Goal: Contribute content: Contribute content

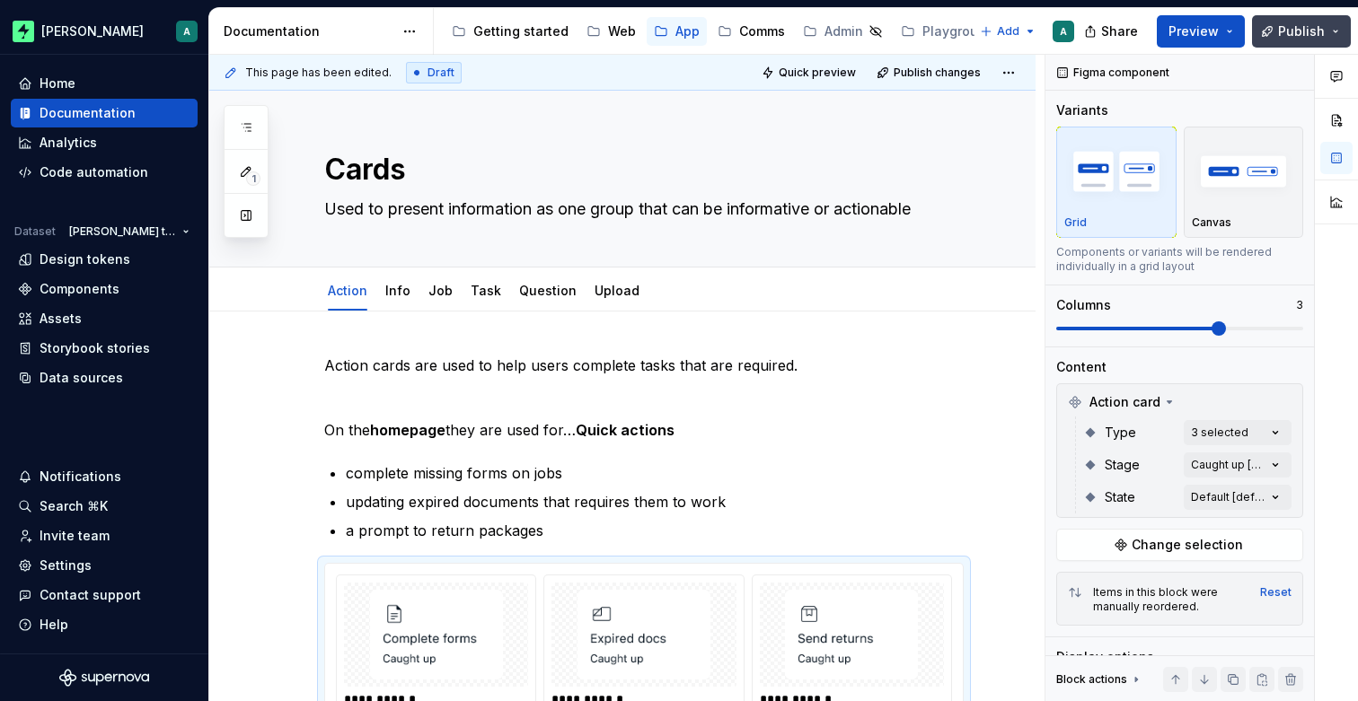
click at [1287, 32] on span "Publish" at bounding box center [1301, 31] width 47 height 18
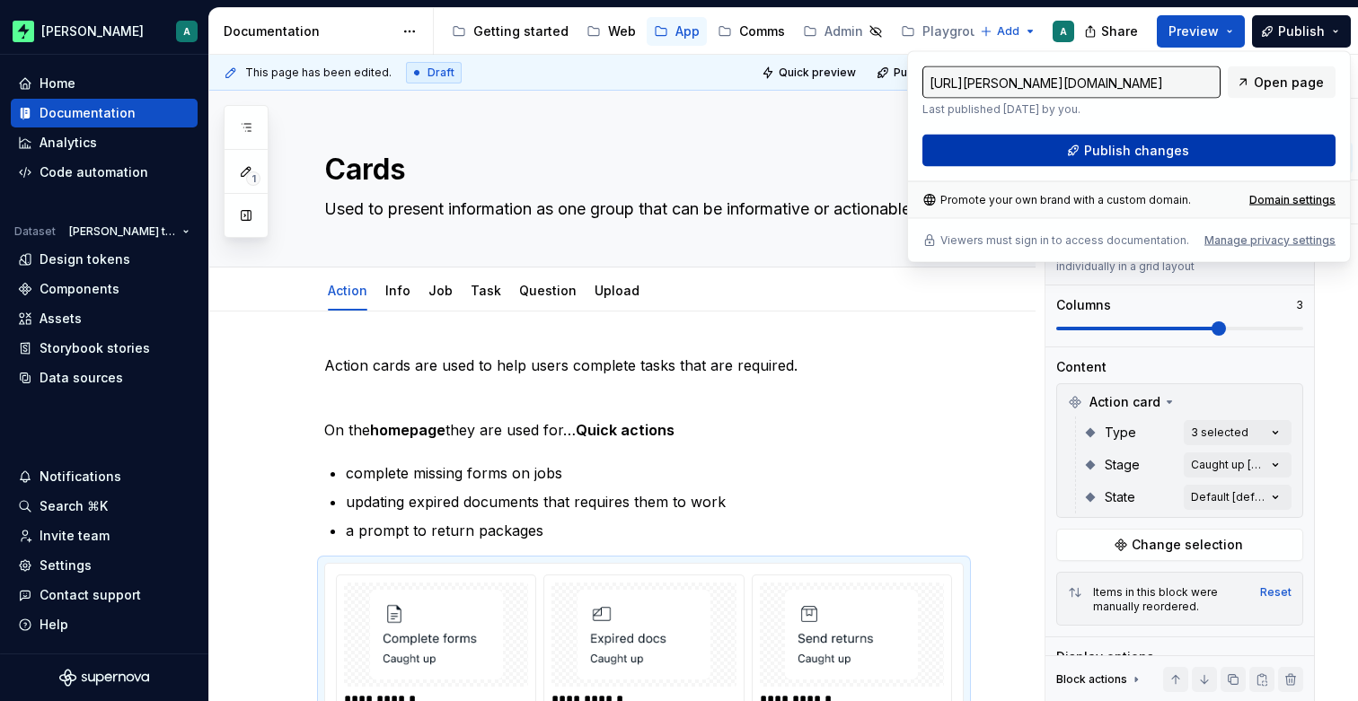
click at [1129, 151] on span "Publish changes" at bounding box center [1136, 151] width 105 height 18
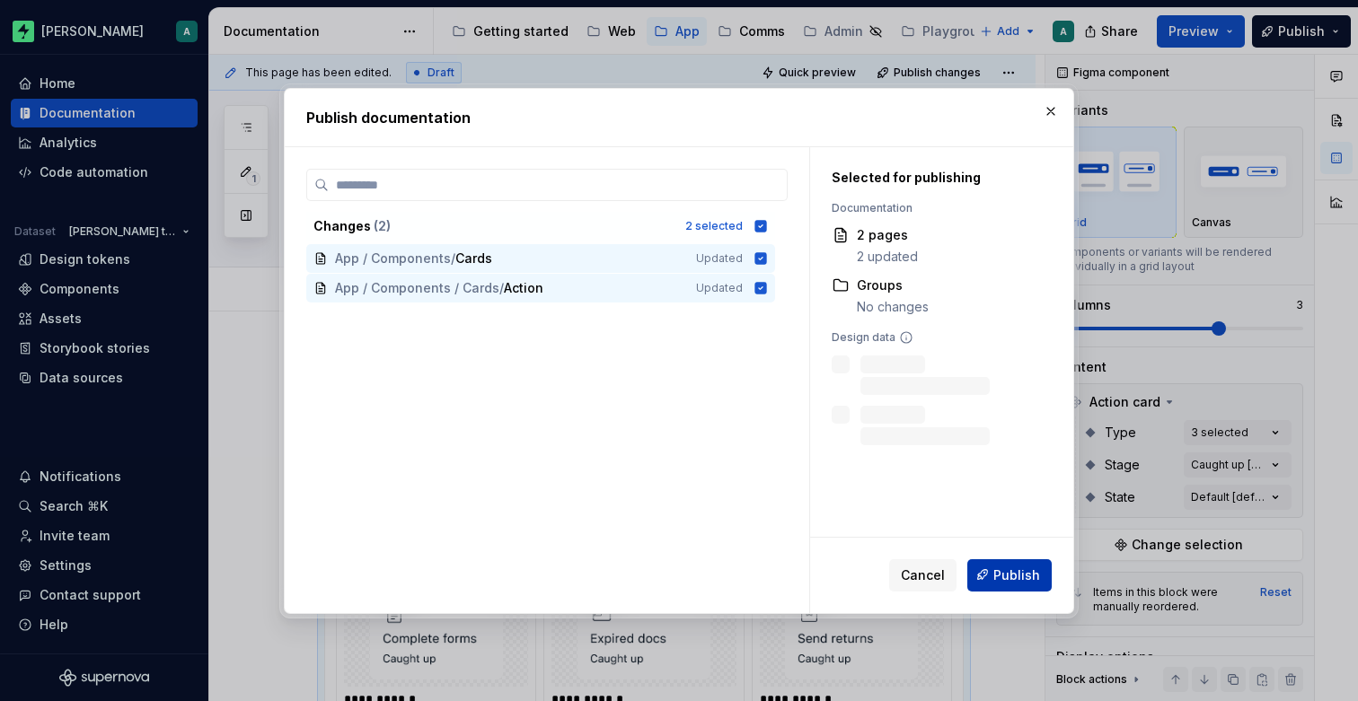
click at [995, 564] on button "Publish" at bounding box center [1009, 575] width 84 height 32
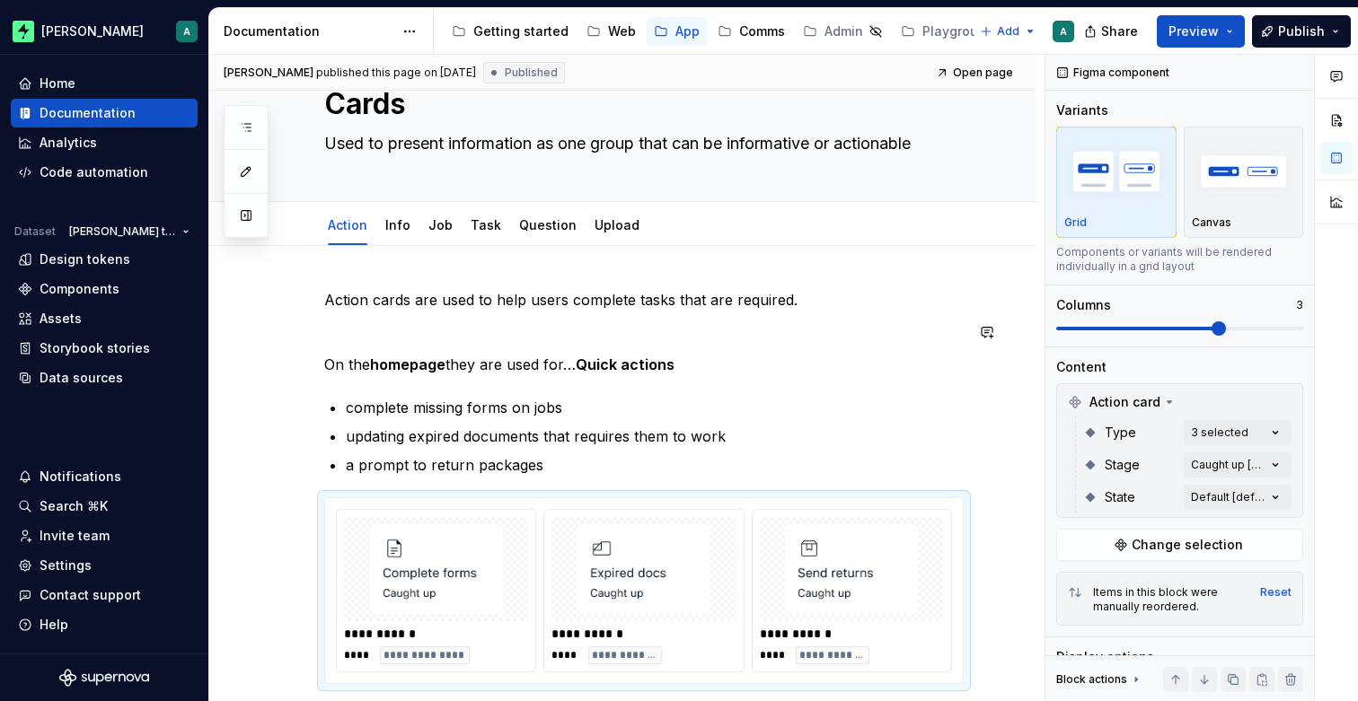
scroll to position [48, 0]
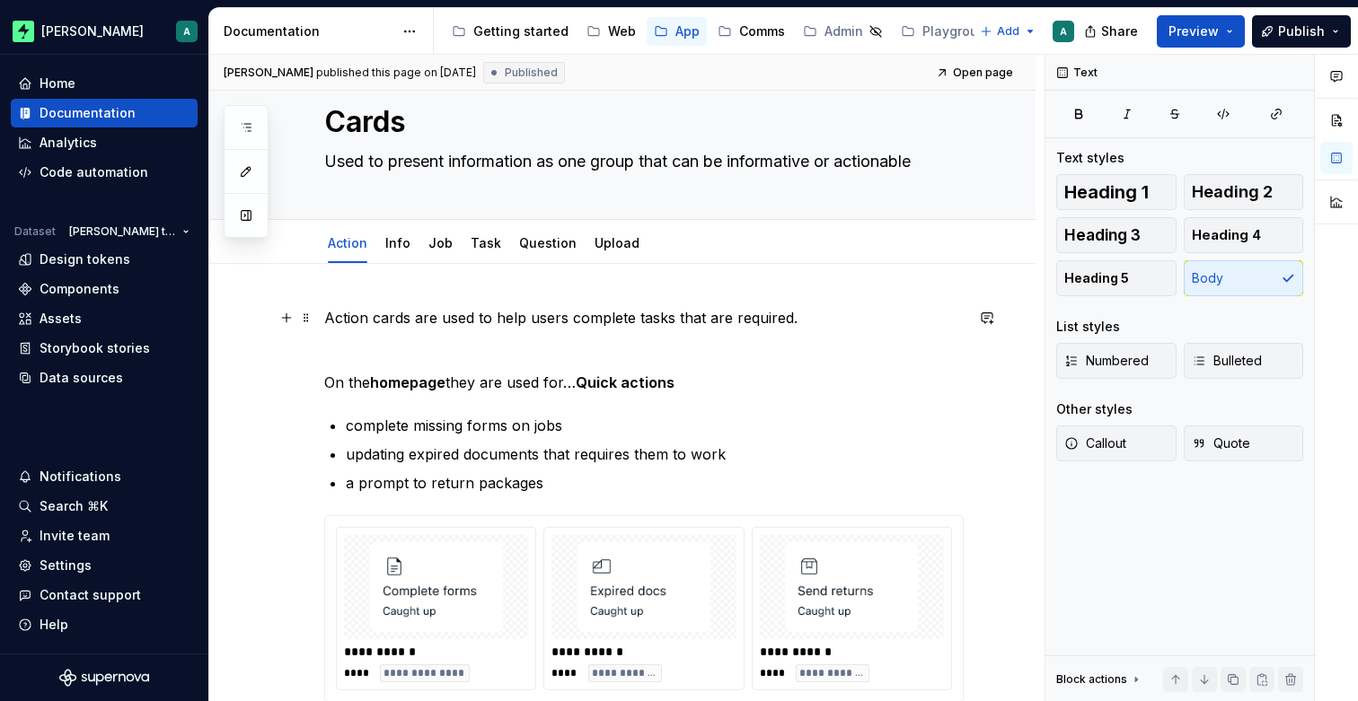
click at [327, 316] on p "Action cards are used to help users complete tasks that are required." at bounding box center [643, 318] width 639 height 22
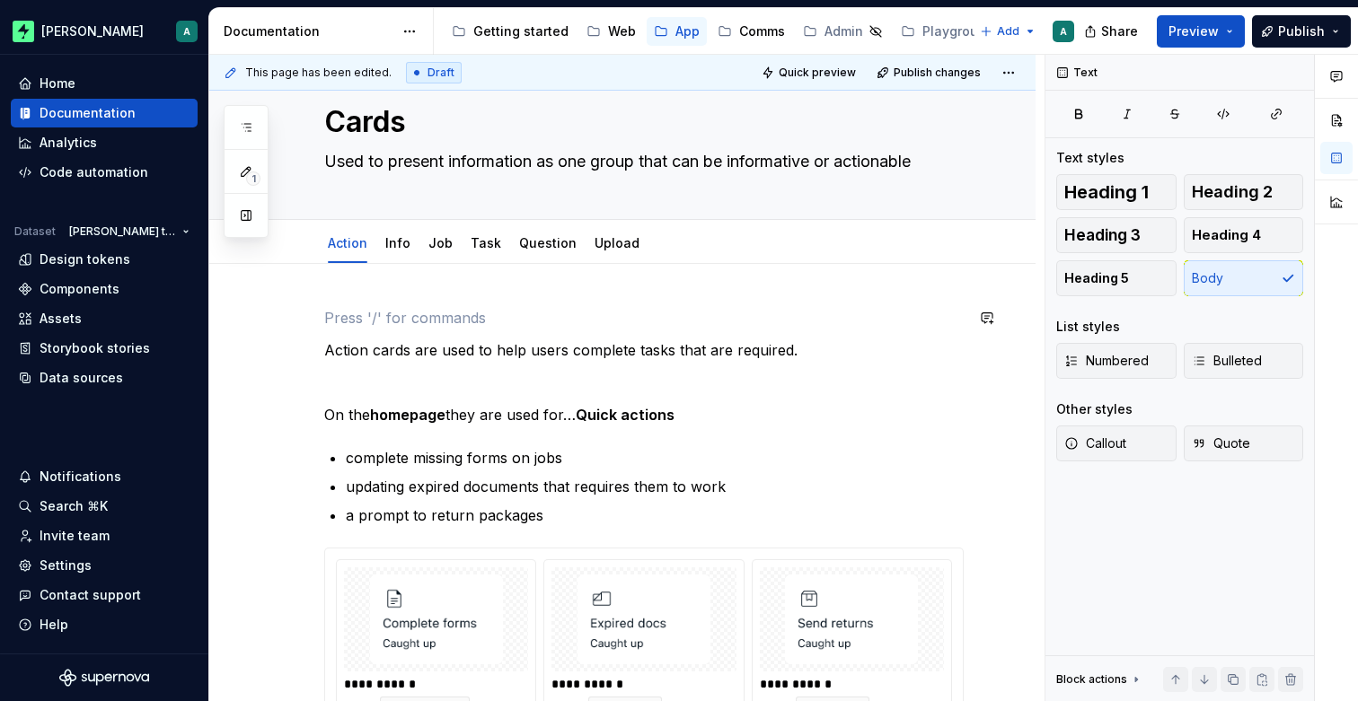
type textarea "*"
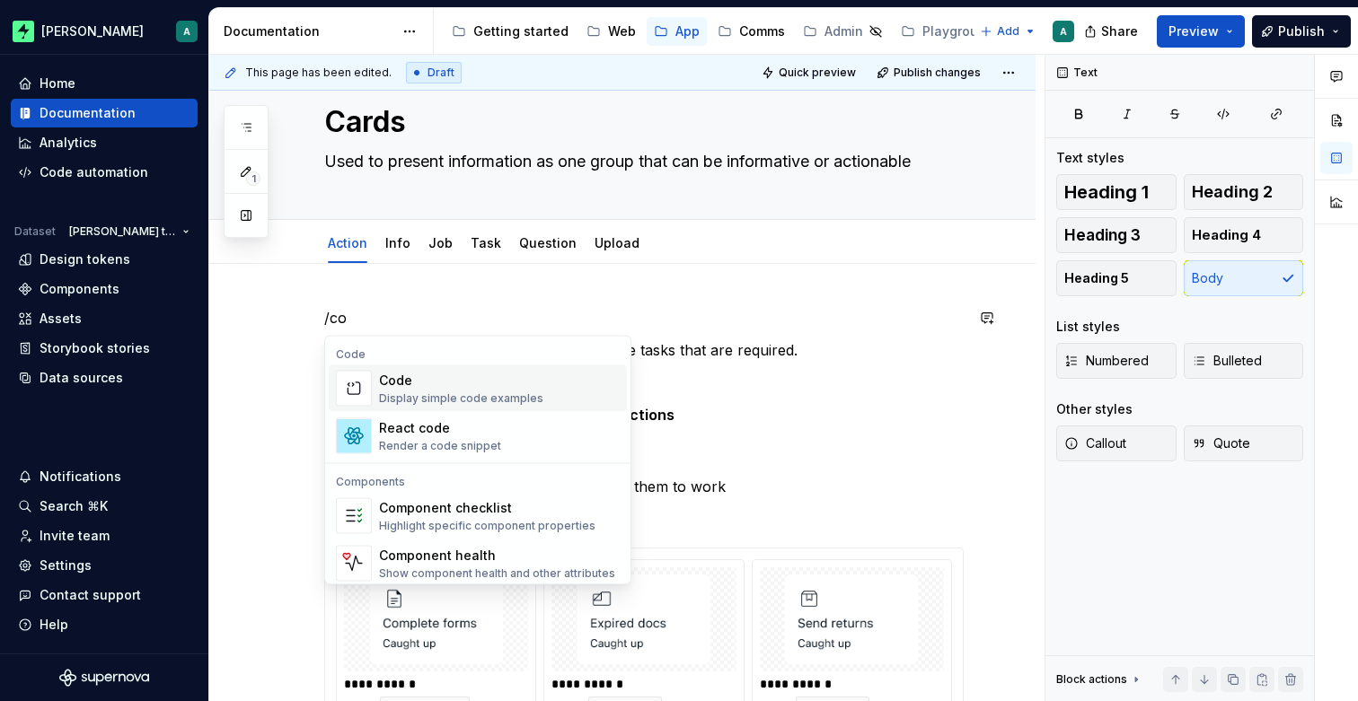
click at [397, 388] on div "Code" at bounding box center [461, 381] width 164 height 18
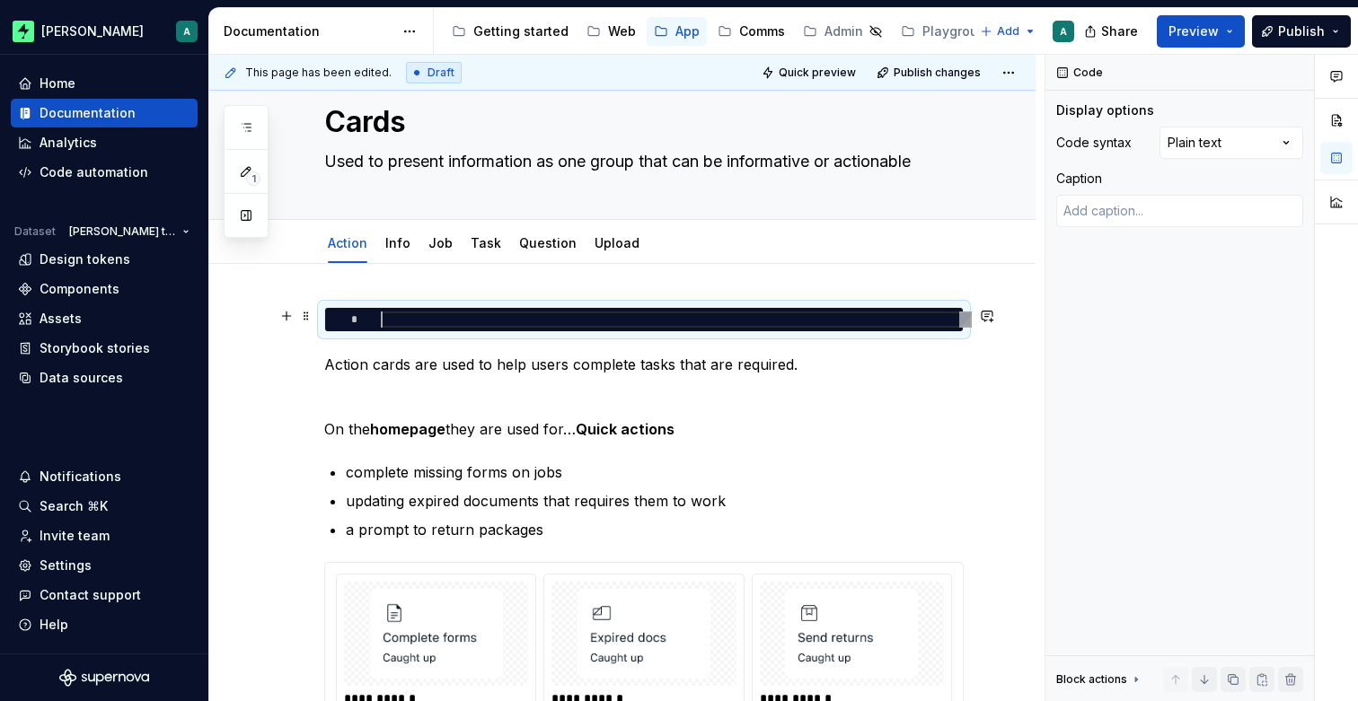
click at [381, 315] on div at bounding box center [676, 320] width 591 height 16
click at [423, 316] on div at bounding box center [676, 320] width 591 height 16
click at [303, 316] on span at bounding box center [306, 315] width 14 height 25
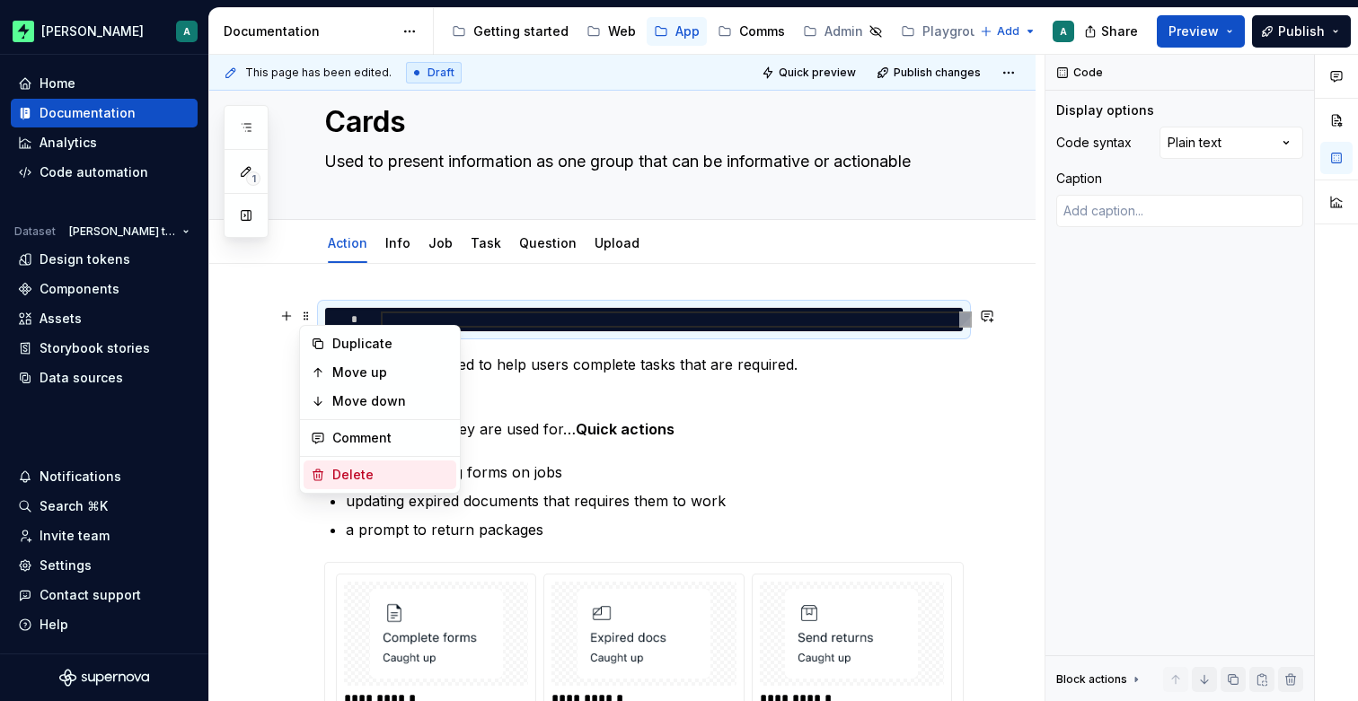
click at [373, 475] on div "Delete" at bounding box center [390, 475] width 117 height 18
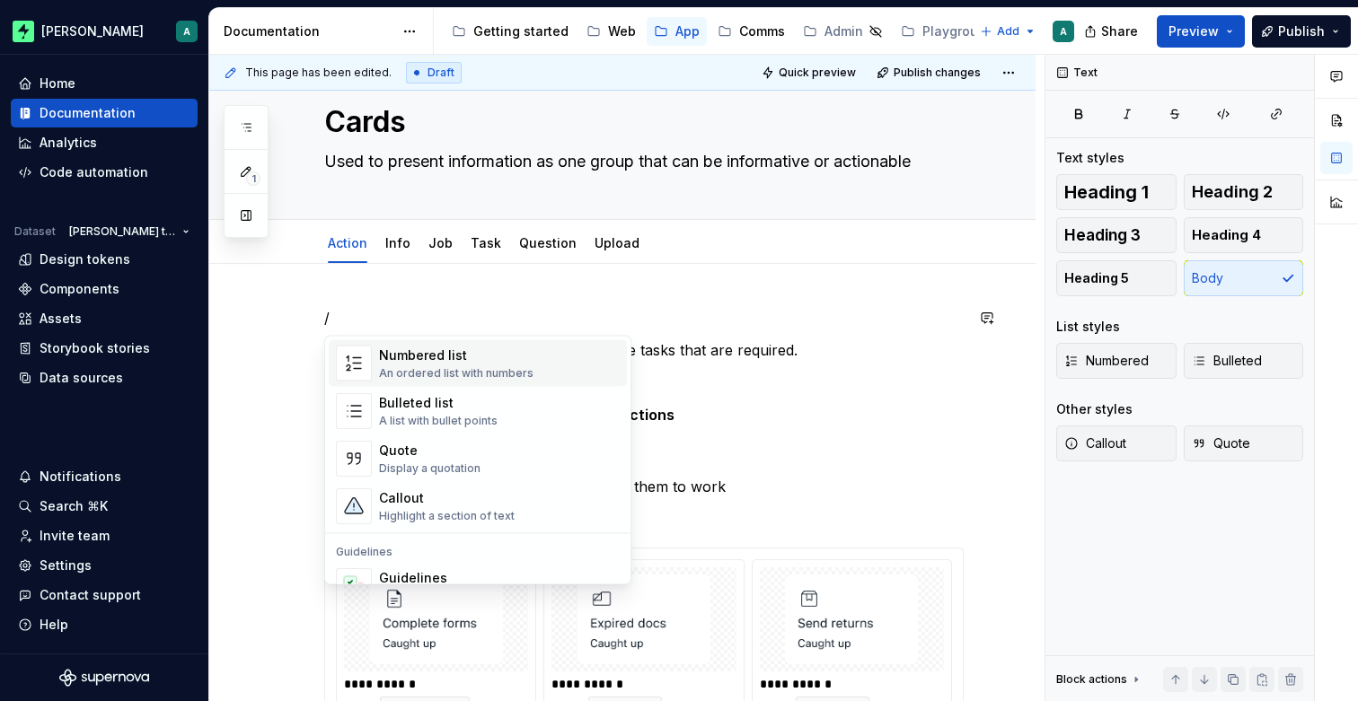
scroll to position [365, 0]
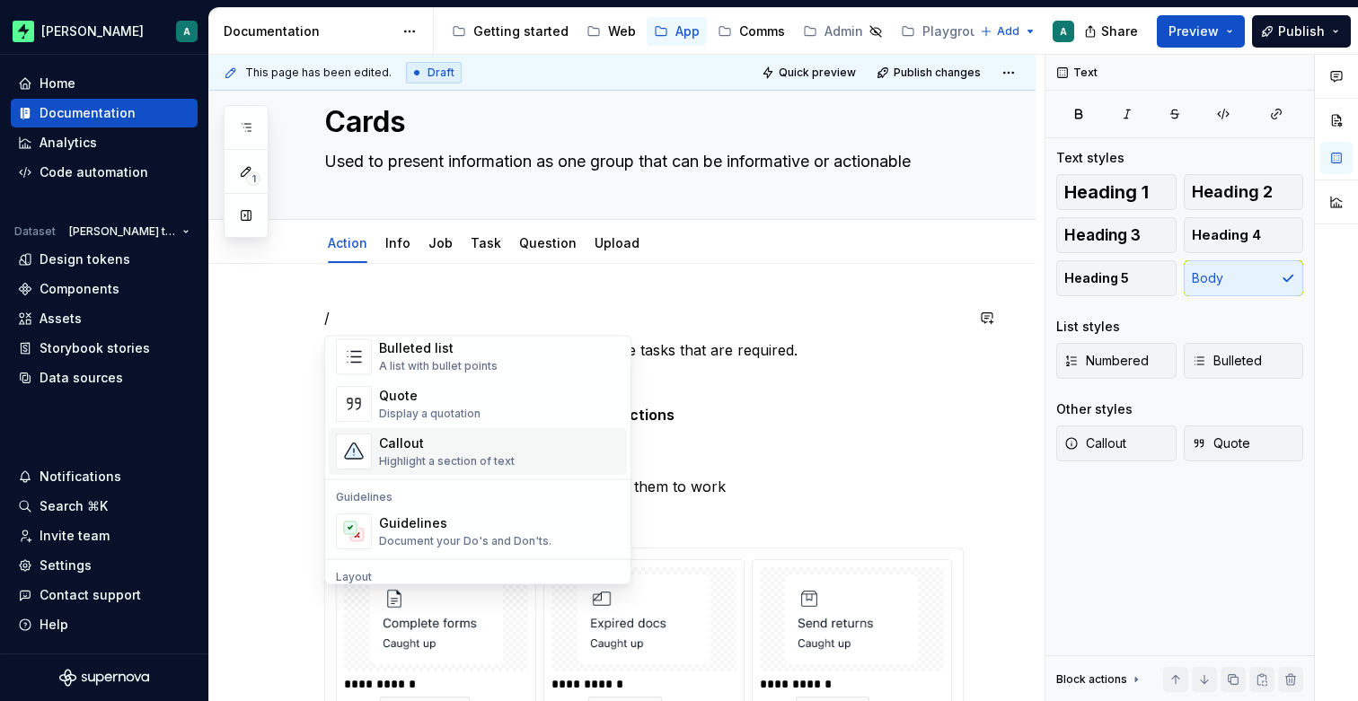
click at [480, 444] on div "Callout" at bounding box center [447, 444] width 136 height 18
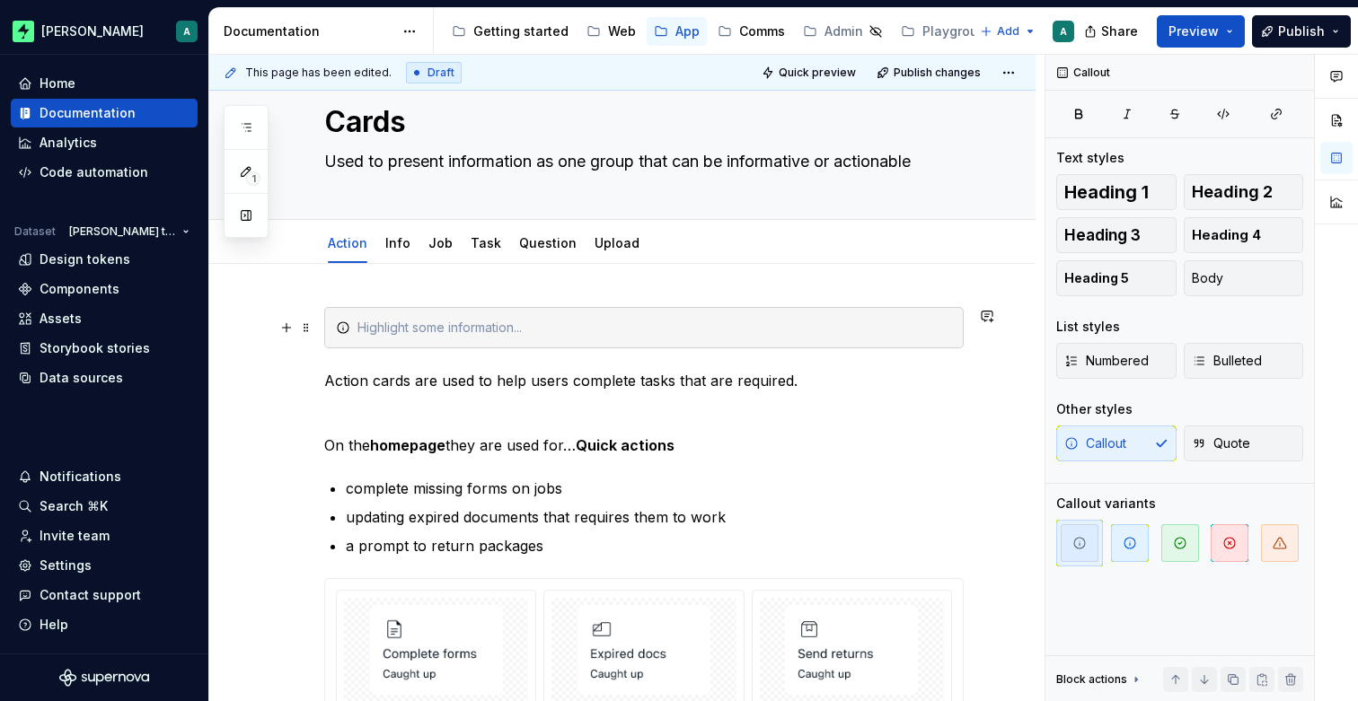
click at [426, 324] on div at bounding box center [654, 328] width 594 height 18
click at [795, 329] on div "Storybook component: ActionCard" at bounding box center [654, 328] width 594 height 18
click at [307, 330] on span at bounding box center [306, 327] width 14 height 25
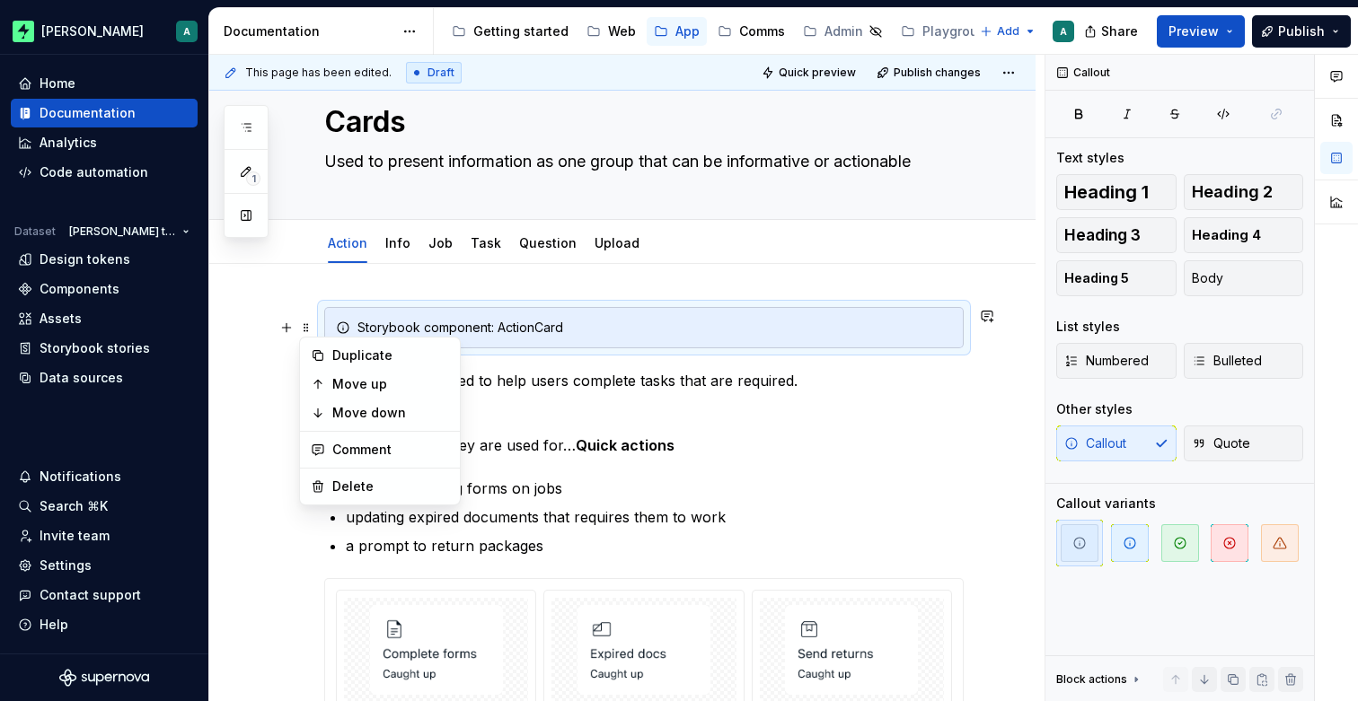
click at [444, 323] on div "Storybook component: ActionCard" at bounding box center [654, 328] width 594 height 18
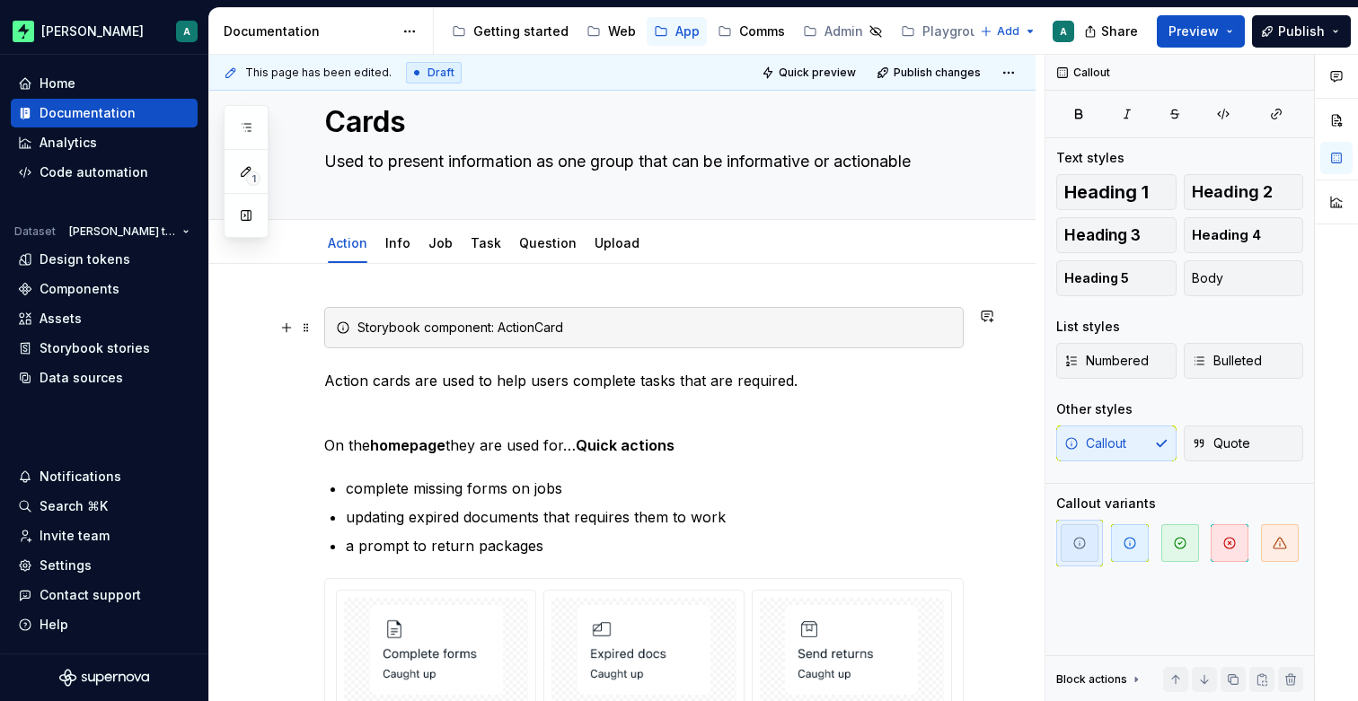
click at [629, 324] on div "Storybook component: ActionCard" at bounding box center [654, 328] width 594 height 18
click at [1123, 550] on icon "button" at bounding box center [1129, 543] width 14 height 14
click at [1086, 544] on span "button" at bounding box center [1079, 543] width 38 height 38
click at [1195, 545] on span "button" at bounding box center [1180, 543] width 38 height 38
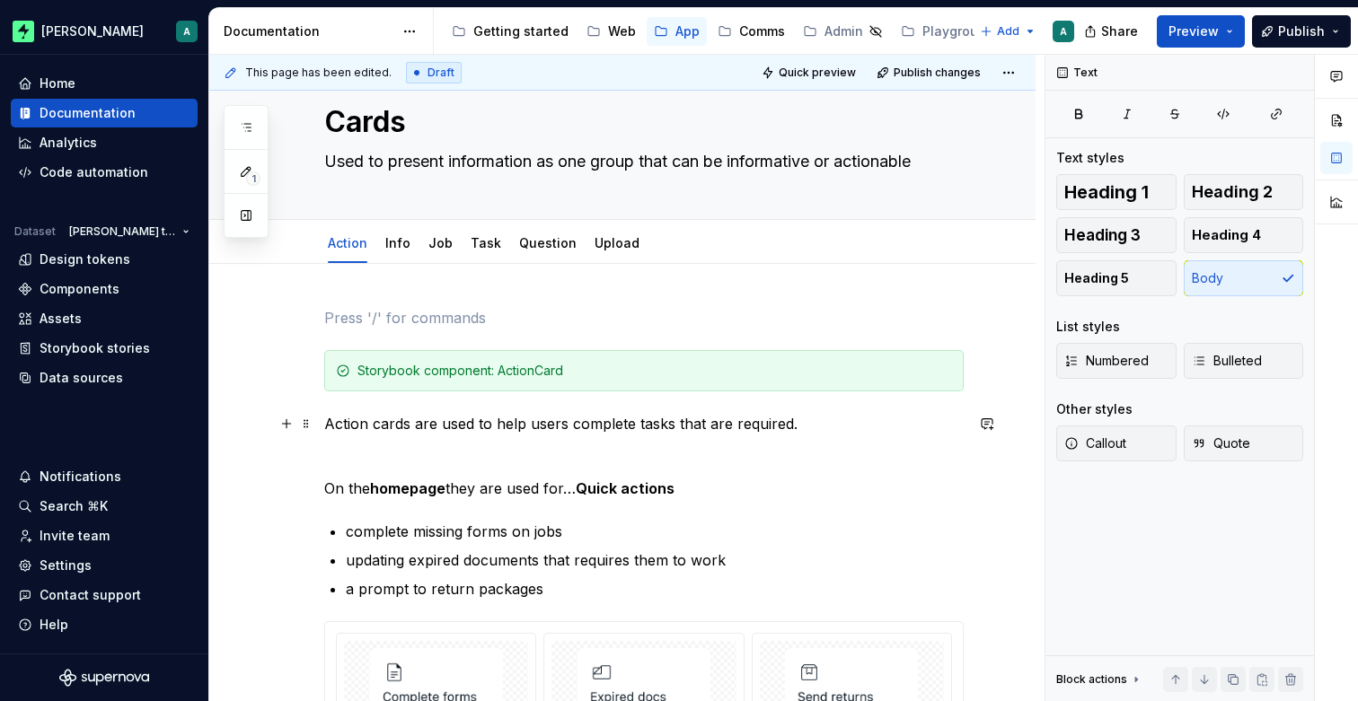
click at [330, 413] on p "Action cards are used to help users complete tasks that are required." at bounding box center [643, 424] width 639 height 22
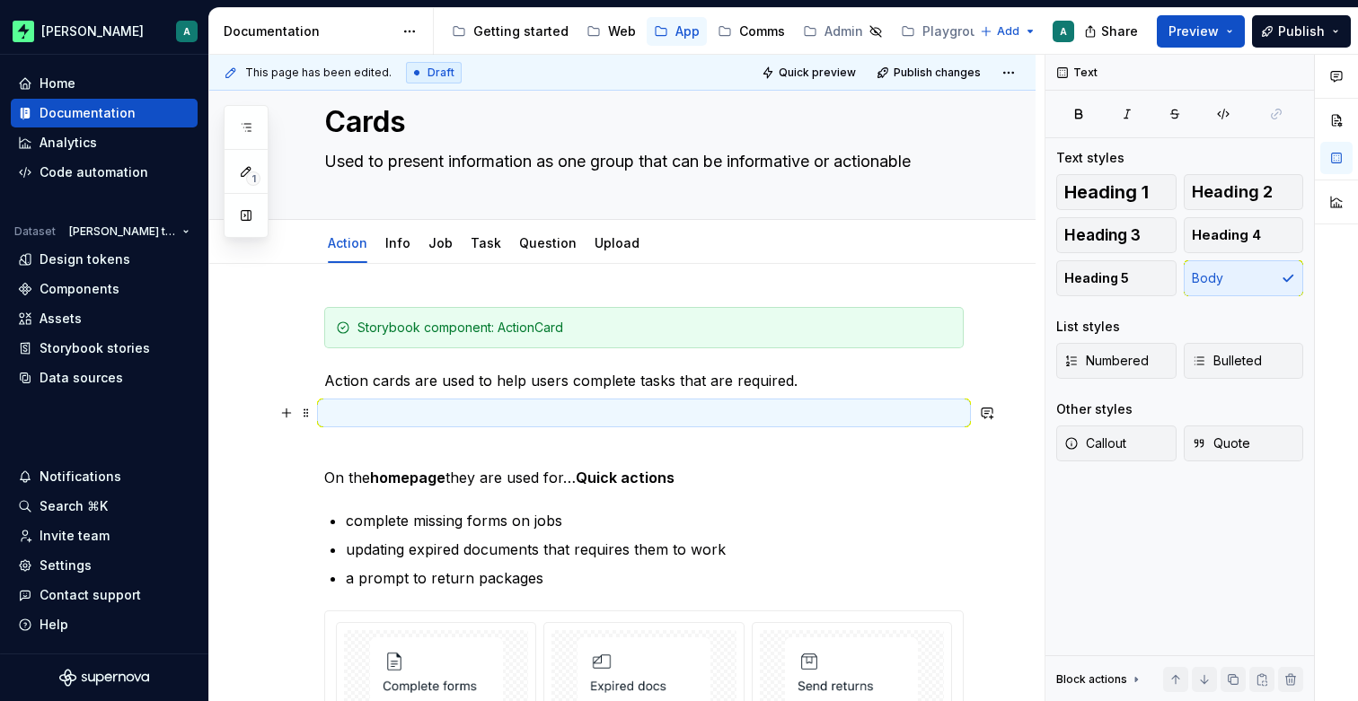
click at [386, 415] on p at bounding box center [643, 413] width 639 height 22
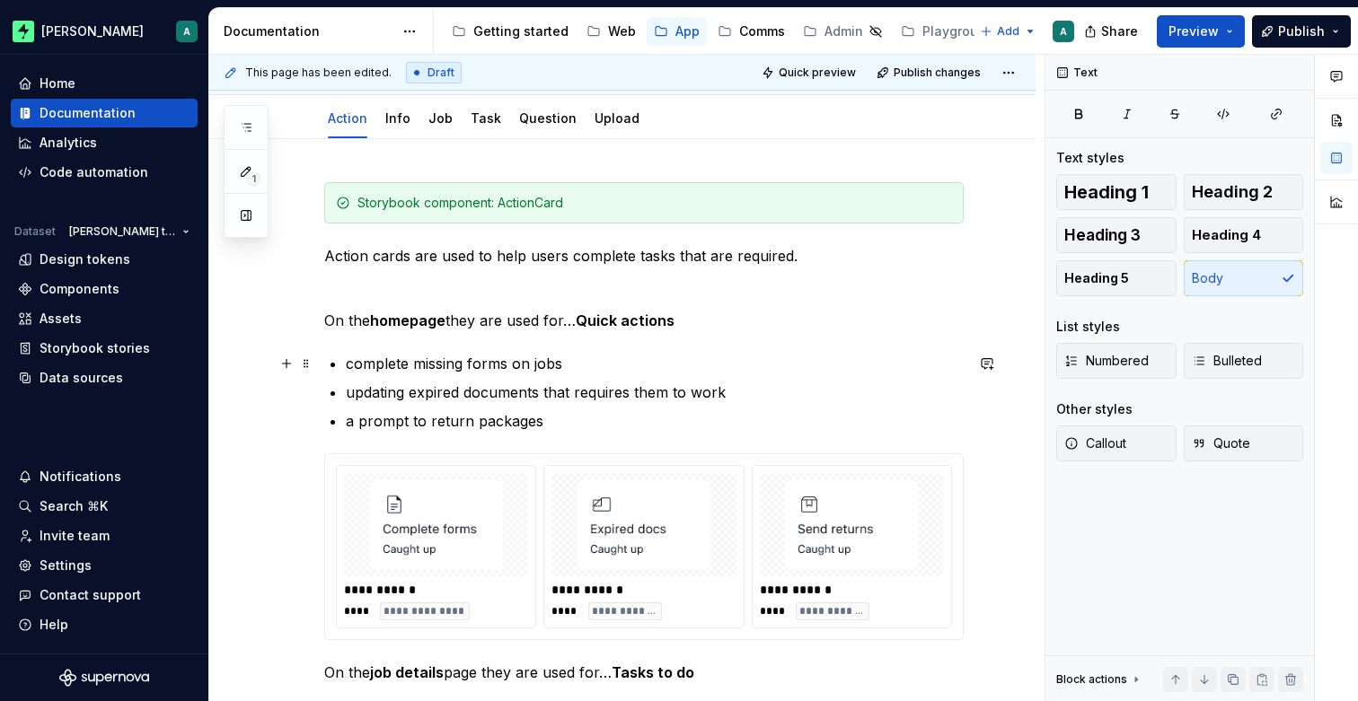
scroll to position [173, 0]
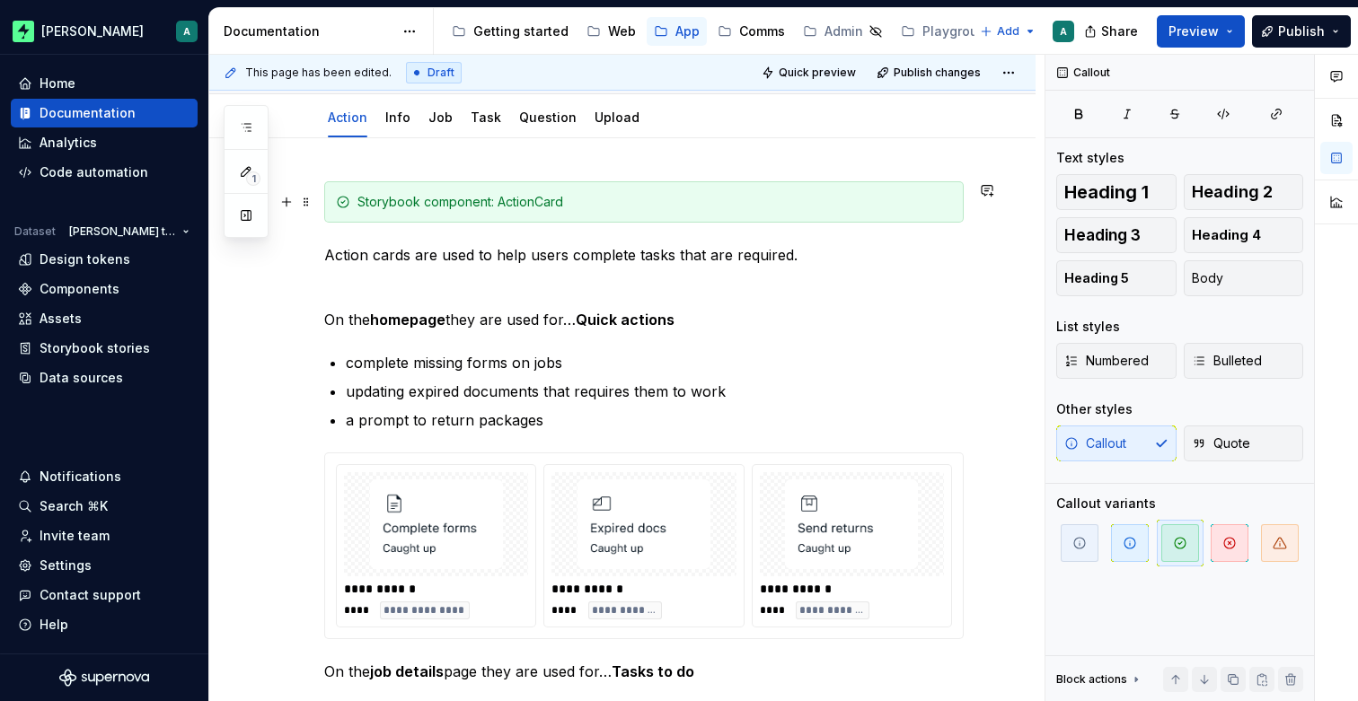
click at [613, 206] on div "Storybook component: ActionCard" at bounding box center [654, 202] width 594 height 18
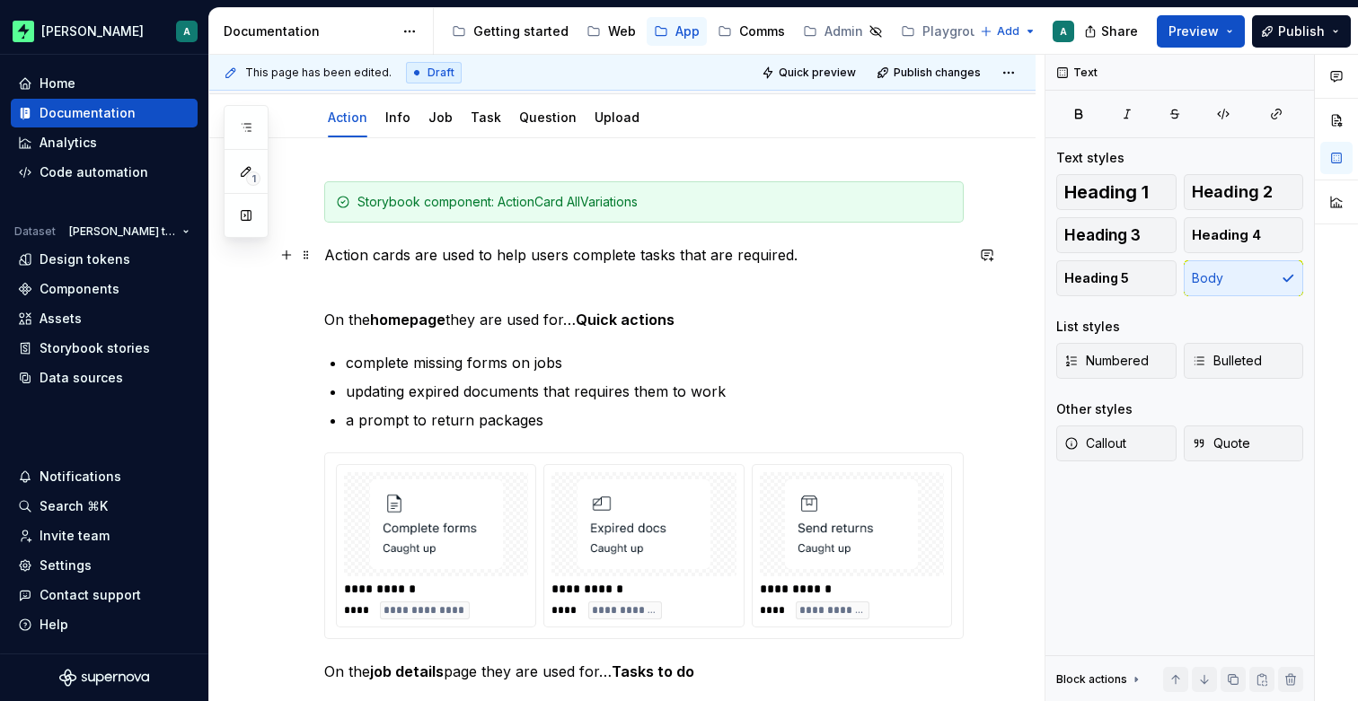
click at [840, 254] on p "Action cards are used to help users complete tasks that are required." at bounding box center [643, 255] width 639 height 22
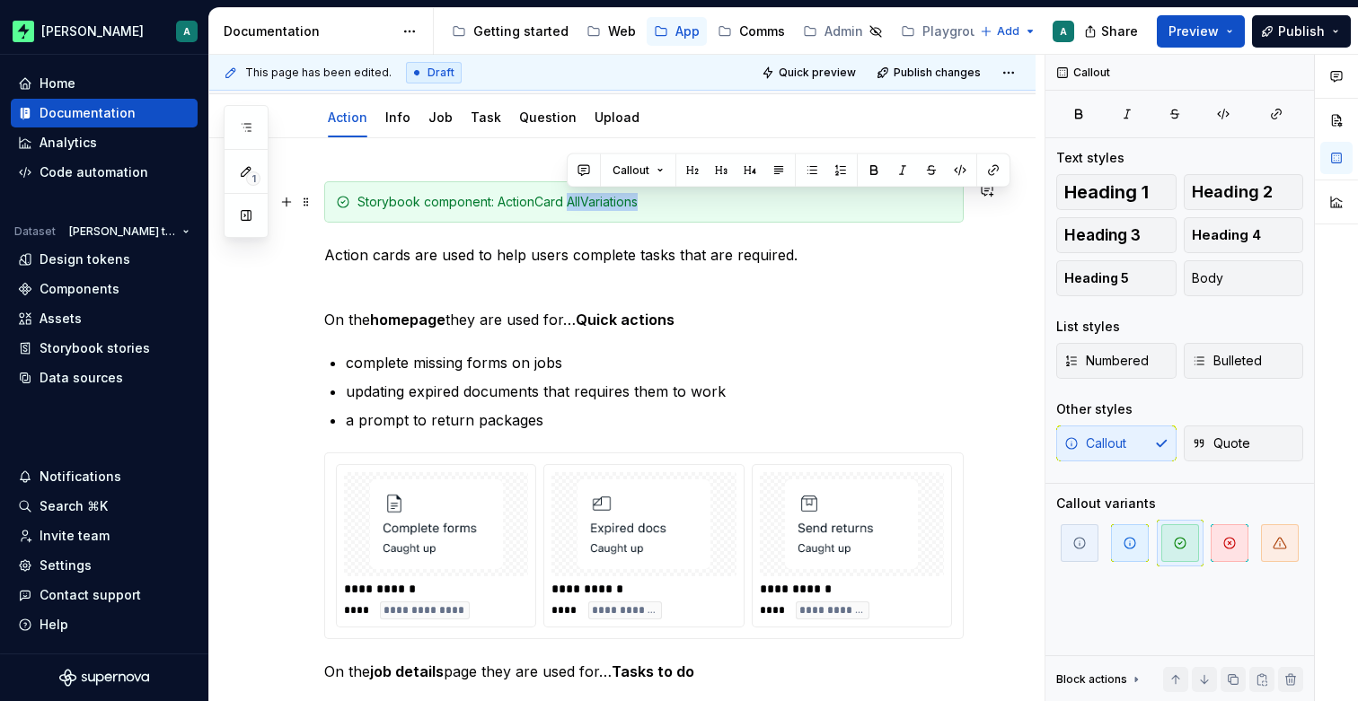
drag, startPoint x: 568, startPoint y: 201, endPoint x: 661, endPoint y: 198, distance: 92.6
click at [661, 198] on div "Storybook component: ActionCard AllVariations" at bounding box center [654, 202] width 594 height 18
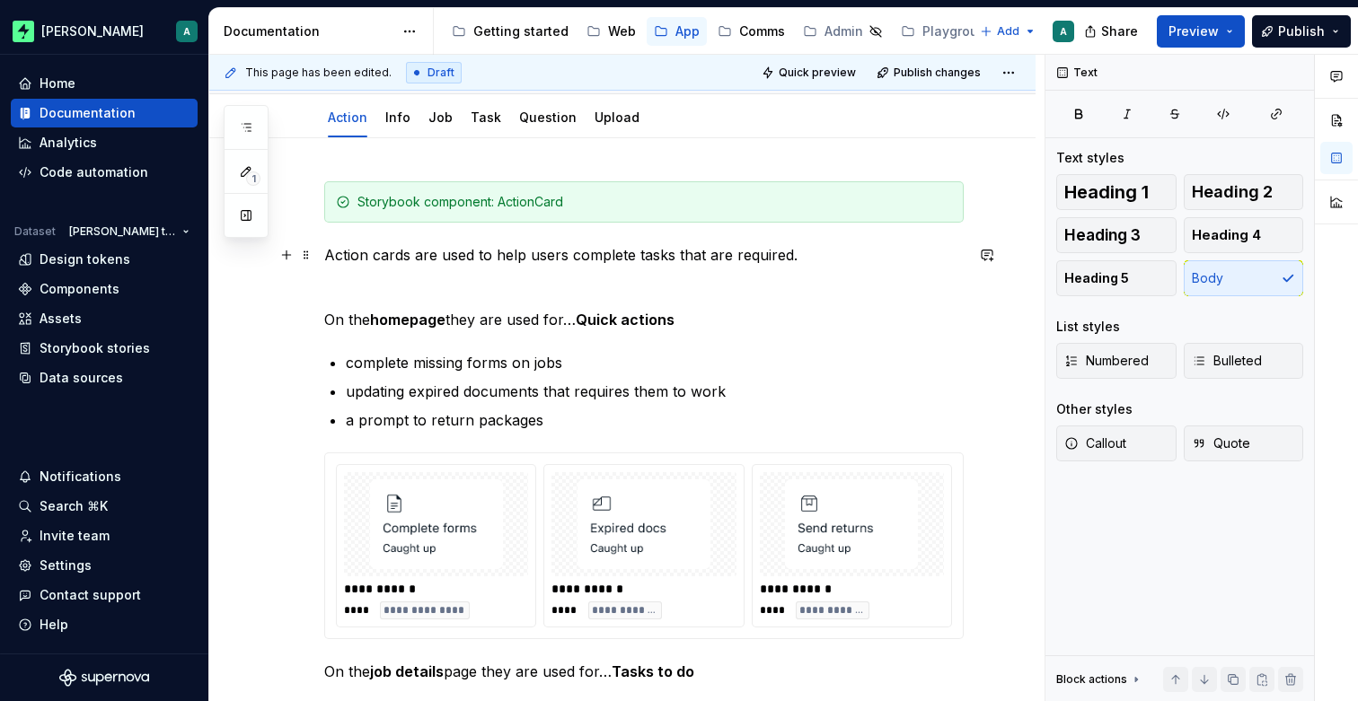
click at [840, 261] on p "Action cards are used to help users complete tasks that are required." at bounding box center [643, 255] width 639 height 22
click at [1284, 40] on button "Publish" at bounding box center [1301, 31] width 99 height 32
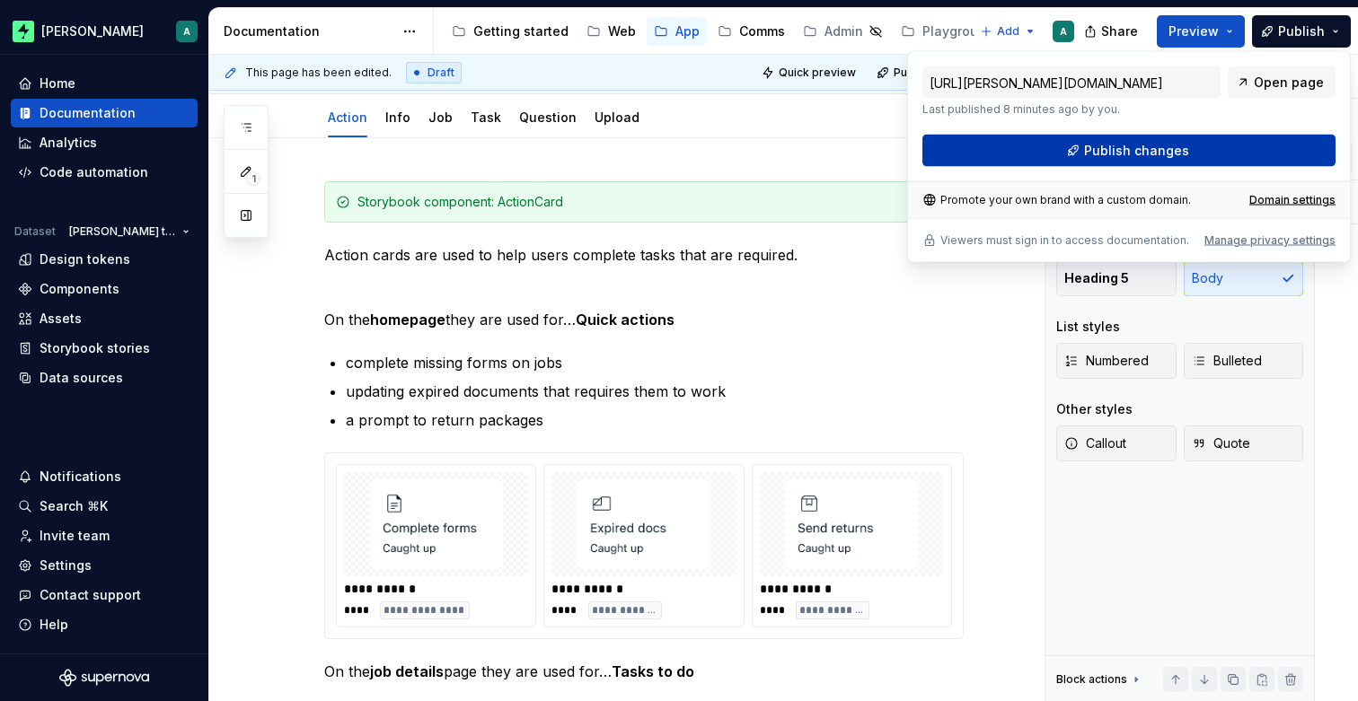
click at [1139, 153] on span "Publish changes" at bounding box center [1136, 151] width 105 height 18
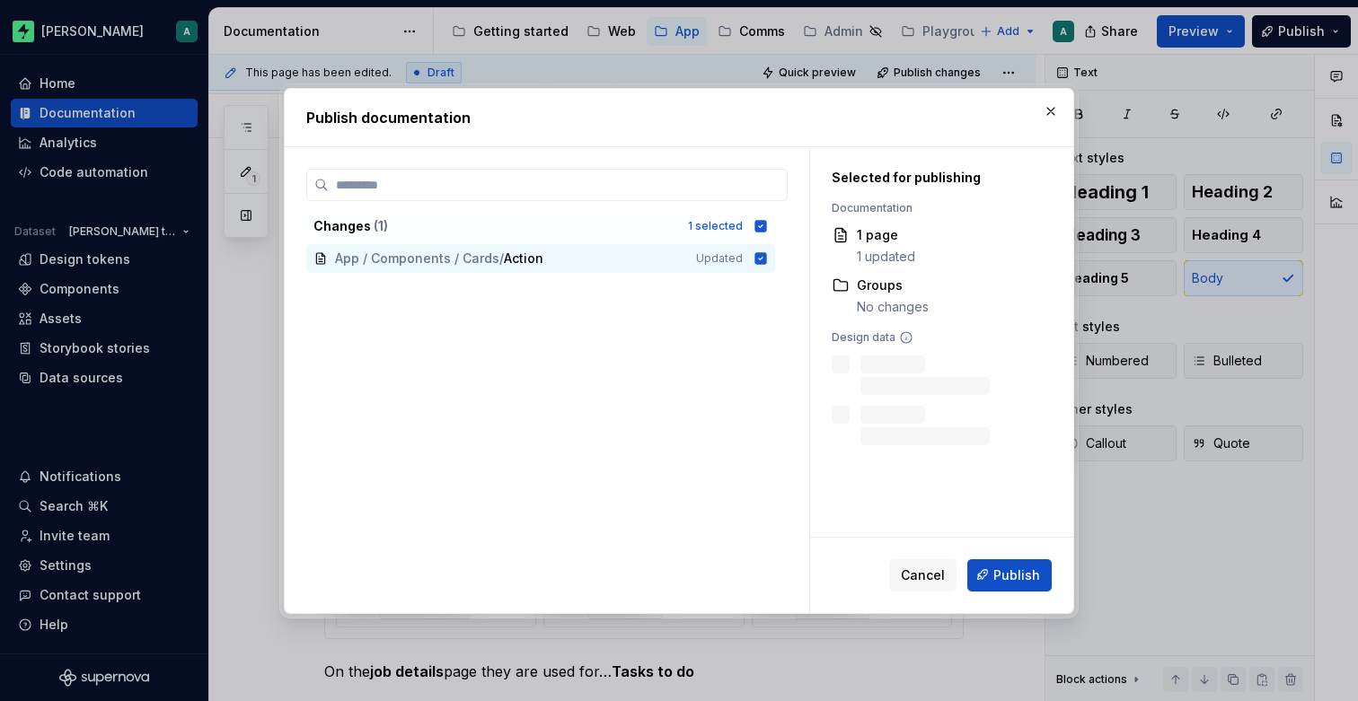
click at [1012, 578] on span "Publish" at bounding box center [1016, 575] width 47 height 18
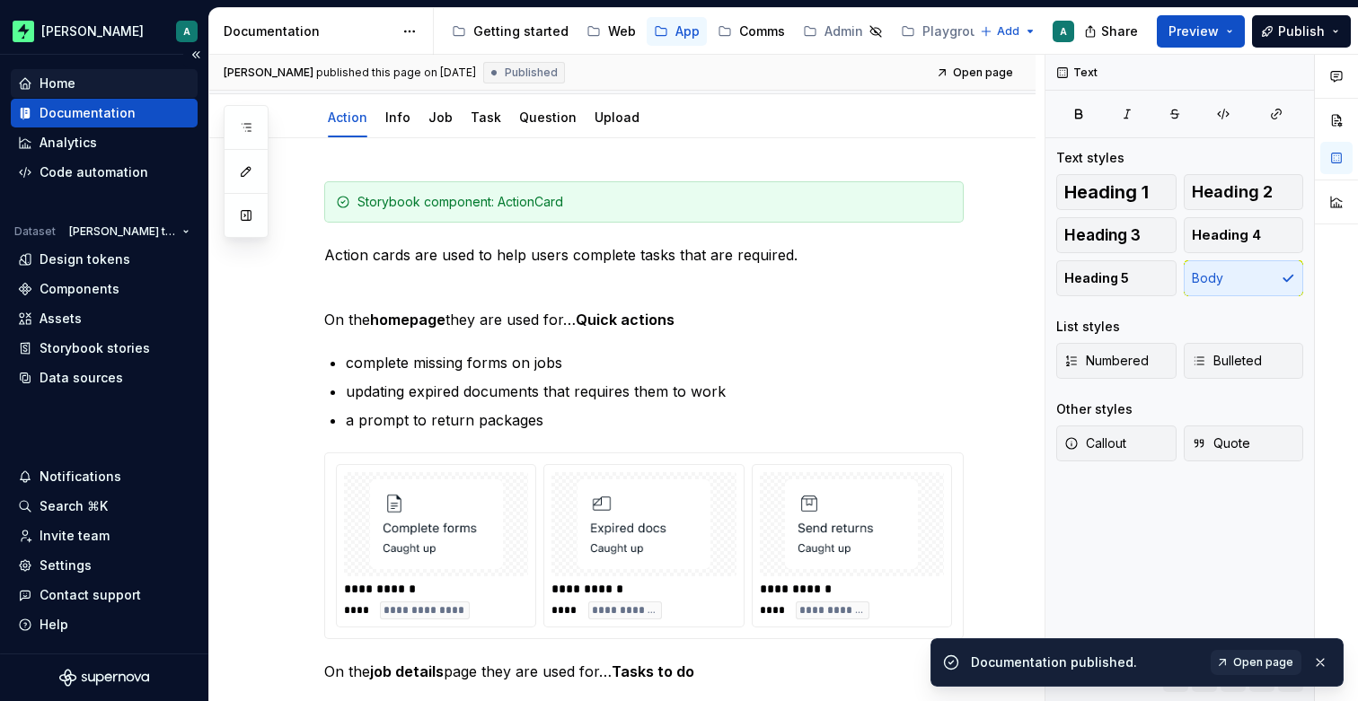
click at [53, 80] on div "Home" at bounding box center [58, 84] width 36 height 18
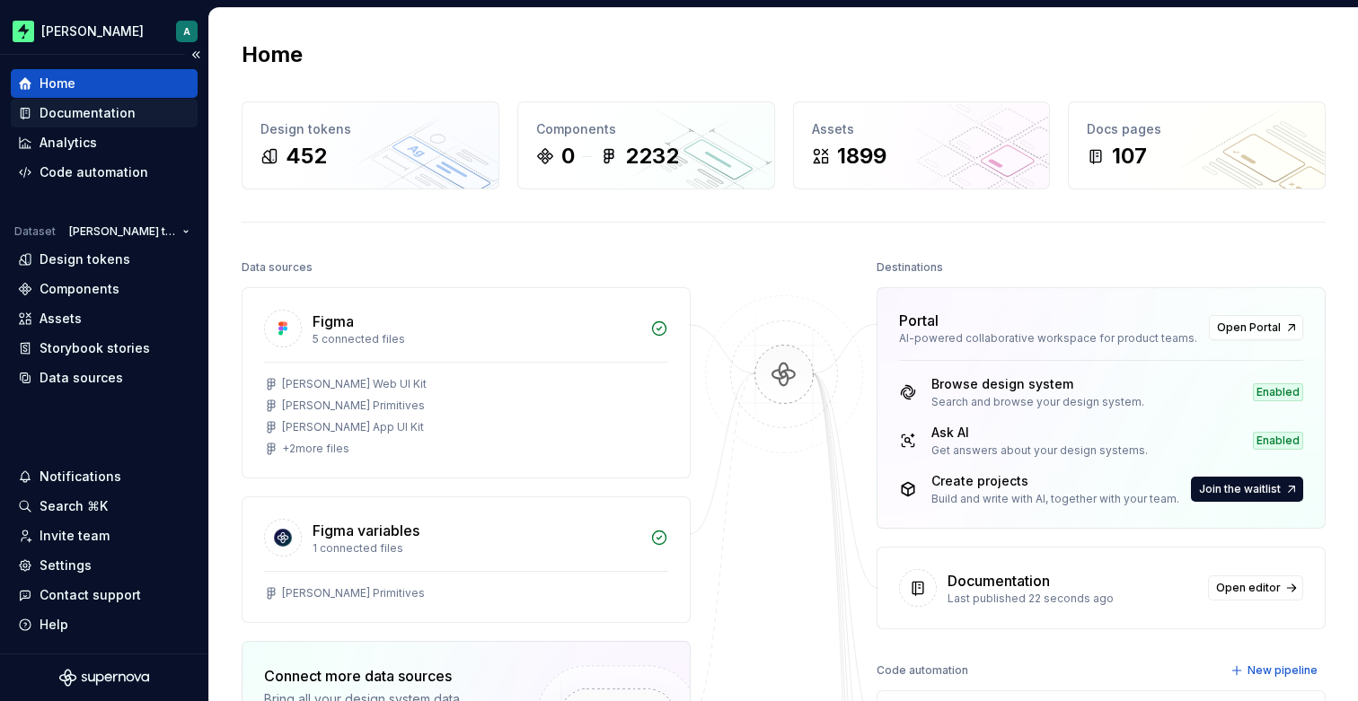
click at [115, 116] on div "Documentation" at bounding box center [88, 113] width 96 height 18
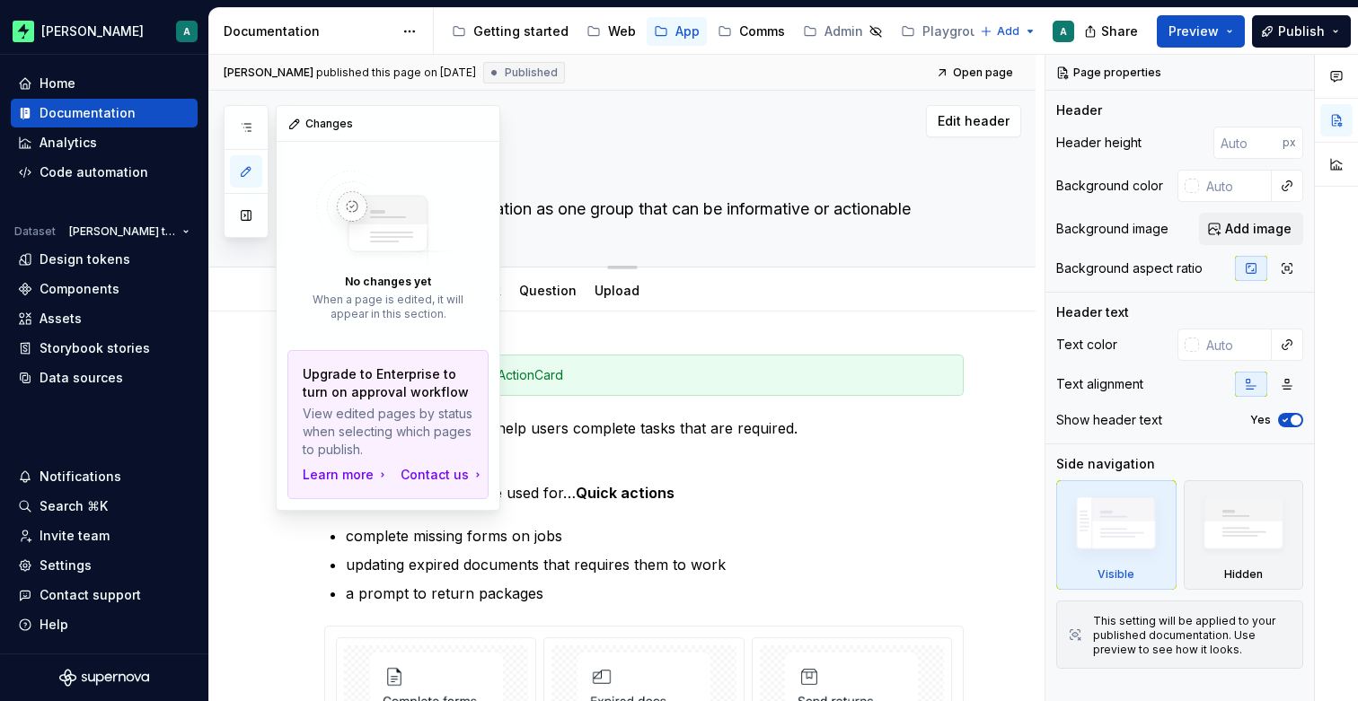
click at [246, 207] on button "button" at bounding box center [246, 215] width 32 height 32
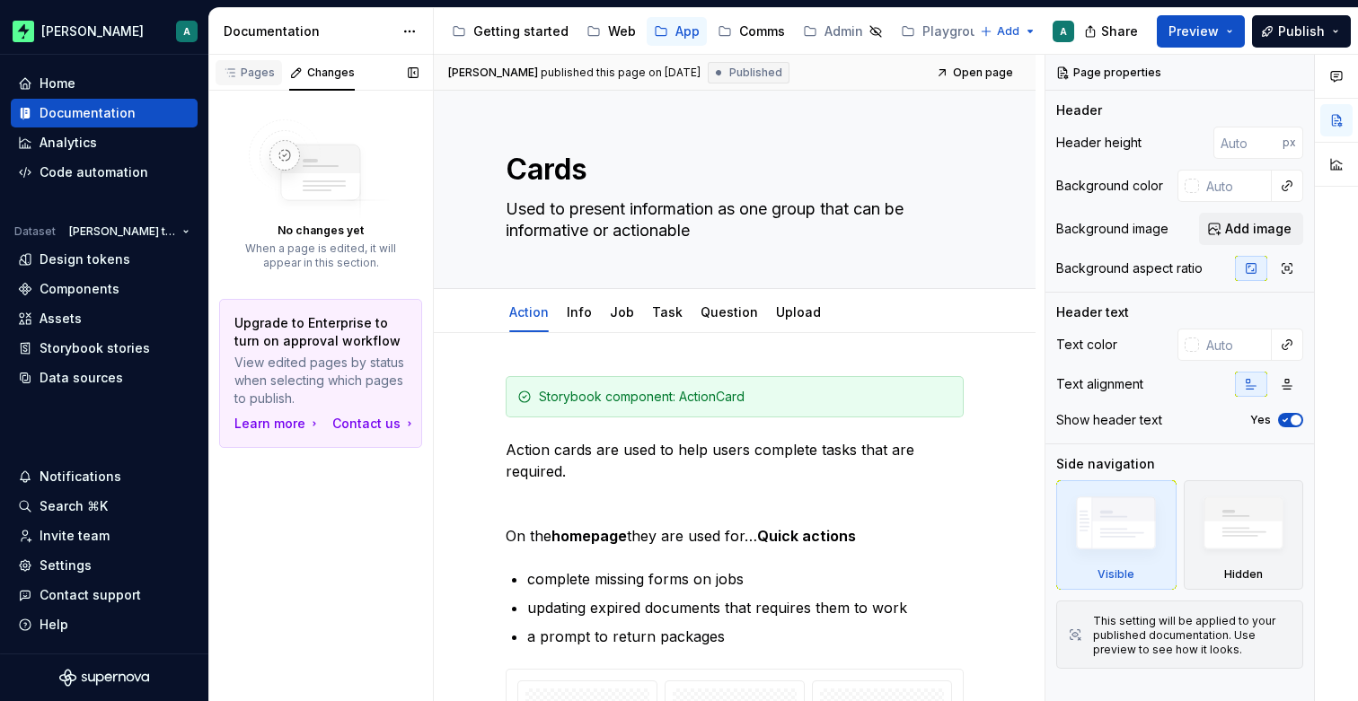
click at [250, 75] on div "Pages" at bounding box center [249, 73] width 52 height 14
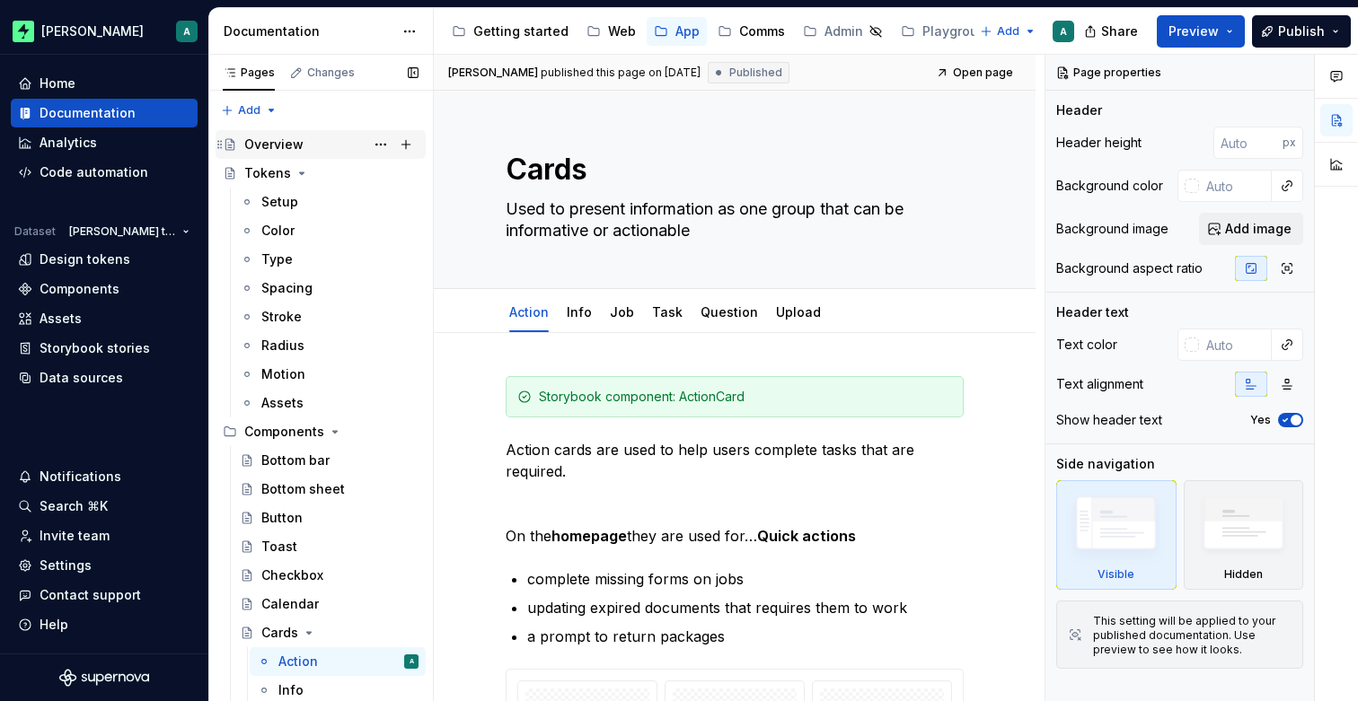
click at [293, 146] on div "Overview" at bounding box center [273, 145] width 59 height 18
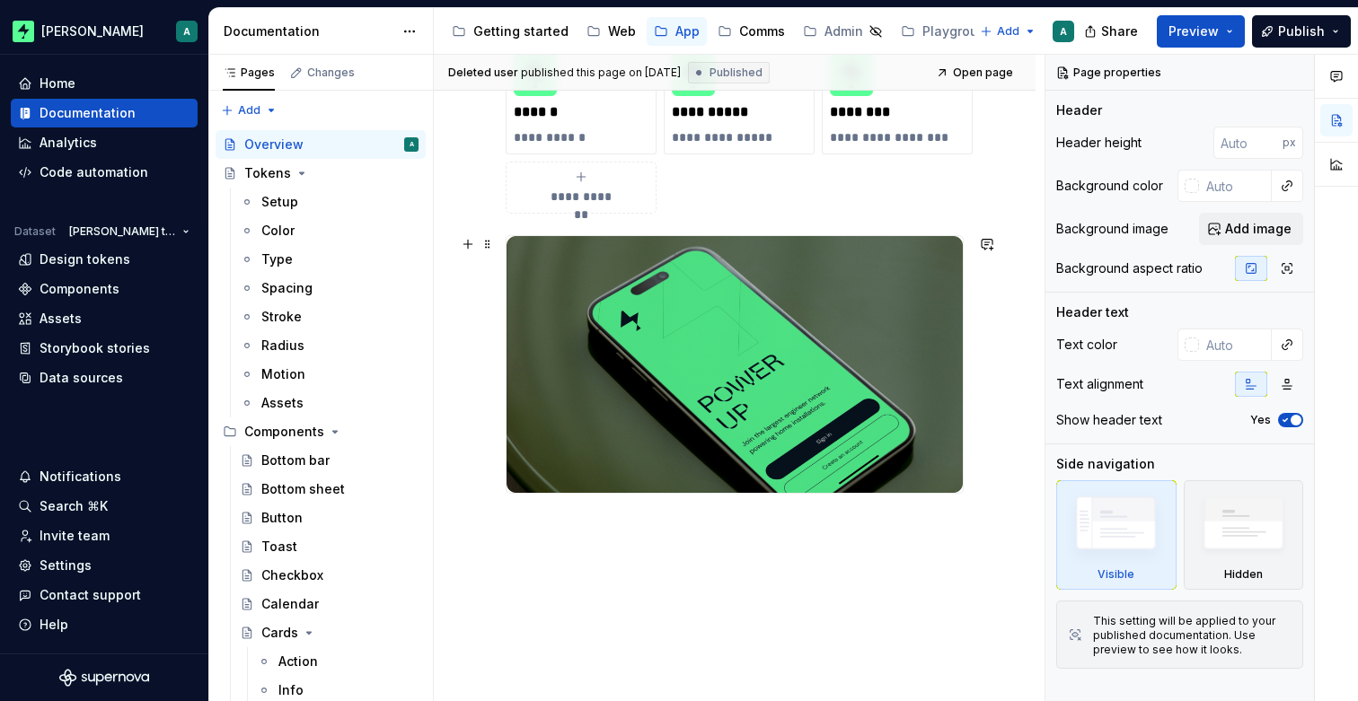
scroll to position [376, 0]
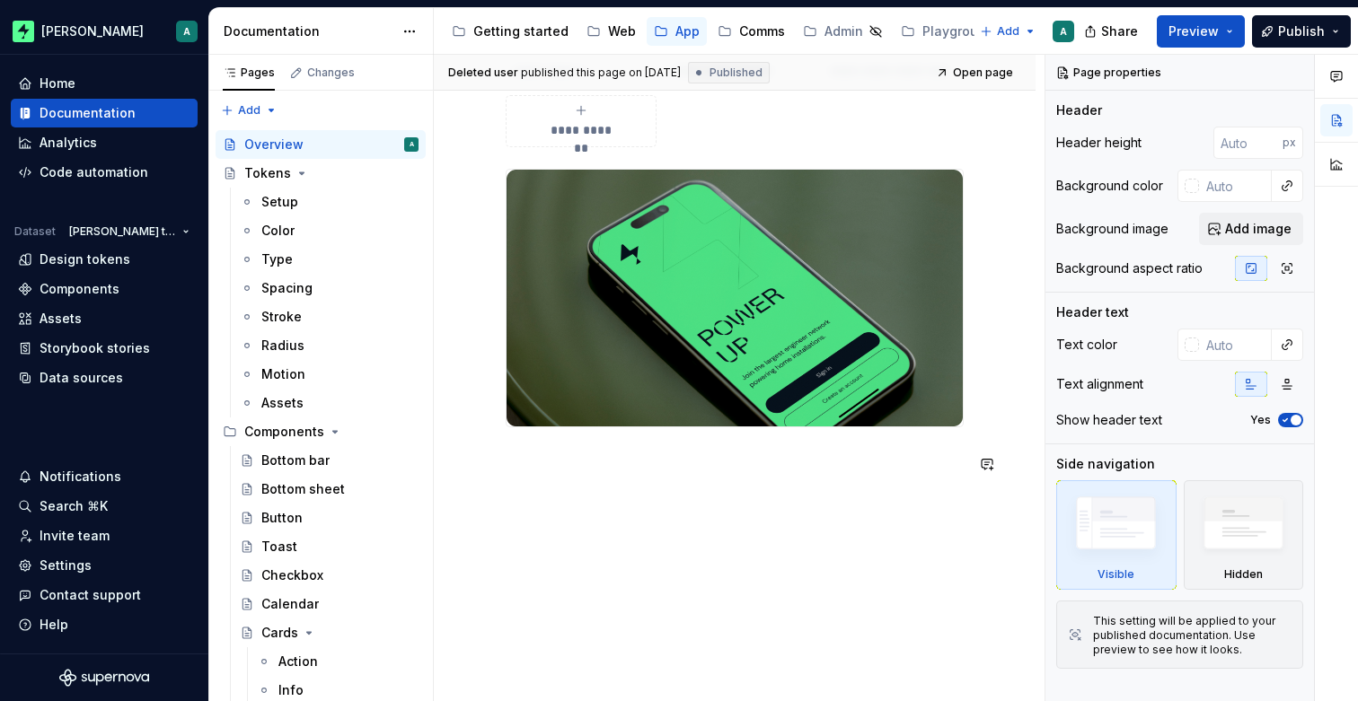
click at [619, 493] on div "**********" at bounding box center [735, 318] width 602 height 767
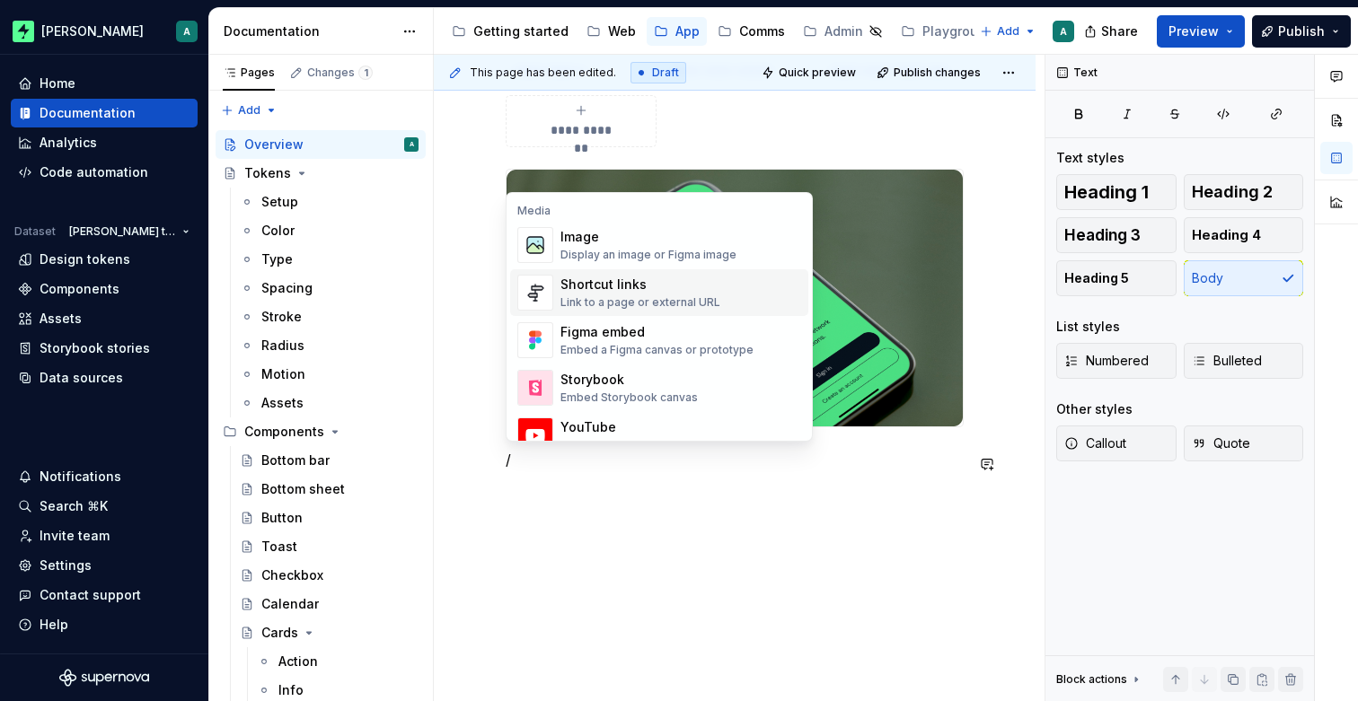
scroll to position [1788, 0]
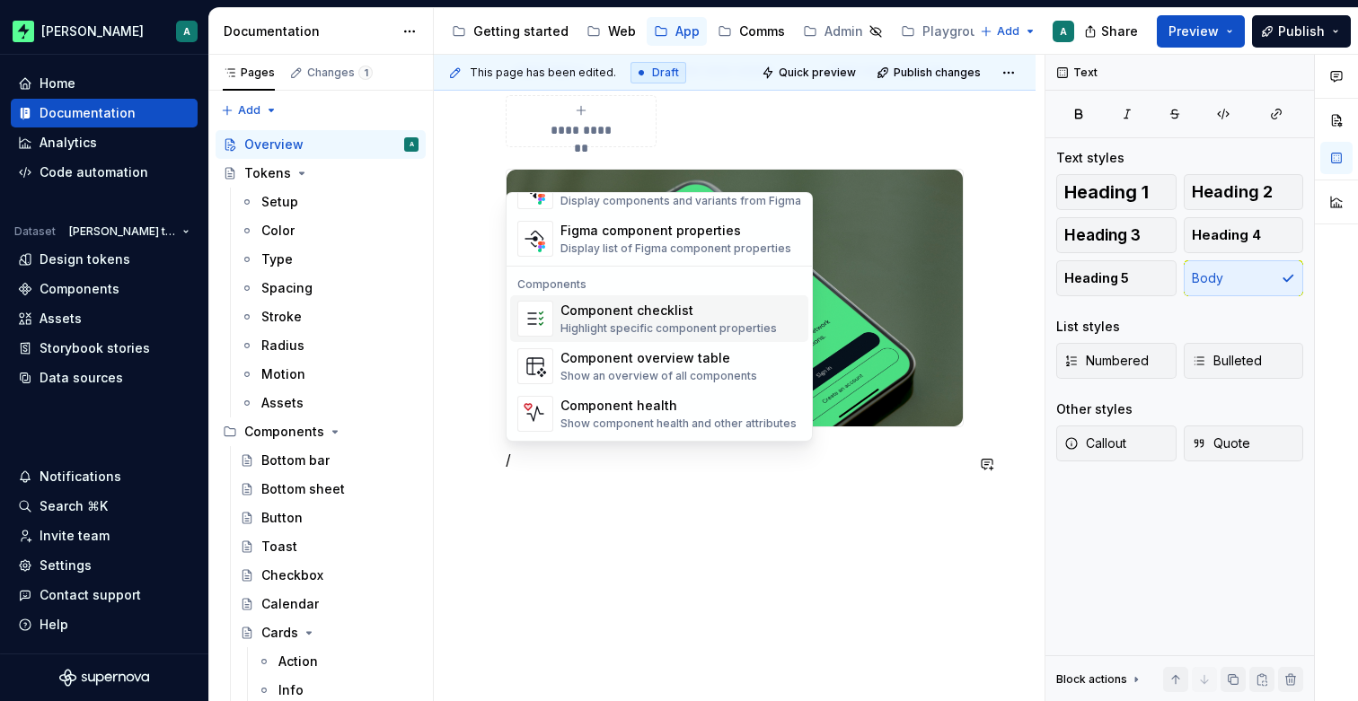
click at [667, 317] on div "Component checklist" at bounding box center [668, 311] width 216 height 18
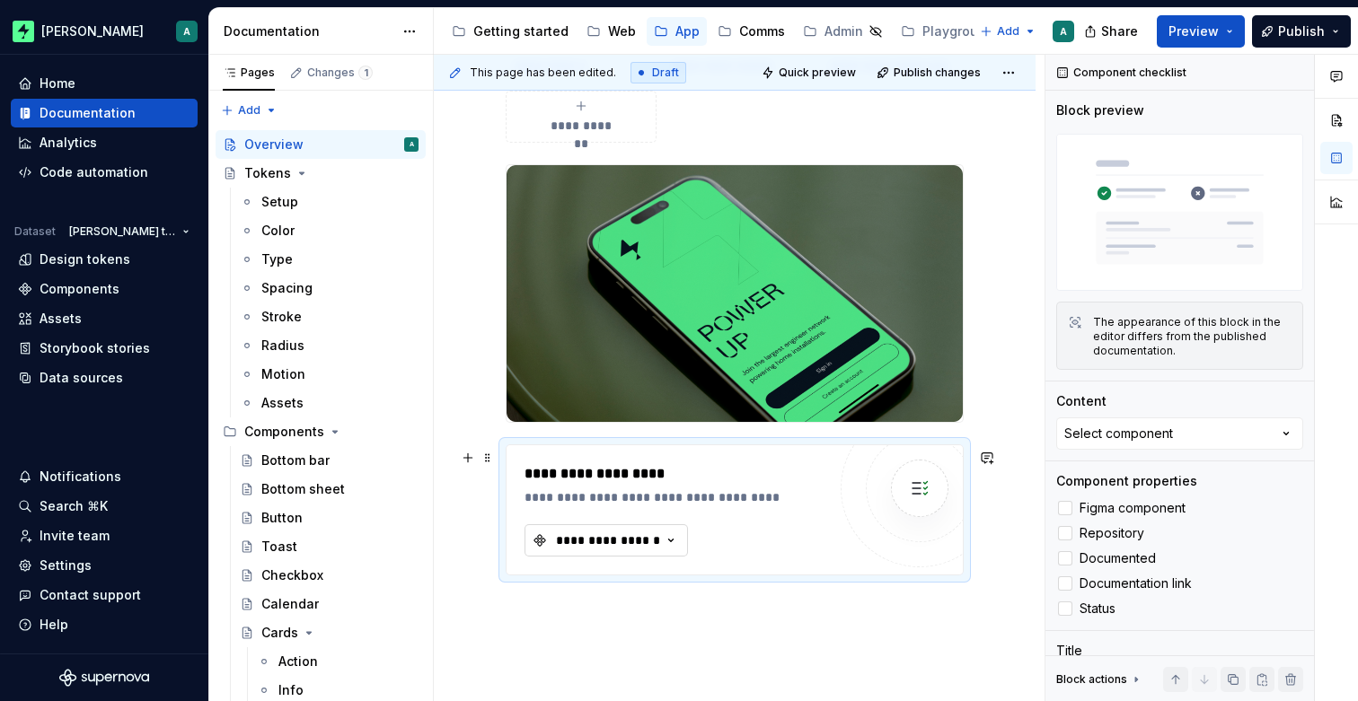
click at [636, 541] on div "**********" at bounding box center [608, 541] width 108 height 18
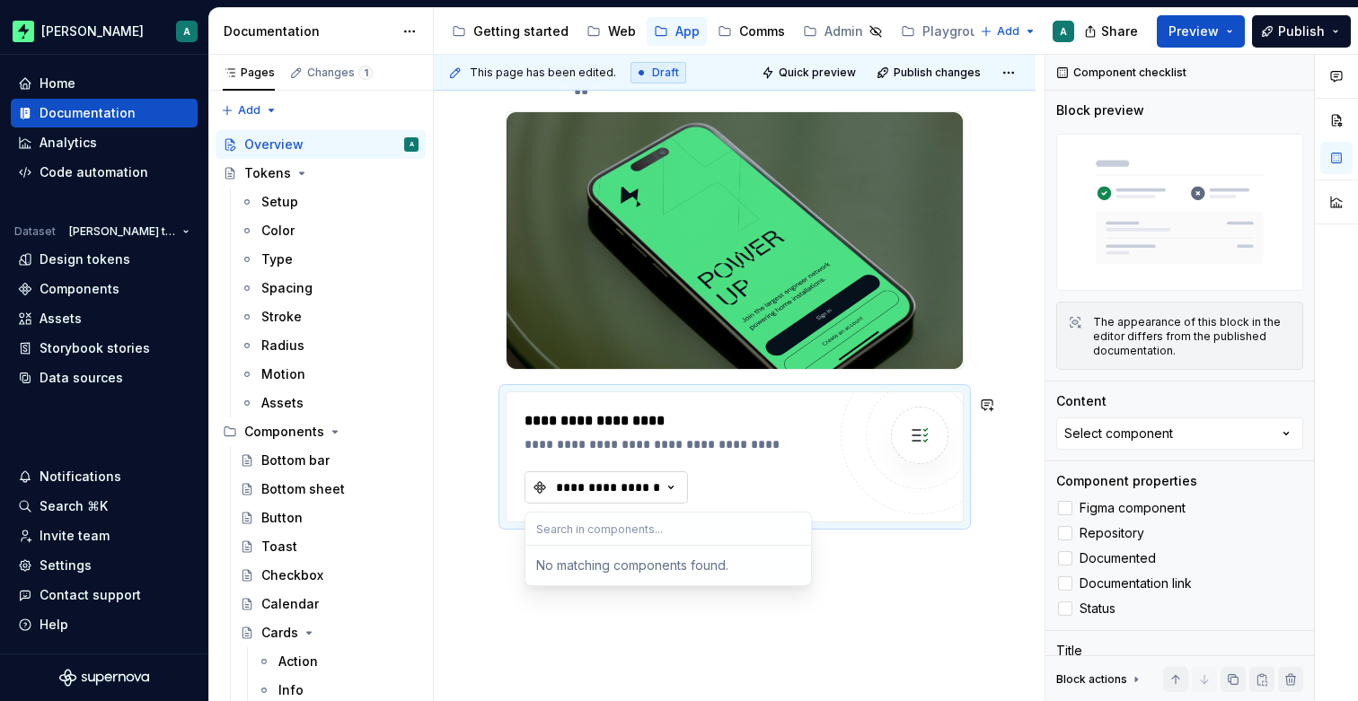
scroll to position [446, 0]
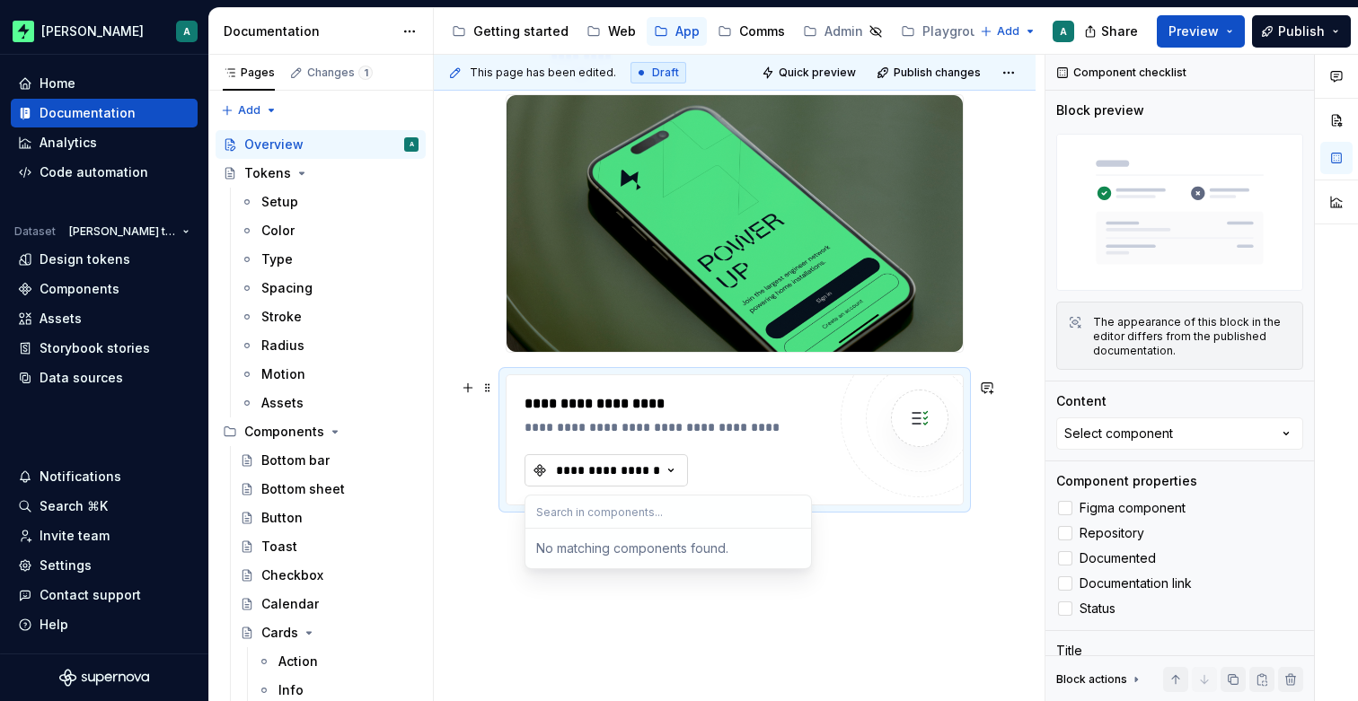
click at [629, 475] on div "**********" at bounding box center [608, 471] width 108 height 18
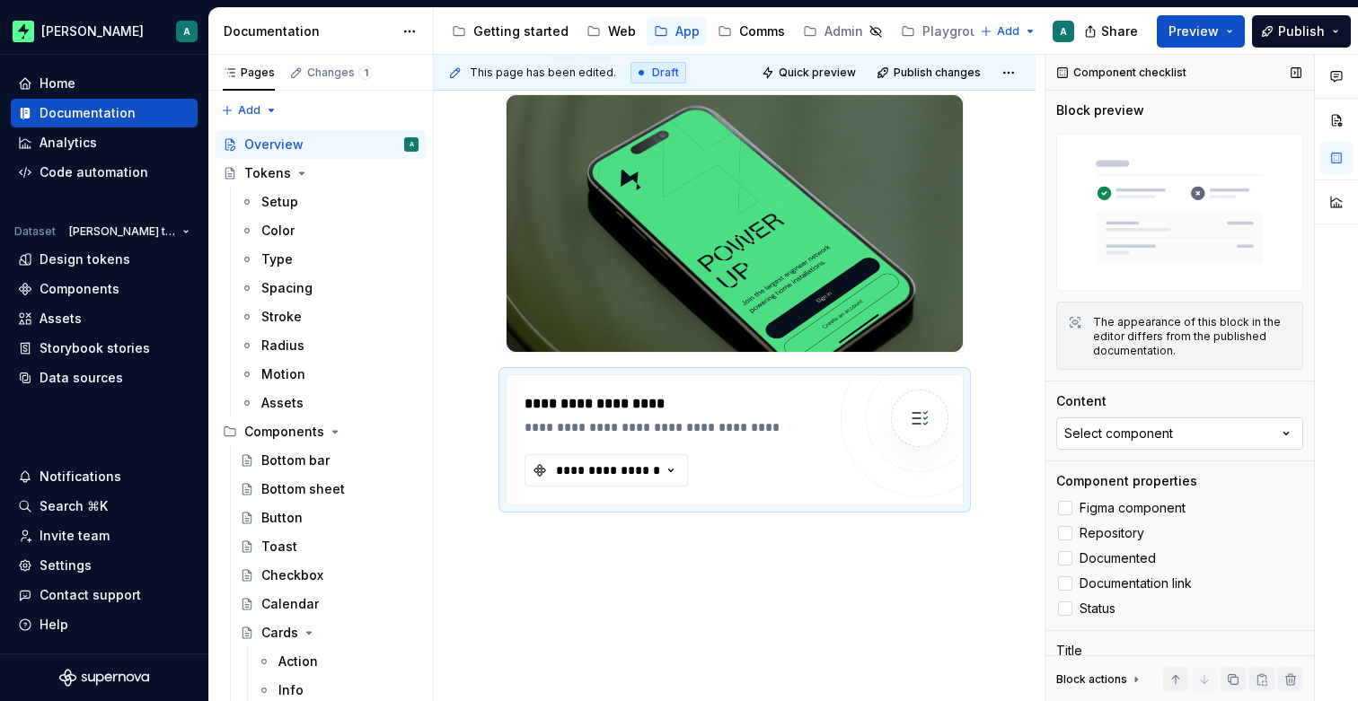
click at [1150, 432] on div "Select component" at bounding box center [1118, 434] width 109 height 18
click at [1150, 424] on button "Select component" at bounding box center [1179, 434] width 247 height 32
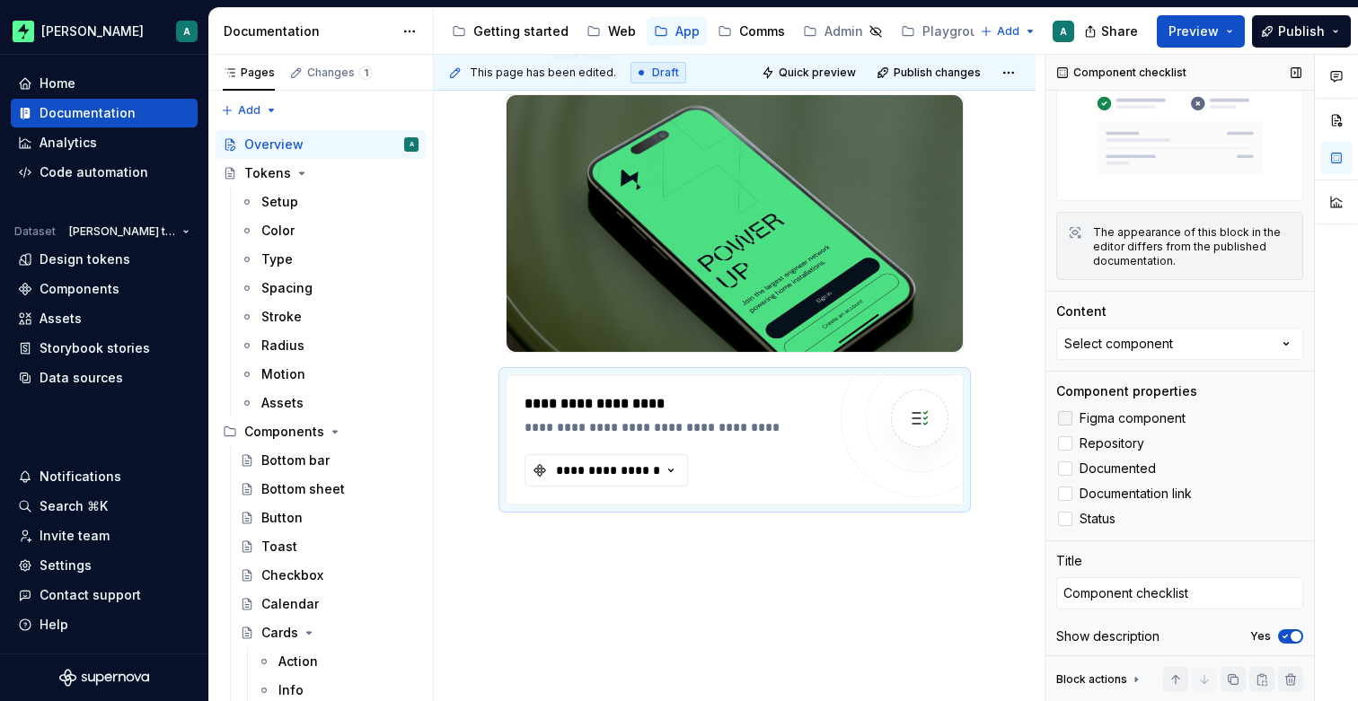
scroll to position [94, 0]
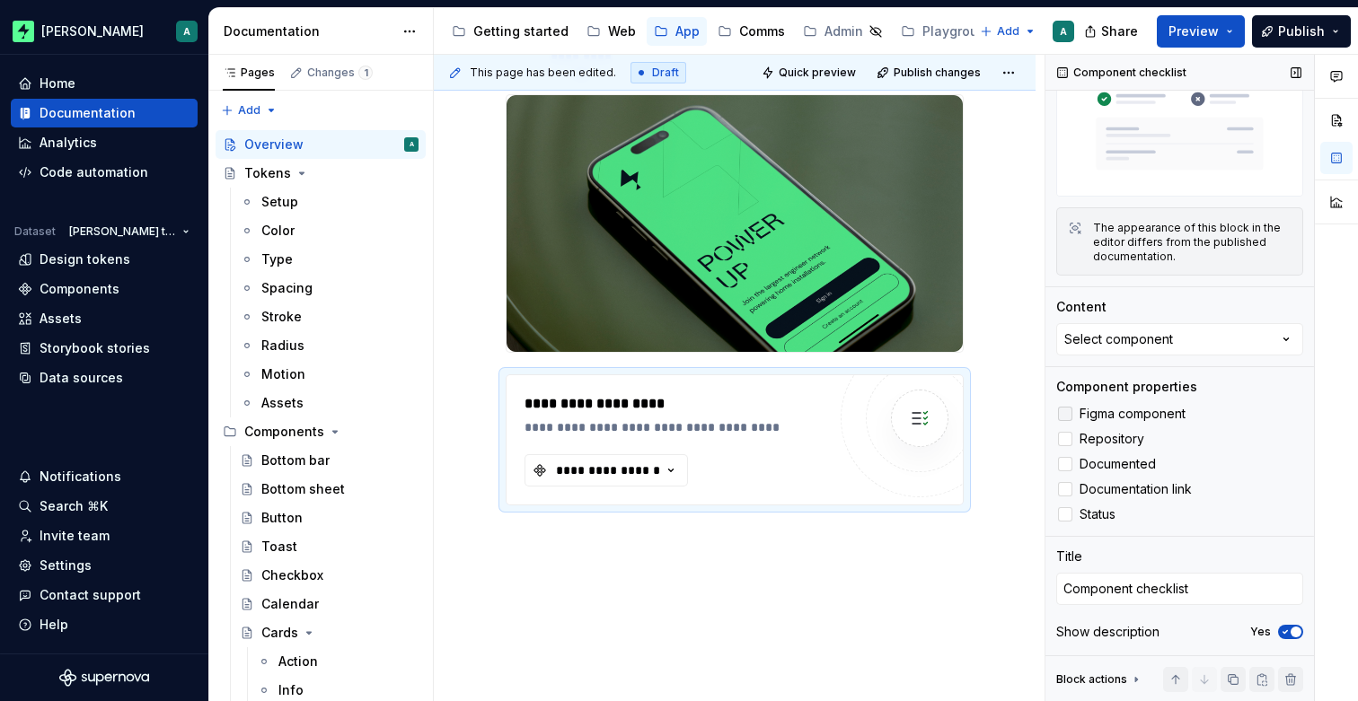
click at [1101, 414] on span "Figma component" at bounding box center [1132, 414] width 106 height 14
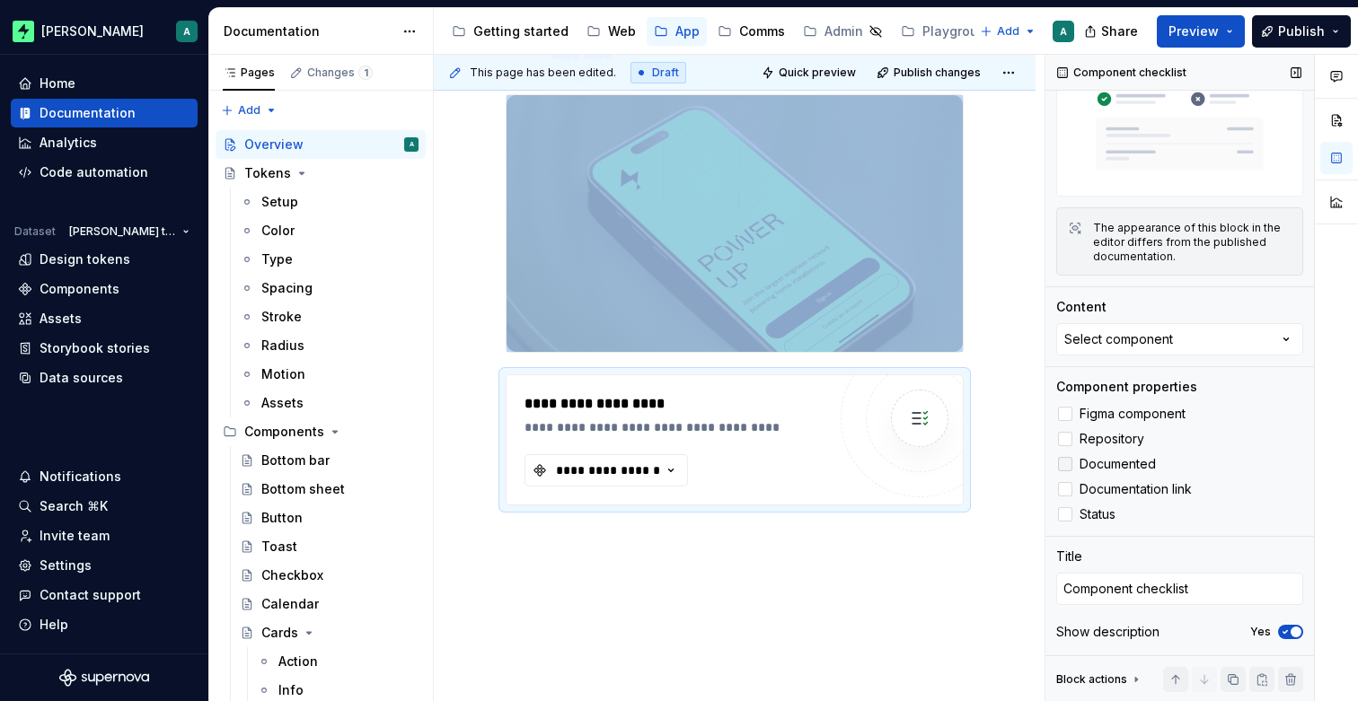
scroll to position [0, 0]
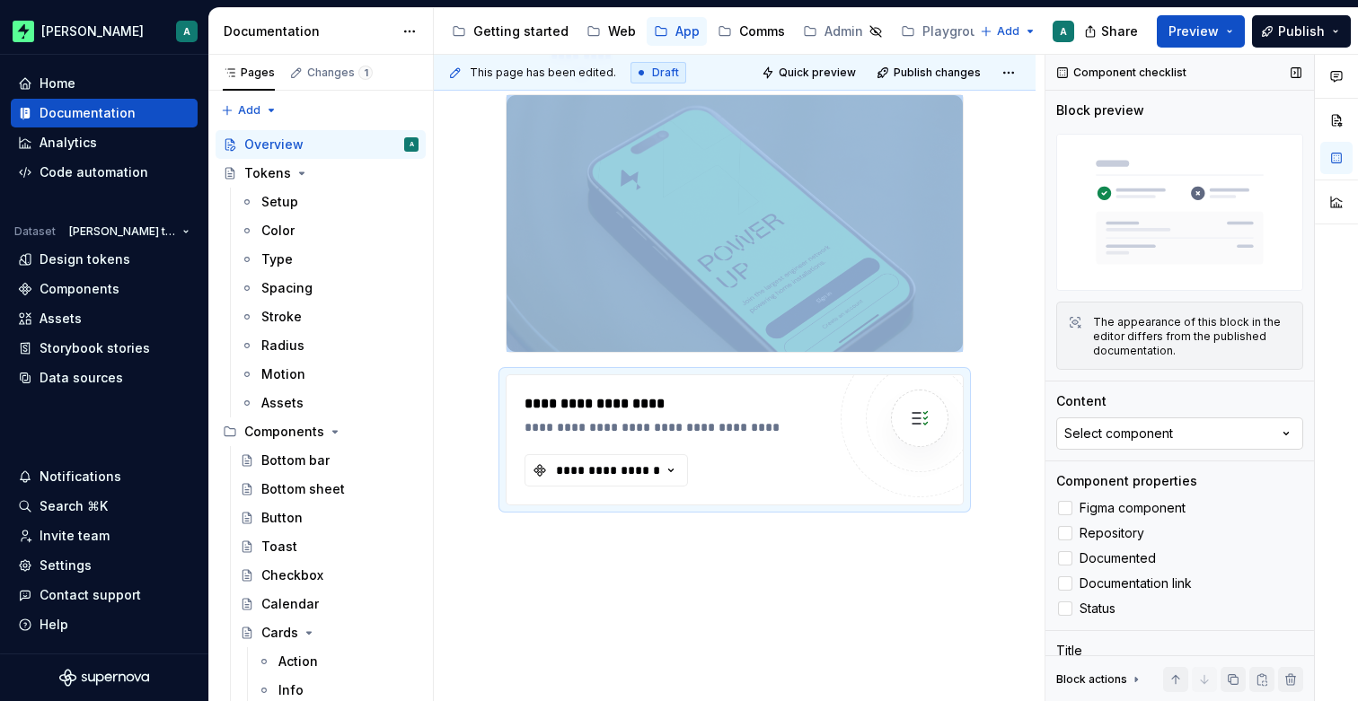
click at [1090, 439] on div "Select component" at bounding box center [1118, 434] width 109 height 18
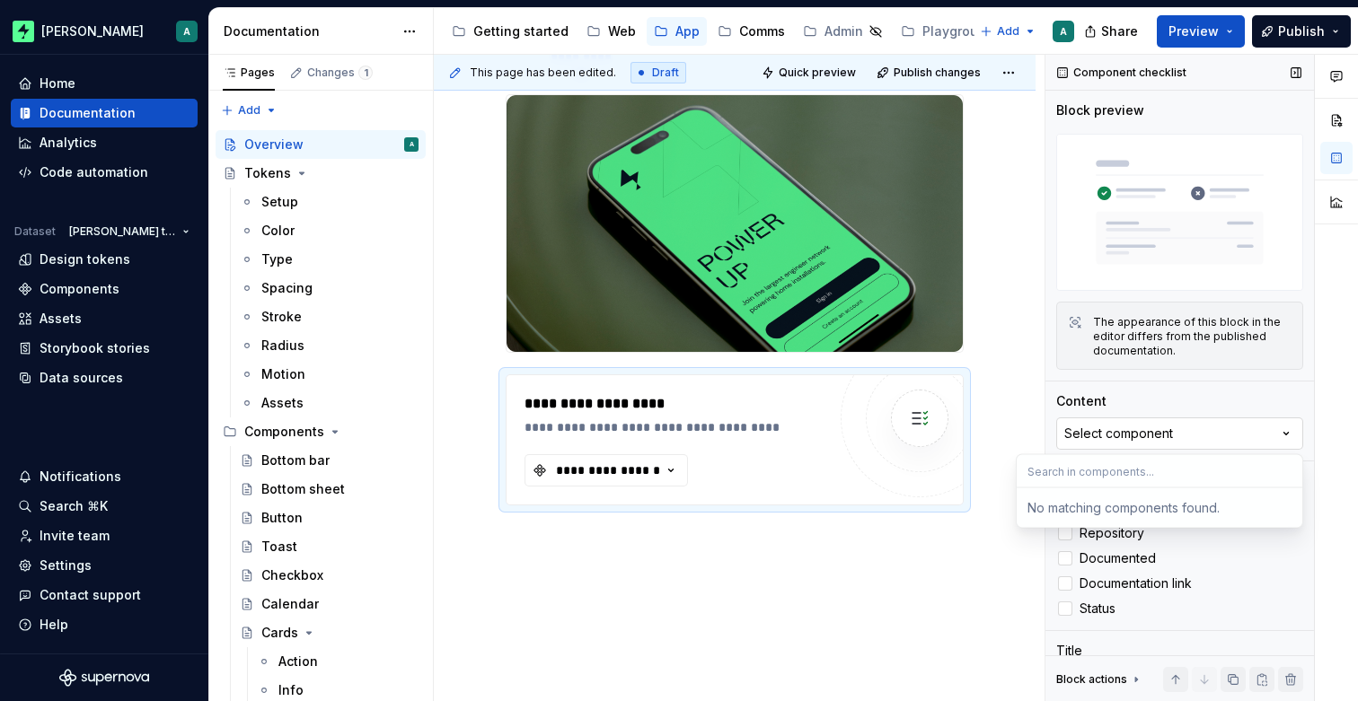
click at [1119, 431] on div "Select component" at bounding box center [1118, 434] width 109 height 18
click at [1065, 508] on icon at bounding box center [1065, 508] width 0 height 0
click at [870, 407] on div at bounding box center [919, 418] width 158 height 158
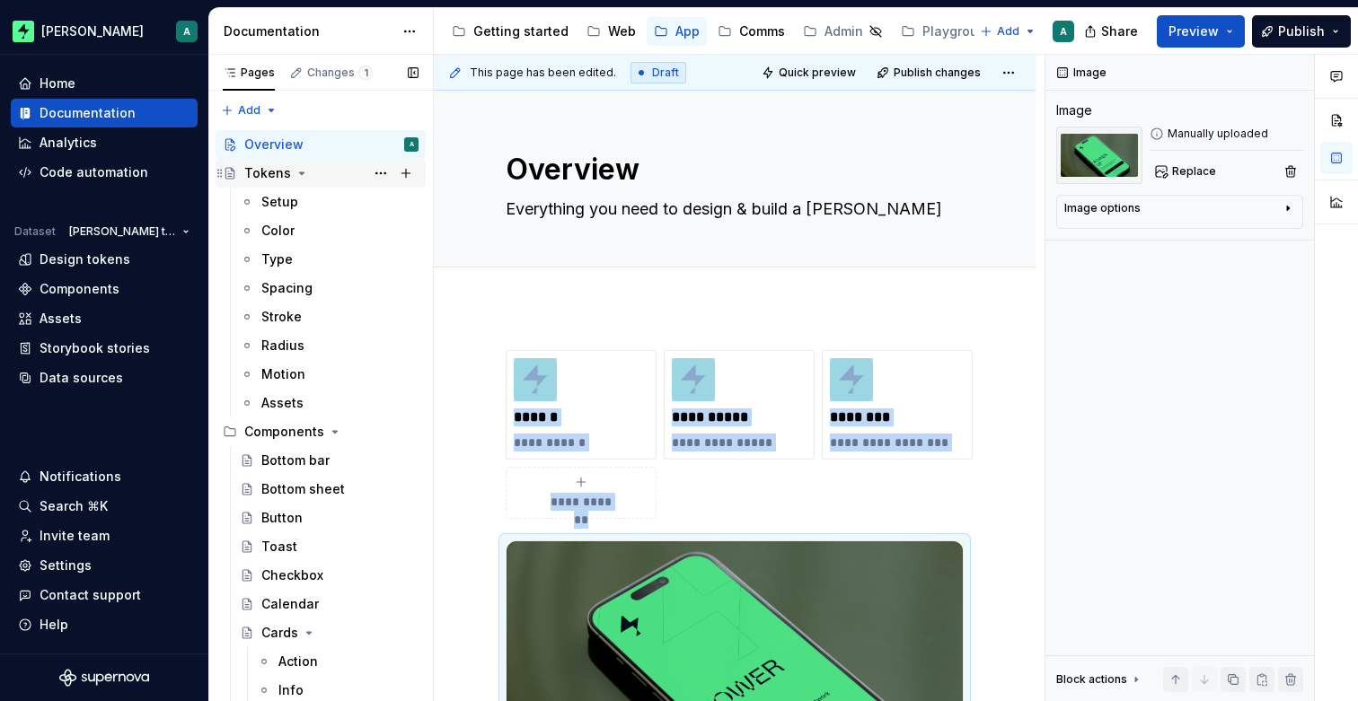
click at [295, 169] on icon "Page tree" at bounding box center [302, 173] width 14 height 14
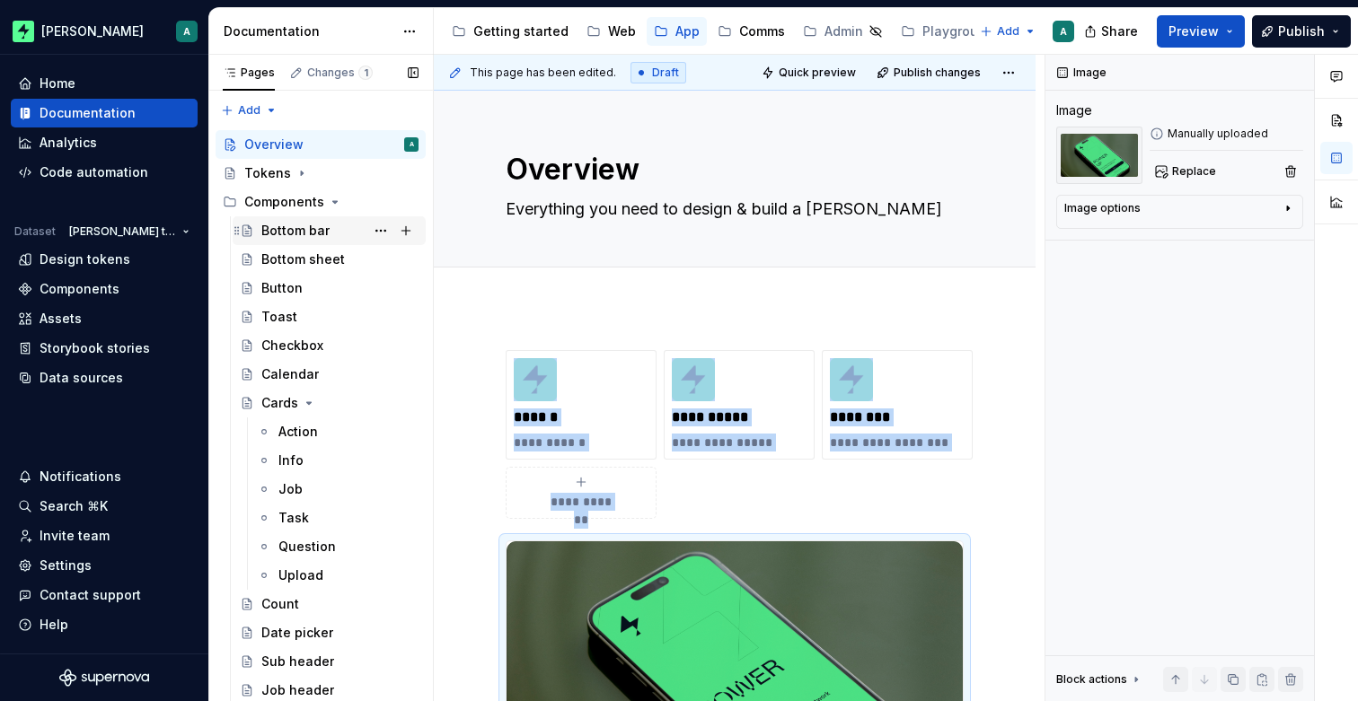
click at [294, 229] on div "Bottom bar" at bounding box center [295, 231] width 68 height 18
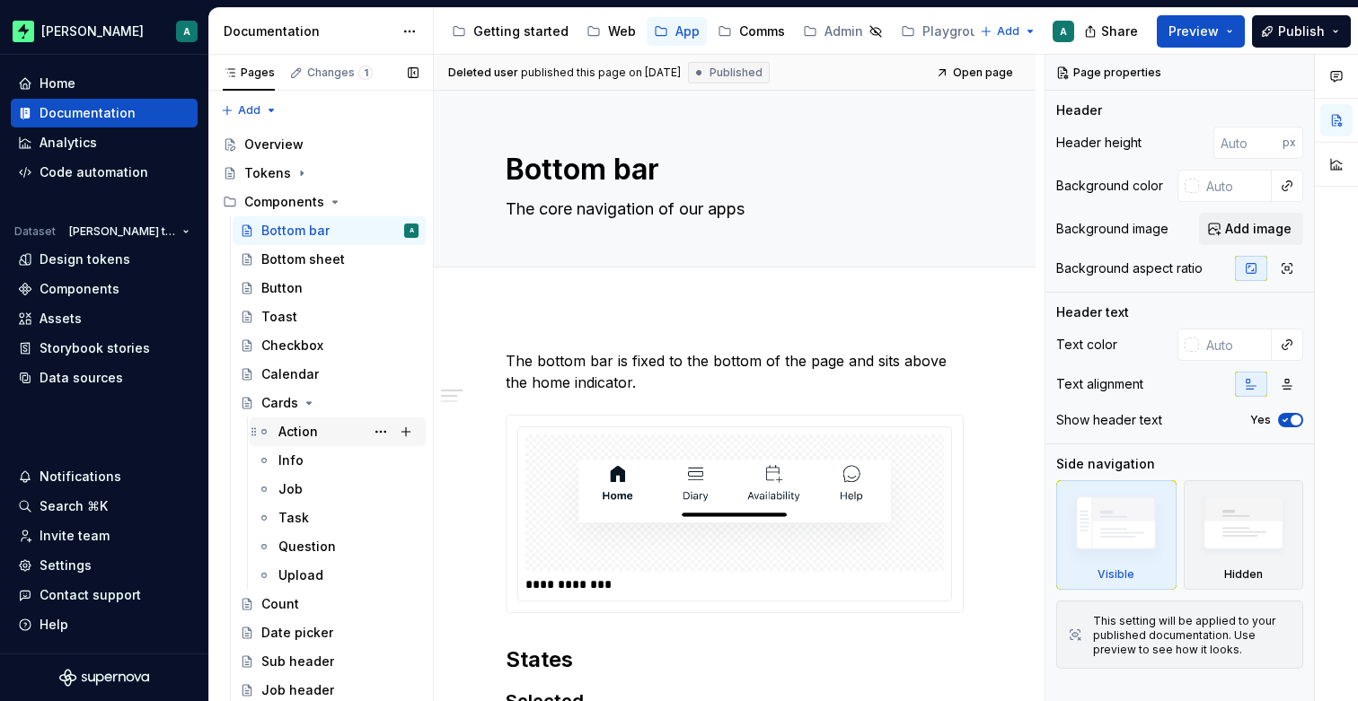
click at [316, 429] on div "Action" at bounding box center [298, 432] width 40 height 18
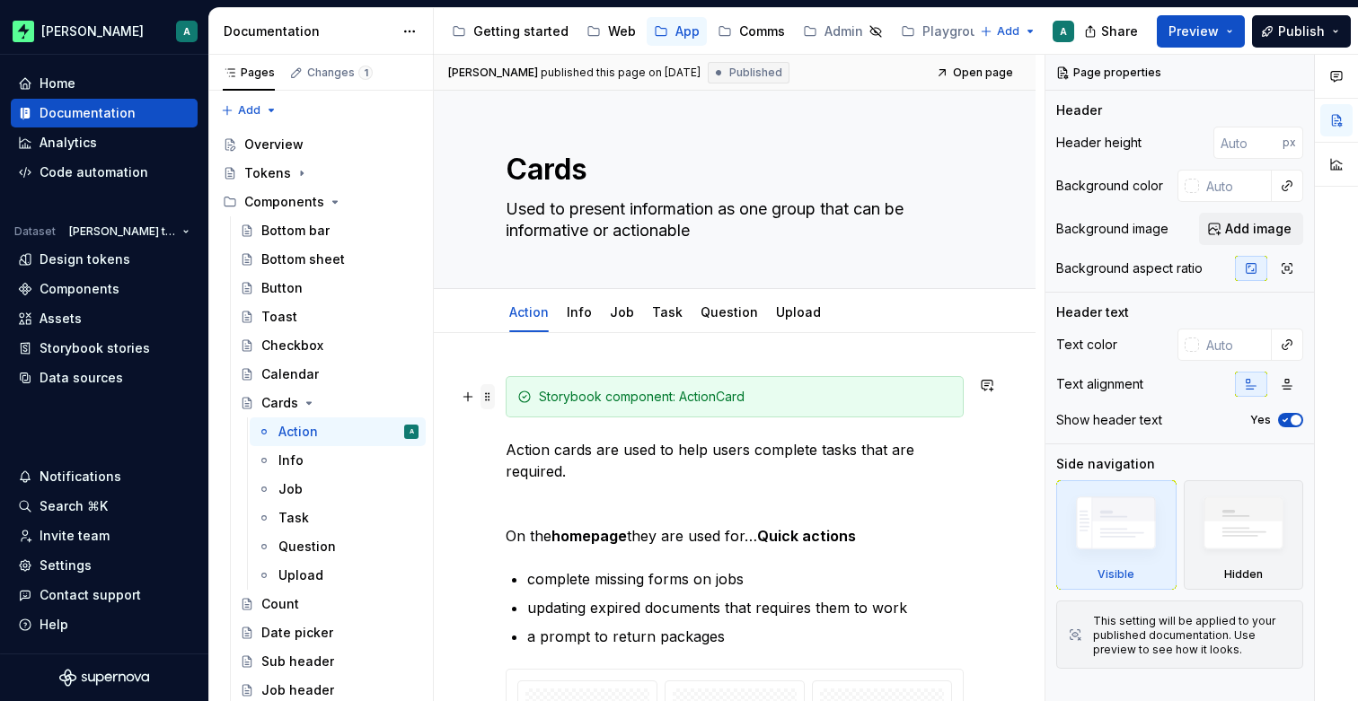
click at [493, 399] on span at bounding box center [487, 396] width 14 height 25
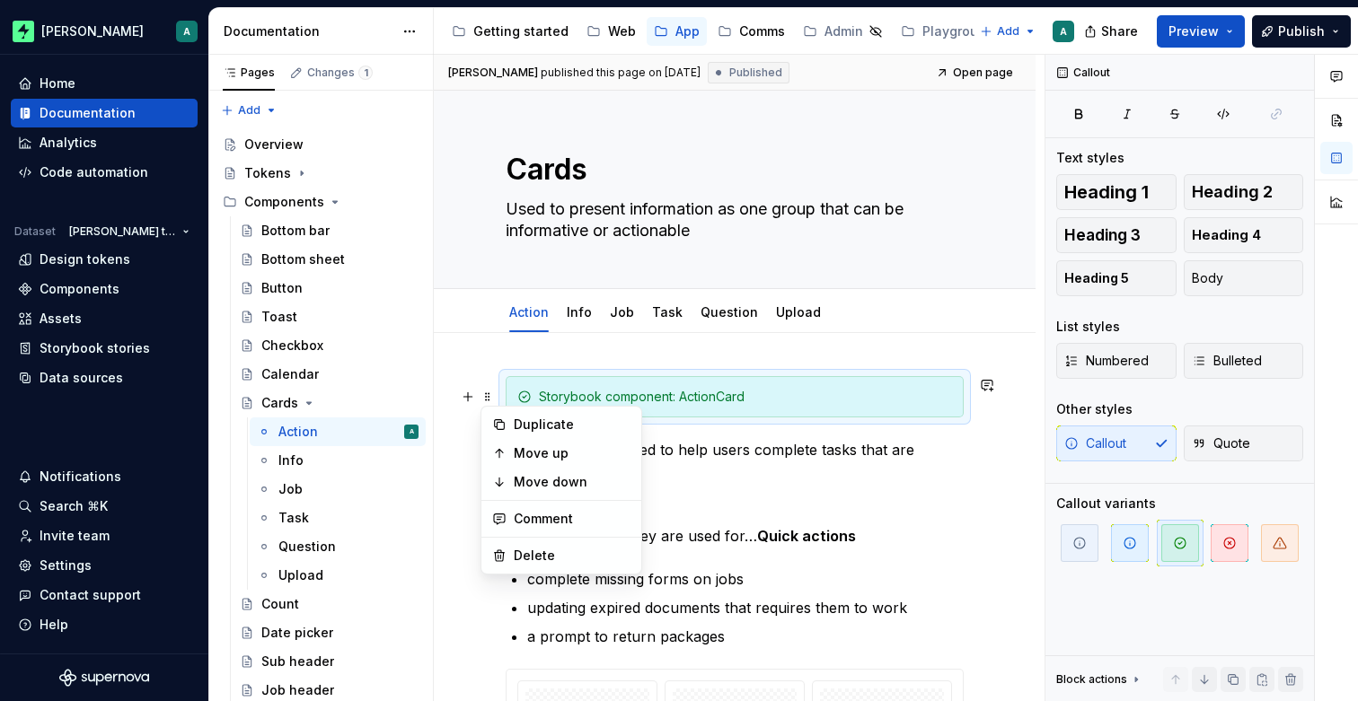
click at [632, 384] on div "Storybook component: ActionCard" at bounding box center [735, 396] width 458 height 41
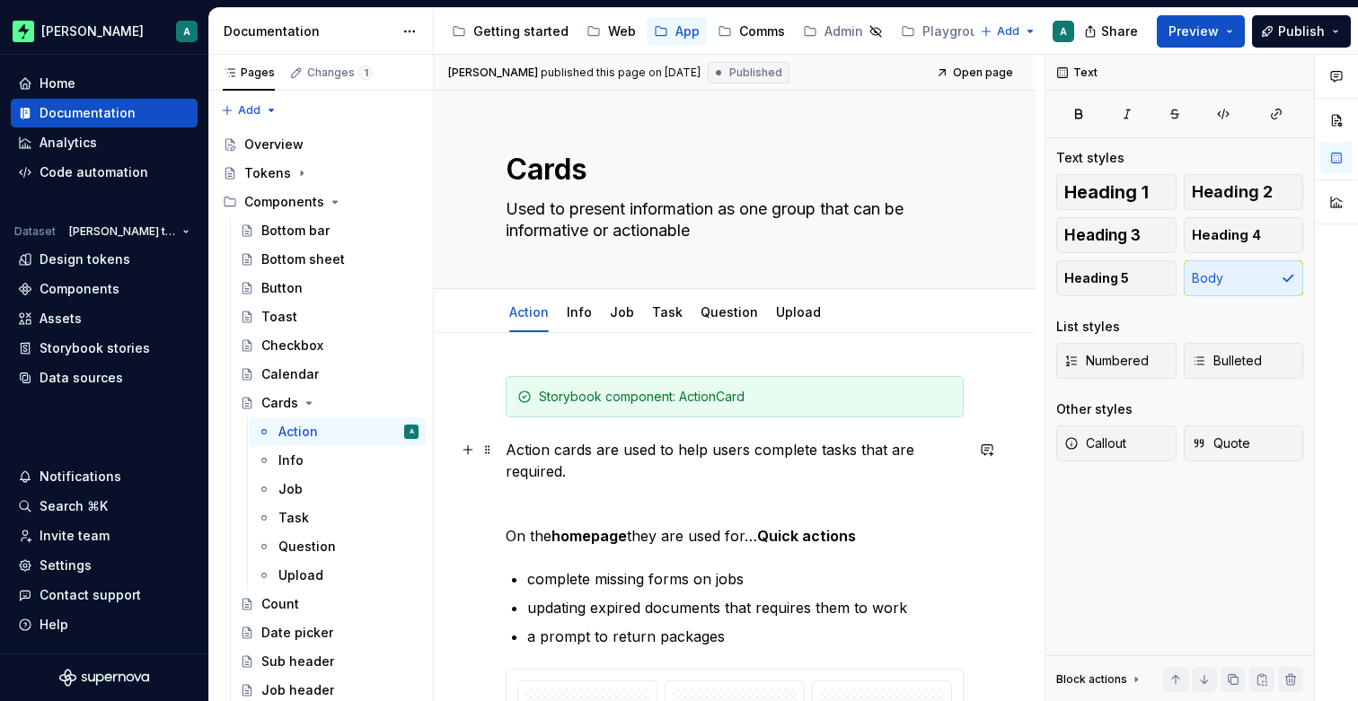
click at [613, 452] on p "Action cards are used to help users complete tasks that are required." at bounding box center [735, 460] width 458 height 43
click at [613, 466] on p "Action cards are used to help users complete tasks that are required." at bounding box center [735, 460] width 458 height 43
click at [312, 292] on div "Button" at bounding box center [339, 288] width 157 height 25
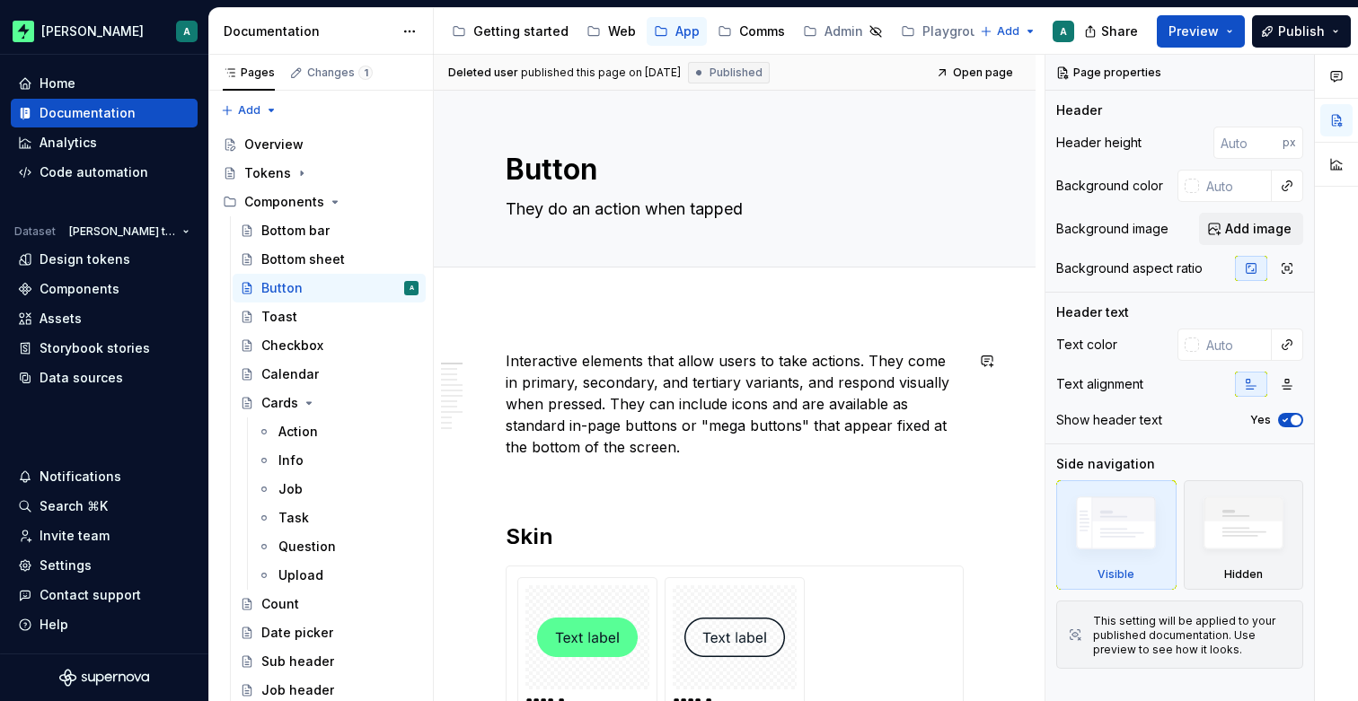
type textarea "*"
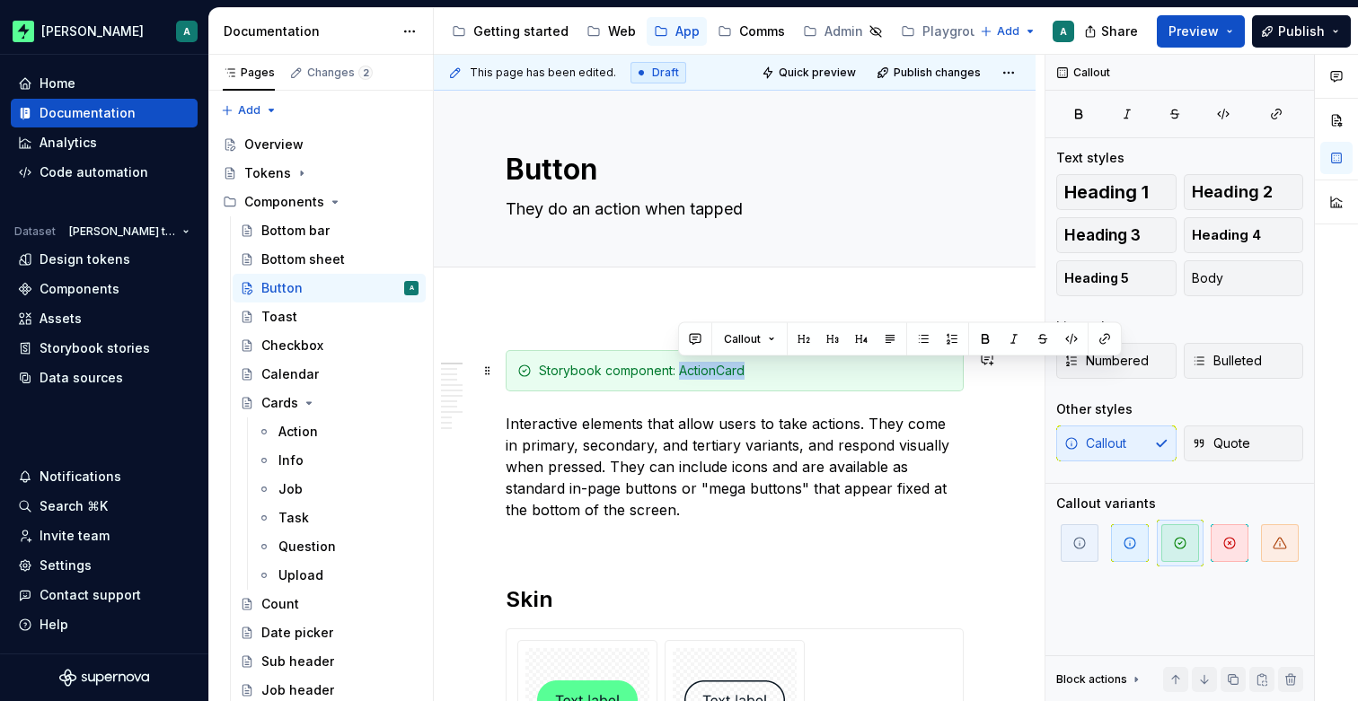
drag, startPoint x: 680, startPoint y: 374, endPoint x: 759, endPoint y: 372, distance: 79.1
click at [759, 372] on div "Storybook component: ActionCard" at bounding box center [745, 371] width 413 height 18
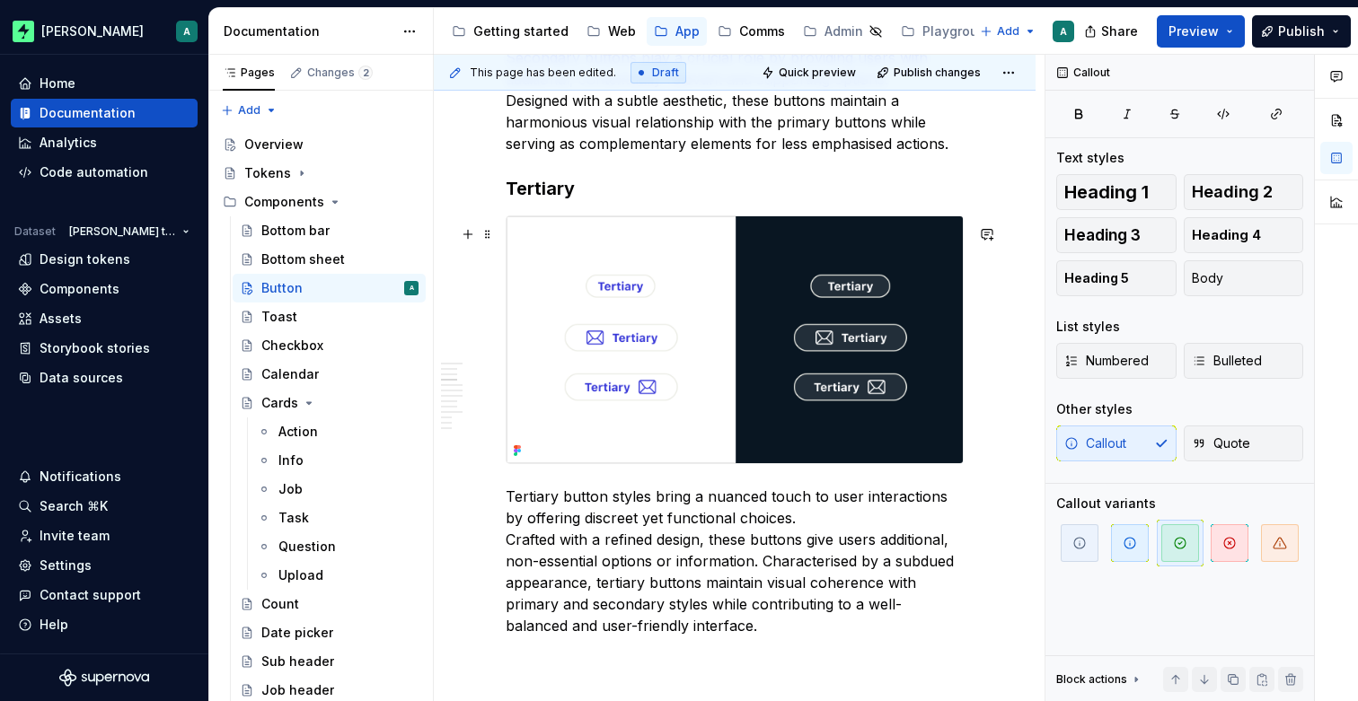
scroll to position [1580, 0]
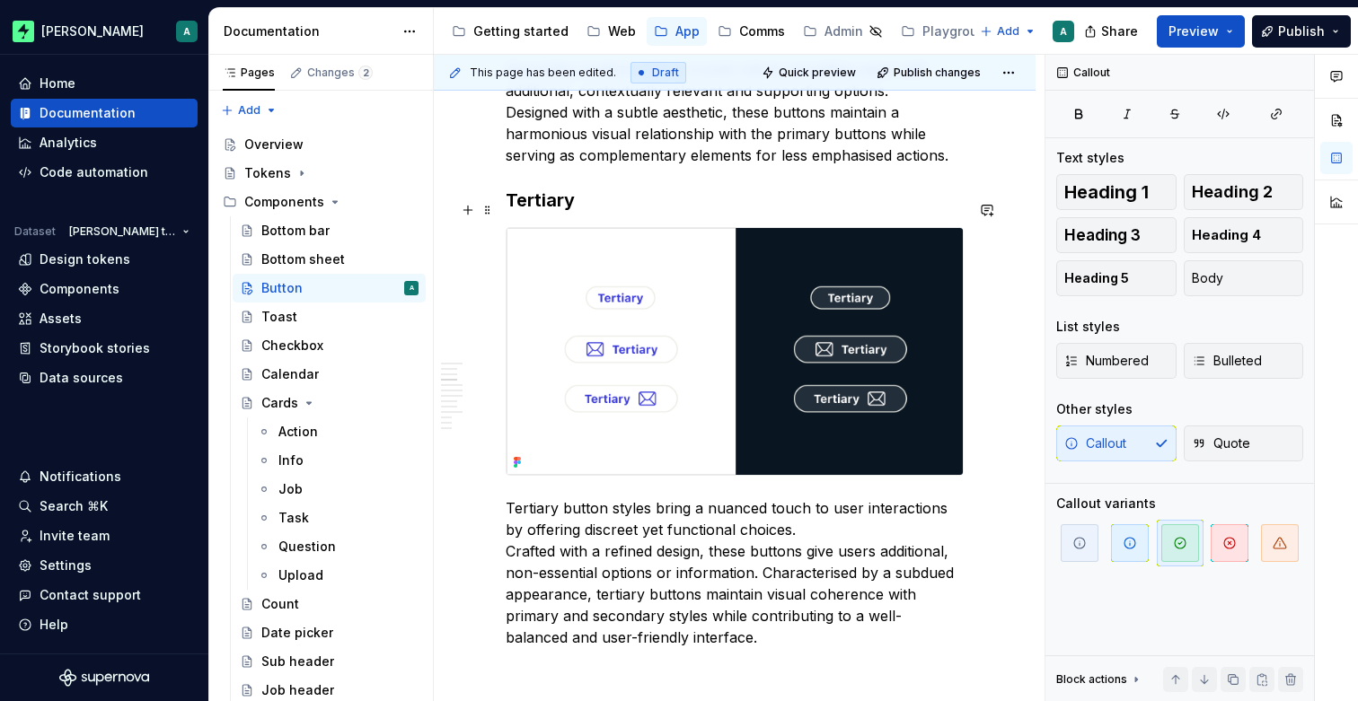
click at [565, 212] on h3 "Tertiary" at bounding box center [735, 200] width 458 height 25
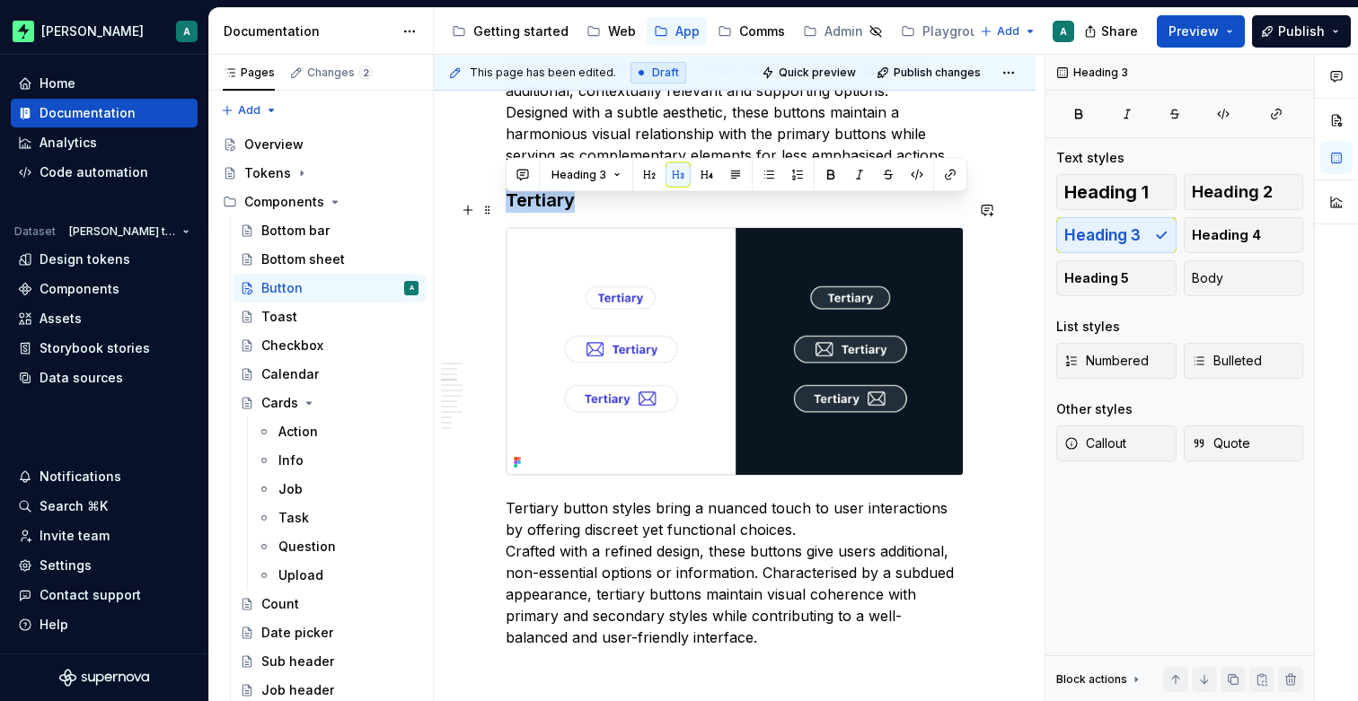
drag, startPoint x: 587, startPoint y: 210, endPoint x: 504, endPoint y: 210, distance: 83.5
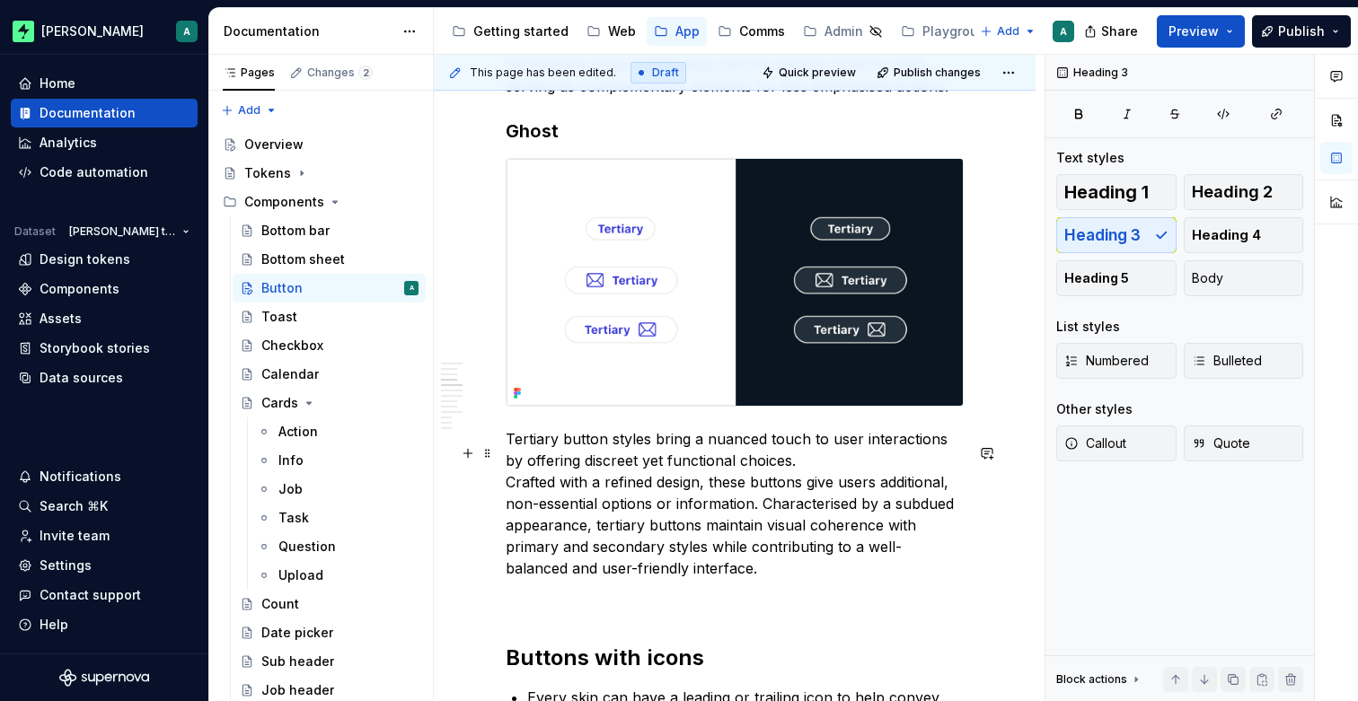
scroll to position [1650, 0]
click at [620, 457] on p "Tertiary button styles bring a nuanced touch to user interactions by offering d…" at bounding box center [735, 502] width 458 height 151
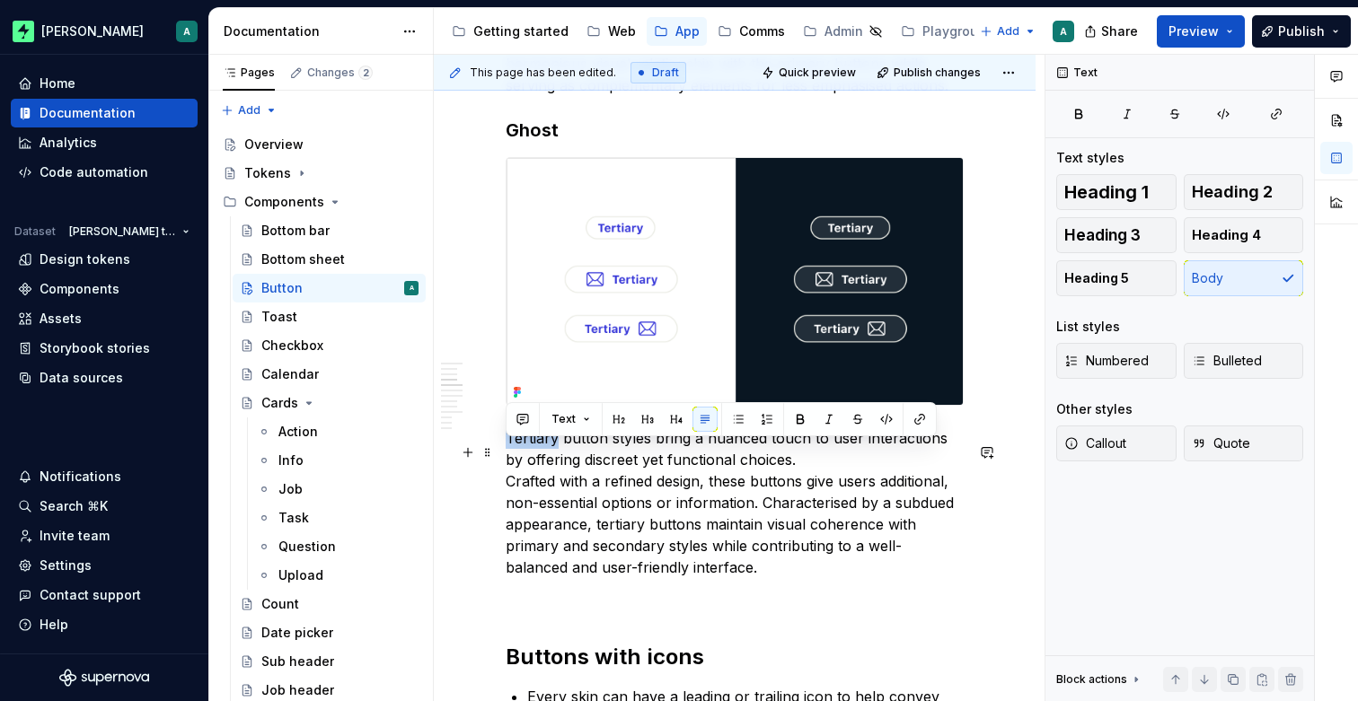
drag, startPoint x: 541, startPoint y: 453, endPoint x: 506, endPoint y: 453, distance: 35.0
click at [506, 453] on p "Tertiary button styles bring a nuanced touch to user interactions by offering d…" at bounding box center [735, 502] width 458 height 151
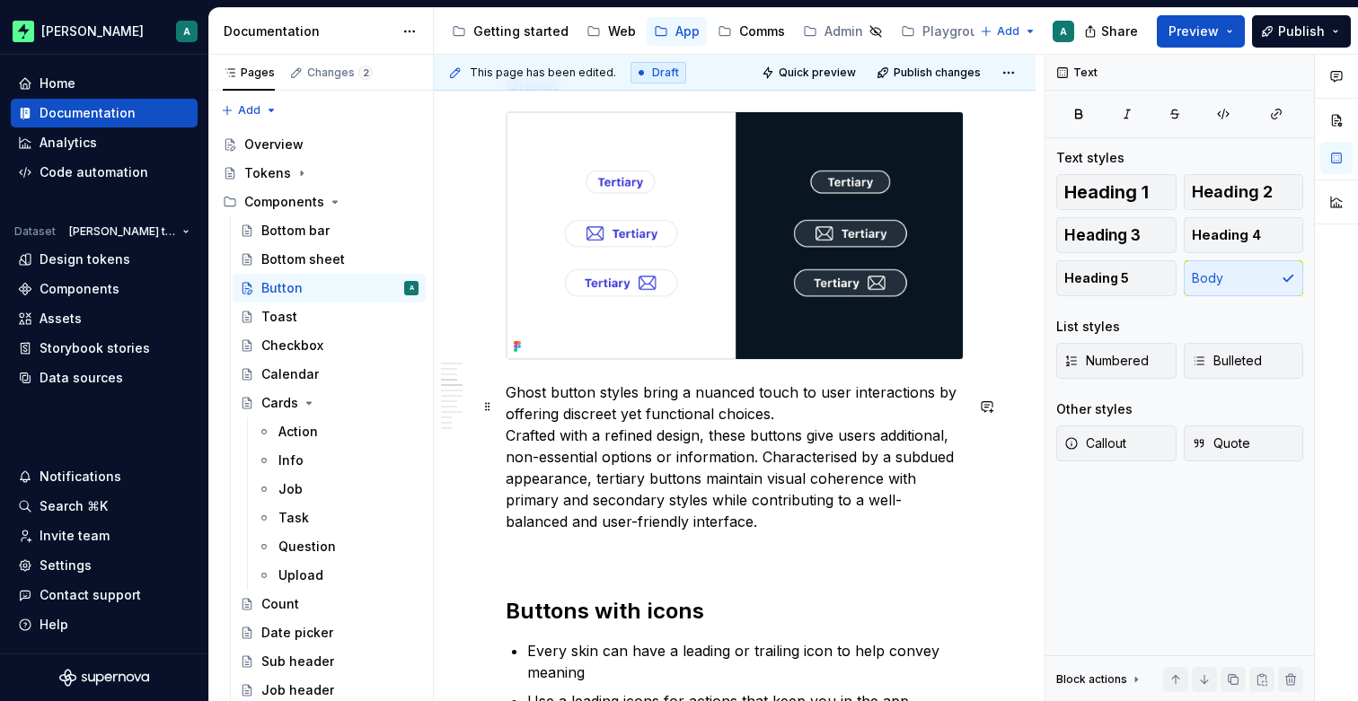
scroll to position [1719, 0]
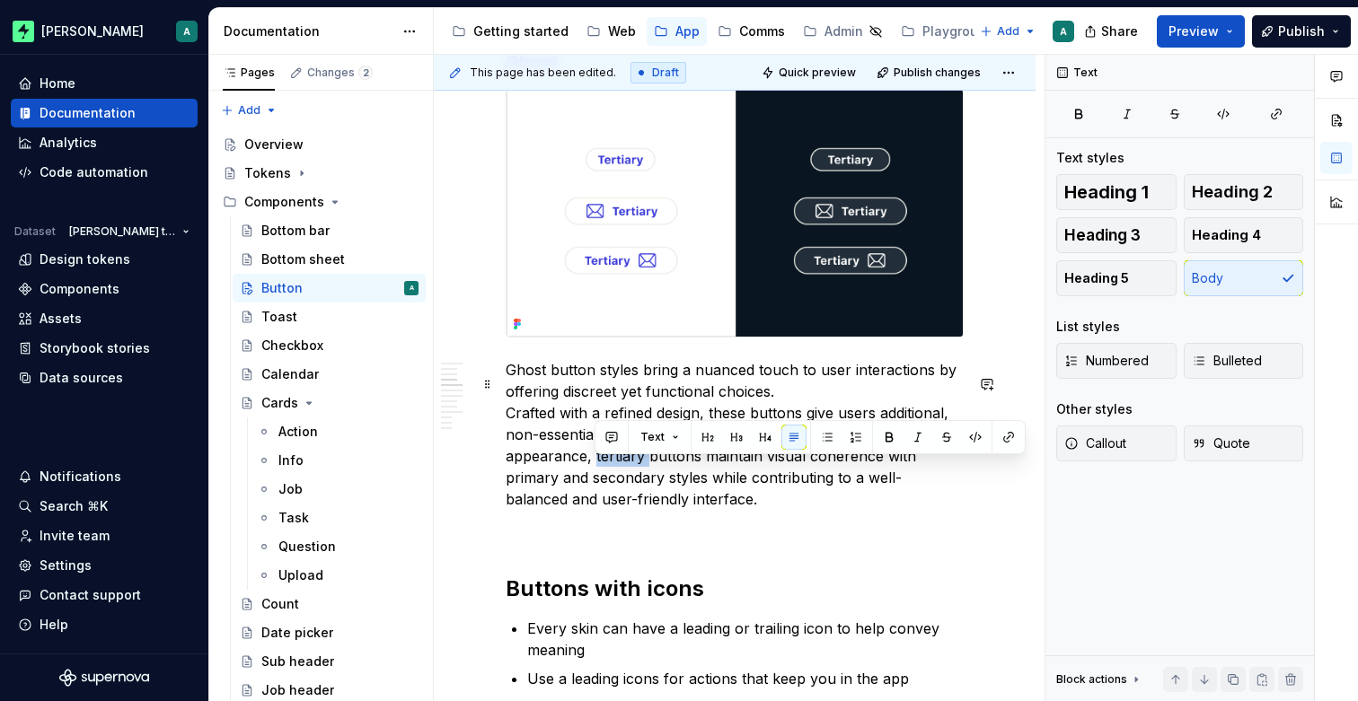
drag, startPoint x: 645, startPoint y: 474, endPoint x: 594, endPoint y: 472, distance: 51.2
click at [594, 472] on p "Ghost button styles bring a nuanced touch to user interactions by offering disc…" at bounding box center [735, 434] width 458 height 151
click at [796, 507] on p "Ghost button styles bring a nuanced touch to user interactions by offering disc…" at bounding box center [735, 434] width 458 height 151
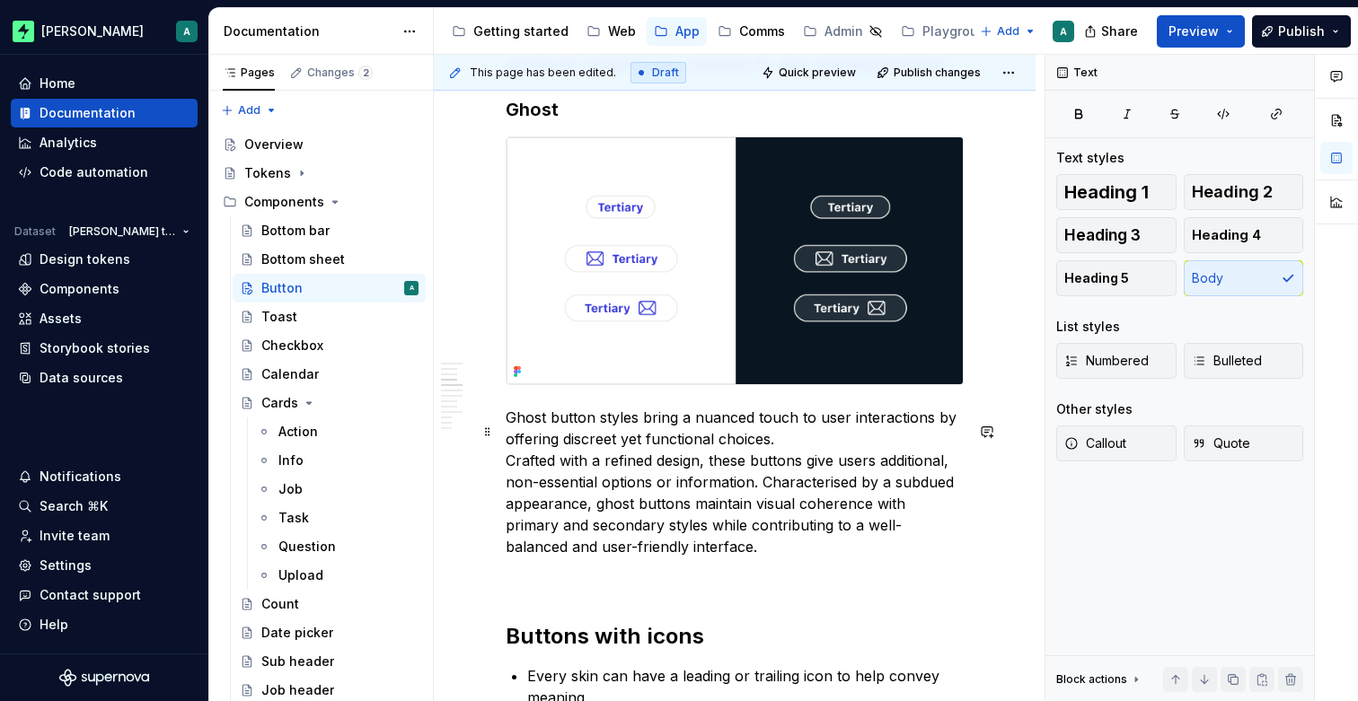
scroll to position [1676, 0]
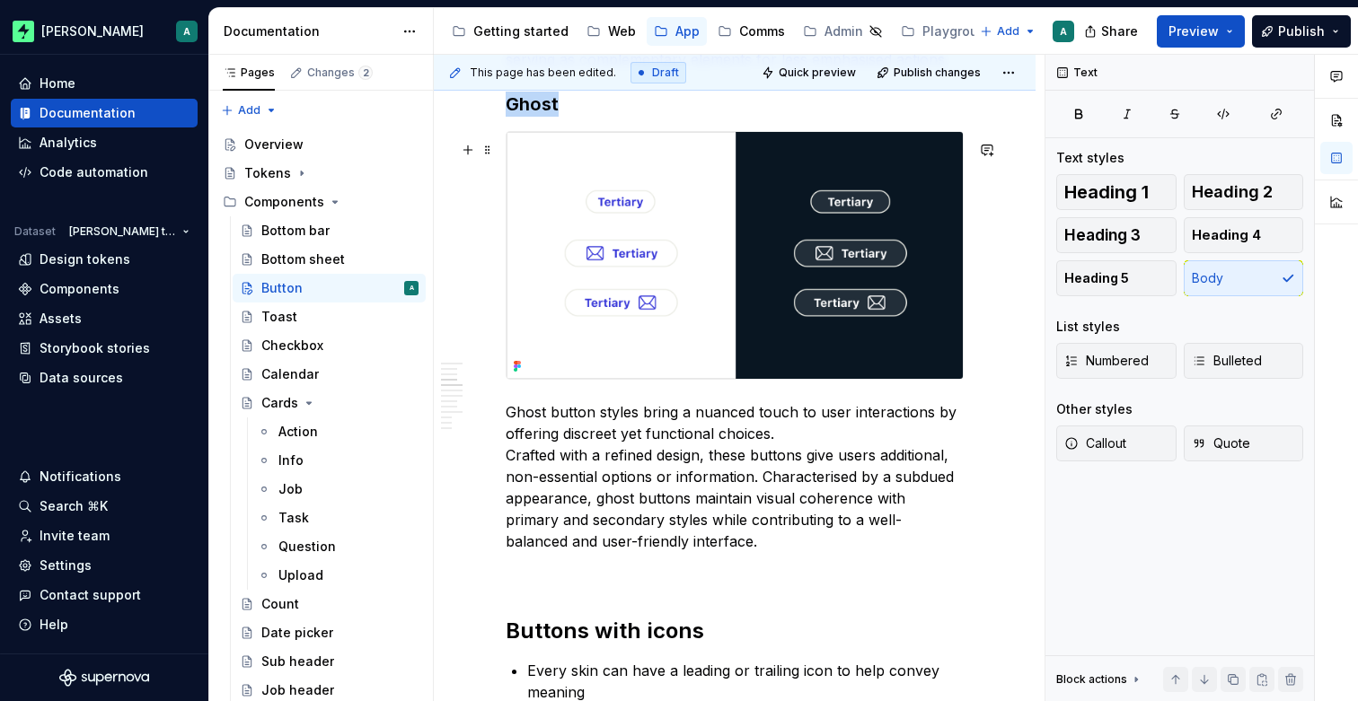
click at [780, 315] on img at bounding box center [734, 255] width 456 height 247
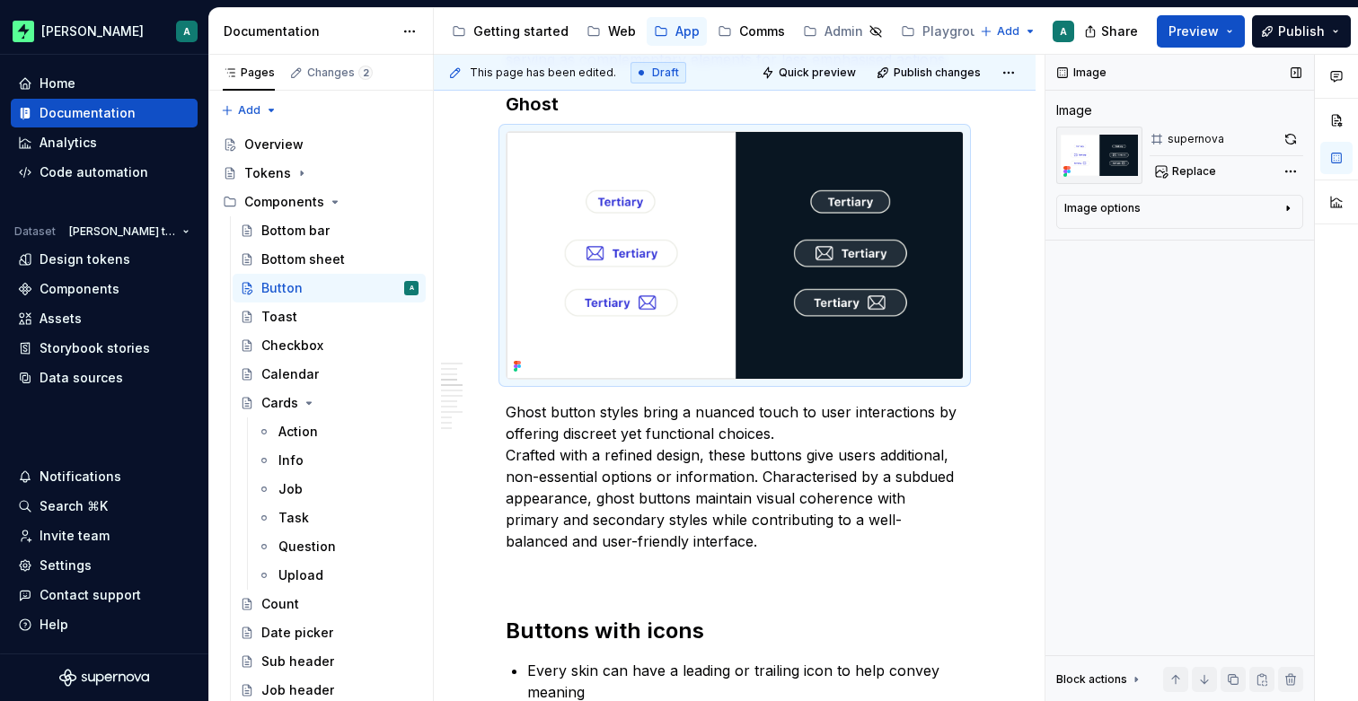
click at [1094, 71] on div "Image" at bounding box center [1083, 72] width 64 height 25
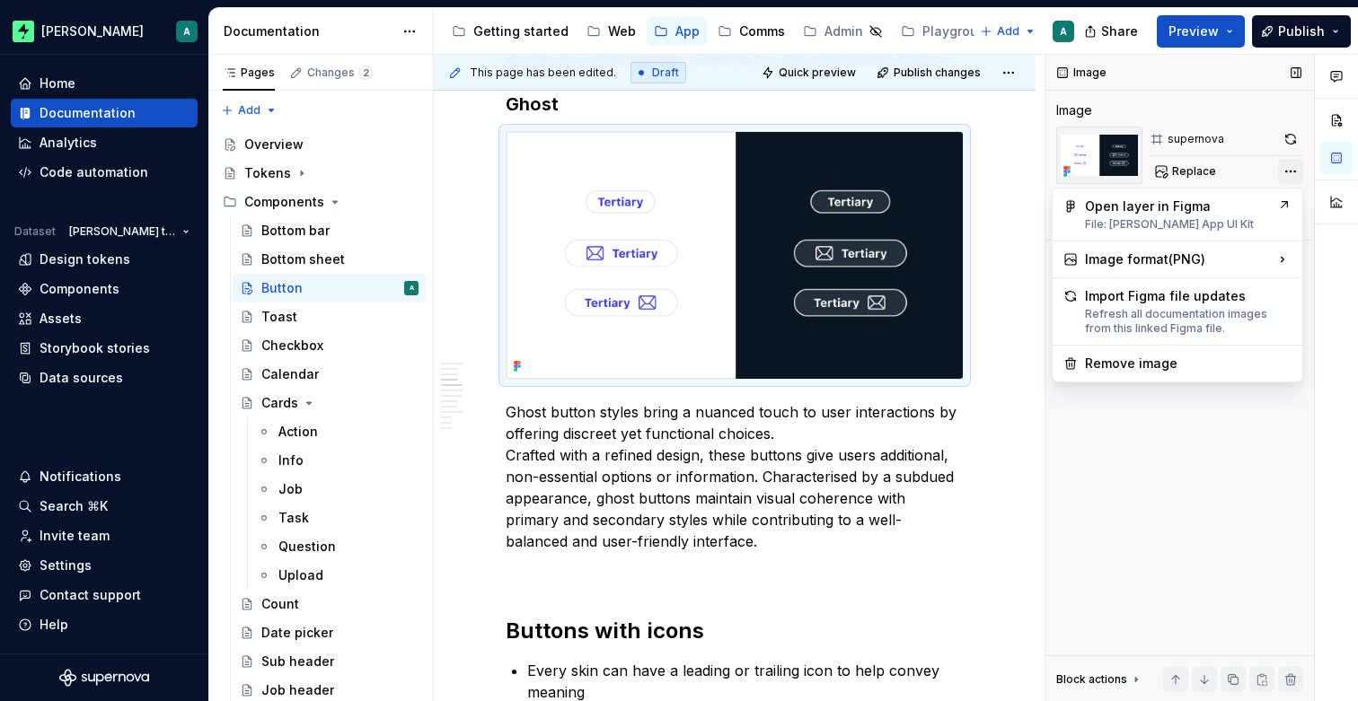
click at [1297, 172] on div "Comments Open comments No comments yet Select ‘Comment’ from the block context …" at bounding box center [1201, 378] width 312 height 647
click at [1226, 207] on div "Open layer in Figma File: [PERSON_NAME] App UI Kit" at bounding box center [1177, 215] width 185 height 34
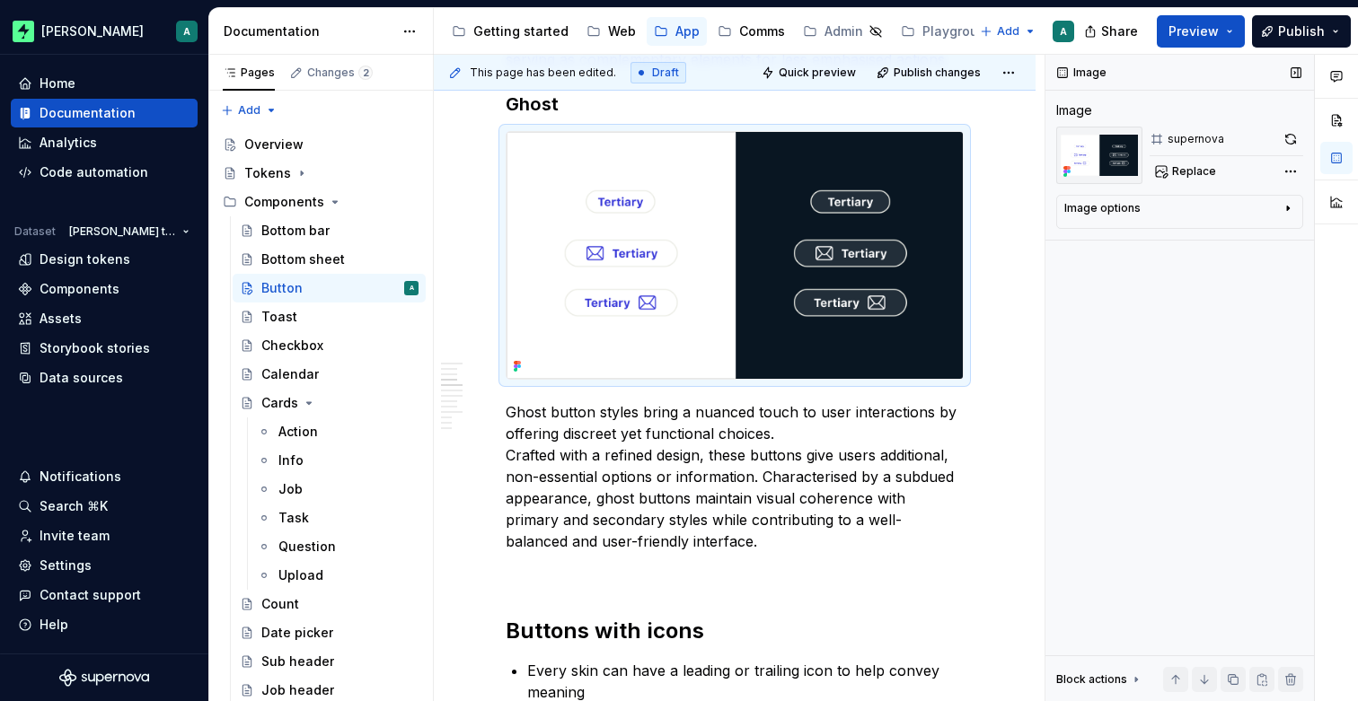
click at [1291, 137] on button "button" at bounding box center [1290, 139] width 25 height 25
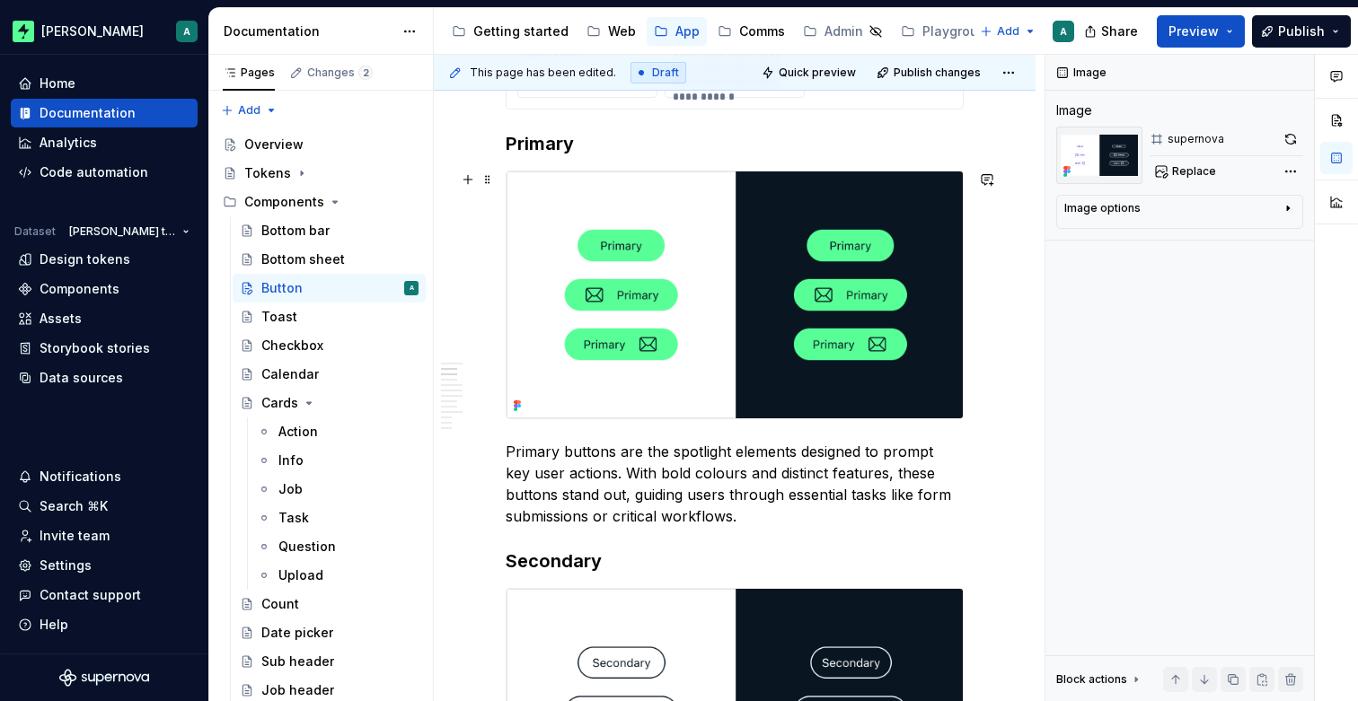
scroll to position [802, 0]
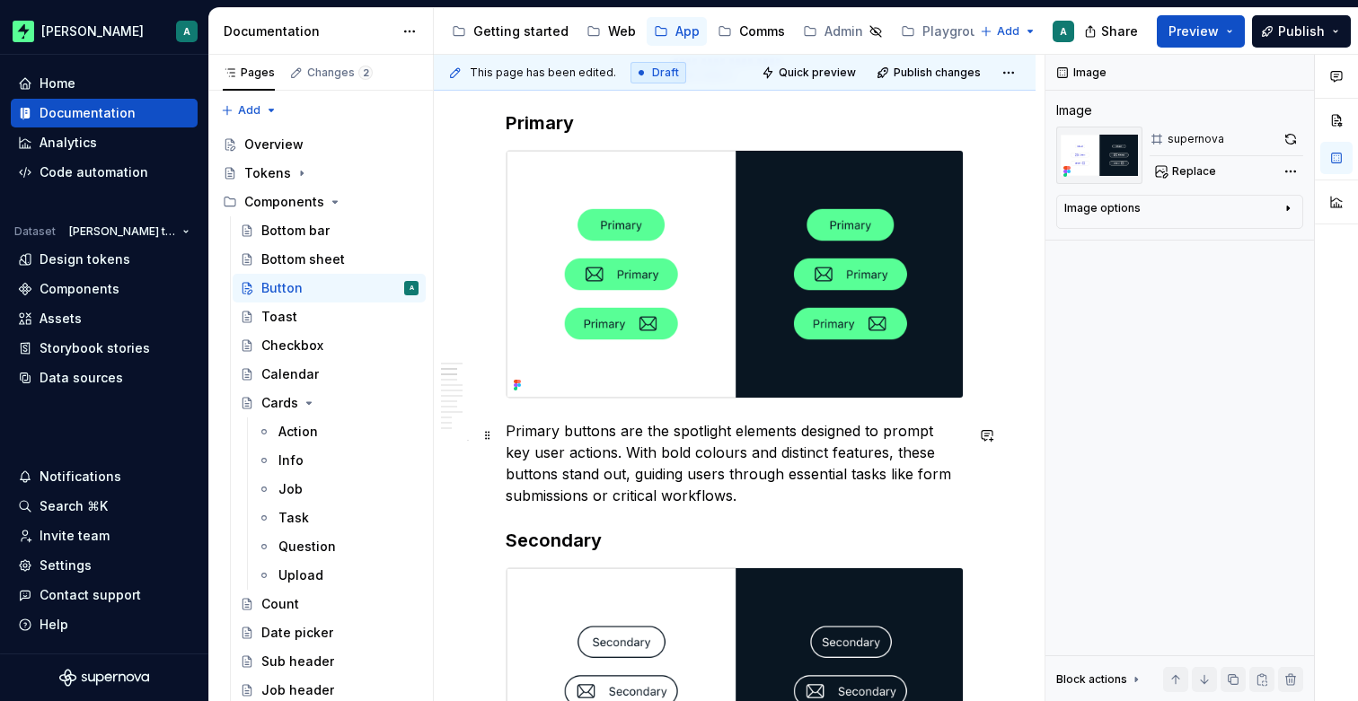
click at [756, 503] on p "Primary buttons are the spotlight elements designed to prompt key user actions.…" at bounding box center [735, 463] width 458 height 86
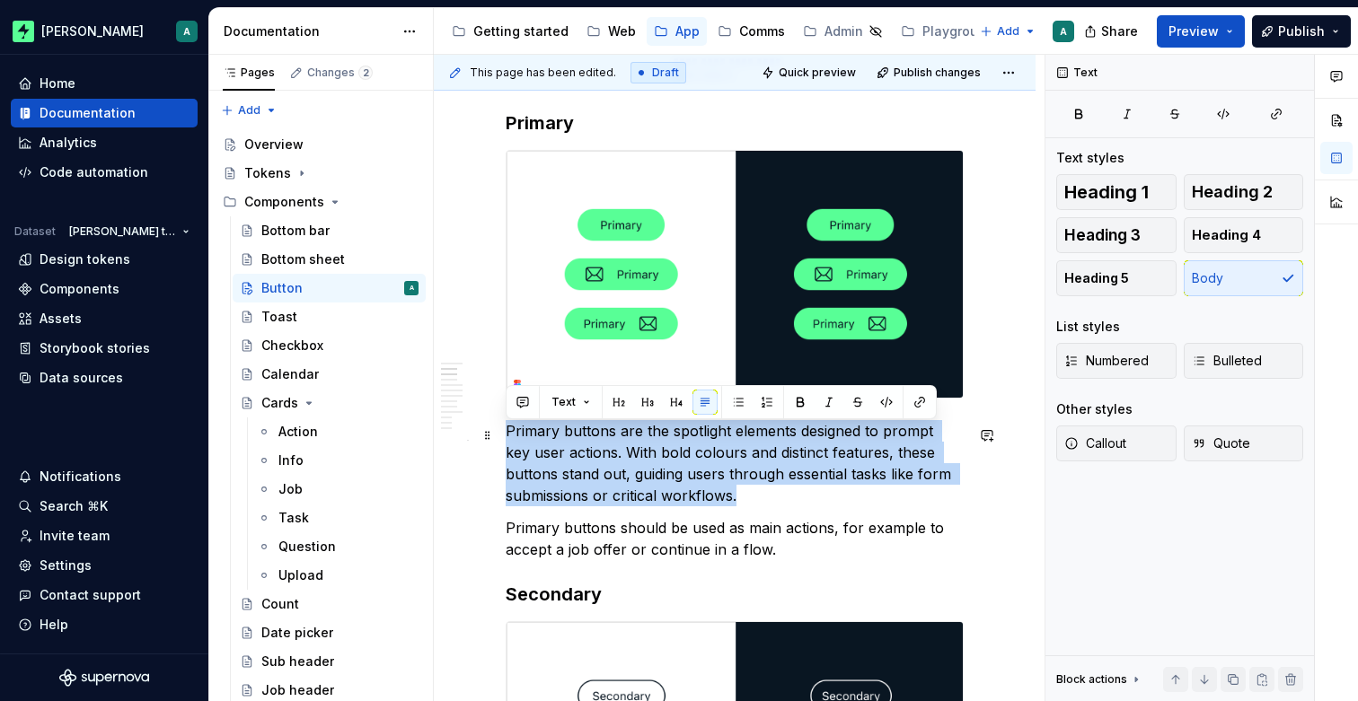
drag, startPoint x: 715, startPoint y: 497, endPoint x: 506, endPoint y: 442, distance: 216.5
click at [506, 442] on p "Primary buttons are the spotlight elements designed to prompt key user actions.…" at bounding box center [735, 463] width 458 height 86
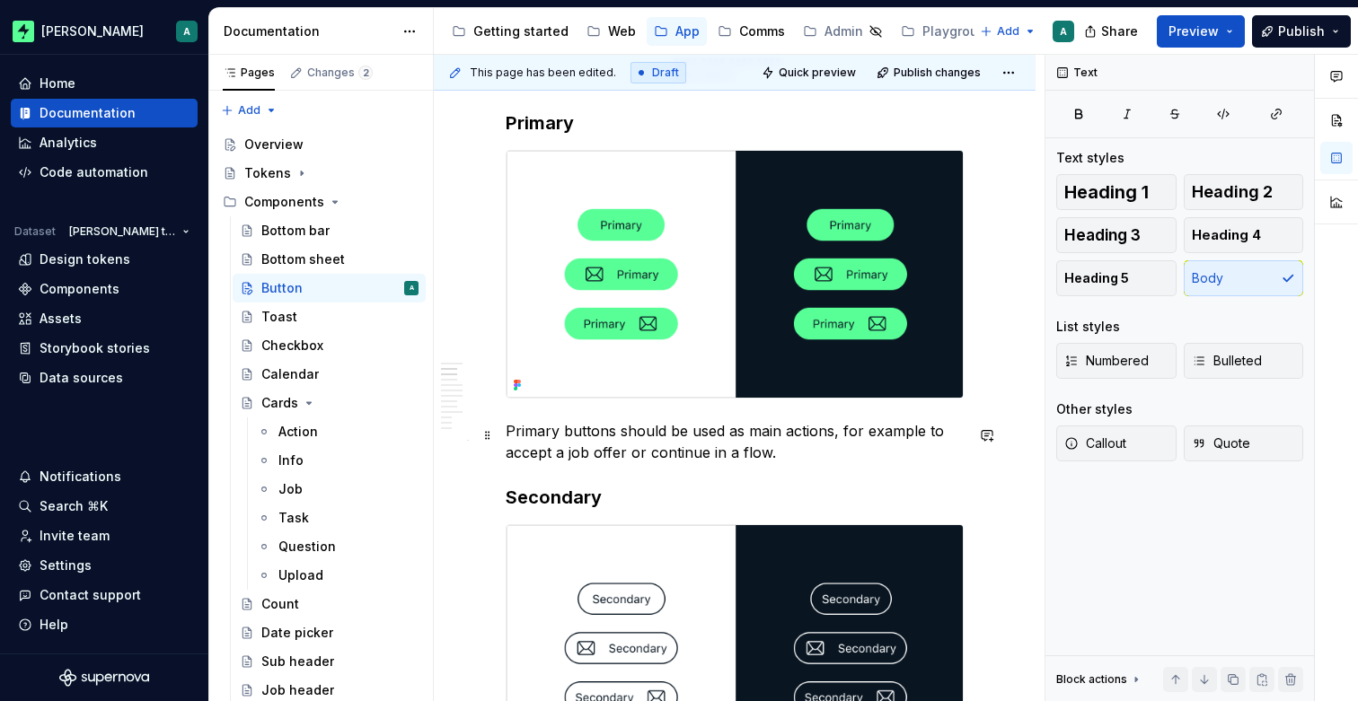
click at [805, 453] on p "Primary buttons should be used as main actions, for example to accept a job off…" at bounding box center [735, 441] width 458 height 43
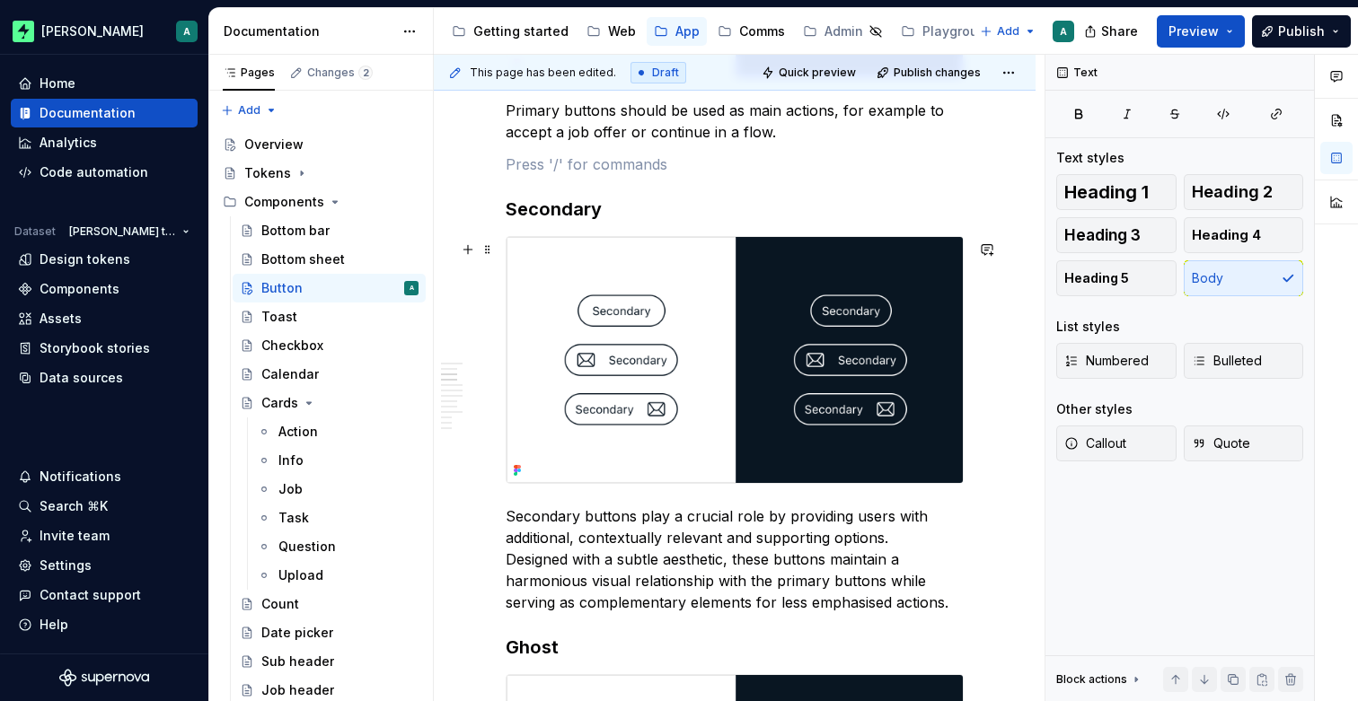
scroll to position [1141, 0]
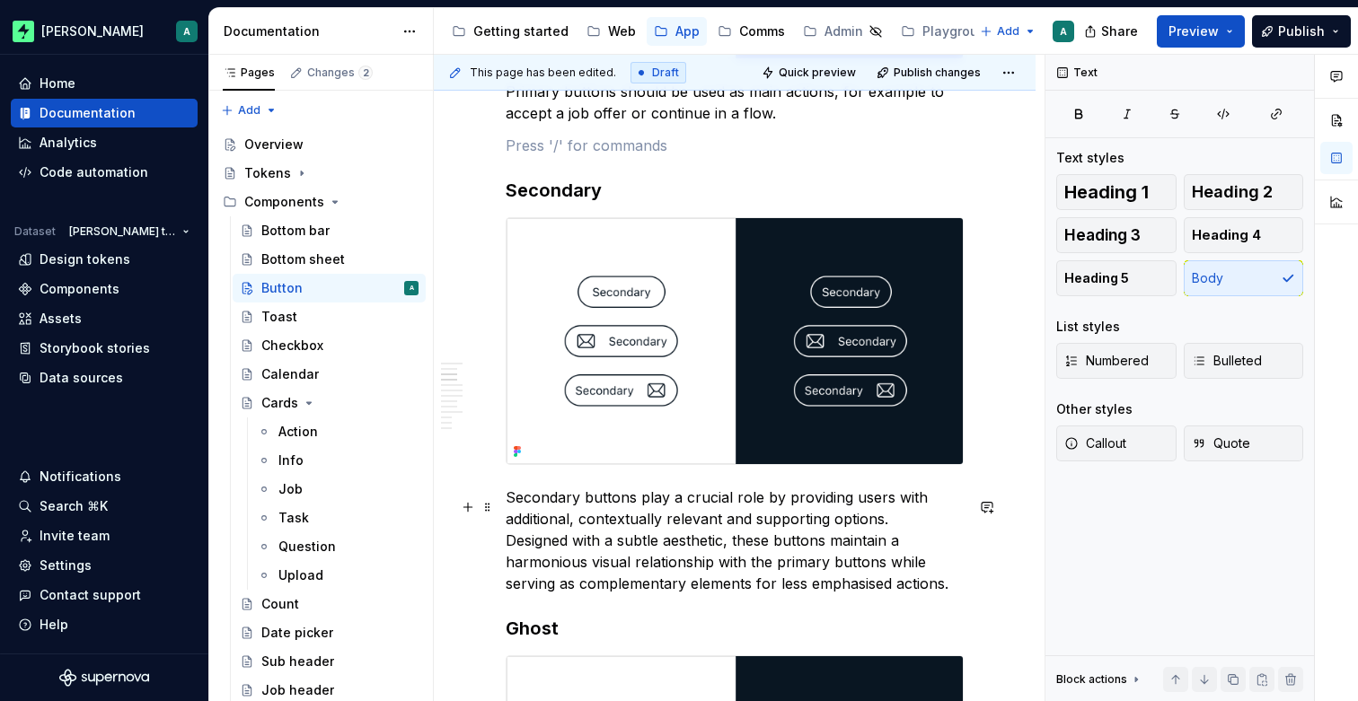
click at [914, 573] on p "Secondary buttons play a crucial role by providing users with additional, conte…" at bounding box center [735, 541] width 458 height 108
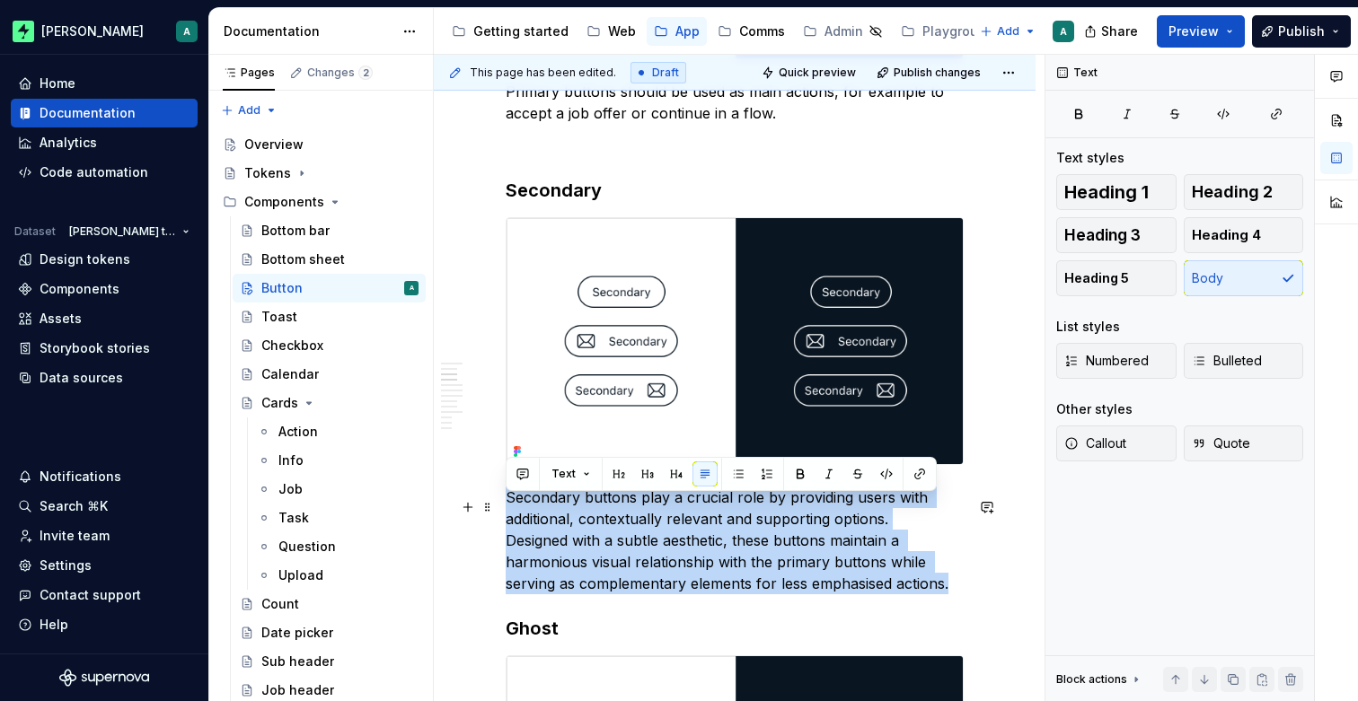
drag, startPoint x: 955, startPoint y: 594, endPoint x: 506, endPoint y: 503, distance: 458.0
click at [506, 503] on p "Secondary buttons play a crucial role by providing users with additional, conte…" at bounding box center [735, 541] width 458 height 108
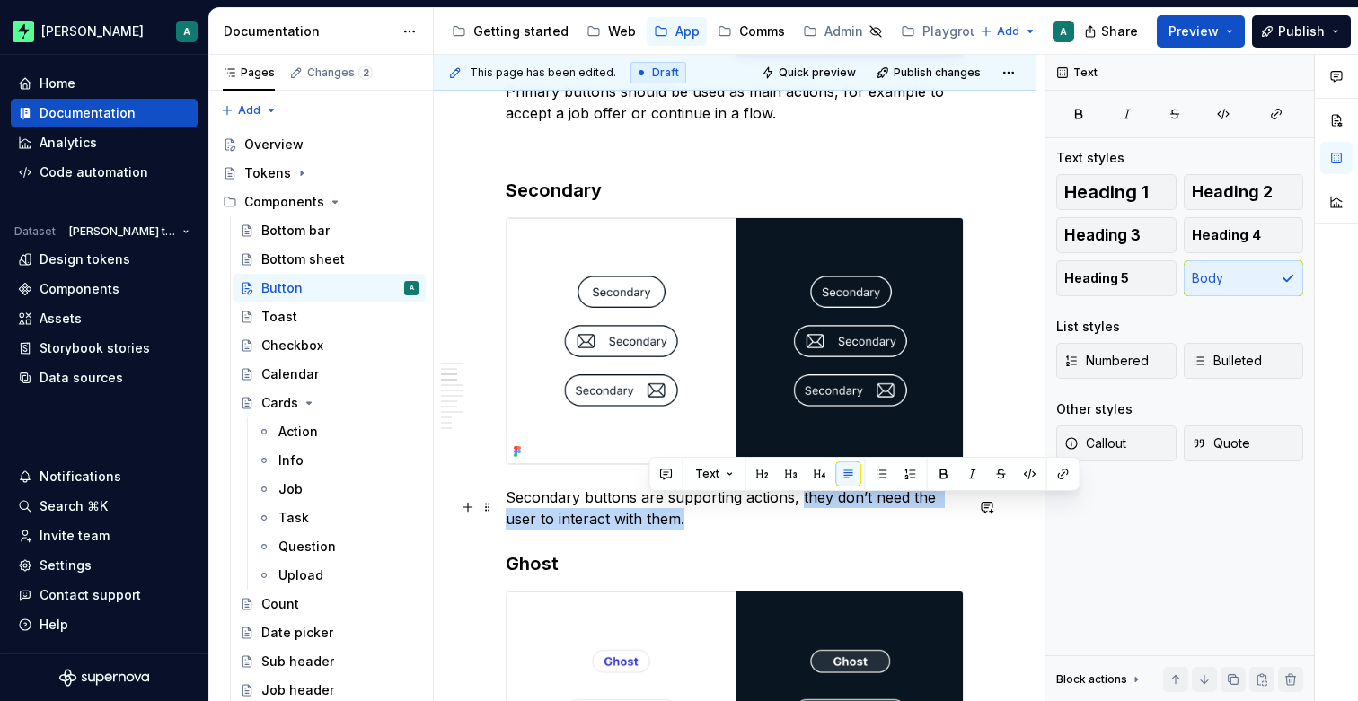
drag, startPoint x: 668, startPoint y: 525, endPoint x: 798, endPoint y: 503, distance: 132.1
click at [798, 503] on p "Secondary buttons are supporting actions, they don’t need the user to interact …" at bounding box center [735, 508] width 458 height 43
drag, startPoint x: 800, startPoint y: 530, endPoint x: 849, endPoint y: 515, distance: 51.7
click at [792, 515] on p "Secondary buttons are supporting actions, they’re not essential, they’re just t…" at bounding box center [735, 508] width 458 height 43
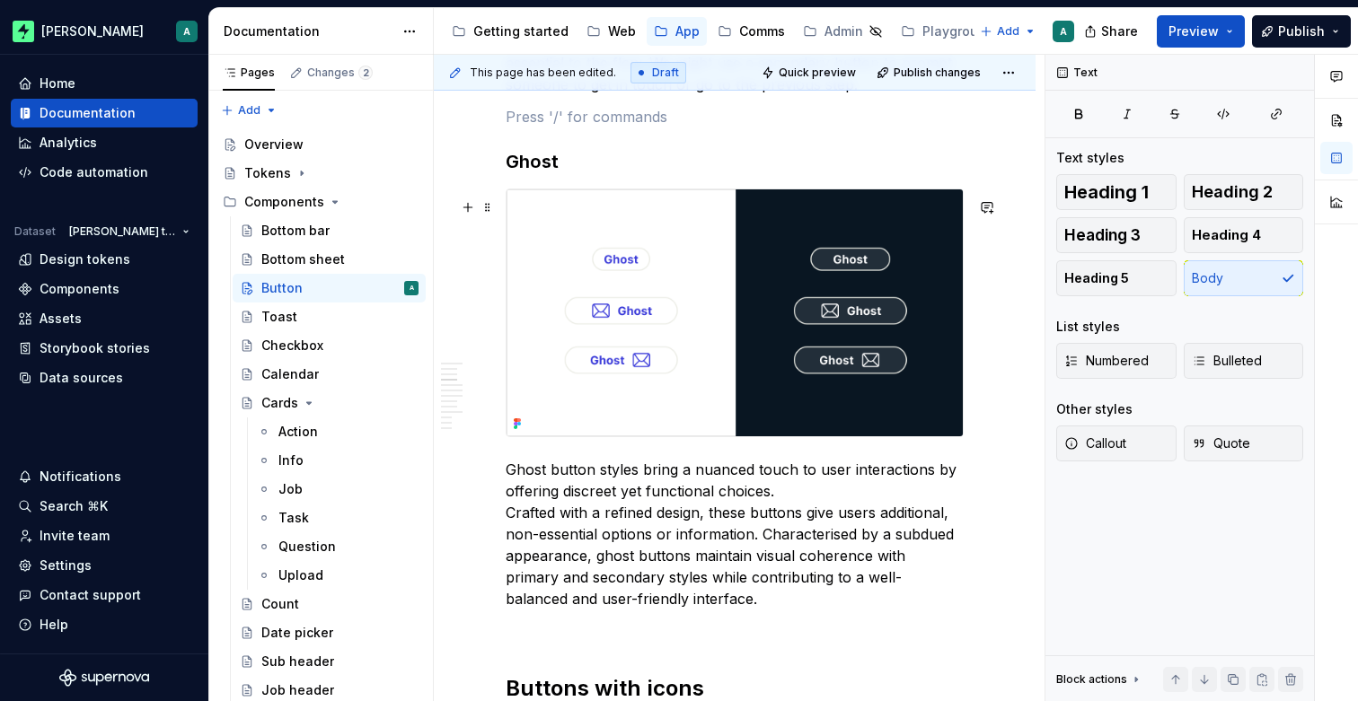
scroll to position [1623, 0]
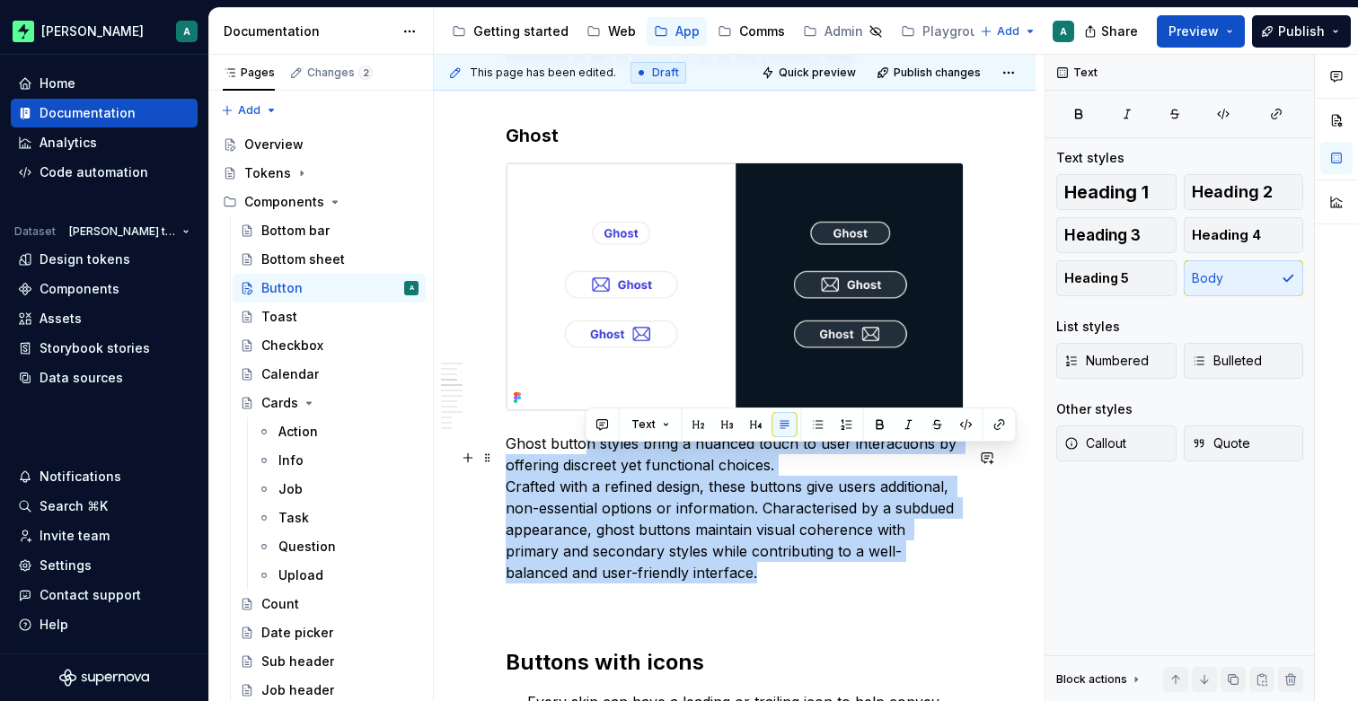
drag, startPoint x: 664, startPoint y: 577, endPoint x: 587, endPoint y: 463, distance: 137.7
click at [587, 463] on p "Ghost button styles bring a nuanced touch to user interactions by offering disc…" at bounding box center [735, 508] width 458 height 151
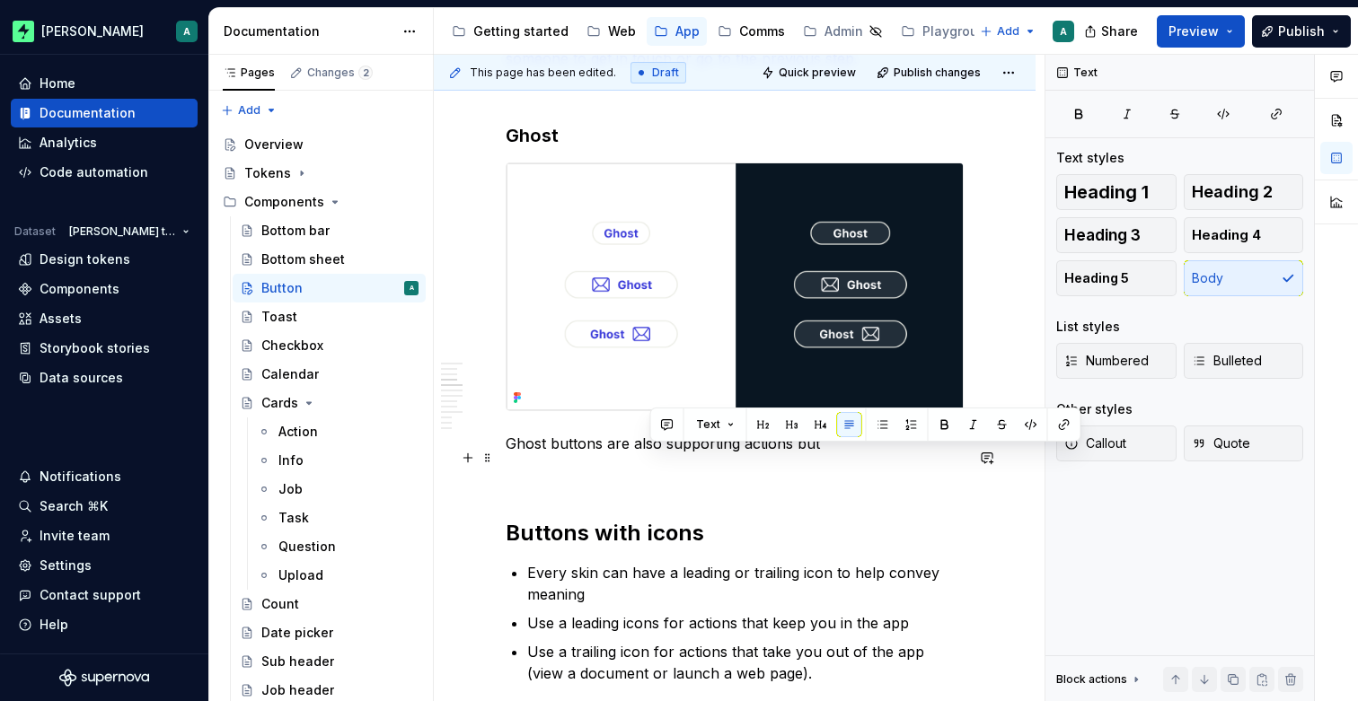
drag, startPoint x: 839, startPoint y: 460, endPoint x: 733, endPoint y: 459, distance: 106.0
click at [654, 454] on p "Ghost buttons are also supporting actions but" at bounding box center [735, 444] width 458 height 22
click at [886, 454] on p "Ghost buttons are also supporting actions but" at bounding box center [735, 444] width 458 height 22
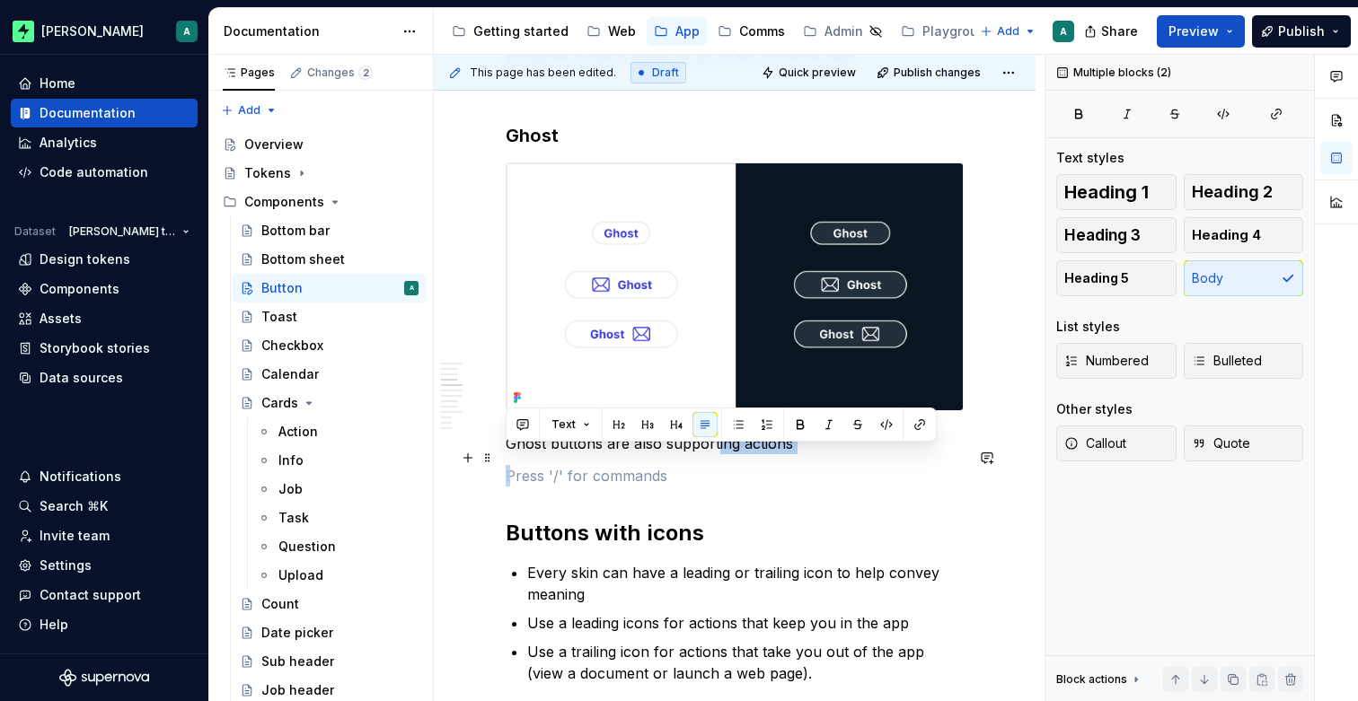
drag, startPoint x: 813, startPoint y: 471, endPoint x: 713, endPoint y: 464, distance: 99.9
drag, startPoint x: 731, startPoint y: 460, endPoint x: 744, endPoint y: 460, distance: 13.5
click at [734, 454] on p "Ghost buttons are also supporting actions" at bounding box center [735, 444] width 458 height 22
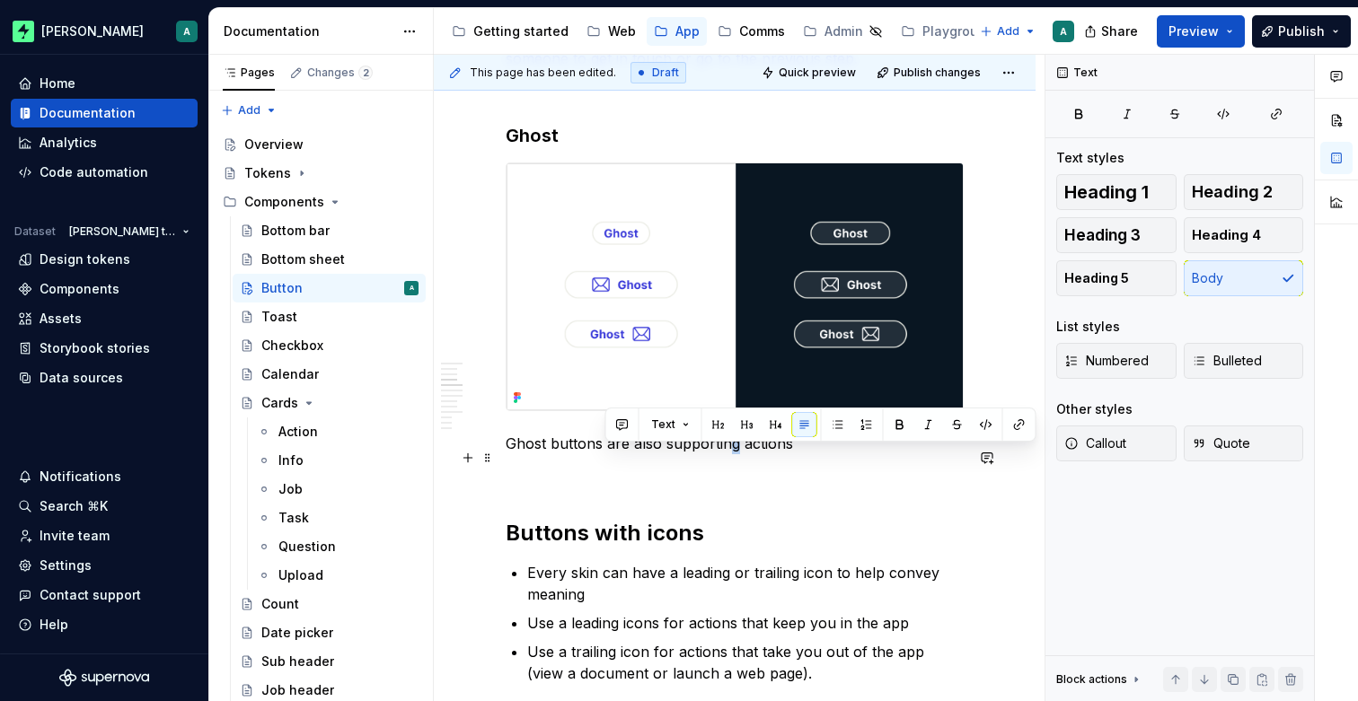
drag, startPoint x: 816, startPoint y: 460, endPoint x: 606, endPoint y: 453, distance: 210.2
click at [606, 453] on p "Ghost buttons are also supporting actions" at bounding box center [735, 444] width 458 height 22
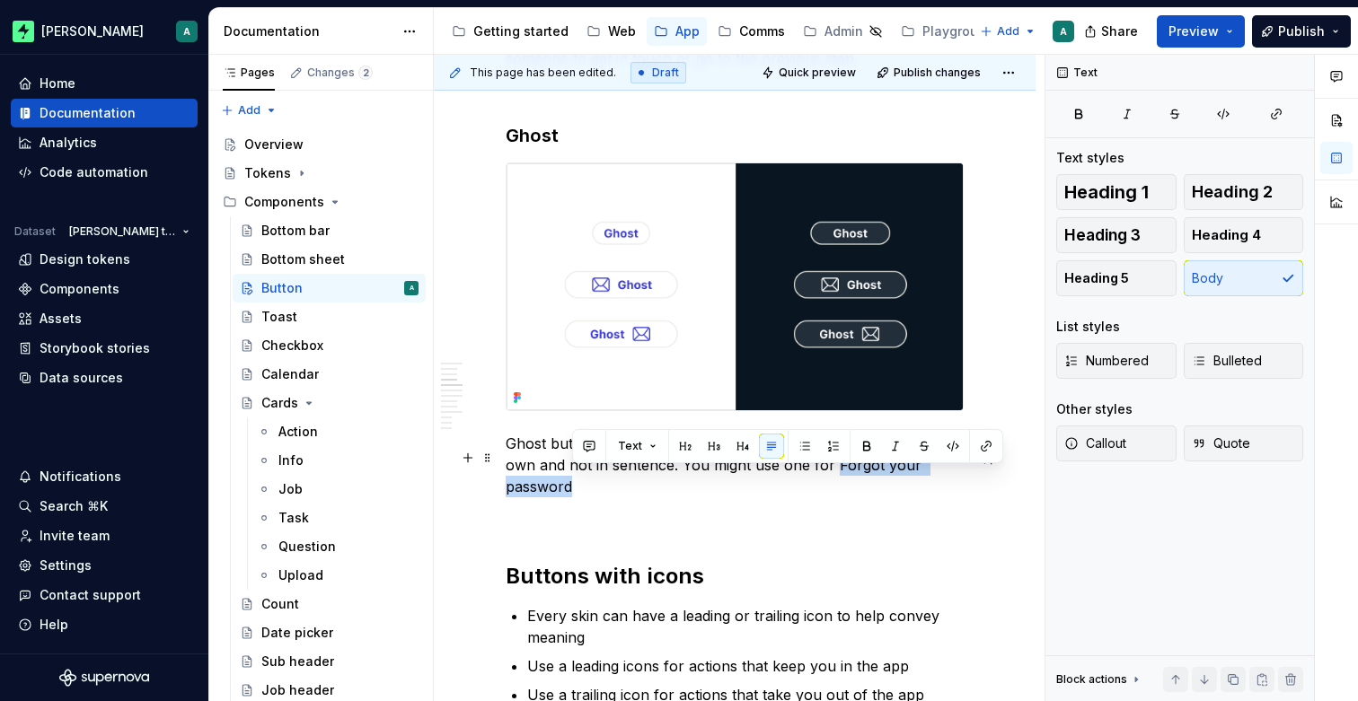
drag, startPoint x: 633, startPoint y: 495, endPoint x: 832, endPoint y: 481, distance: 199.8
click at [832, 481] on p "Ghost buttons are used in place of text links when used on their own and not in…" at bounding box center [735, 465] width 458 height 65
click at [808, 497] on p "Ghost buttons are used in place of text links when used on their own and not in…" at bounding box center [735, 465] width 458 height 65
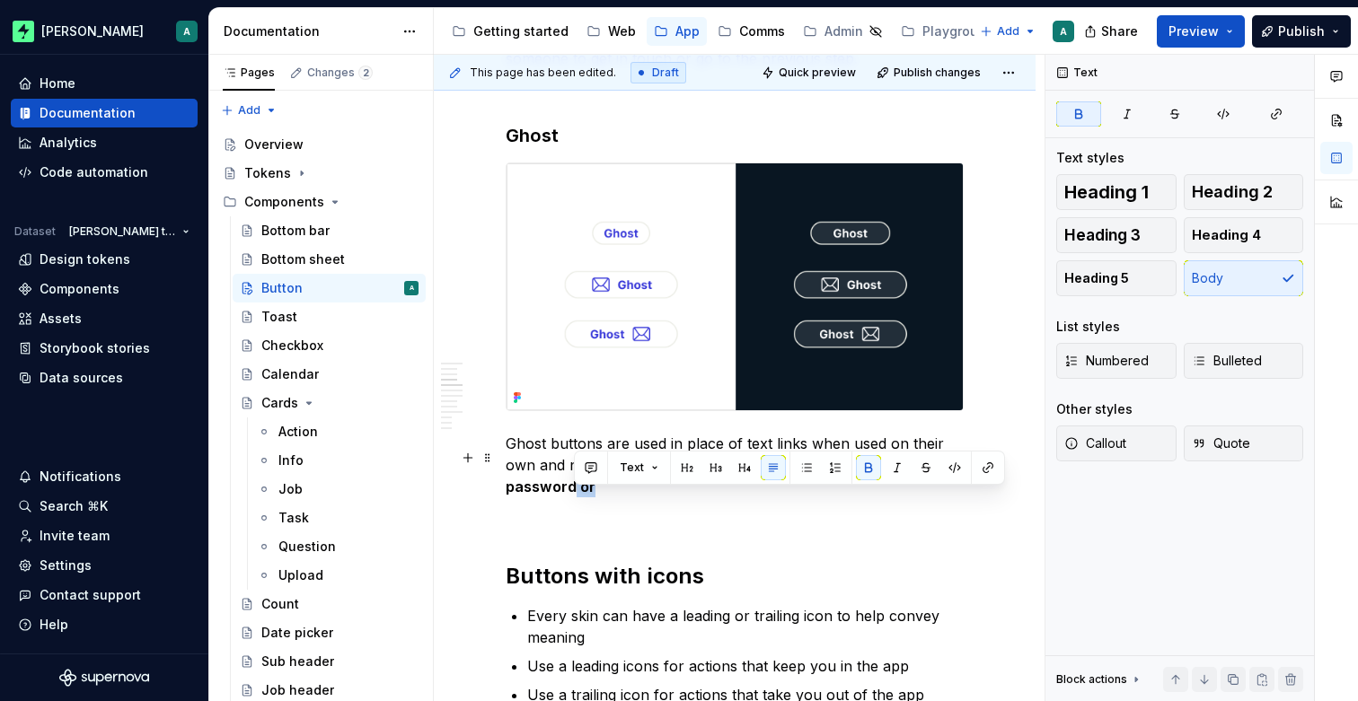
drag, startPoint x: 632, startPoint y: 504, endPoint x: 574, endPoint y: 502, distance: 58.4
click at [574, 497] on p "Ghost buttons are used in place of text links when used on their own and not in…" at bounding box center [735, 465] width 458 height 65
click at [626, 497] on p "Ghost buttons are used in place of text links when used on their own and not in…" at bounding box center [735, 465] width 458 height 65
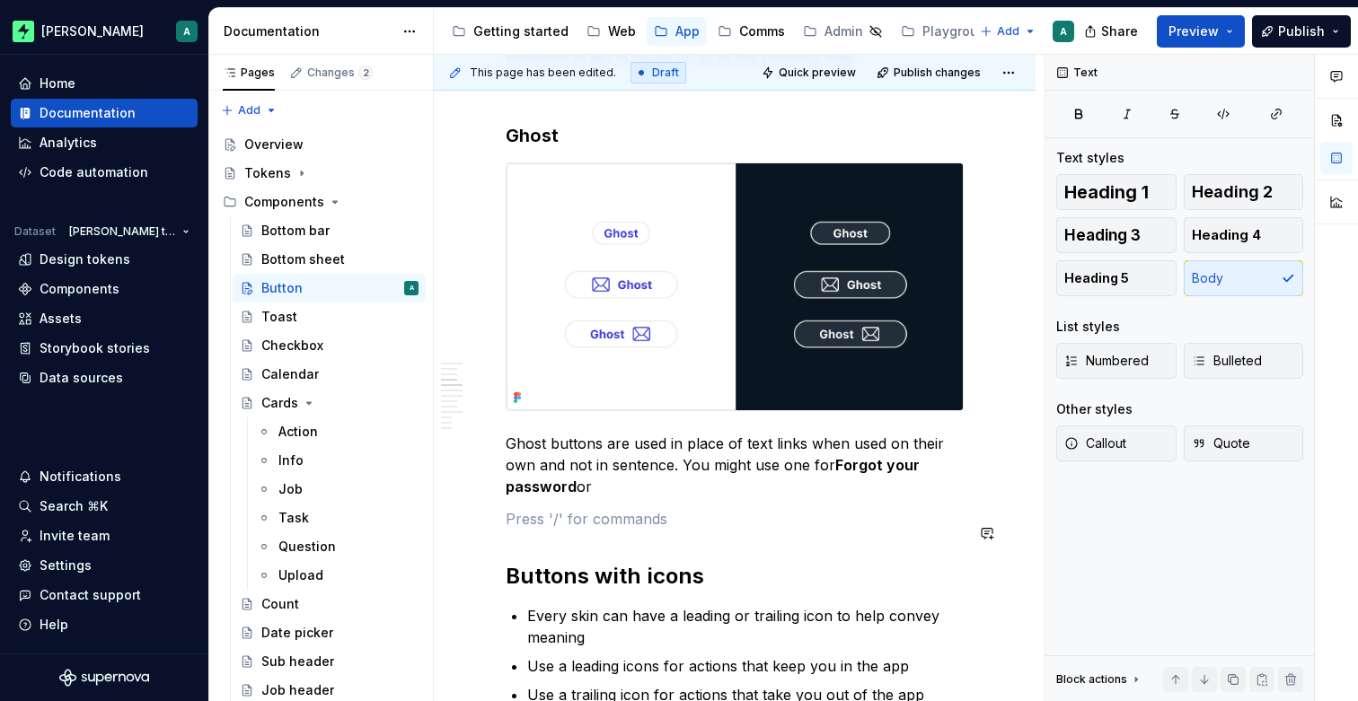
click at [657, 497] on p "Ghost buttons are used in place of text links when used on their own and not in…" at bounding box center [735, 465] width 458 height 65
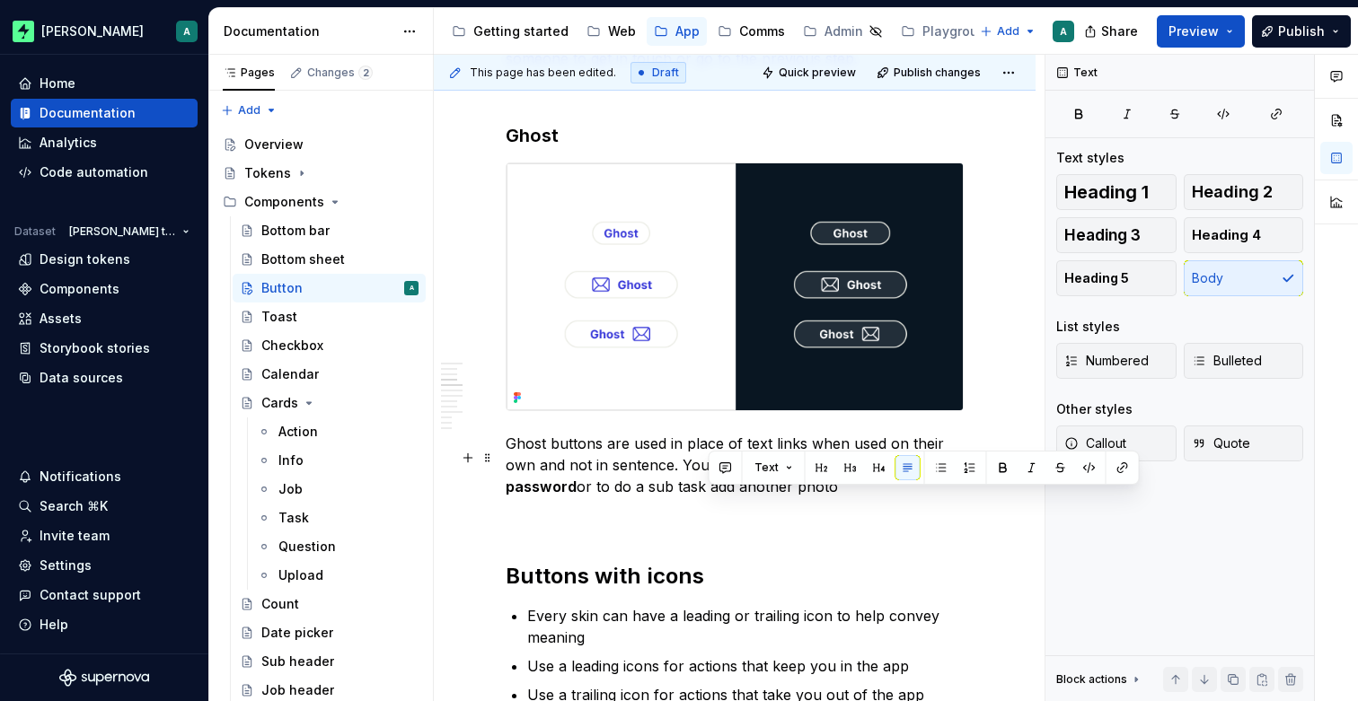
drag, startPoint x: 711, startPoint y: 504, endPoint x: 840, endPoint y: 506, distance: 128.4
click at [840, 497] on p "Ghost buttons are used in place of text links when used on their own and not in…" at bounding box center [735, 465] width 458 height 65
click at [855, 497] on p "Ghost buttons are used in place of text links when used on their own and not in…" at bounding box center [735, 465] width 458 height 65
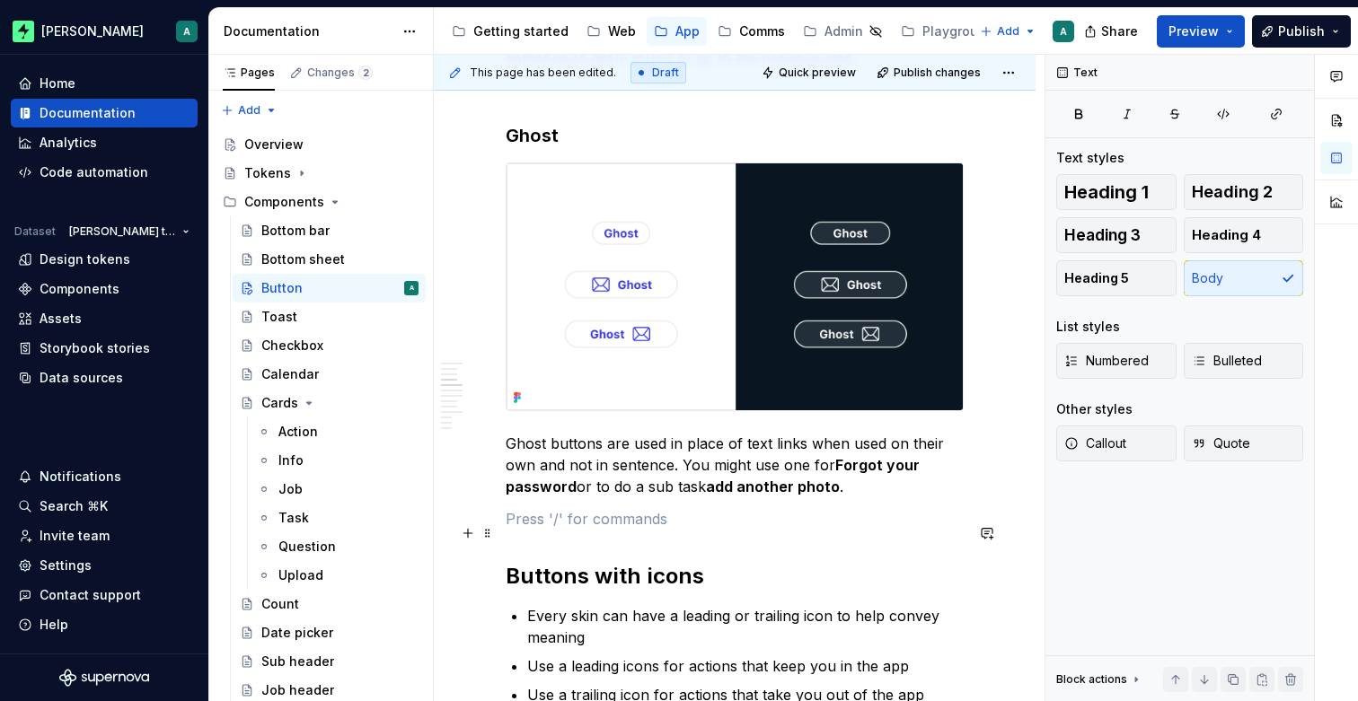
click at [848, 530] on p at bounding box center [735, 519] width 458 height 22
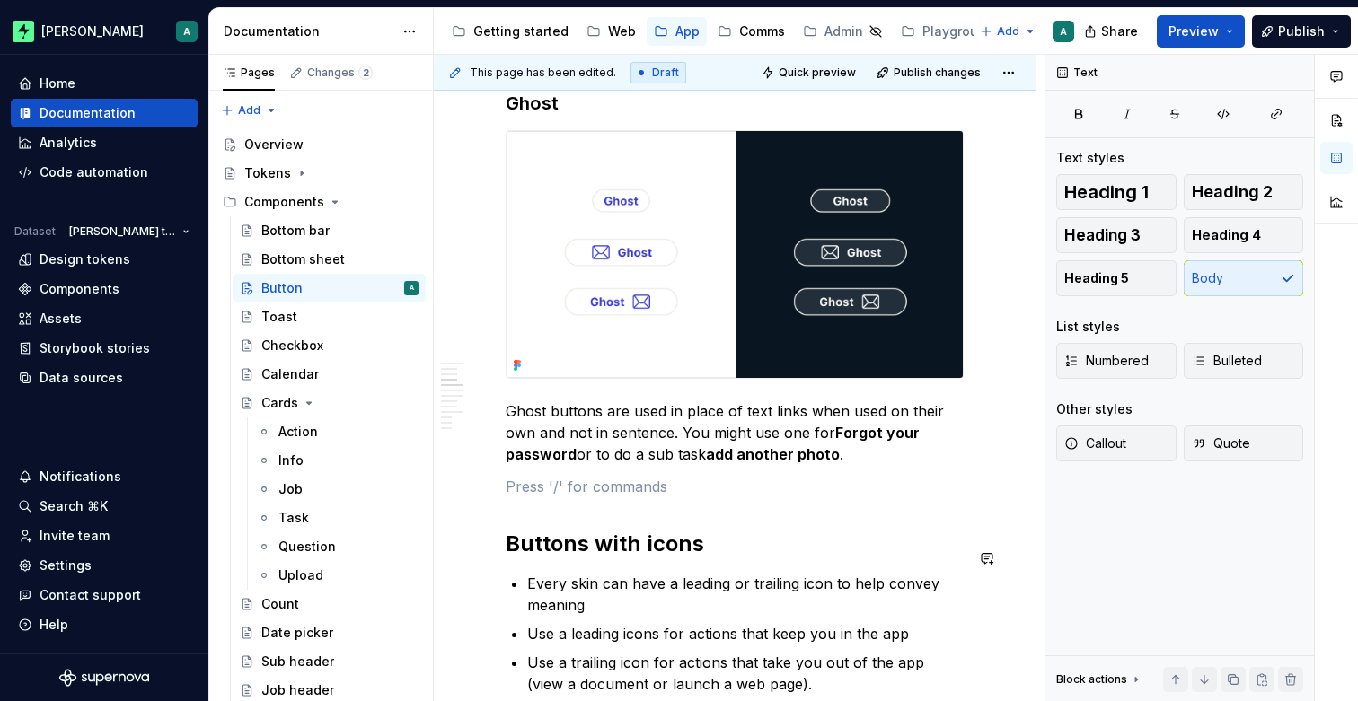
scroll to position [1623, 0]
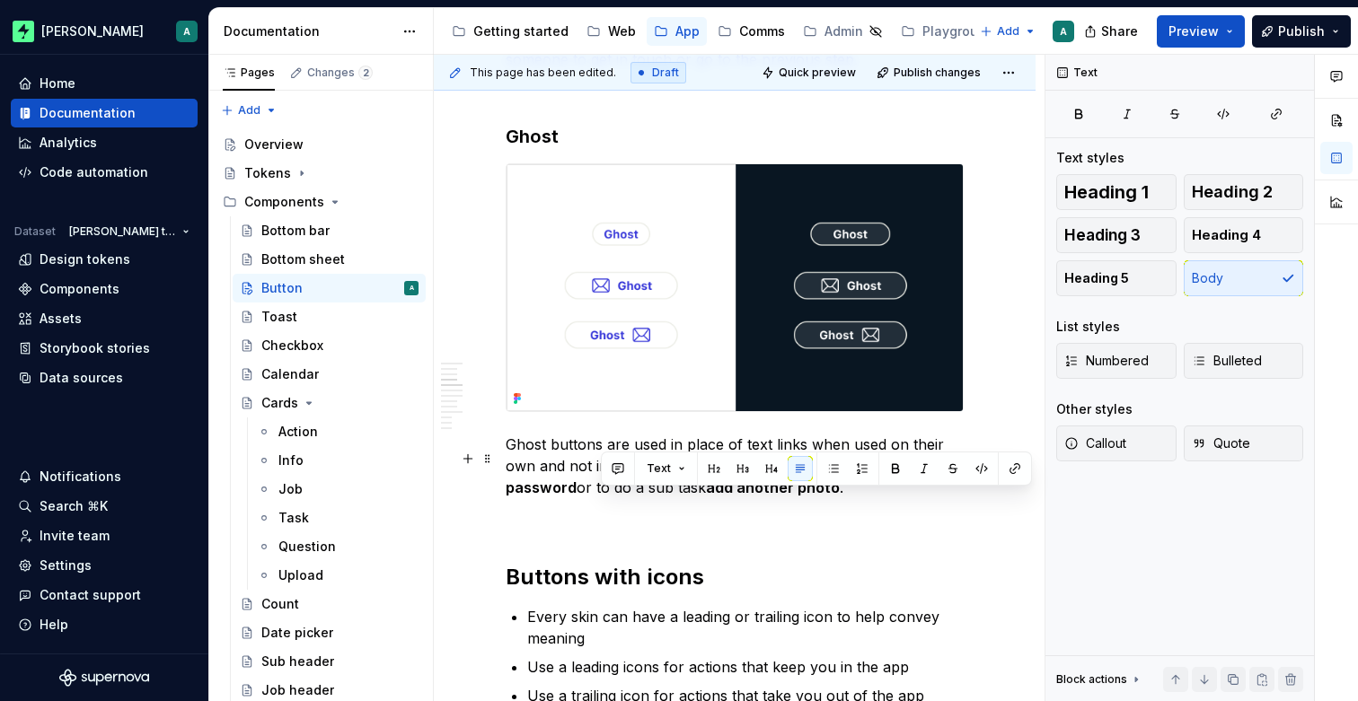
drag, startPoint x: 704, startPoint y: 505, endPoint x: 595, endPoint y: 506, distance: 108.7
click at [595, 498] on p "Ghost buttons are used in place of text links when used on their own and not in…" at bounding box center [735, 466] width 458 height 65
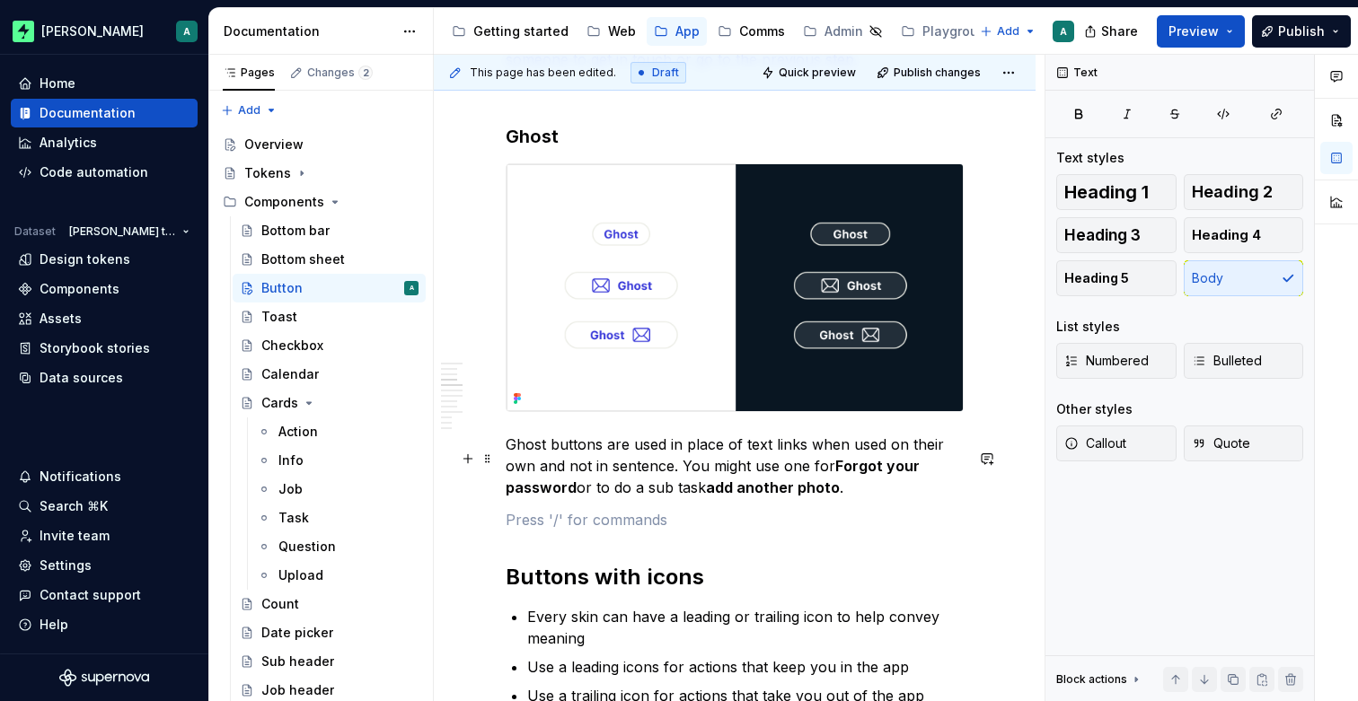
click at [828, 486] on p "Ghost buttons are used in place of text links when used on their own and not in…" at bounding box center [735, 466] width 458 height 65
click at [786, 498] on p "Ghost buttons are used in place of text links when used on their own and not in…" at bounding box center [735, 466] width 458 height 65
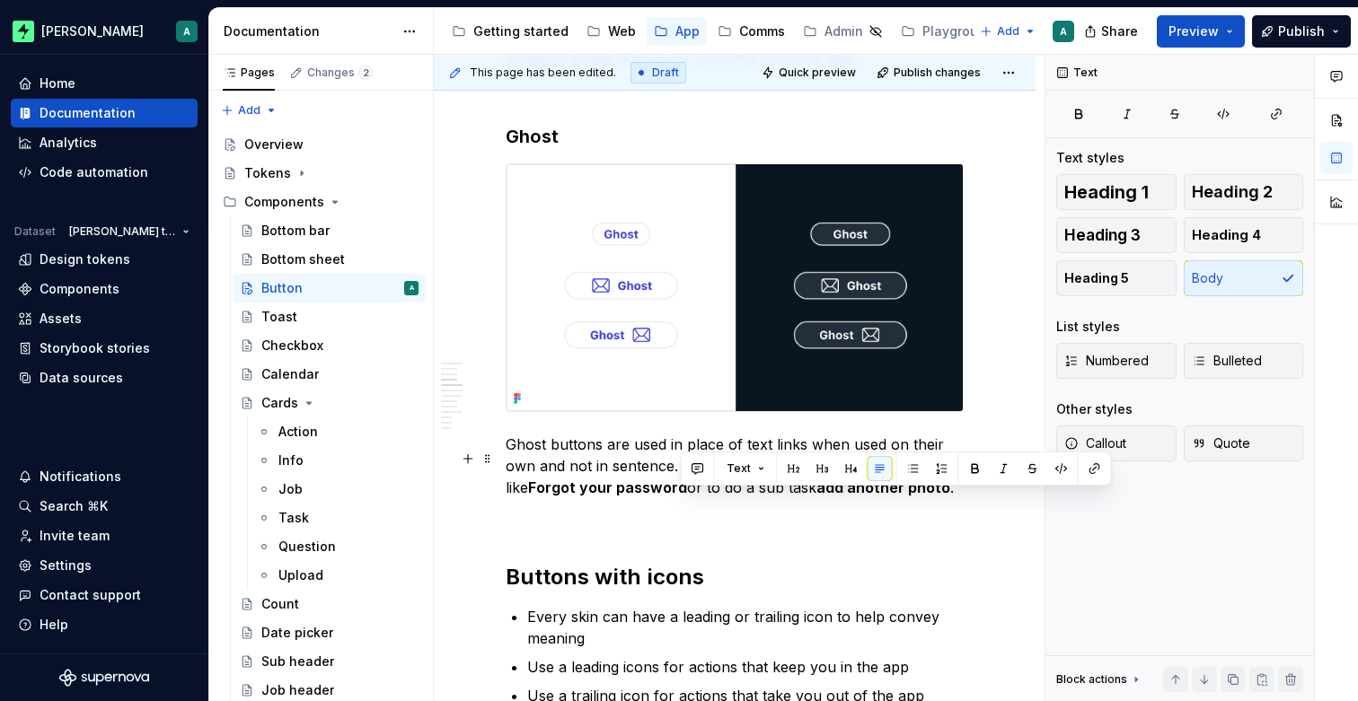
drag, startPoint x: 786, startPoint y: 502, endPoint x: 680, endPoint y: 504, distance: 106.0
click at [680, 498] on p "Ghost buttons are used in place of text links when used on their own and not in…" at bounding box center [735, 466] width 458 height 65
click at [902, 498] on p "Ghost buttons are used in place of text links when used on their own and not in…" at bounding box center [735, 466] width 458 height 65
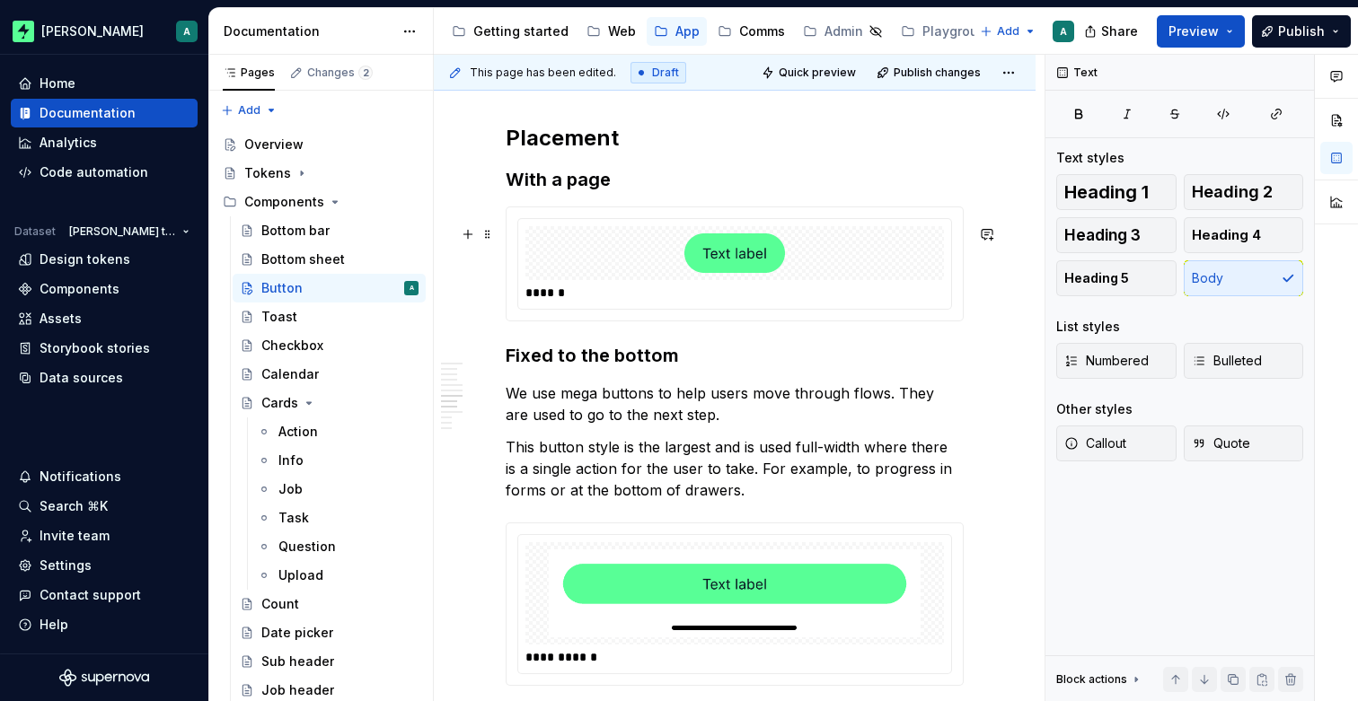
scroll to position [3009, 0]
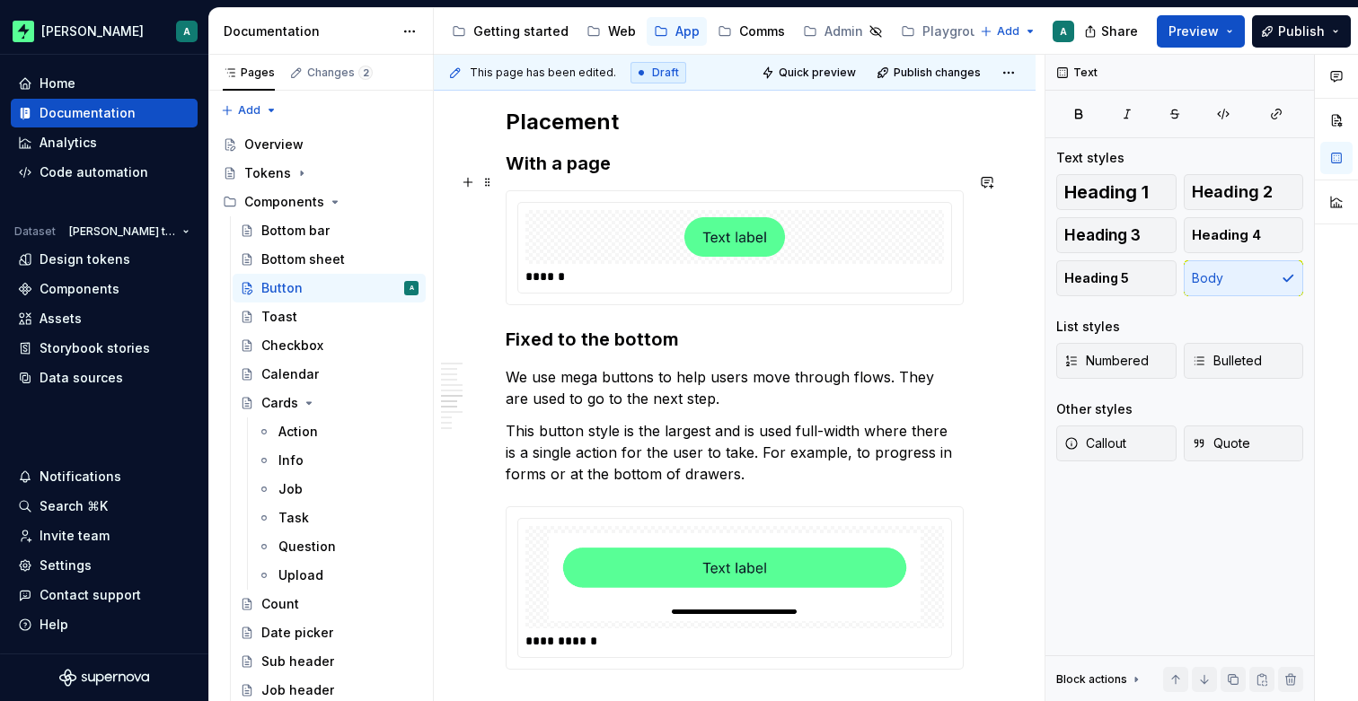
click at [542, 176] on h3 "With a page" at bounding box center [735, 163] width 458 height 25
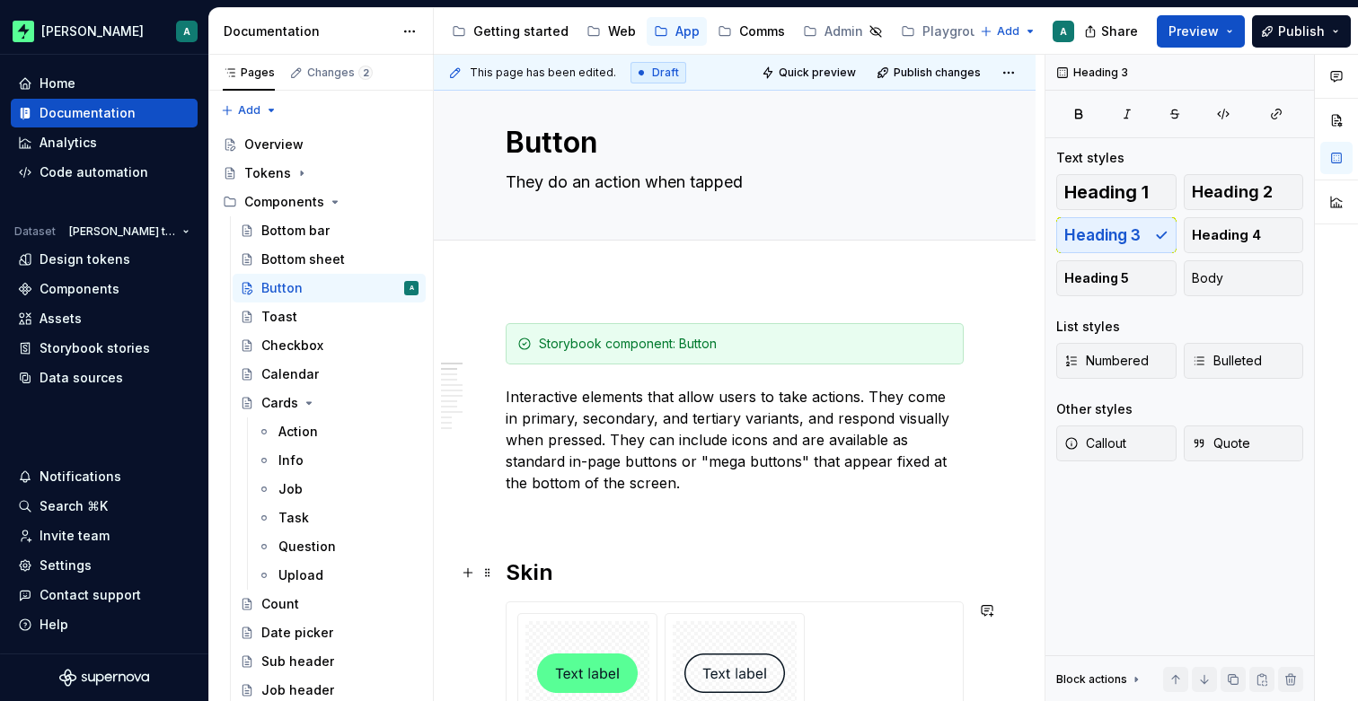
scroll to position [0, 0]
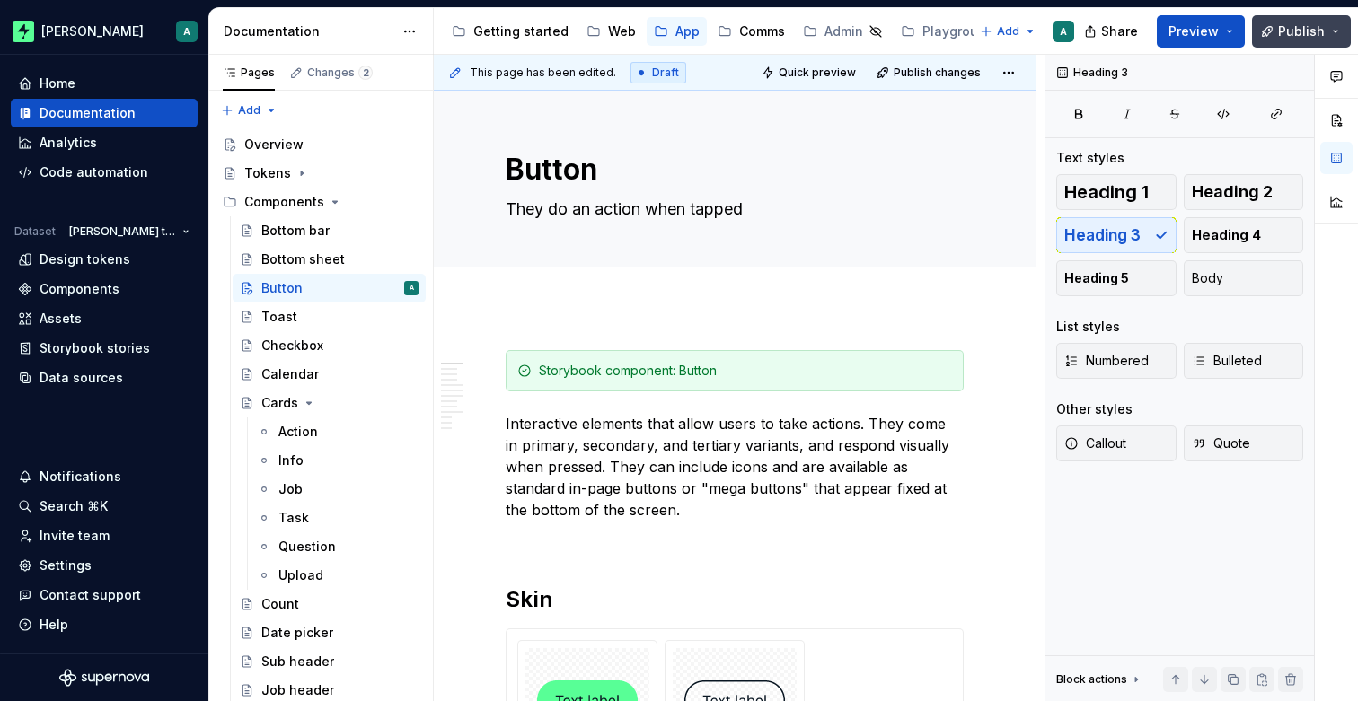
click at [1288, 40] on button "Publish" at bounding box center [1301, 31] width 99 height 32
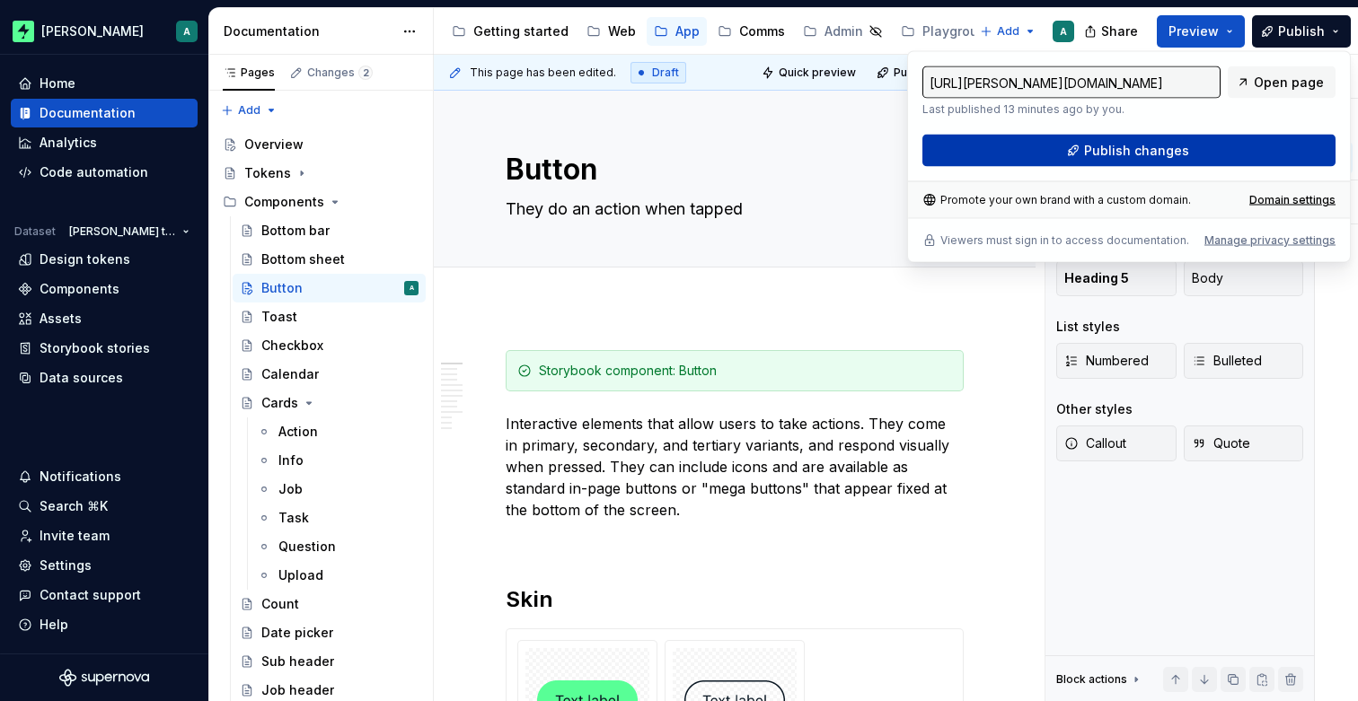
click at [1118, 137] on button "Publish changes" at bounding box center [1128, 151] width 413 height 32
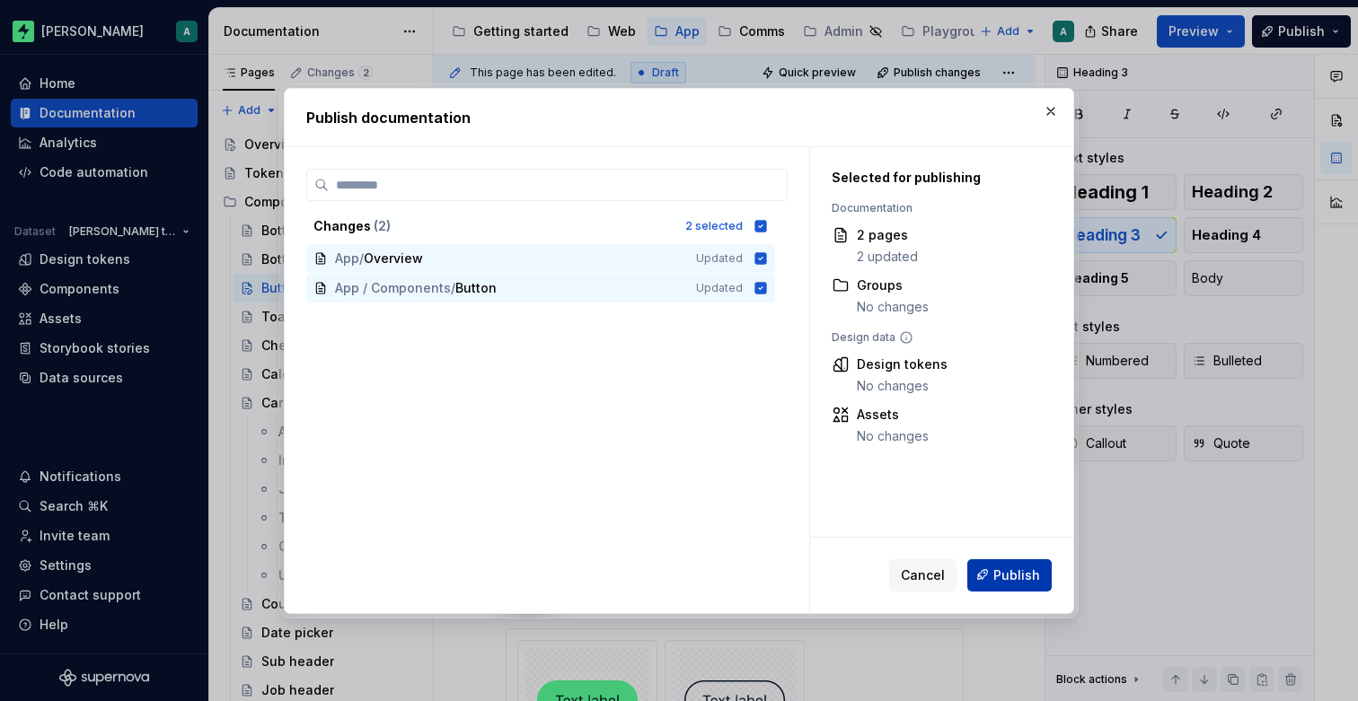
click at [998, 571] on span "Publish" at bounding box center [1016, 575] width 47 height 18
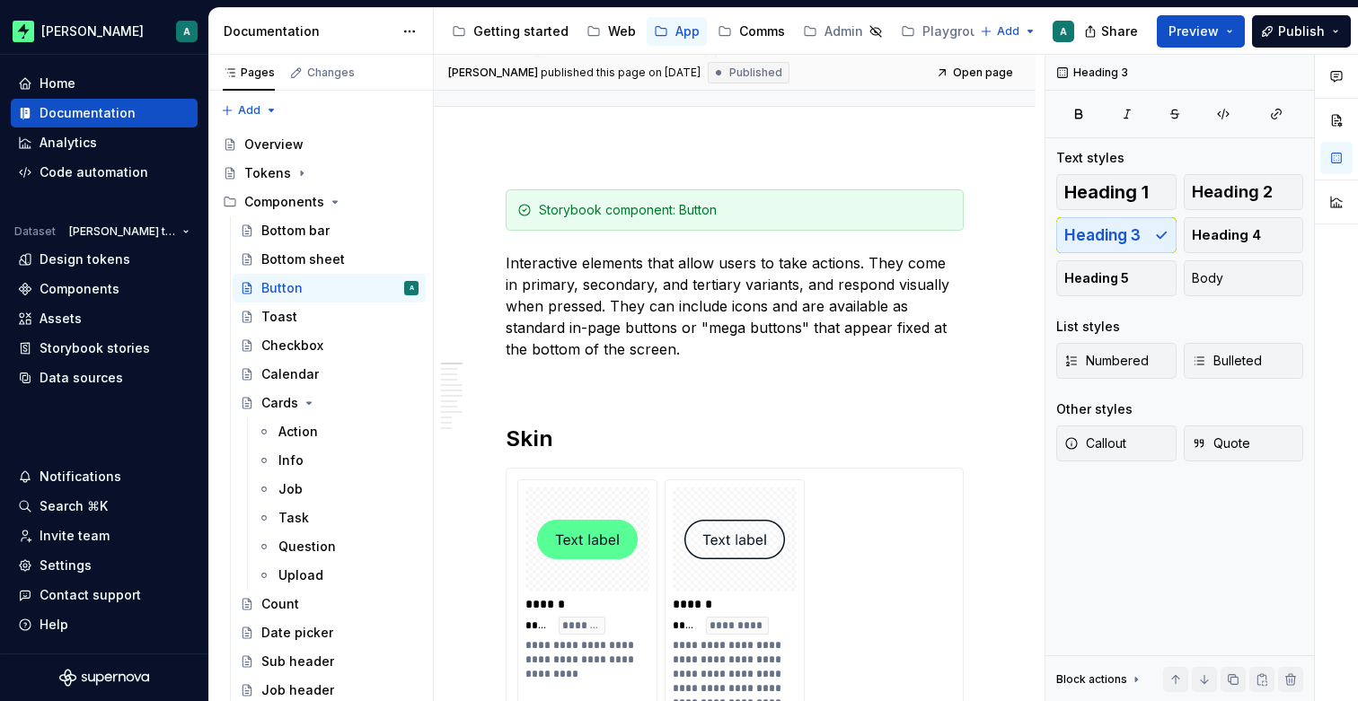
scroll to position [163, 0]
click at [280, 411] on div "Cards" at bounding box center [279, 403] width 37 height 18
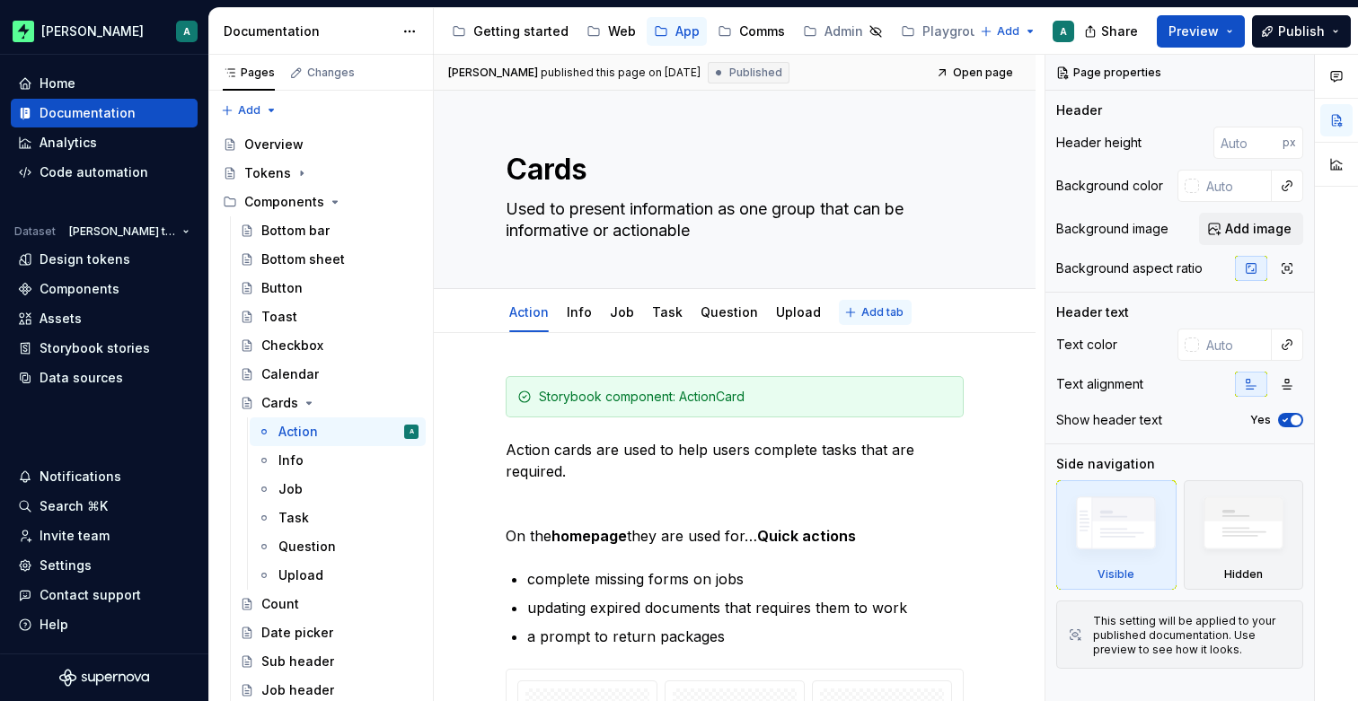
type textarea "*"
click at [861, 312] on span "Add tab" at bounding box center [882, 312] width 42 height 14
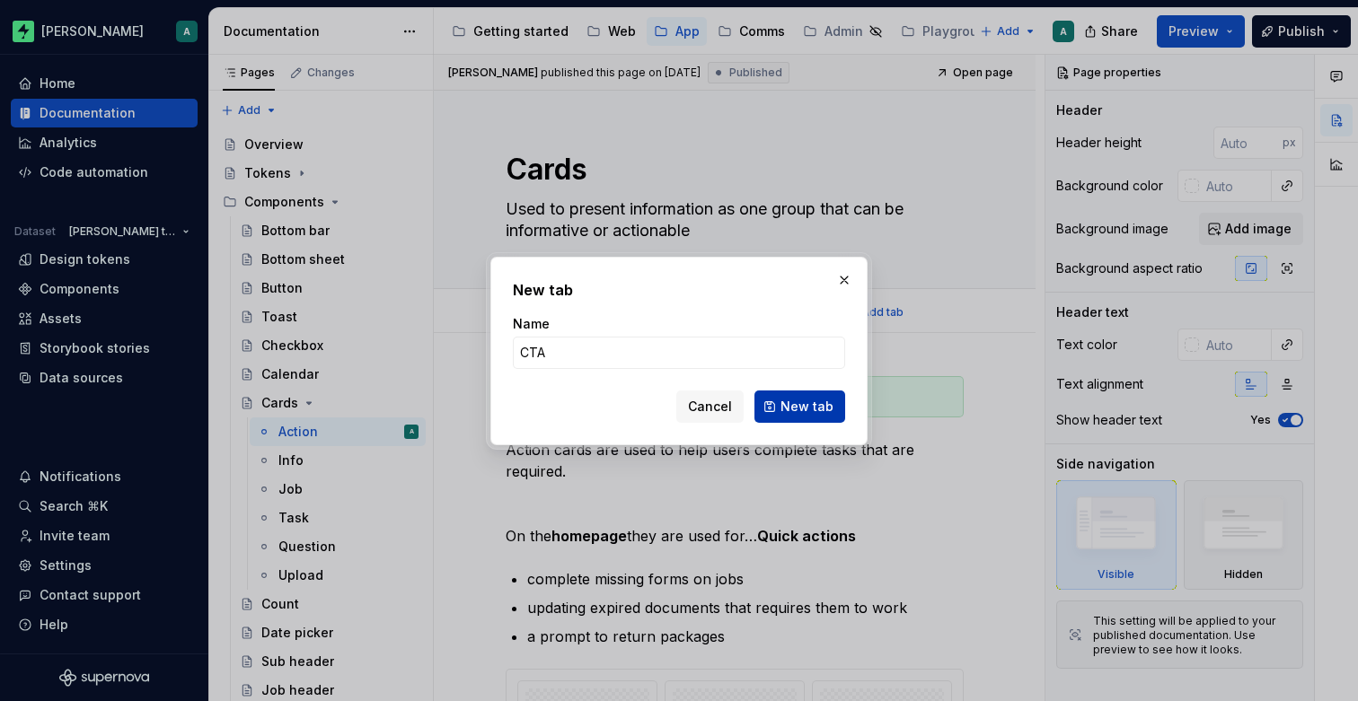
type input "CTA"
click at [825, 409] on span "New tab" at bounding box center [806, 407] width 53 height 18
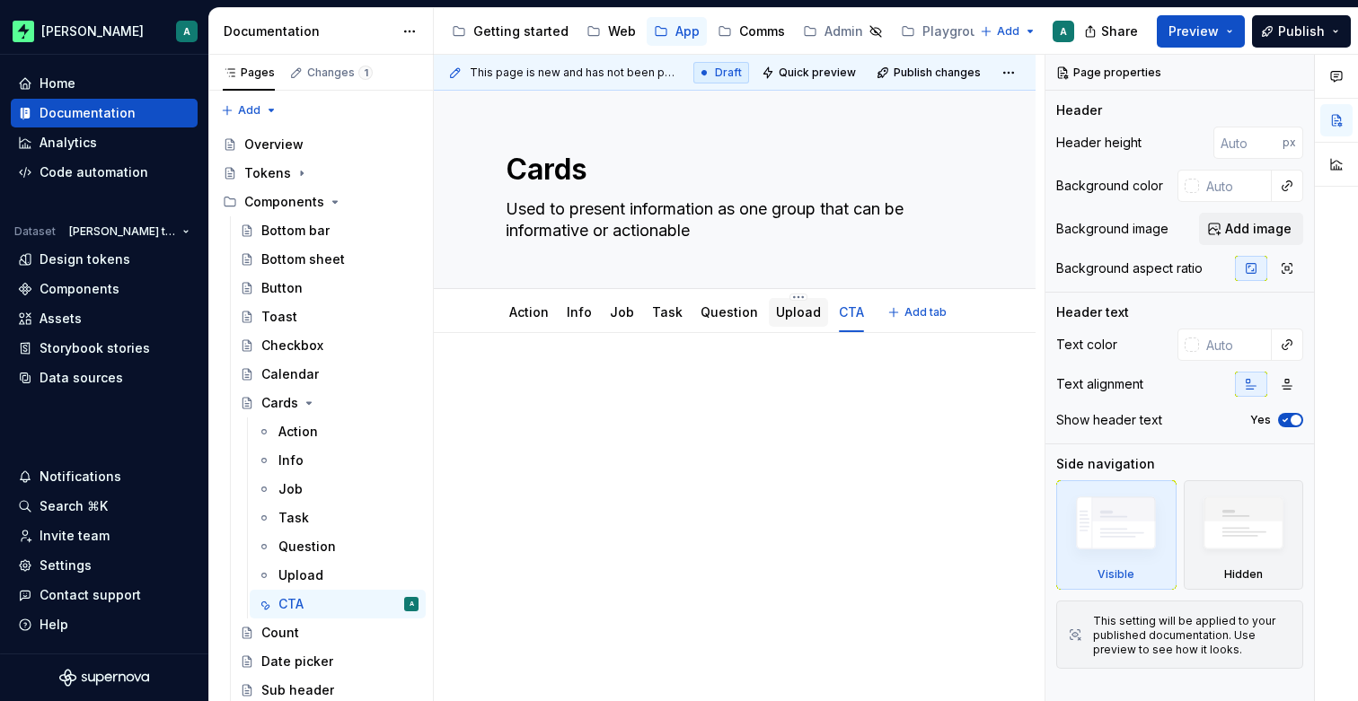
click at [788, 312] on link "Upload" at bounding box center [798, 311] width 45 height 15
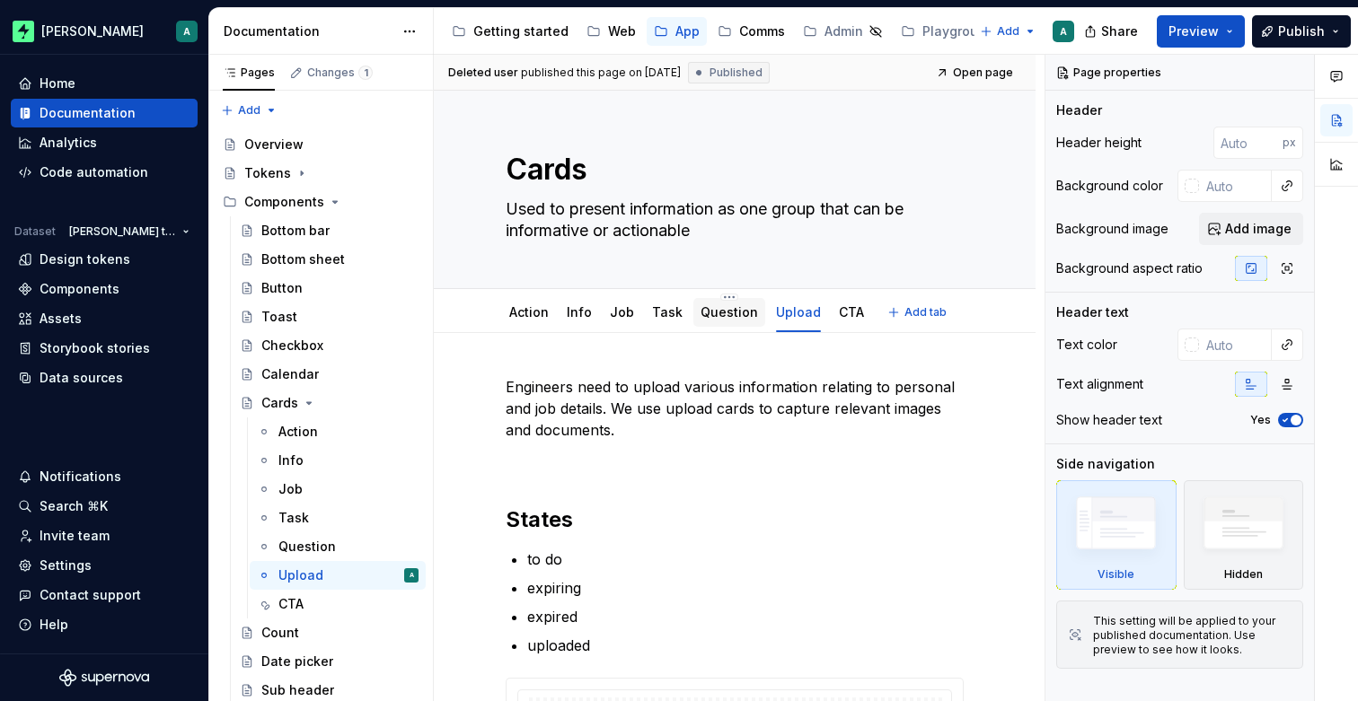
click at [703, 318] on link "Question" at bounding box center [728, 311] width 57 height 15
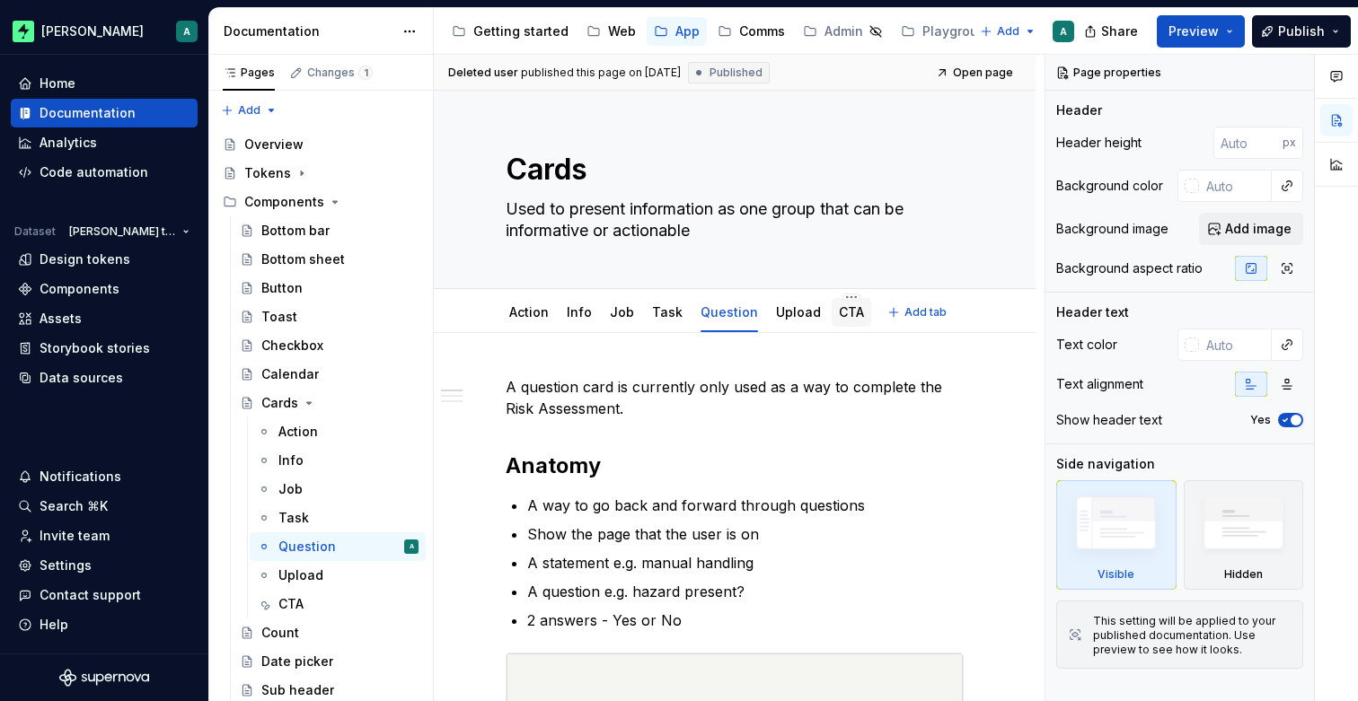
click at [839, 314] on link "CTA" at bounding box center [851, 311] width 25 height 15
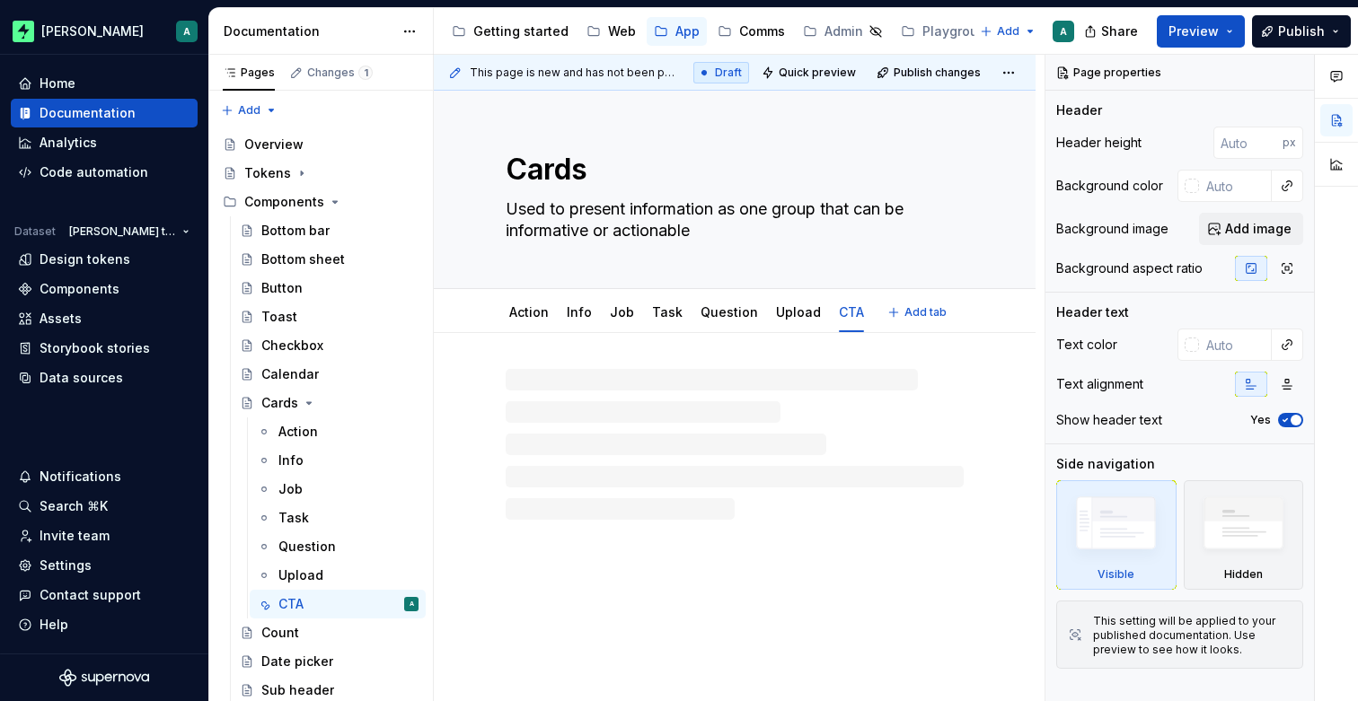
type textarea "*"
click at [655, 385] on p at bounding box center [735, 387] width 458 height 22
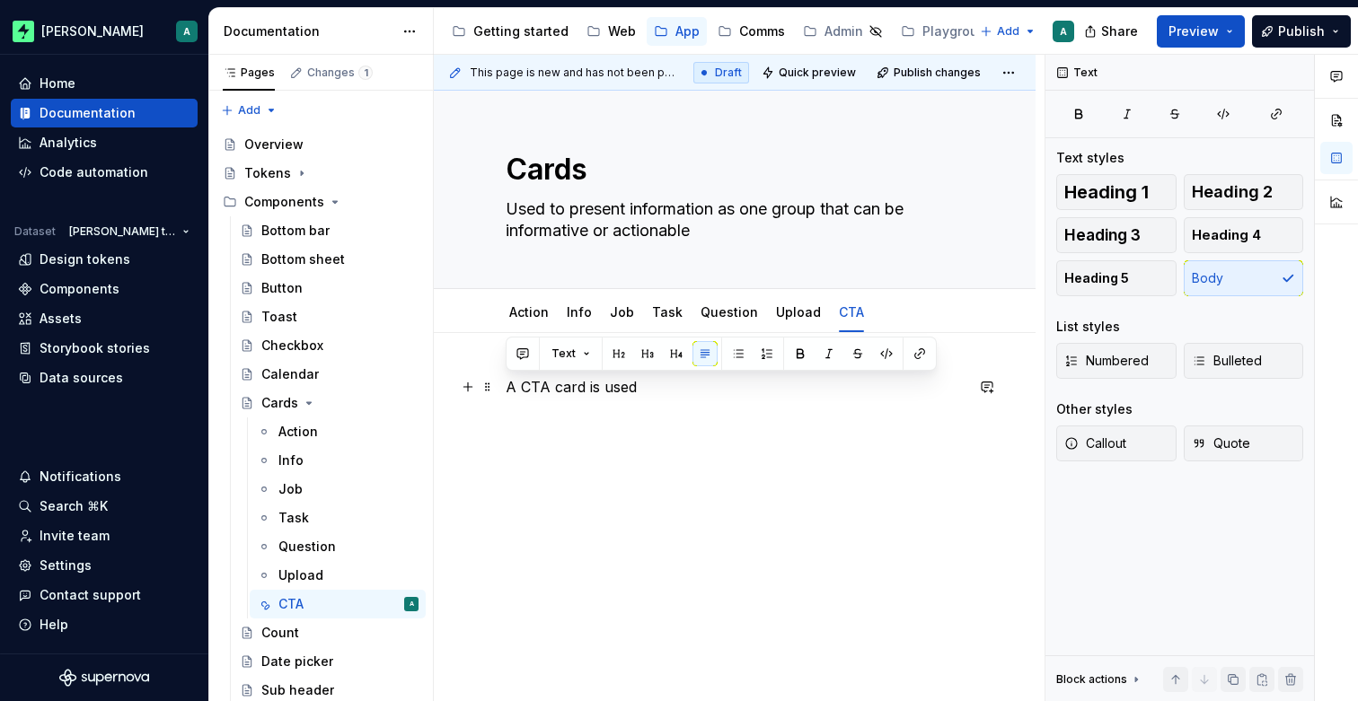
drag, startPoint x: 684, startPoint y: 381, endPoint x: 504, endPoint y: 384, distance: 180.5
click at [504, 384] on div "A CTA card is used" at bounding box center [735, 504] width 602 height 343
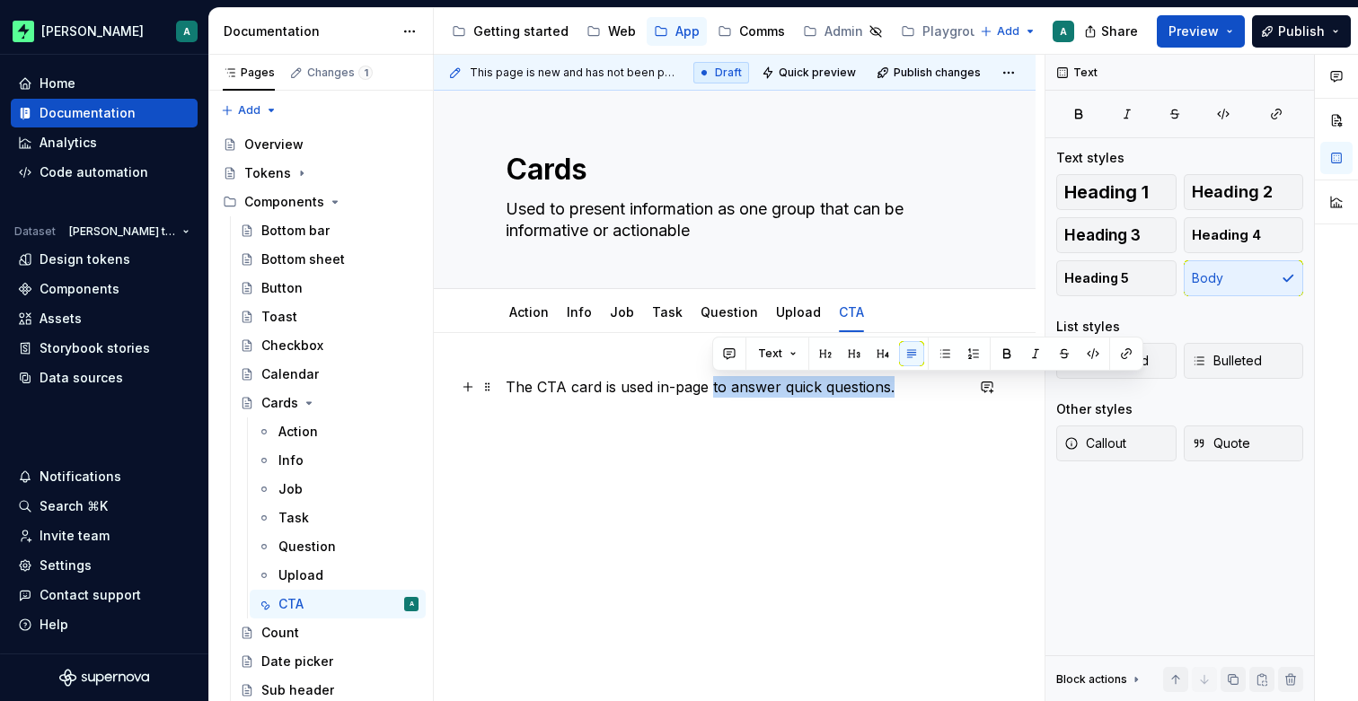
drag, startPoint x: 875, startPoint y: 392, endPoint x: 712, endPoint y: 391, distance: 162.5
click at [712, 391] on p "The CTA card is used in-page to answer quick questions." at bounding box center [735, 387] width 458 height 22
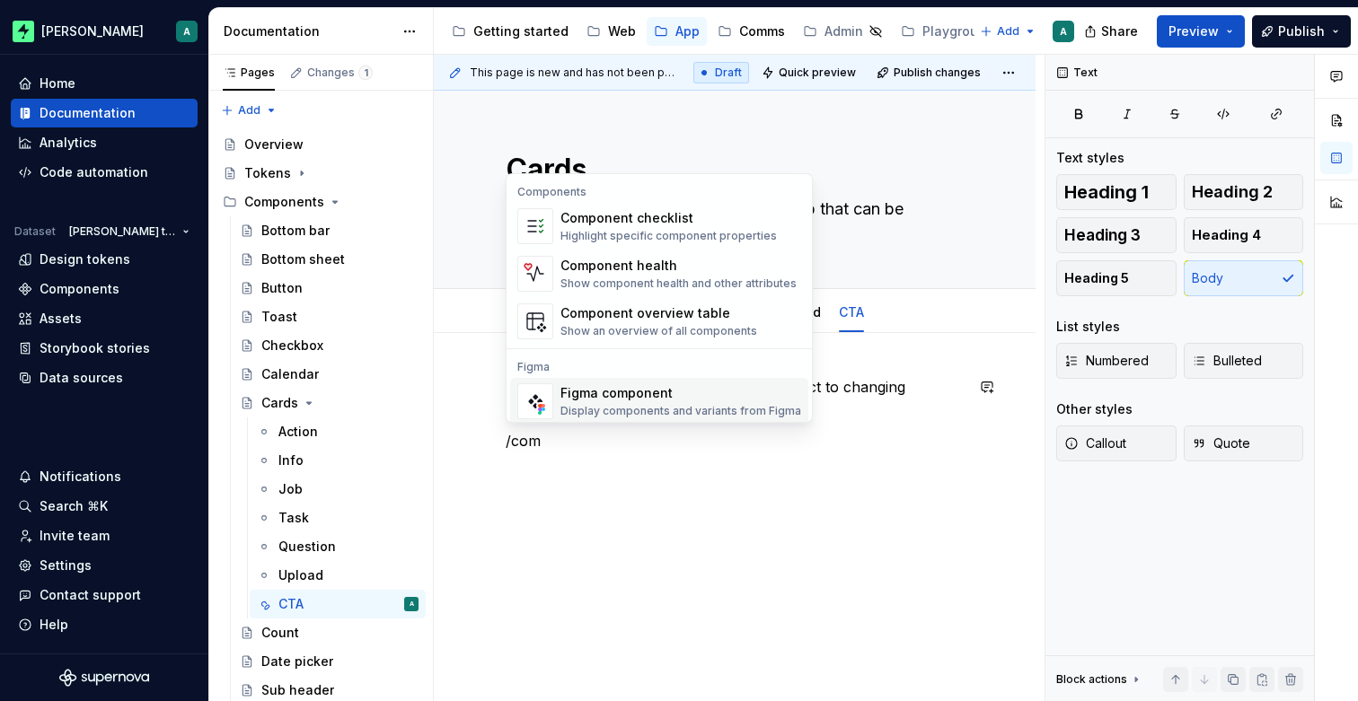
scroll to position [1, 0]
click at [635, 392] on div "Figma component" at bounding box center [680, 392] width 241 height 18
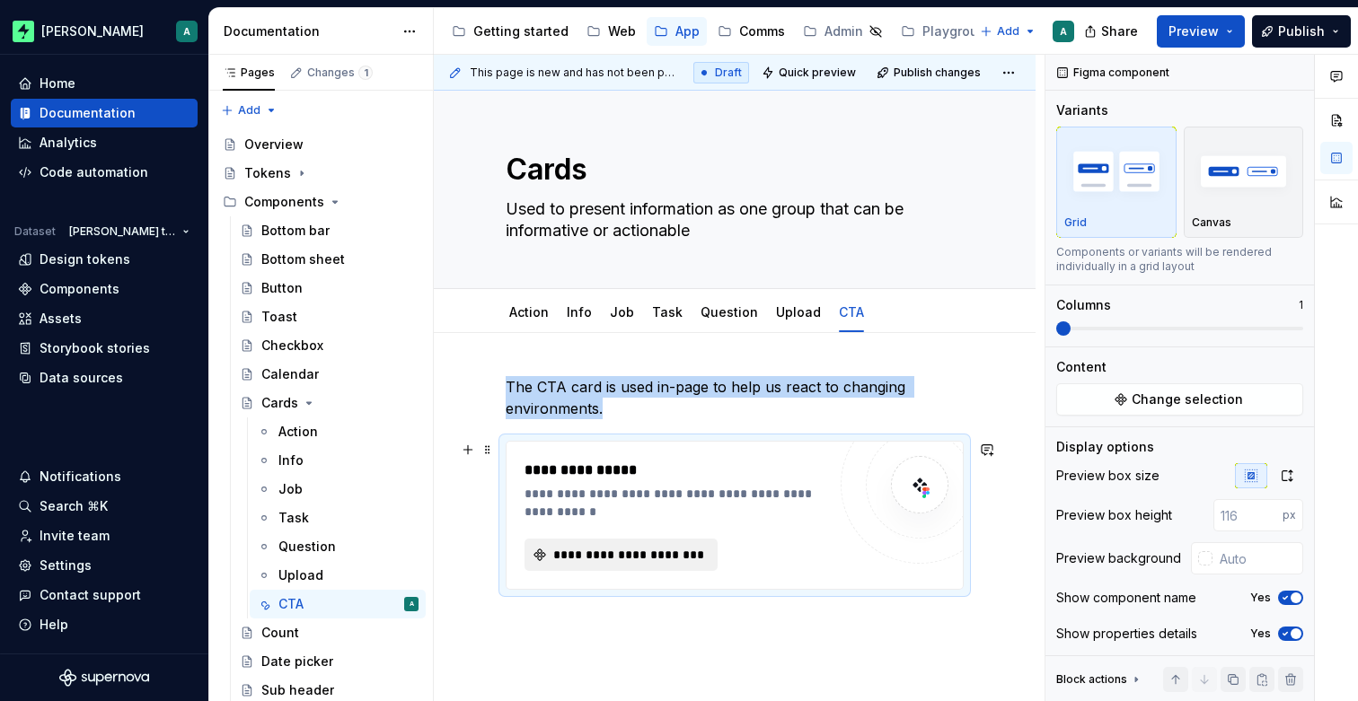
click at [645, 553] on span "**********" at bounding box center [627, 555] width 155 height 18
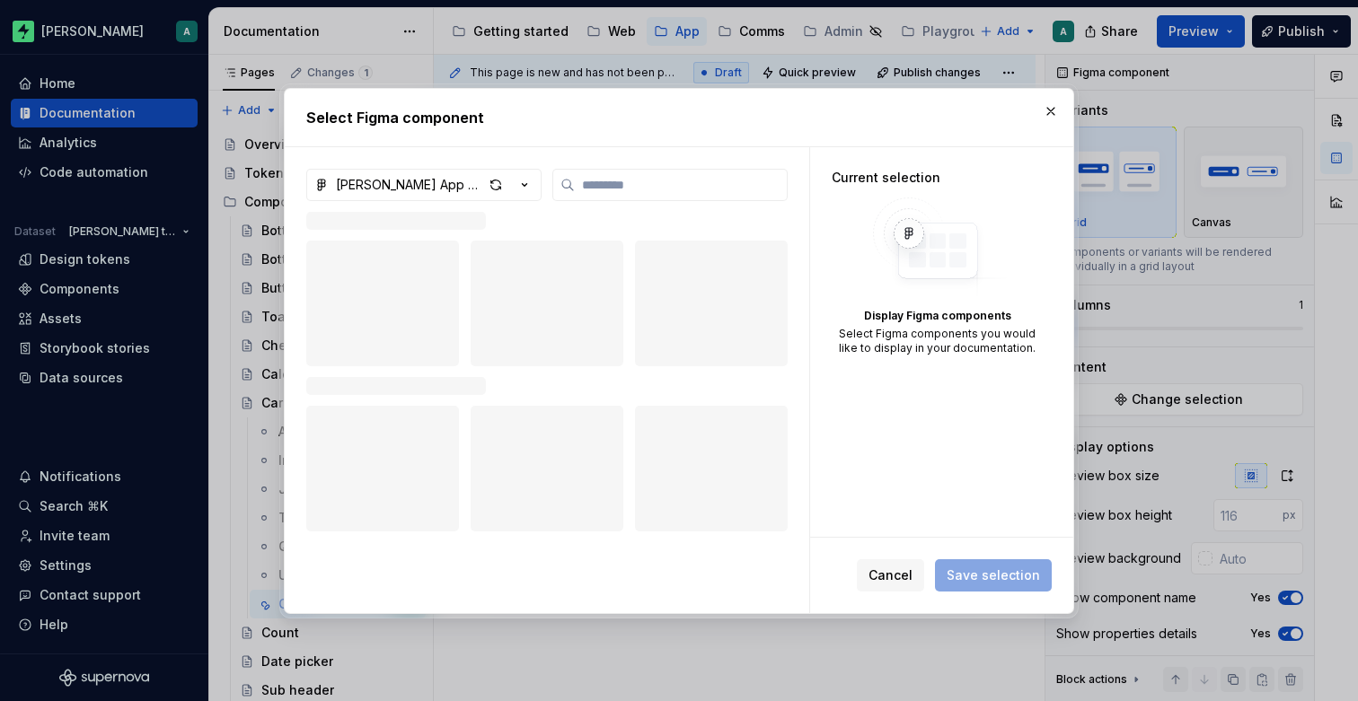
type textarea "*"
type input "***"
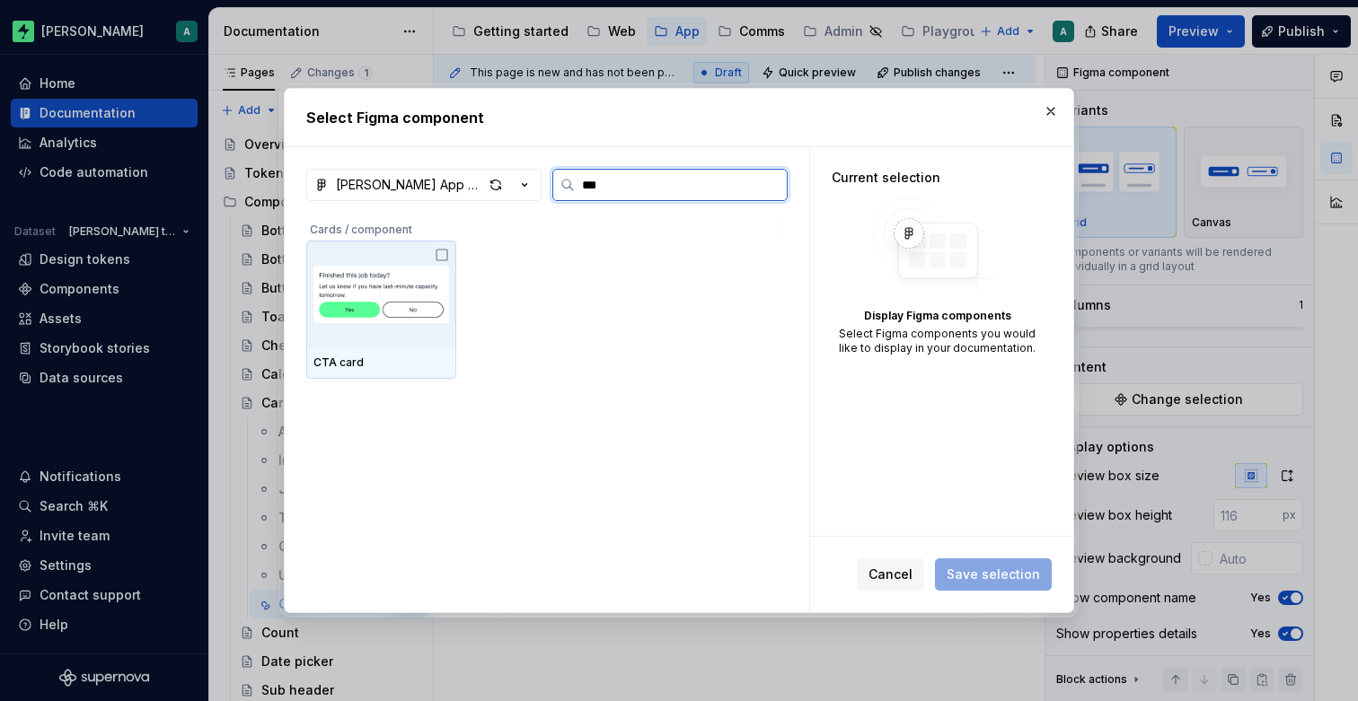
click at [441, 256] on icon at bounding box center [442, 255] width 14 height 14
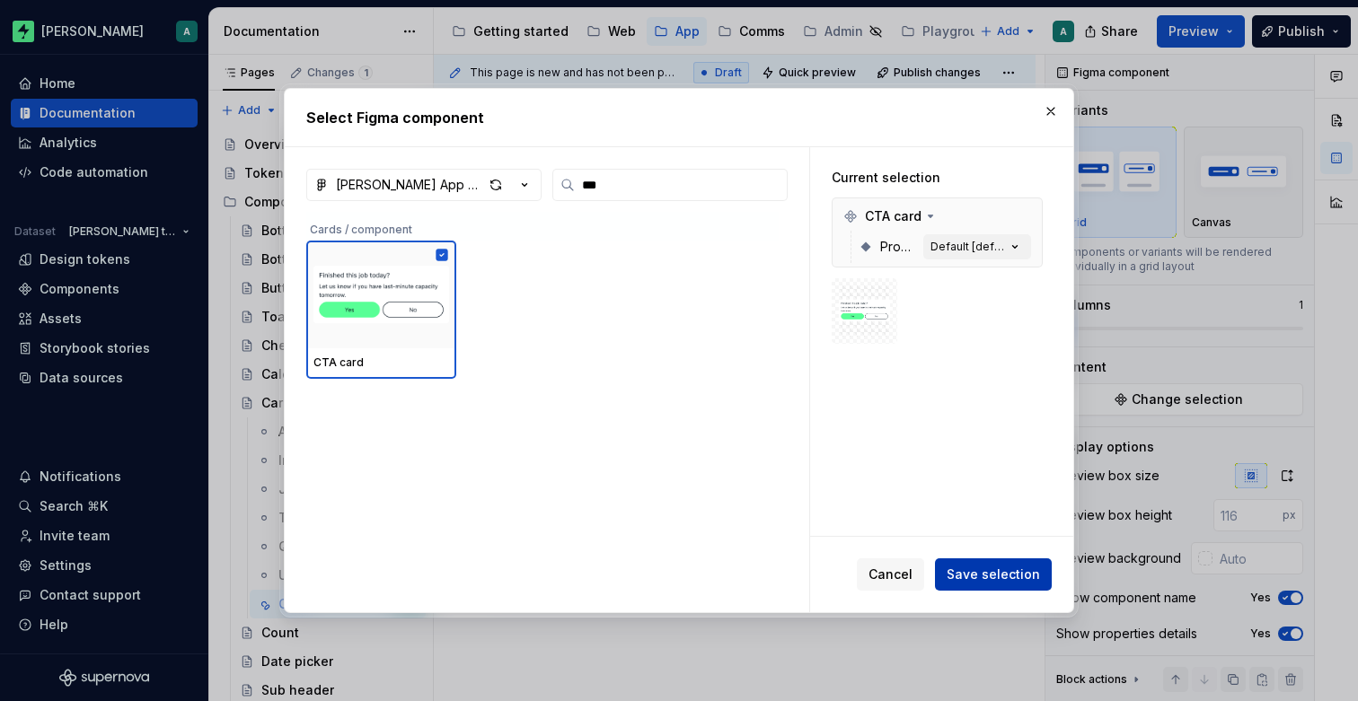
click at [1032, 578] on span "Save selection" at bounding box center [992, 575] width 93 height 18
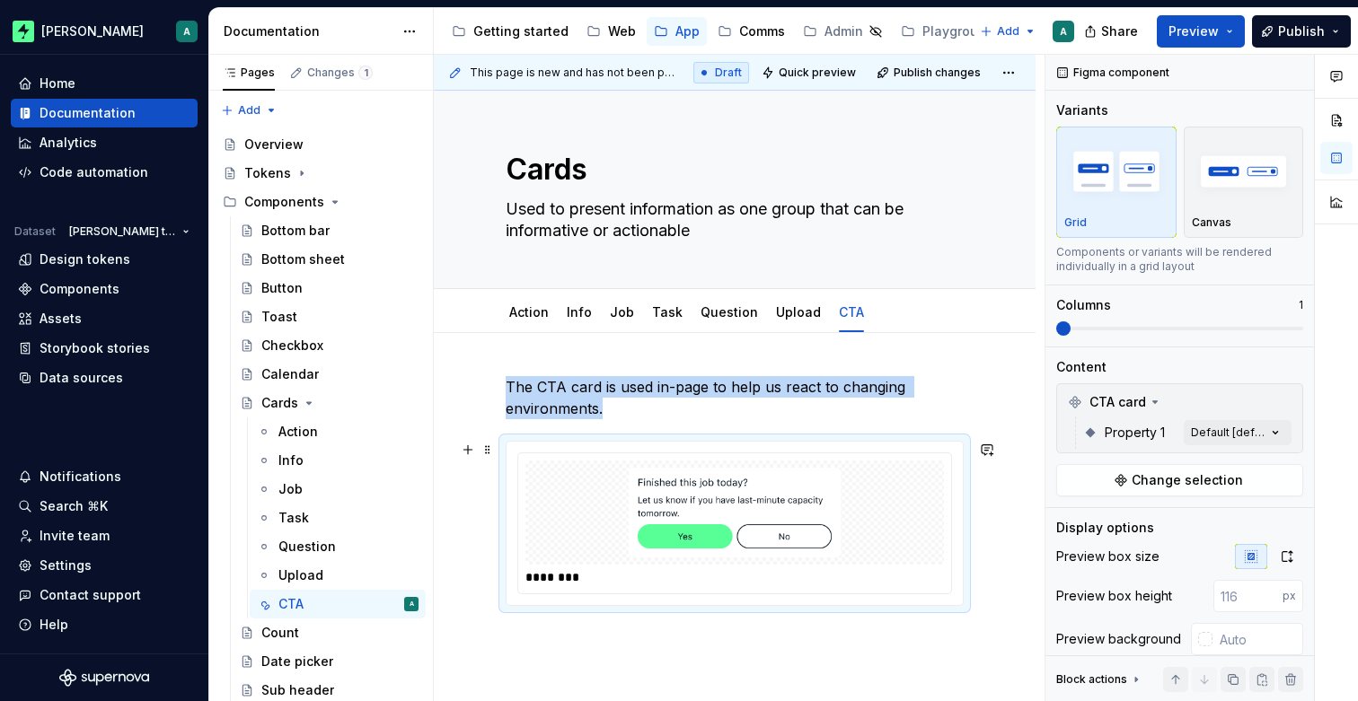
click at [843, 532] on img at bounding box center [734, 513] width 343 height 90
click at [1244, 423] on div "Comments Open comments No comments yet Select ‘Comment’ from the block context …" at bounding box center [1201, 378] width 312 height 647
click at [1268, 462] on icon "button" at bounding box center [1261, 464] width 14 height 11
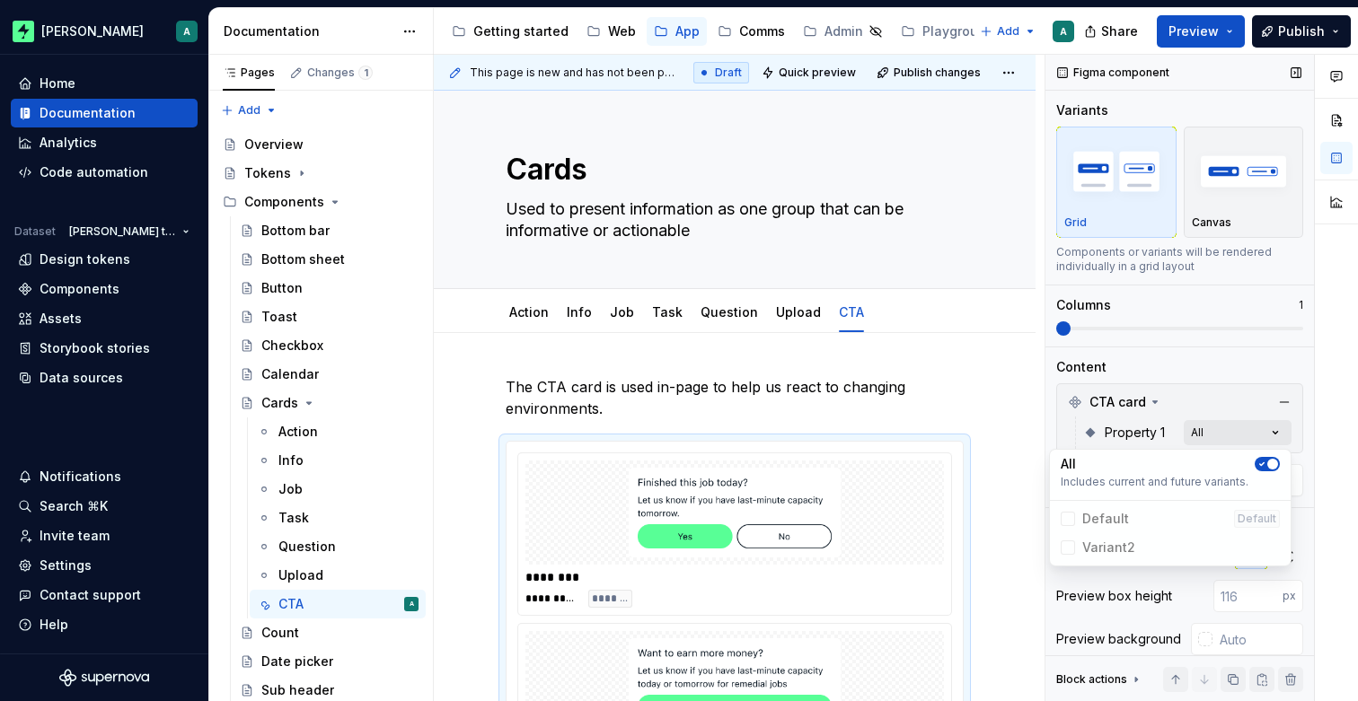
click at [1274, 435] on div "Comments Open comments No comments yet Select ‘Comment’ from the block context …" at bounding box center [1201, 378] width 312 height 647
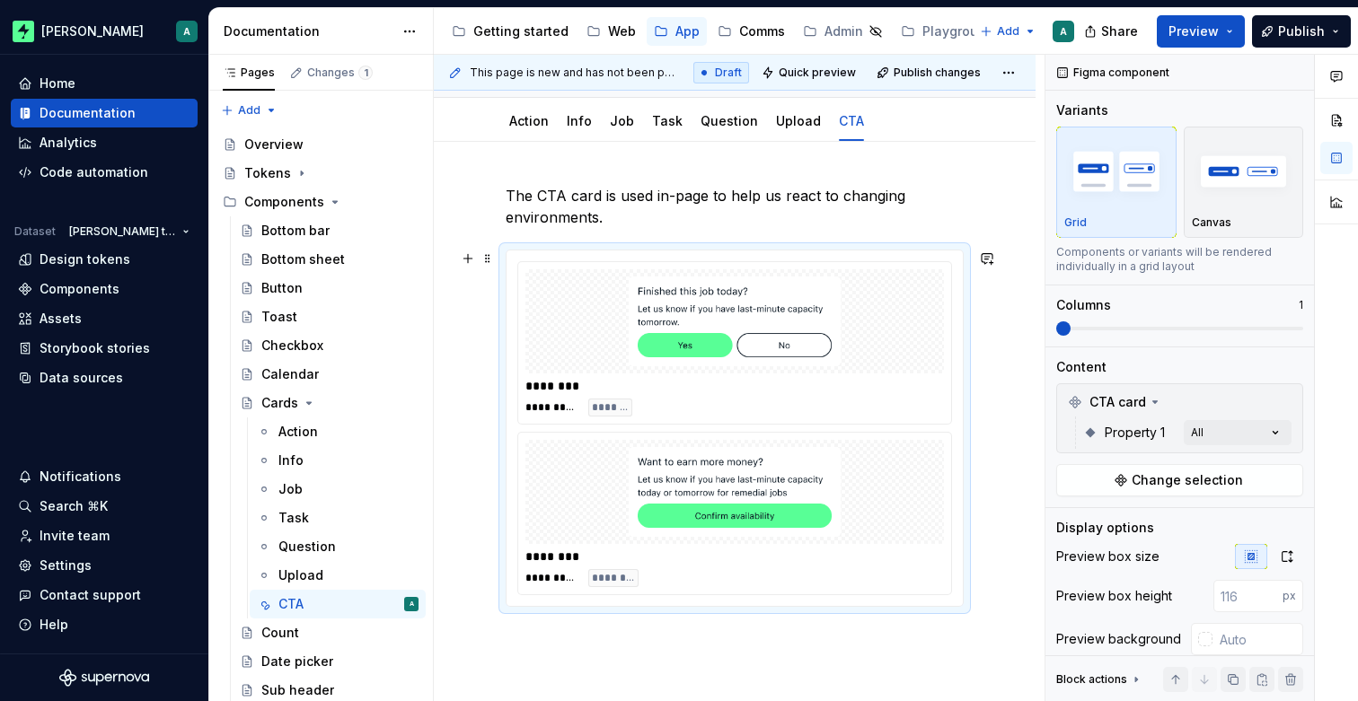
scroll to position [235, 0]
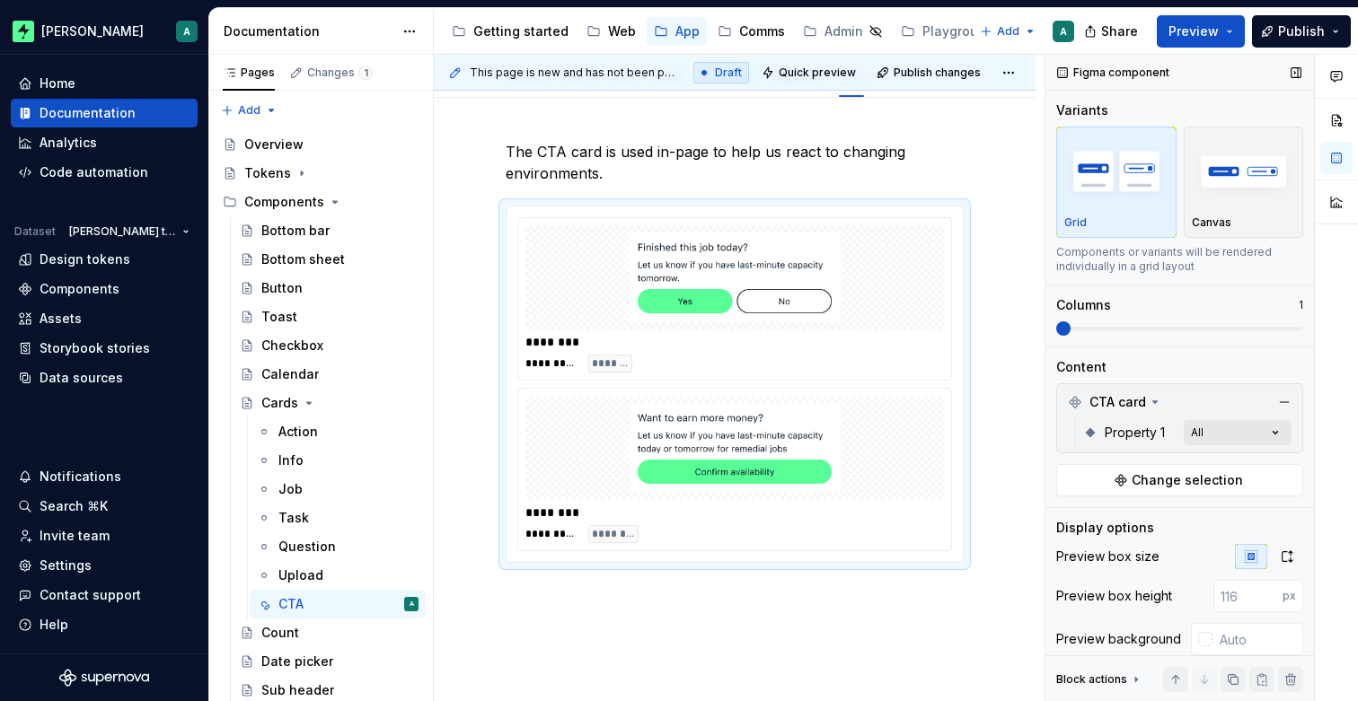
click at [1226, 434] on div "Comments Open comments No comments yet Select ‘Comment’ from the block context …" at bounding box center [1201, 378] width 312 height 647
click at [1275, 464] on span "button" at bounding box center [1272, 464] width 11 height 11
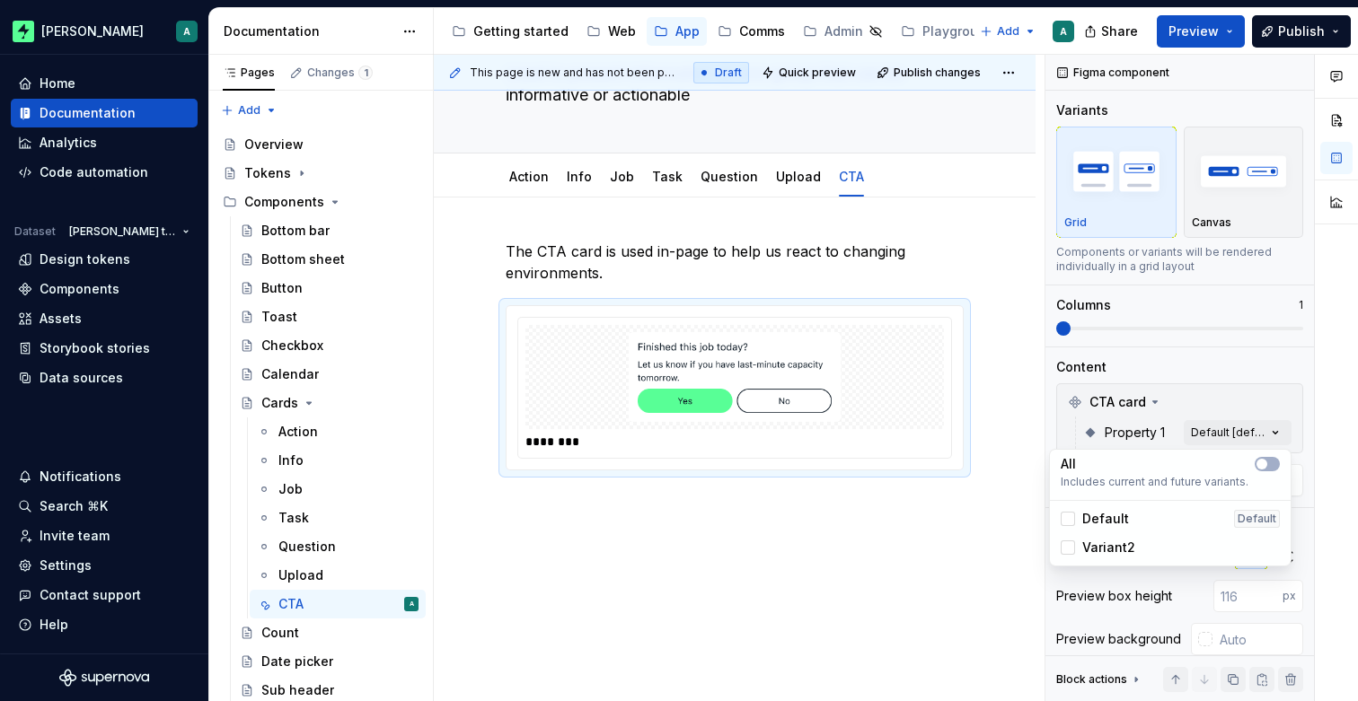
click at [794, 519] on html "[PERSON_NAME] A Home Documentation Analytics Code automation Dataset [PERSON_NA…" at bounding box center [679, 350] width 1358 height 701
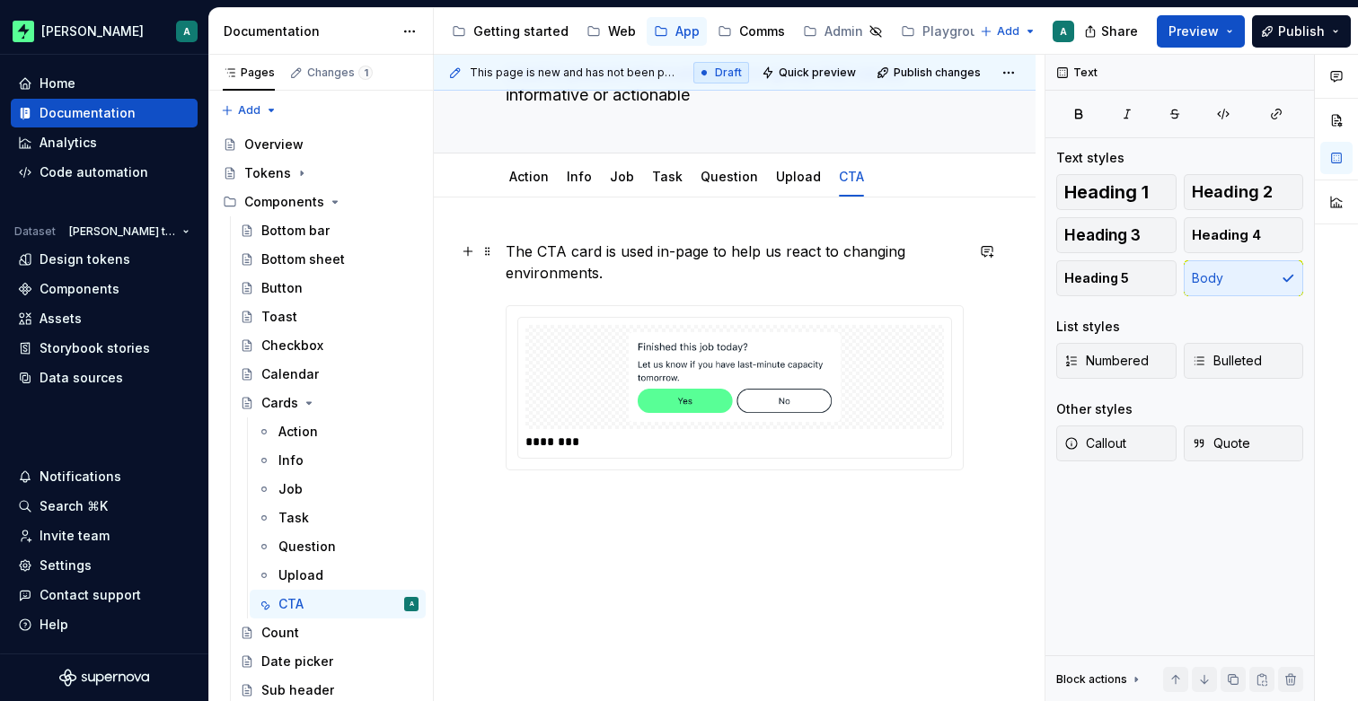
click at [647, 276] on p "The CTA card is used in-page to help us react to changing environments." at bounding box center [735, 262] width 458 height 43
click at [506, 241] on p "The CTA card is used in-page to help us react to changing environments." at bounding box center [735, 262] width 458 height 43
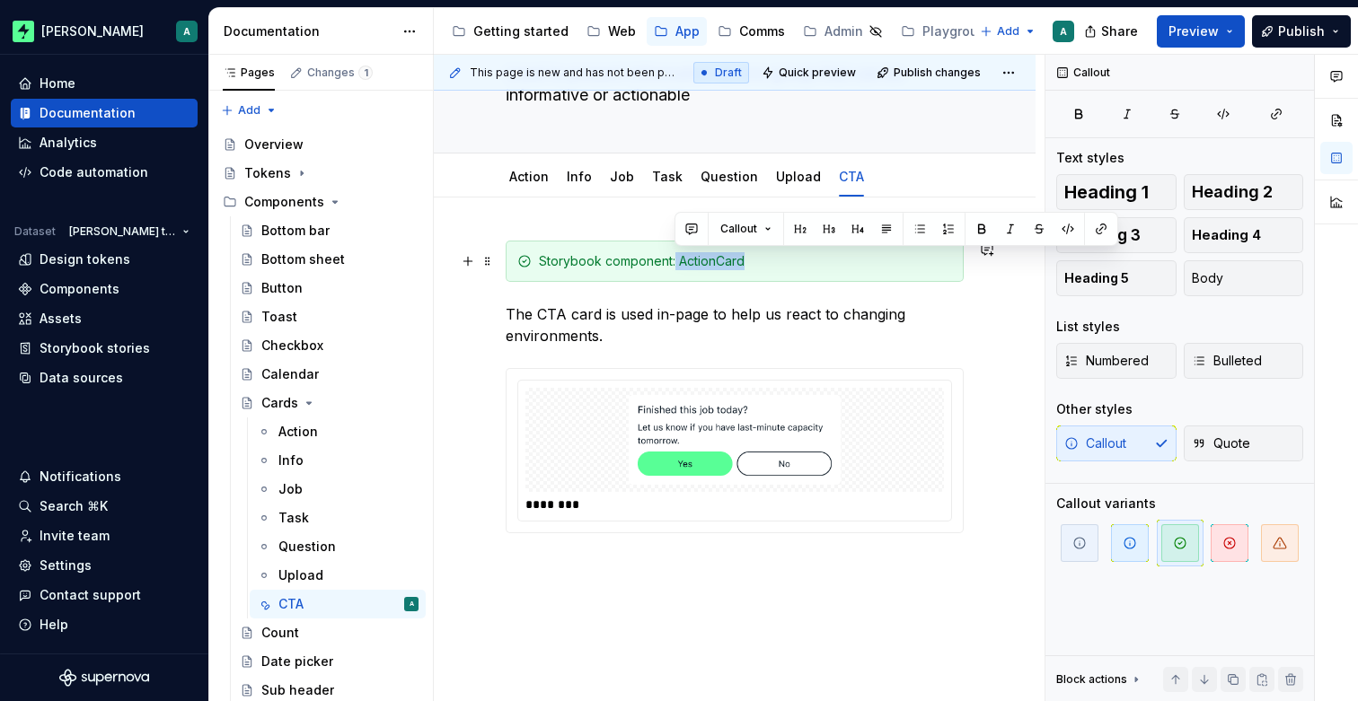
drag, startPoint x: 675, startPoint y: 260, endPoint x: 758, endPoint y: 259, distance: 82.6
click at [758, 259] on div "Storybook component: ActionCard" at bounding box center [745, 261] width 413 height 18
drag, startPoint x: 717, startPoint y: 260, endPoint x: 699, endPoint y: 262, distance: 17.2
click at [716, 261] on div "Storybook component: ActionCard" at bounding box center [745, 261] width 413 height 18
drag, startPoint x: 678, startPoint y: 261, endPoint x: 713, endPoint y: 261, distance: 35.0
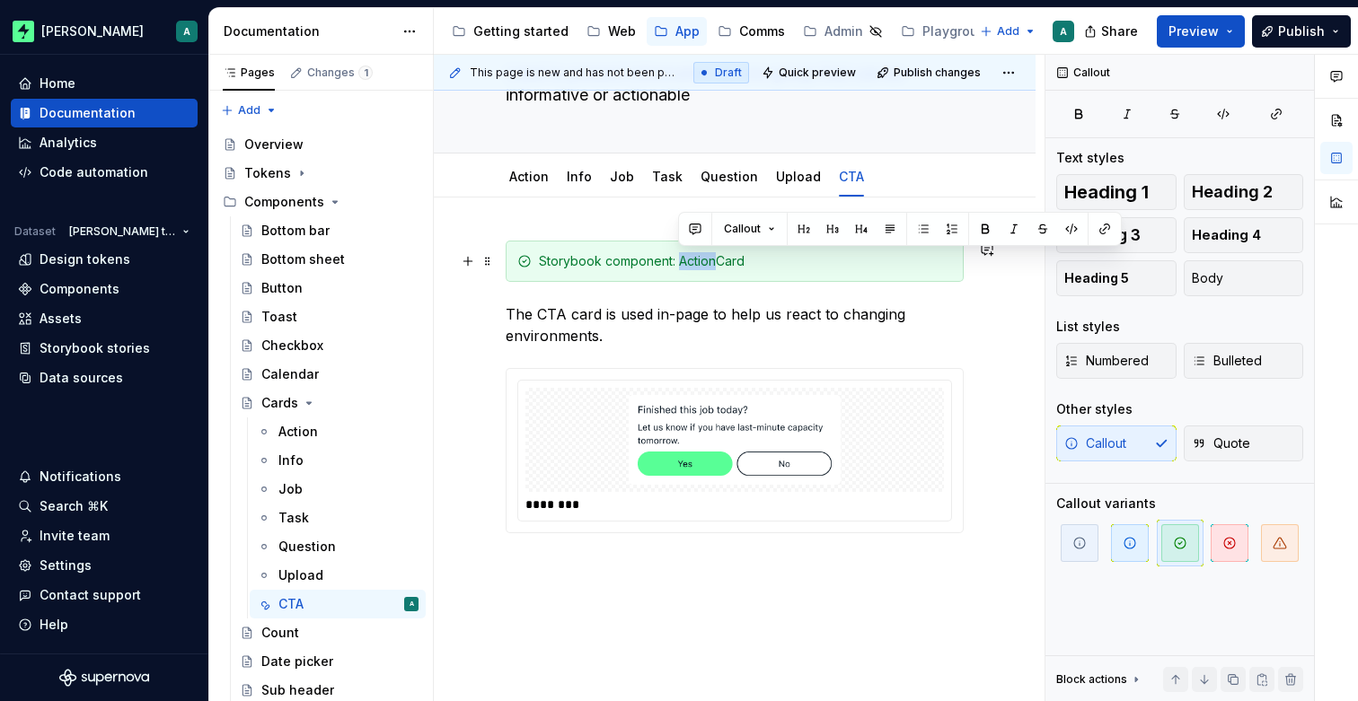
click at [713, 261] on div "Storybook component: ActionCard" at bounding box center [745, 261] width 413 height 18
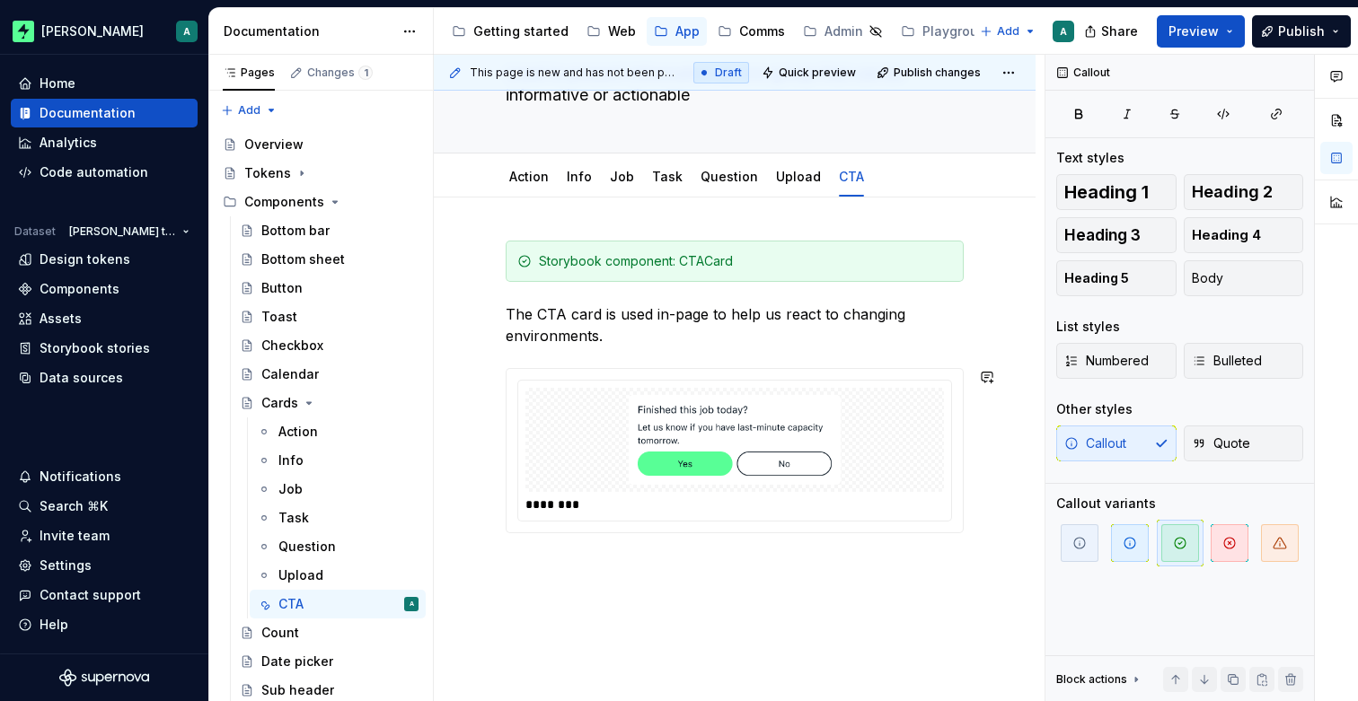
click at [728, 569] on div "Storybook component: CTACard The CTA card is used in-page to help us react to c…" at bounding box center [735, 481] width 602 height 567
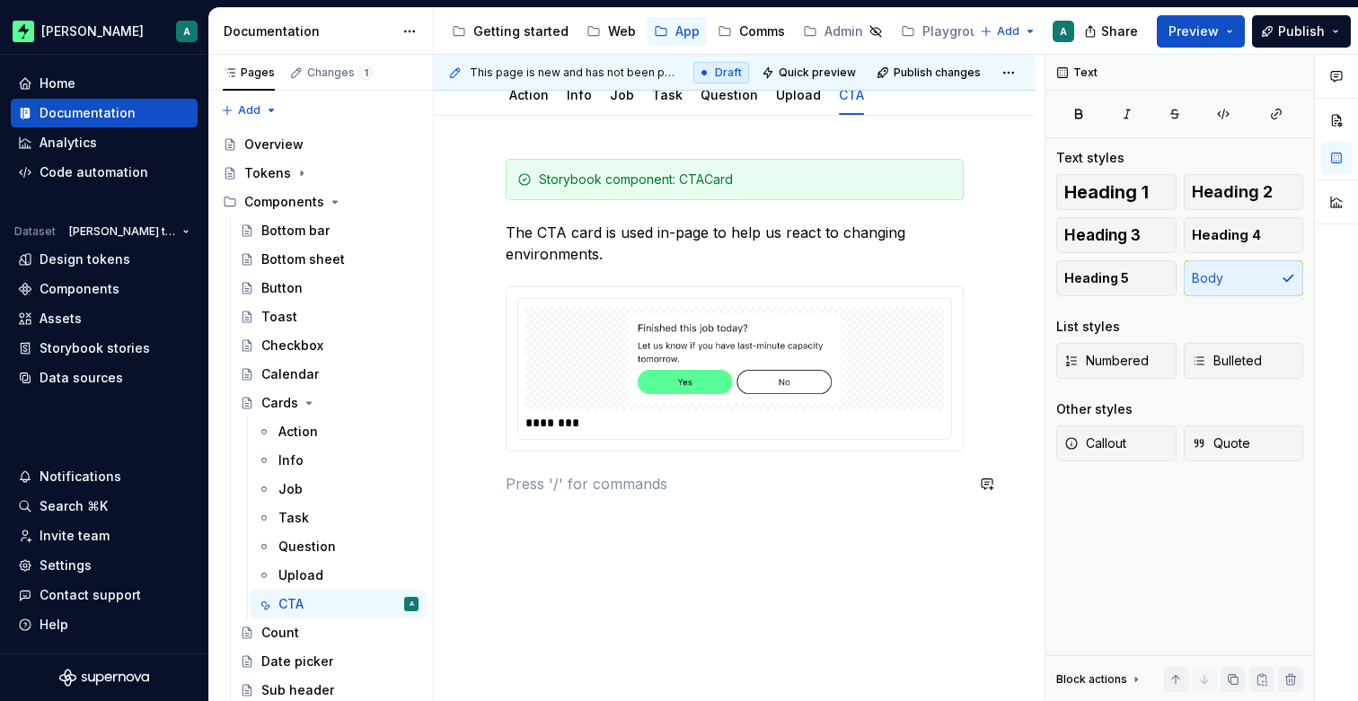
scroll to position [224, 0]
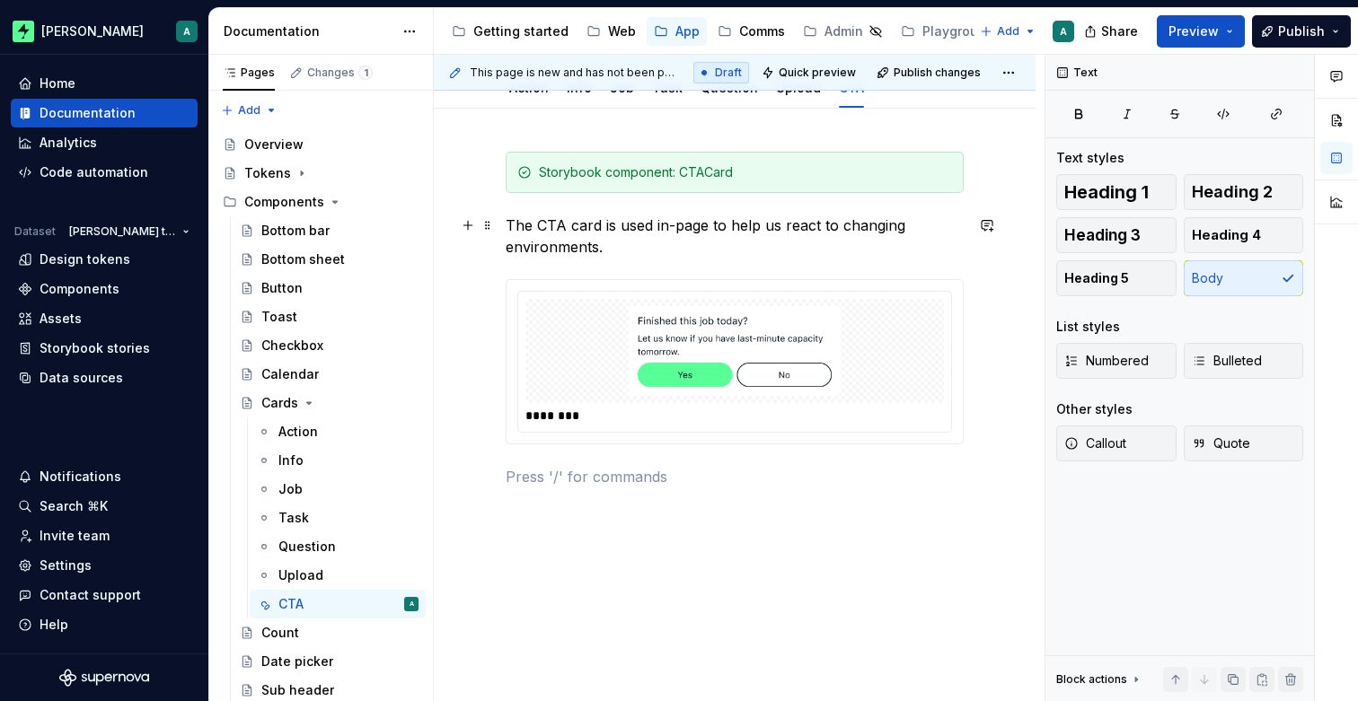
click at [647, 251] on p "The CTA card is used in-page to help us react to changing environments." at bounding box center [735, 236] width 458 height 43
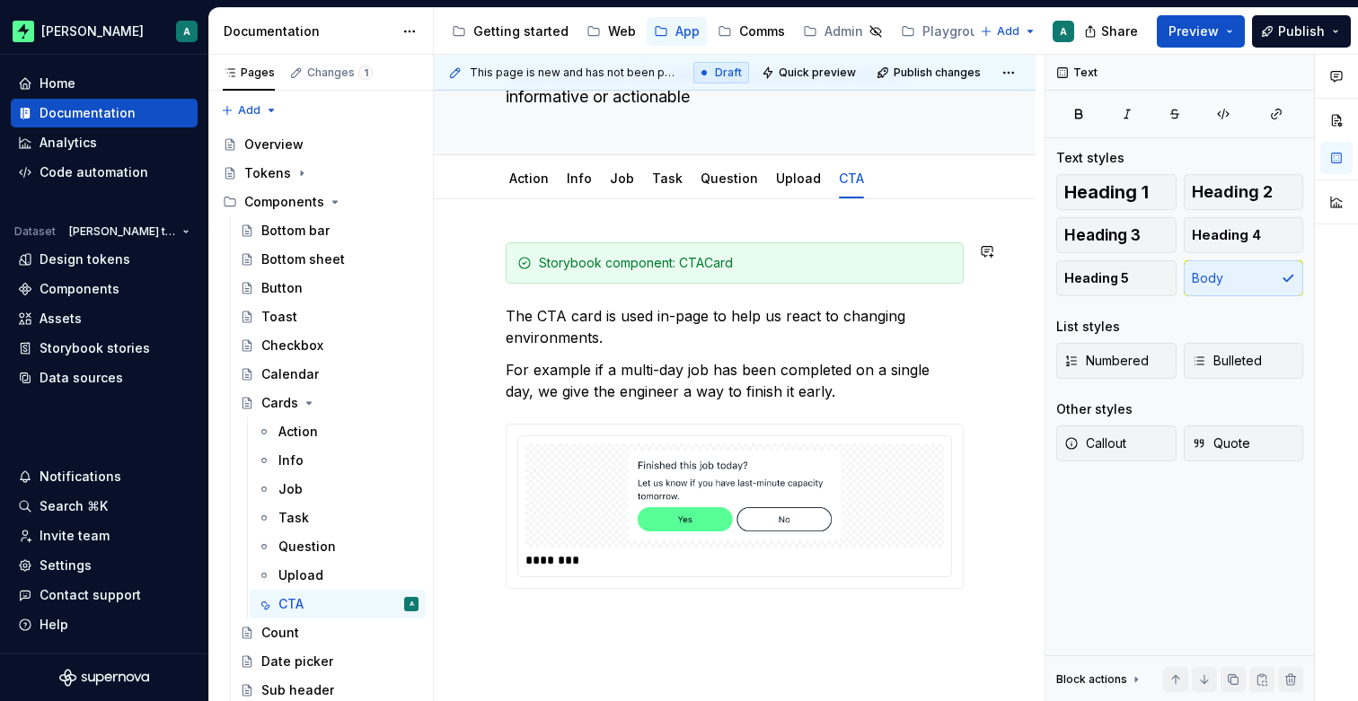
scroll to position [128, 0]
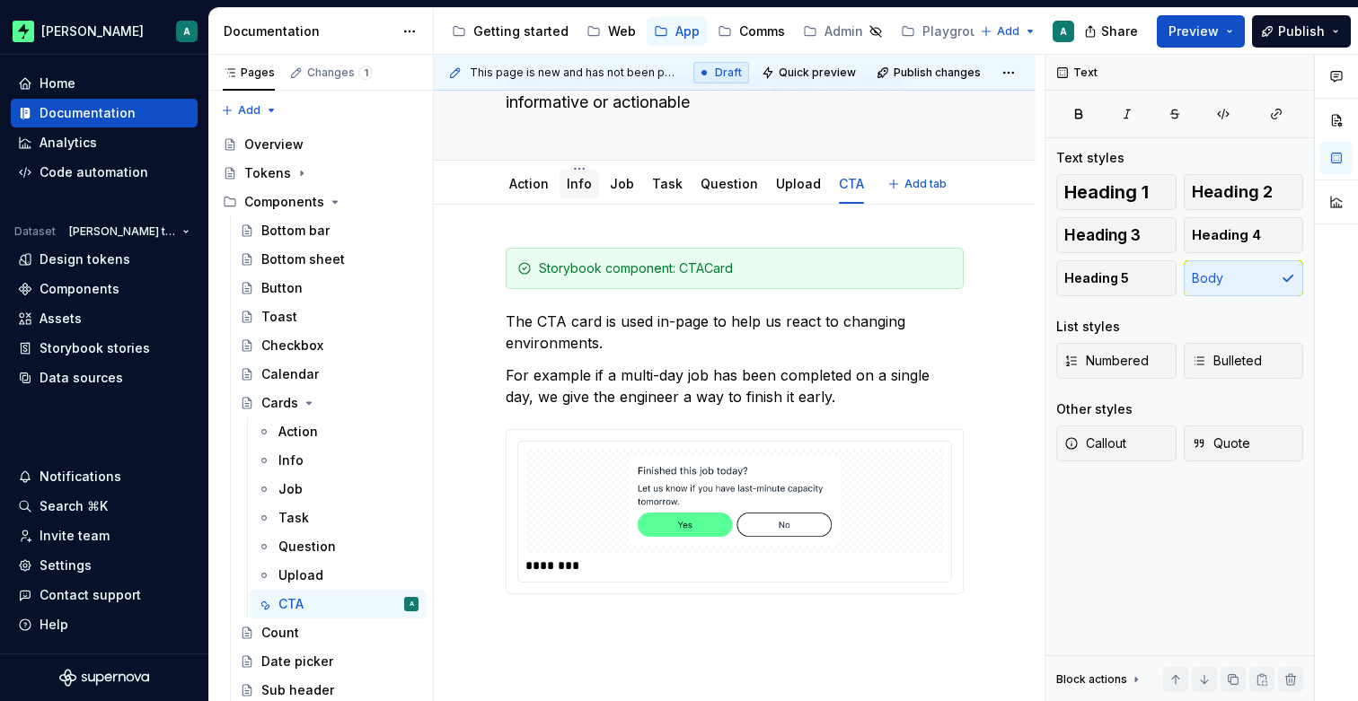
click at [577, 181] on link "Info" at bounding box center [579, 183] width 25 height 15
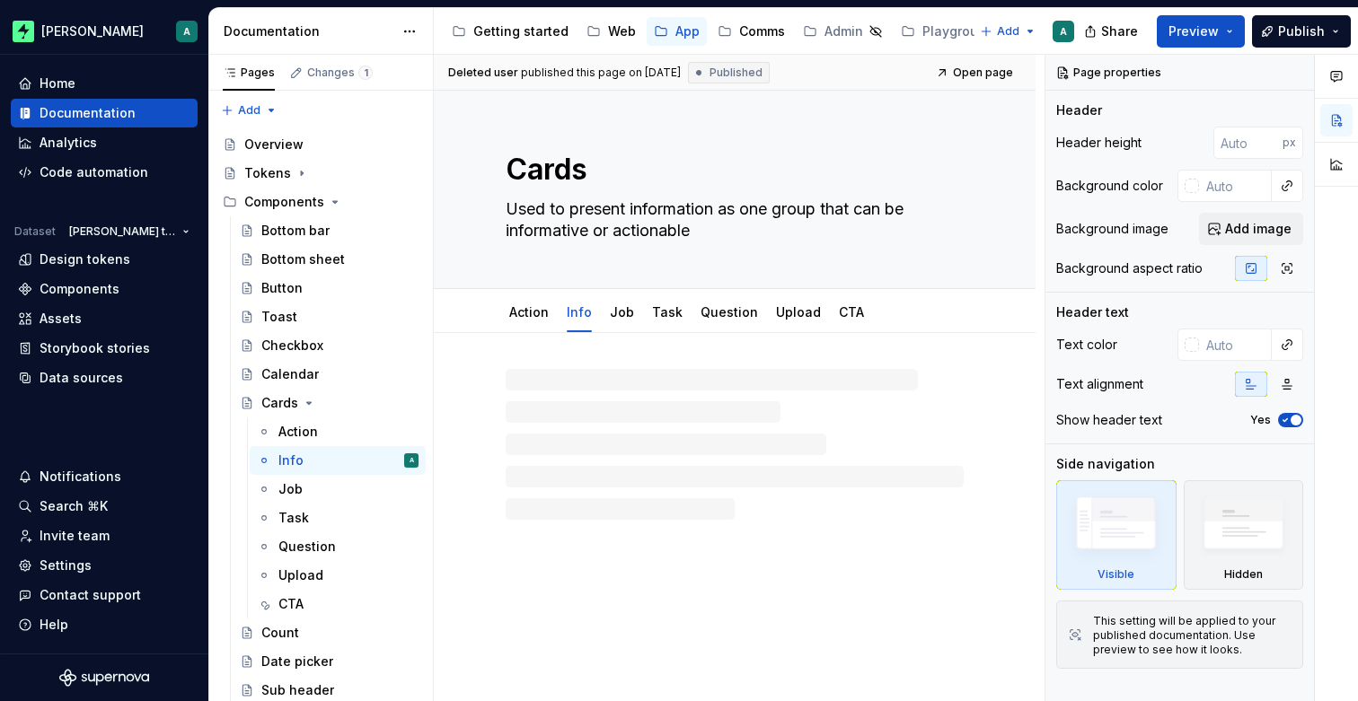
type textarea "*"
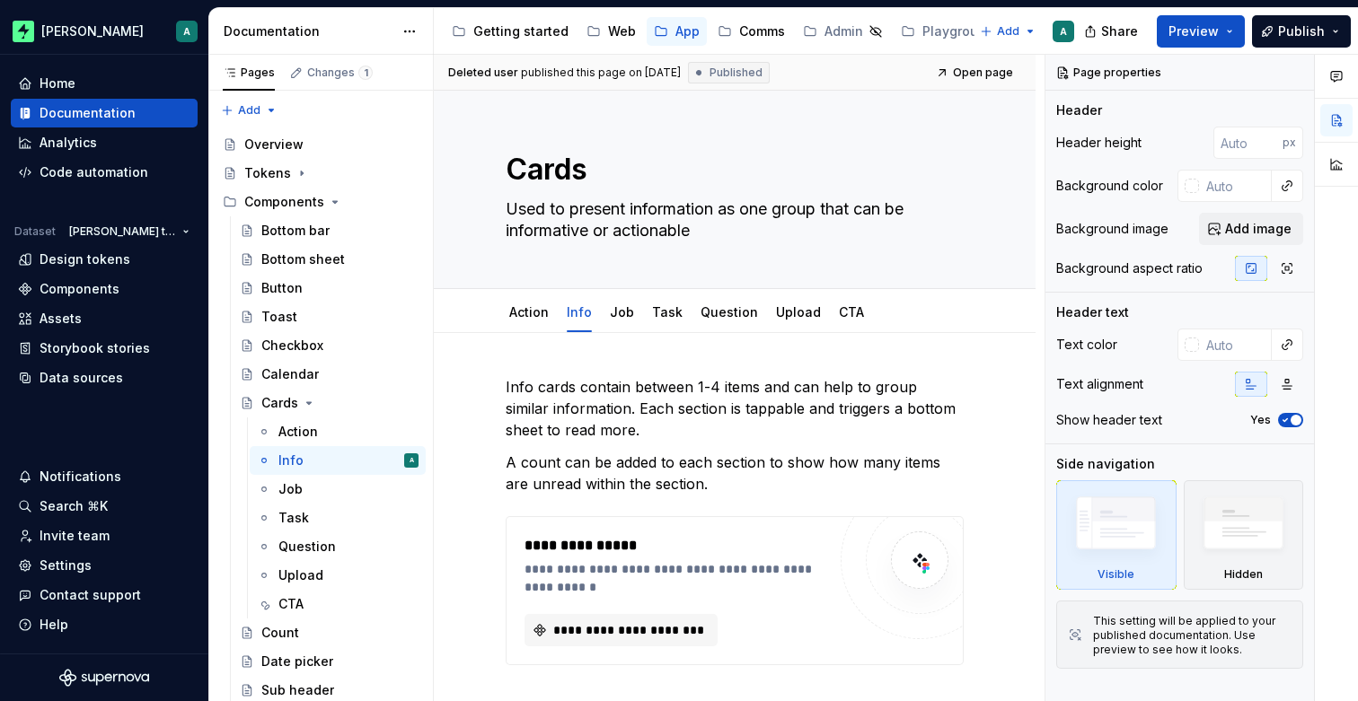
click at [531, 361] on div "**********" at bounding box center [735, 615] width 602 height 564
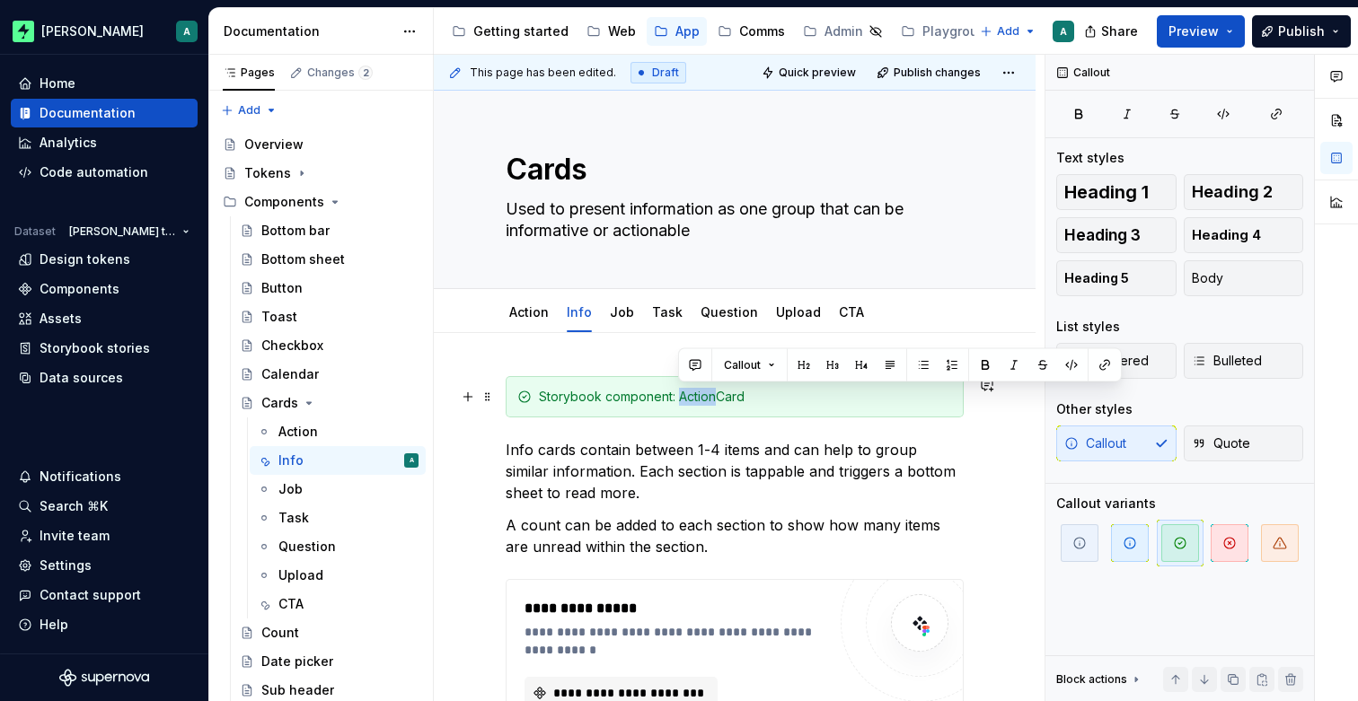
drag, startPoint x: 682, startPoint y: 398, endPoint x: 715, endPoint y: 398, distance: 33.2
click at [715, 398] on div "Storybook component: ActionCard" at bounding box center [745, 397] width 413 height 18
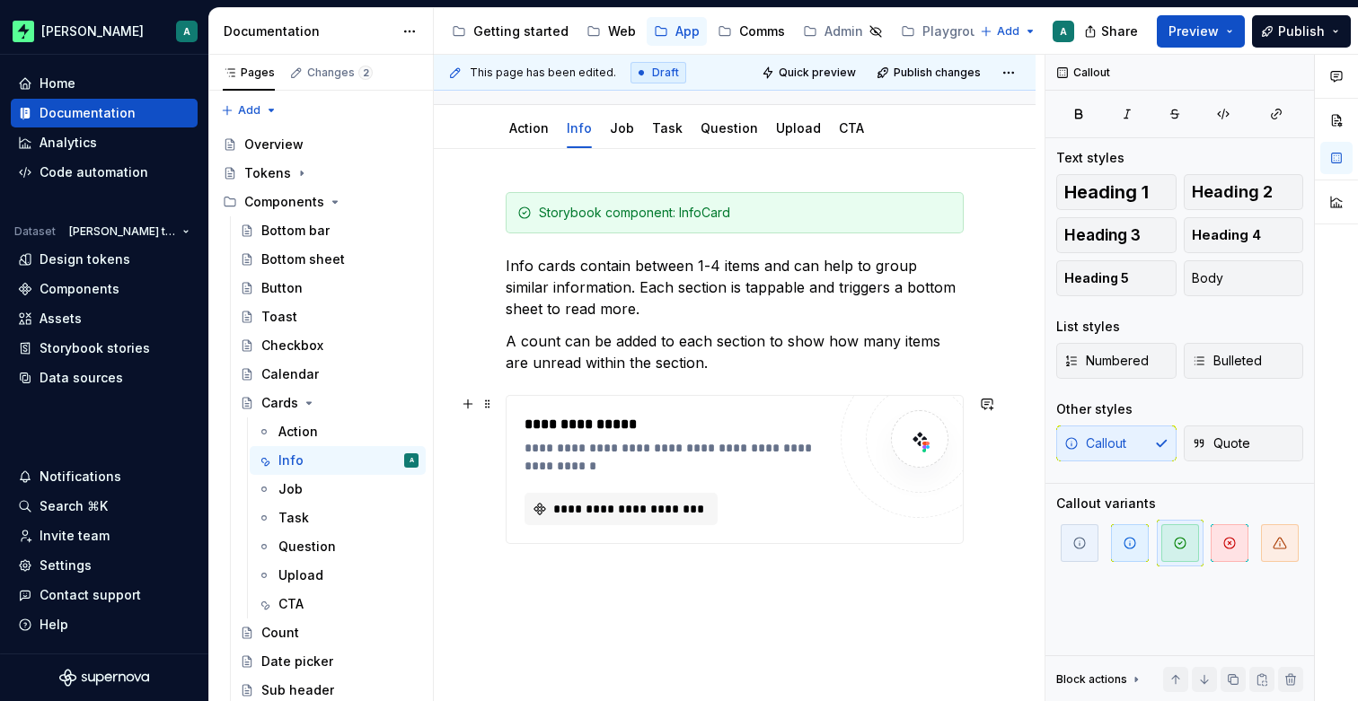
scroll to position [196, 0]
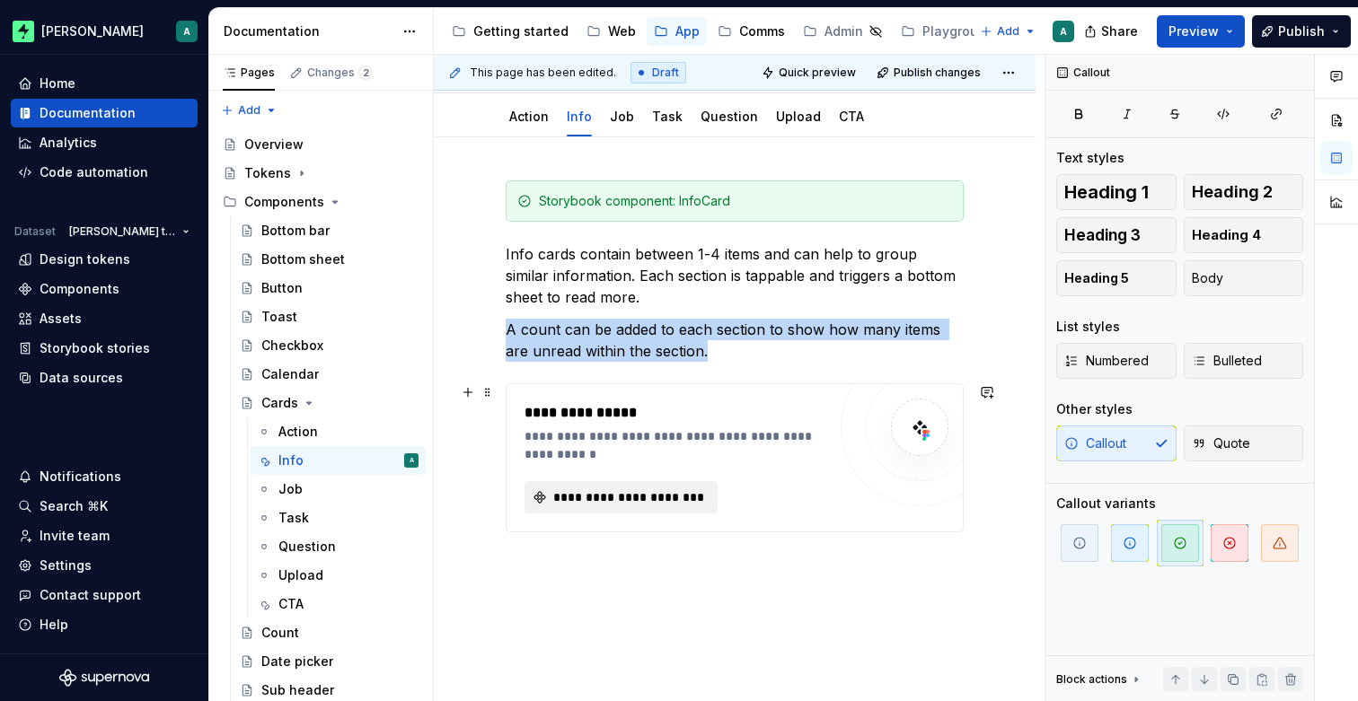
click at [643, 499] on span "**********" at bounding box center [627, 497] width 155 height 18
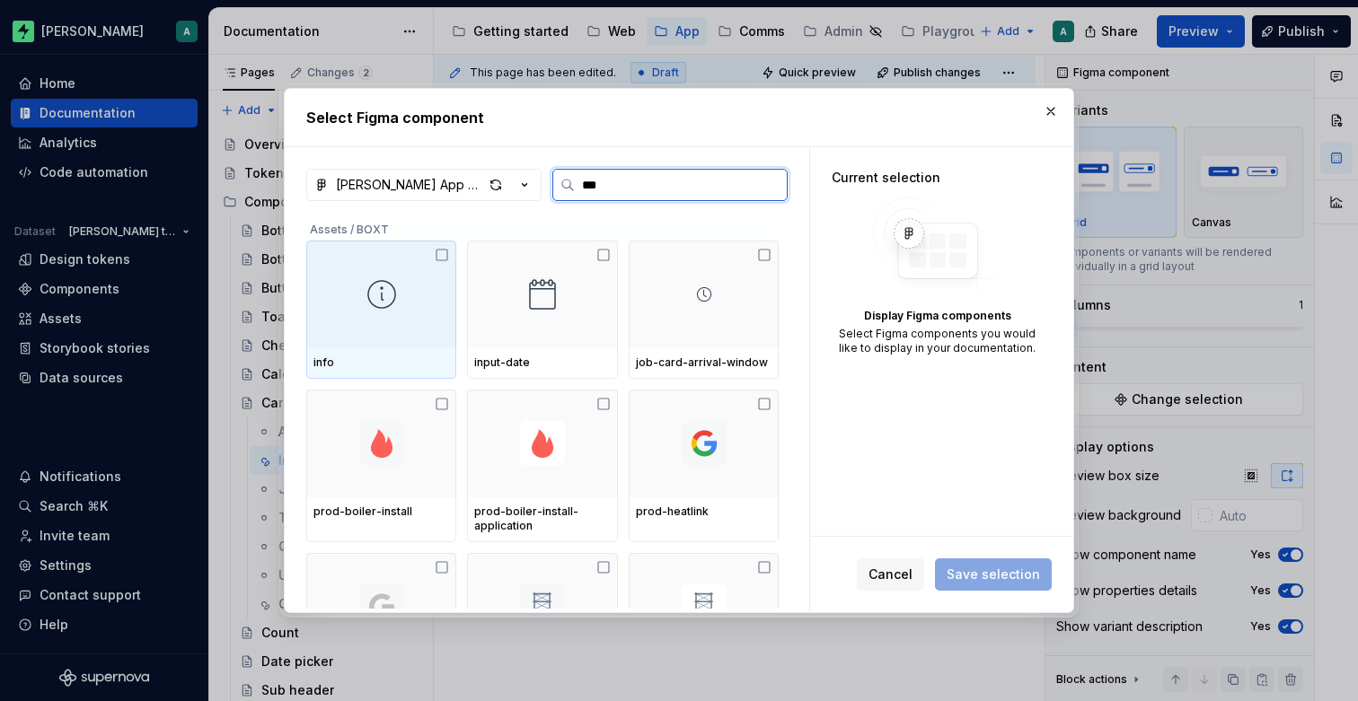
type input "****"
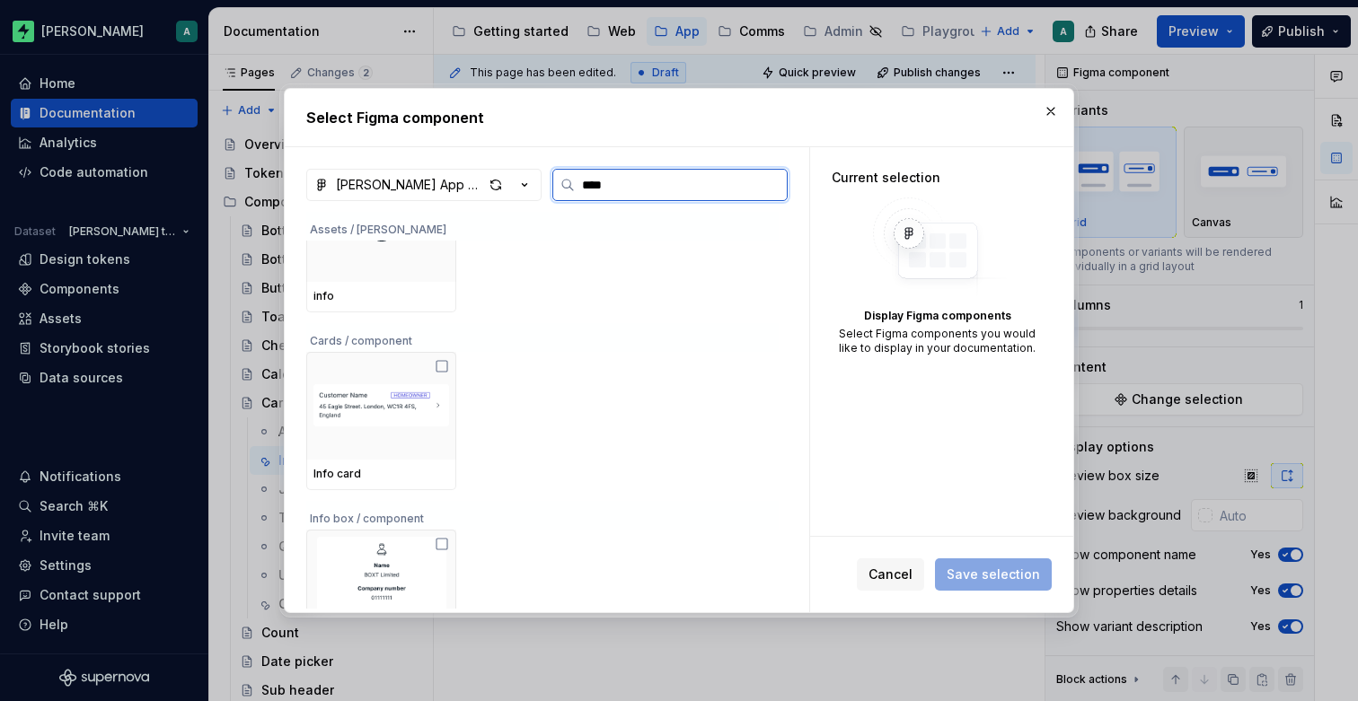
scroll to position [274, 0]
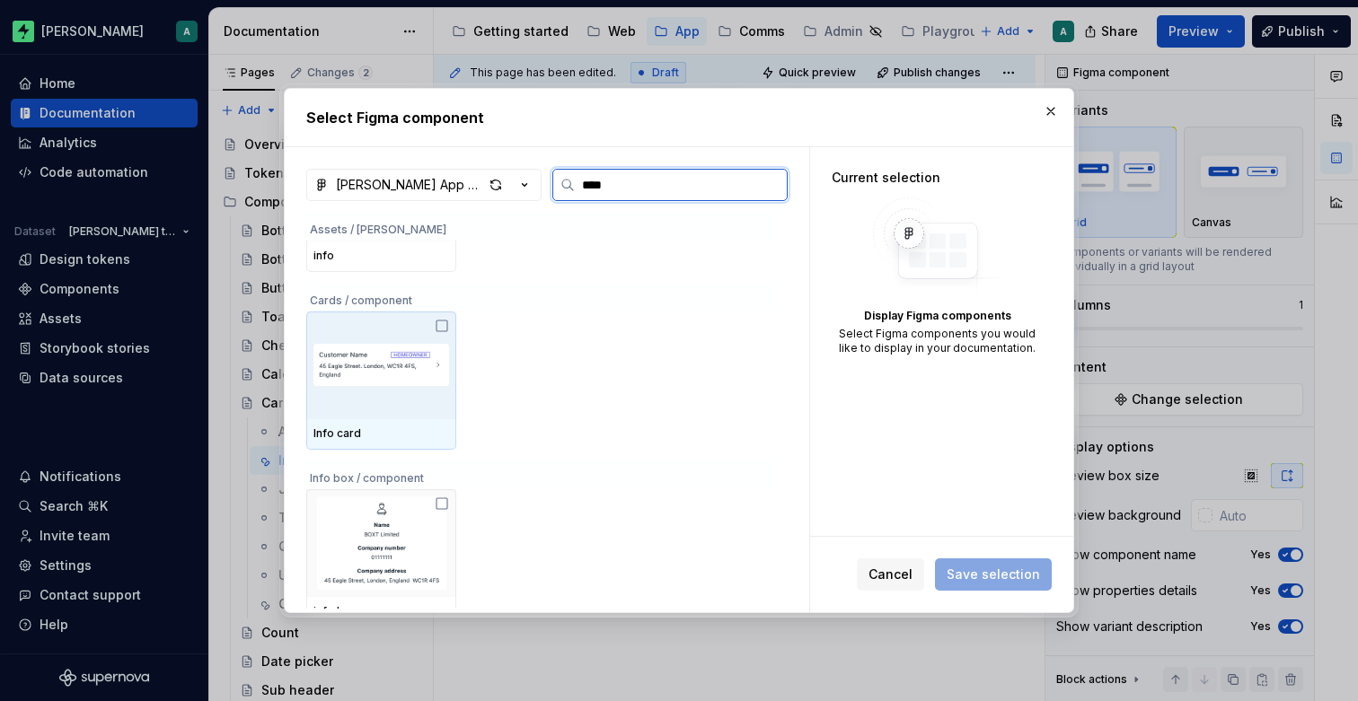
click at [418, 382] on img at bounding box center [381, 365] width 136 height 93
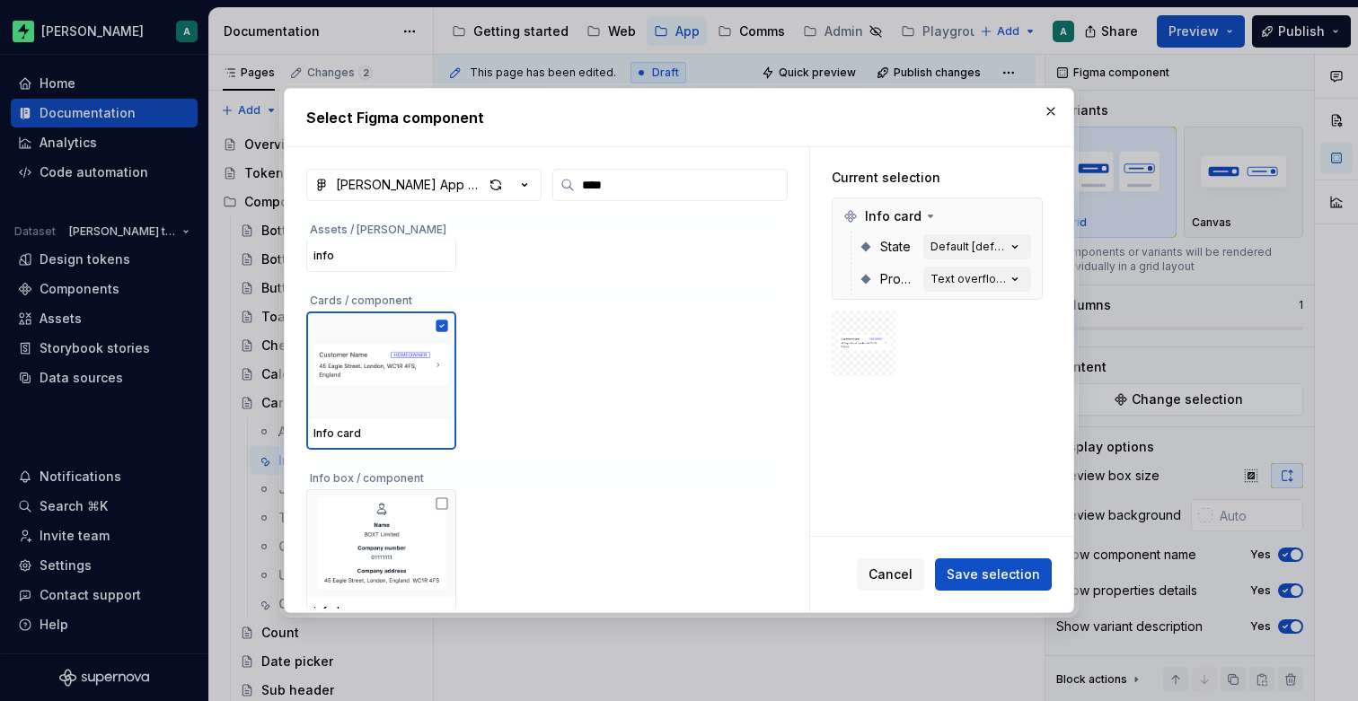
scroll to position [292, 0]
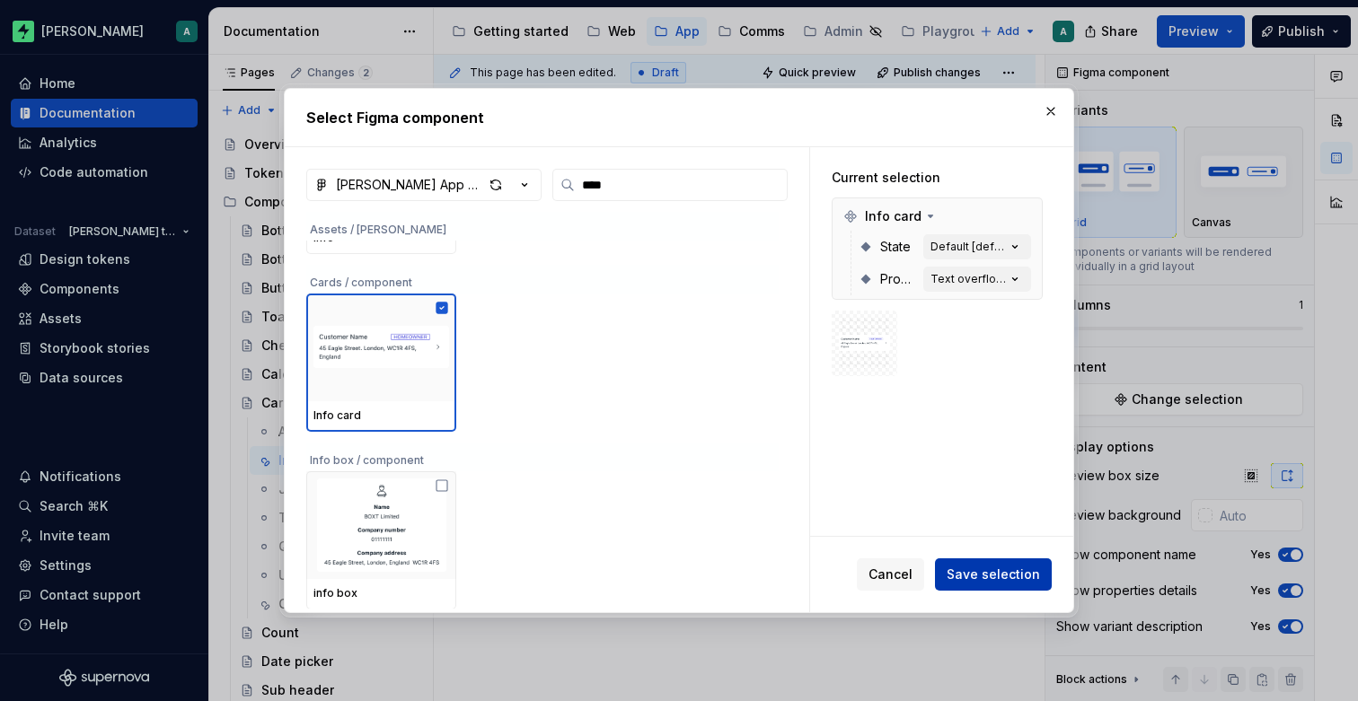
click at [1003, 575] on span "Save selection" at bounding box center [992, 575] width 93 height 18
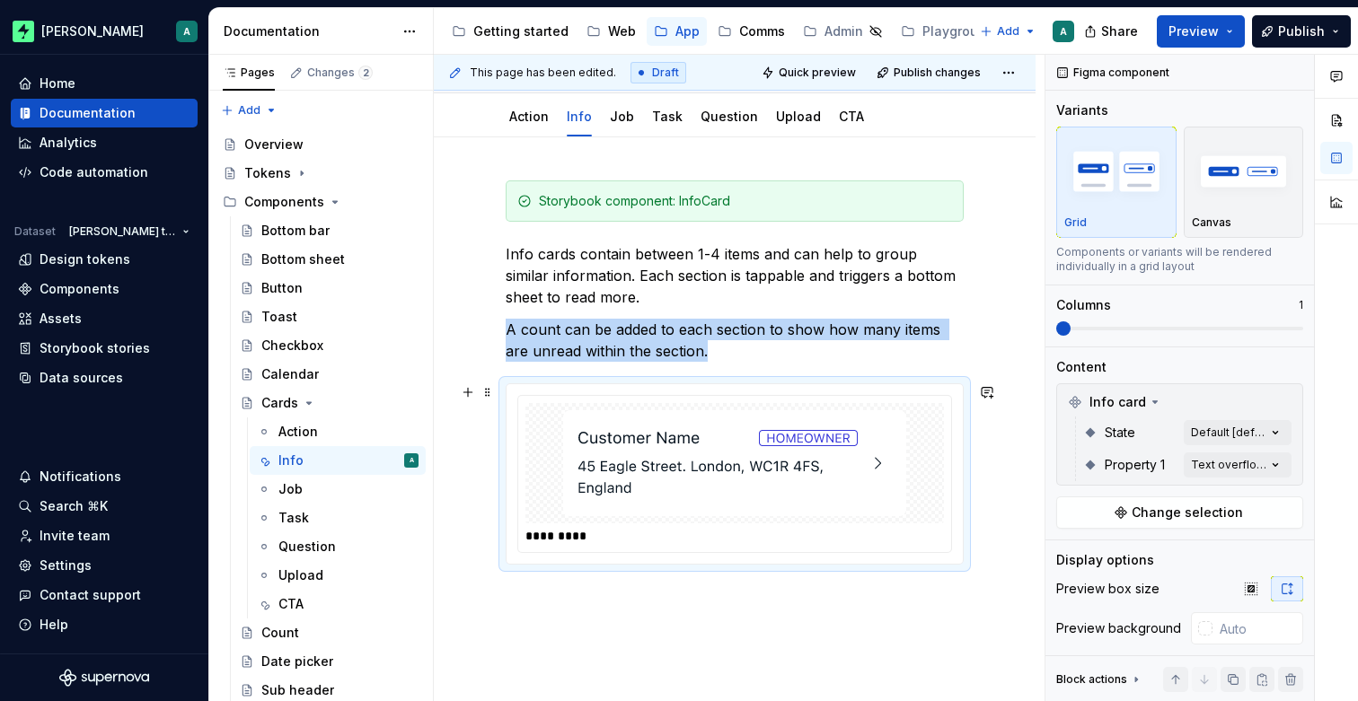
click at [906, 443] on img at bounding box center [734, 463] width 343 height 106
click at [1263, 433] on div "Comments Open comments No comments yet Select ‘Comment’ from the block context …" at bounding box center [1201, 378] width 312 height 647
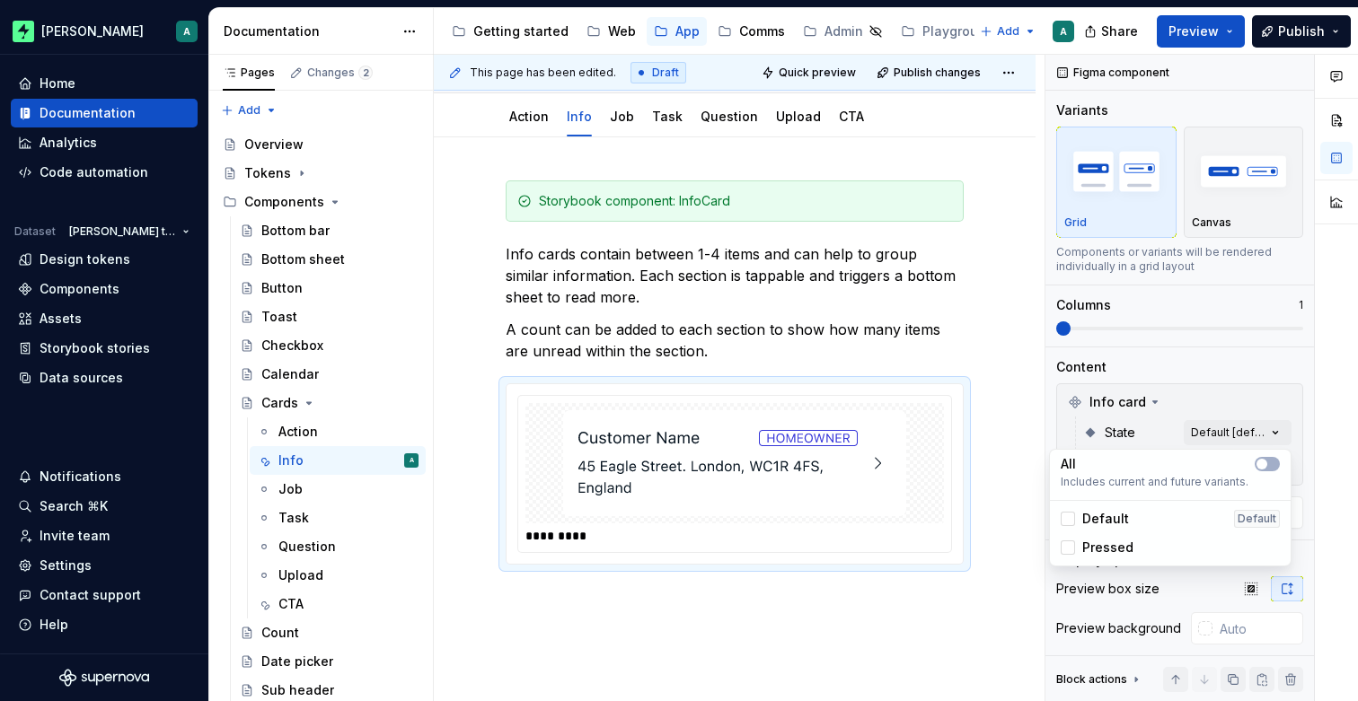
click at [1238, 429] on div "Comments Open comments No comments yet Select ‘Comment’ from the block context …" at bounding box center [1201, 378] width 312 height 647
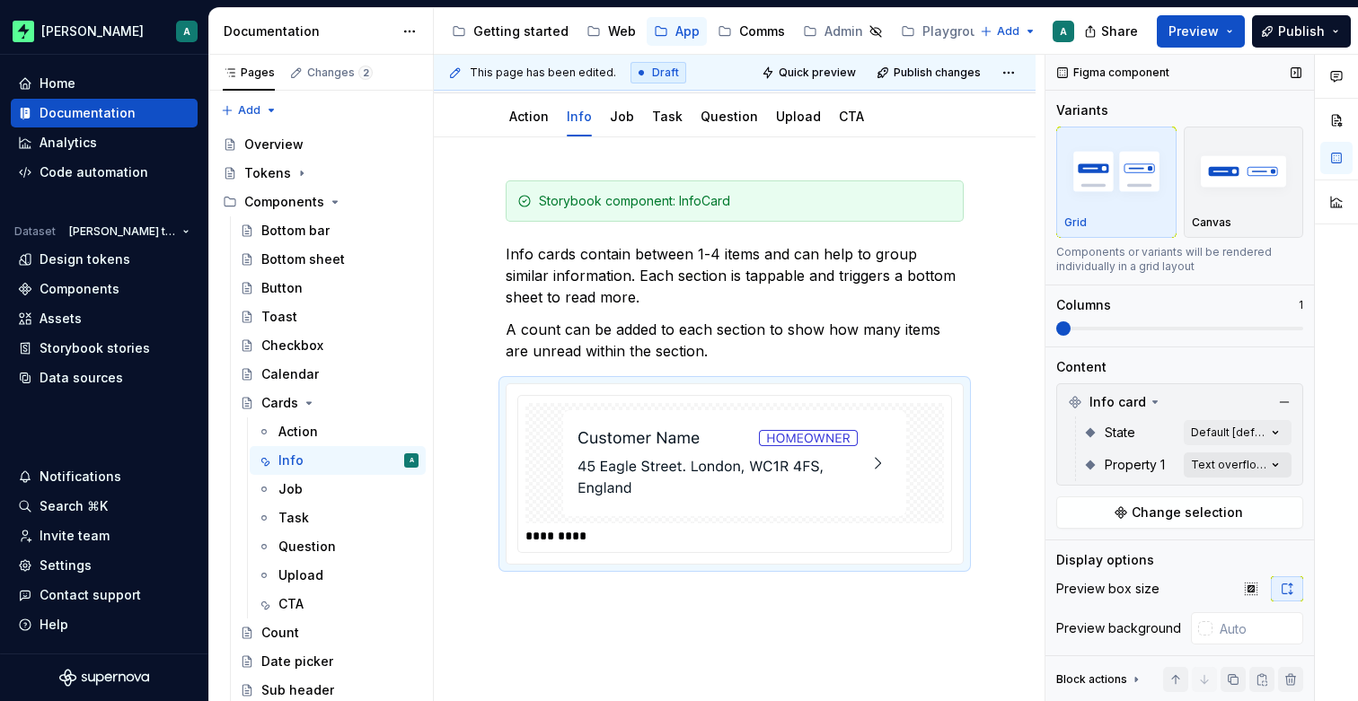
click at [1234, 464] on div "Comments Open comments No comments yet Select ‘Comment’ from the block context …" at bounding box center [1201, 378] width 312 height 647
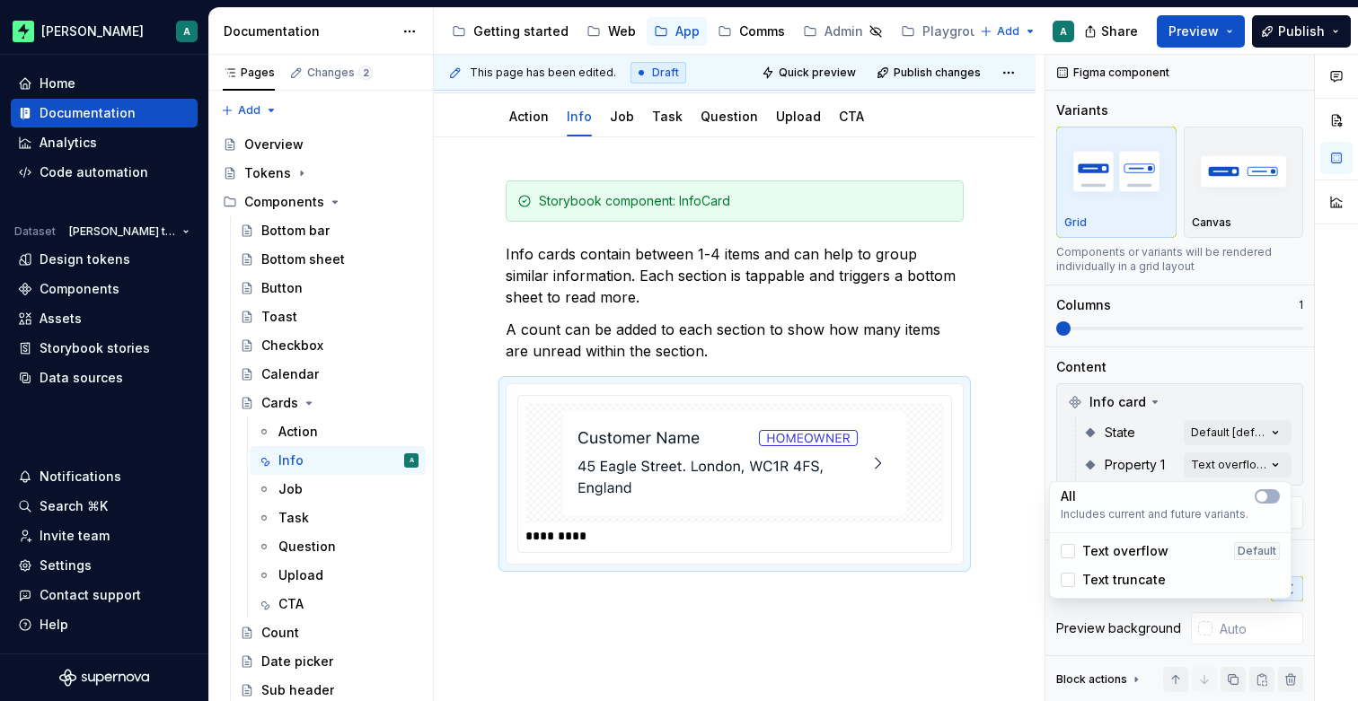
click at [1234, 464] on div "Comments Open comments No comments yet Select ‘Comment’ from the block context …" at bounding box center [1201, 378] width 312 height 647
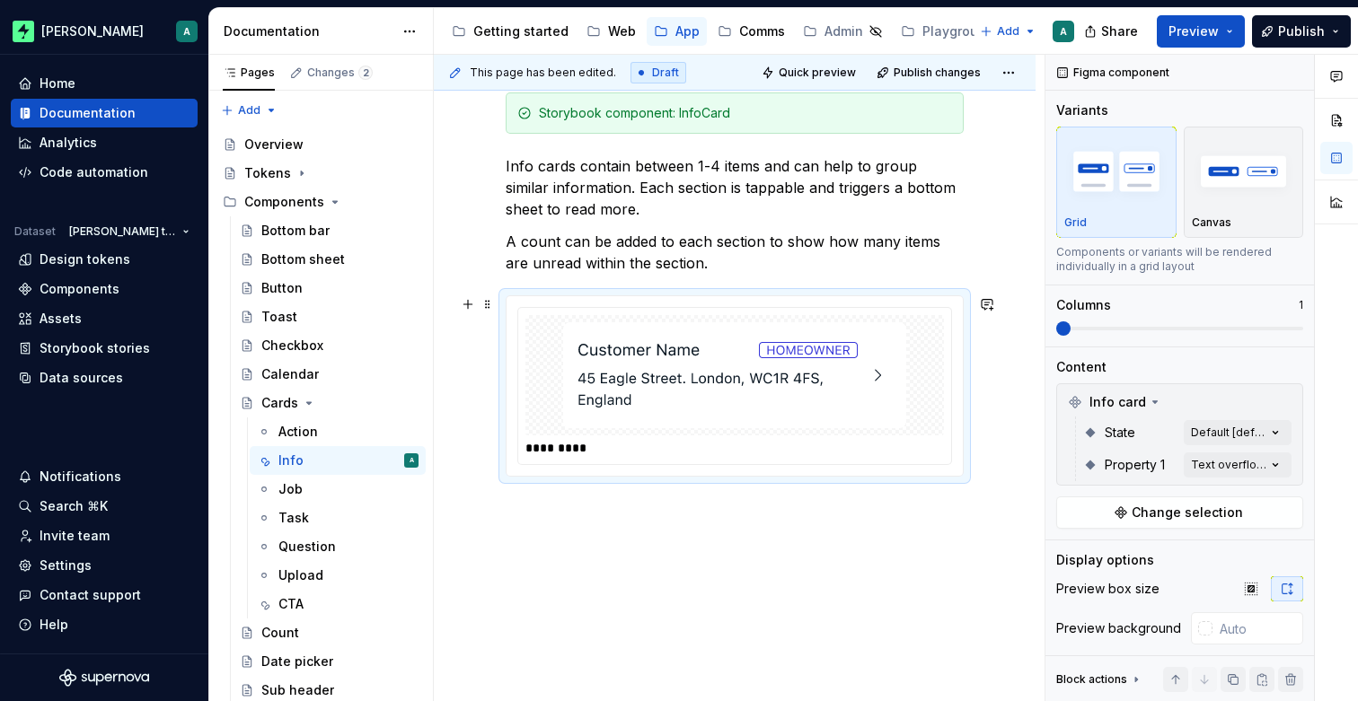
scroll to position [290, 0]
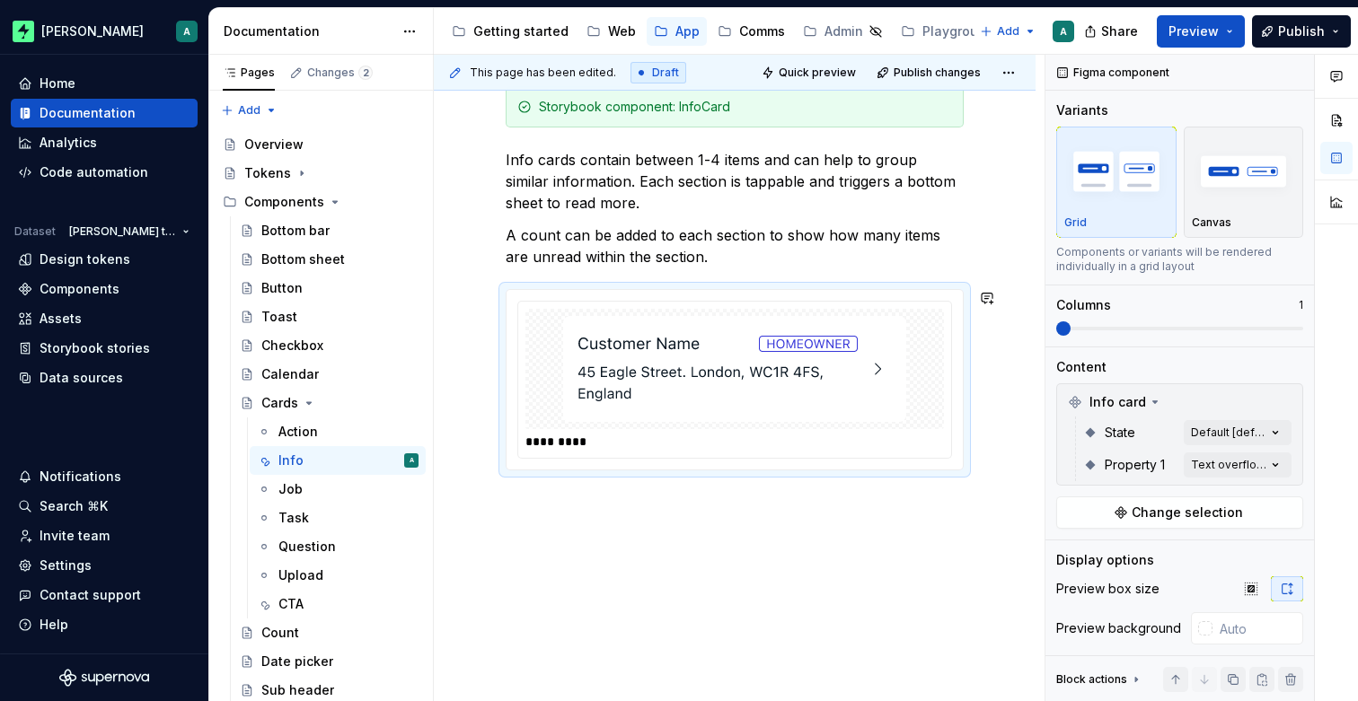
click at [842, 506] on div "Storybook component: InfoCard Info cards contain between 1-4 items and can help…" at bounding box center [735, 372] width 602 height 659
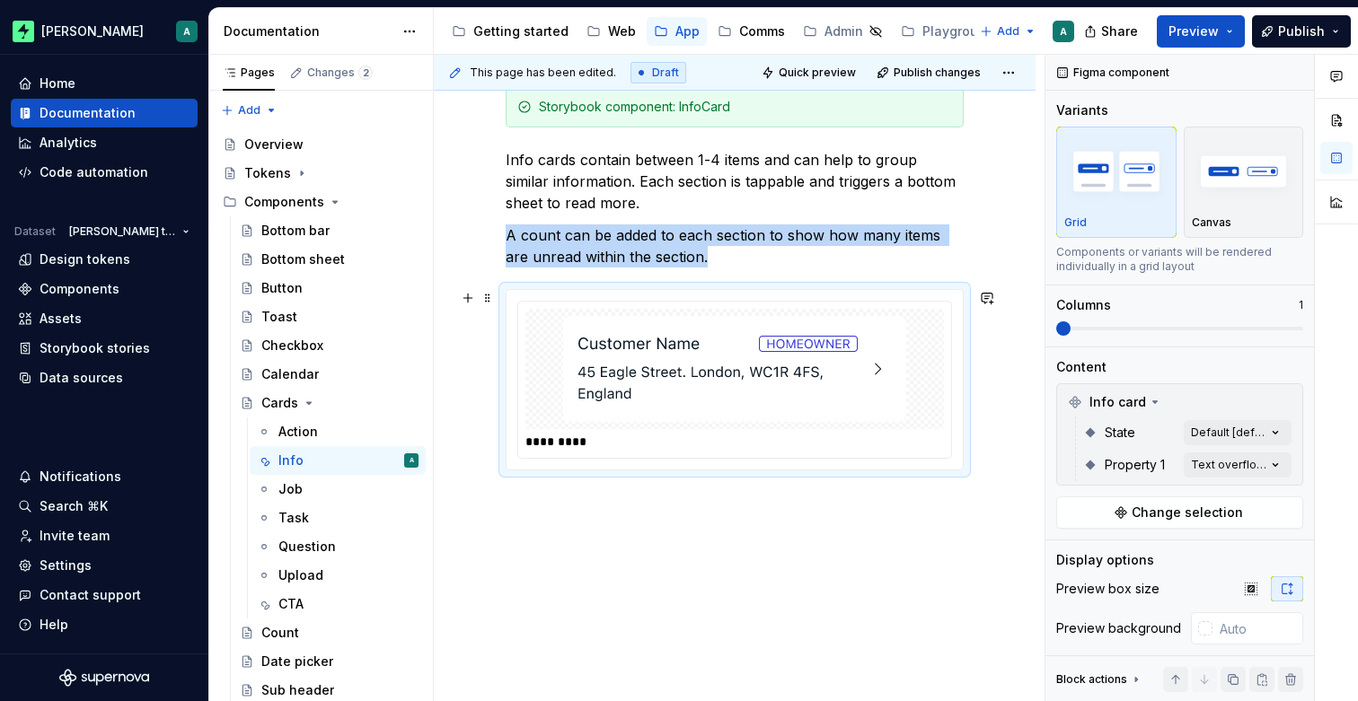
click at [826, 433] on div "*********" at bounding box center [738, 442] width 427 height 18
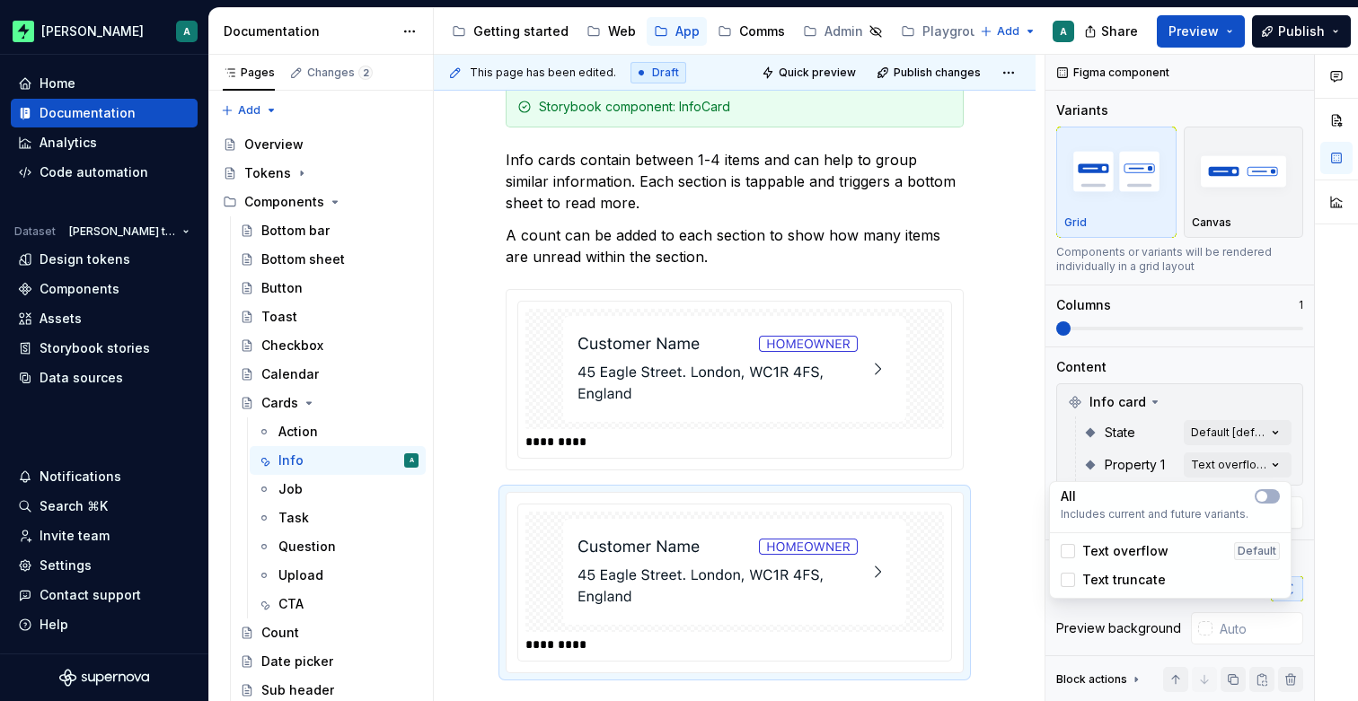
click at [1271, 468] on div "Comments Open comments No comments yet Select ‘Comment’ from the block context …" at bounding box center [1201, 378] width 312 height 647
click at [1161, 576] on span "Text truncate" at bounding box center [1124, 580] width 84 height 18
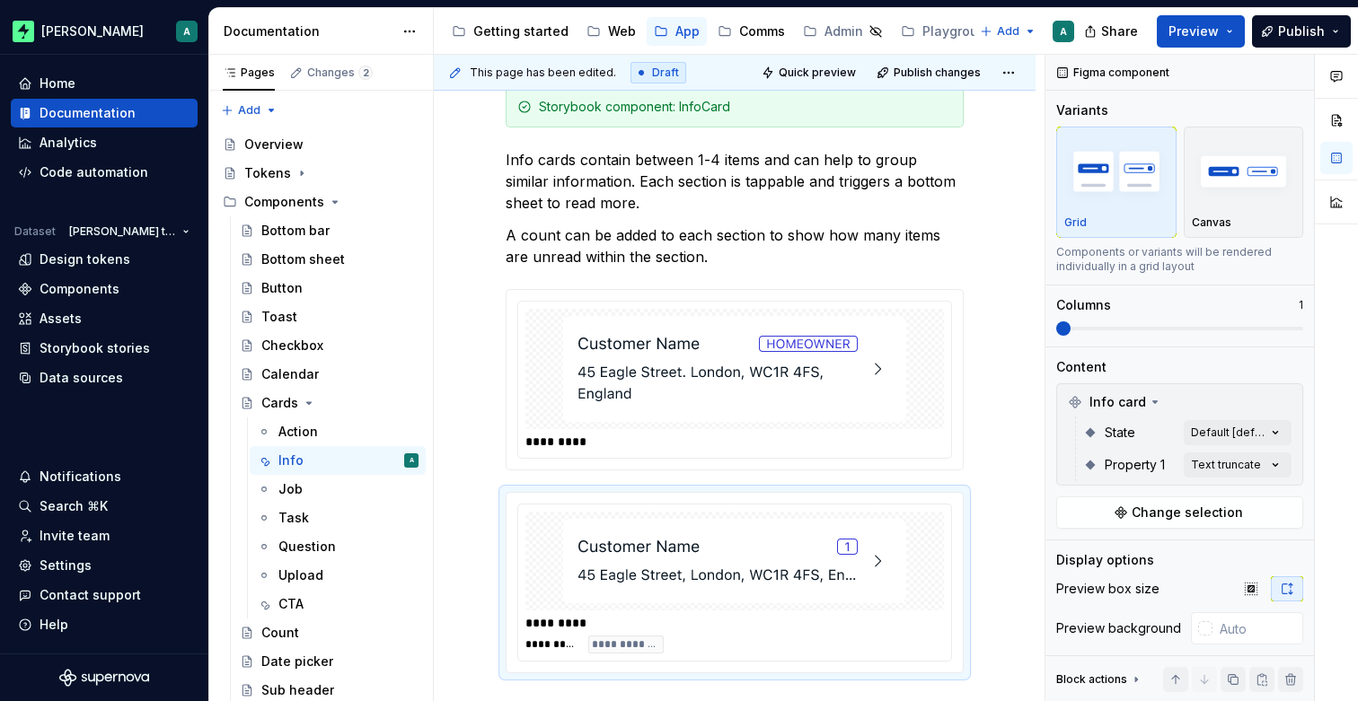
click at [1002, 495] on html "[PERSON_NAME] A Home Documentation Analytics Code automation Dataset [PERSON_NA…" at bounding box center [679, 350] width 1358 height 701
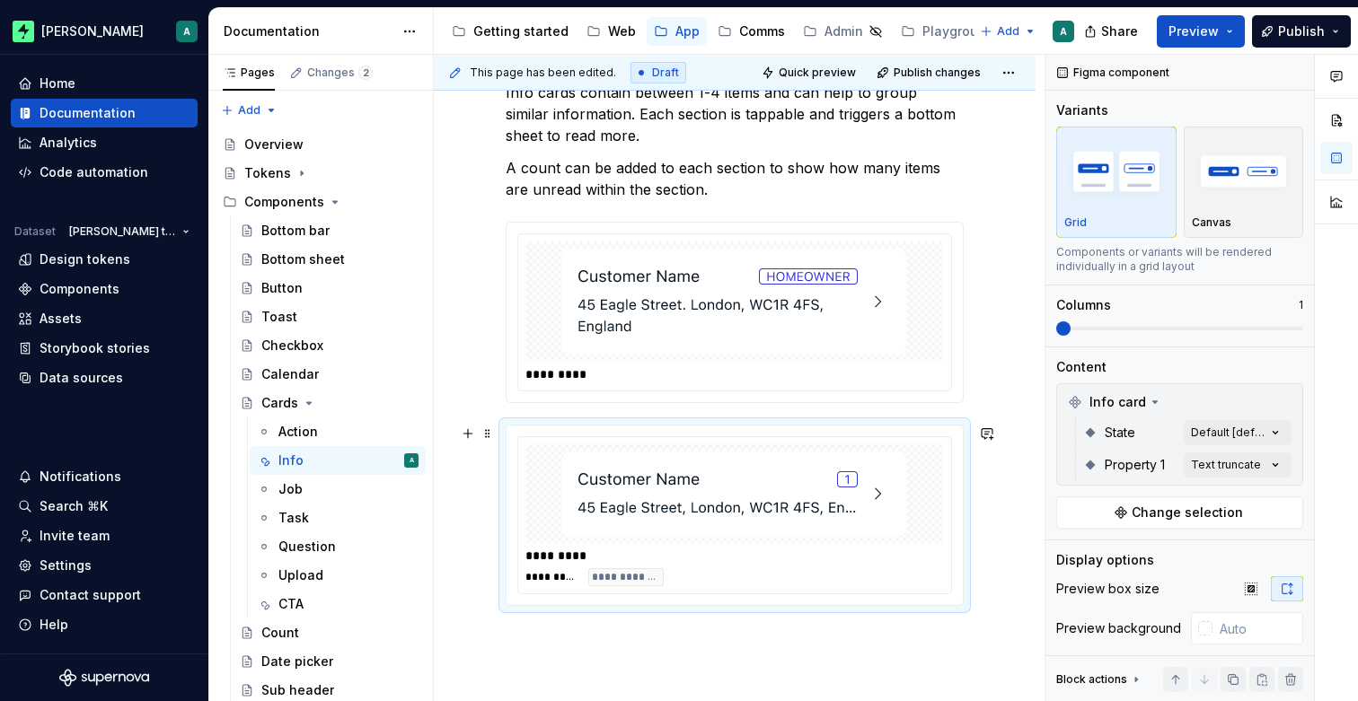
scroll to position [391, 0]
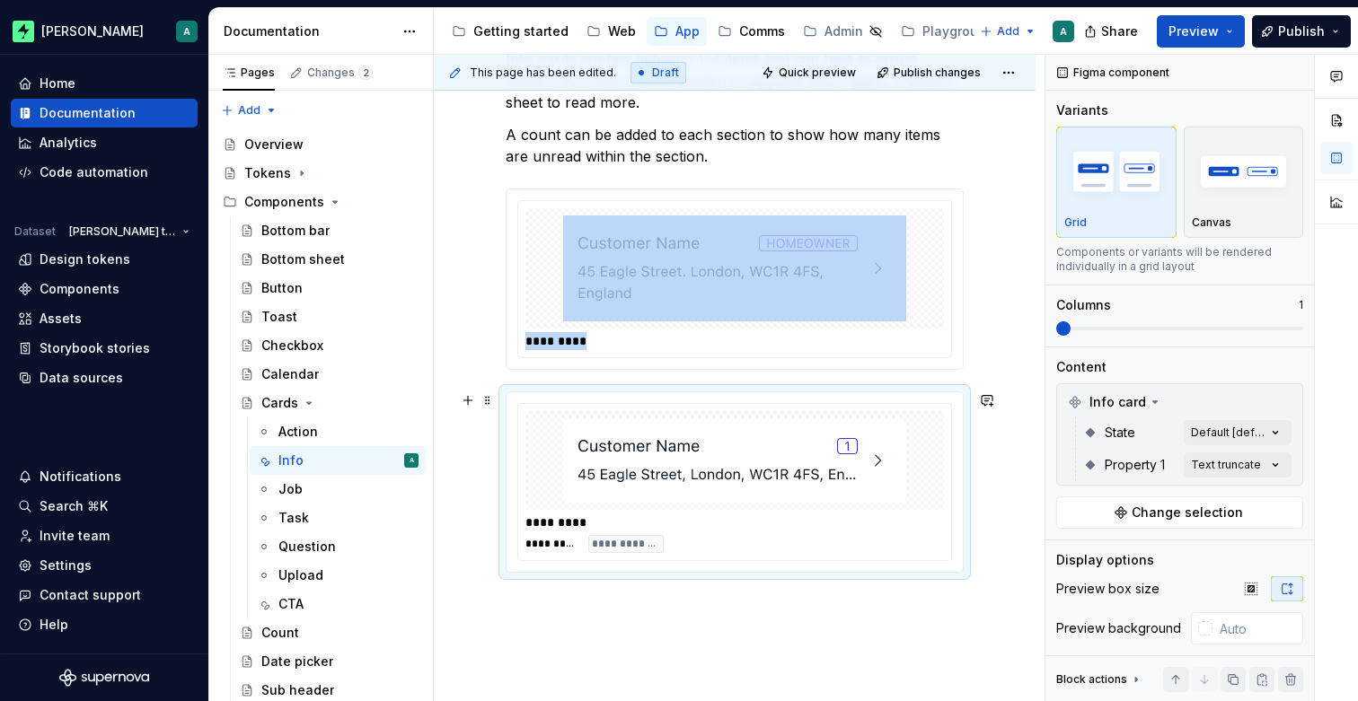
click at [770, 497] on img at bounding box center [734, 460] width 343 height 84
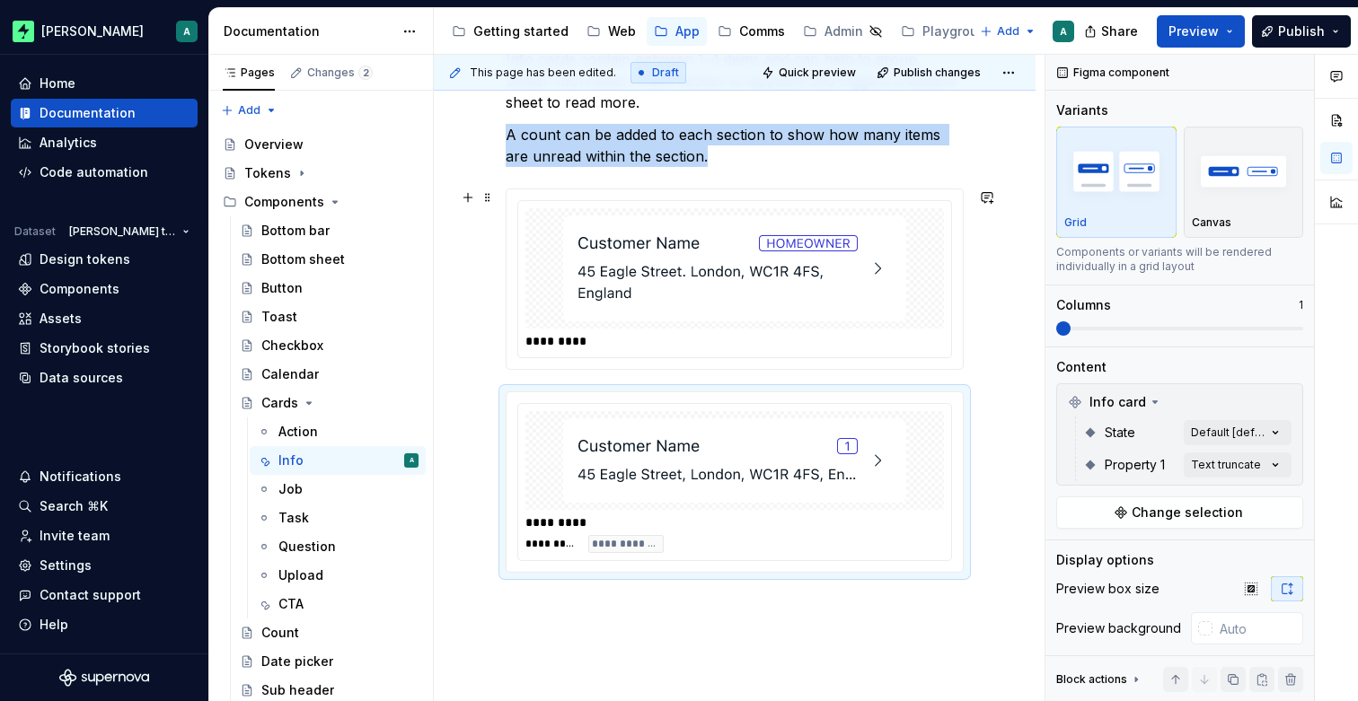
click at [783, 328] on div at bounding box center [734, 268] width 418 height 120
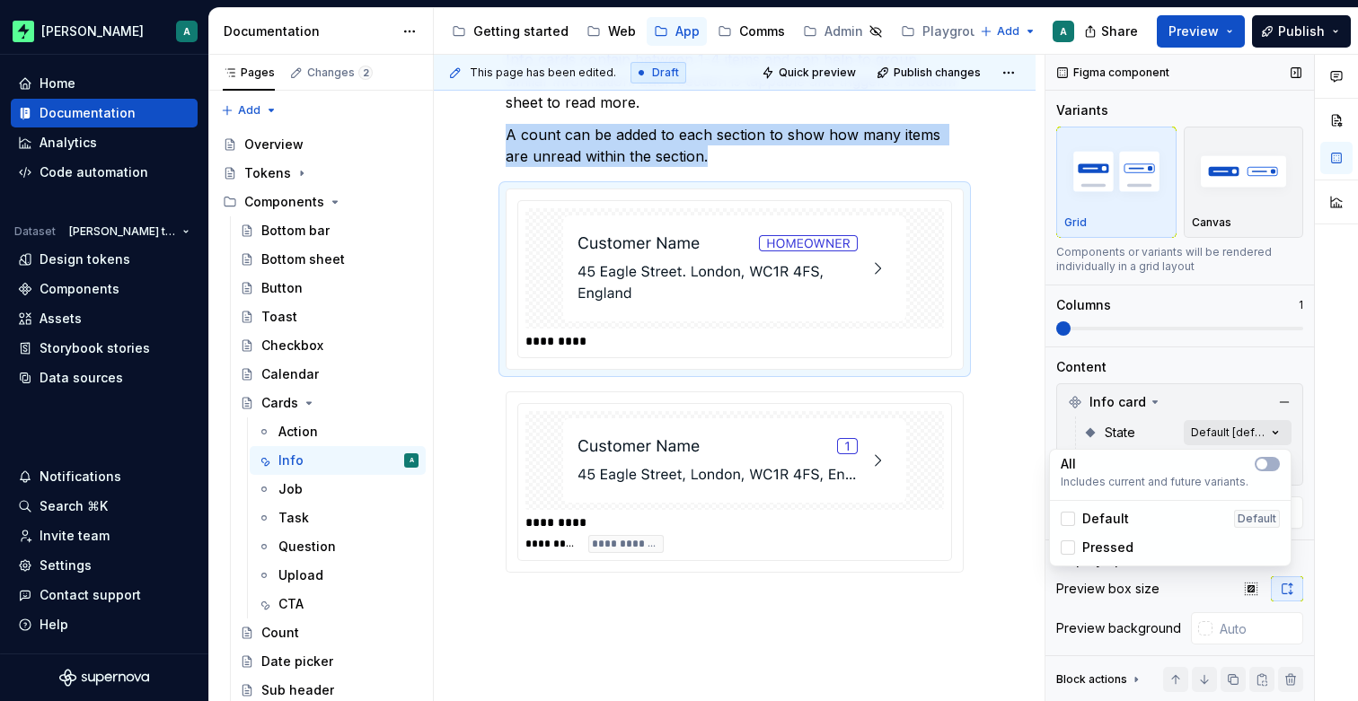
click at [1243, 423] on div "Comments Open comments No comments yet Select ‘Comment’ from the block context …" at bounding box center [1201, 378] width 312 height 647
click at [1144, 517] on div "Default Default" at bounding box center [1169, 519] width 219 height 18
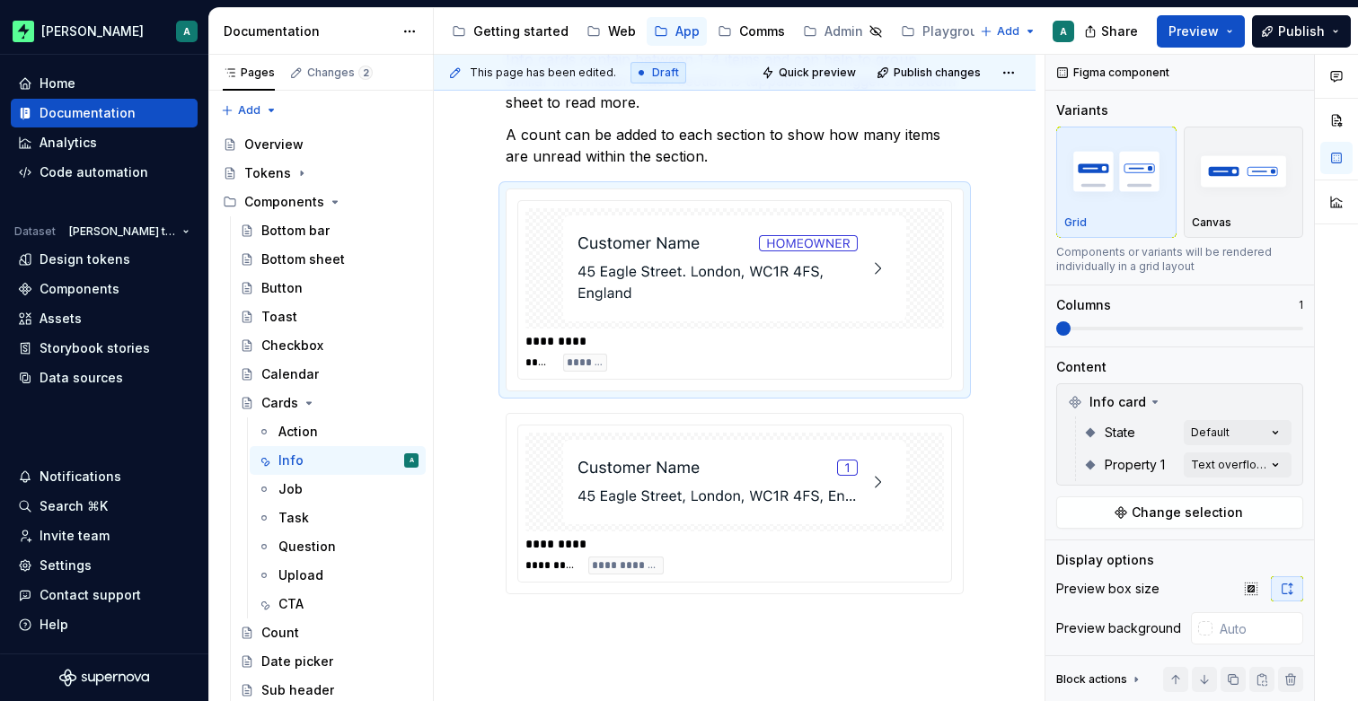
click at [810, 517] on html "[PERSON_NAME] A Home Documentation Analytics Code automation Dataset [PERSON_NA…" at bounding box center [679, 350] width 1358 height 701
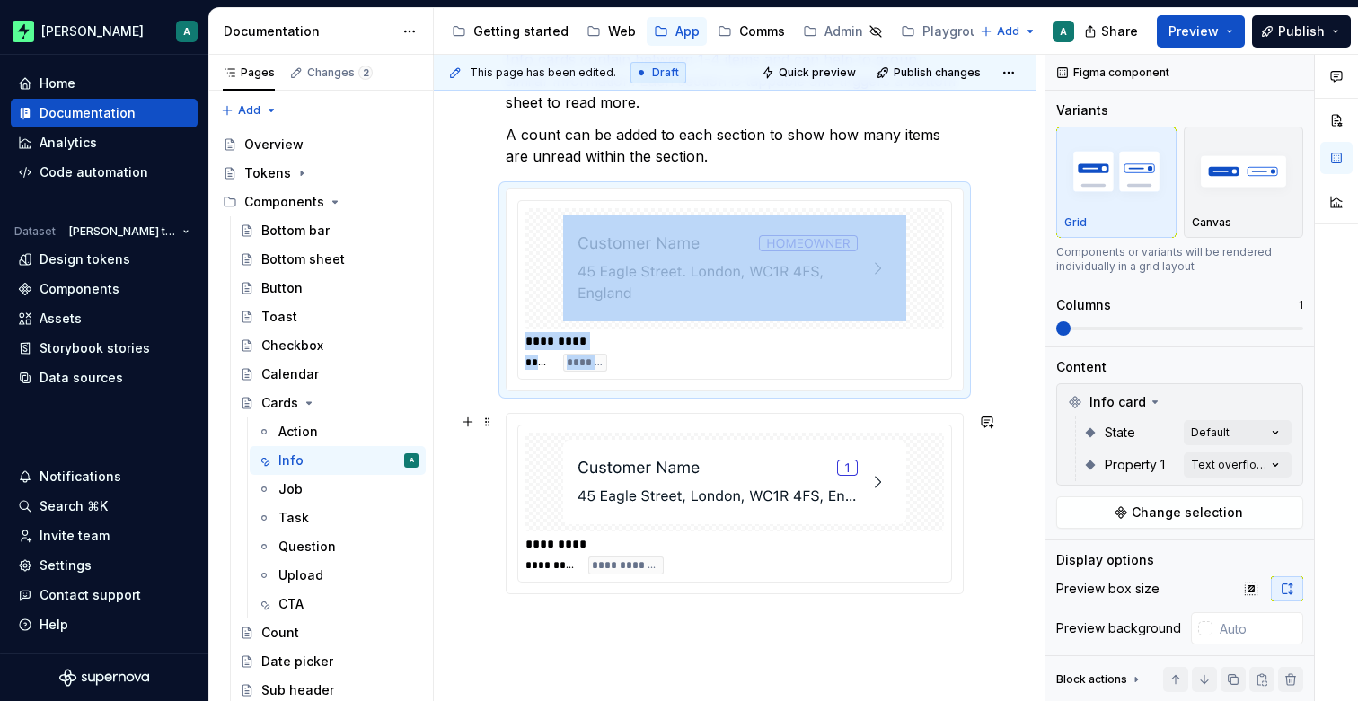
click at [771, 537] on div "*********" at bounding box center [738, 544] width 427 height 18
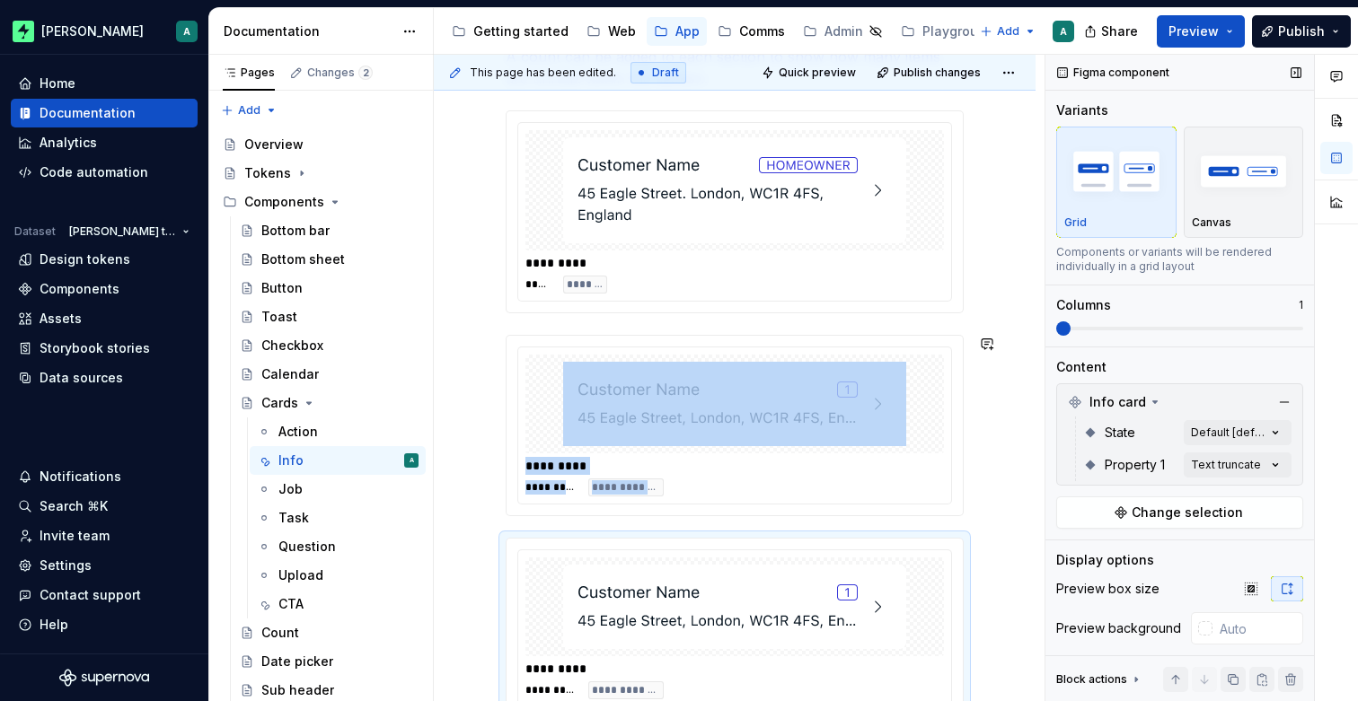
scroll to position [472, 0]
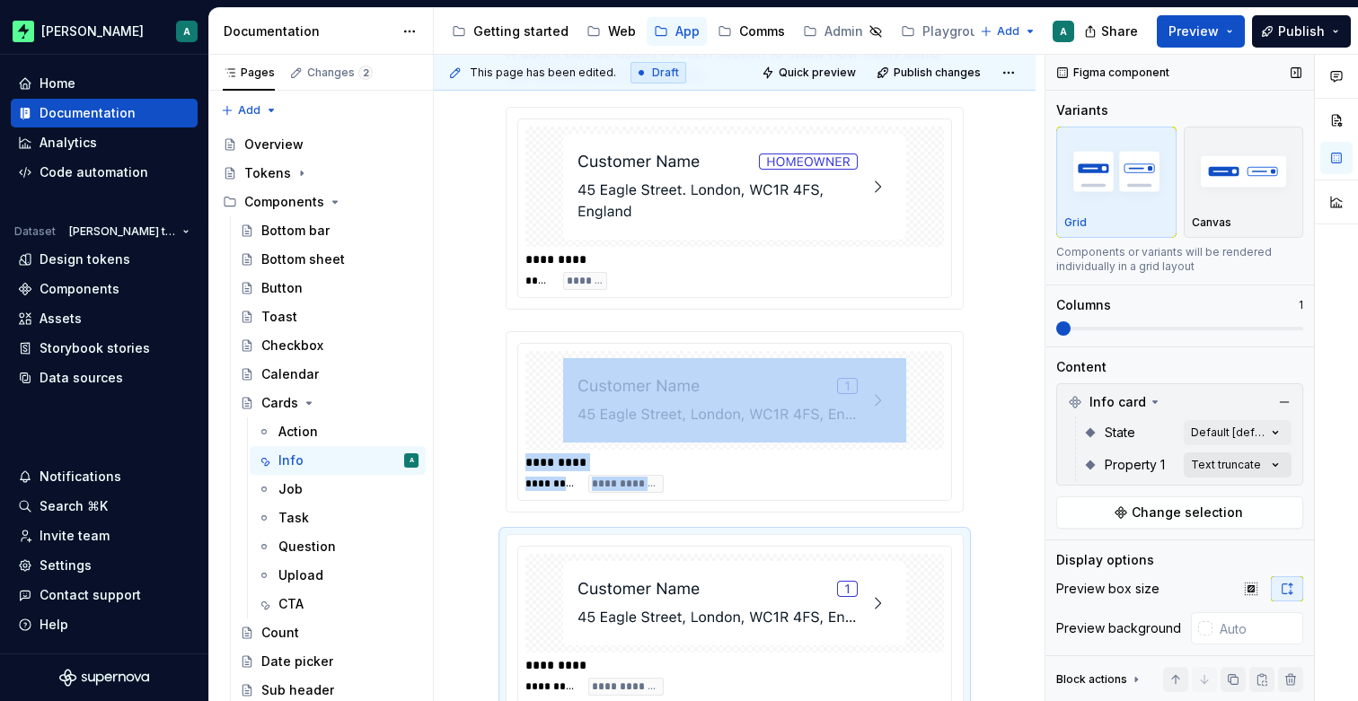
click at [1219, 466] on div "Comments Open comments No comments yet Select ‘Comment’ from the block context …" at bounding box center [1201, 378] width 312 height 647
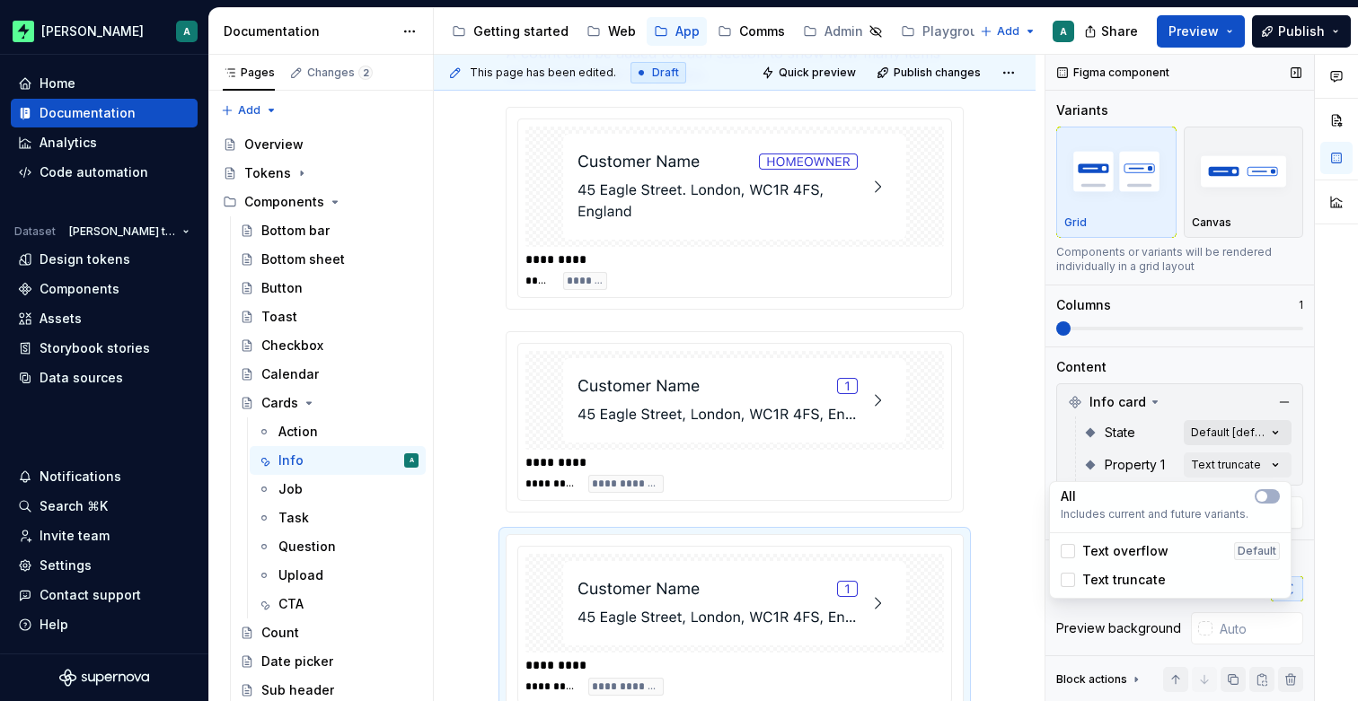
click at [1227, 427] on div "Comments Open comments No comments yet Select ‘Comment’ from the block context …" at bounding box center [1201, 378] width 312 height 647
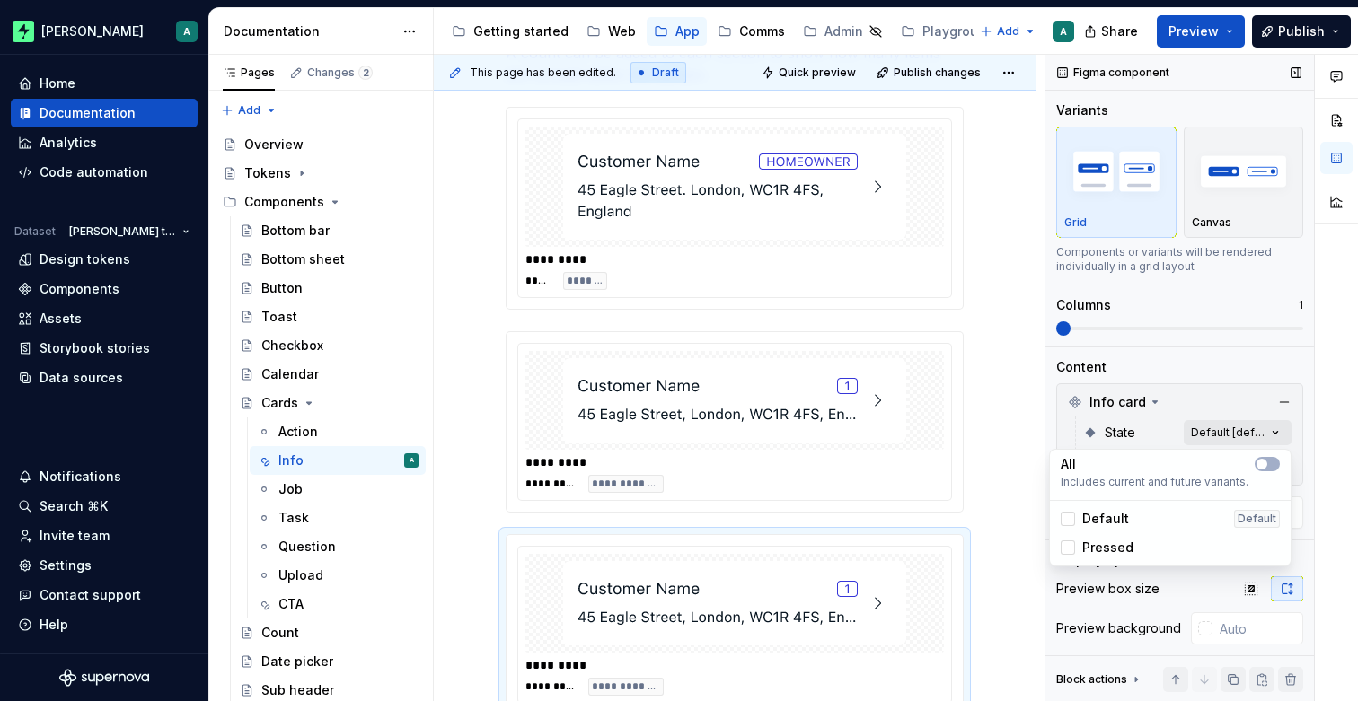
click at [1222, 427] on div "Comments Open comments No comments yet Select ‘Comment’ from the block context …" at bounding box center [1201, 378] width 312 height 647
click at [1245, 435] on div "Comments Open comments No comments yet Select ‘Comment’ from the block context …" at bounding box center [1201, 378] width 312 height 647
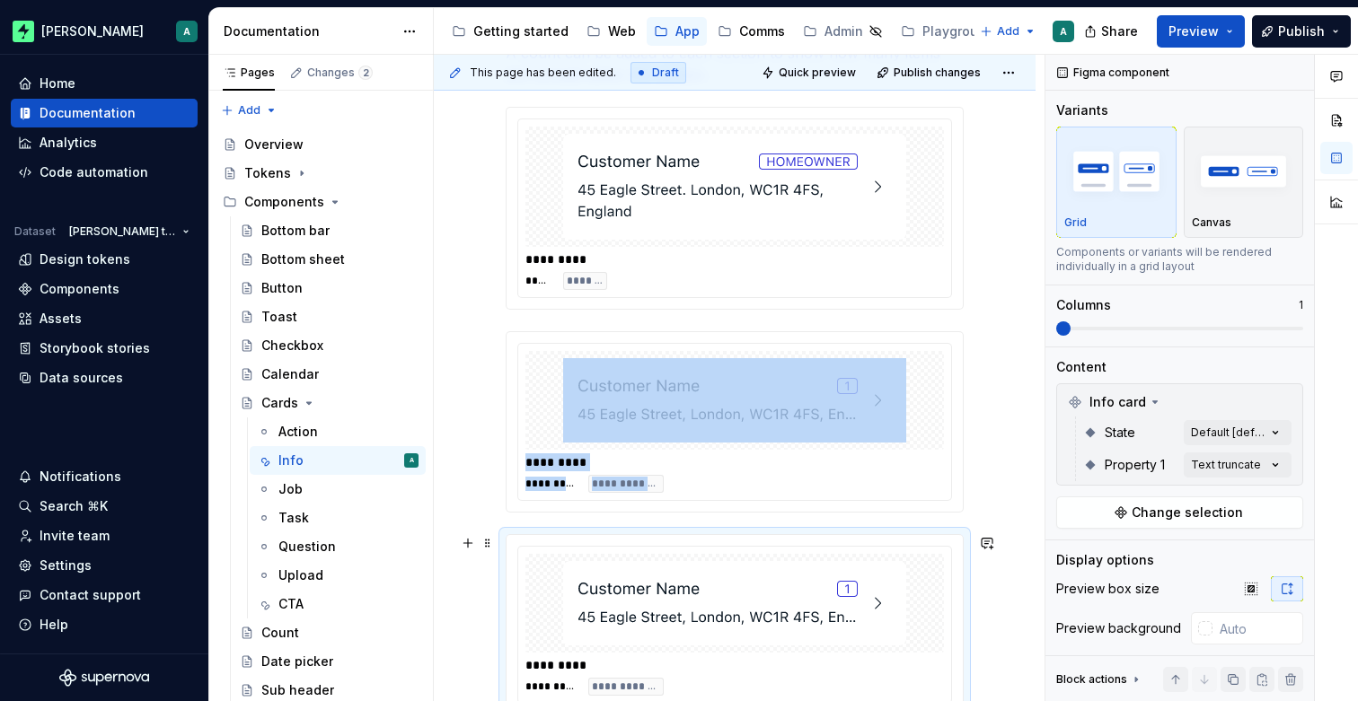
click at [882, 574] on img at bounding box center [734, 603] width 343 height 84
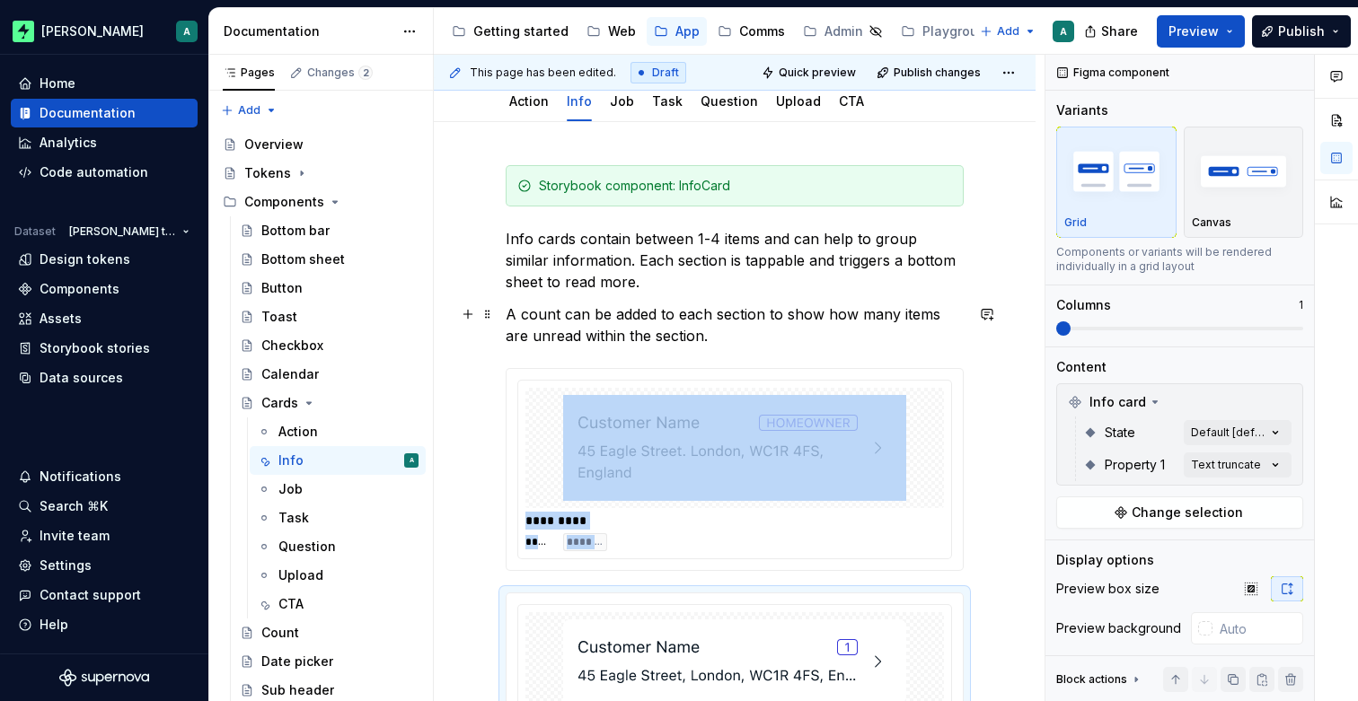
scroll to position [274, 0]
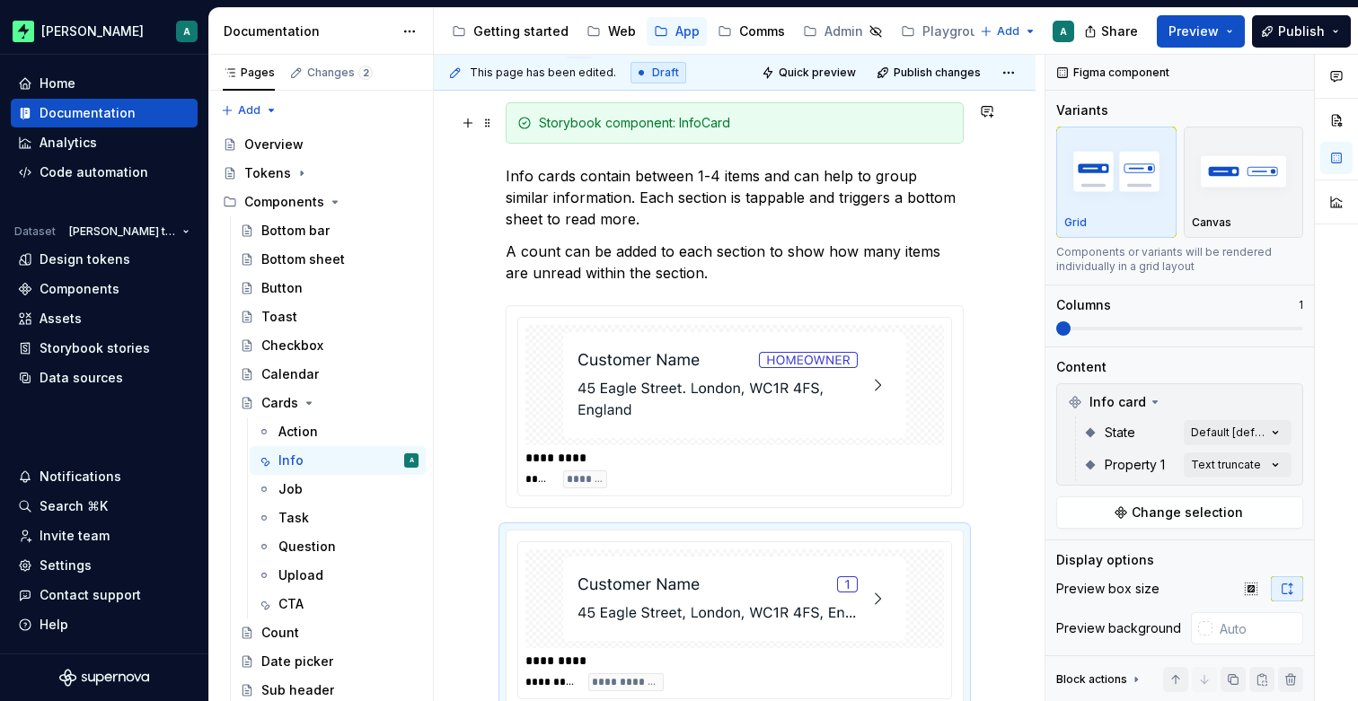
click at [737, 119] on div "Storybook component: InfoCard" at bounding box center [745, 123] width 413 height 18
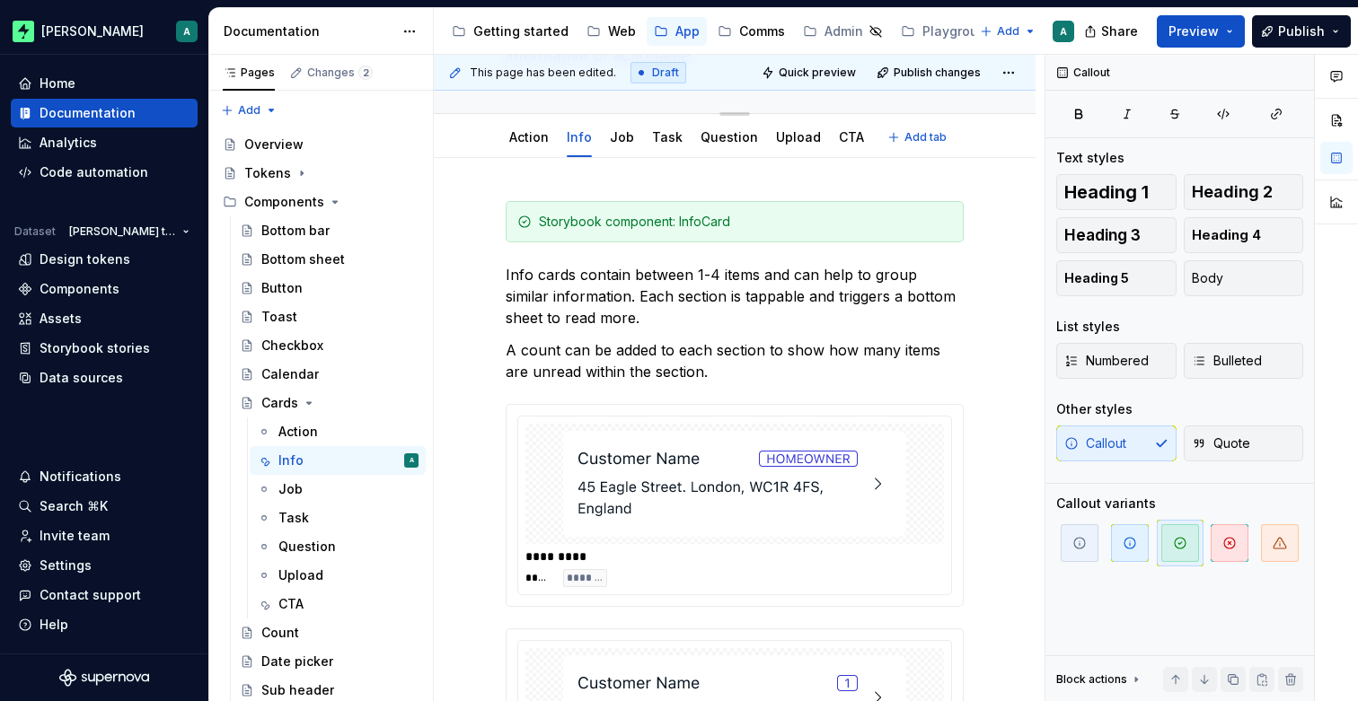
scroll to position [121, 0]
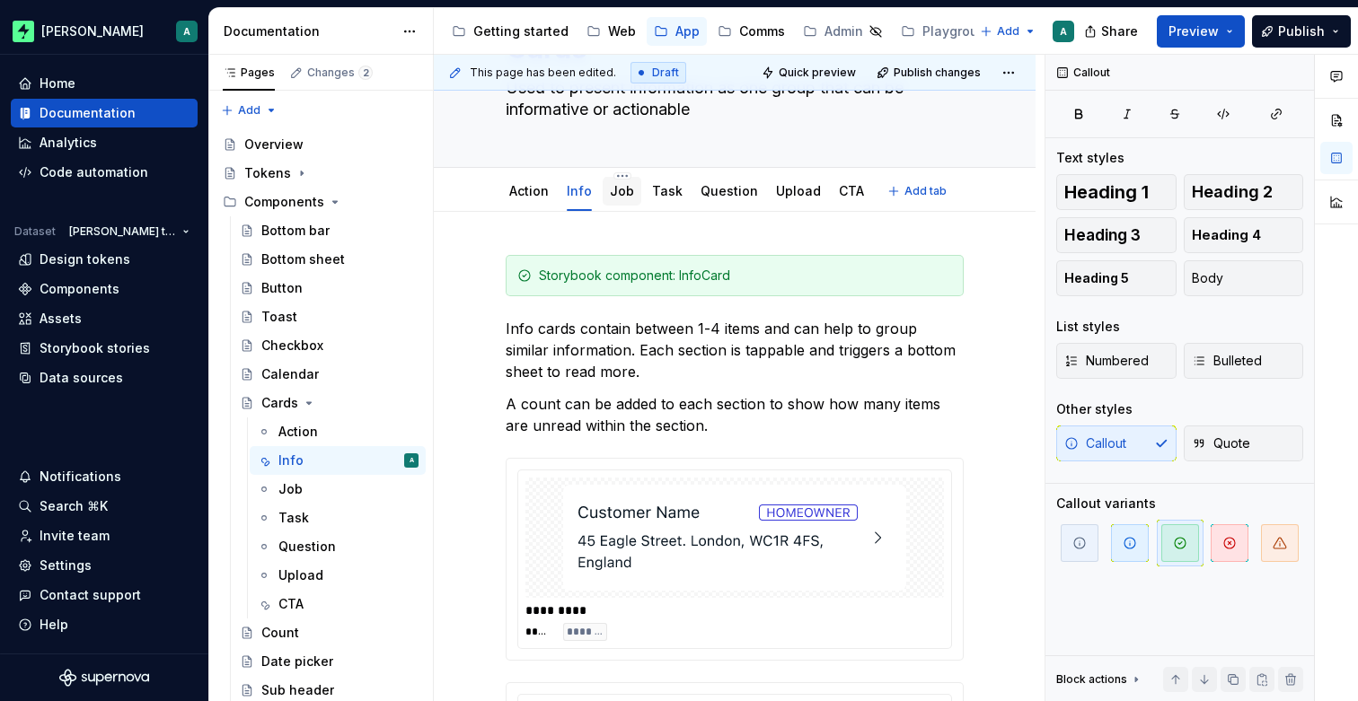
click at [629, 189] on div "Job" at bounding box center [622, 191] width 39 height 29
click at [627, 197] on link "Job" at bounding box center [622, 190] width 24 height 15
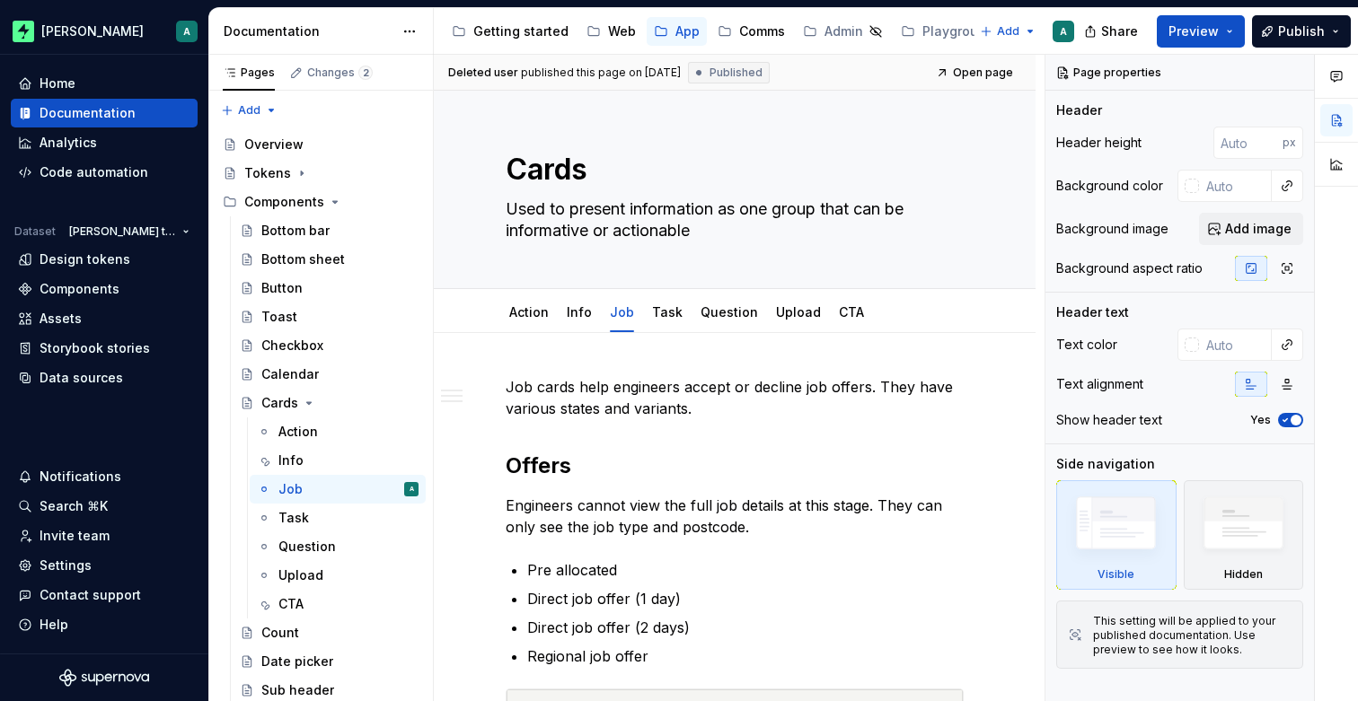
type textarea "*"
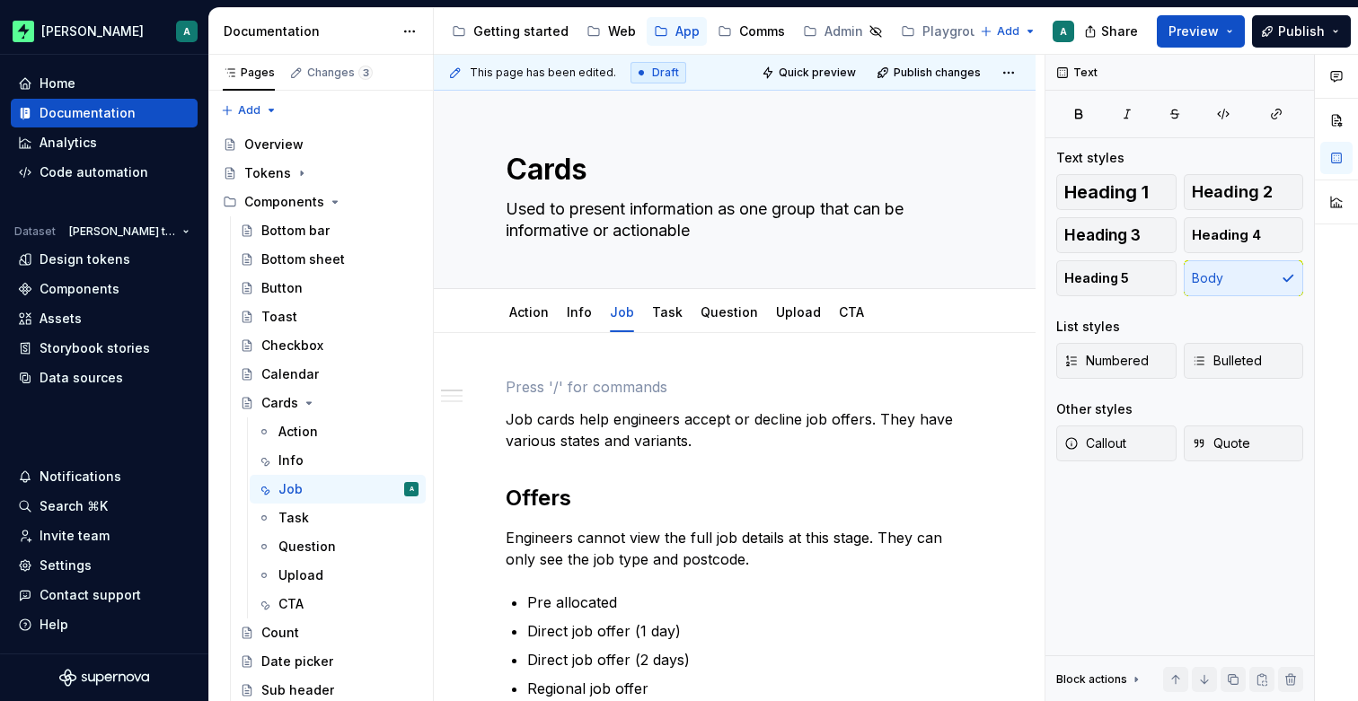
paste div
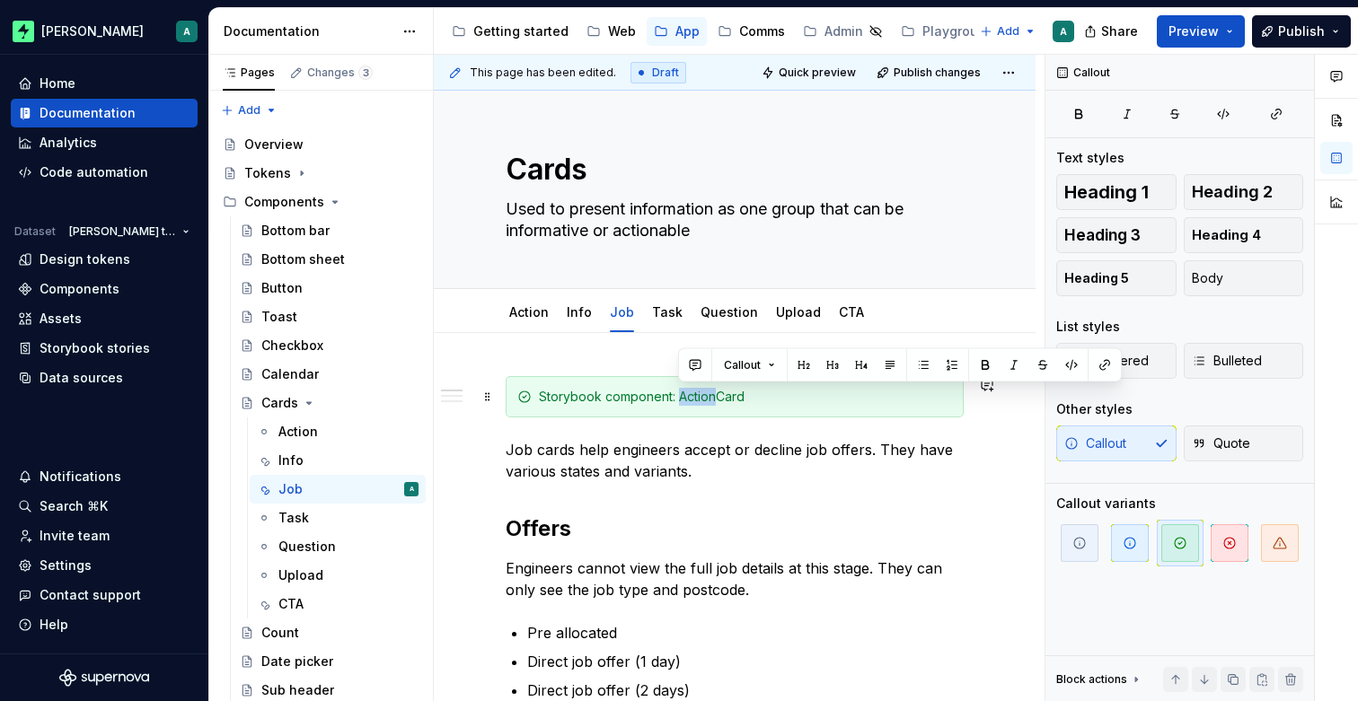
drag, startPoint x: 717, startPoint y: 393, endPoint x: 679, endPoint y: 394, distance: 37.7
click at [679, 394] on div "Storybook component: ActionCard" at bounding box center [745, 397] width 413 height 18
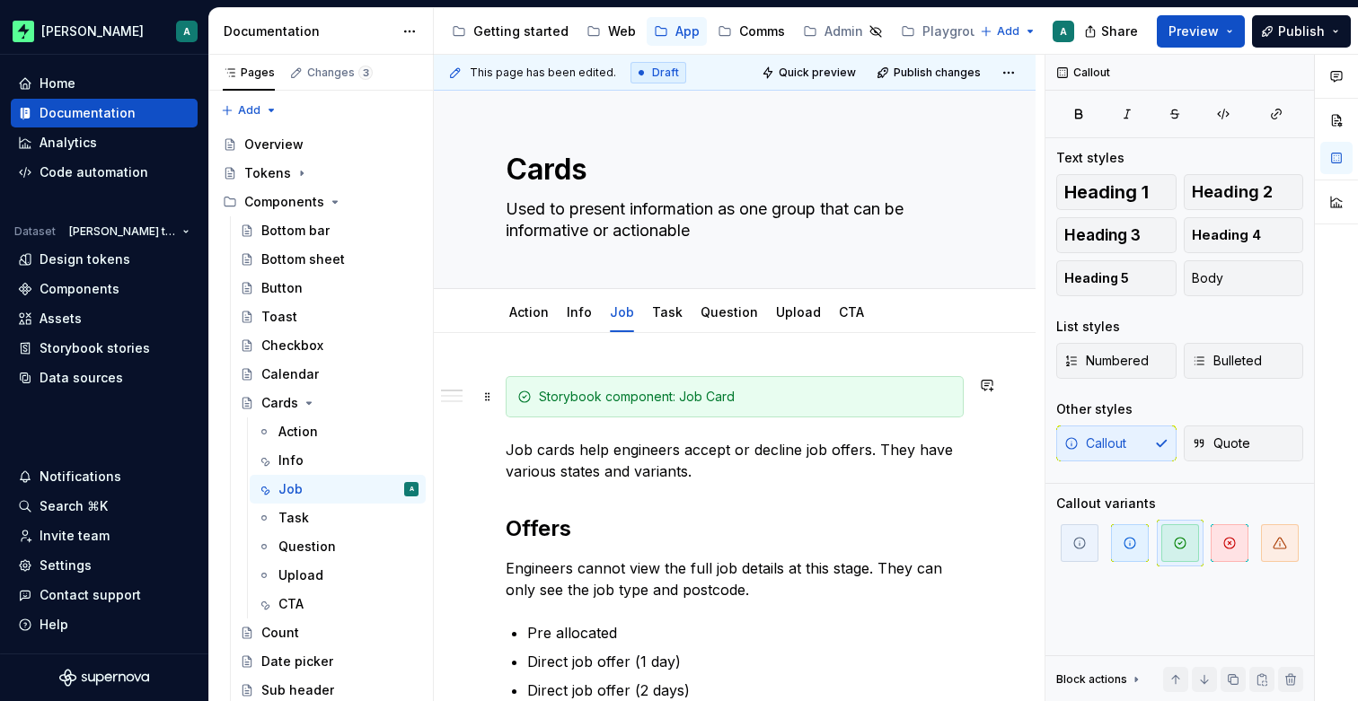
click at [808, 393] on div "Storybook component: Job Card" at bounding box center [745, 397] width 413 height 18
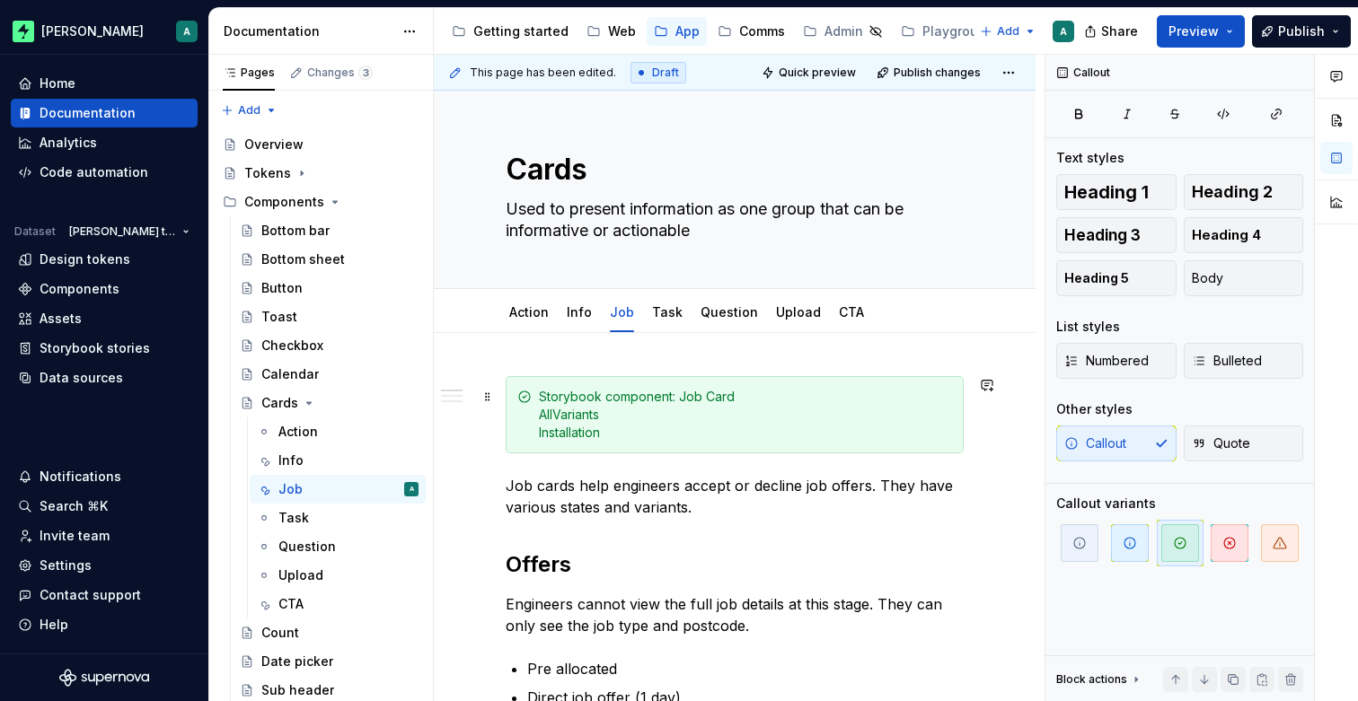
click at [537, 422] on div "Storybook component: Job Card AllVariants Installation" at bounding box center [735, 414] width 458 height 77
click at [537, 428] on div "Storybook component: Job Card AllVariants Installation" at bounding box center [735, 414] width 458 height 77
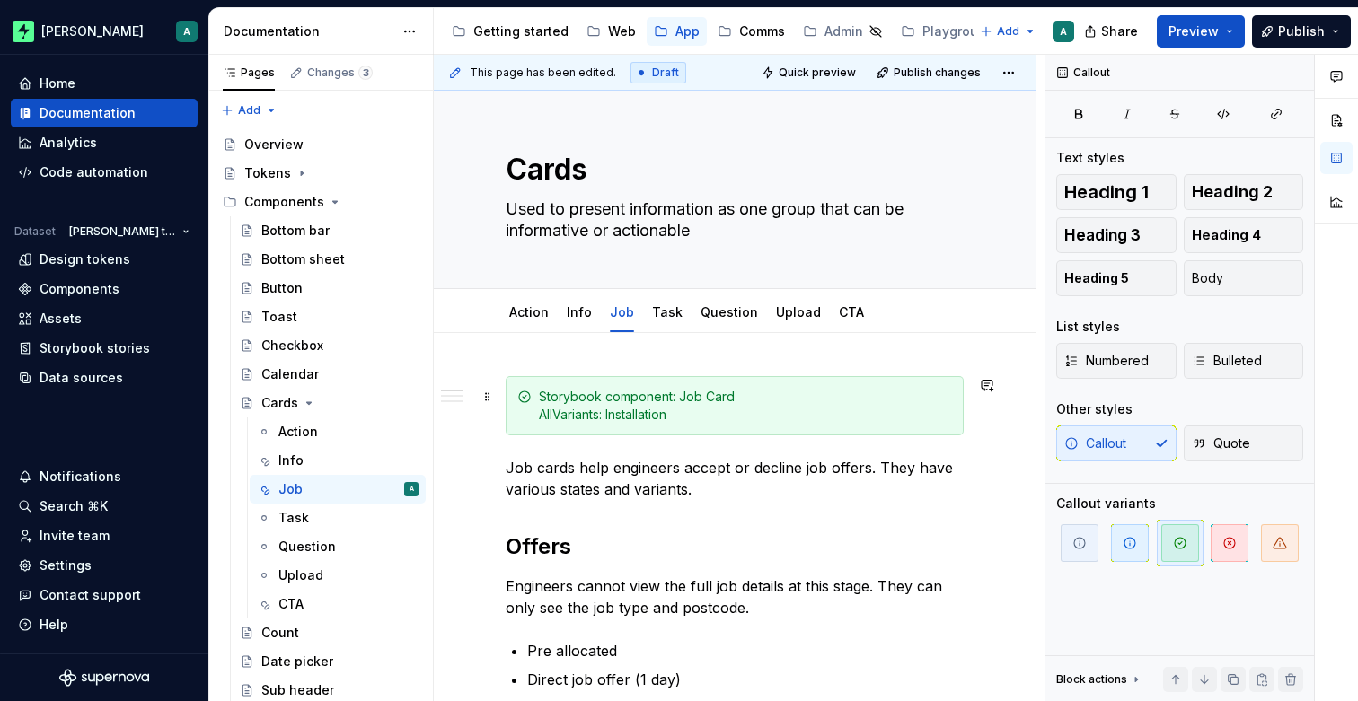
click at [691, 418] on div "Storybook component: Job Card AllVariants: Installation" at bounding box center [745, 406] width 413 height 36
click at [670, 417] on div "Storybook component: Job Card AllVariants: Installation, Callout, Heatlink, Rem…" at bounding box center [745, 406] width 413 height 36
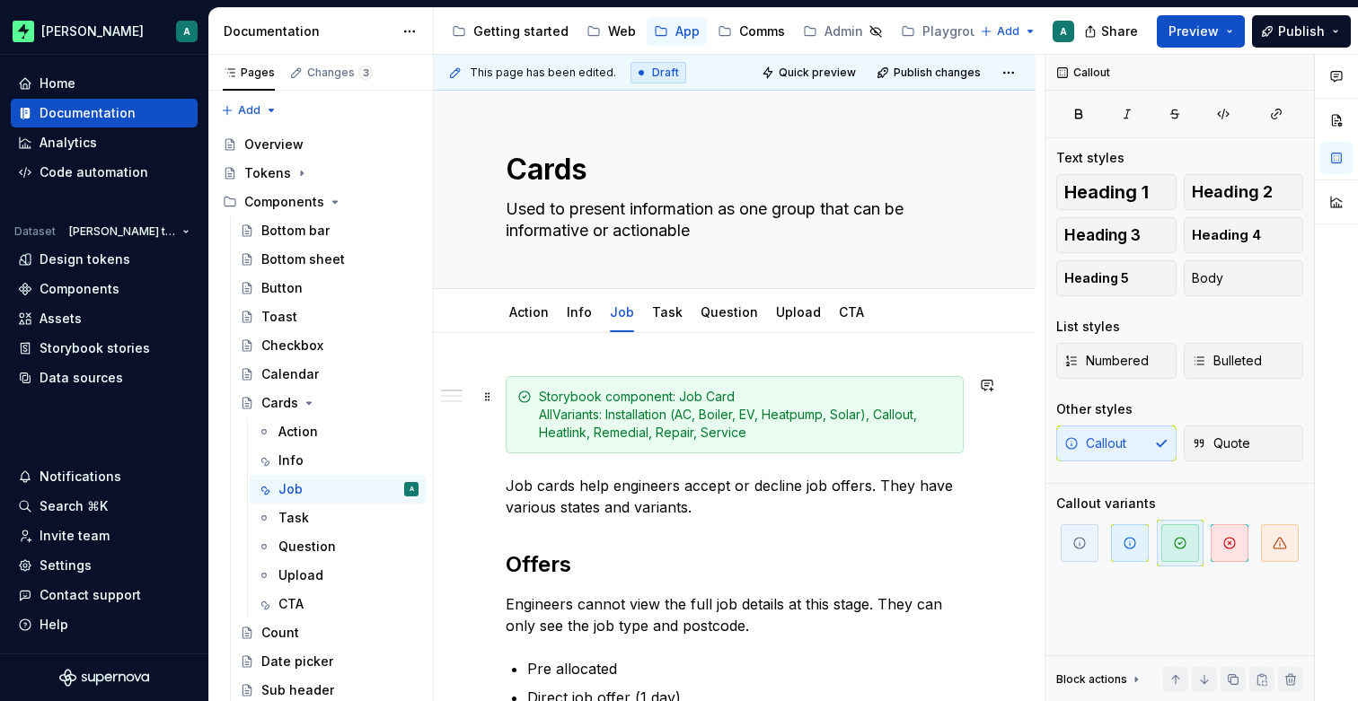
click at [921, 414] on div "Storybook component: Job Card AllVariants: Installation (AC, Boiler, EV, Heatpu…" at bounding box center [745, 415] width 413 height 54
click at [951, 434] on div "Storybook component: Job Card AllVariants: Installation (AC, Boiler, EV, Heatpu…" at bounding box center [745, 415] width 413 height 54
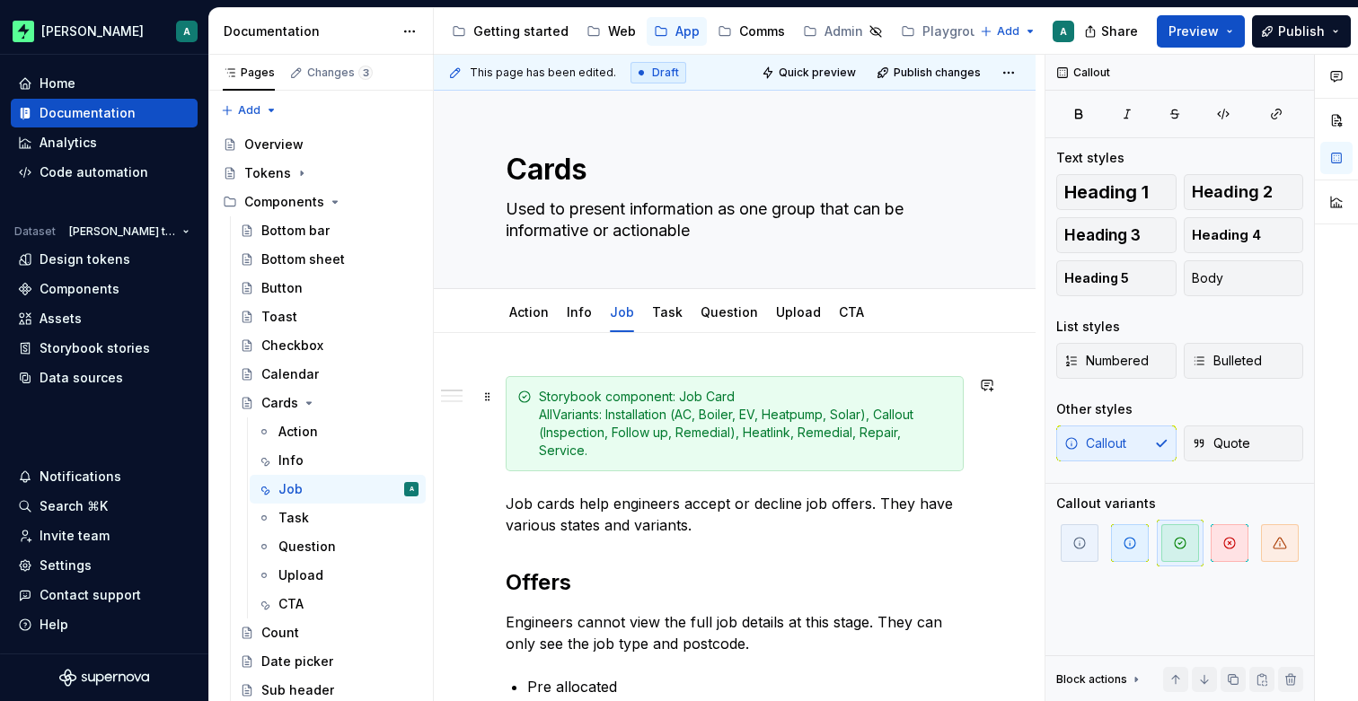
click at [804, 395] on div "Storybook component: Job Card AllVariants: Installation (AC, Boiler, EV, Heatpu…" at bounding box center [745, 424] width 413 height 72
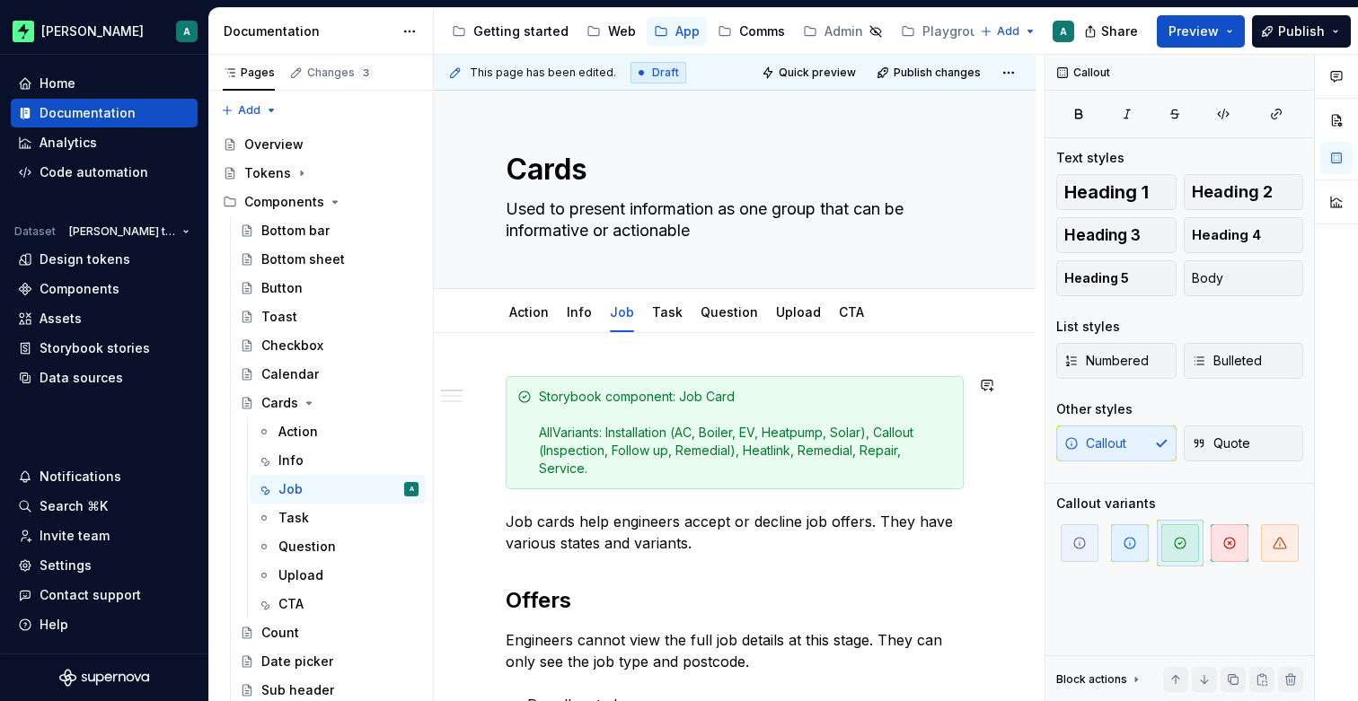
click at [778, 354] on div "This page has been edited. Draft Quick preview Publish changes Cards Used to pr…" at bounding box center [739, 378] width 611 height 647
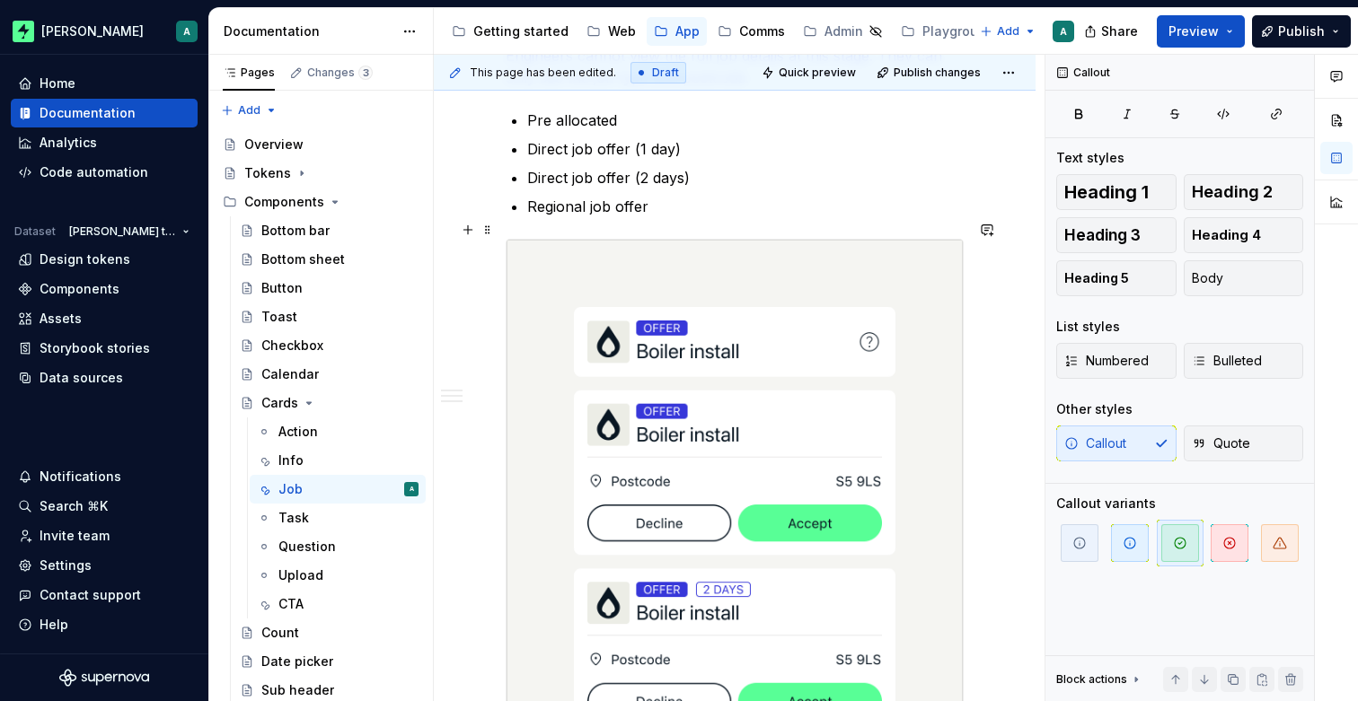
scroll to position [538, 0]
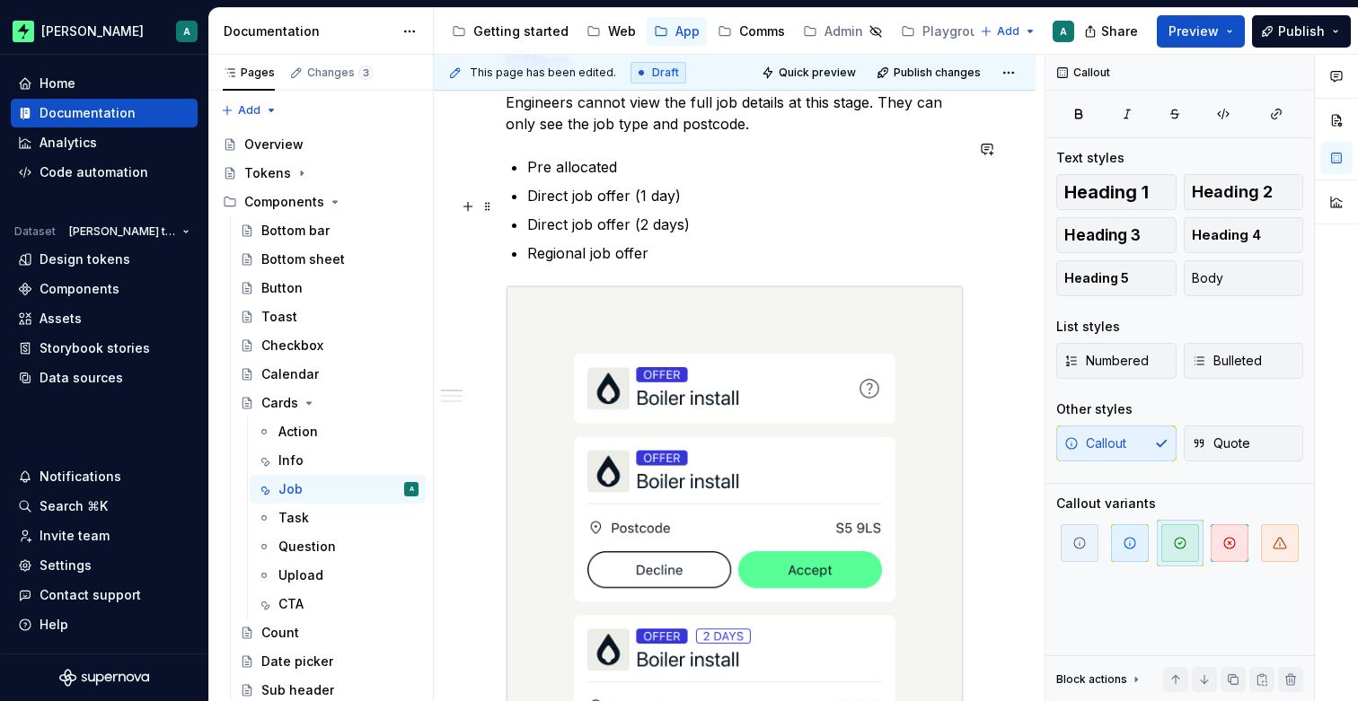
click at [683, 214] on p "Direct job offer (2 days)" at bounding box center [745, 225] width 436 height 22
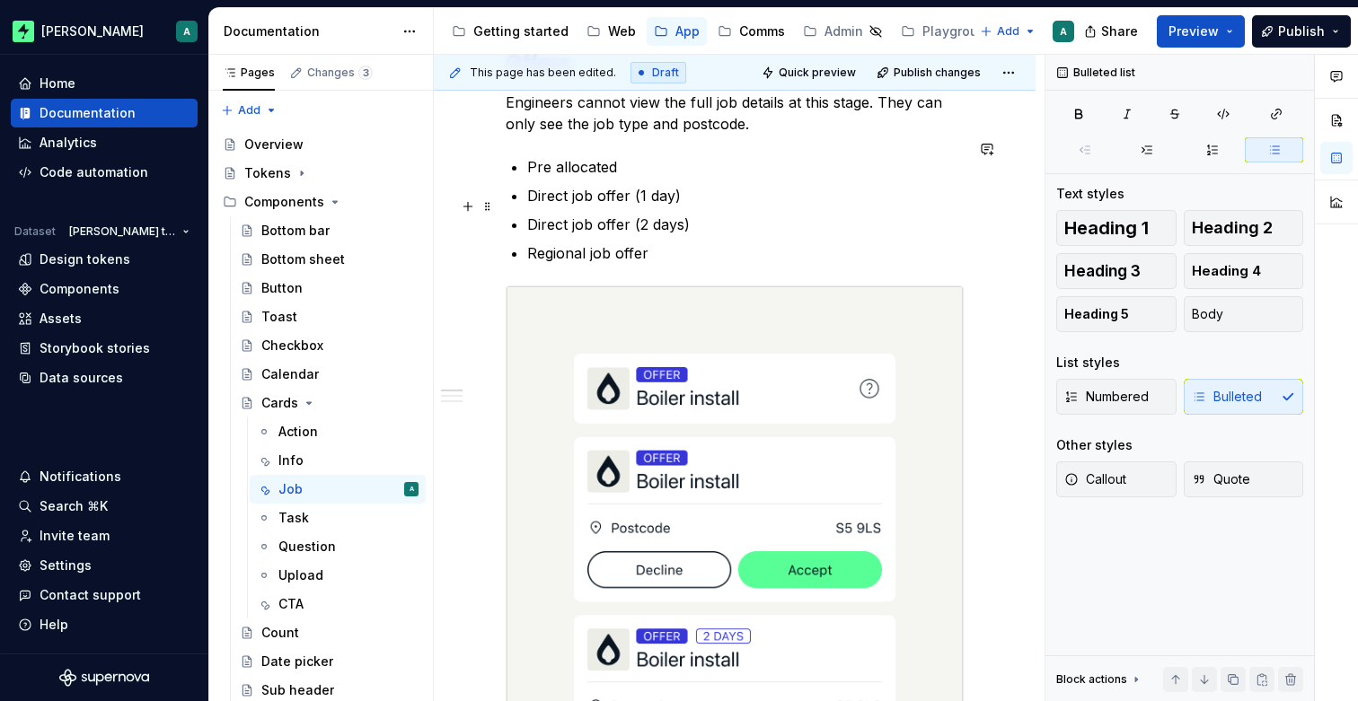
click at [646, 214] on p "Direct job offer (2 days)" at bounding box center [745, 225] width 436 height 22
click at [951, 242] on p "Regional job offer" at bounding box center [745, 253] width 436 height 22
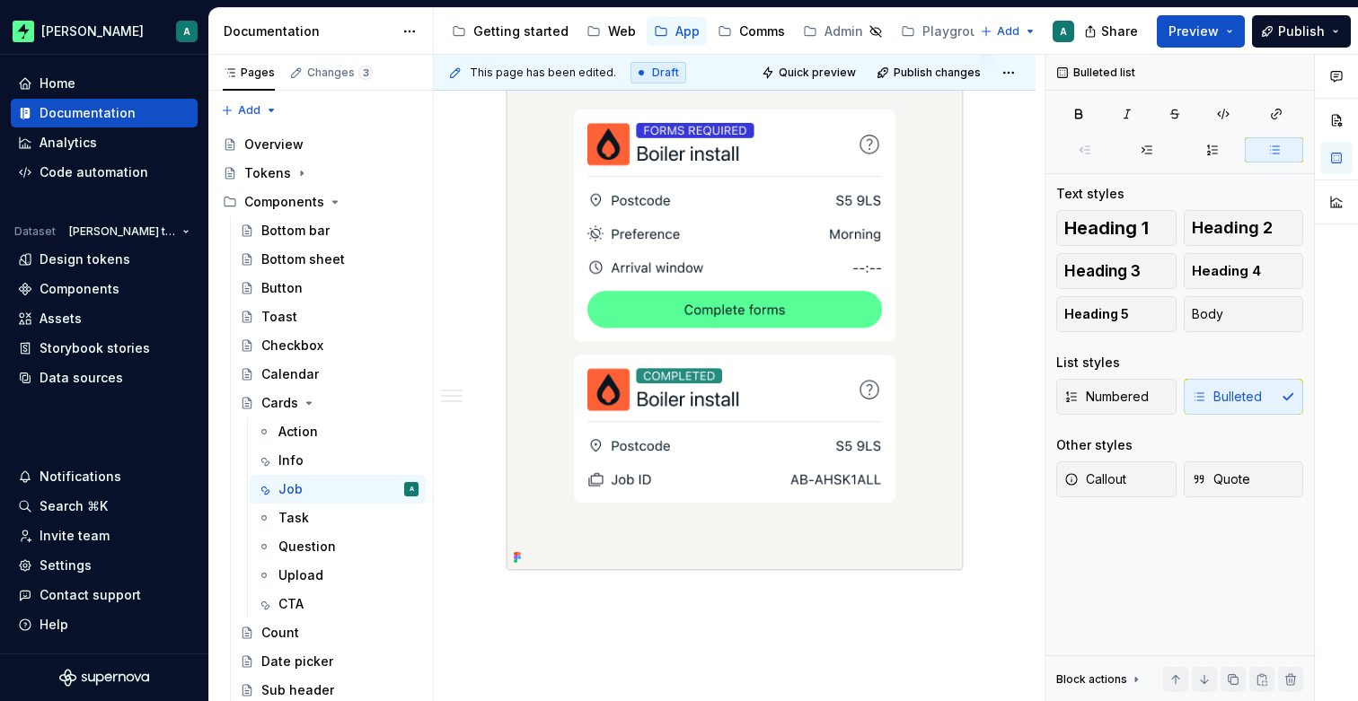
scroll to position [2702, 0]
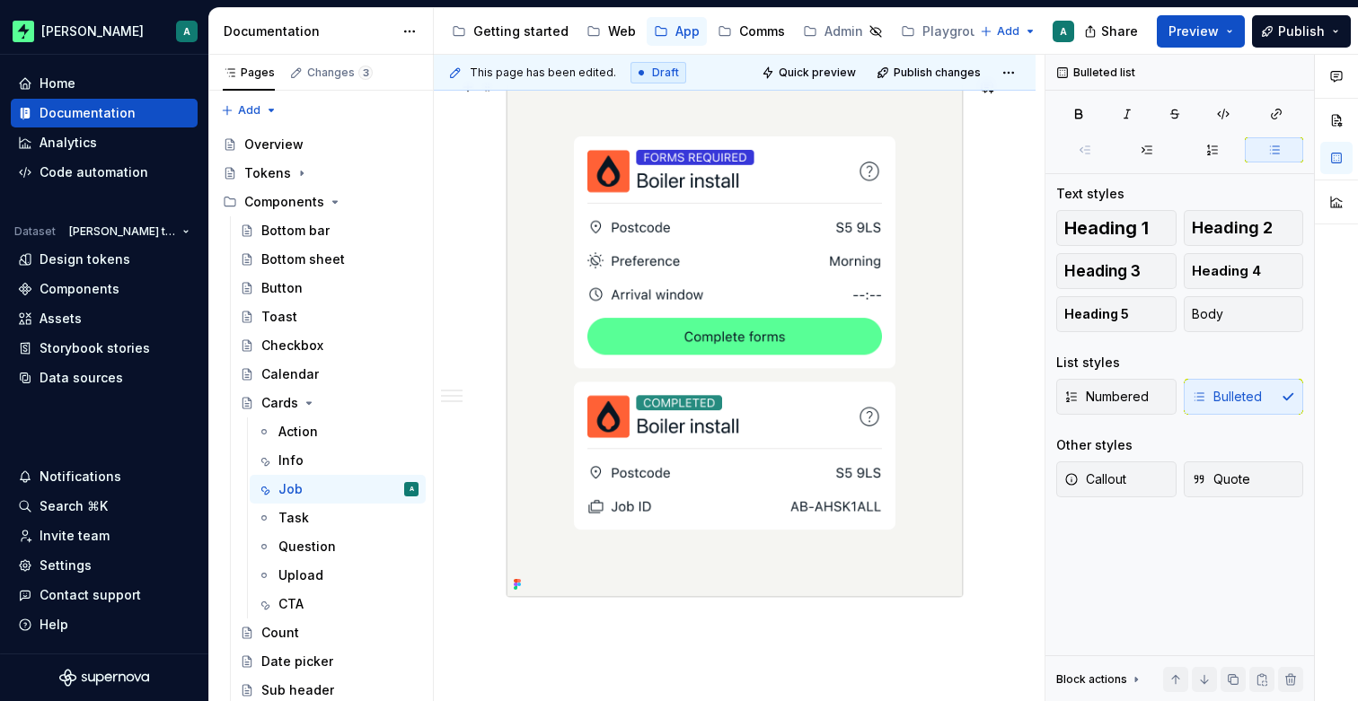
click at [920, 226] on img at bounding box center [734, 333] width 456 height 529
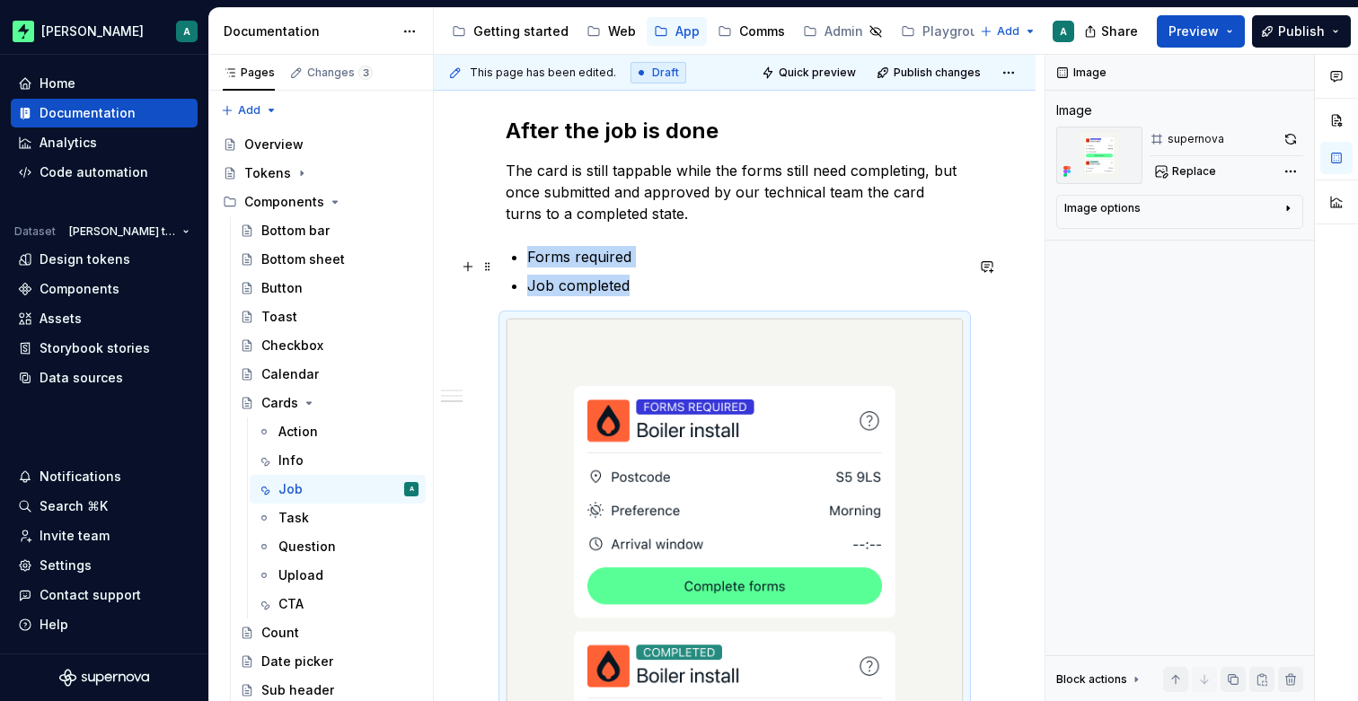
scroll to position [2442, 0]
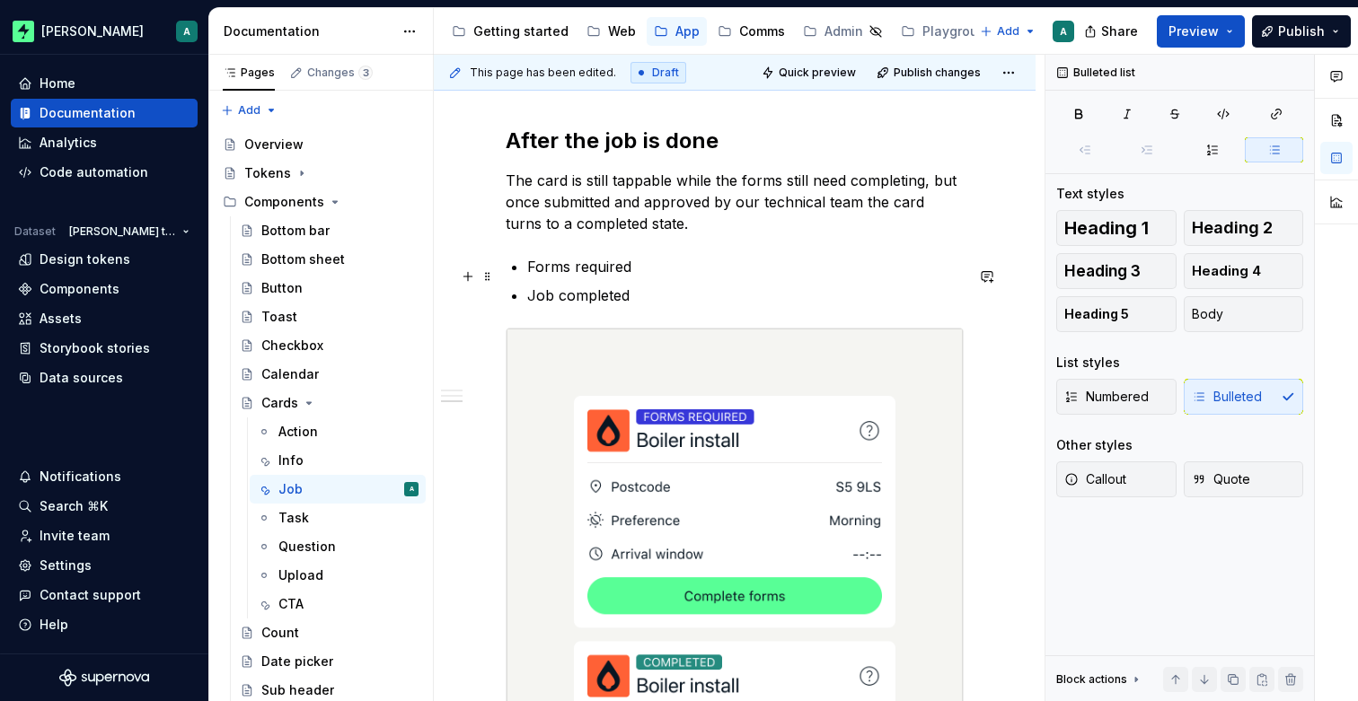
click at [745, 273] on p "Forms required" at bounding box center [745, 267] width 436 height 22
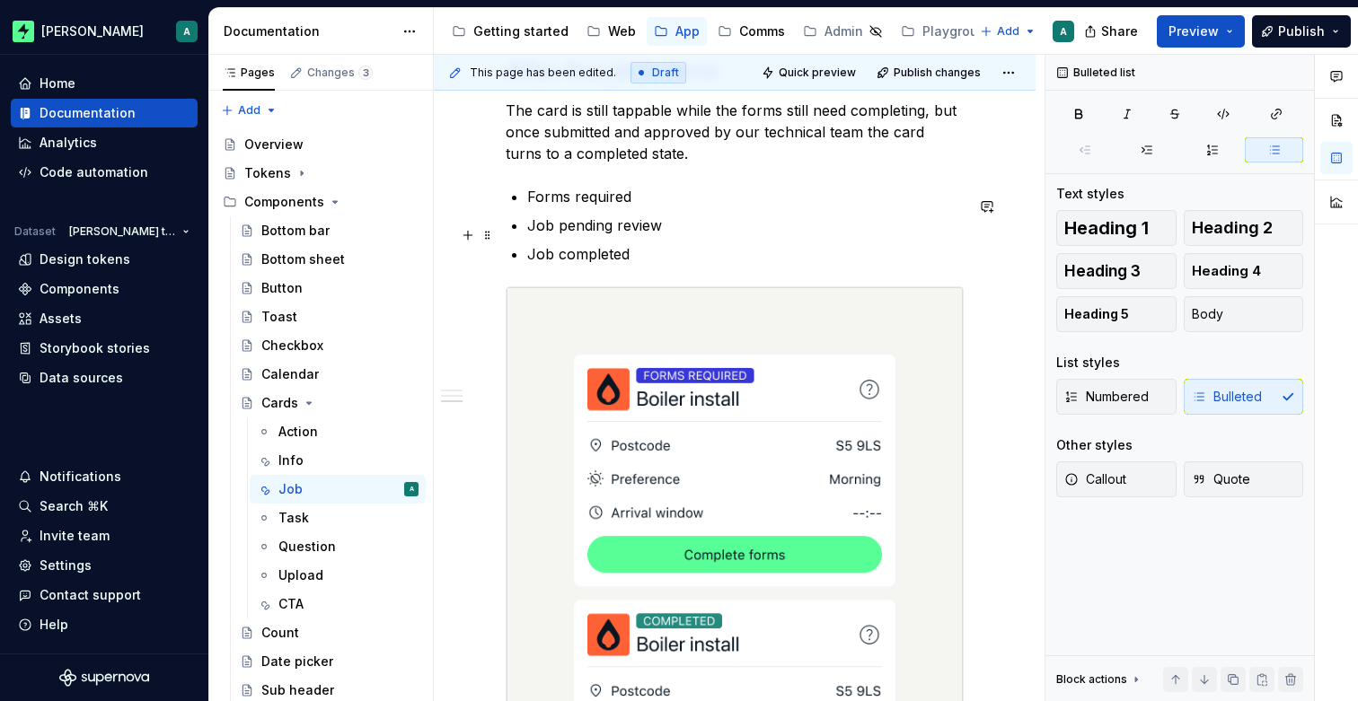
scroll to position [2529, 0]
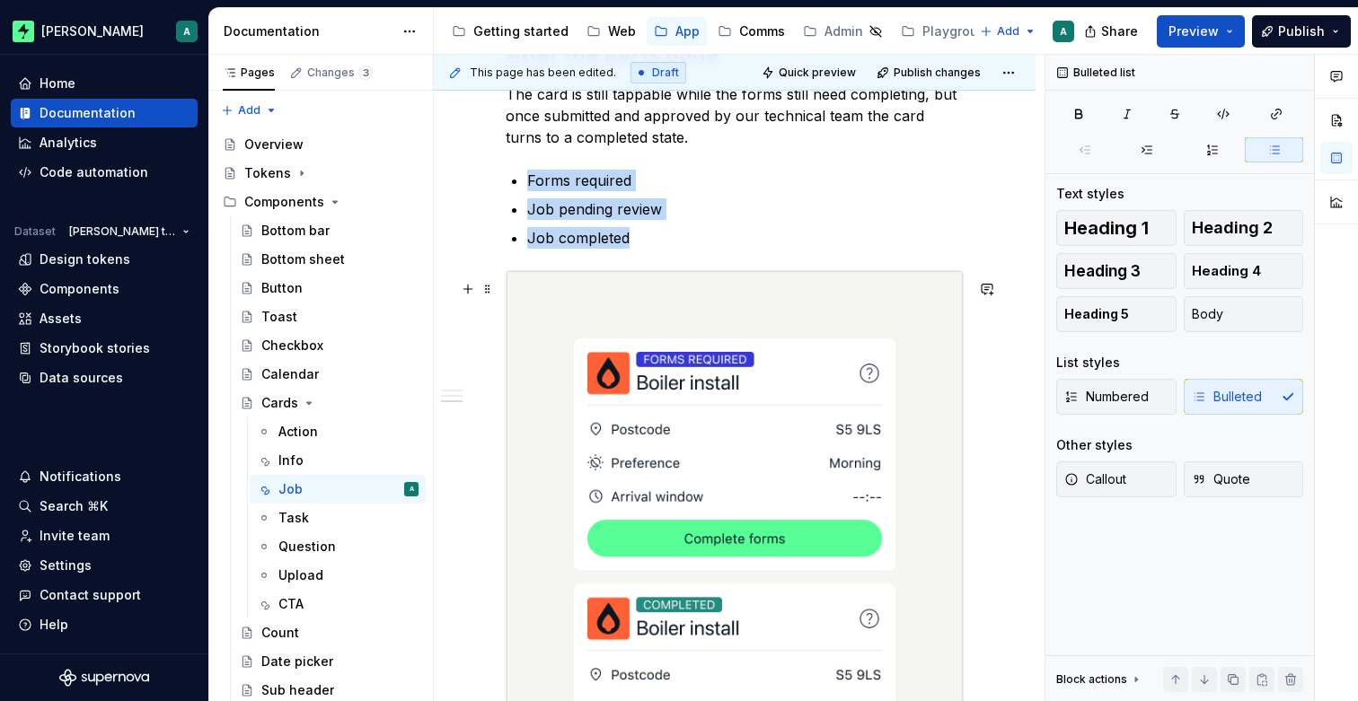
click at [921, 354] on img at bounding box center [734, 535] width 456 height 529
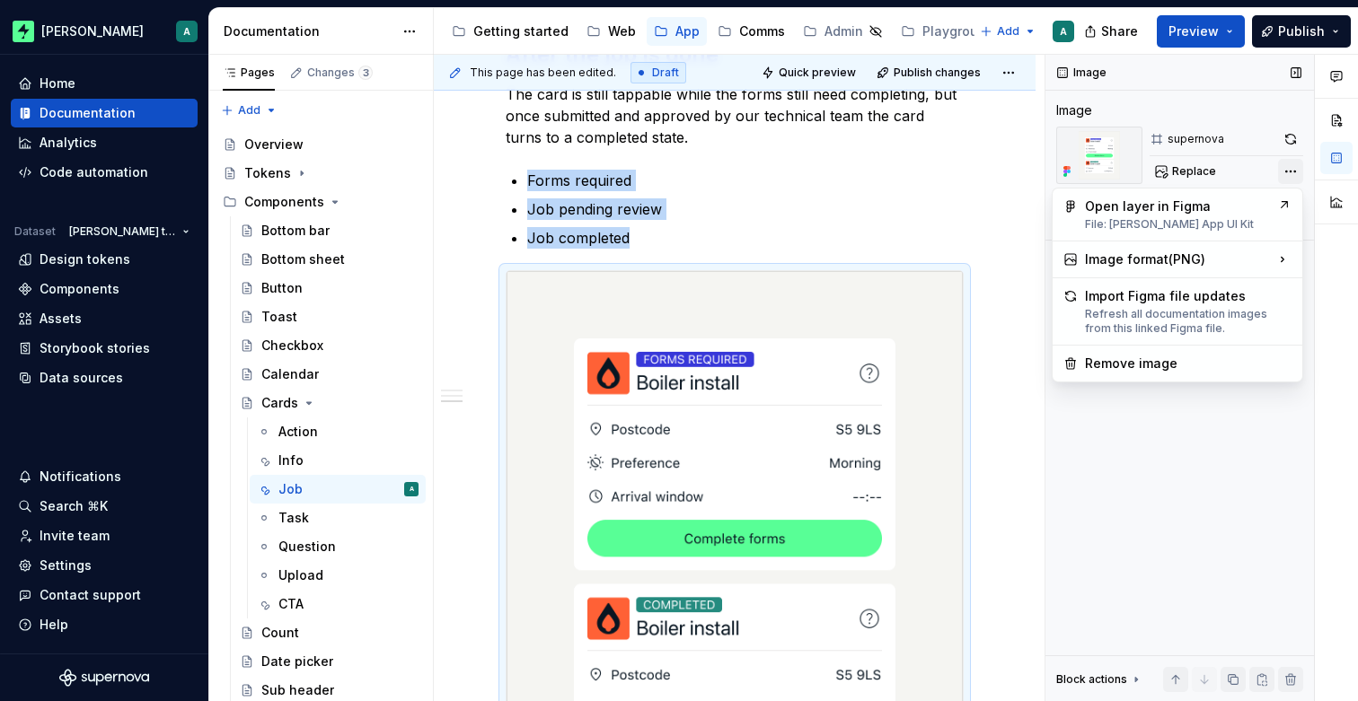
click at [1297, 171] on div "Comments Open comments No comments yet Select ‘Comment’ from the block context …" at bounding box center [1201, 378] width 312 height 647
click at [1234, 216] on div "Open layer in Figma File: [PERSON_NAME] App UI Kit" at bounding box center [1177, 215] width 185 height 34
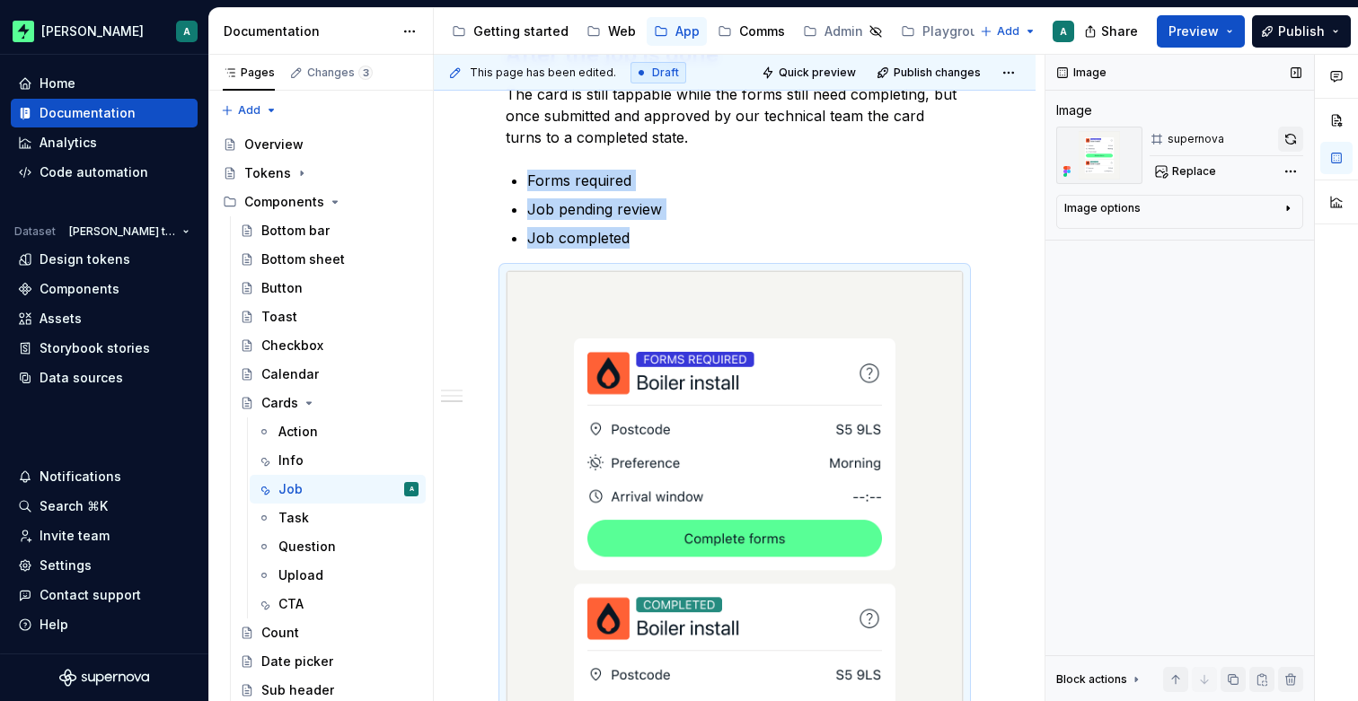
click at [1284, 139] on button "button" at bounding box center [1290, 139] width 25 height 25
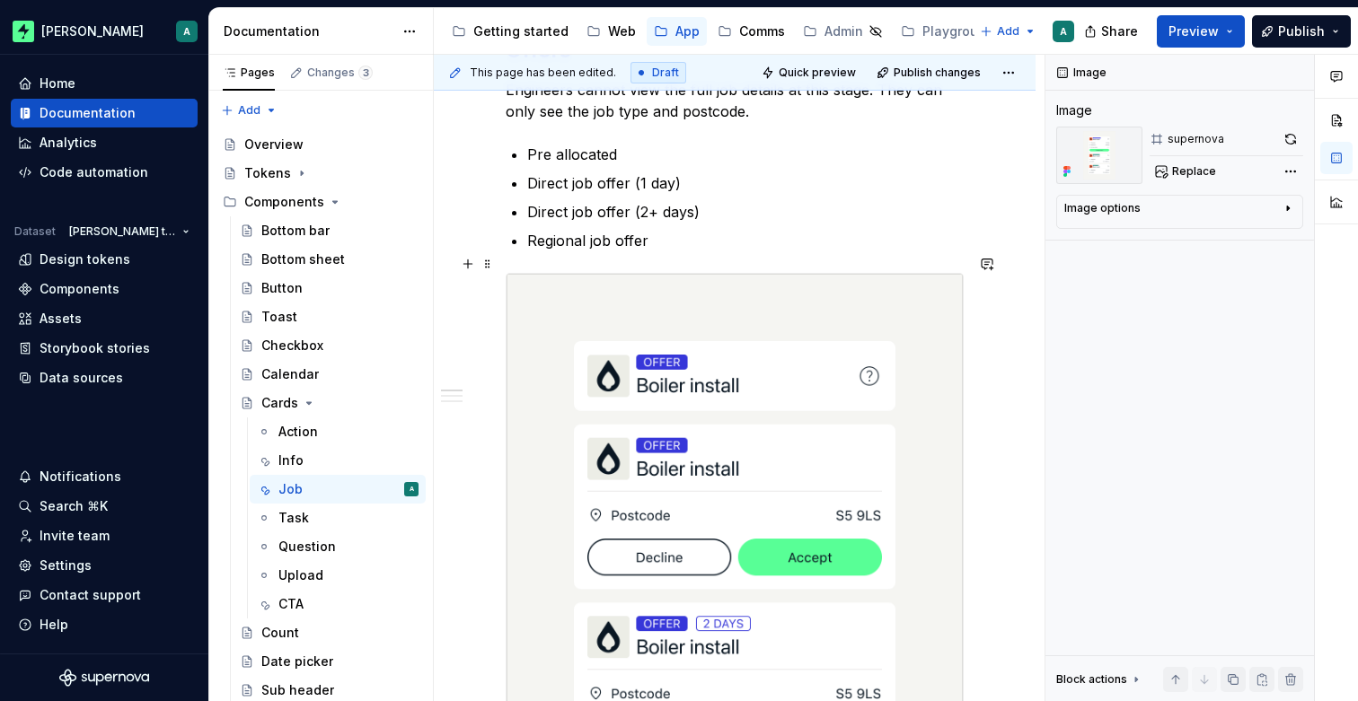
scroll to position [418, 0]
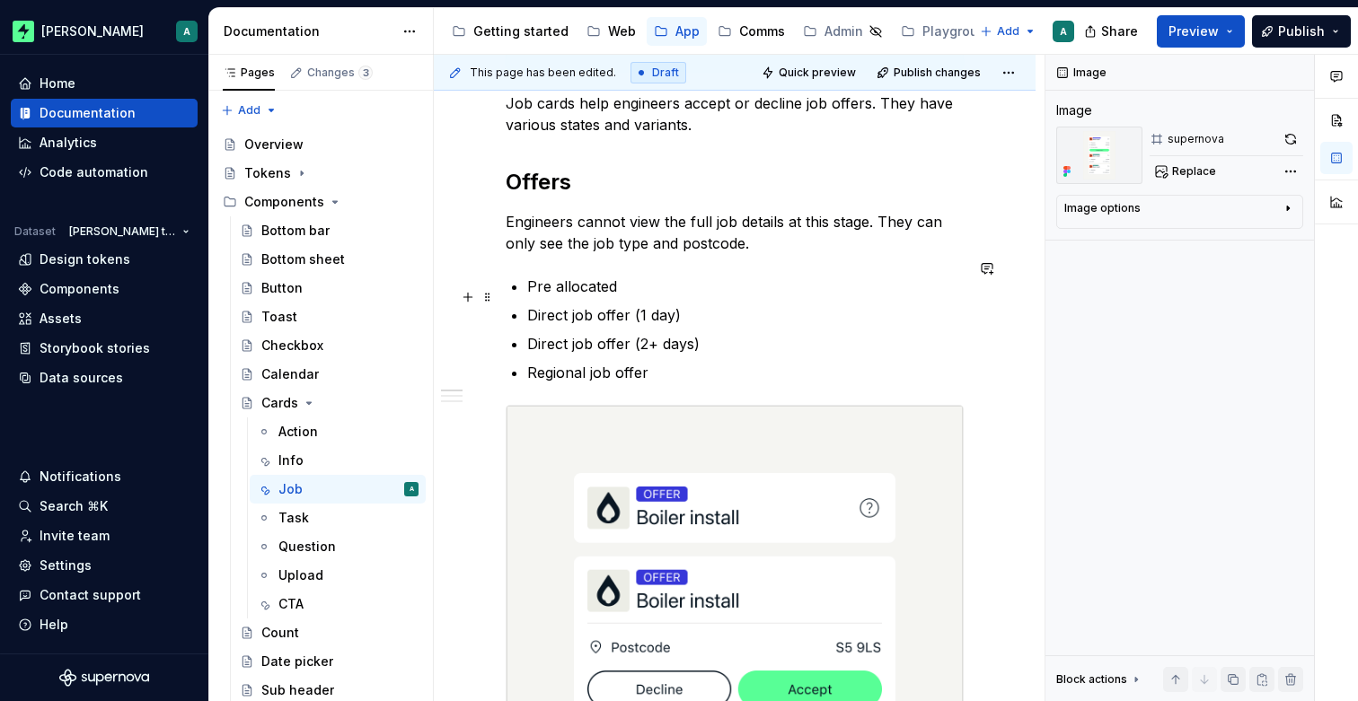
click at [760, 304] on p "Direct job offer (1 day)" at bounding box center [745, 315] width 436 height 22
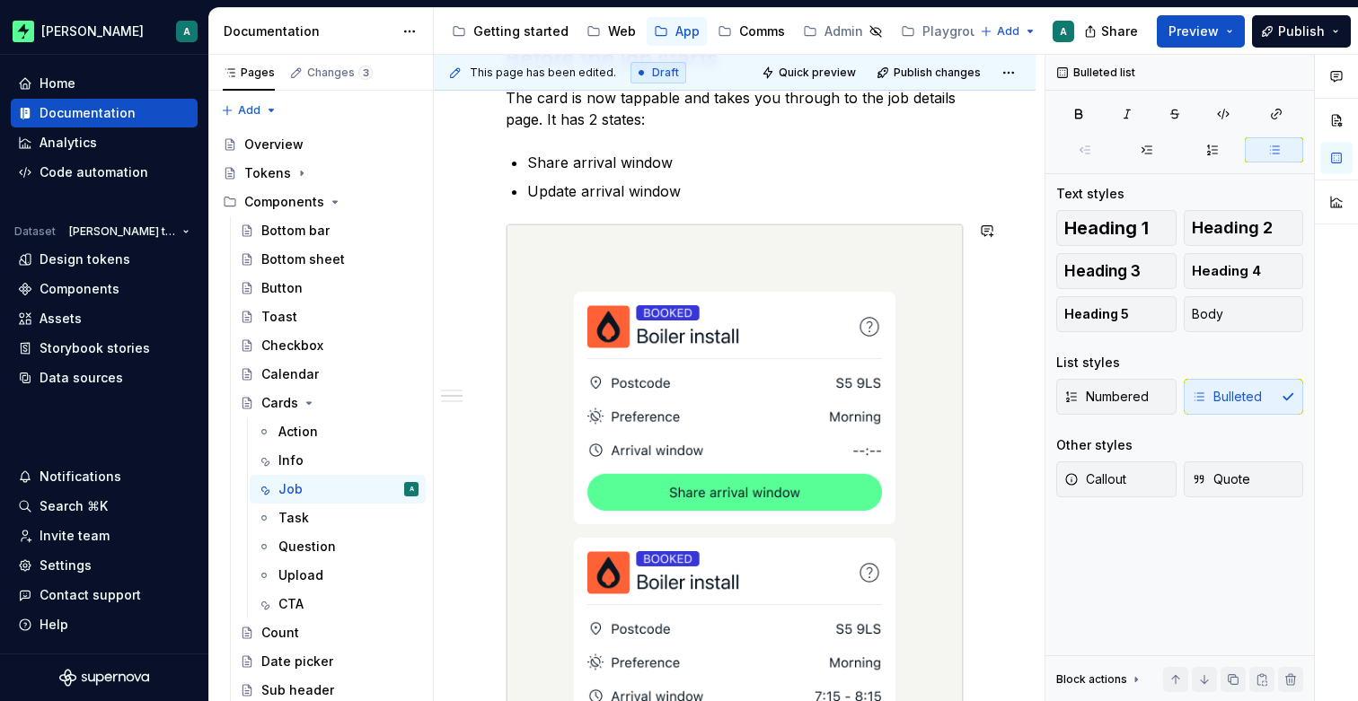
scroll to position [1655, 0]
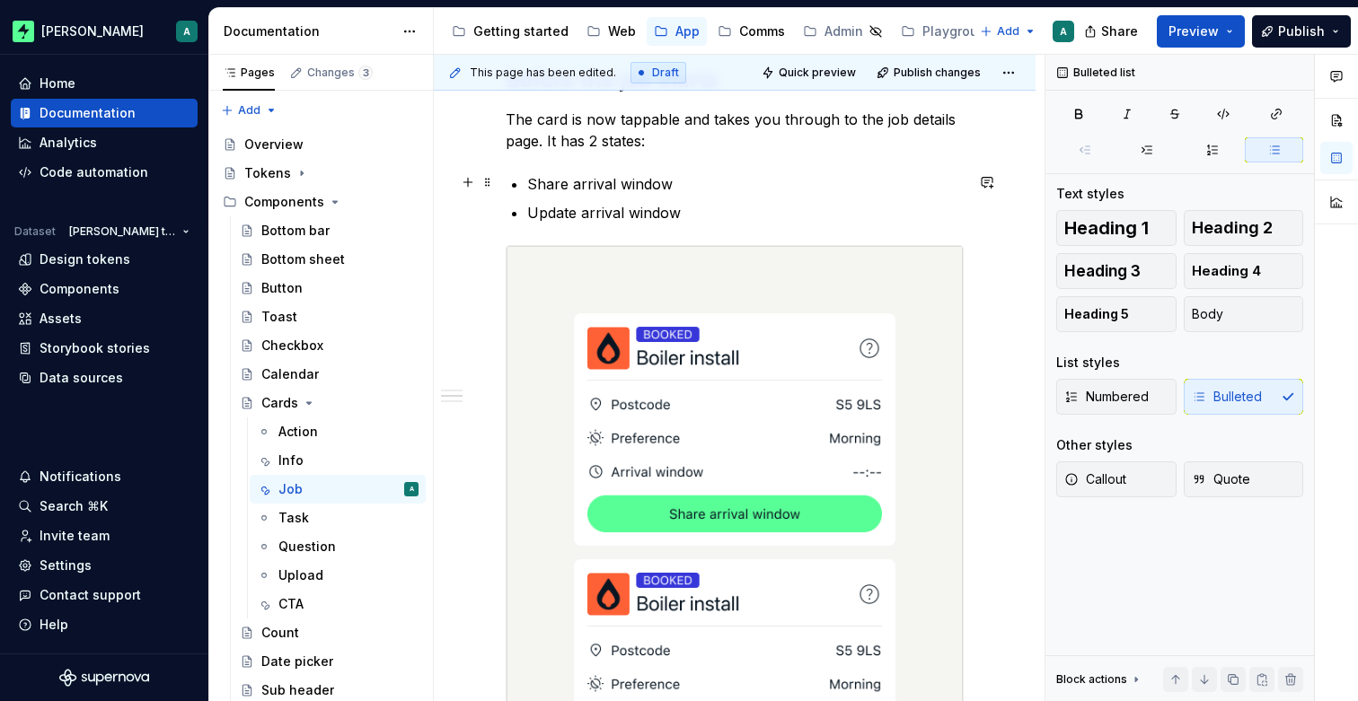
click at [525, 177] on div "Storybook component: Job Card AllVariants: Installation (AC, Boiler, EV, Heatpu…" at bounding box center [735, 280] width 458 height 3119
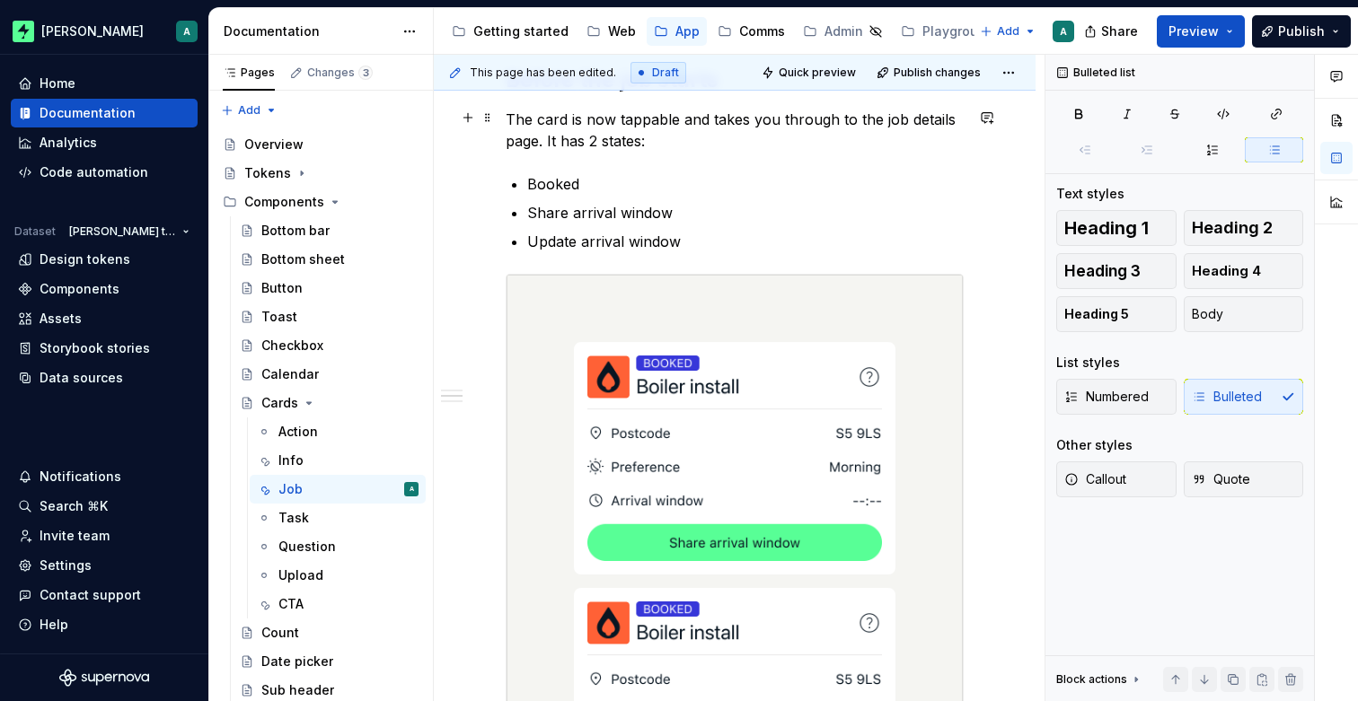
click at [541, 134] on p "The card is now tappable and takes you through to the job details page. It has …" at bounding box center [735, 130] width 458 height 43
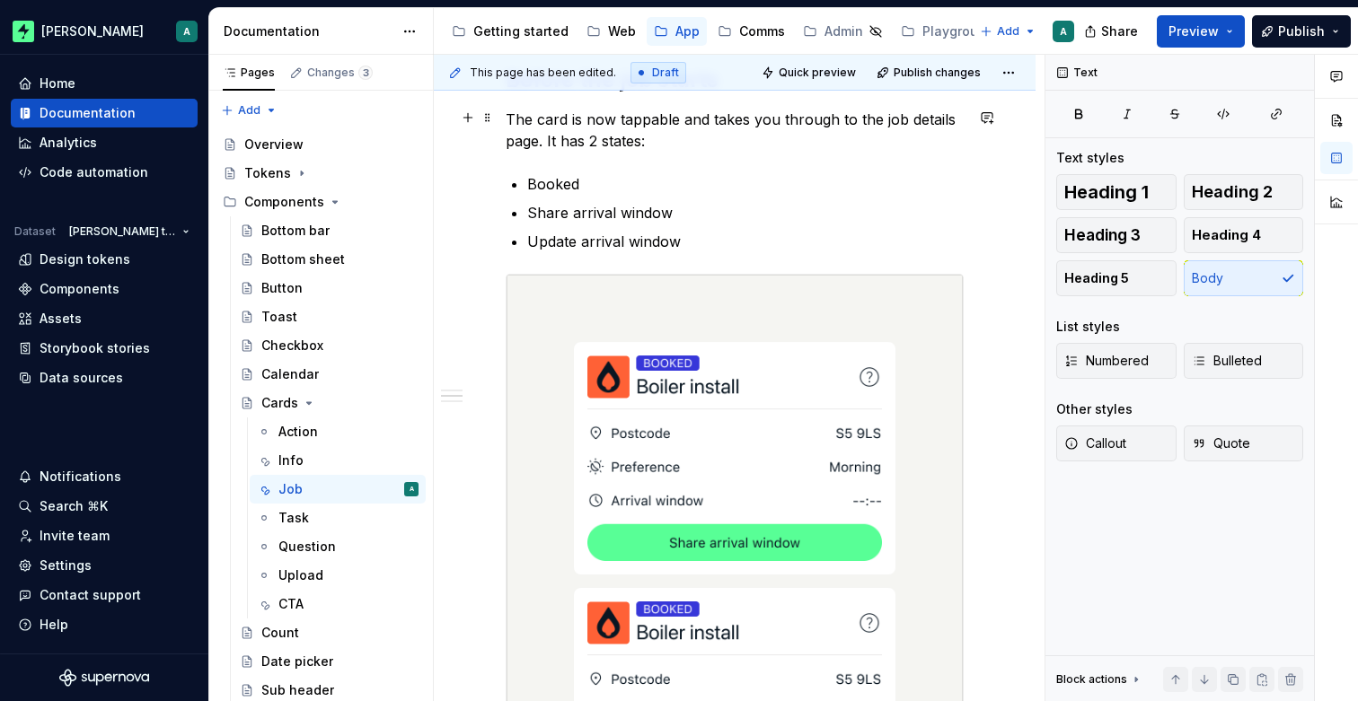
click at [649, 136] on p "The card is now tappable and takes you through to the job details page. It has …" at bounding box center [735, 130] width 458 height 43
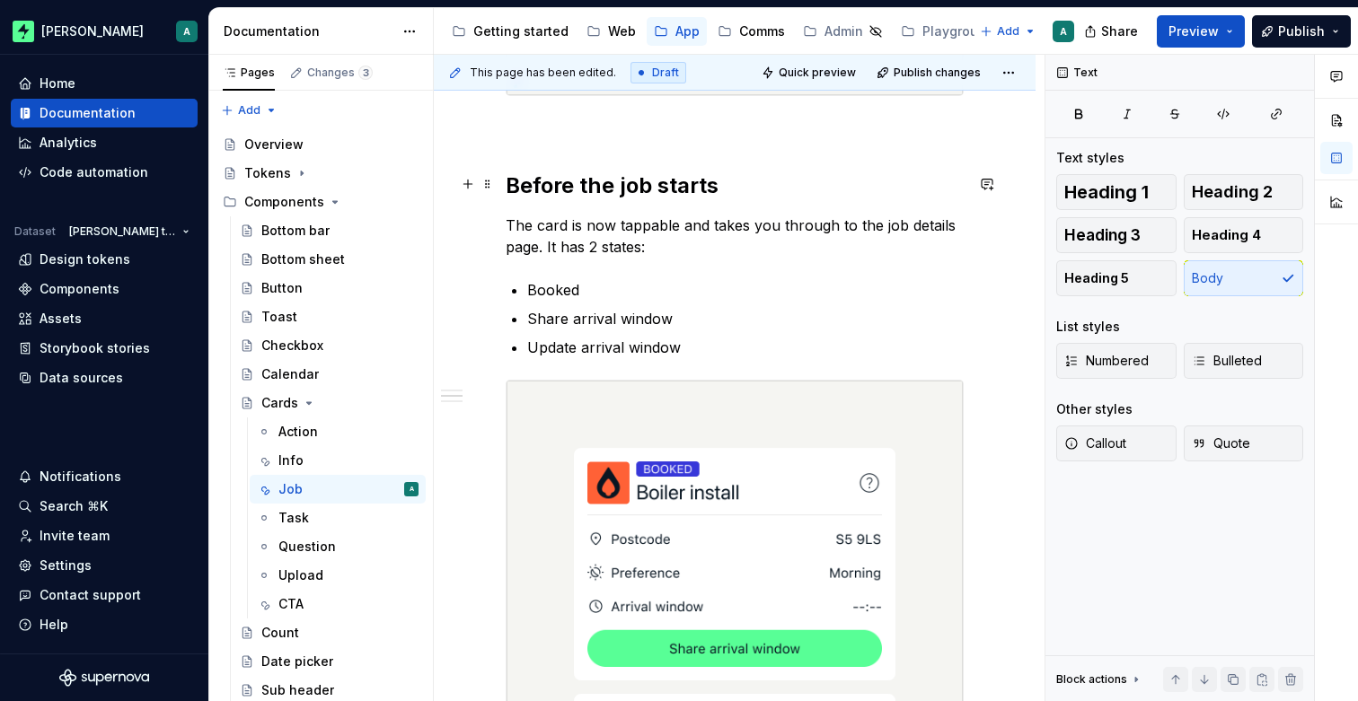
scroll to position [1548, 0]
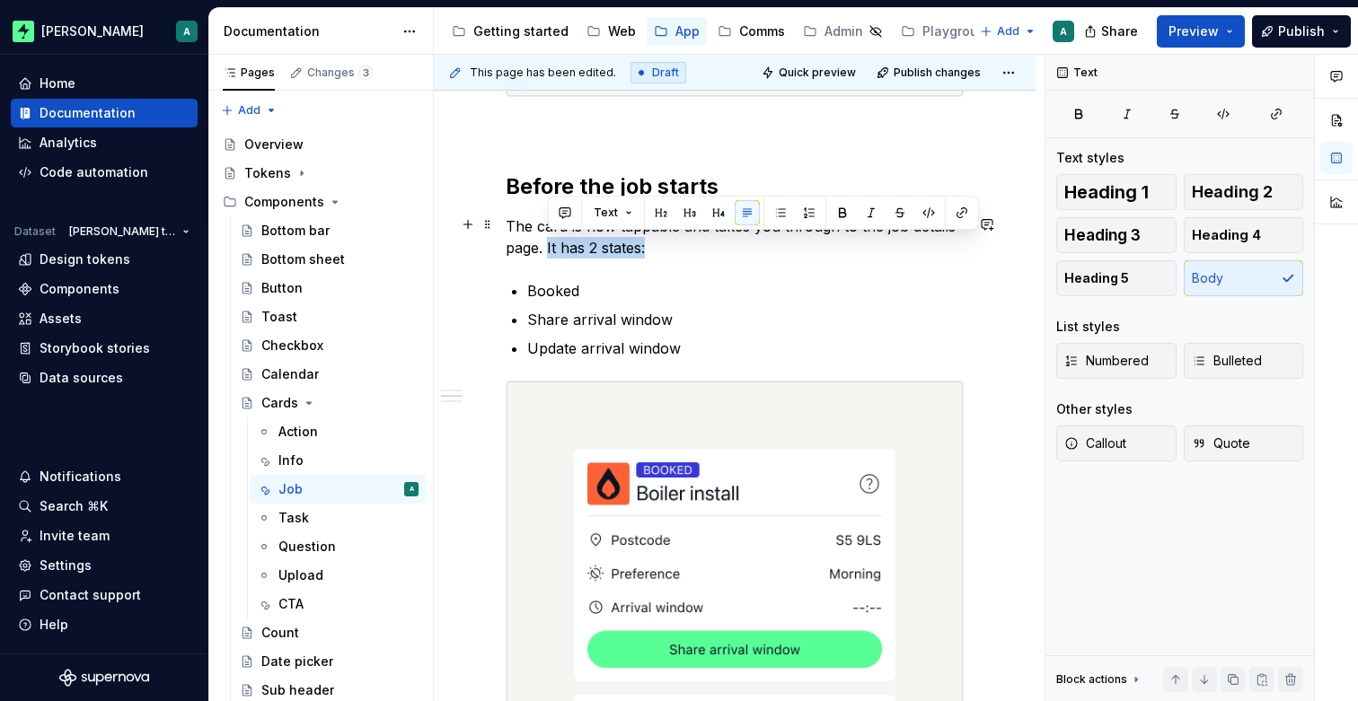
drag, startPoint x: 676, startPoint y: 244, endPoint x: 547, endPoint y: 248, distance: 129.4
click at [547, 248] on p "The card is now tappable and takes you through to the job details page. It has …" at bounding box center [735, 237] width 458 height 43
click at [646, 247] on p "The card is now tappable and takes you through to the job details page. It has …" at bounding box center [735, 237] width 458 height 43
click at [626, 249] on p "The card is now tappable and takes you through to the job details page. It has …" at bounding box center [735, 237] width 458 height 43
drag, startPoint x: 661, startPoint y: 247, endPoint x: 546, endPoint y: 251, distance: 115.0
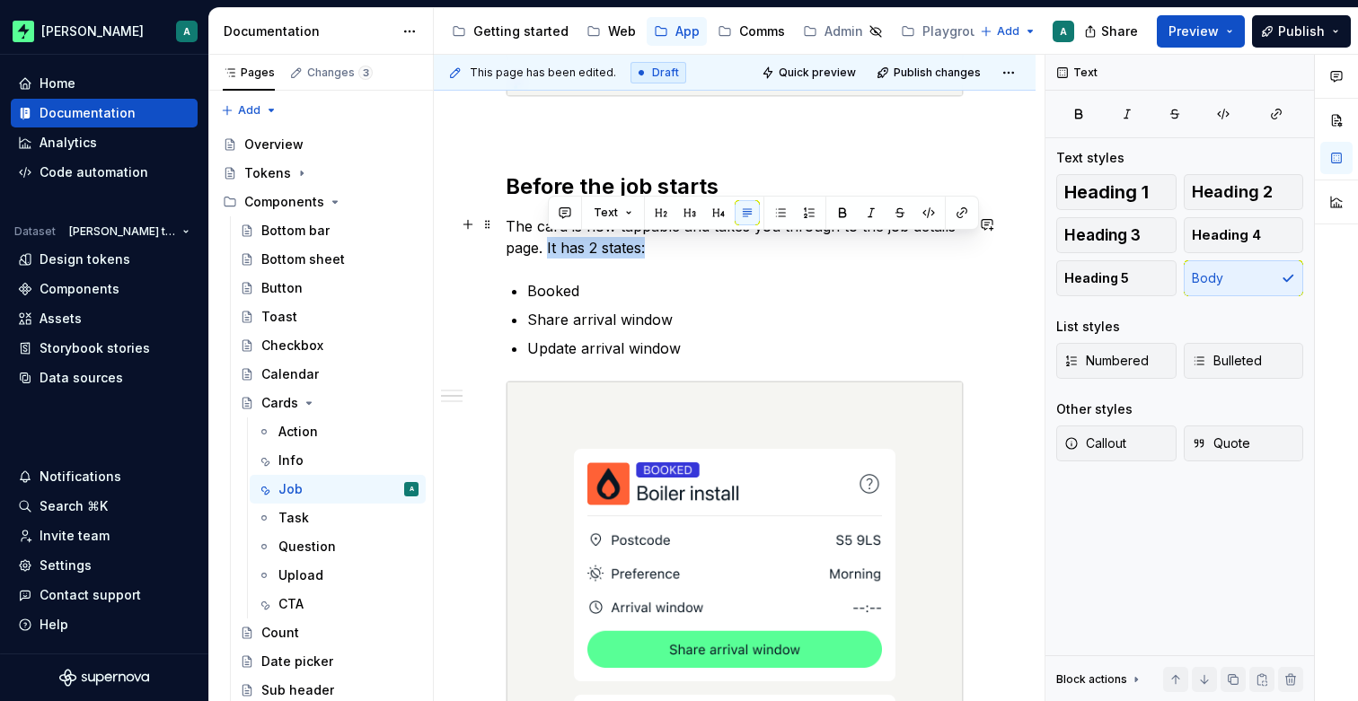
click at [546, 251] on p "The card is now tappable and takes you through to the job details page. It has …" at bounding box center [735, 237] width 458 height 43
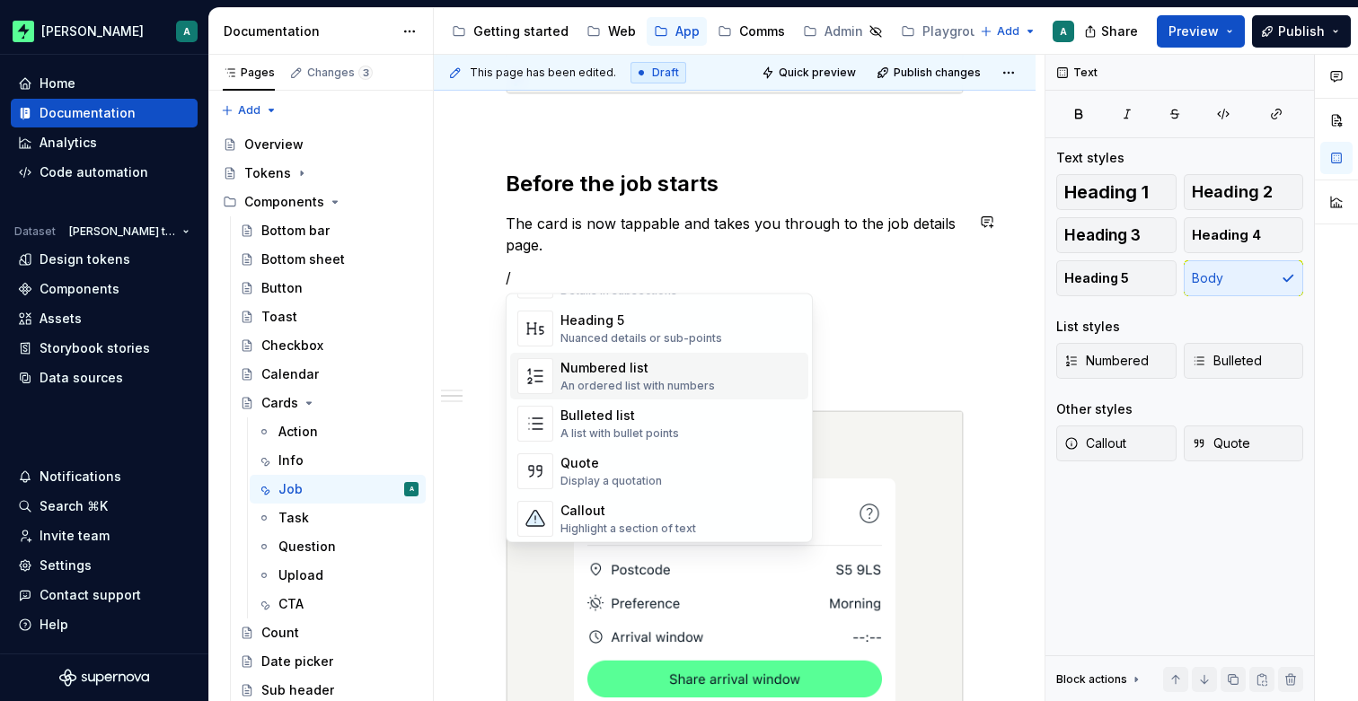
scroll to position [291, 0]
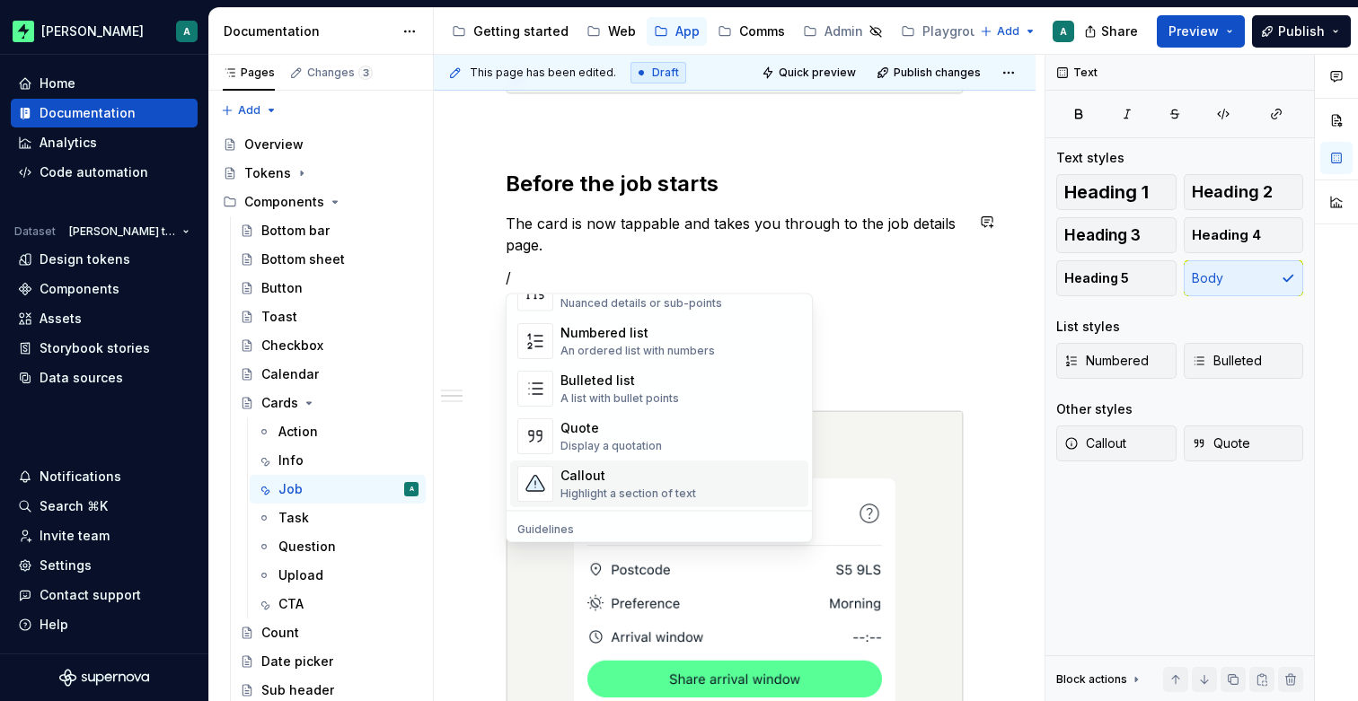
click at [607, 487] on div "Highlight a section of text" at bounding box center [628, 494] width 136 height 14
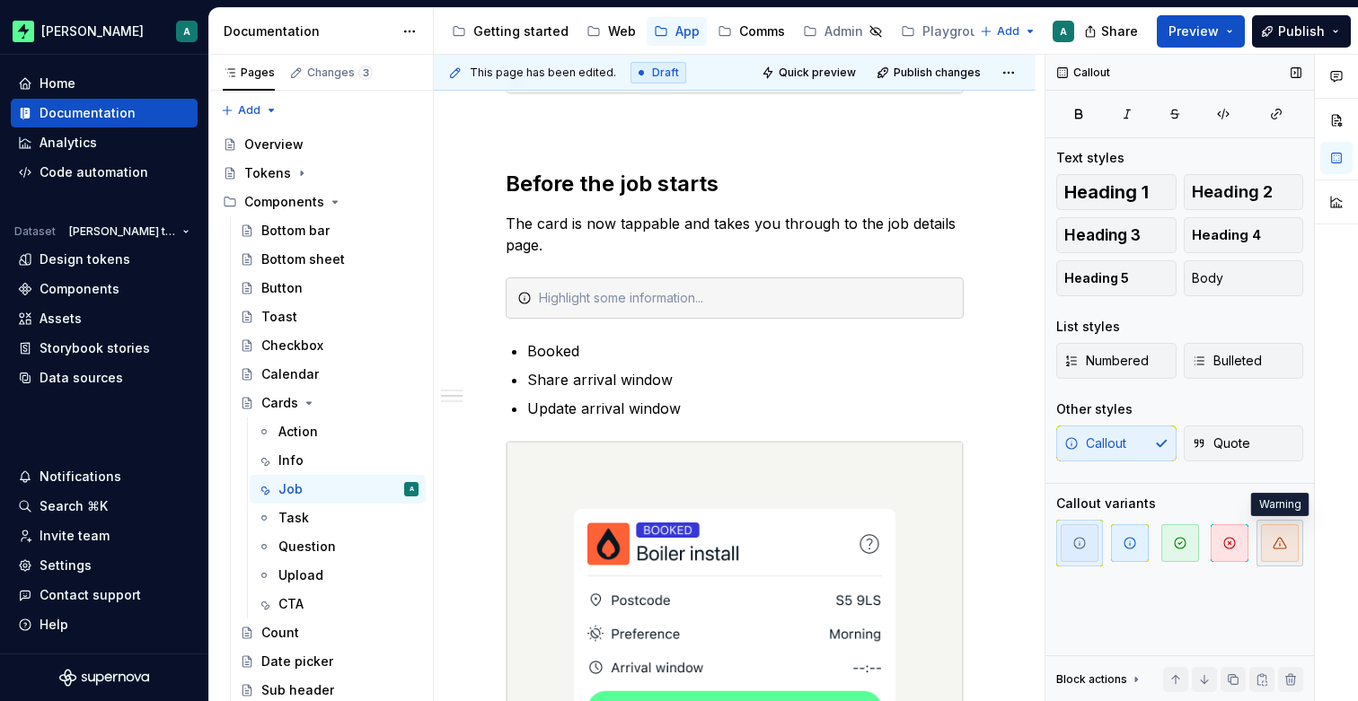
click at [1268, 550] on span "button" at bounding box center [1280, 543] width 38 height 38
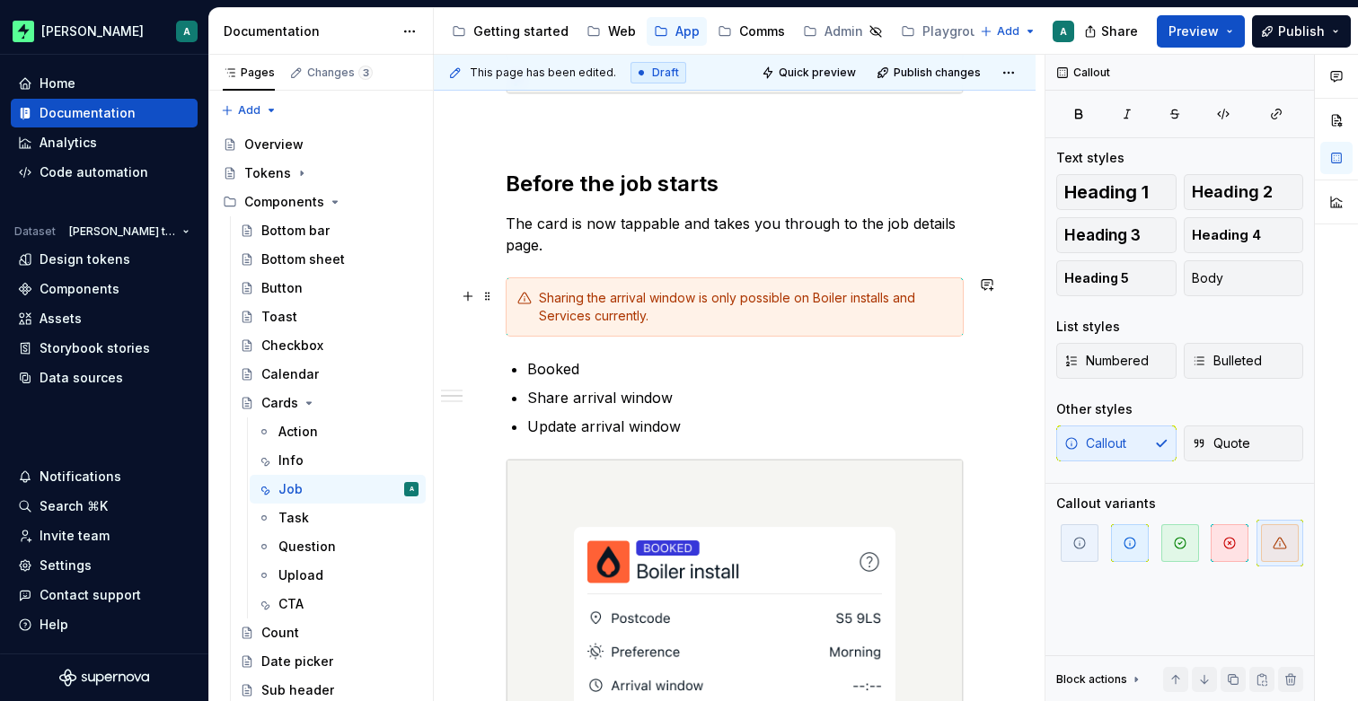
click at [1007, 328] on div "Storybook component: Job Card AllVariants: Installation (AC, Boiler, EV, Heatpu…" at bounding box center [735, 534] width 602 height 3505
click at [783, 189] on h2 "Before the job starts" at bounding box center [735, 184] width 458 height 29
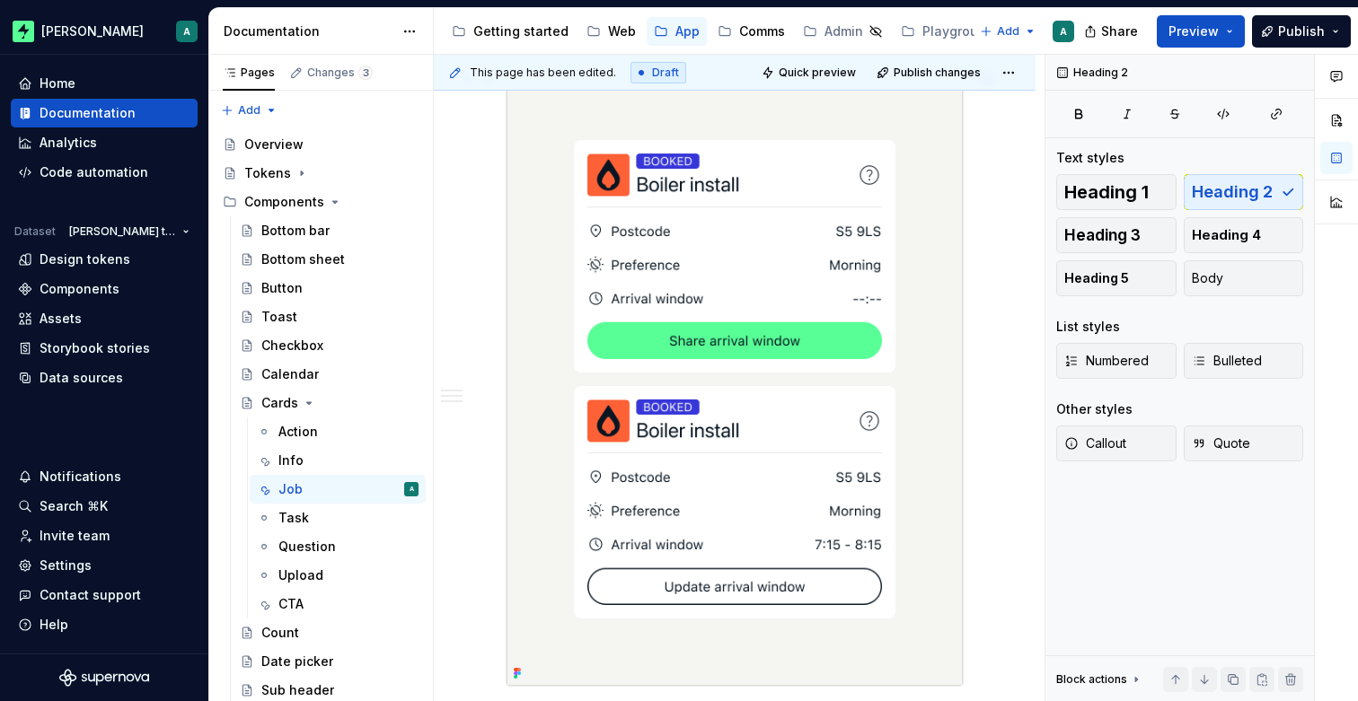
scroll to position [1948, 0]
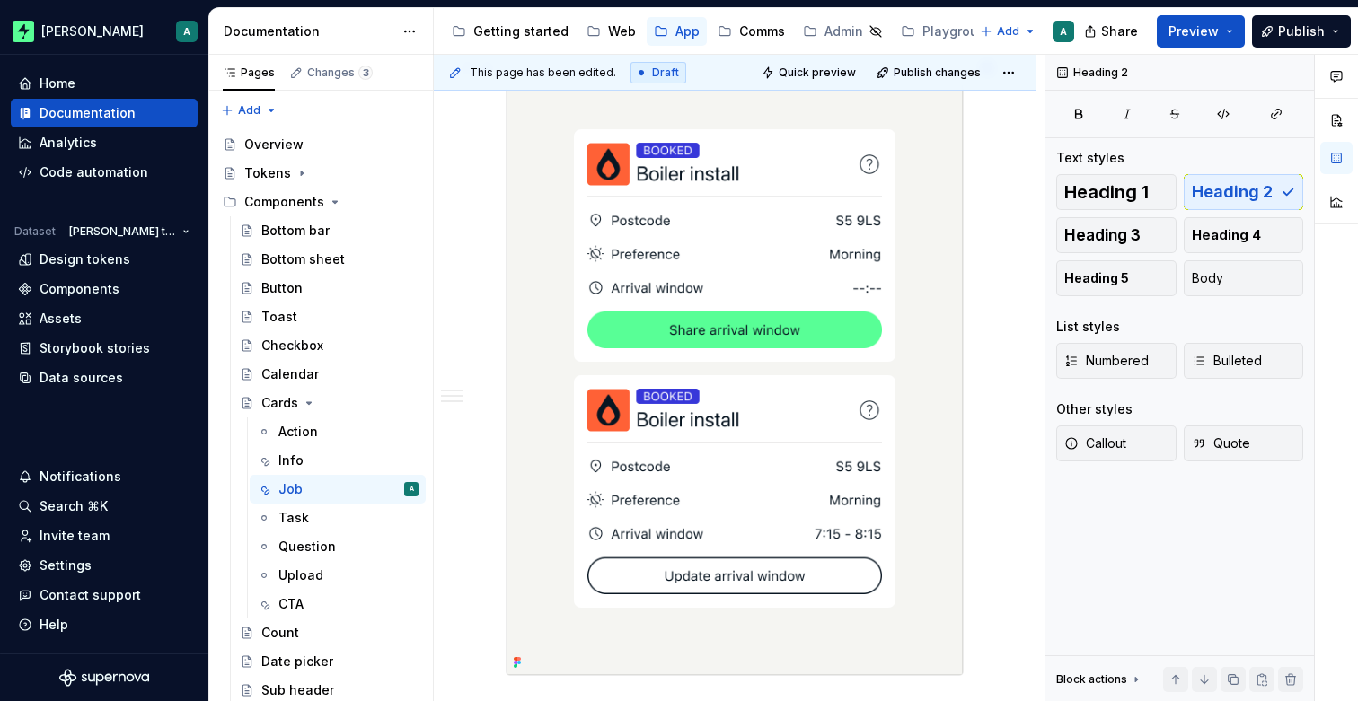
click at [955, 216] on img at bounding box center [734, 368] width 456 height 612
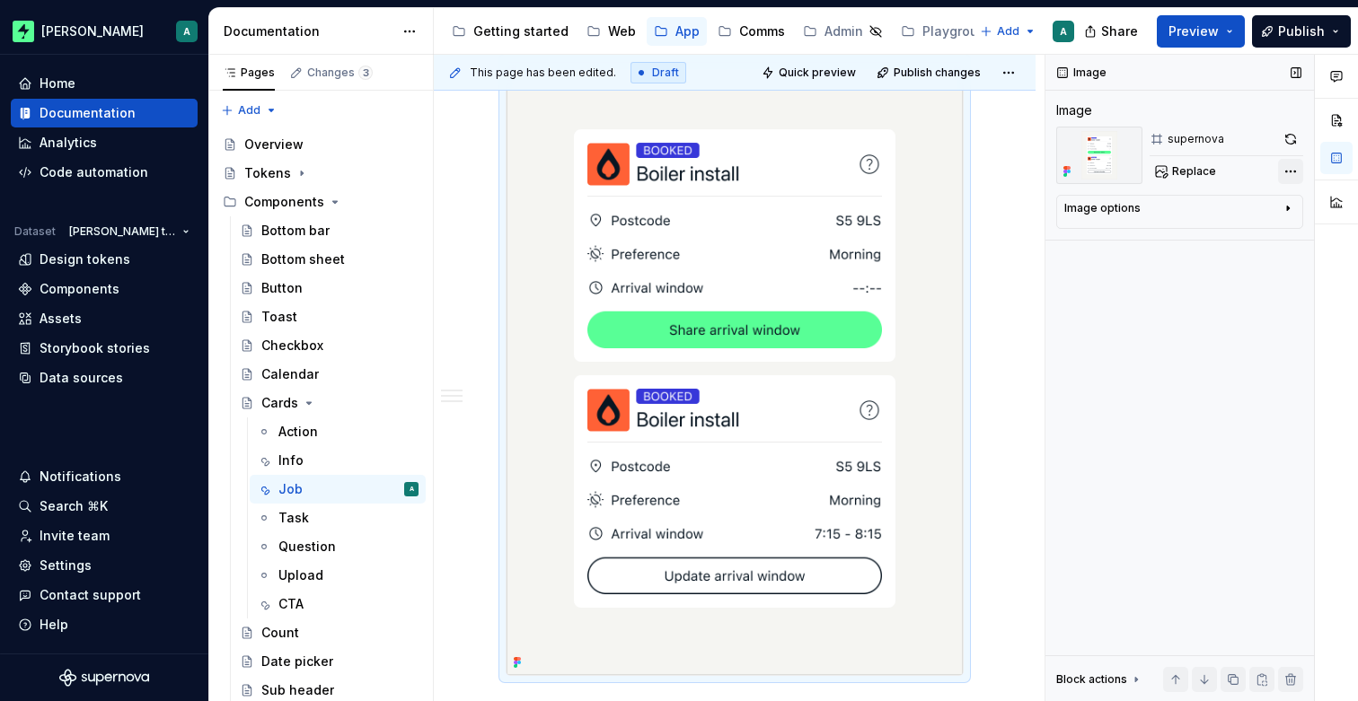
click at [1295, 171] on div "Comments Open comments No comments yet Select ‘Comment’ from the block context …" at bounding box center [1201, 378] width 312 height 647
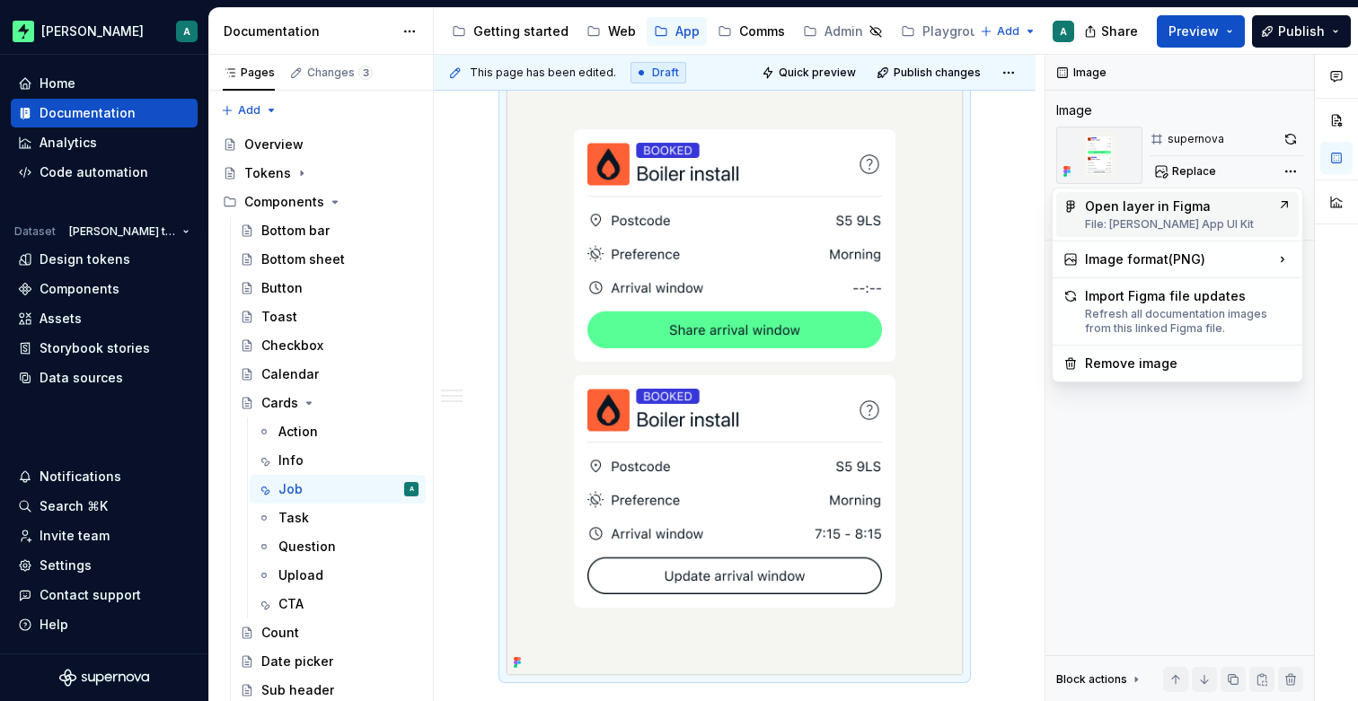
click at [1215, 210] on div "Open layer in Figma File: [PERSON_NAME] App UI Kit" at bounding box center [1177, 215] width 185 height 34
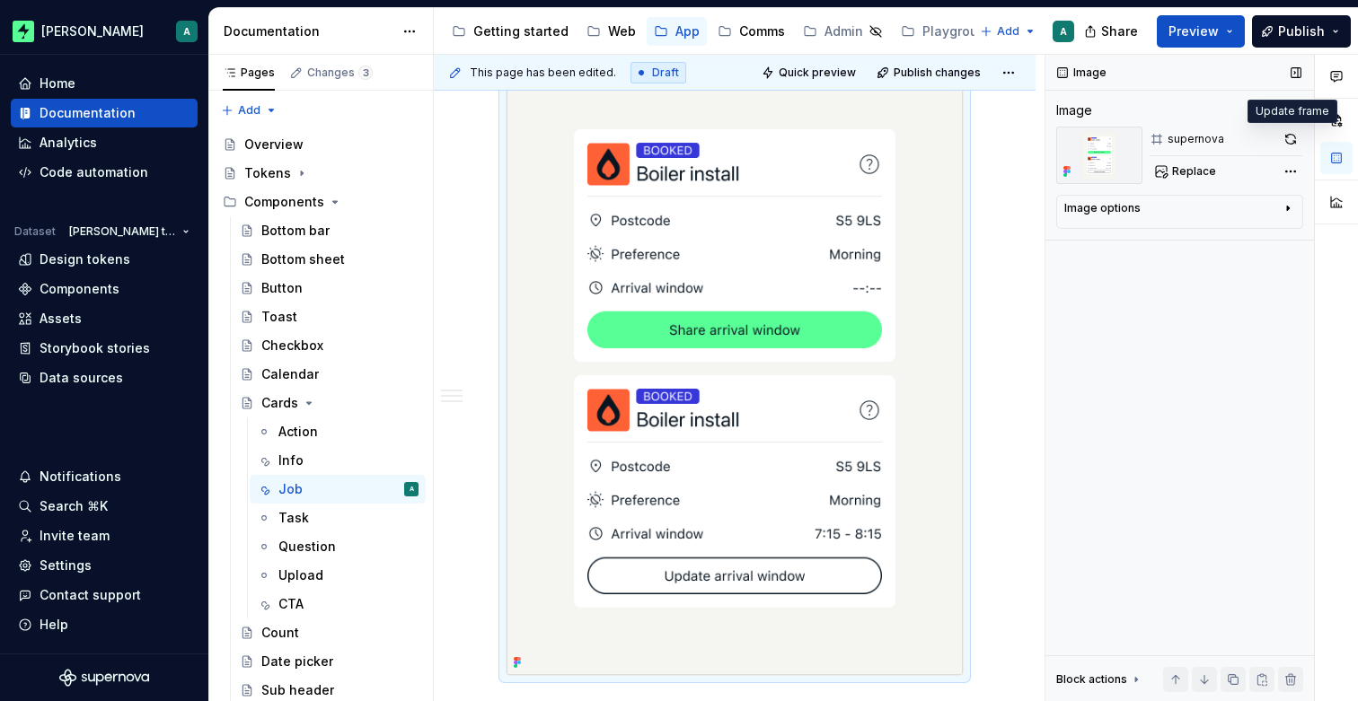
click at [1296, 140] on button "button" at bounding box center [1290, 139] width 25 height 25
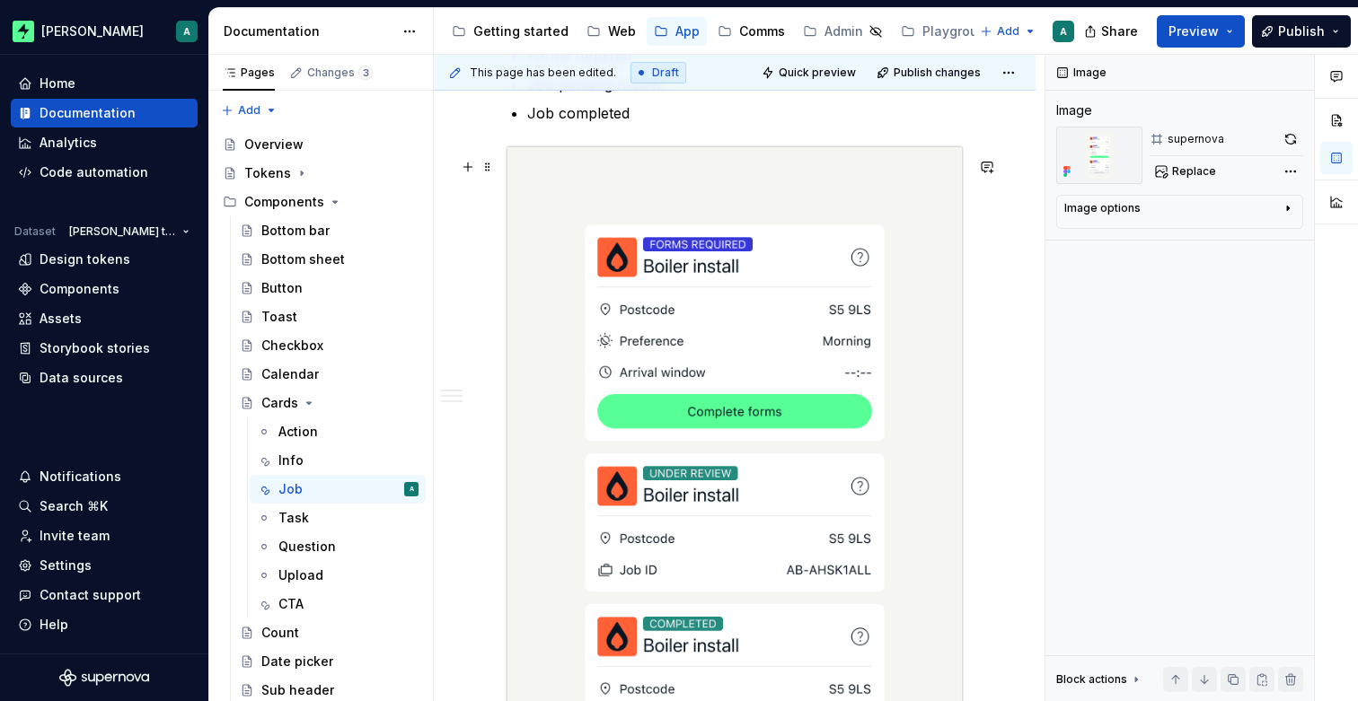
scroll to position [2946, 0]
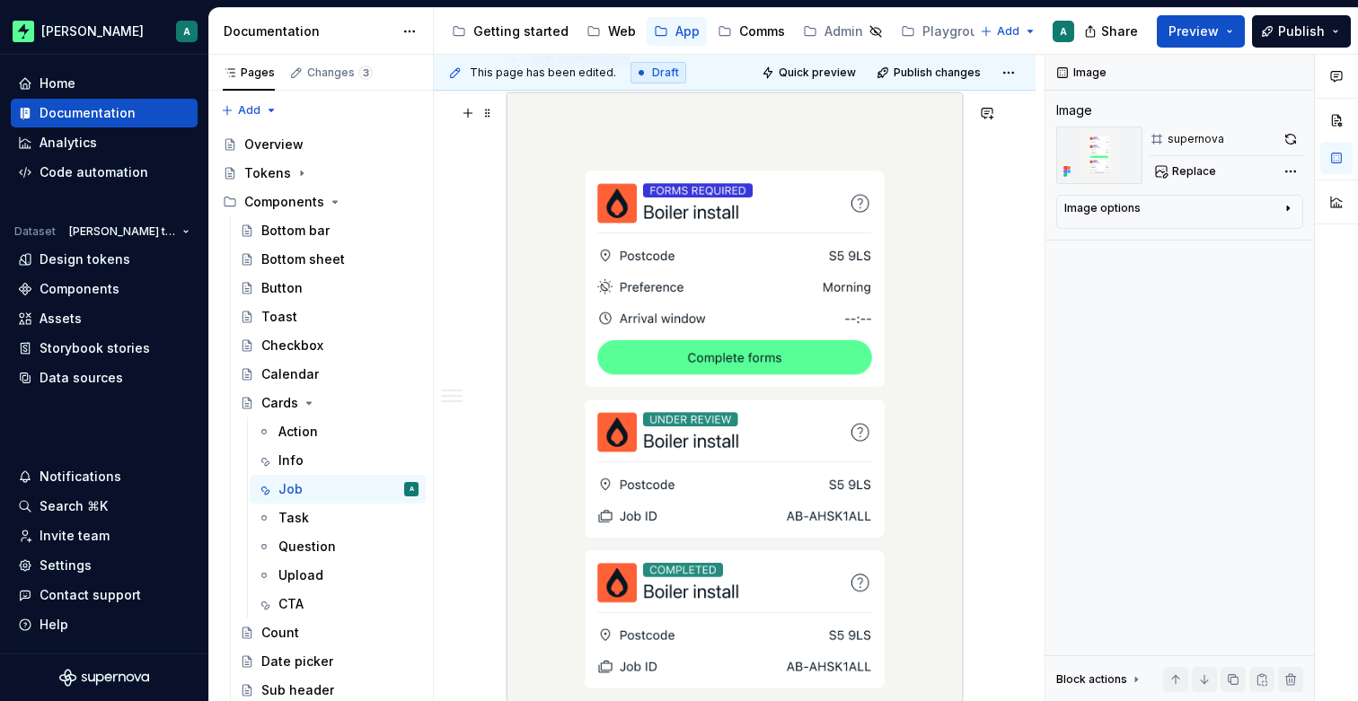
click at [926, 321] on img at bounding box center [734, 429] width 456 height 674
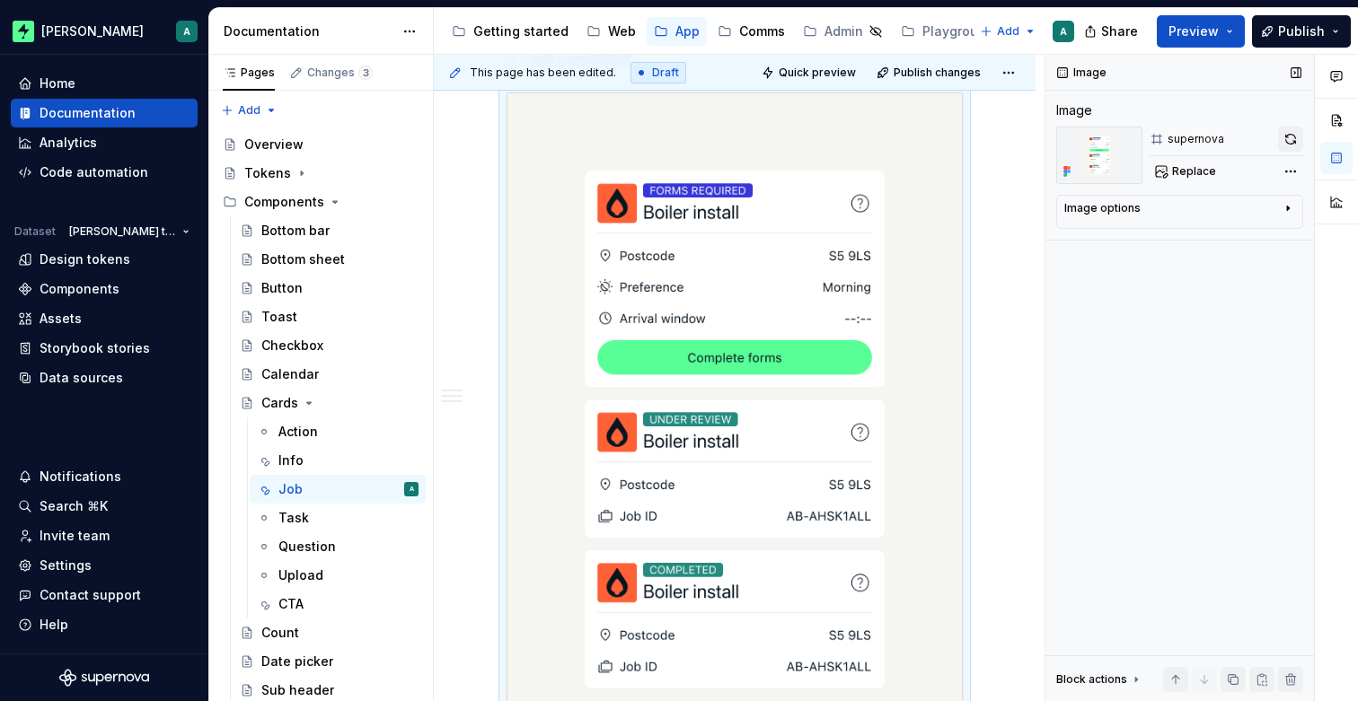
click at [1283, 139] on button "button" at bounding box center [1290, 139] width 25 height 25
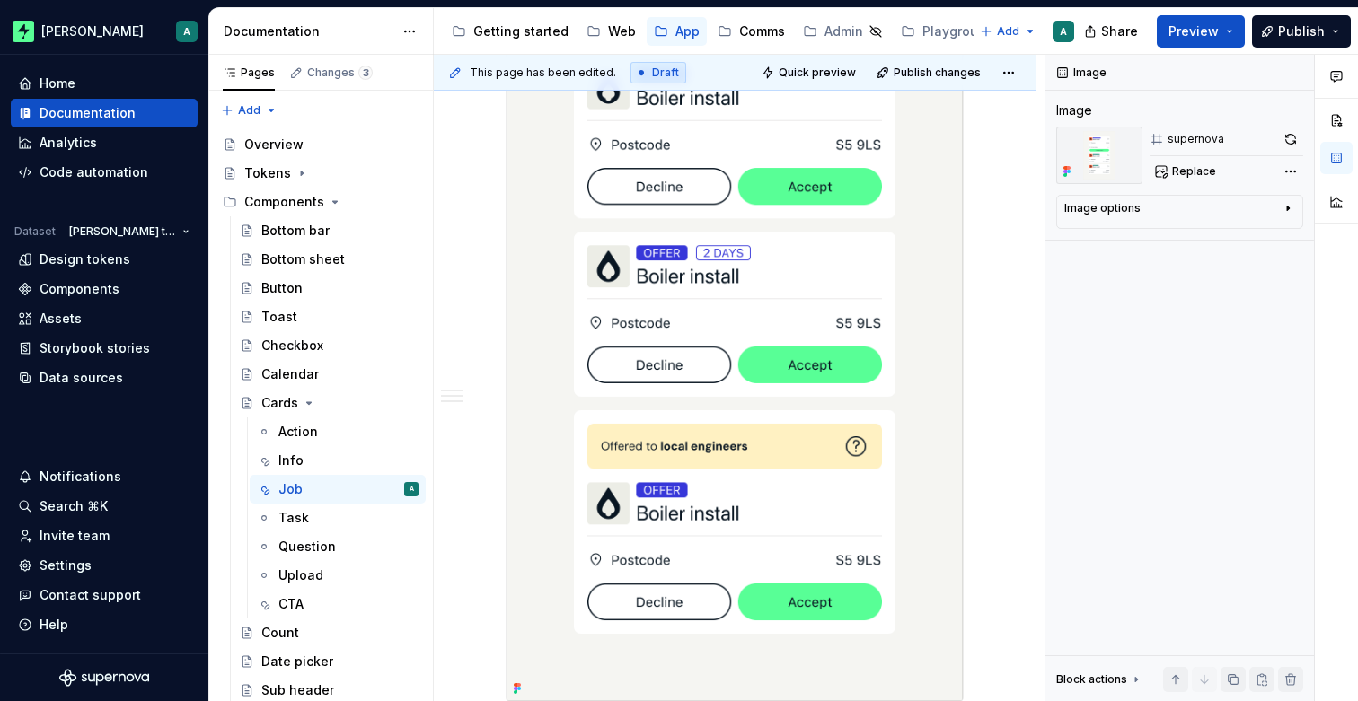
scroll to position [936, 0]
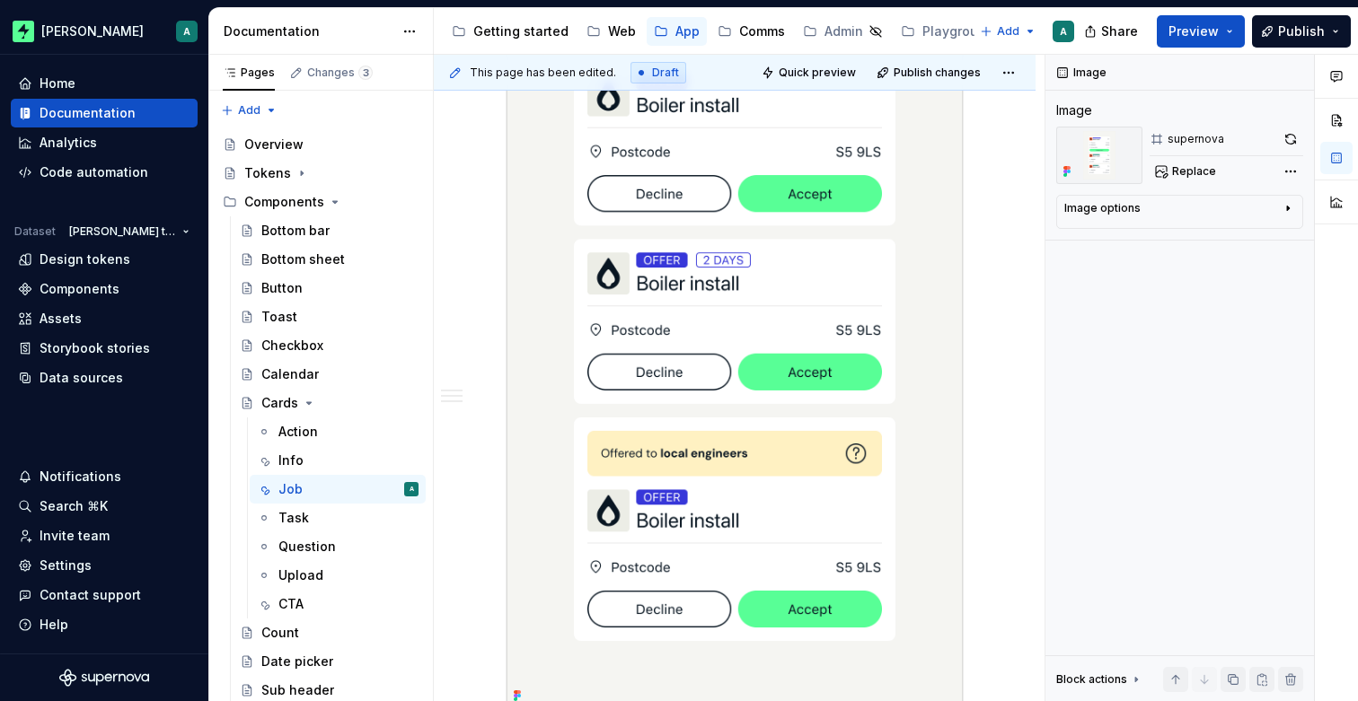
click at [913, 318] on img at bounding box center [734, 309] width 456 height 798
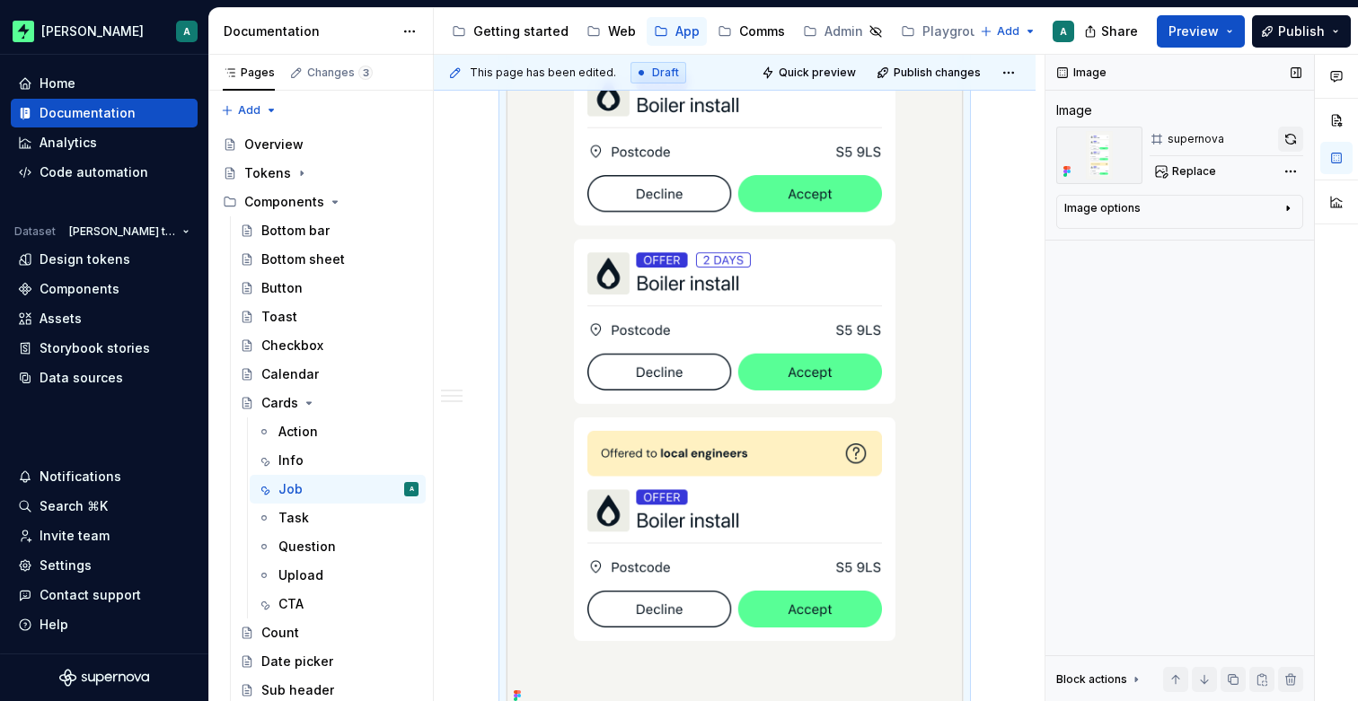
click at [1285, 139] on button "button" at bounding box center [1290, 139] width 25 height 25
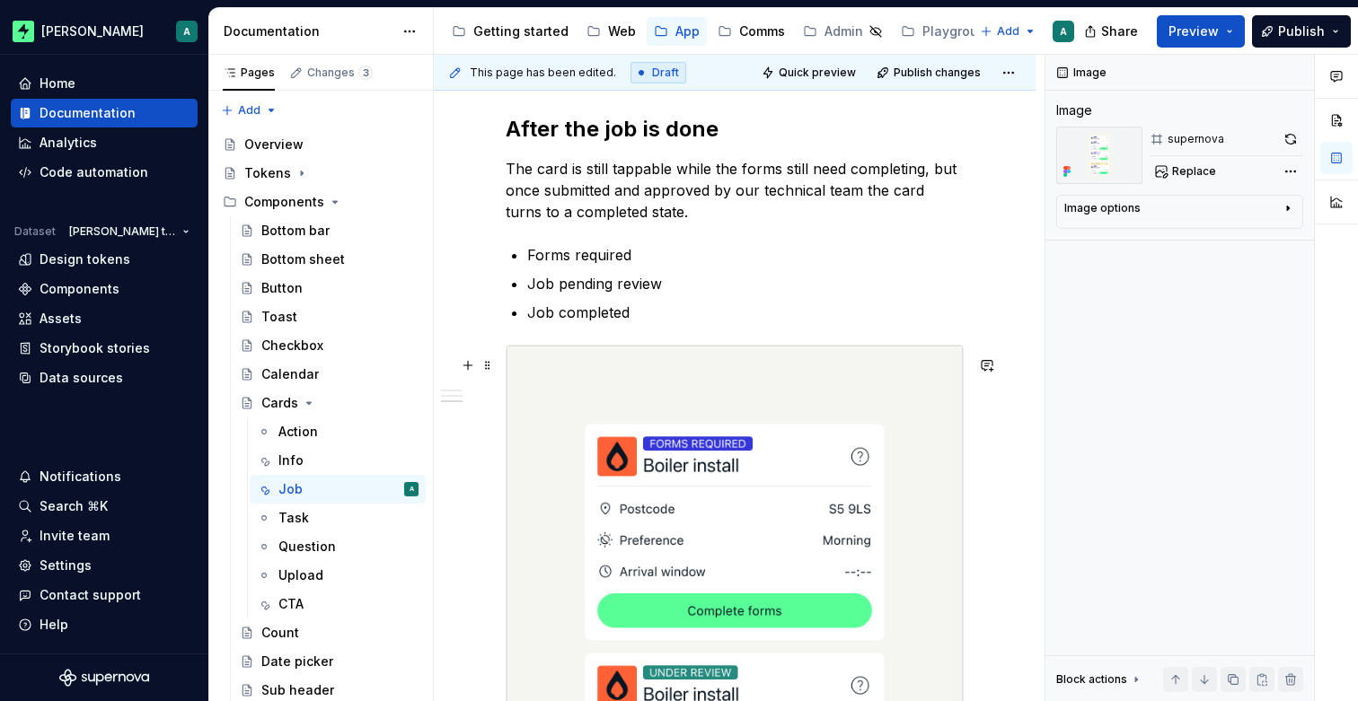
scroll to position [2643, 0]
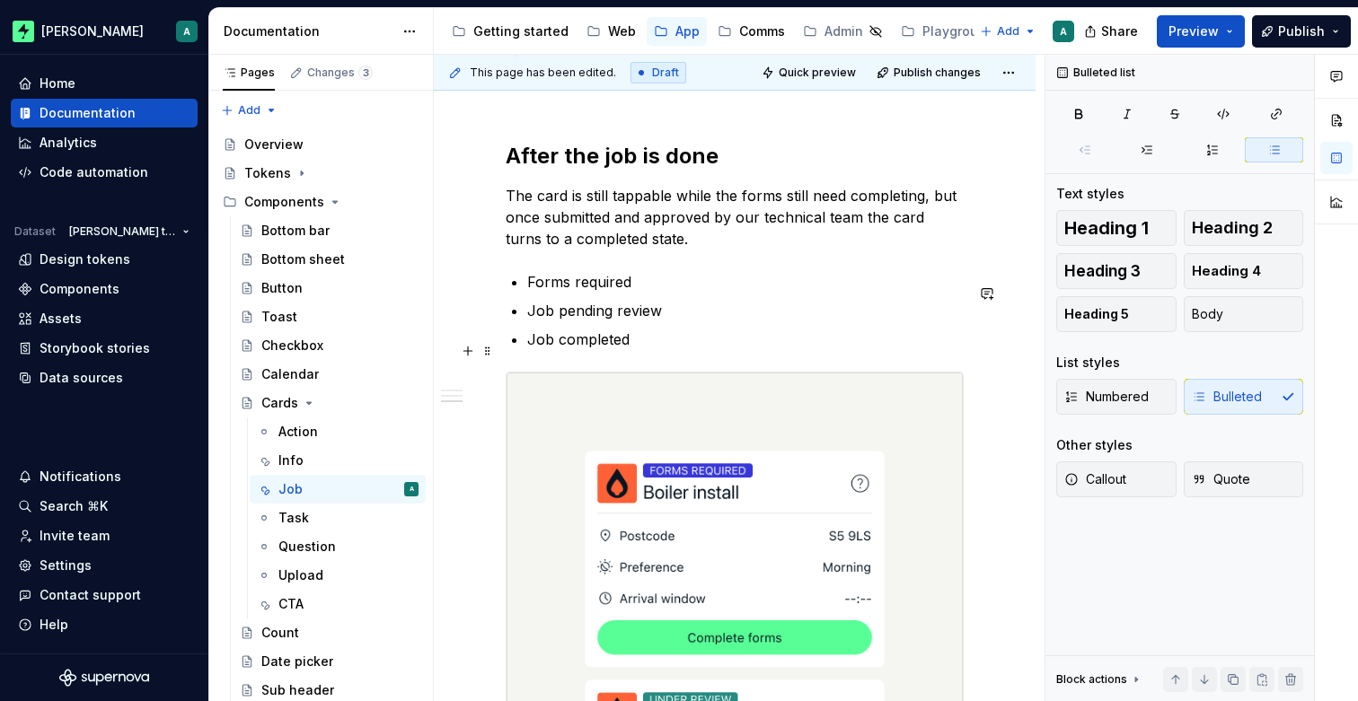
click at [754, 350] on p "Job completed" at bounding box center [745, 340] width 436 height 22
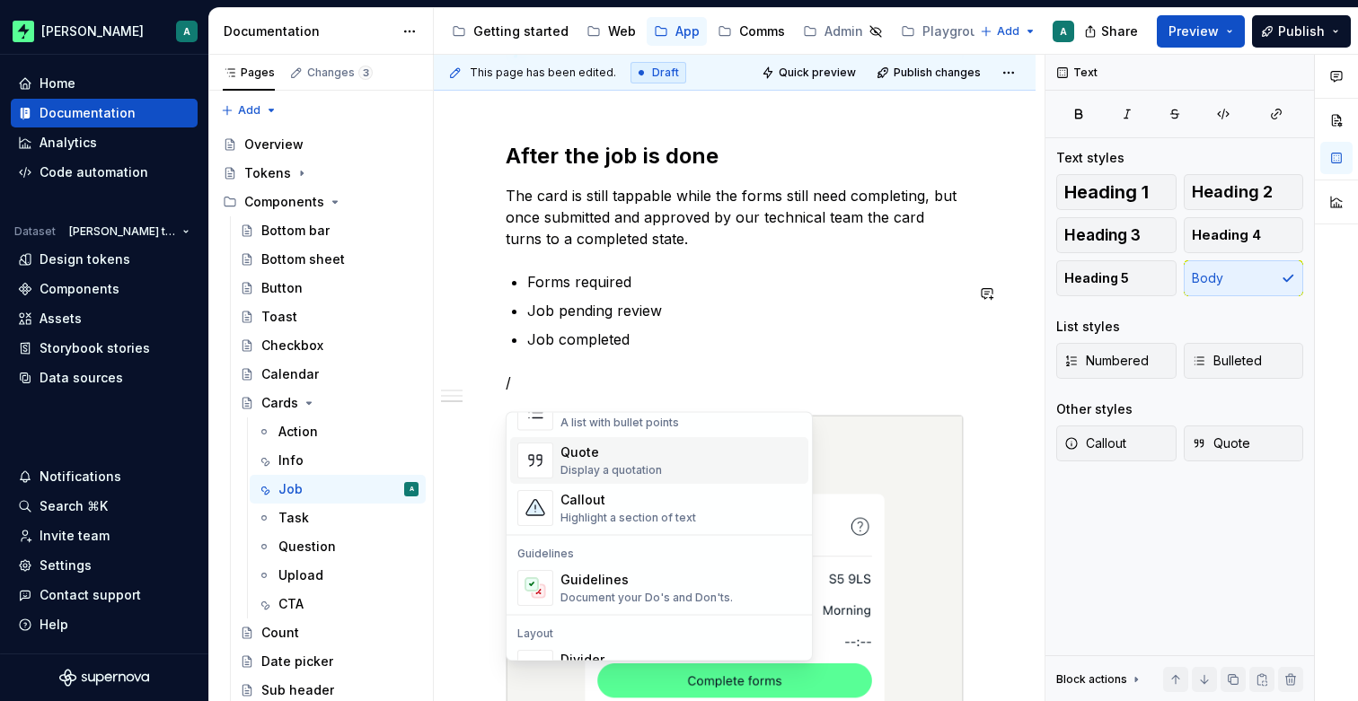
scroll to position [407, 0]
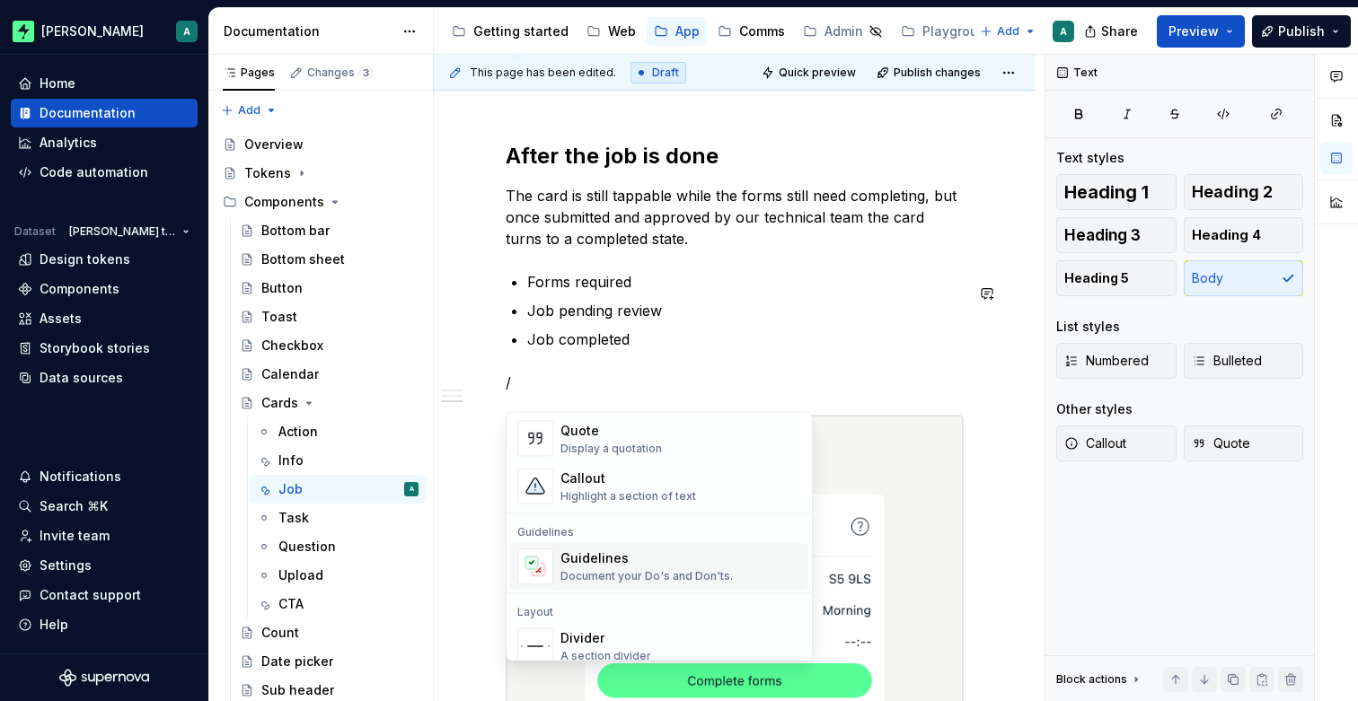
click at [666, 502] on div "Highlight a section of text" at bounding box center [628, 496] width 136 height 14
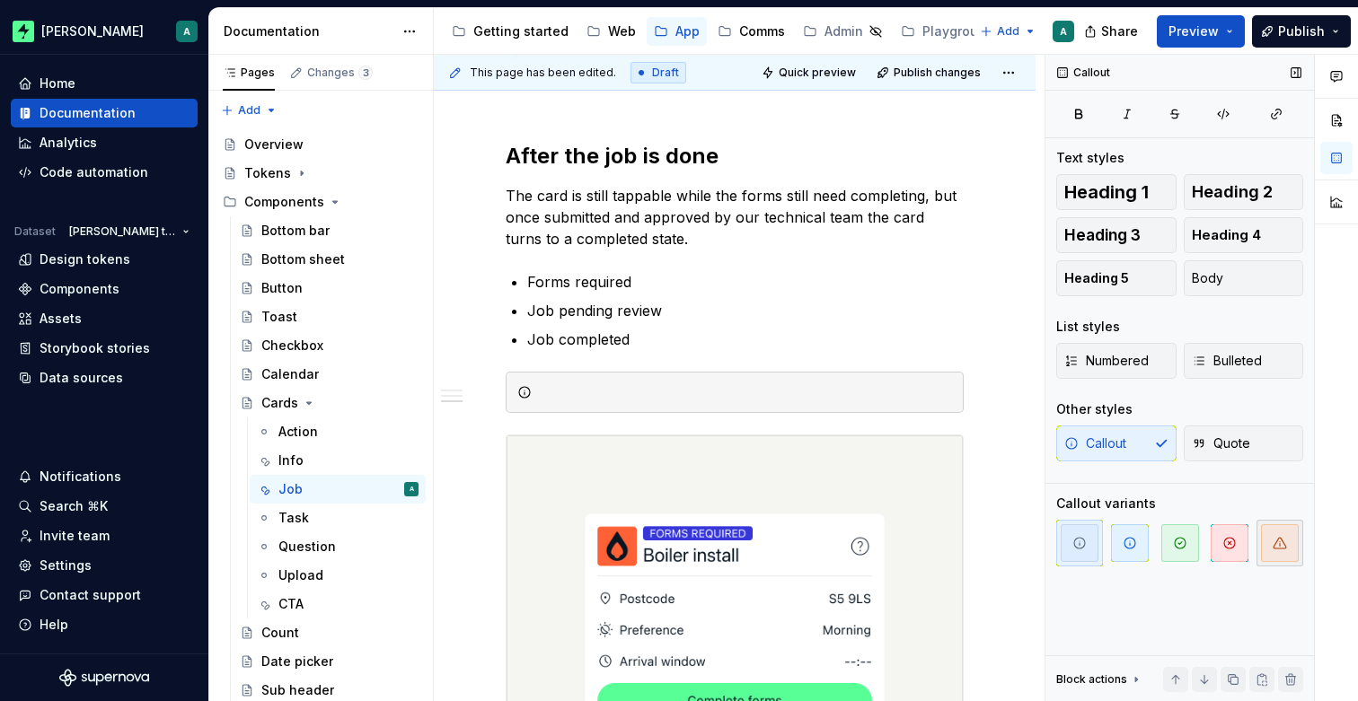
drag, startPoint x: 1285, startPoint y: 542, endPoint x: 1267, endPoint y: 535, distance: 19.3
click at [1285, 542] on icon "button" at bounding box center [1279, 543] width 14 height 14
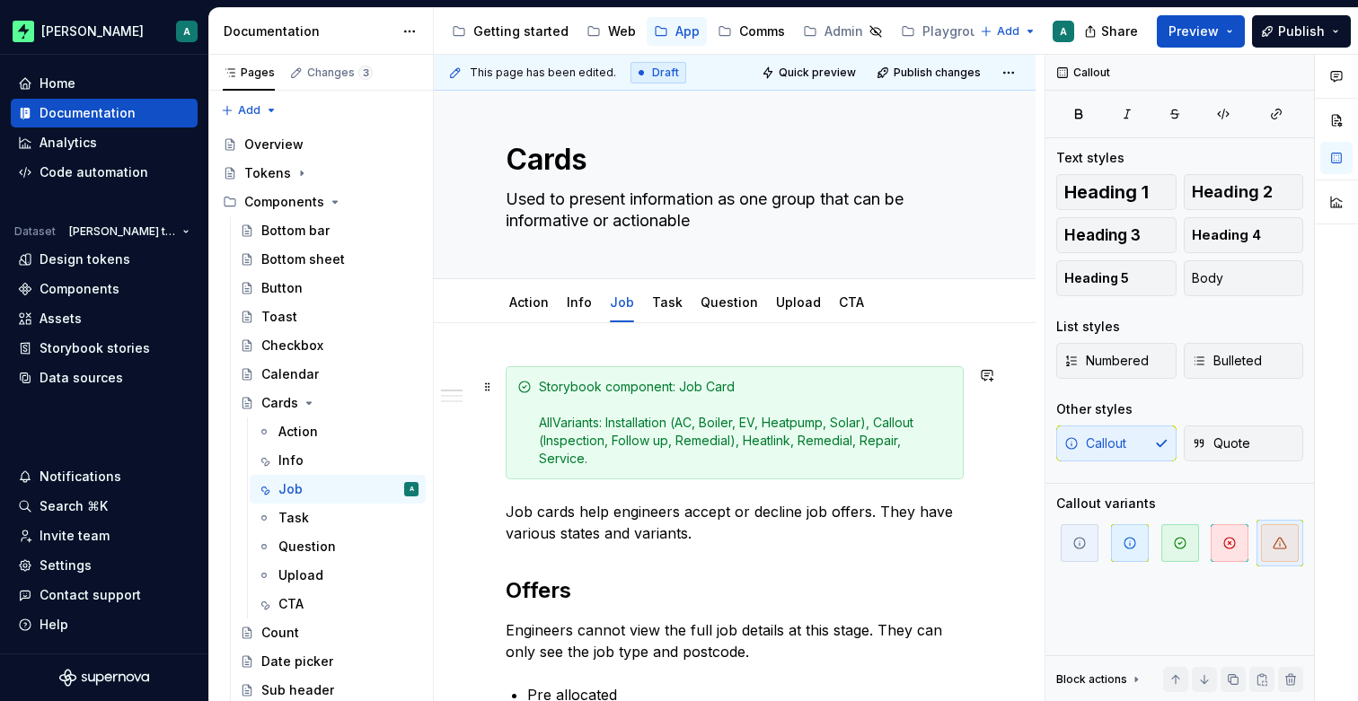
scroll to position [0, 0]
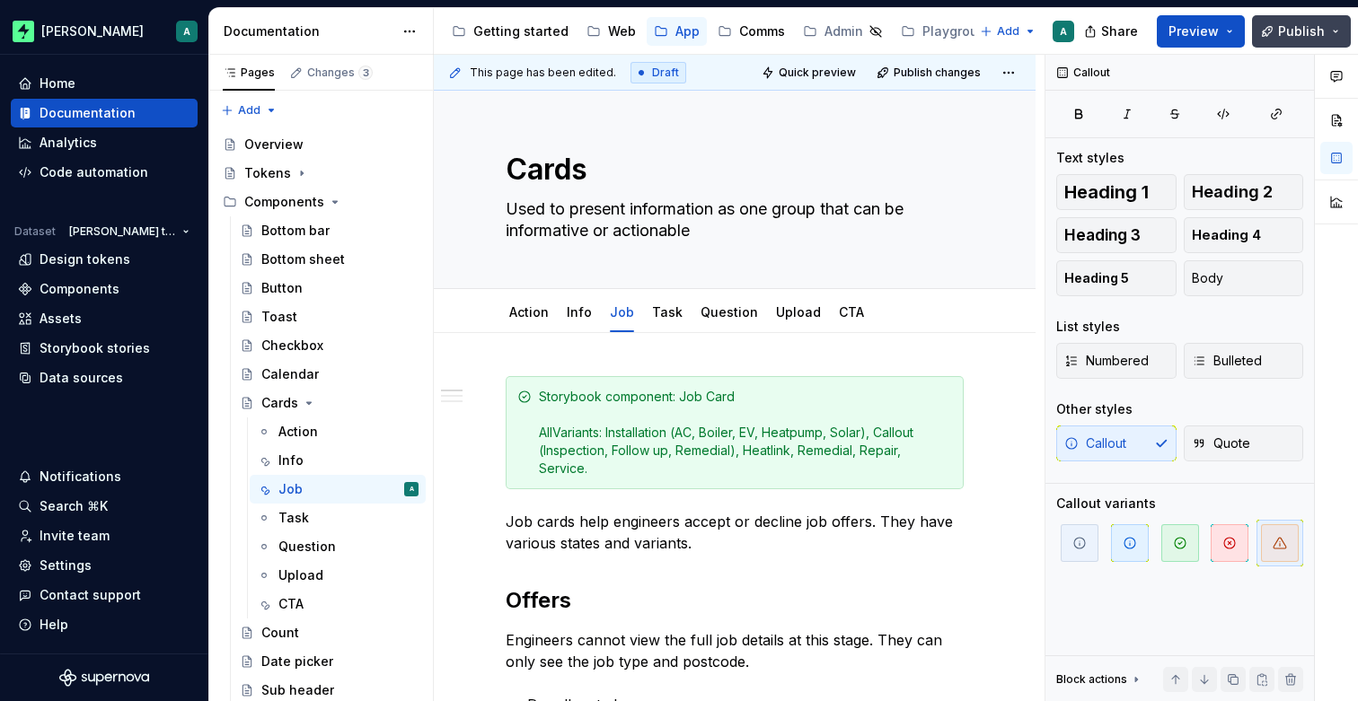
click at [1291, 31] on span "Publish" at bounding box center [1301, 31] width 47 height 18
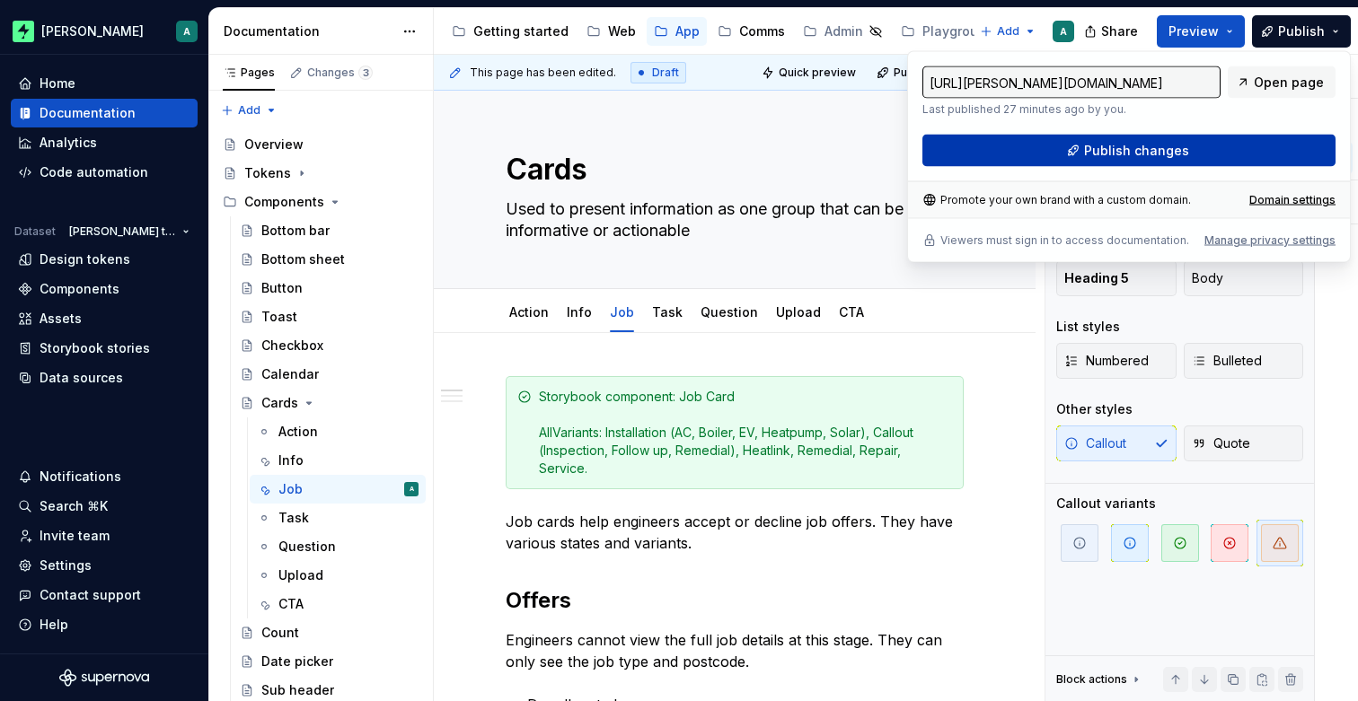
click at [1137, 152] on span "Publish changes" at bounding box center [1136, 151] width 105 height 18
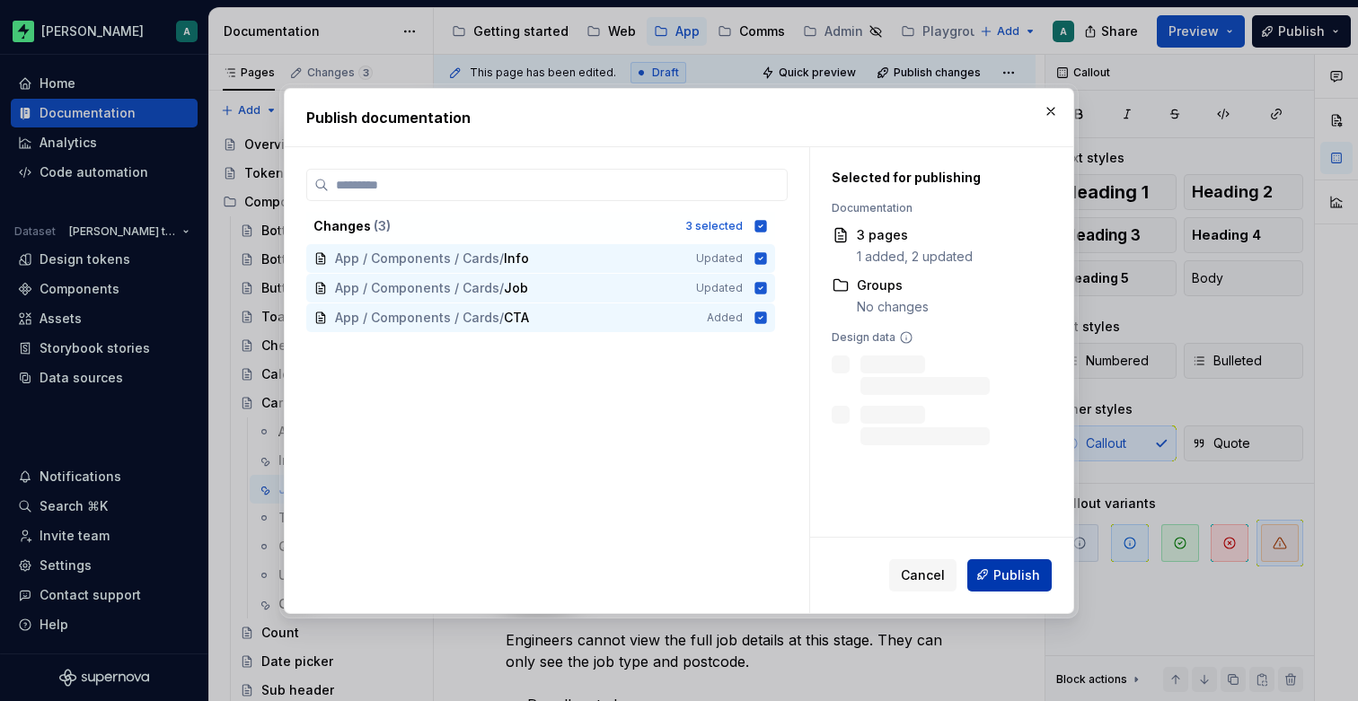
click at [1029, 568] on span "Publish" at bounding box center [1016, 575] width 47 height 18
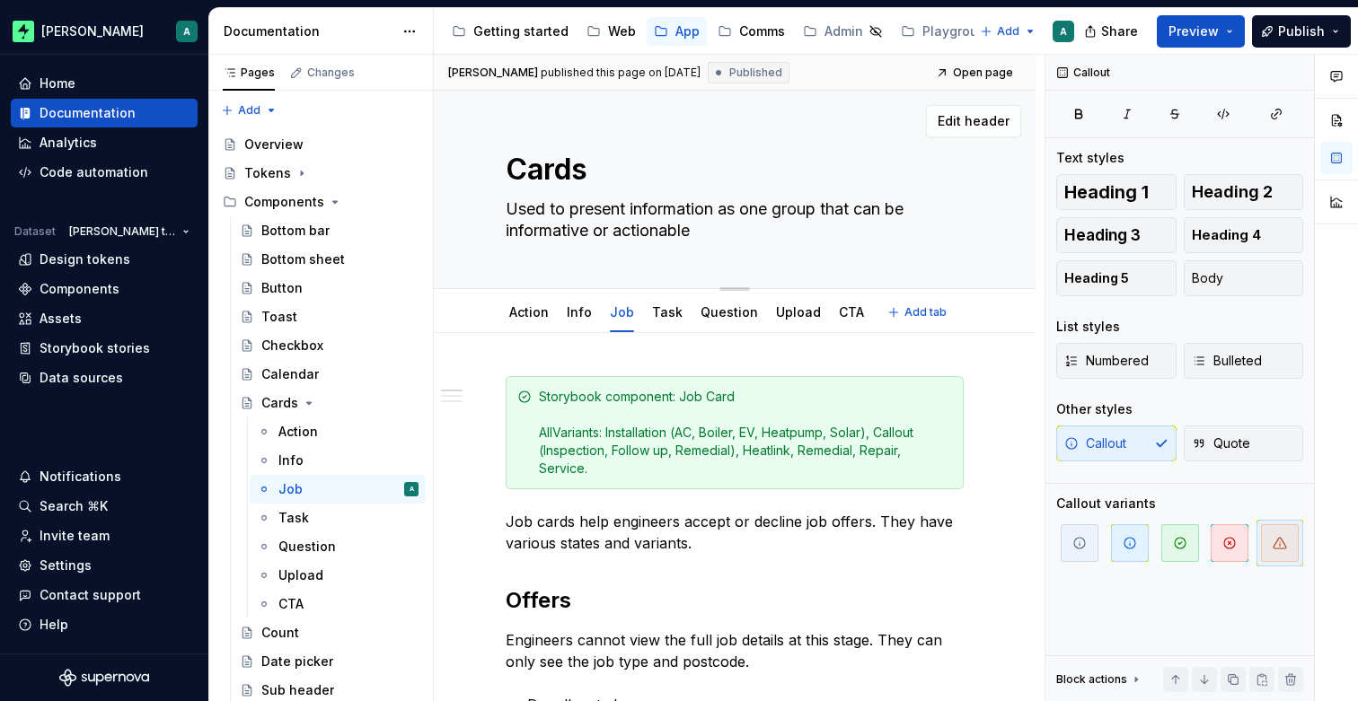
drag, startPoint x: 772, startPoint y: 212, endPoint x: 759, endPoint y: 211, distance: 13.5
click at [756, 211] on textarea "Used to present information as one group that can be informative or actionable" at bounding box center [731, 220] width 458 height 50
click at [770, 210] on textarea "Used to present information as one group that can be informative or actionable" at bounding box center [731, 220] width 458 height 50
drag, startPoint x: 773, startPoint y: 210, endPoint x: 750, endPoint y: 210, distance: 23.3
click at [750, 210] on textarea "Used to present information as one group that can be informative or actionable" at bounding box center [731, 220] width 458 height 50
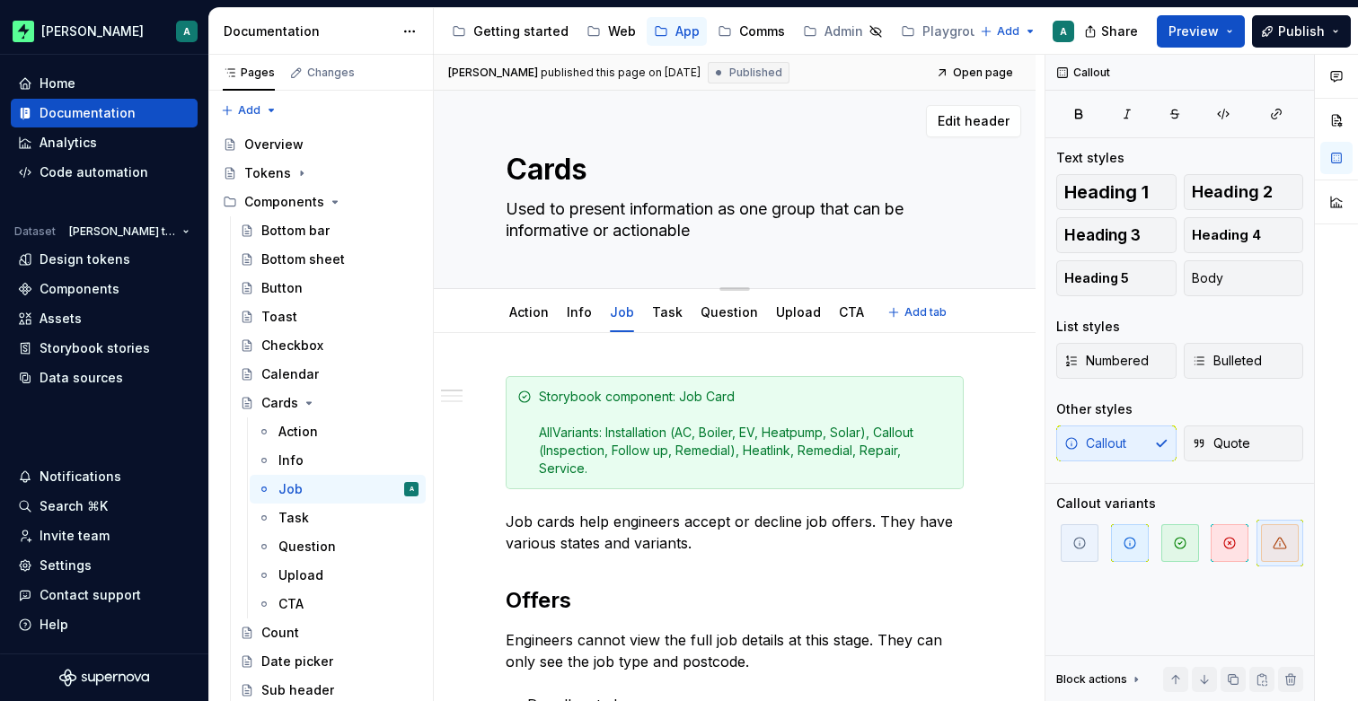
click at [831, 207] on textarea "Used to present information as one group that can be informative or actionable" at bounding box center [731, 220] width 458 height 50
drag, startPoint x: 822, startPoint y: 213, endPoint x: 726, endPoint y: 212, distance: 97.0
click at [726, 212] on textarea "Used to present information as one group that can be informative or actionable" at bounding box center [731, 220] width 458 height 50
type textarea "*"
type textarea "Used to present information g that can be informative or actionable"
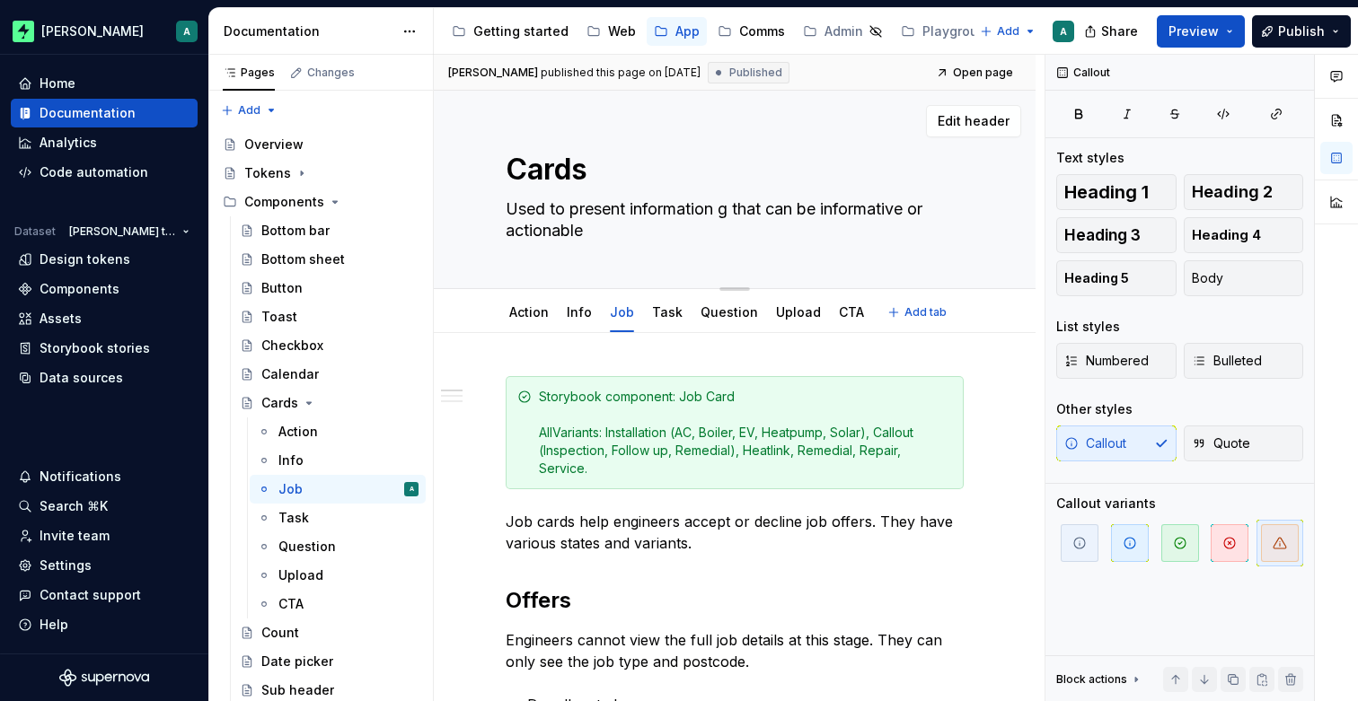
type textarea "*"
type textarea "Used to present information gr that can be informative or actionable"
type textarea "*"
type textarea "Used to present information gro that can be informative or actionable"
type textarea "*"
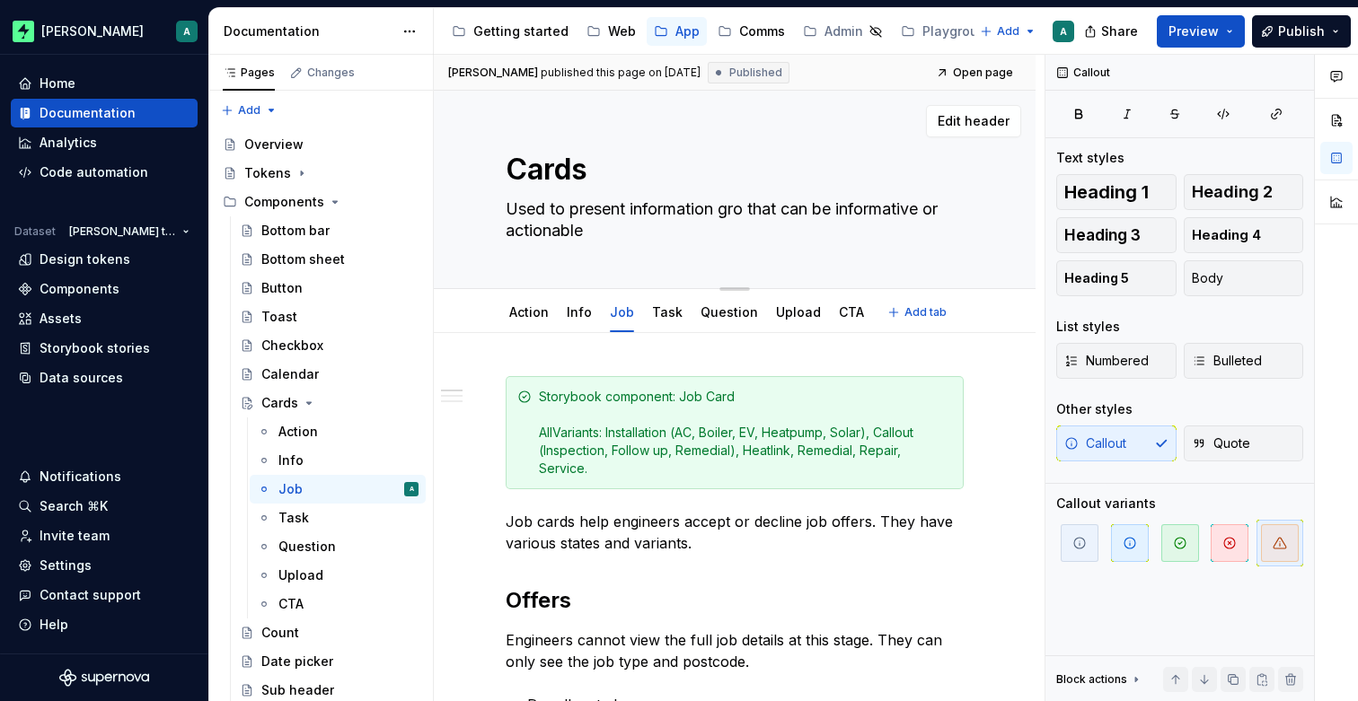
type textarea "Used to present information grou that can be informative or actionable"
type textarea "*"
type textarea "Used to present information group that can be informative or actionable"
type textarea "*"
type textarea "Used to present information groupe that can be informative or actionable"
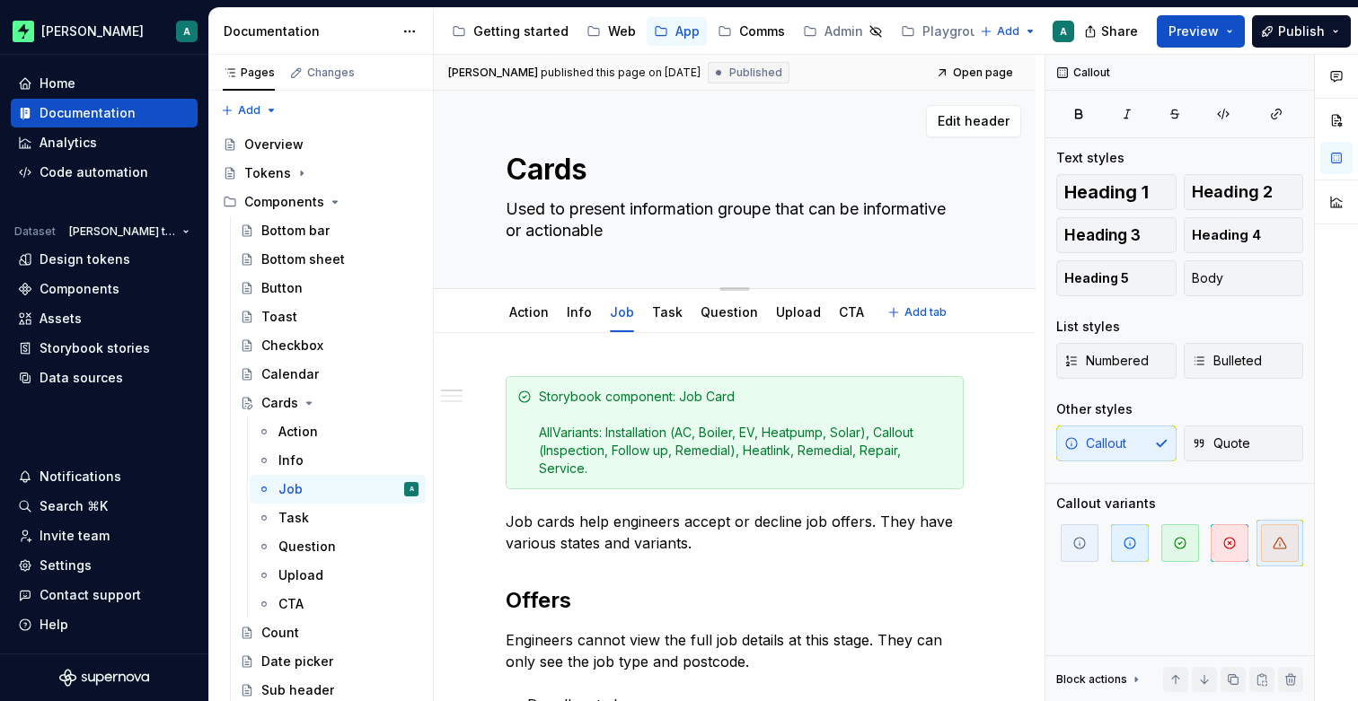
type textarea "*"
type textarea "Used to present information grouped that can be informative or actionable"
drag, startPoint x: 509, startPoint y: 226, endPoint x: 506, endPoint y: 207, distance: 19.0
click at [506, 207] on textarea "Used to present information grouped that can be informative or actionable" at bounding box center [731, 220] width 458 height 50
type textarea "*"
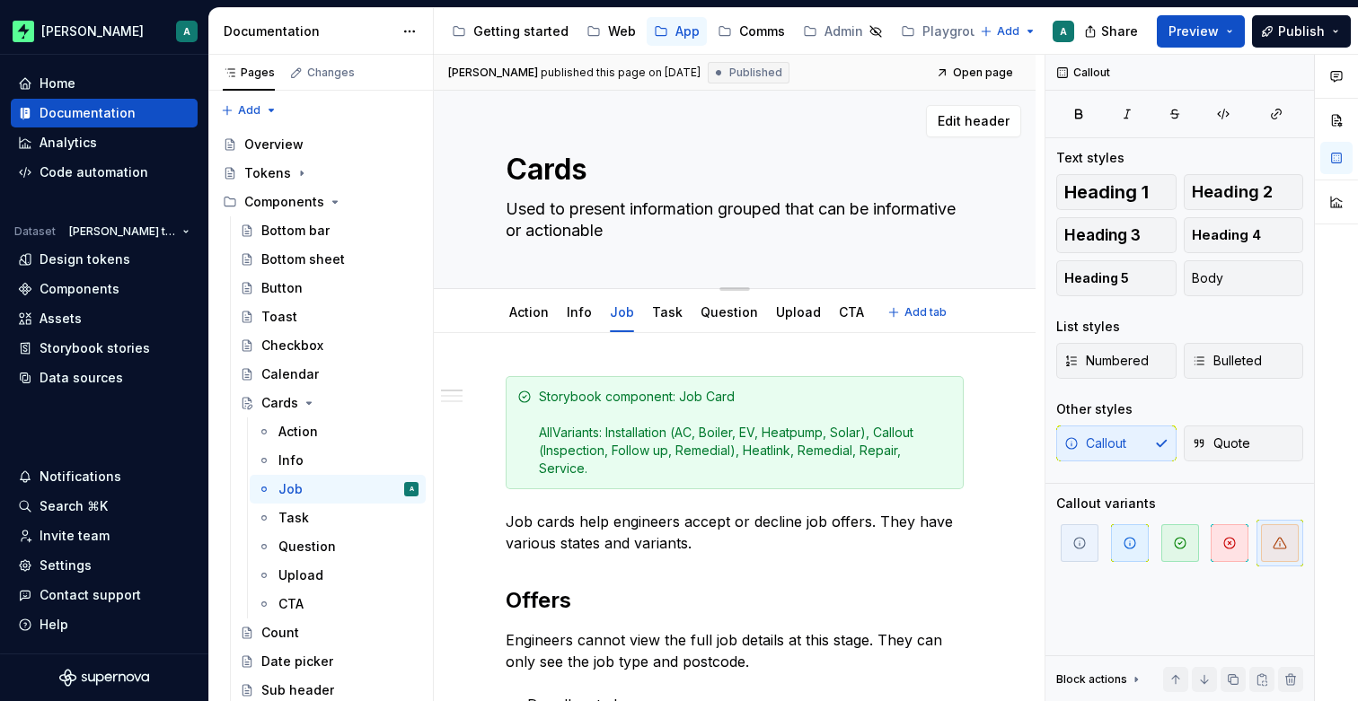
type textarea "Informative or actionable"
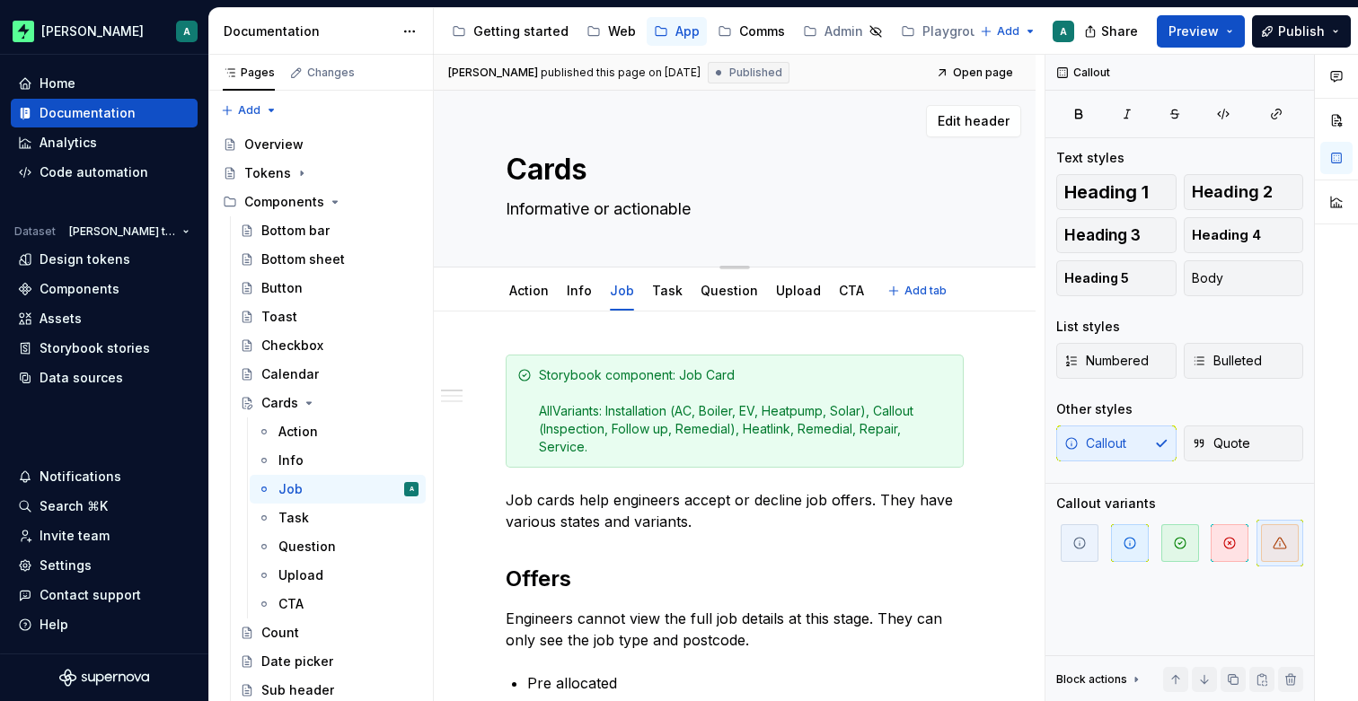
click at [733, 211] on textarea "Informative or actionable" at bounding box center [731, 209] width 458 height 29
type textarea "*"
type textarea "Informative or actionable"
type textarea "*"
type textarea "Informative or actionable i"
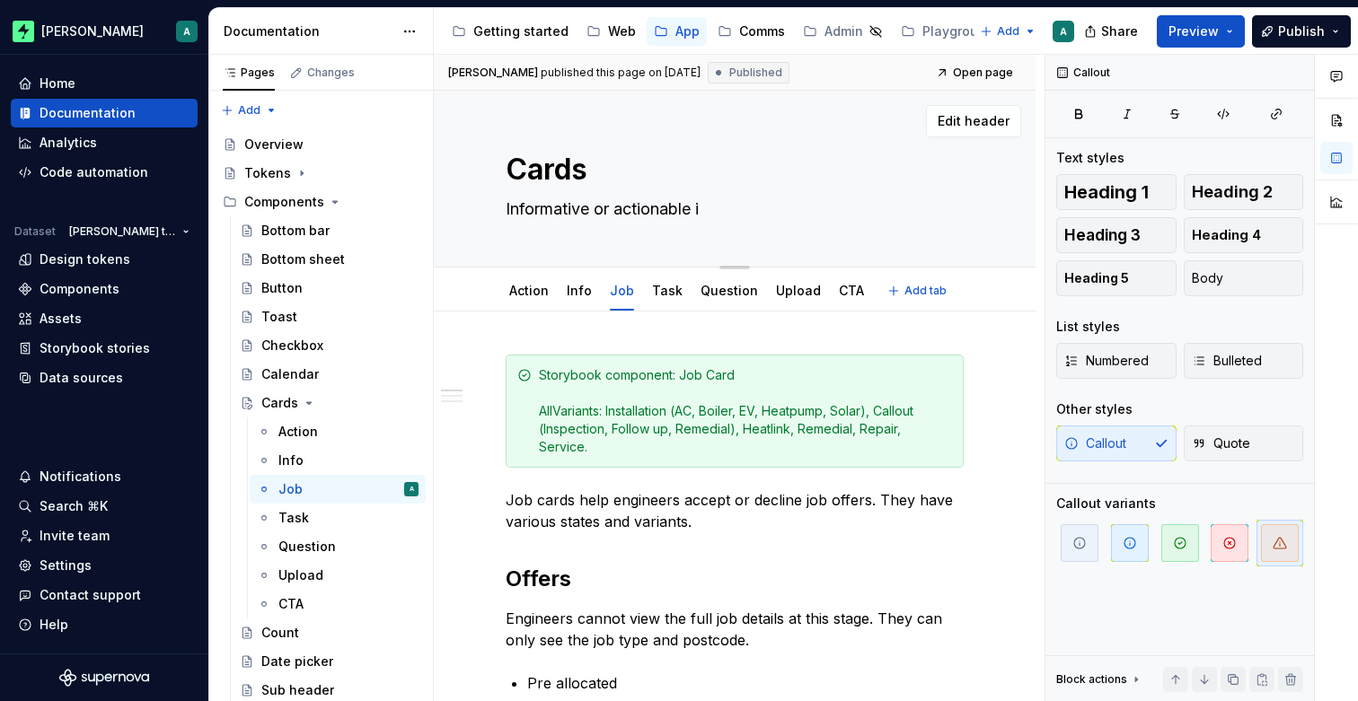
type textarea "*"
type textarea "Informative or actionable in"
type textarea "*"
type textarea "Informative or actionable inf"
type textarea "*"
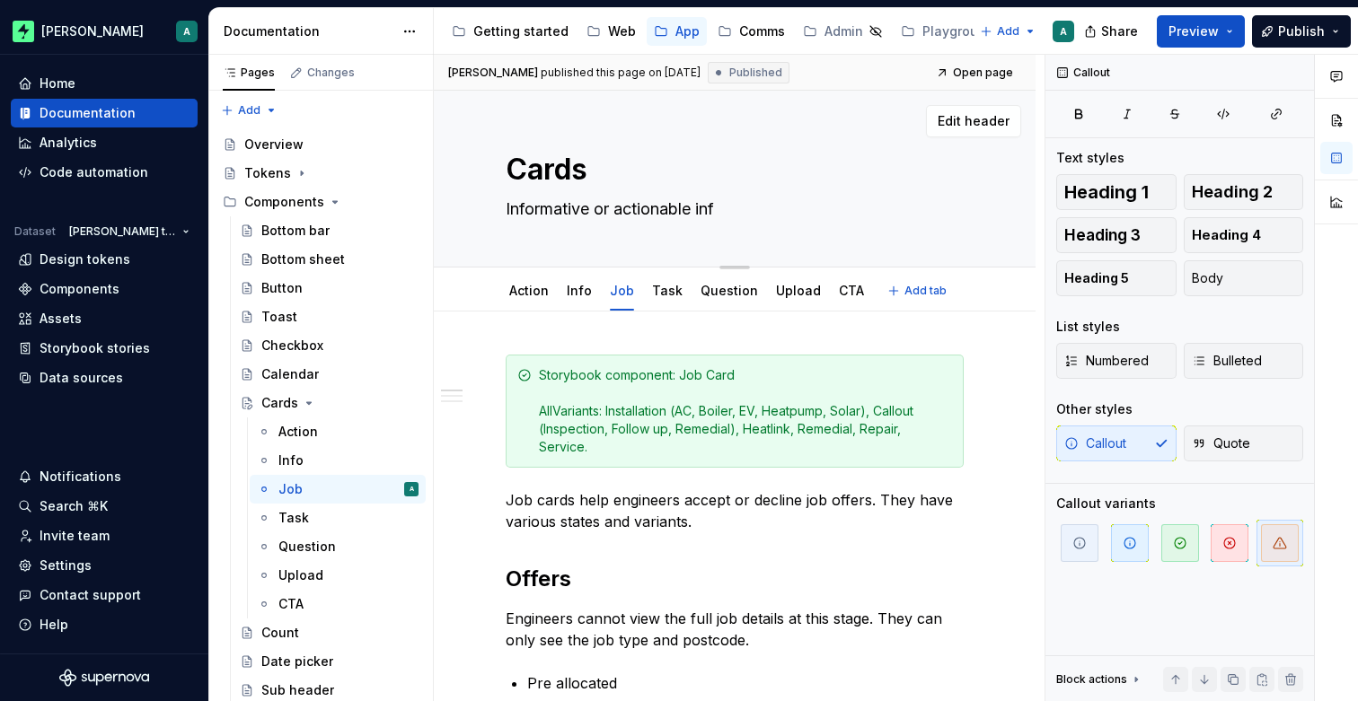
type textarea "Informative or actionable in"
type textarea "*"
type textarea "Informative or actionable i"
type textarea "*"
type textarea "Informative or actionable in"
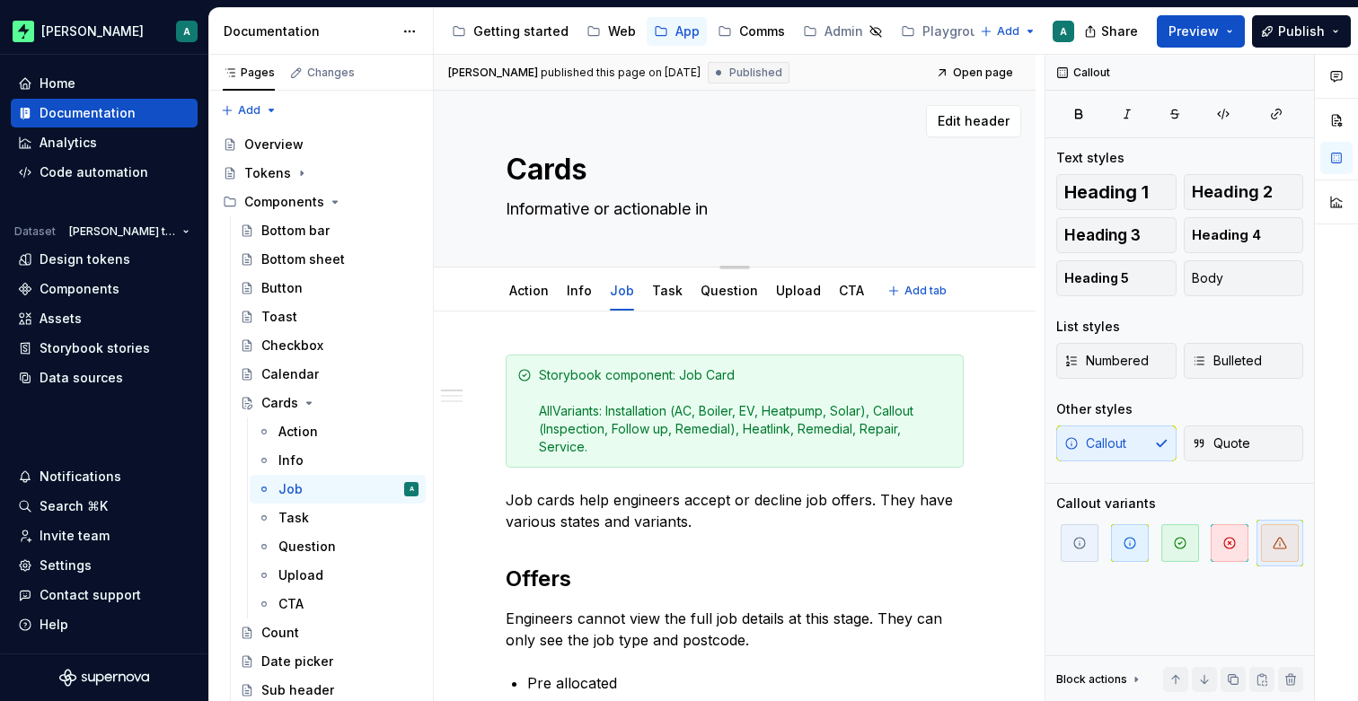
type textarea "*"
type textarea "Informative or actionable inf"
type textarea "*"
type textarea "Informative or actionable info"
type textarea "*"
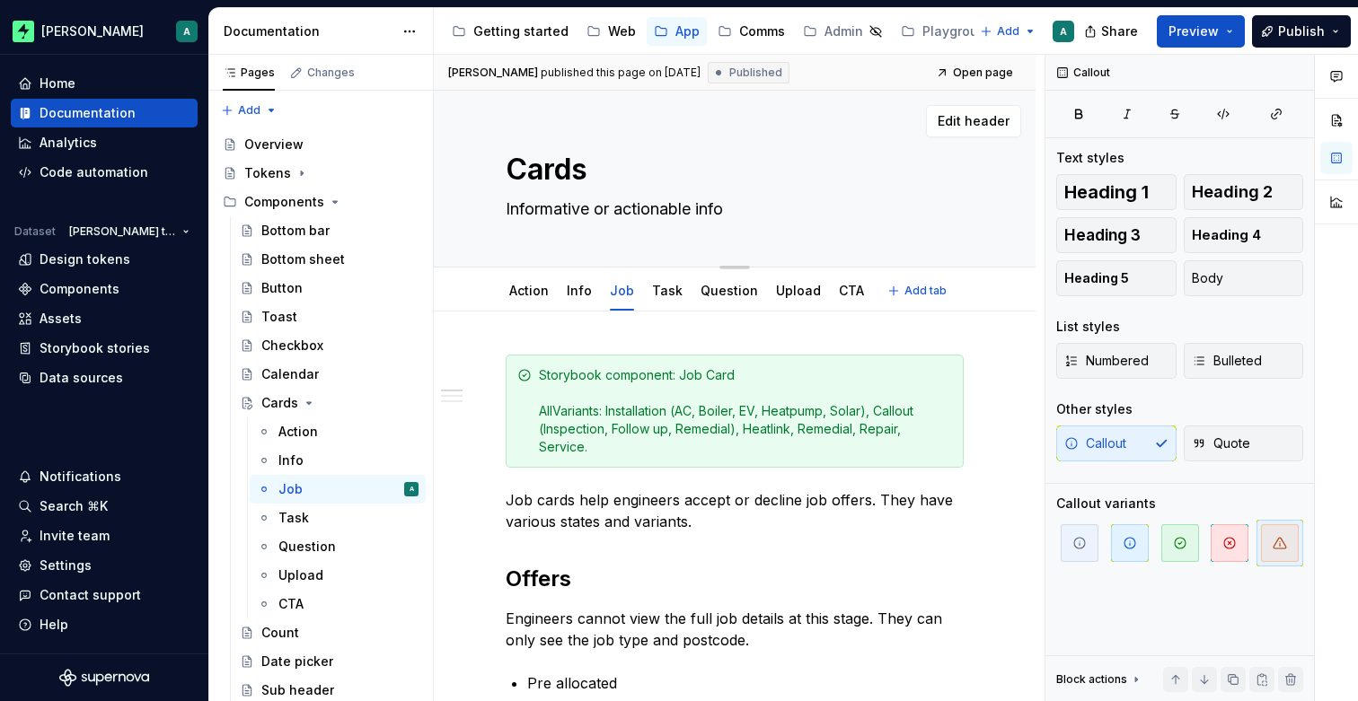
type textarea "Informative or actionable infor"
type textarea "*"
type textarea "Informative or actionable inform"
type textarea "*"
type textarea "Informative or actionable informat"
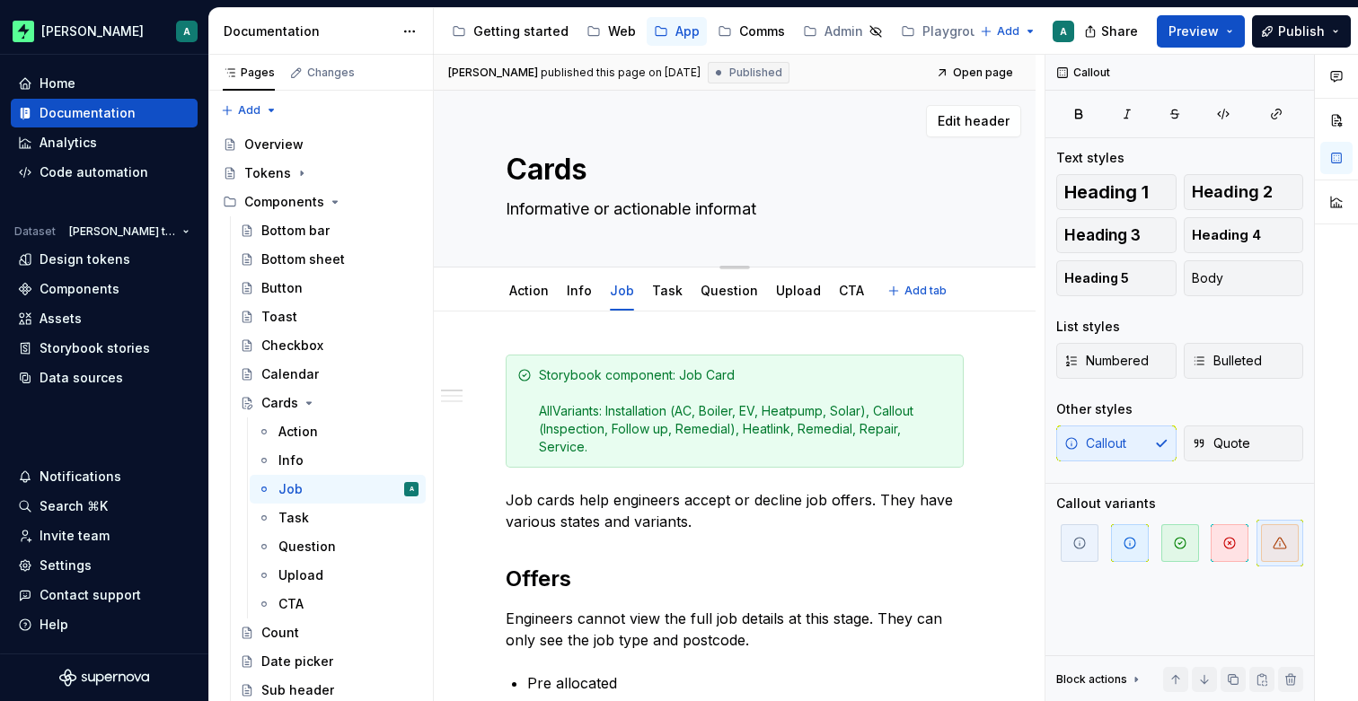
type textarea "*"
type textarea "Informative or actionable informati"
type textarea "*"
type textarea "Informative or actionable informatio"
type textarea "*"
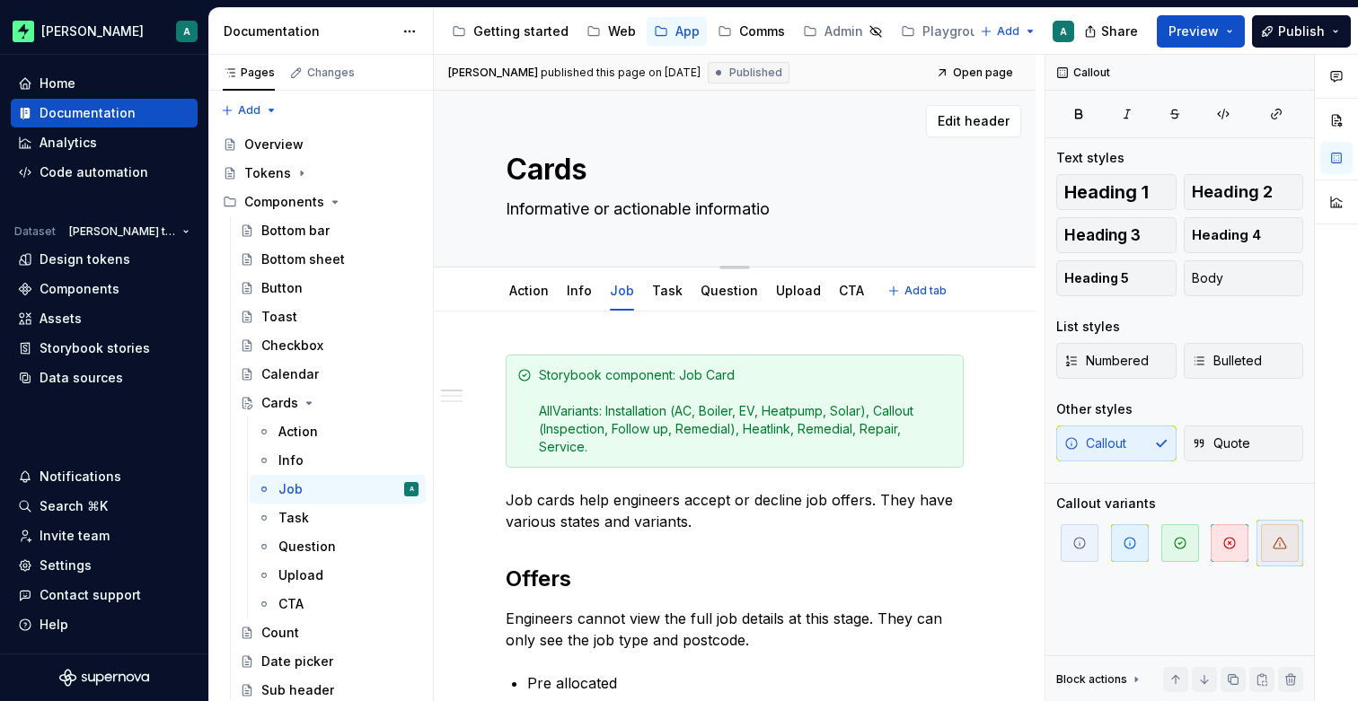
type textarea "Informative or actionable information"
type textarea "*"
type textarea "Informative or actionable information"
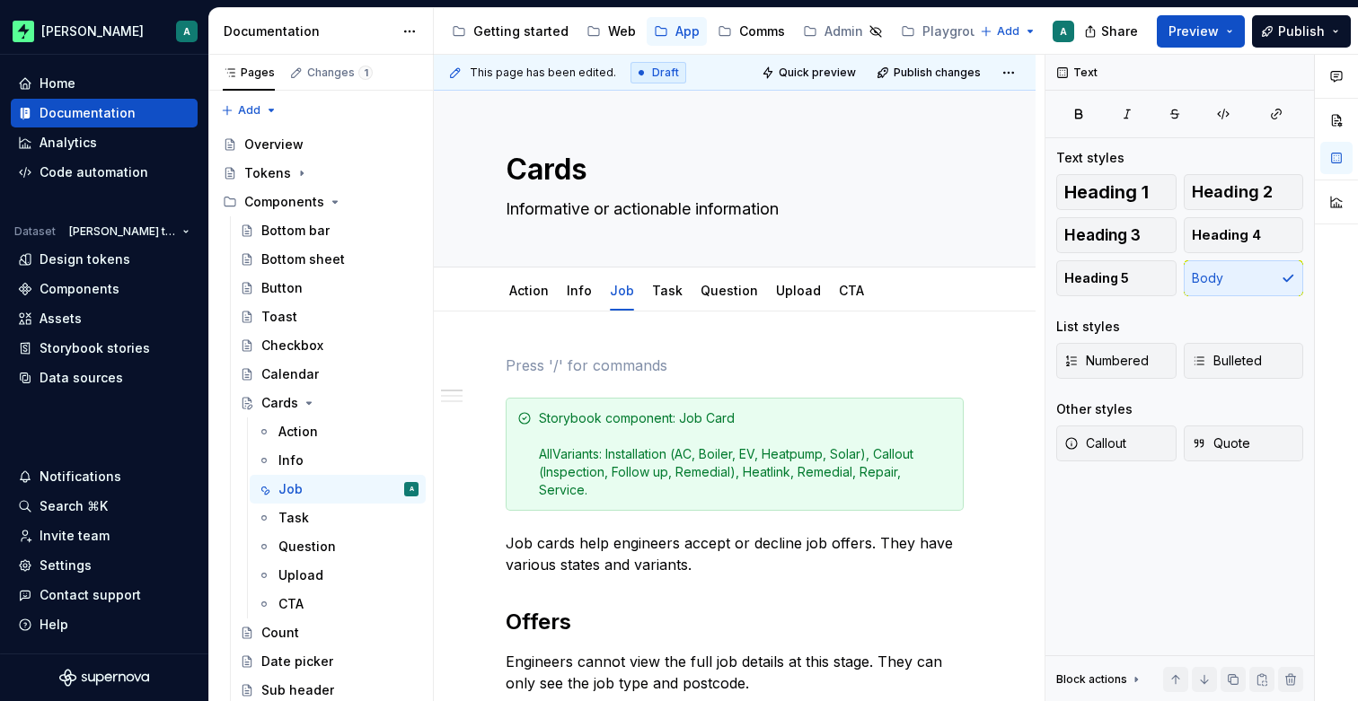
scroll to position [1, 0]
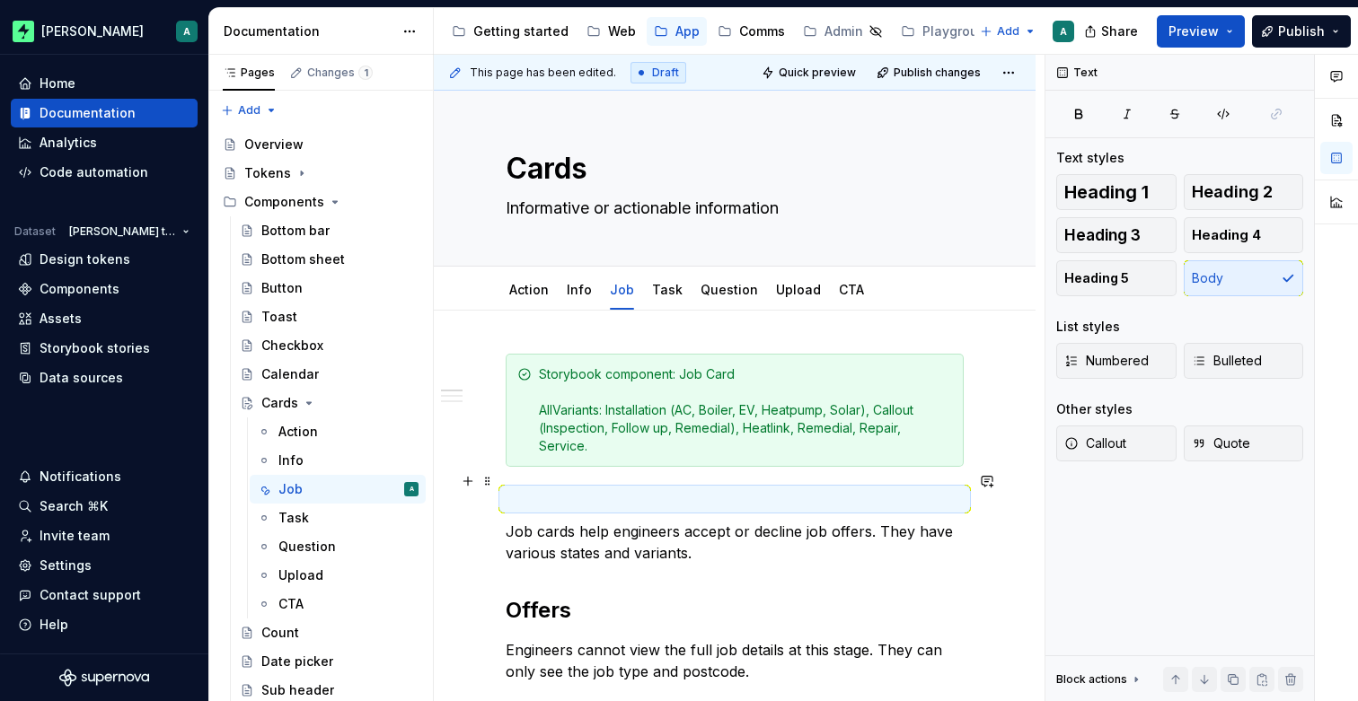
click at [531, 488] on p at bounding box center [735, 499] width 458 height 22
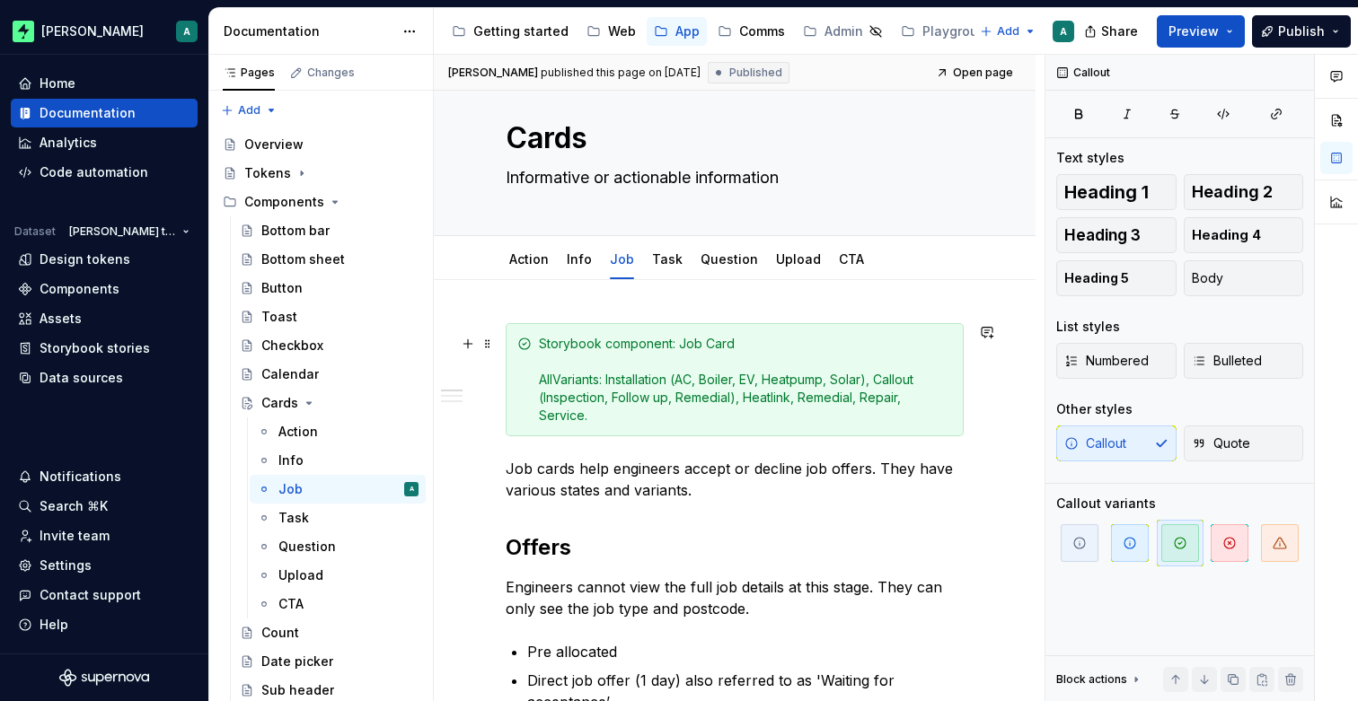
scroll to position [0, 0]
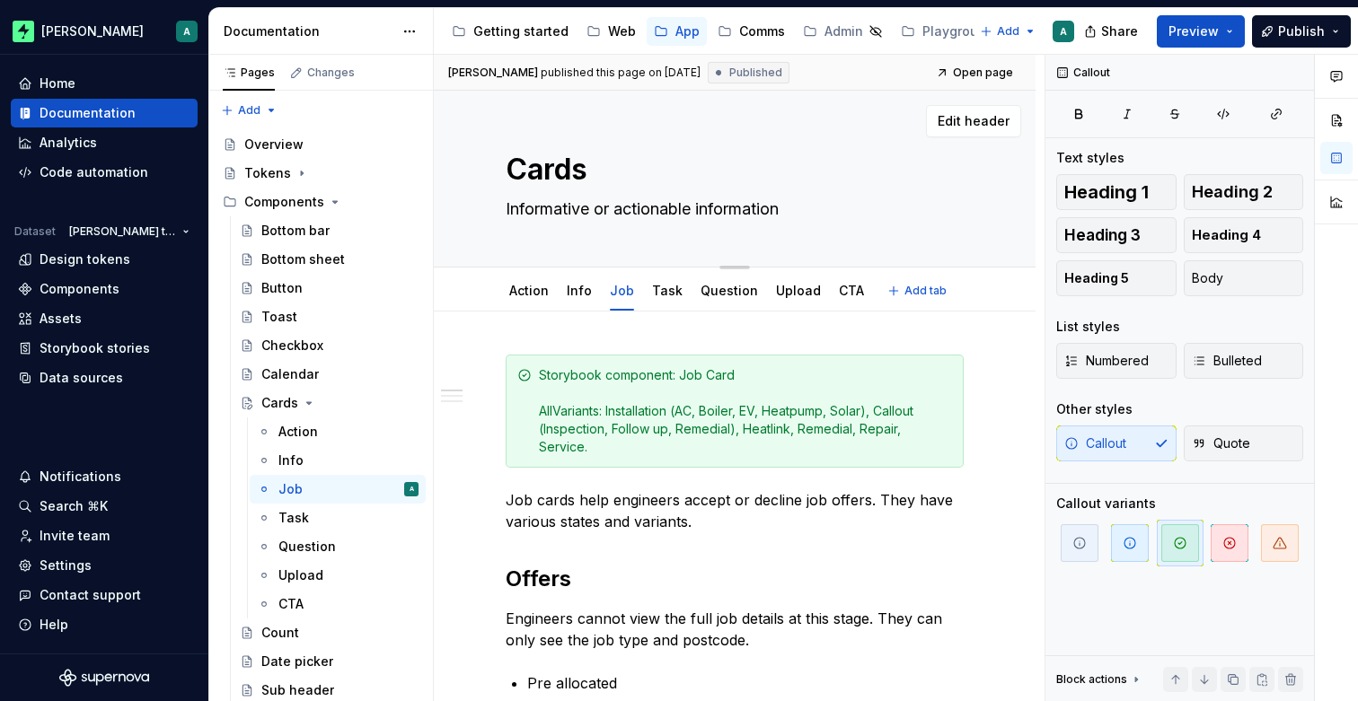
click at [643, 207] on textarea "Informative or actionable information" at bounding box center [731, 209] width 458 height 29
click at [508, 209] on textarea "Informative or actionable information" at bounding box center [731, 209] width 458 height 29
drag, startPoint x: 816, startPoint y: 209, endPoint x: 698, endPoint y: 212, distance: 118.6
click at [698, 212] on textarea "Informative or actionable information" at bounding box center [731, 209] width 458 height 29
type textarea "*"
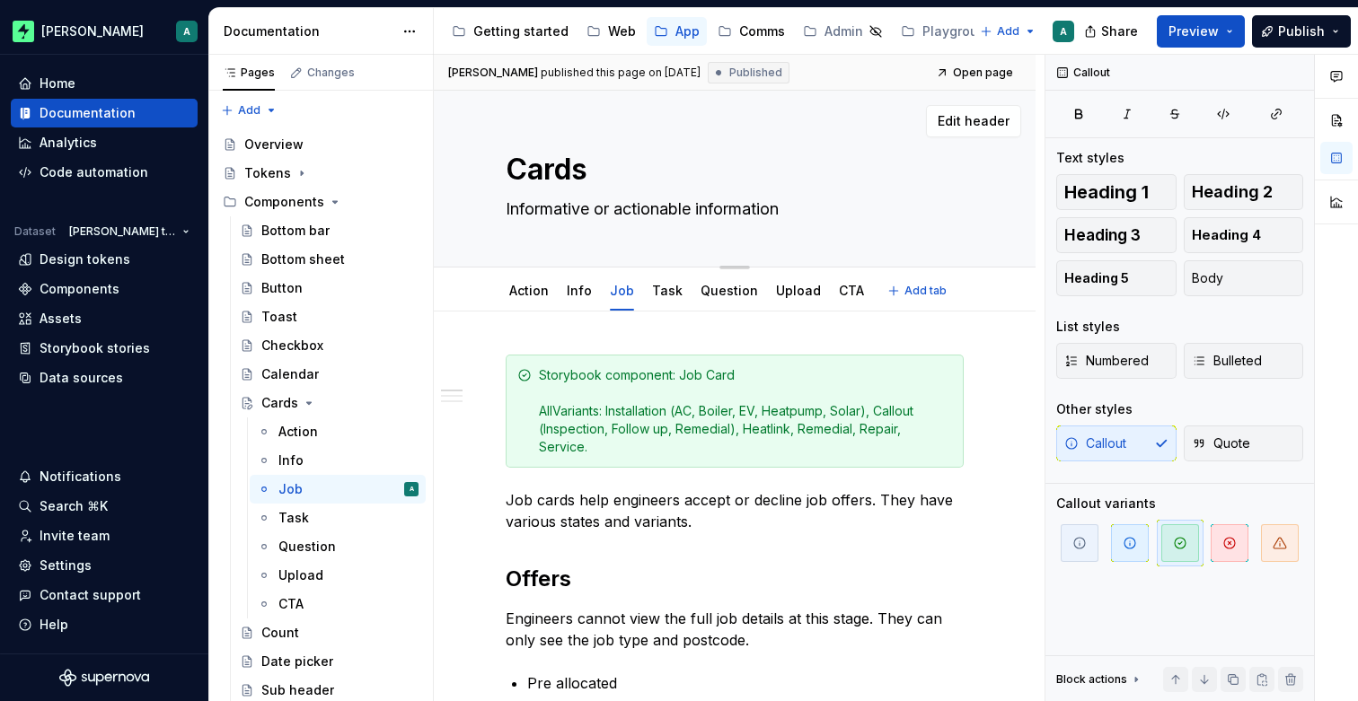
type textarea "Informative or actionable"
type textarea "*"
type textarea "Informative or actionable"
drag, startPoint x: 511, startPoint y: 211, endPoint x: 497, endPoint y: 210, distance: 14.4
click at [497, 211] on div "Cards Informative or actionable Edit header" at bounding box center [735, 179] width 602 height 177
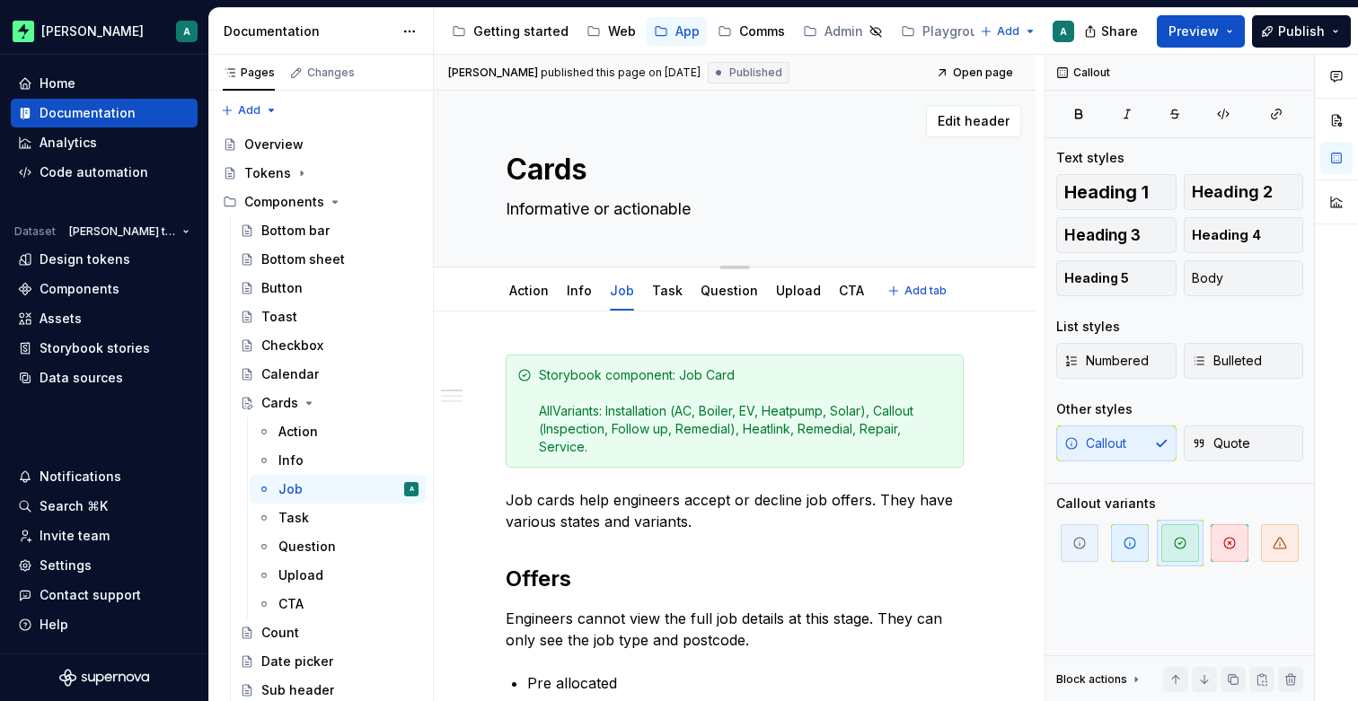
type textarea "*"
type textarea "Cnformative or actionable"
type textarea "*"
type textarea "Canformative or actionable"
type textarea "*"
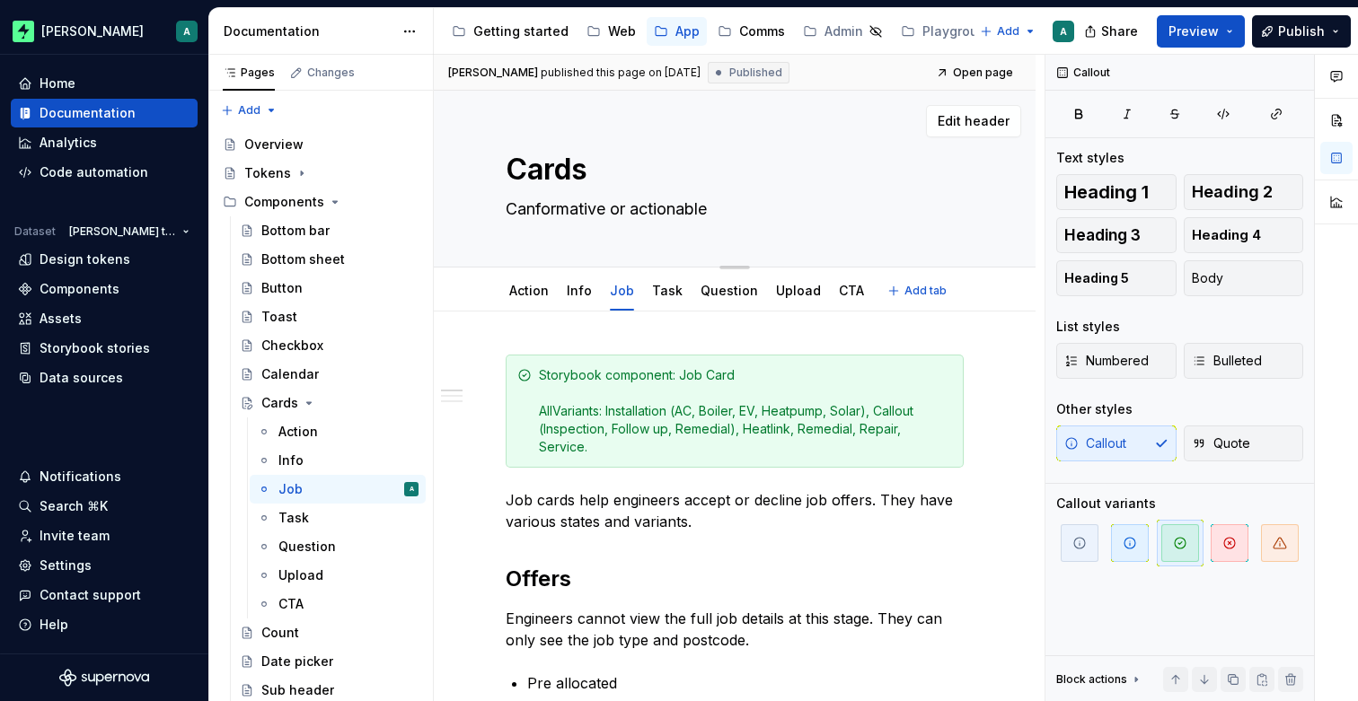
type textarea "Carnformative or actionable"
type textarea "*"
type textarea "Cardnformative or actionable"
type textarea "*"
type textarea "Cardsnformative or actionable"
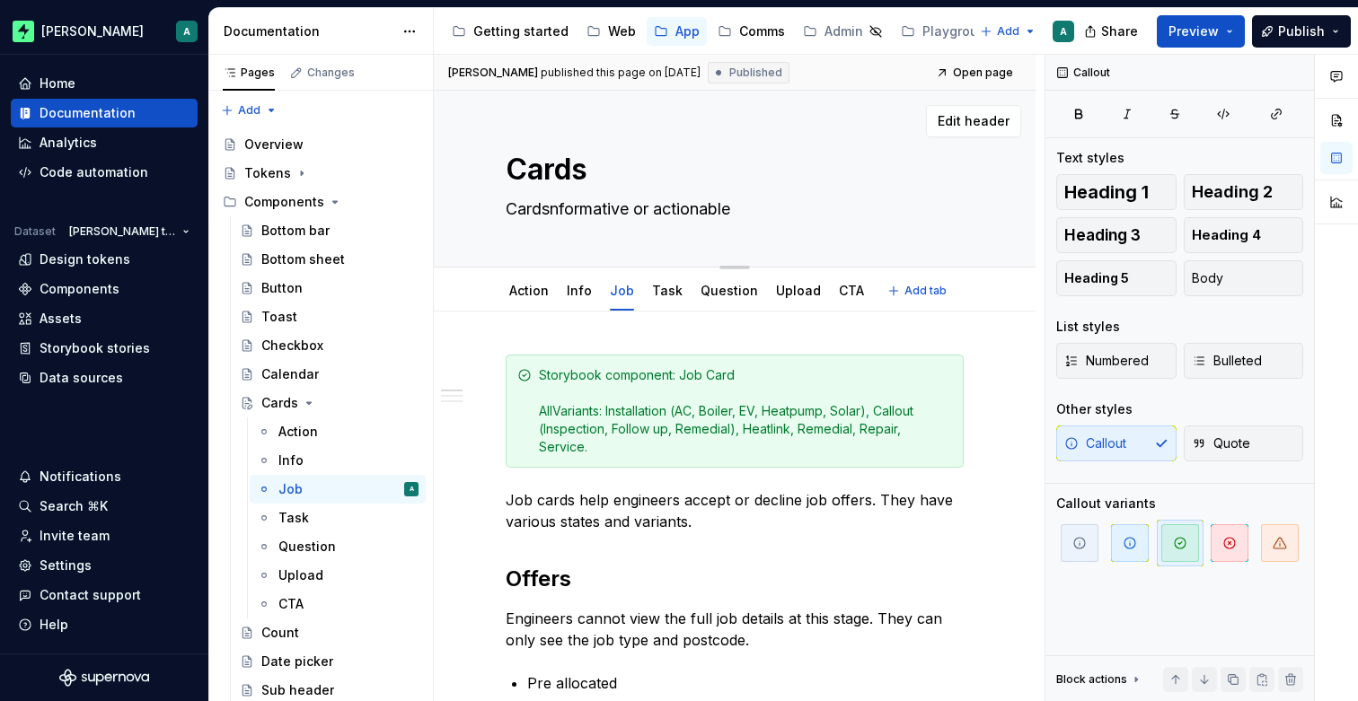
type textarea "*"
type textarea "Cards nformative or actionable"
type textarea "*"
type textarea "Cards gnformative or actionable"
type textarea "*"
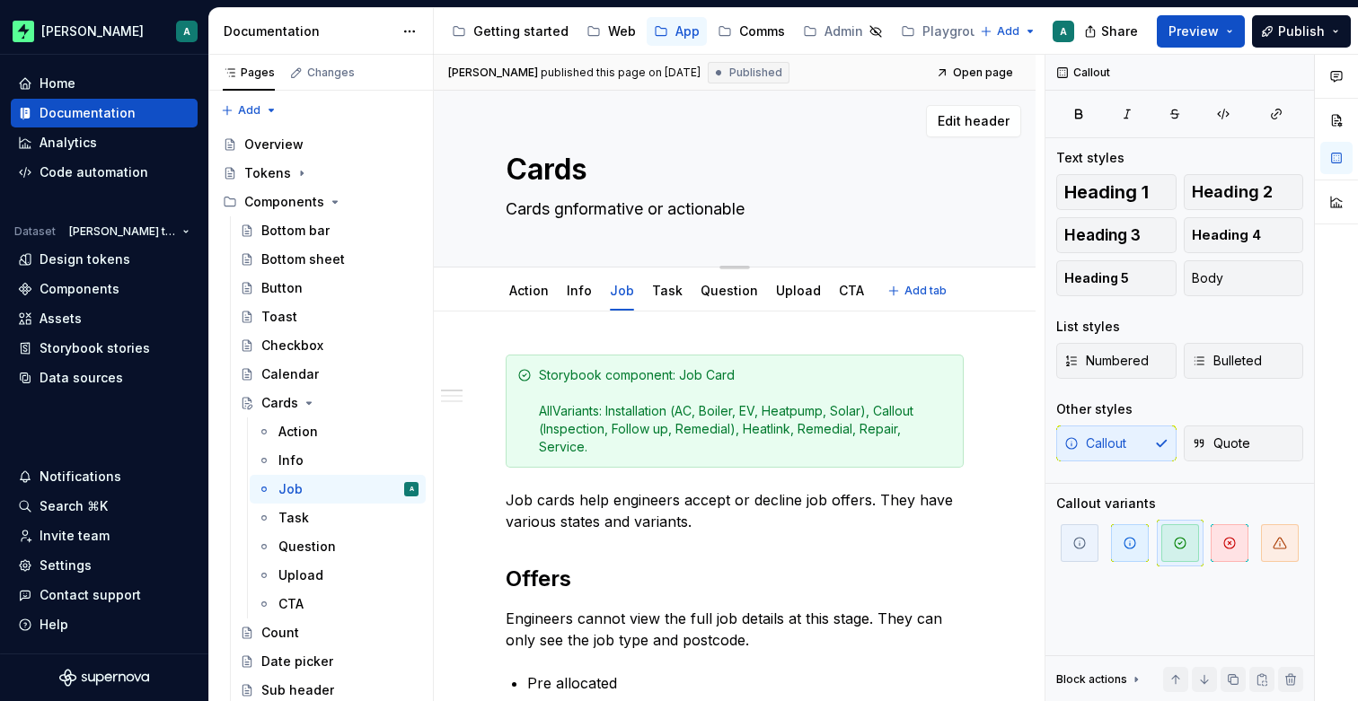
type textarea "Cards grnformative or actionable"
type textarea "*"
type textarea "Cards gronformative or actionable"
type textarea "*"
type textarea "Cards grounformative or actionable"
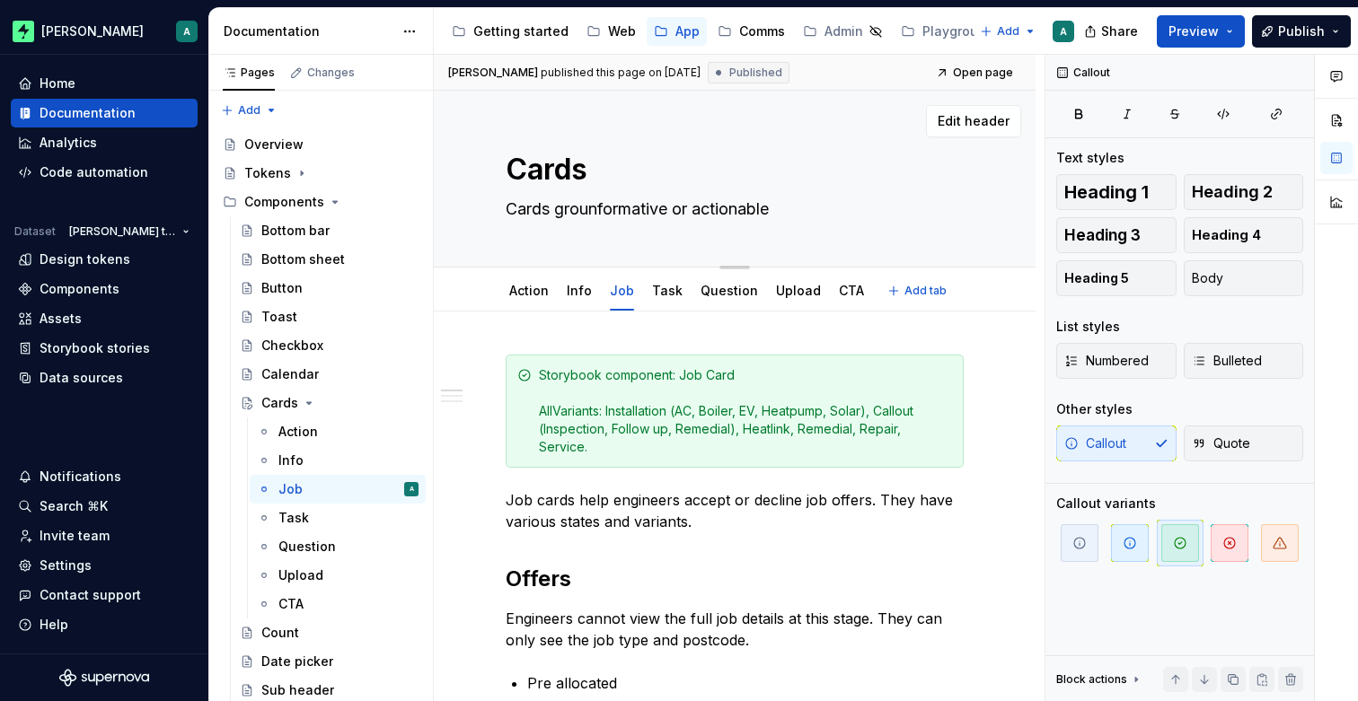
type textarea "*"
type textarea "Cards groupnformative or actionable"
type textarea "*"
type textarea "Cards group nformative or actionable"
type textarea "*"
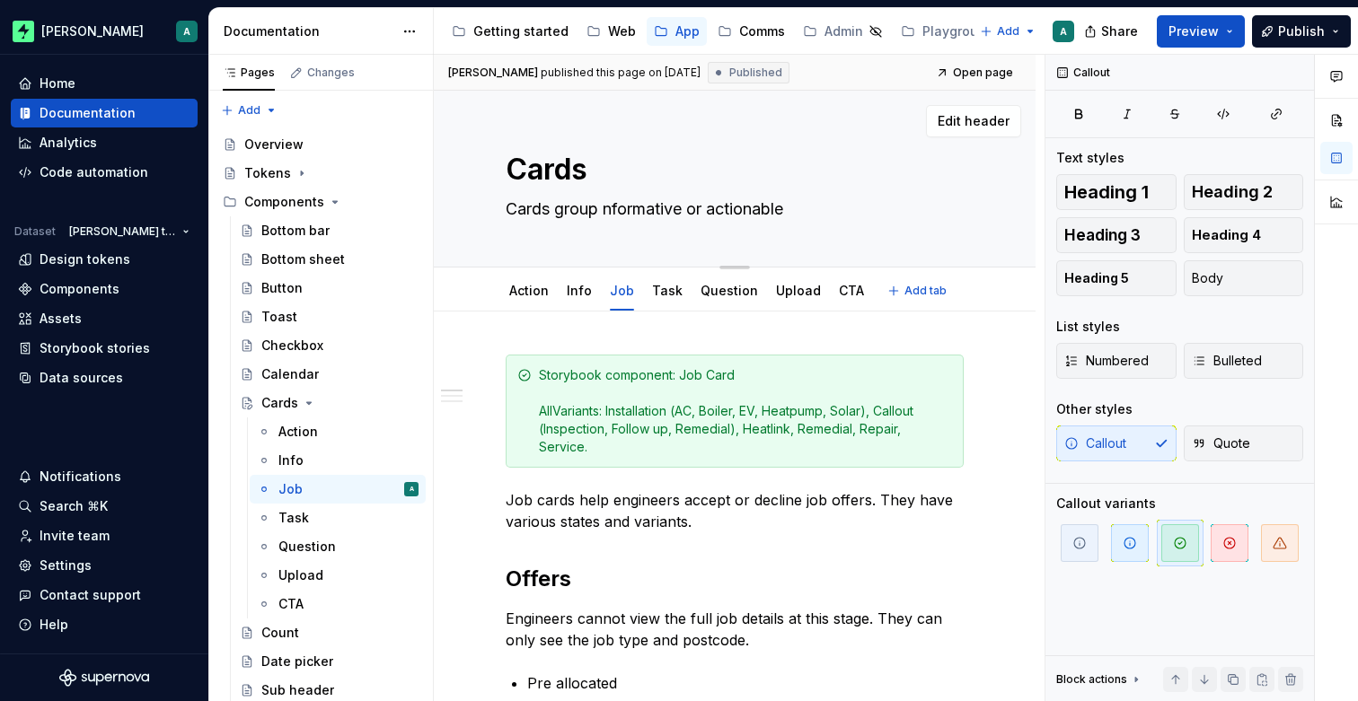
type textarea "Cards group informative or actionable"
type textarea "*"
type textarea "Cards group innformative or actionable"
type textarea "*"
type textarea "Cards group infnformative or actionable"
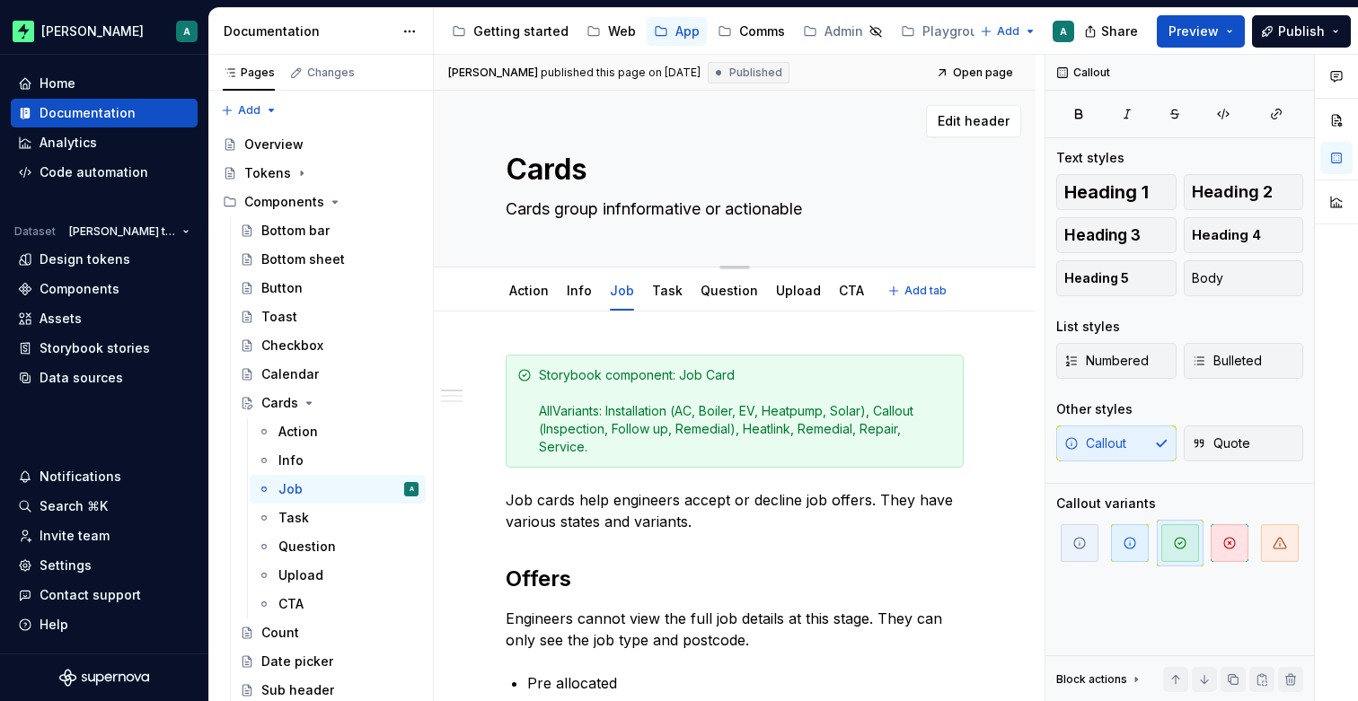
type textarea "*"
type textarea "Cards group infonformative or actionable"
type textarea "*"
type textarea "Cards group infomnformative or actionable"
type textarea "*"
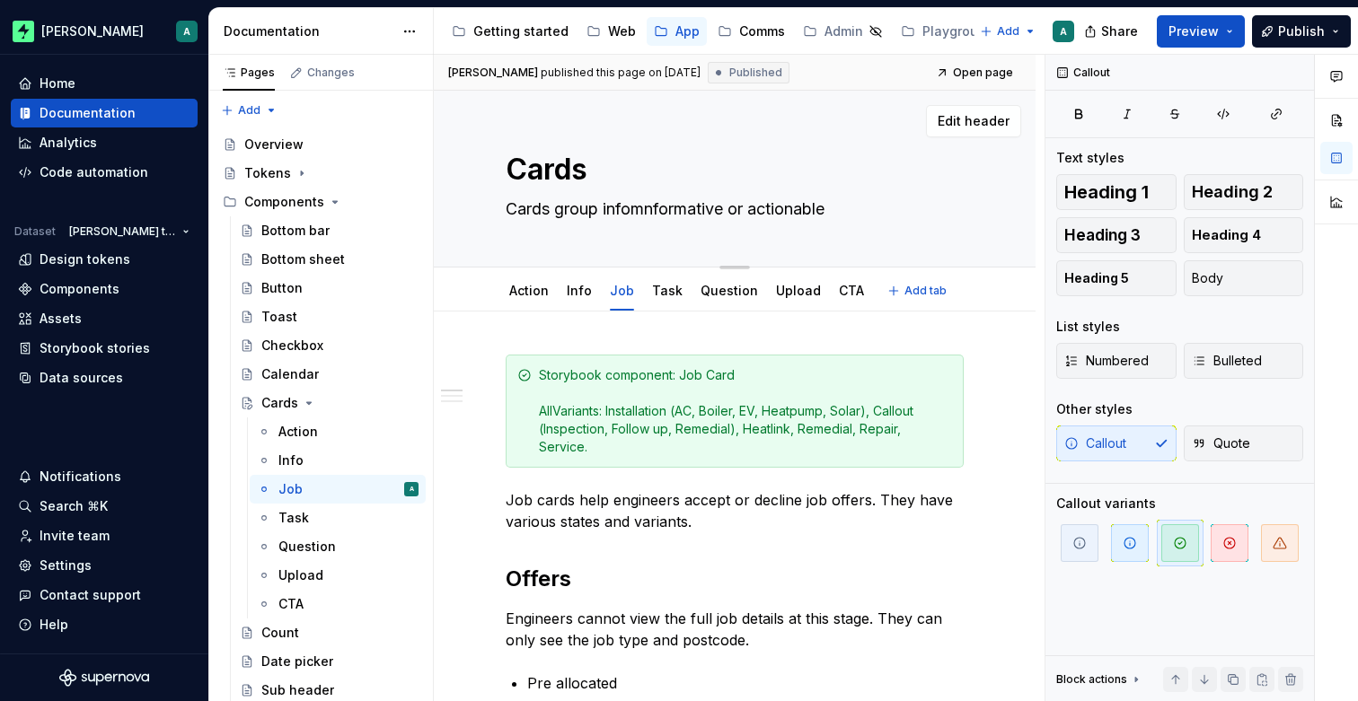
type textarea "Cards group infomanformative or actionable"
type textarea "*"
type textarea "Cards group infomatnformative or actionable"
type textarea "*"
type textarea "Cards group infomatinformative or actionable"
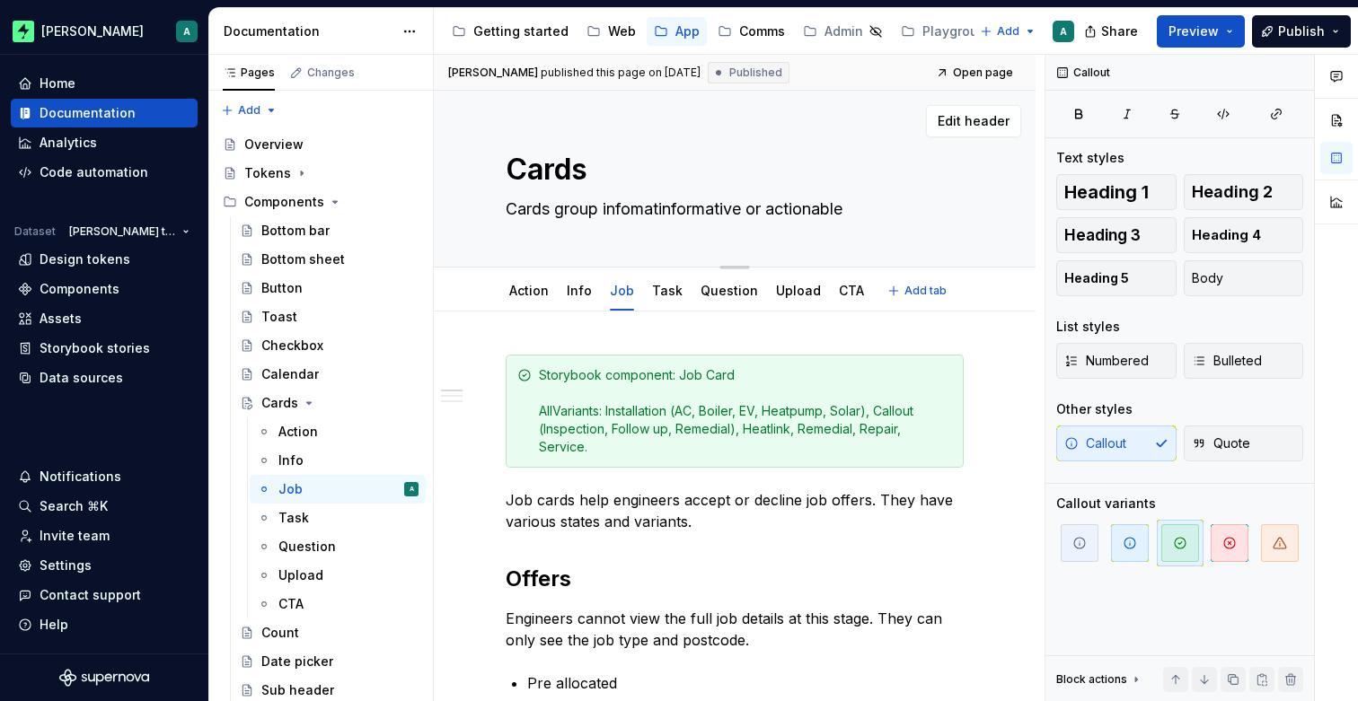
type textarea "*"
type textarea "Cards group infomationformative or actionable"
type textarea "*"
type textarea "Cards group infomationnformative or actionable"
type textarea "*"
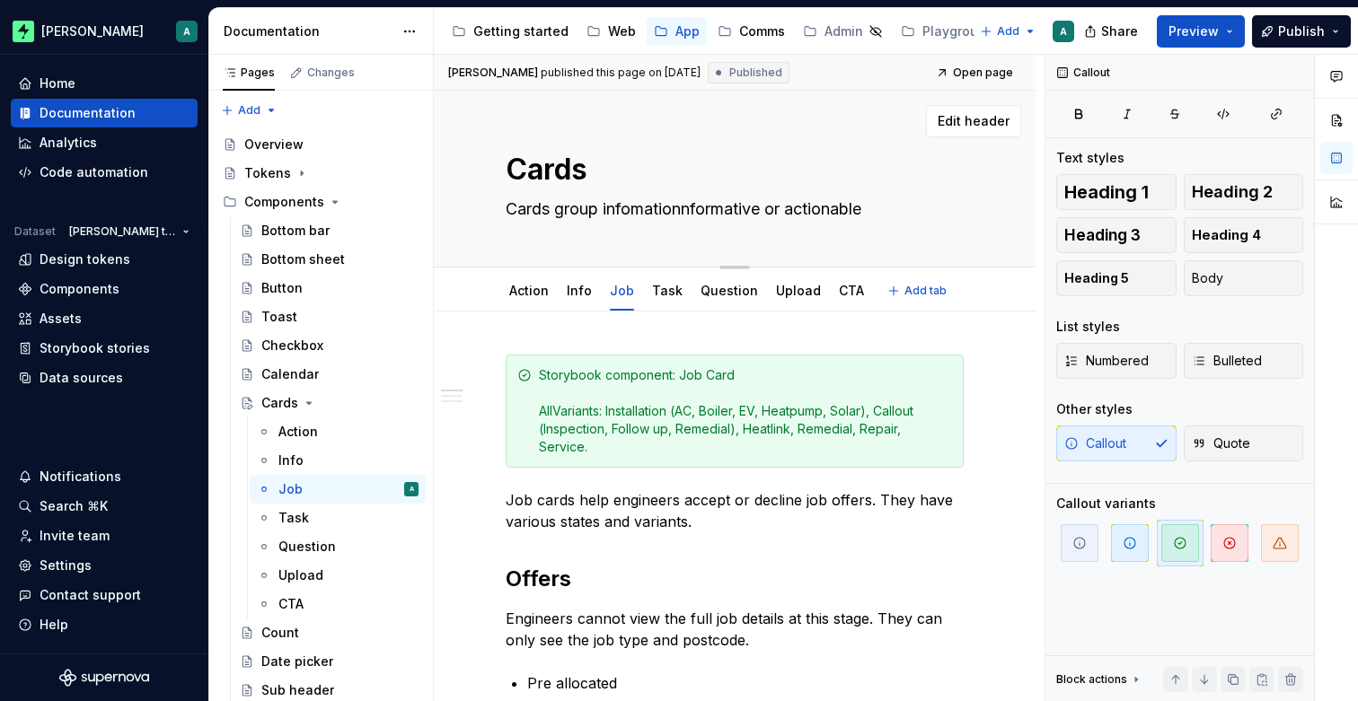
type textarea "Cards group infomation nformative or actionable"
type textarea "*"
type textarea "Cards group infomation tnformative or actionable"
type textarea "*"
type textarea "Cards group infomation thnformative or actionable"
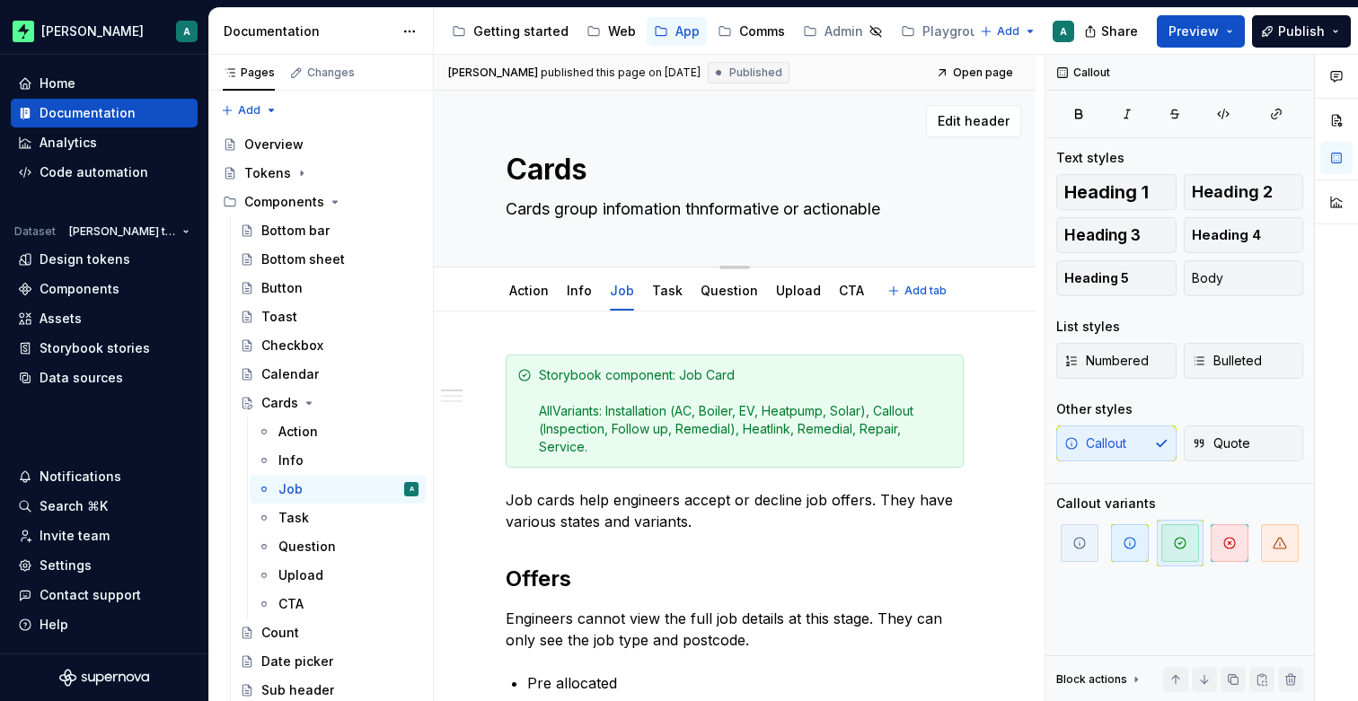
type textarea "*"
type textarea "Cards group infomation thanformative or actionable"
type textarea "*"
type textarea "Cards group infomation thatnformative or actionable"
type textarea "*"
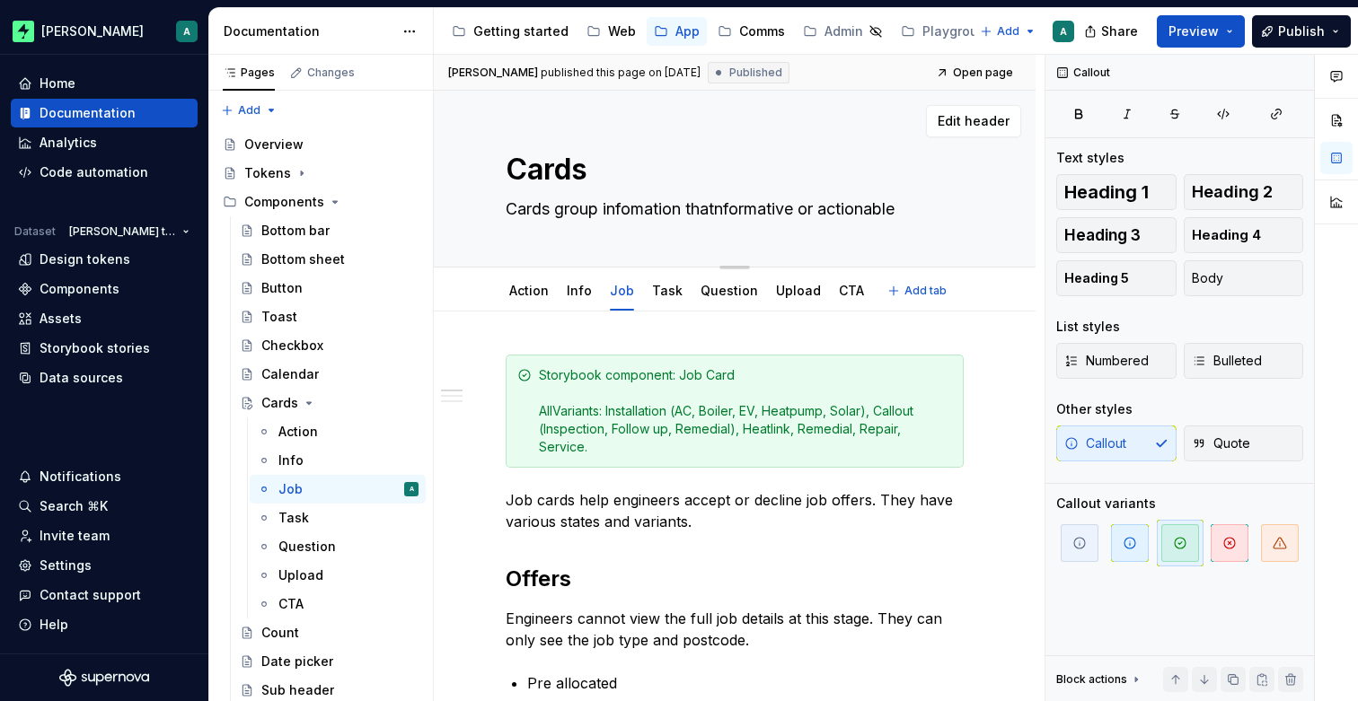
type textarea "Cards group infomation that nformative or actionable"
type textarea "*"
type textarea "Cards group infomation that informative or actionable"
type textarea "*"
type textarea "Cards group infomation that isnformative or actionable"
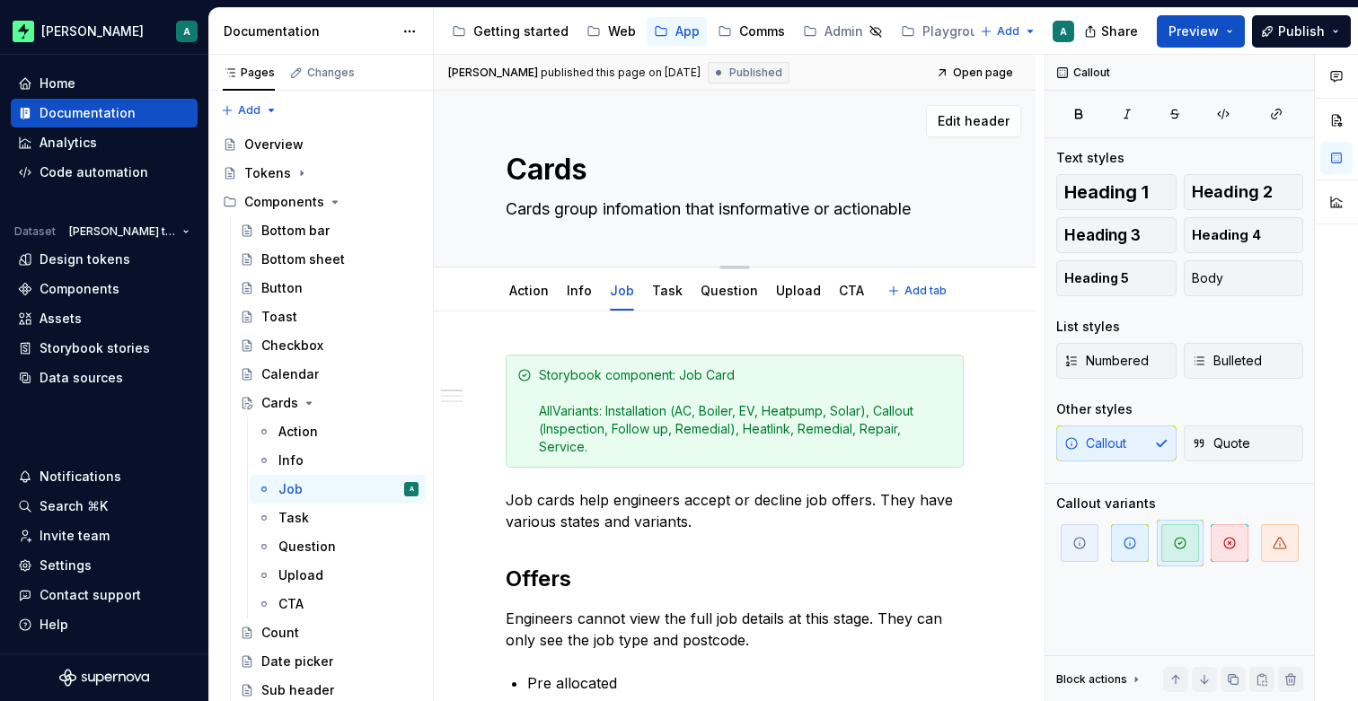
type textarea "*"
type textarea "Cards group infomation that is nformative or actionable"
type textarea "*"
type textarea "Cards group infomation that is informative or actionable"
click at [666, 207] on textarea "Cards group infomation that is informative or actionable" at bounding box center [731, 209] width 458 height 29
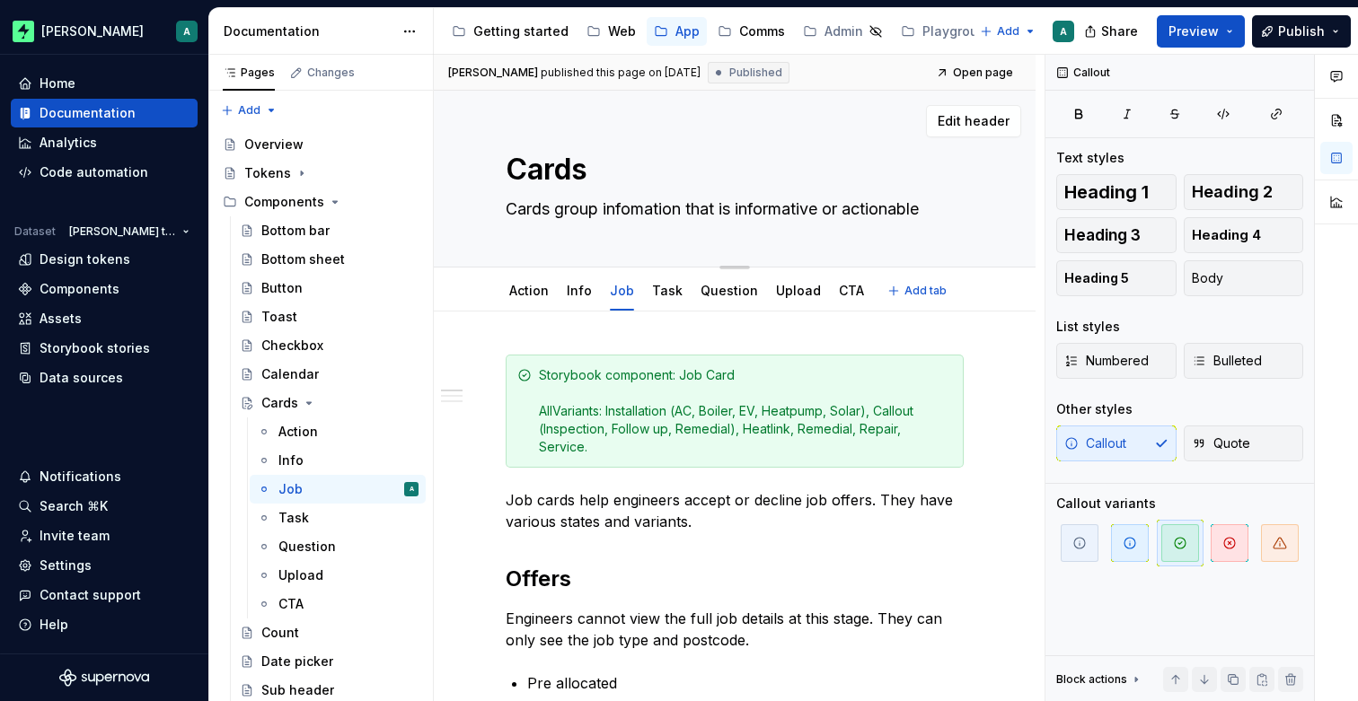
type textarea "*"
type textarea "Cards group information that is informative or actionable"
drag, startPoint x: 753, startPoint y: 207, endPoint x: 770, endPoint y: 208, distance: 16.2
click at [753, 207] on textarea "Cards group information that is informative or actionable" at bounding box center [731, 209] width 458 height 29
type textarea "*"
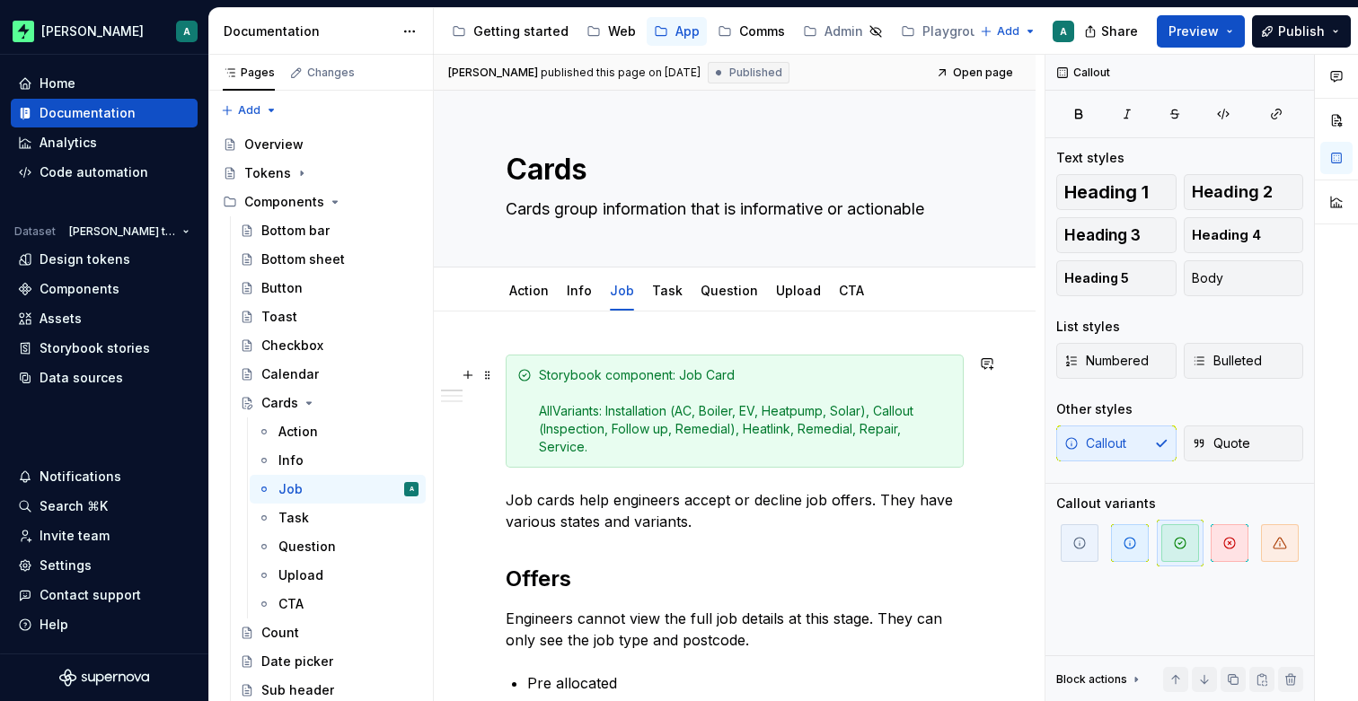
type textarea "Cards group information that is informative or actionable"
click at [995, 482] on button "button" at bounding box center [986, 482] width 25 height 25
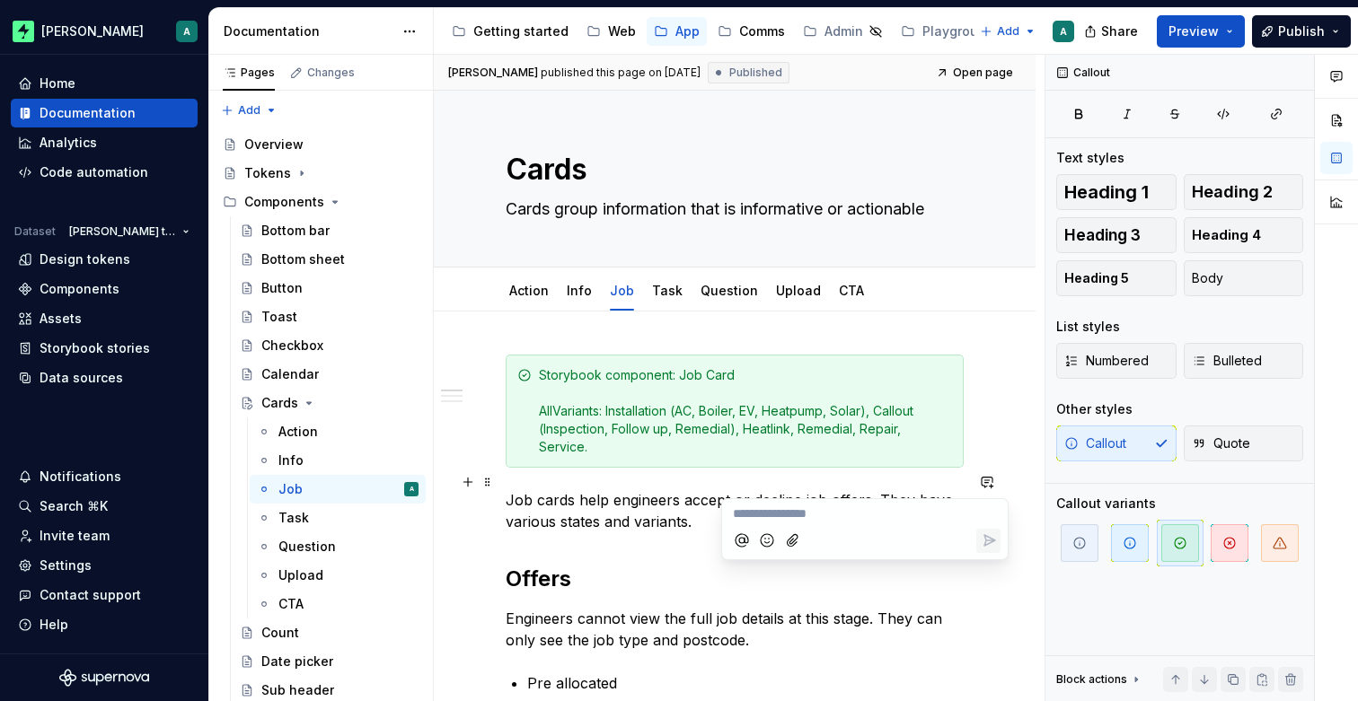
click at [915, 489] on p "Job cards help engineers accept or decline job offers. They have various states…" at bounding box center [735, 510] width 458 height 43
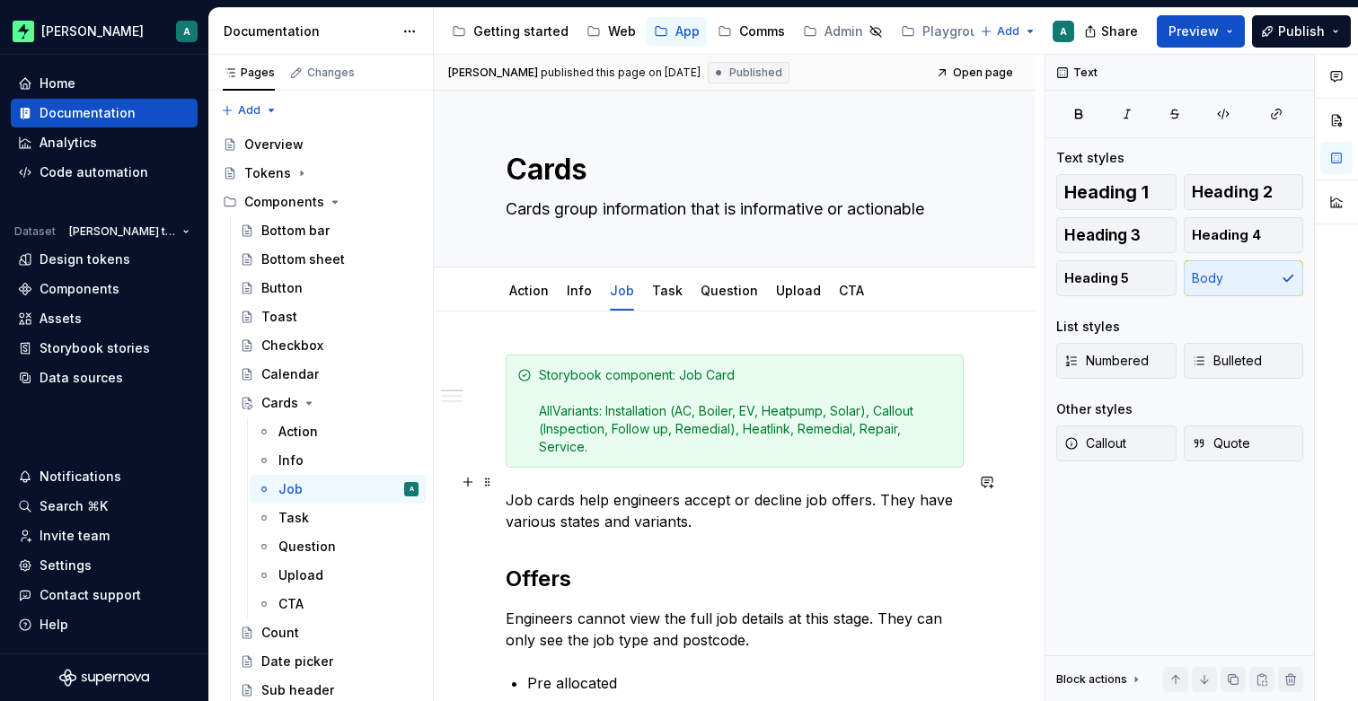
click at [916, 503] on p "Job cards help engineers accept or decline job offers. They have various states…" at bounding box center [735, 510] width 458 height 43
click at [719, 294] on link "Question" at bounding box center [728, 290] width 57 height 15
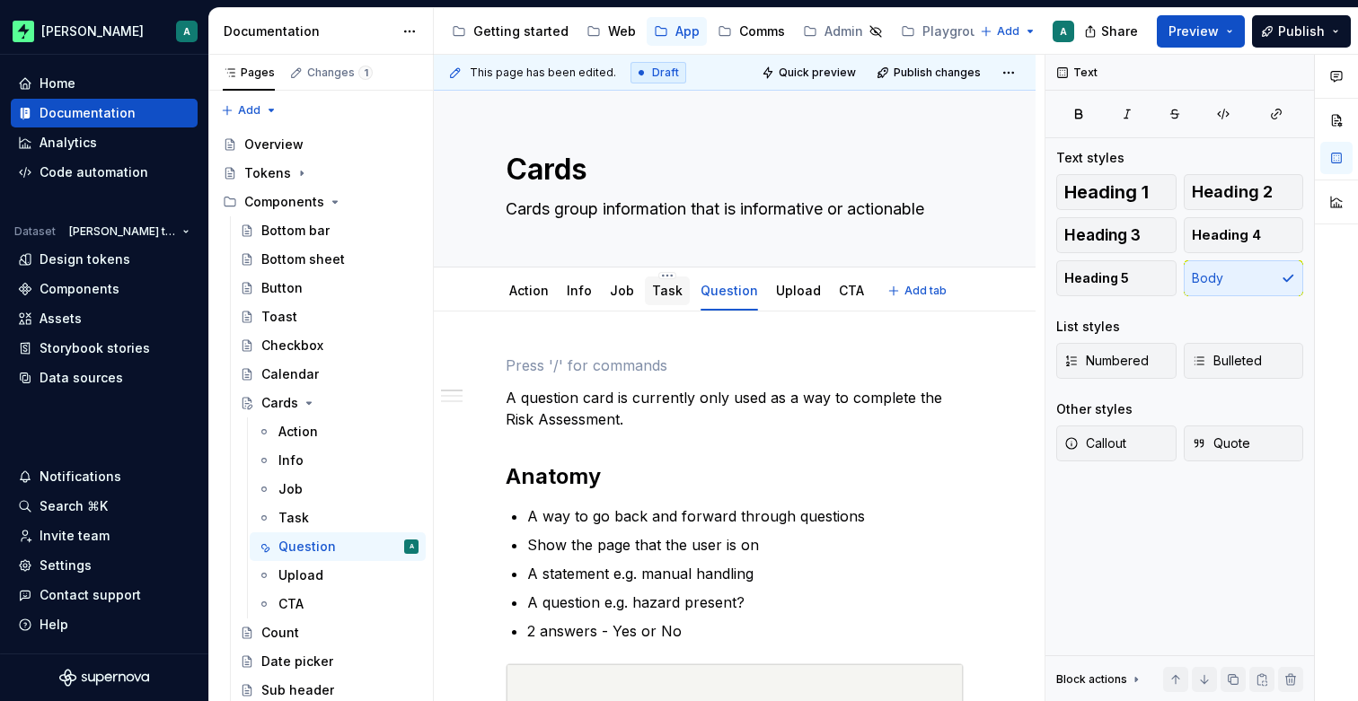
click at [666, 296] on link "Task" at bounding box center [667, 290] width 31 height 15
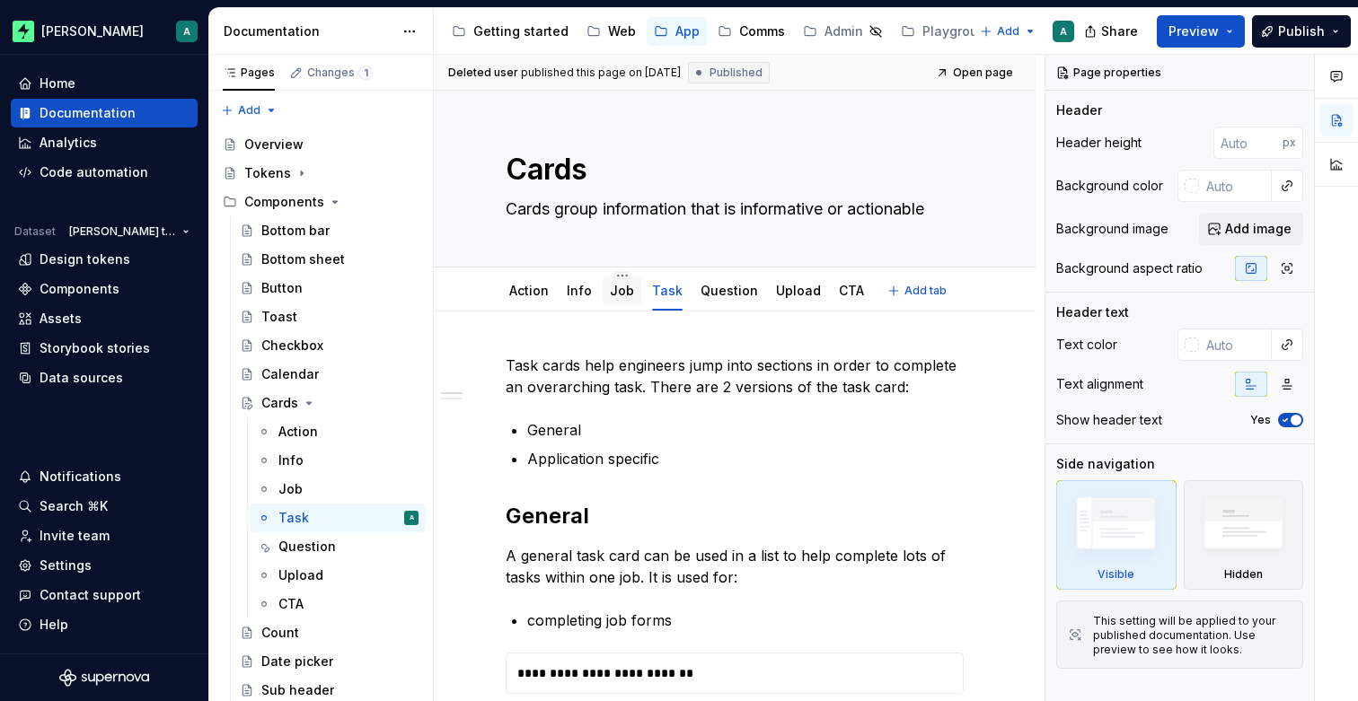
click at [624, 290] on link "Job" at bounding box center [622, 290] width 24 height 15
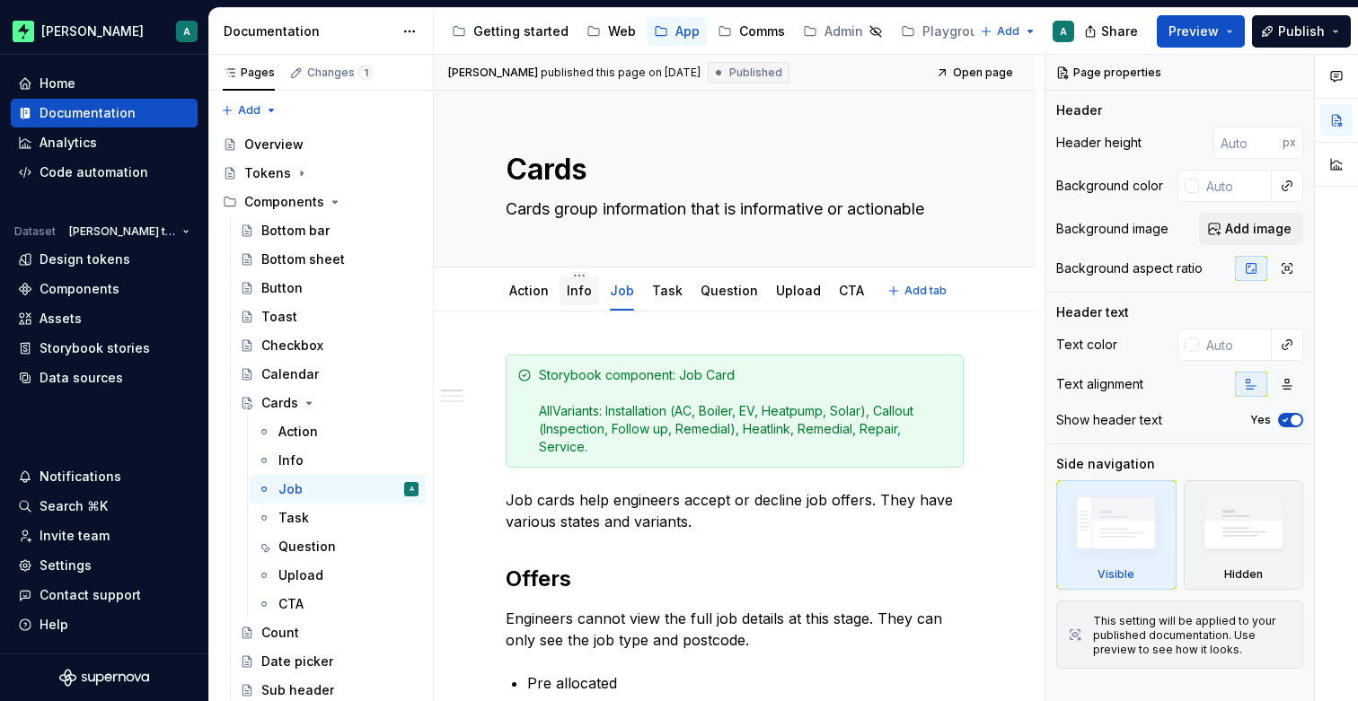
click at [583, 295] on link "Info" at bounding box center [579, 290] width 25 height 15
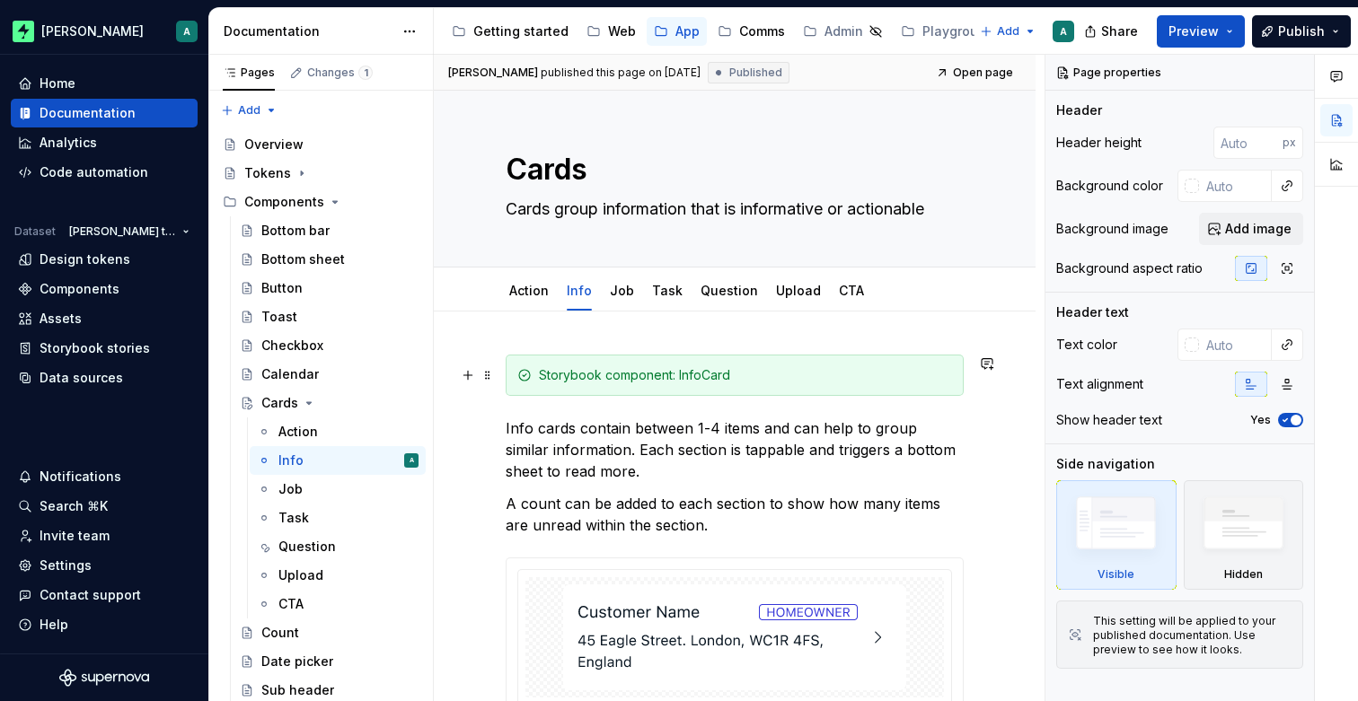
click at [612, 362] on div "Storybook component: InfoCard" at bounding box center [735, 375] width 458 height 41
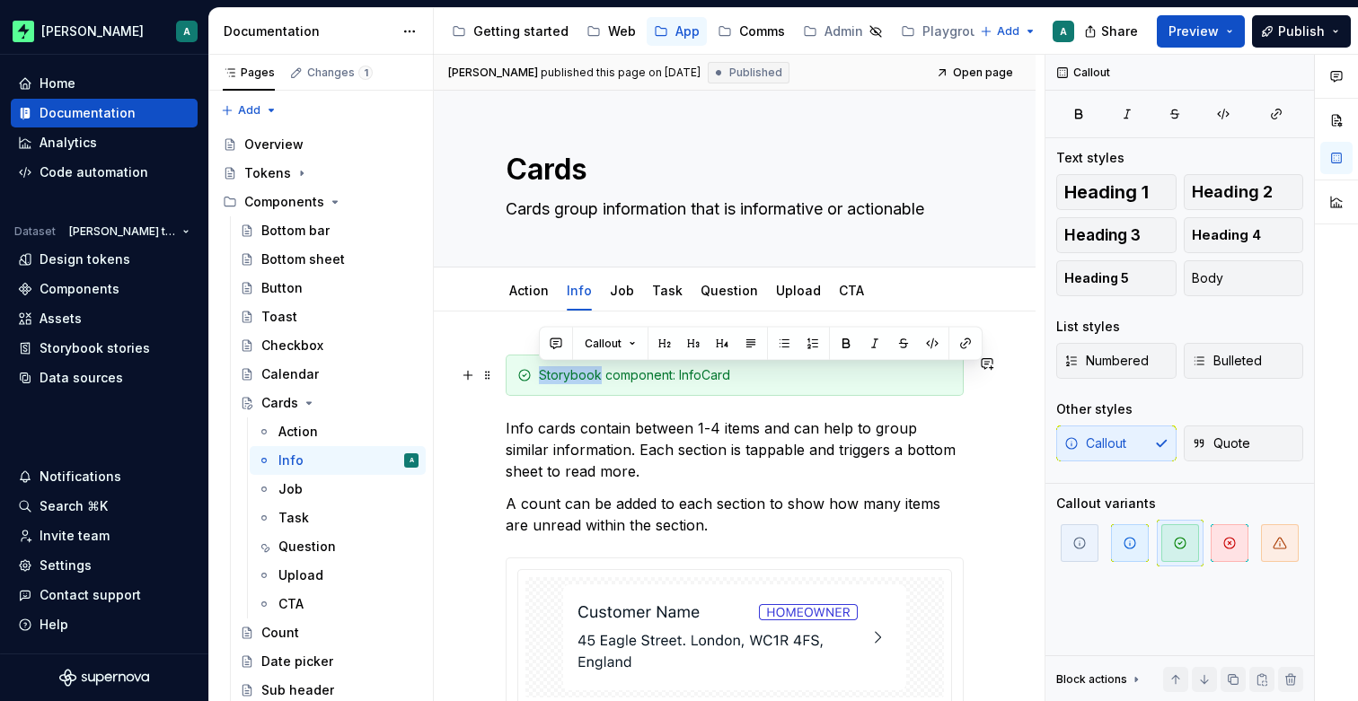
click at [612, 362] on div "Storybook component: InfoCard" at bounding box center [735, 375] width 458 height 41
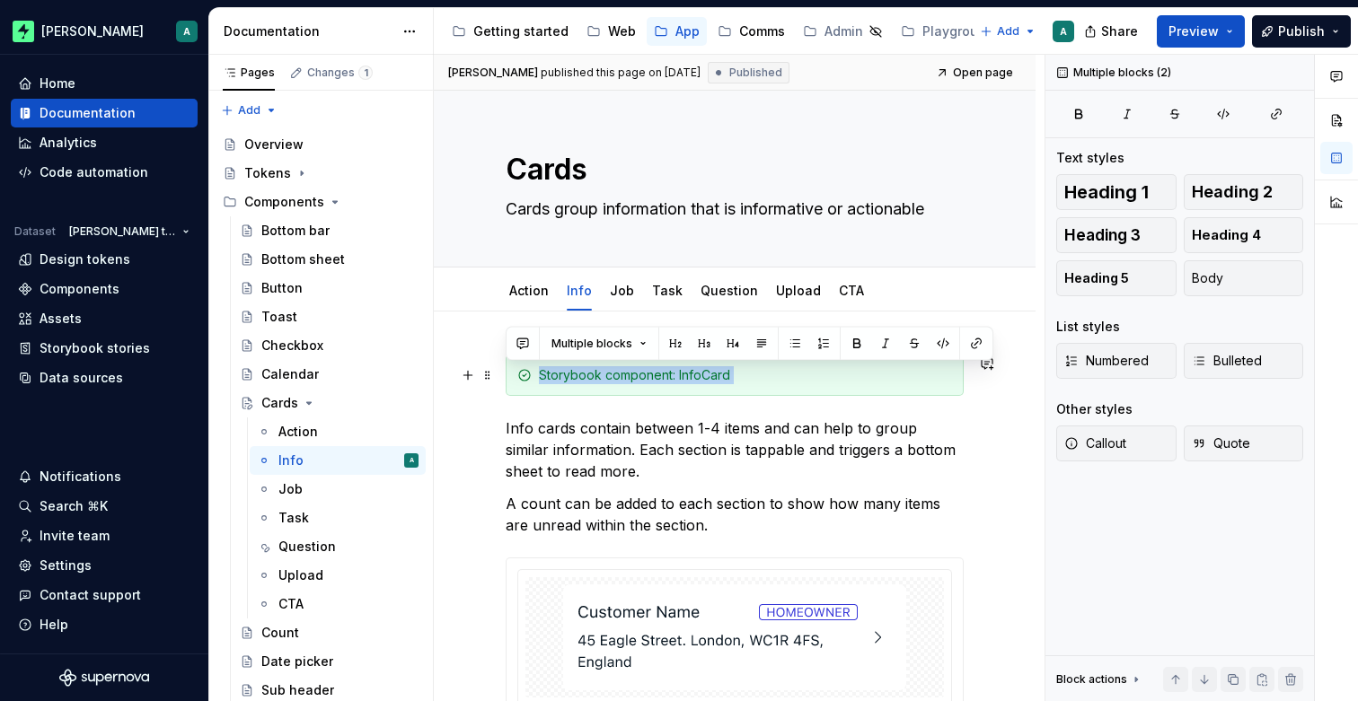
click at [792, 378] on div "Storybook component: InfoCard" at bounding box center [745, 375] width 413 height 18
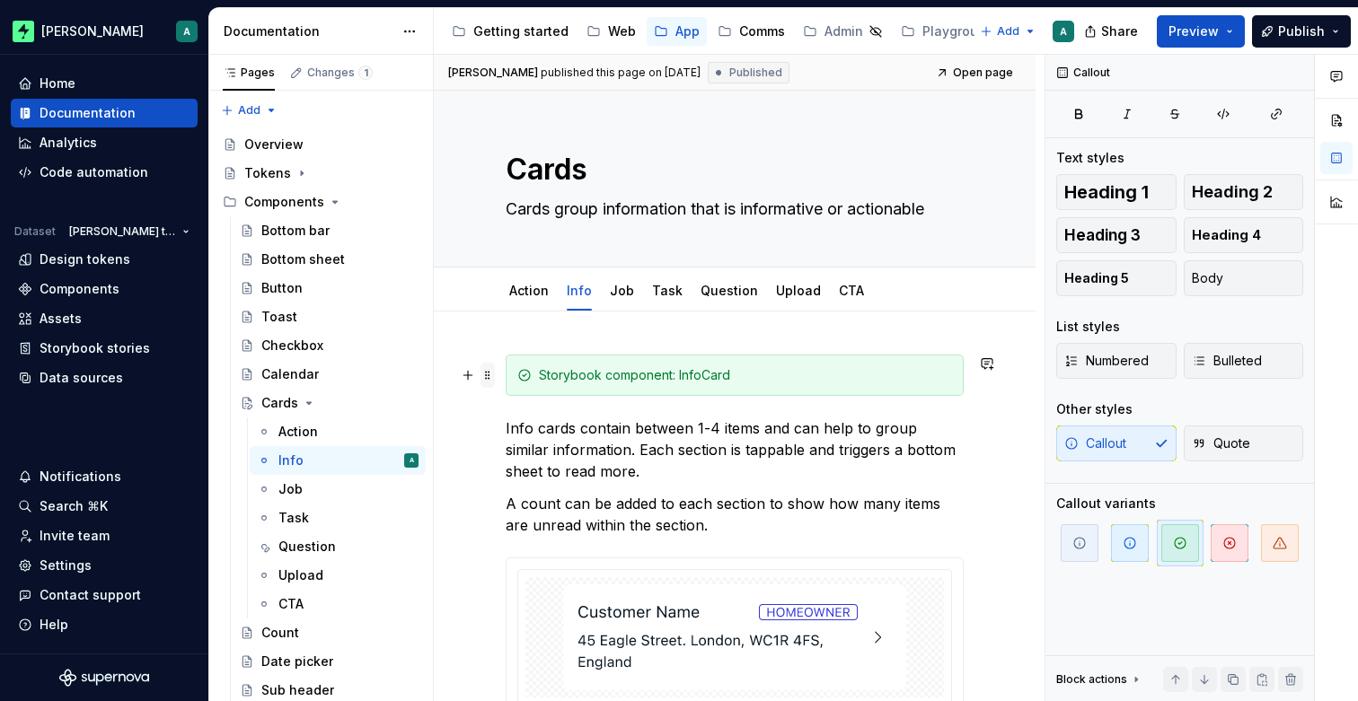
click at [490, 378] on span at bounding box center [487, 375] width 14 height 25
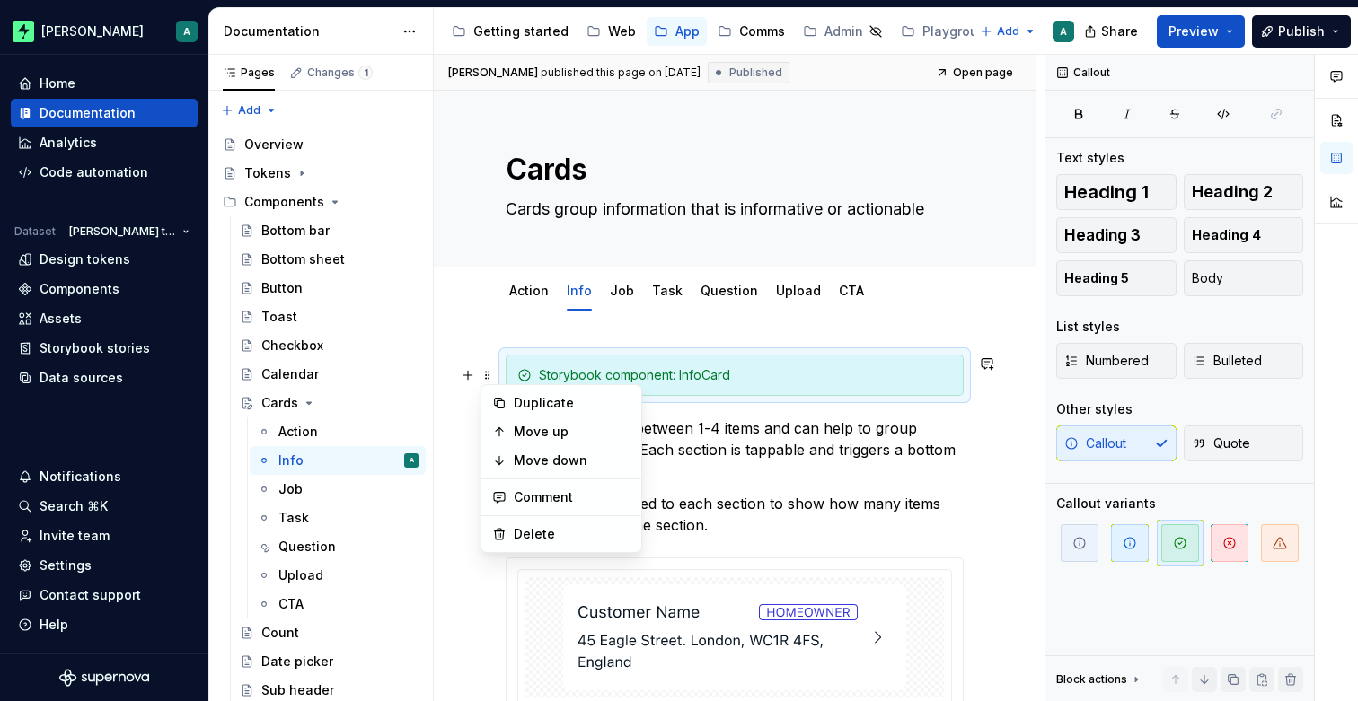
click at [655, 374] on div "Storybook component: InfoCard" at bounding box center [745, 375] width 413 height 18
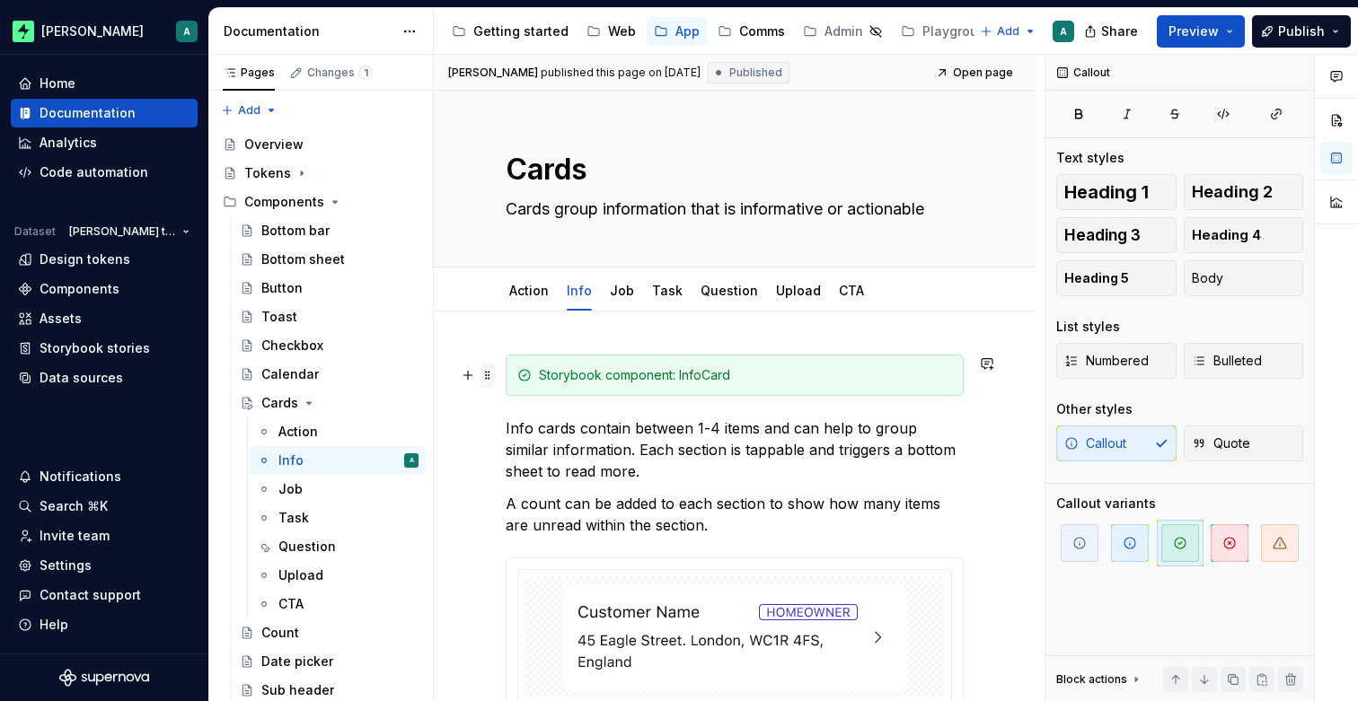
click at [488, 378] on span at bounding box center [487, 375] width 14 height 25
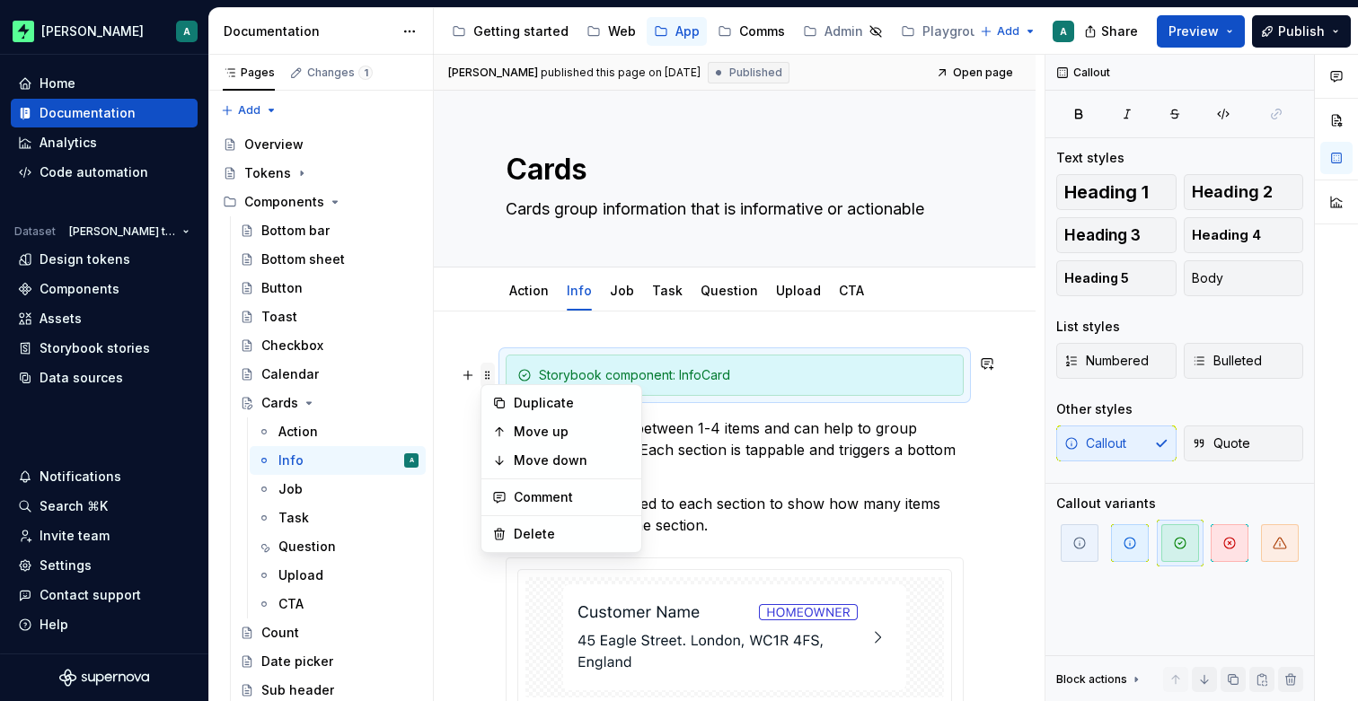
click at [493, 375] on span at bounding box center [487, 375] width 14 height 25
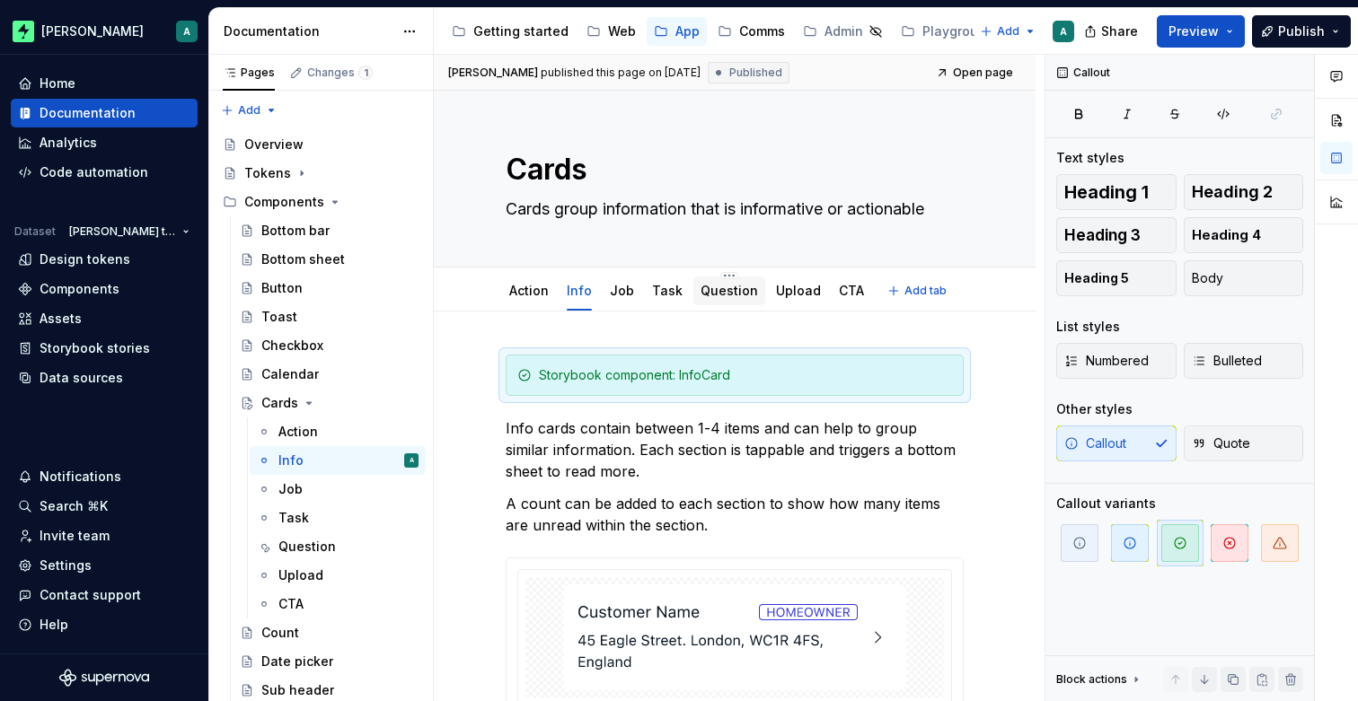
click at [718, 295] on link "Question" at bounding box center [728, 290] width 57 height 15
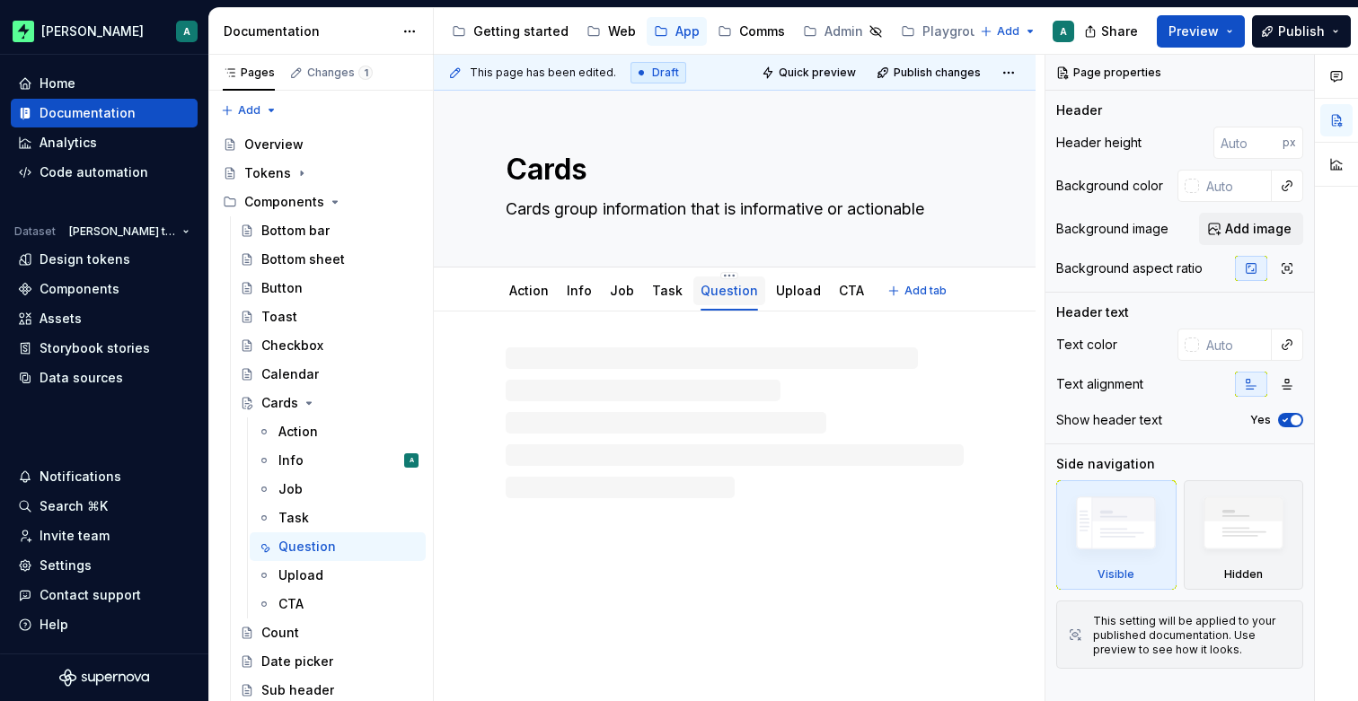
type textarea "*"
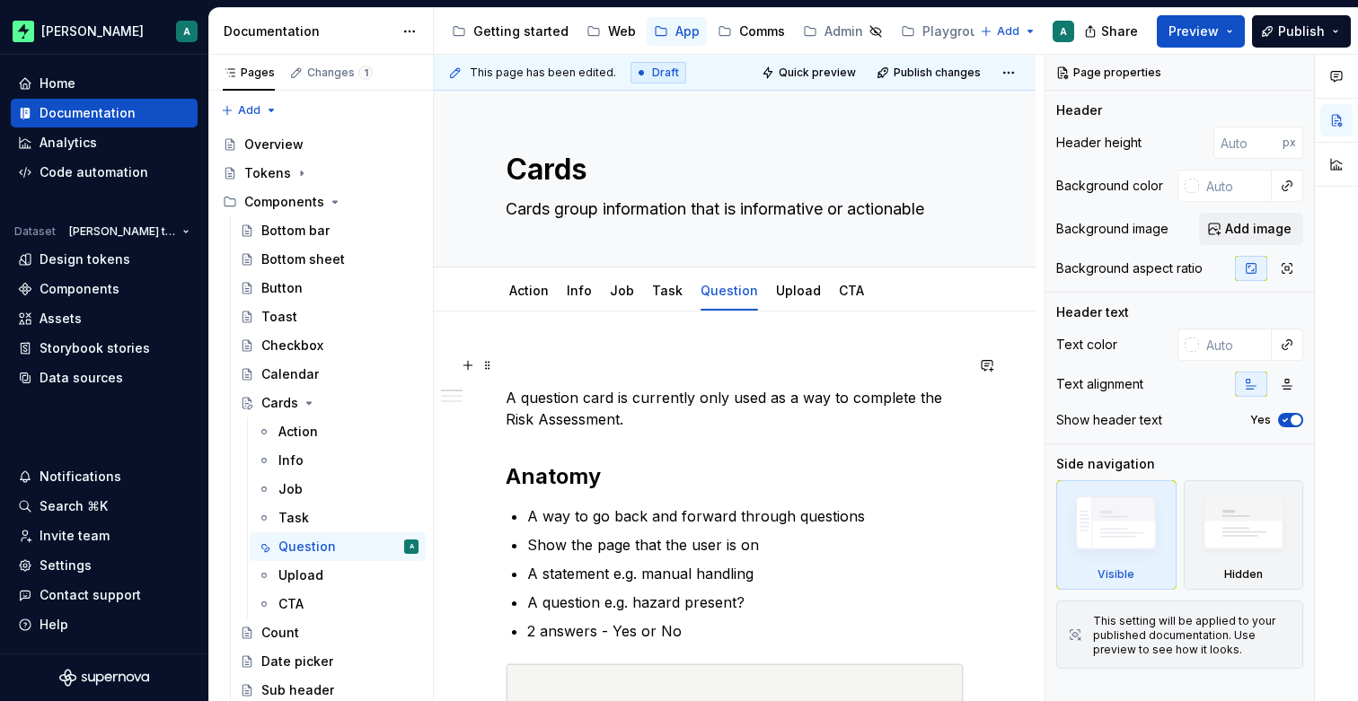
click at [662, 361] on p at bounding box center [735, 366] width 458 height 22
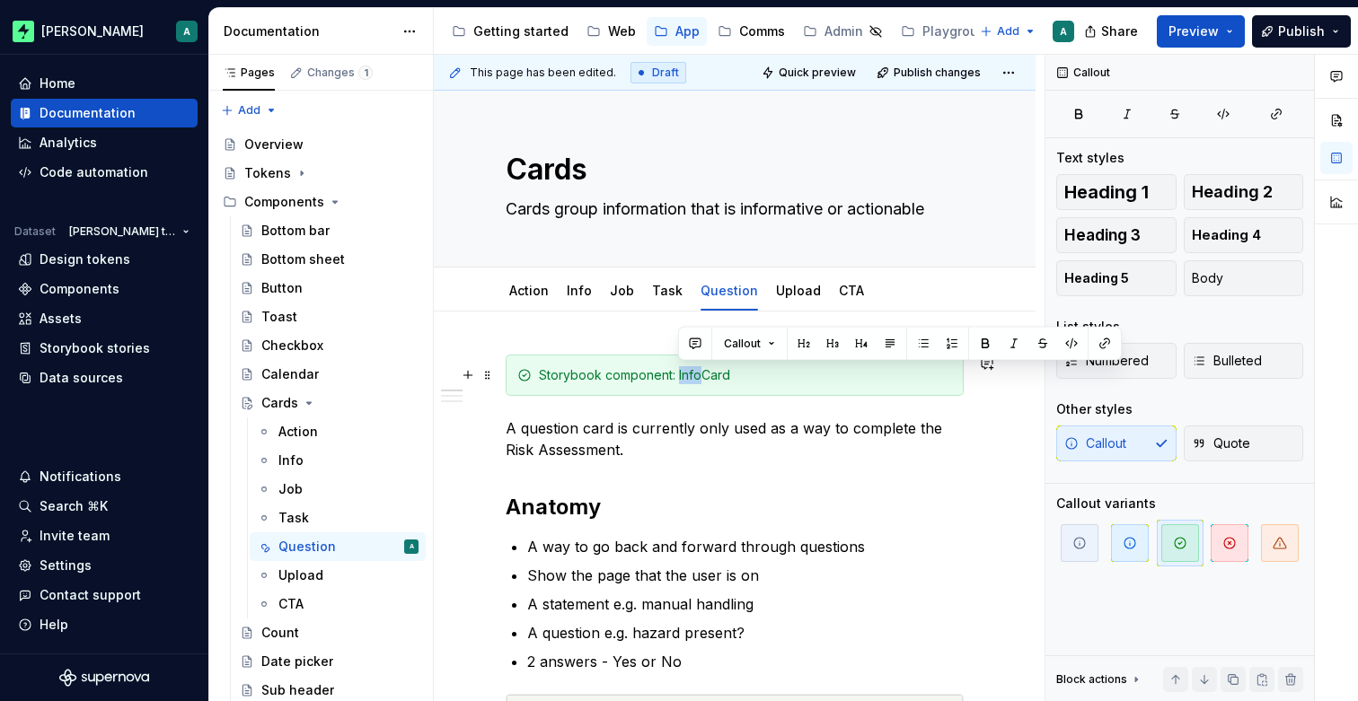
drag, startPoint x: 681, startPoint y: 374, endPoint x: 699, endPoint y: 374, distance: 18.9
click at [699, 374] on div "Storybook component: InfoCard" at bounding box center [745, 375] width 413 height 18
click at [704, 377] on div "Storybook component: QurstionCard" at bounding box center [745, 375] width 413 height 18
drag, startPoint x: 700, startPoint y: 377, endPoint x: 714, endPoint y: 377, distance: 13.5
click at [700, 377] on div "Storybook component: QurstionCard" at bounding box center [745, 375] width 413 height 18
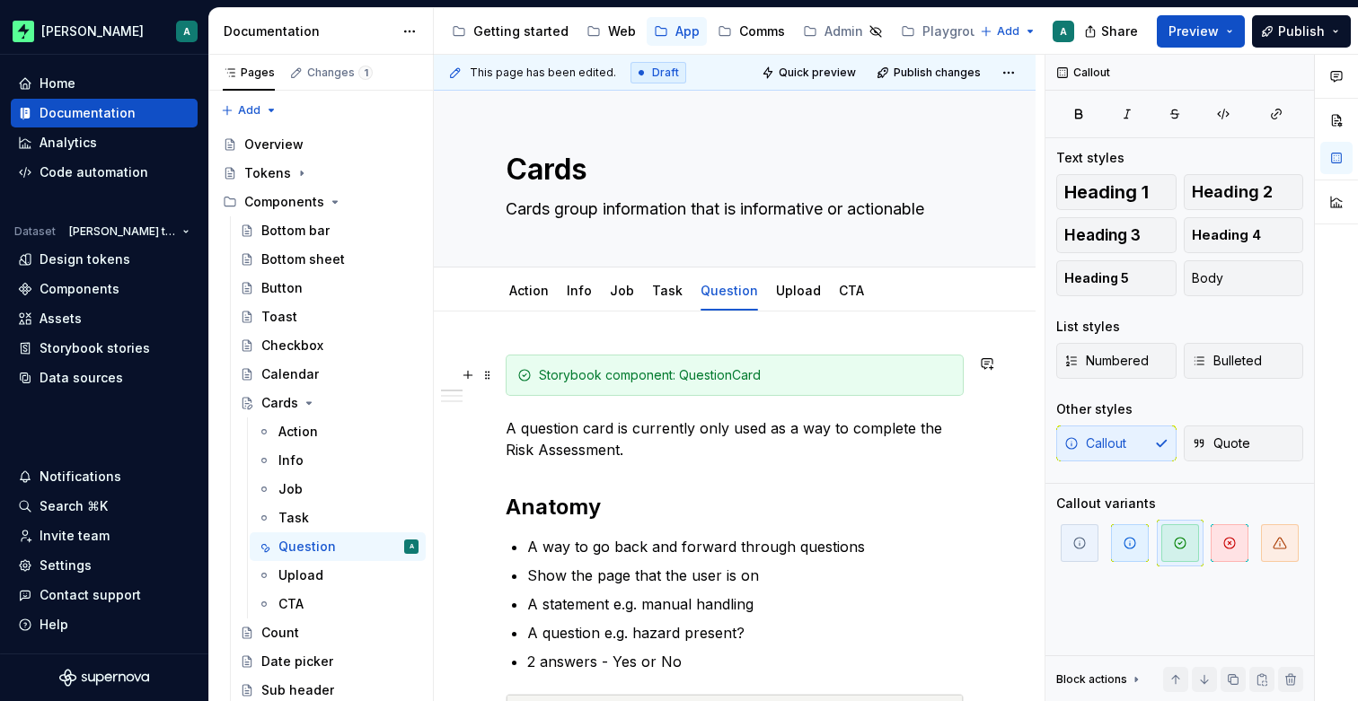
click at [866, 363] on div "Storybook component: QuestionCard" at bounding box center [735, 375] width 458 height 41
click at [948, 449] on p "A question card is currently only used as a way to complete the Risk Assessment." at bounding box center [735, 439] width 458 height 43
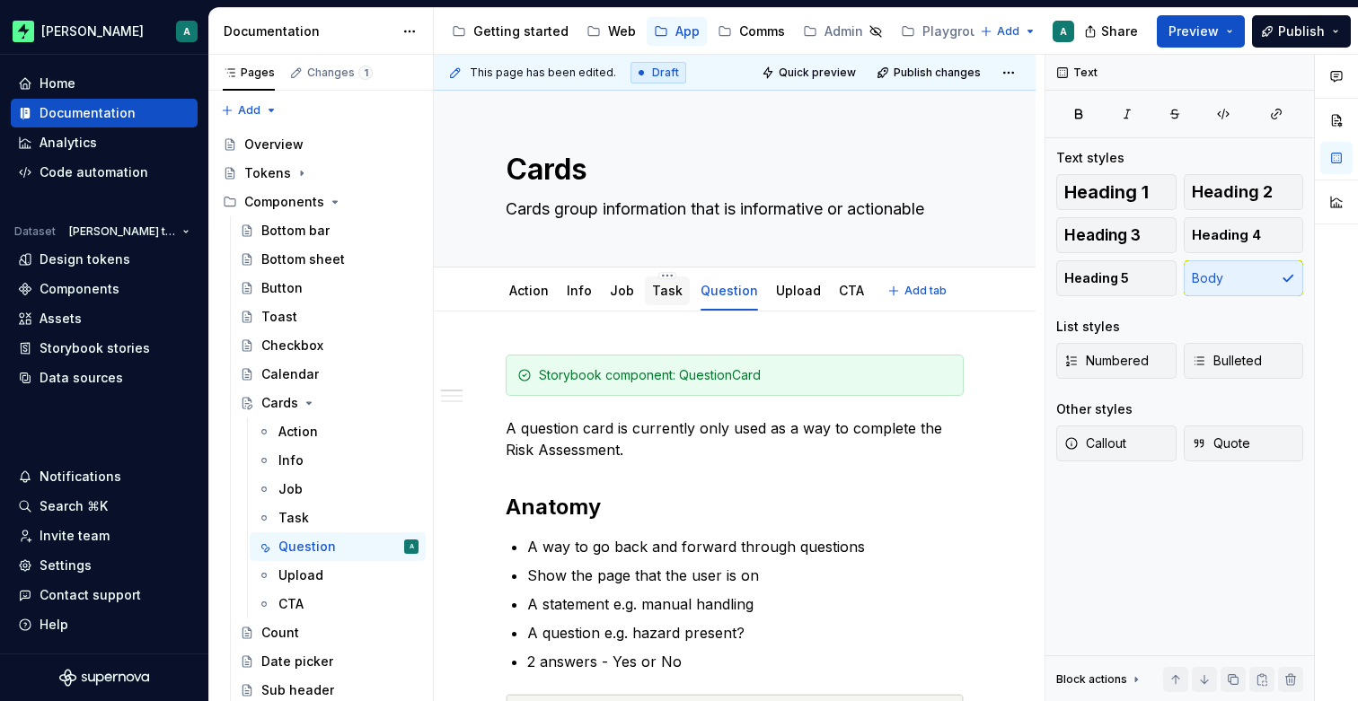
click at [664, 292] on link "Task" at bounding box center [667, 290] width 31 height 15
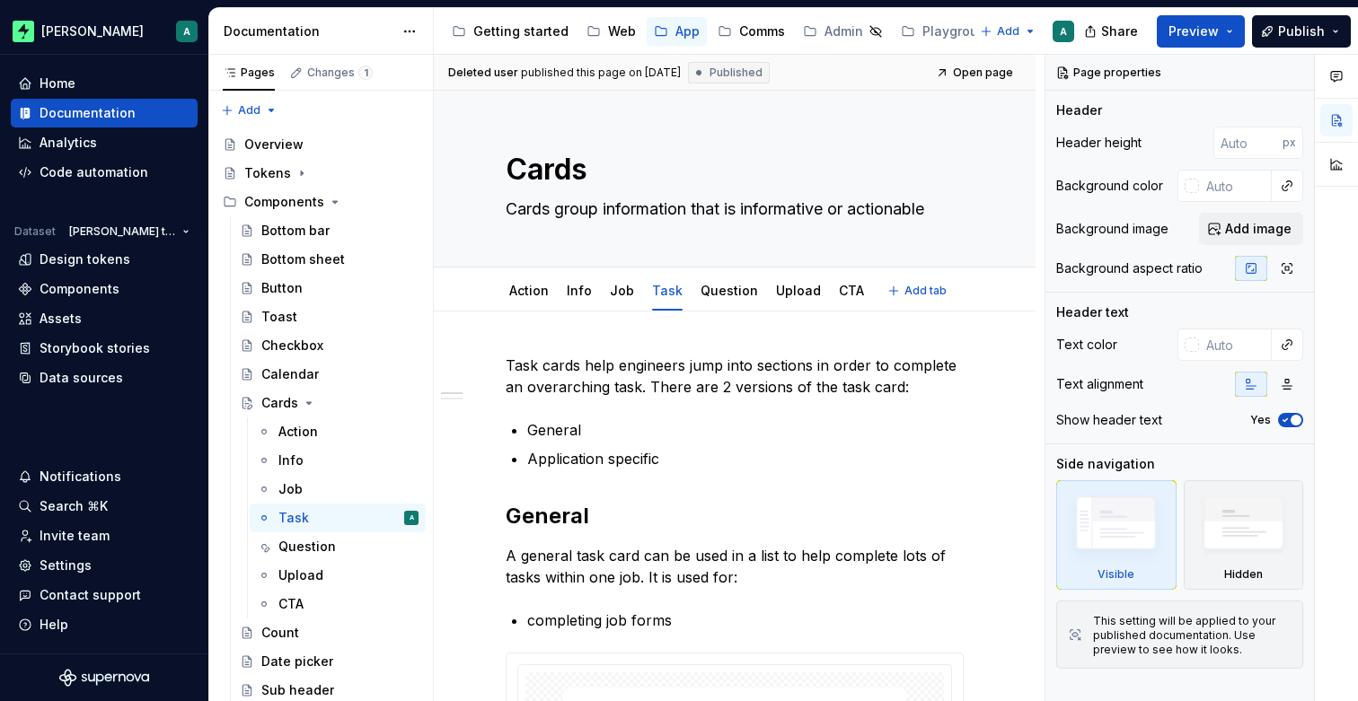
type textarea "*"
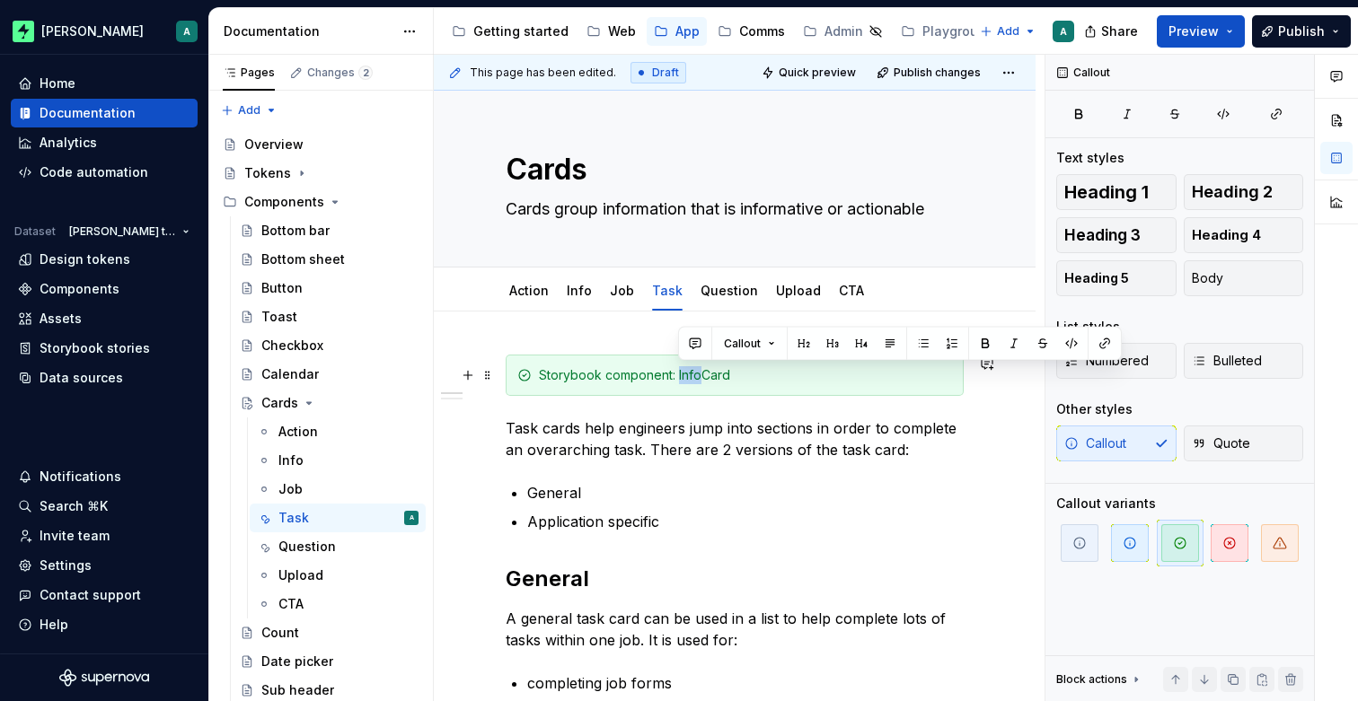
drag, startPoint x: 700, startPoint y: 376, endPoint x: 677, endPoint y: 378, distance: 23.4
click at [677, 378] on div "Storybook component: InfoCard" at bounding box center [745, 375] width 413 height 18
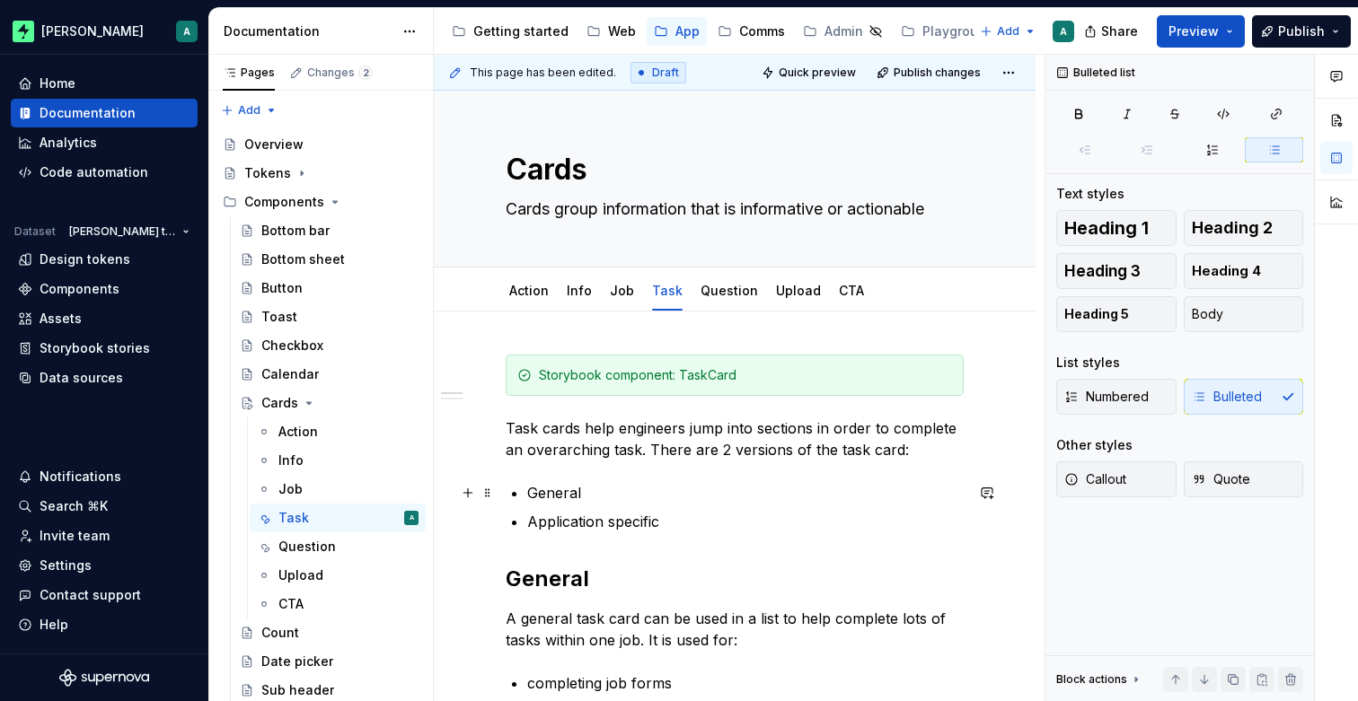
click at [785, 484] on p "General" at bounding box center [745, 493] width 436 height 22
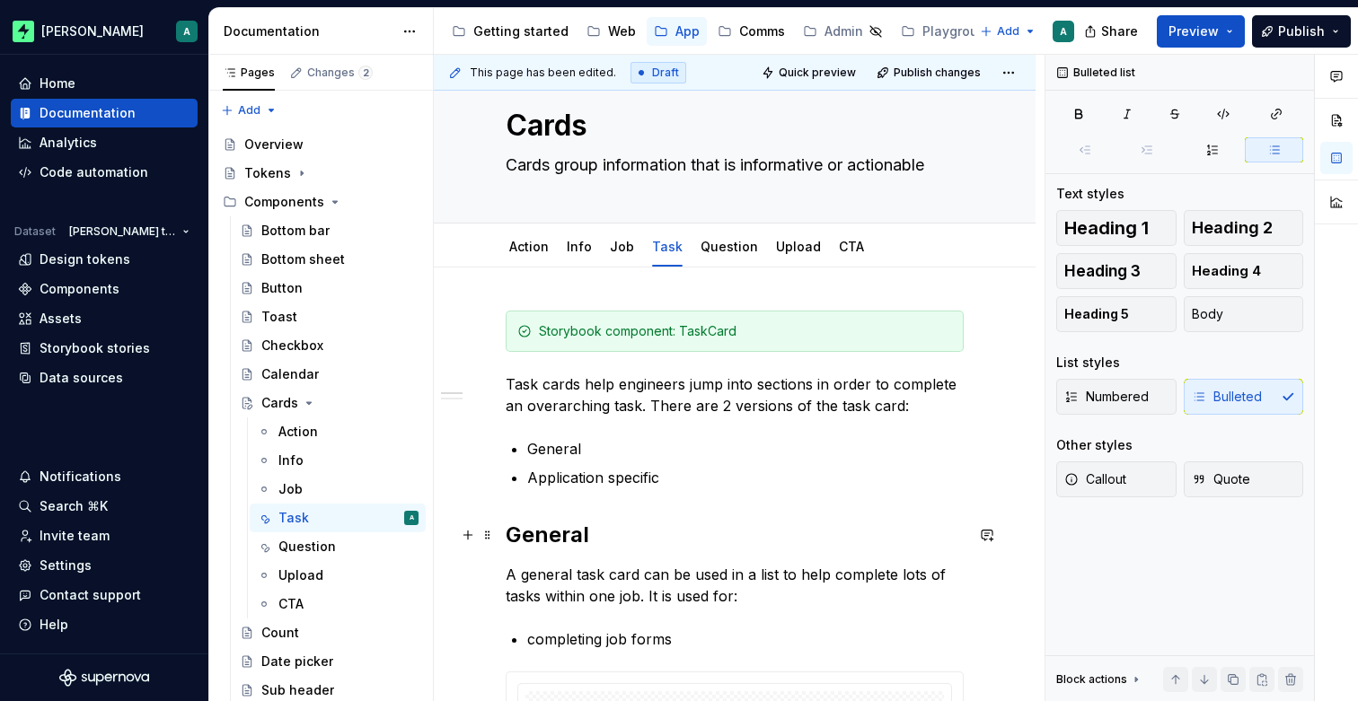
scroll to position [26, 0]
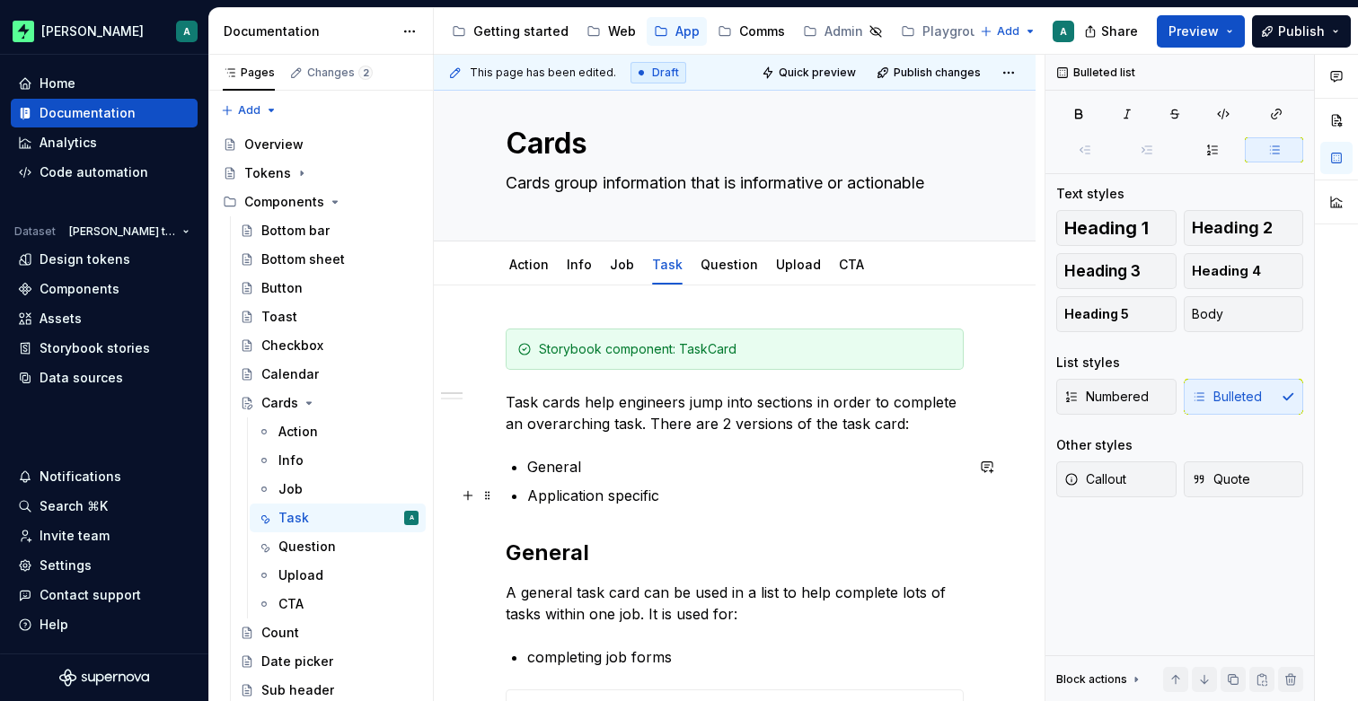
click at [715, 496] on p "Application specific" at bounding box center [745, 496] width 436 height 22
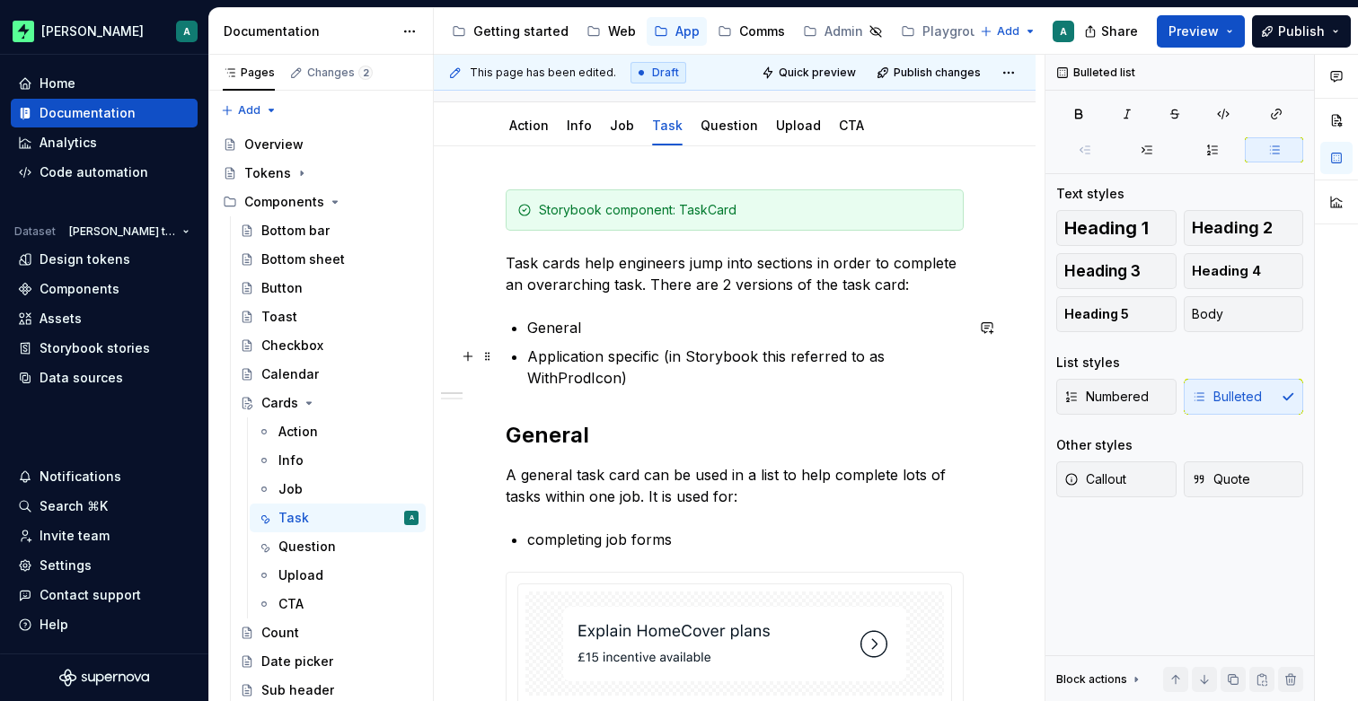
scroll to position [161, 0]
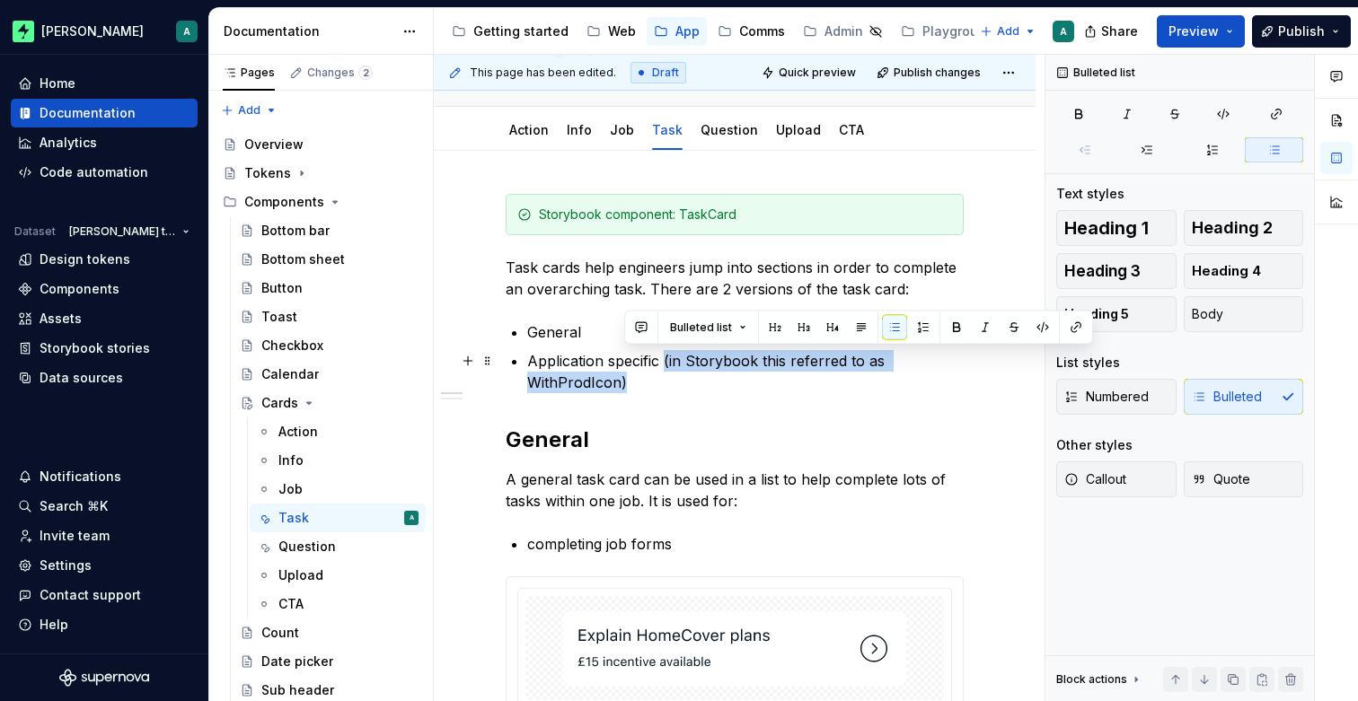
drag, startPoint x: 664, startPoint y: 380, endPoint x: 664, endPoint y: 362, distance: 18.0
click at [664, 362] on p "Application specific (in Storybook this referred to as WithProdIcon)" at bounding box center [745, 371] width 436 height 43
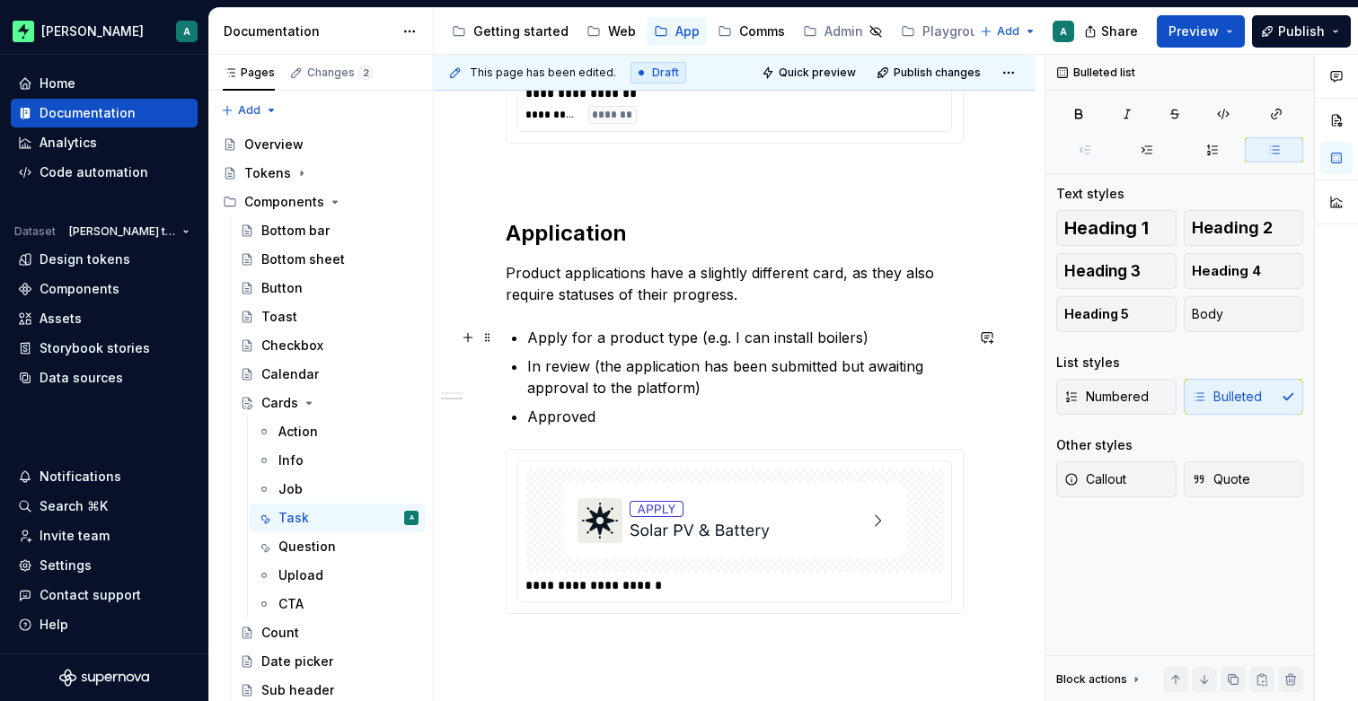
scroll to position [1207, 0]
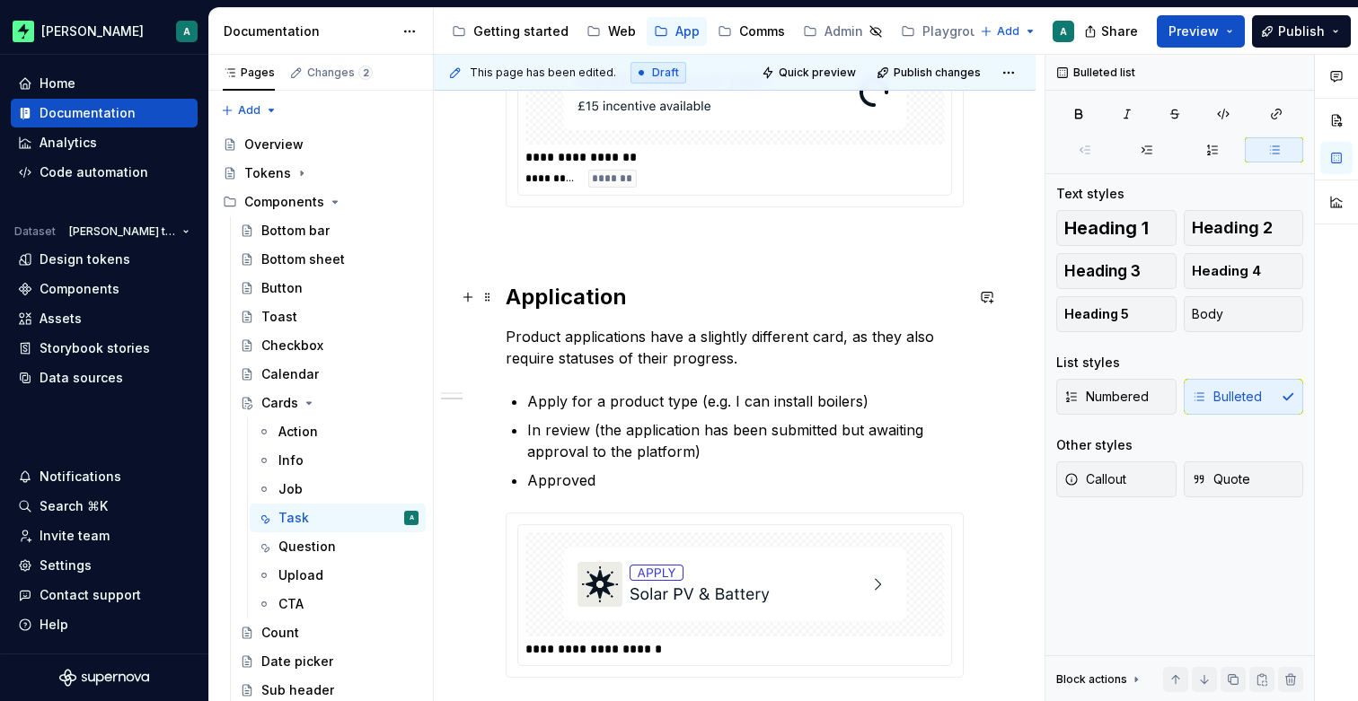
click at [671, 298] on h2 "Application" at bounding box center [735, 297] width 458 height 29
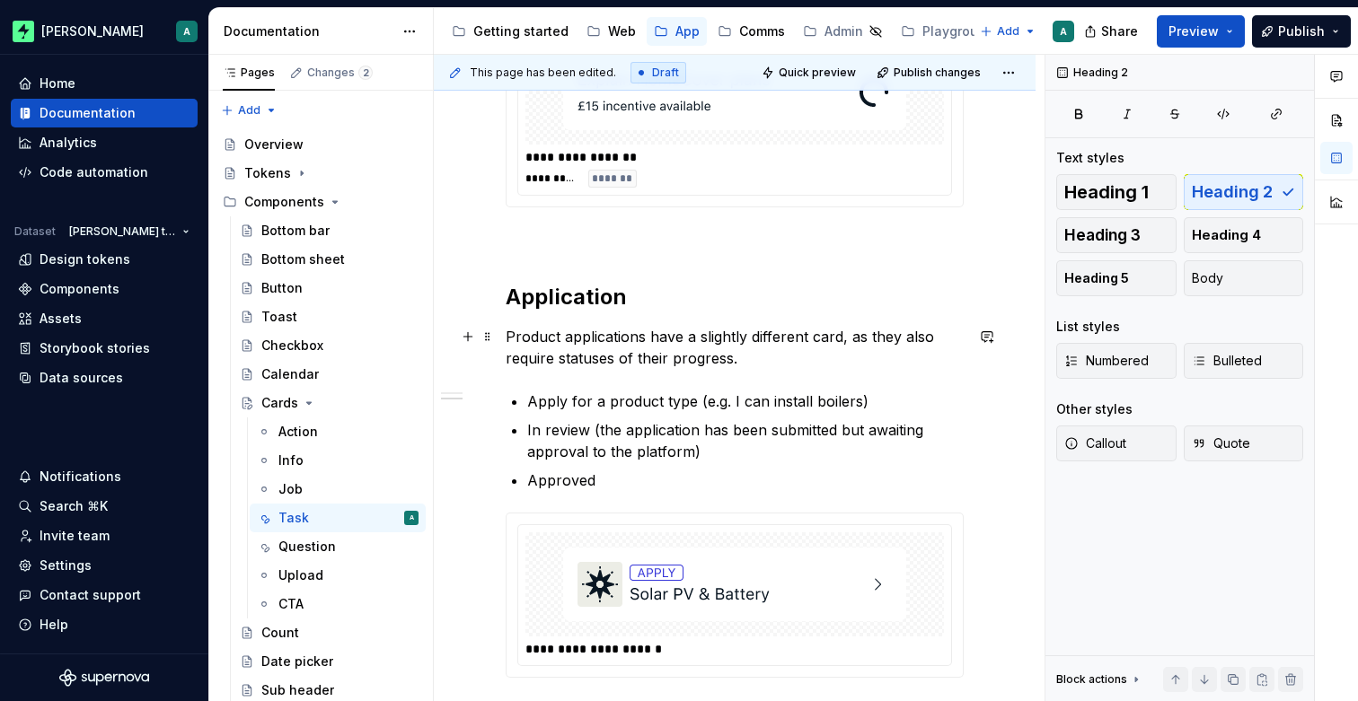
click at [763, 364] on p "Product applications have a slightly different card, as they also require statu…" at bounding box center [735, 347] width 458 height 43
click at [707, 298] on h2 "Application" at bounding box center [735, 297] width 458 height 29
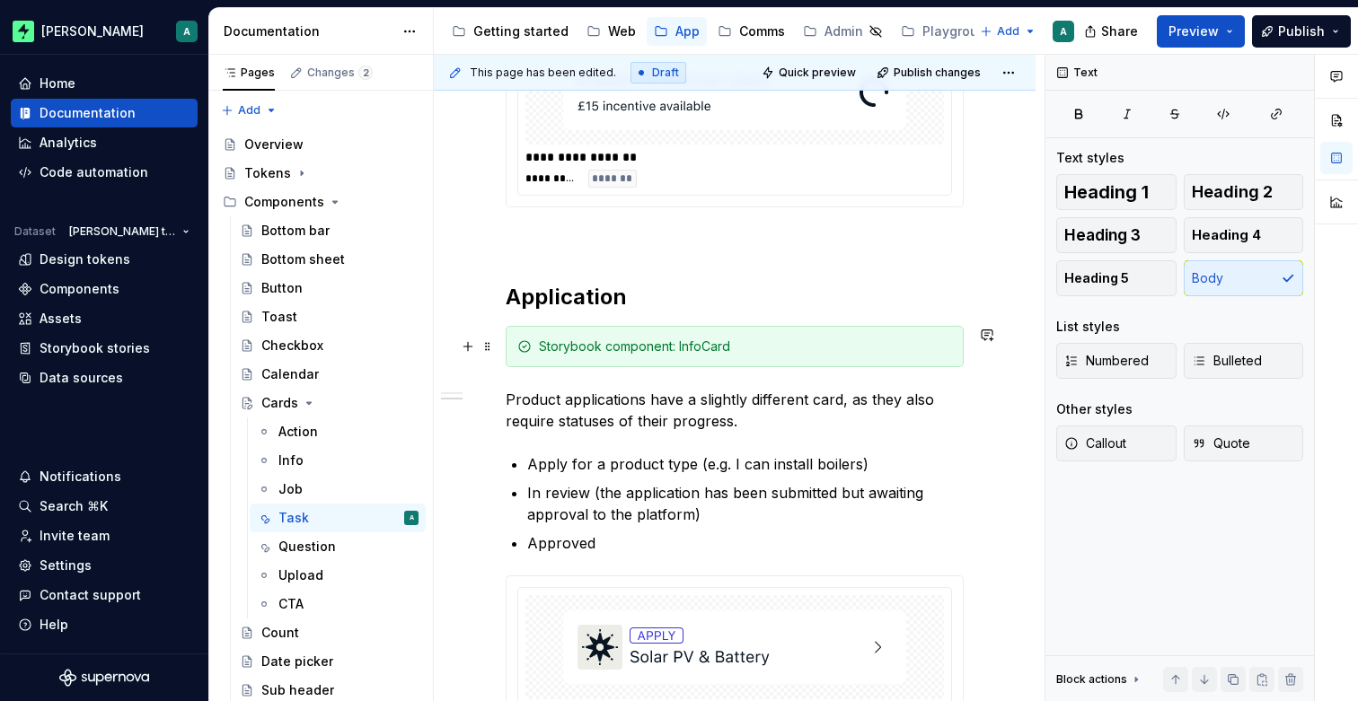
click at [699, 348] on div "Storybook component: InfoCard" at bounding box center [745, 347] width 413 height 18
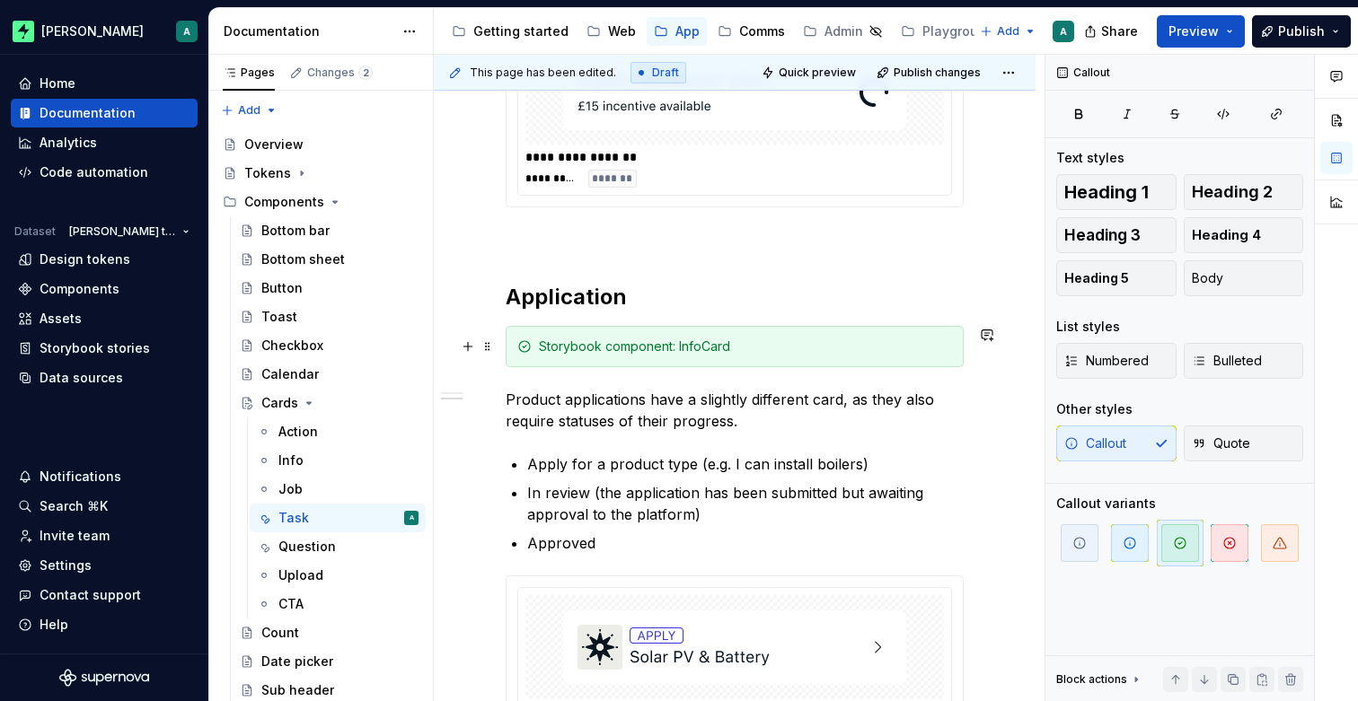
click at [746, 345] on div "Storybook component: InfoCard" at bounding box center [745, 347] width 413 height 18
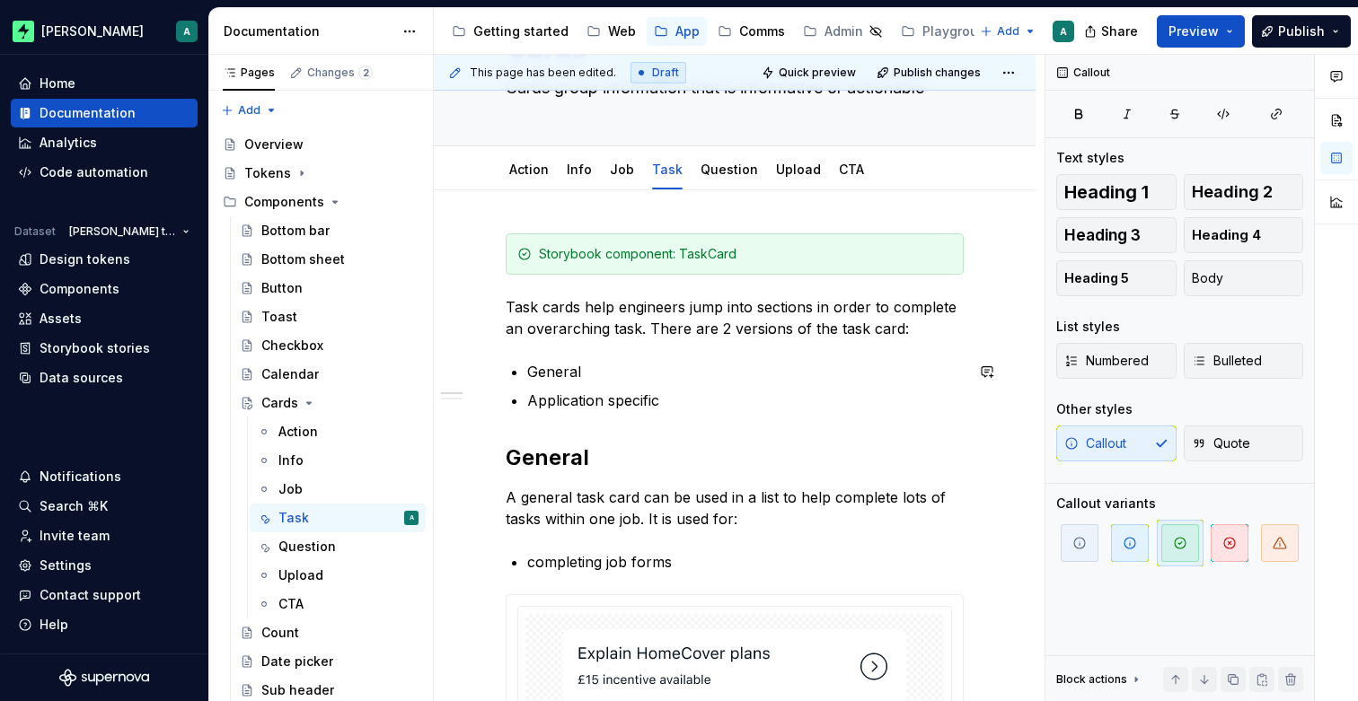
scroll to position [35, 0]
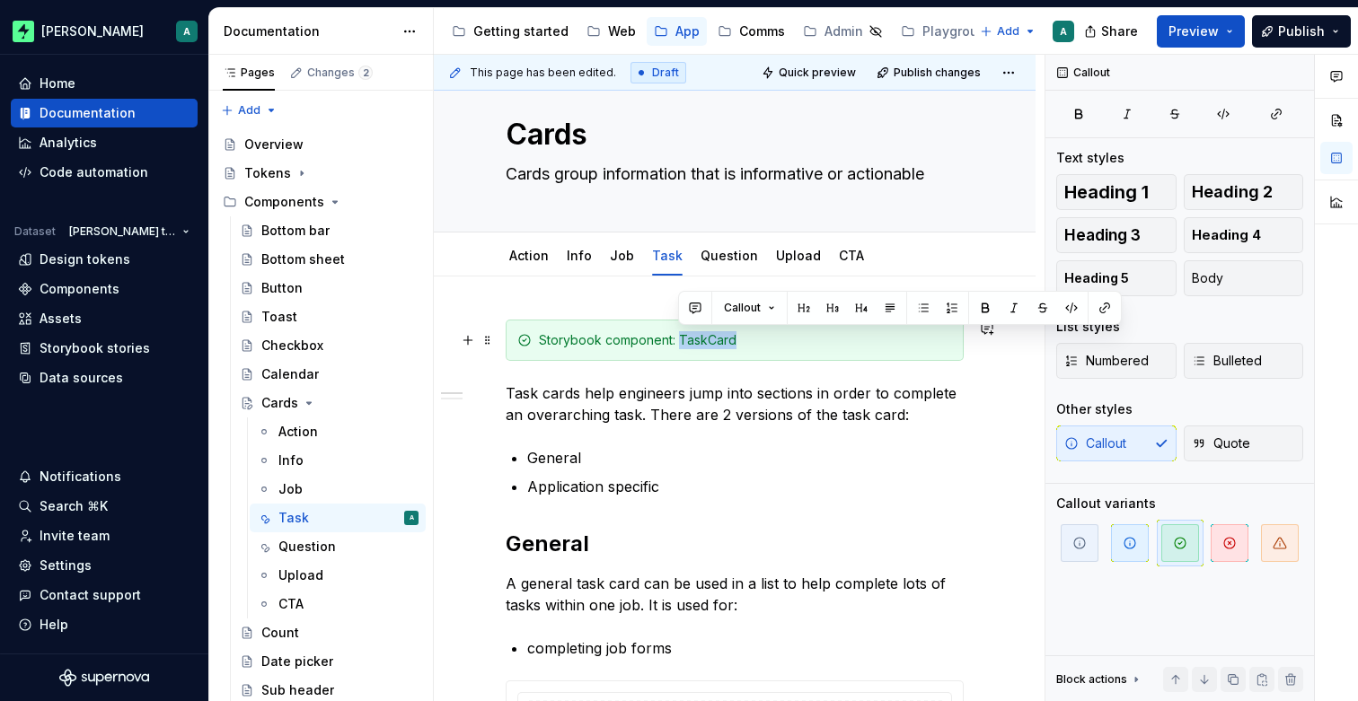
drag, startPoint x: 678, startPoint y: 339, endPoint x: 744, endPoint y: 337, distance: 66.5
click at [744, 337] on div "Storybook component: TaskCard" at bounding box center [745, 340] width 413 height 18
copy div "TaskCard"
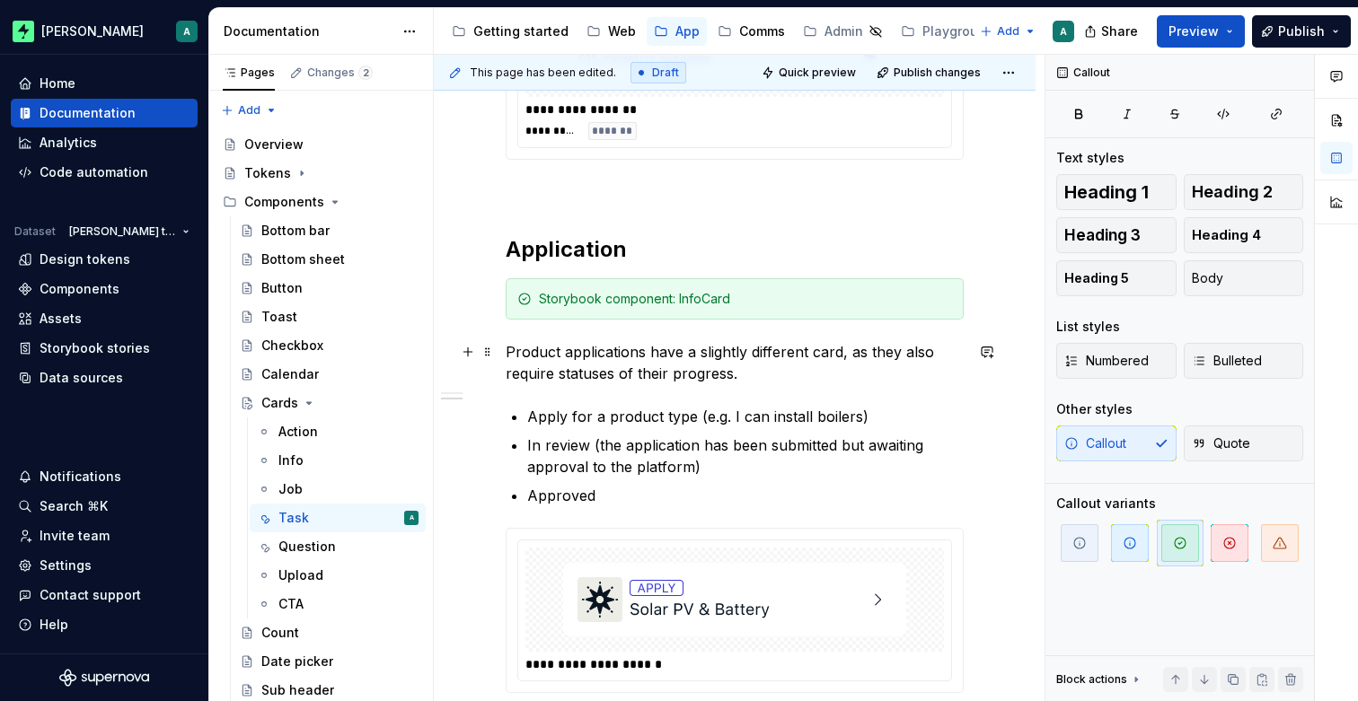
scroll to position [1271, 0]
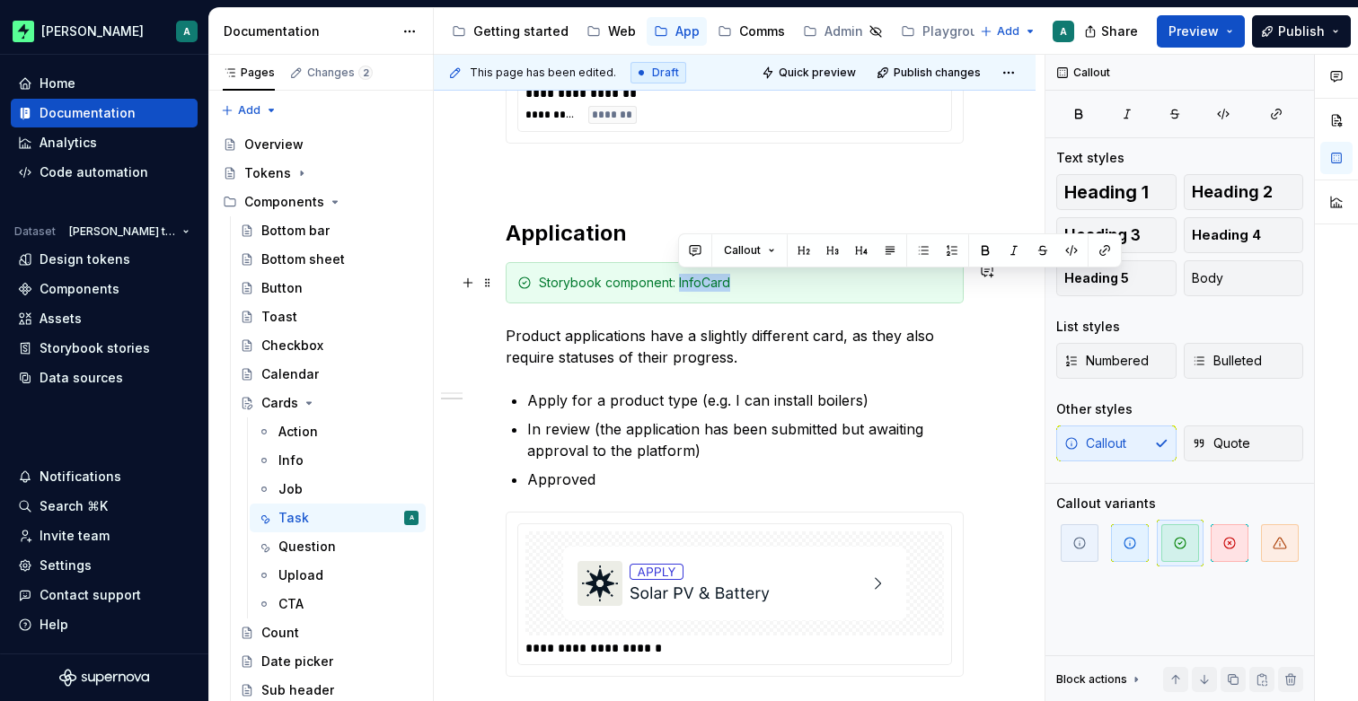
drag, startPoint x: 679, startPoint y: 280, endPoint x: 742, endPoint y: 279, distance: 62.9
click at [742, 279] on div "Storybook component: InfoCard" at bounding box center [745, 283] width 413 height 18
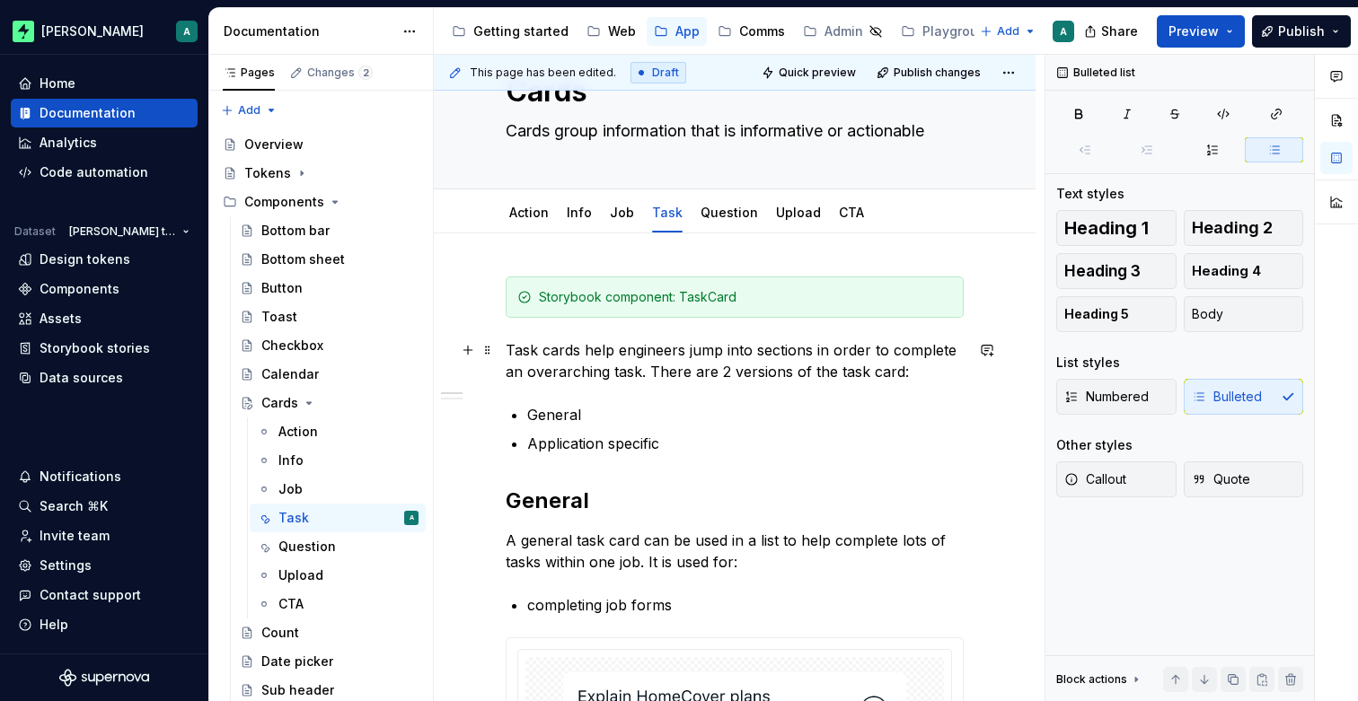
scroll to position [77, 0]
click at [789, 218] on link "Upload" at bounding box center [798, 213] width 45 height 15
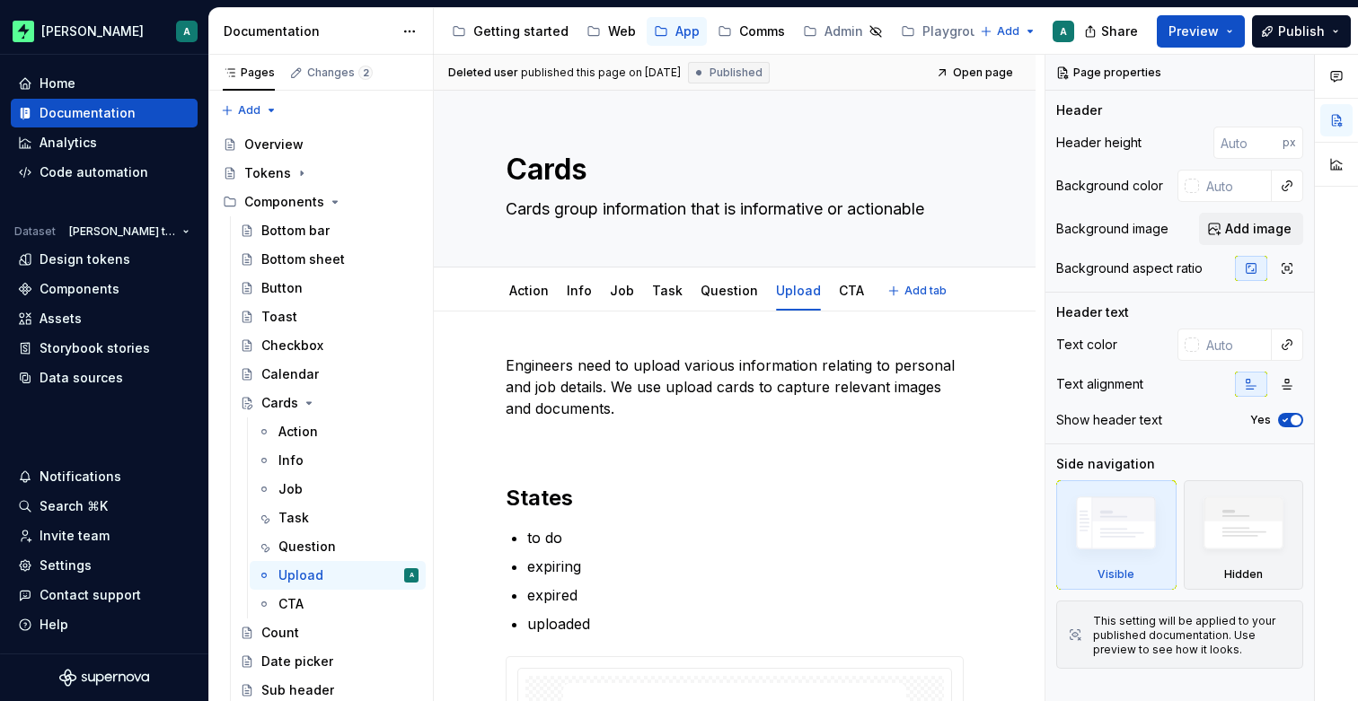
type textarea "*"
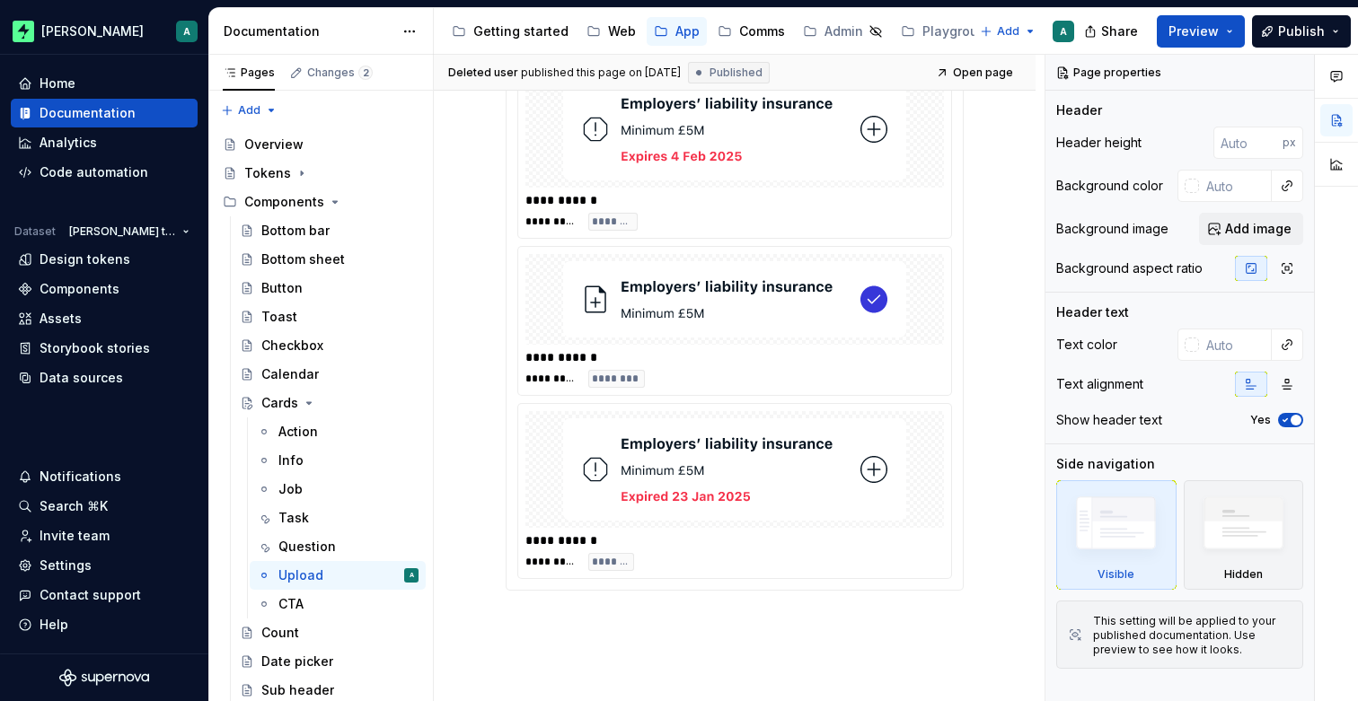
scroll to position [1040, 0]
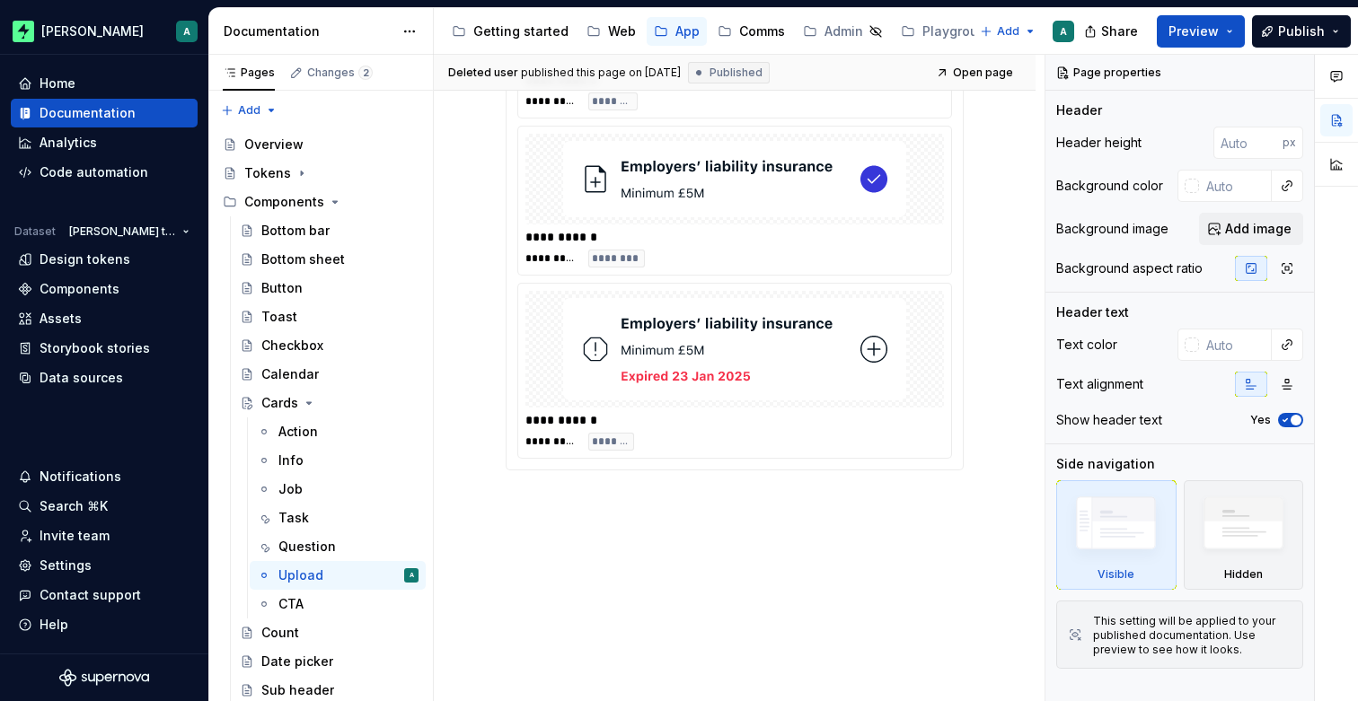
click at [590, 494] on div "**********" at bounding box center [739, 378] width 611 height 647
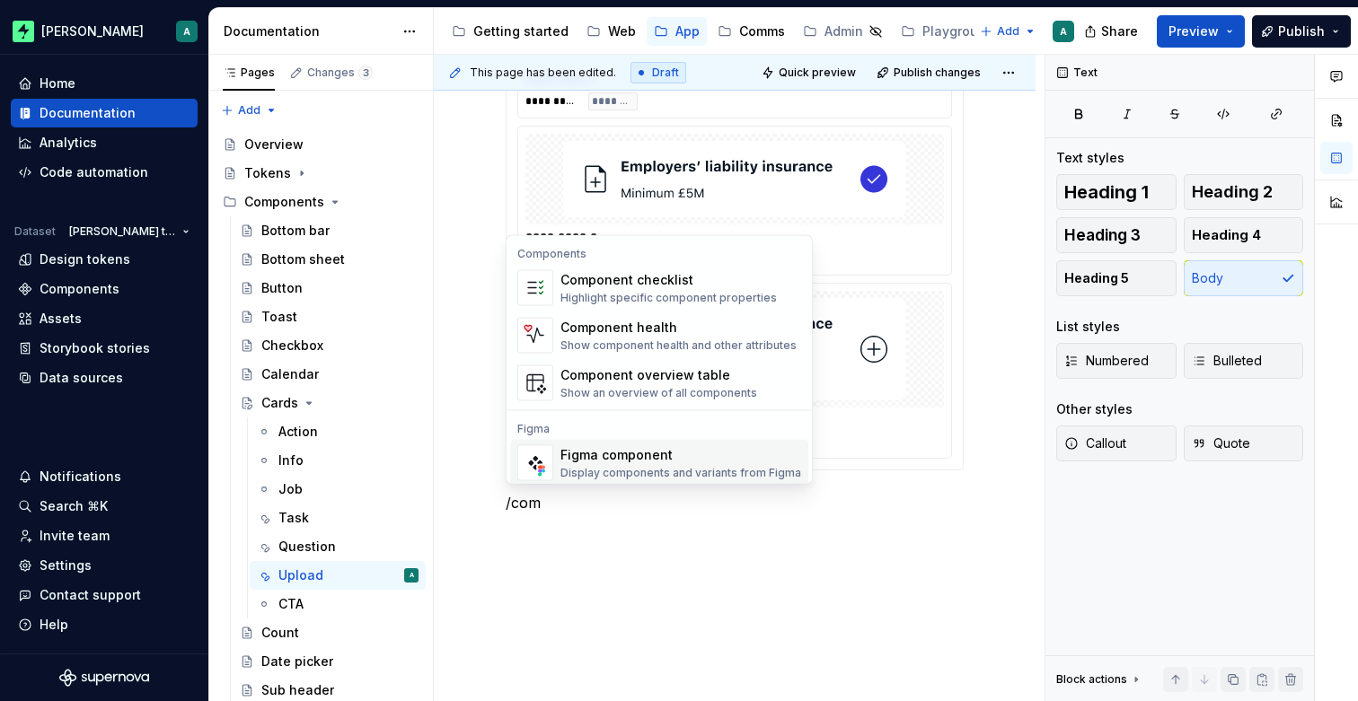
click at [618, 467] on div "Display components and variants from Figma" at bounding box center [680, 473] width 241 height 14
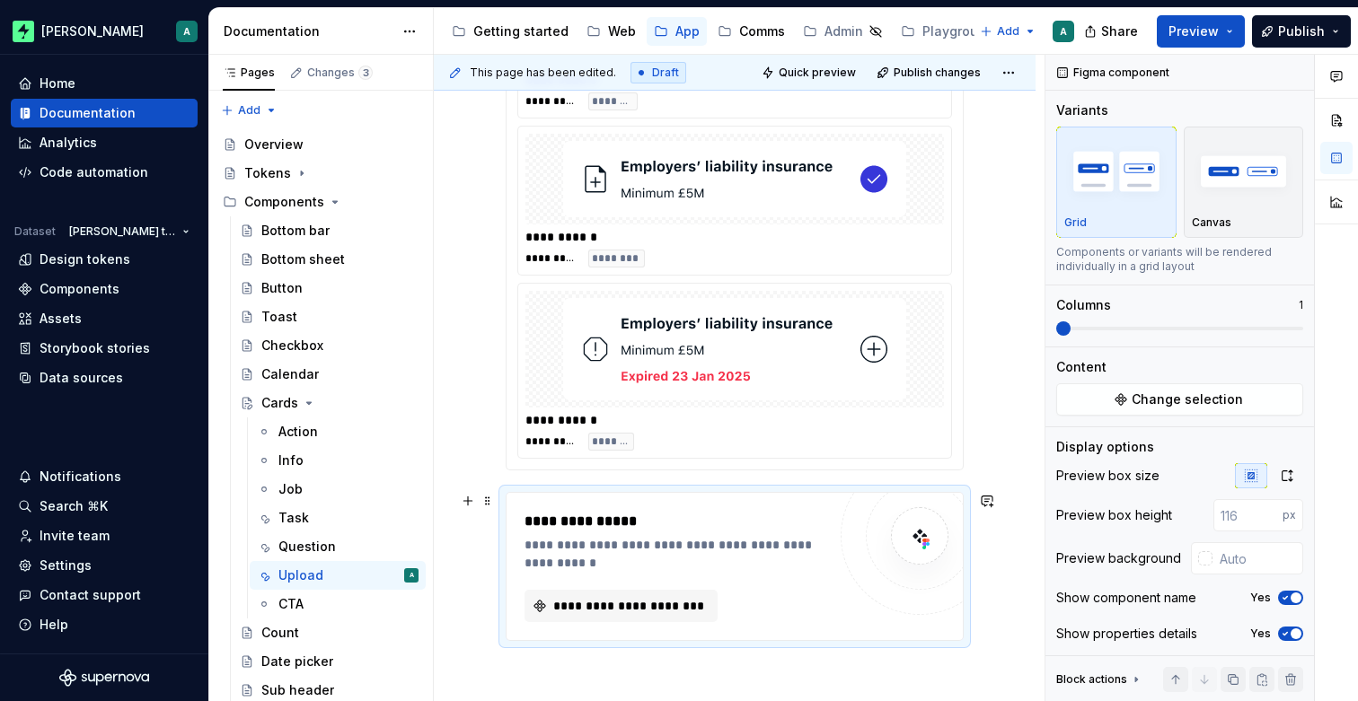
click at [588, 584] on div "**********" at bounding box center [675, 566] width 302 height 111
click at [588, 599] on span "**********" at bounding box center [627, 606] width 155 height 18
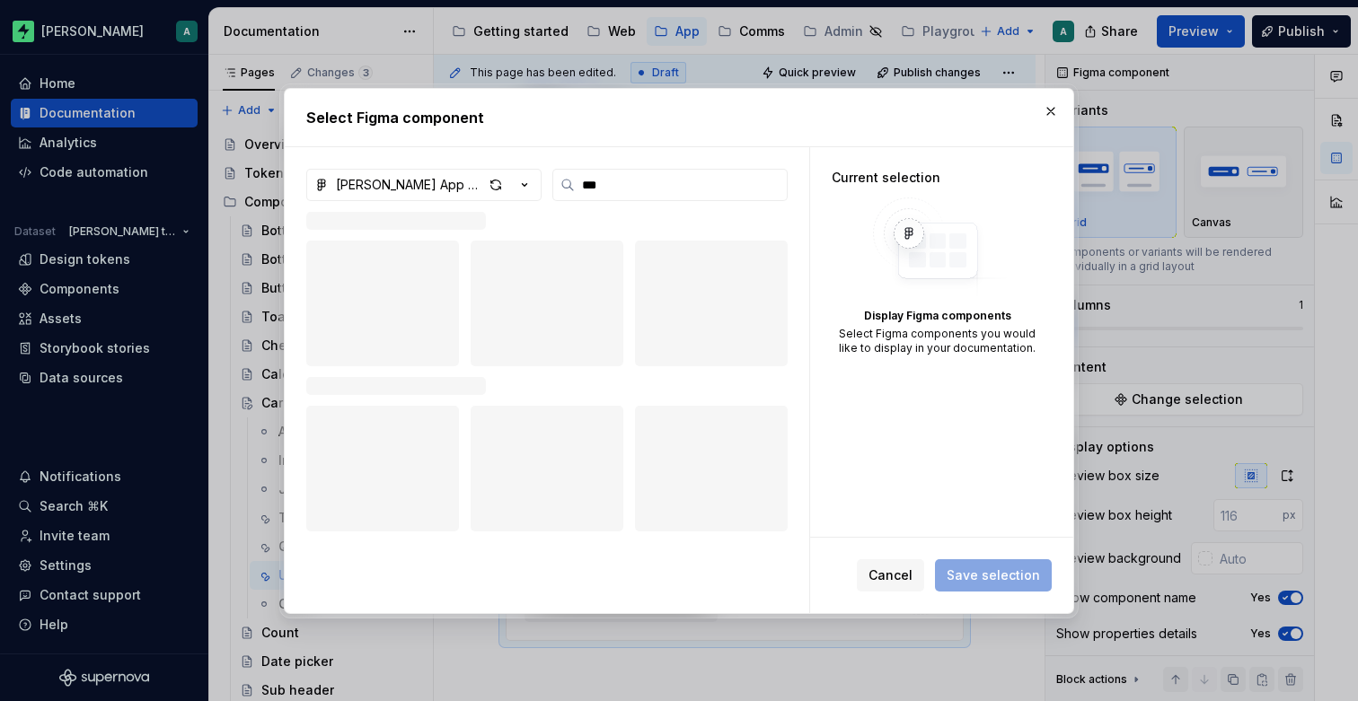
type input "***"
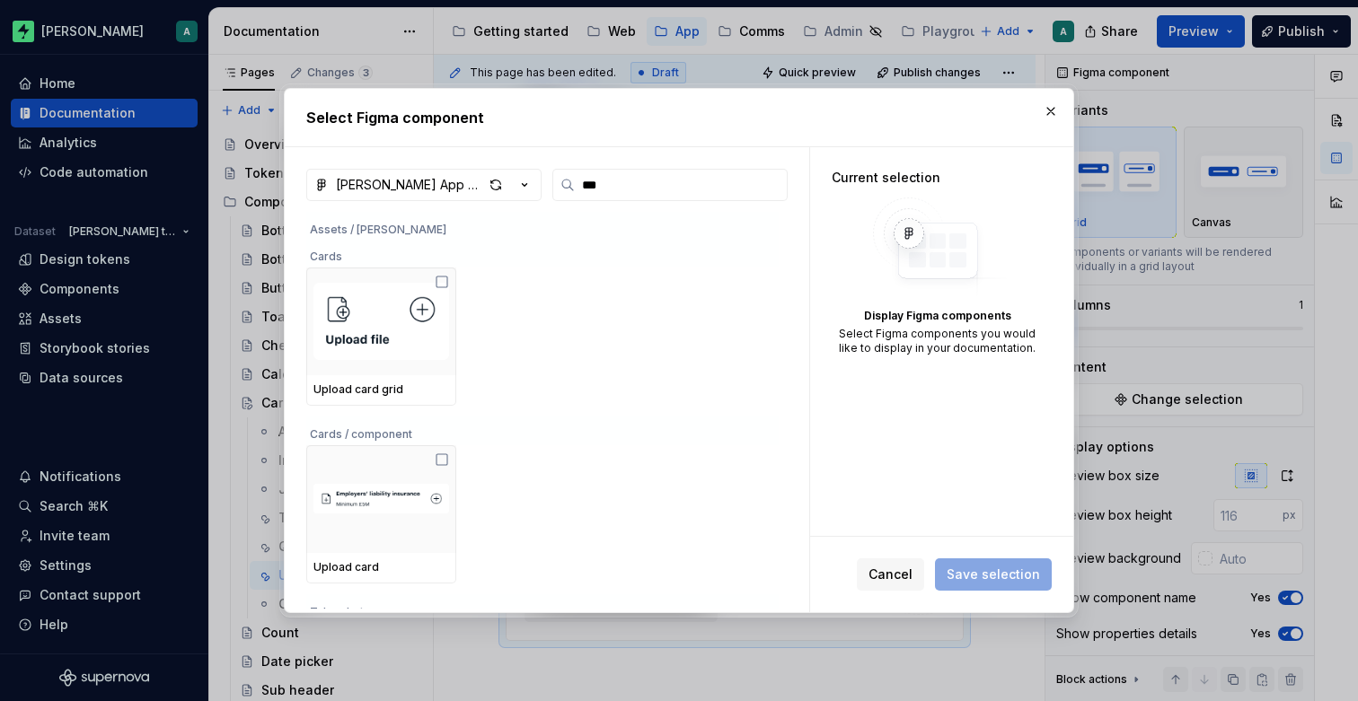
scroll to position [319, 0]
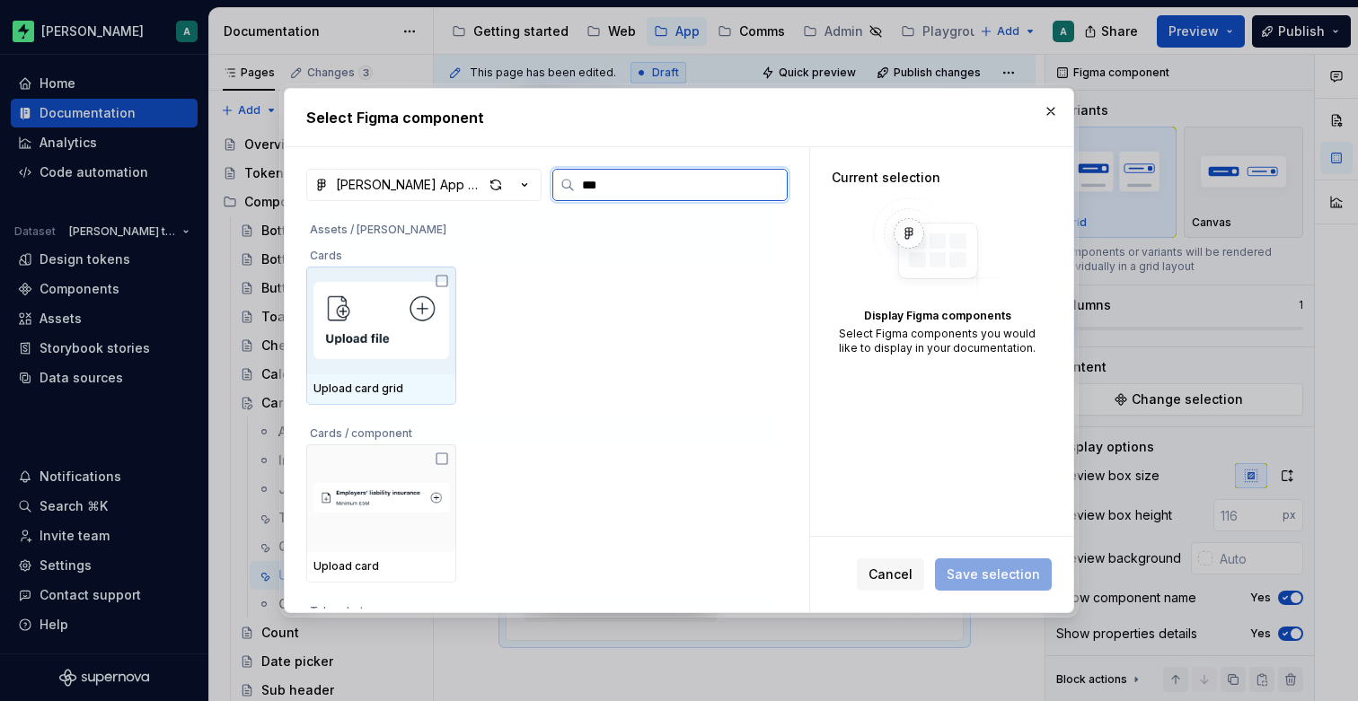
click at [413, 330] on img at bounding box center [381, 320] width 136 height 93
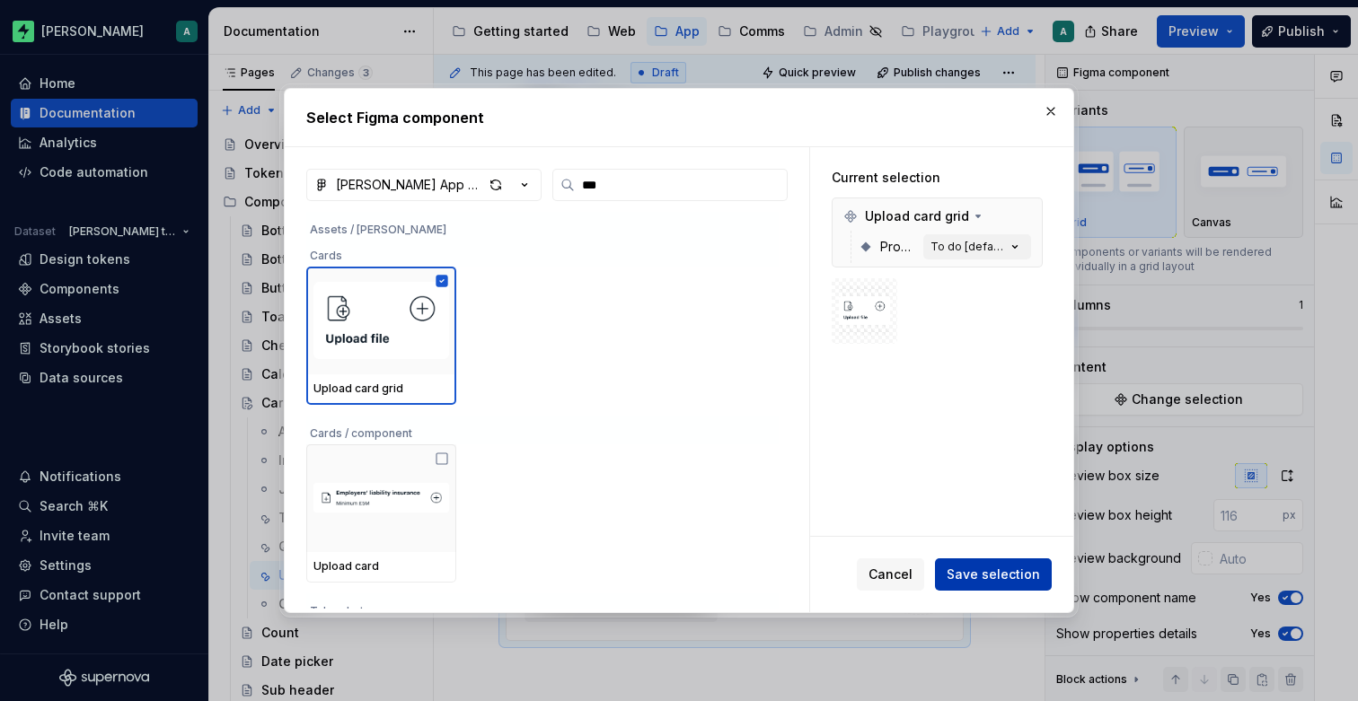
click at [1015, 583] on span "Save selection" at bounding box center [992, 575] width 93 height 18
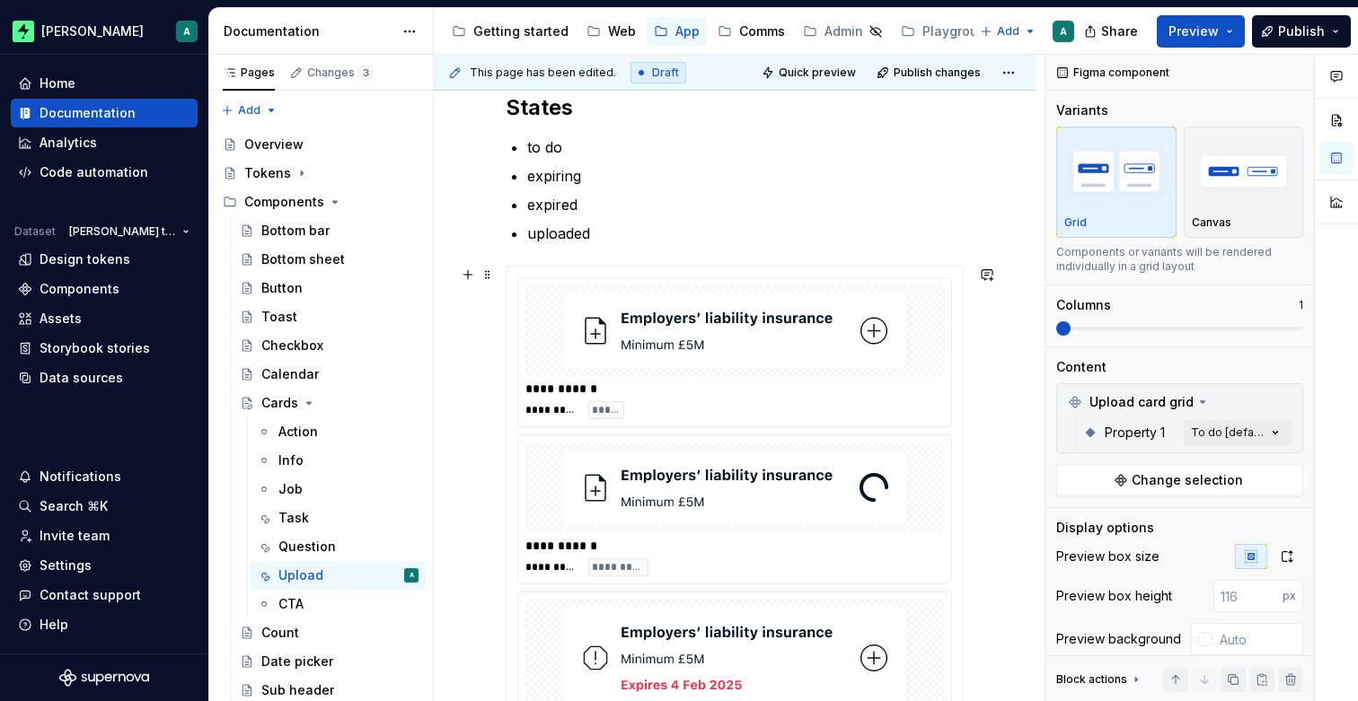
scroll to position [283, 0]
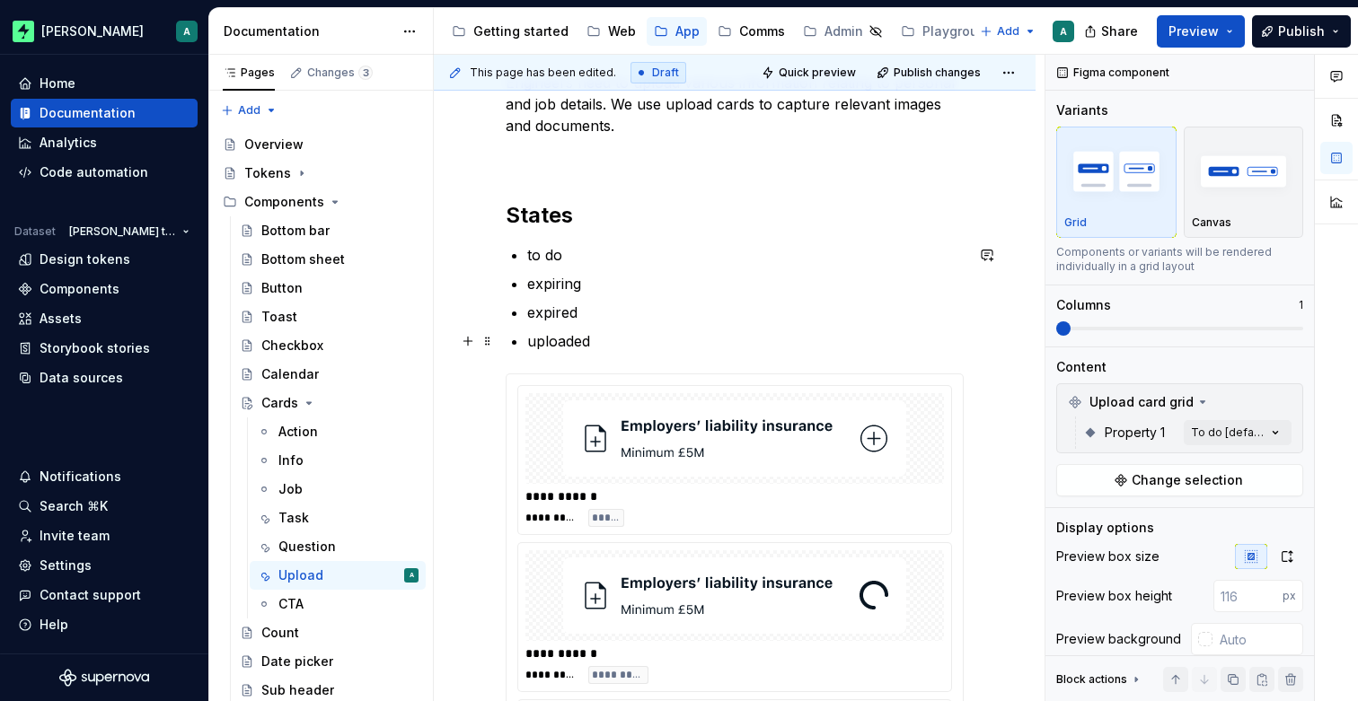
click at [677, 347] on p "uploaded" at bounding box center [745, 341] width 436 height 22
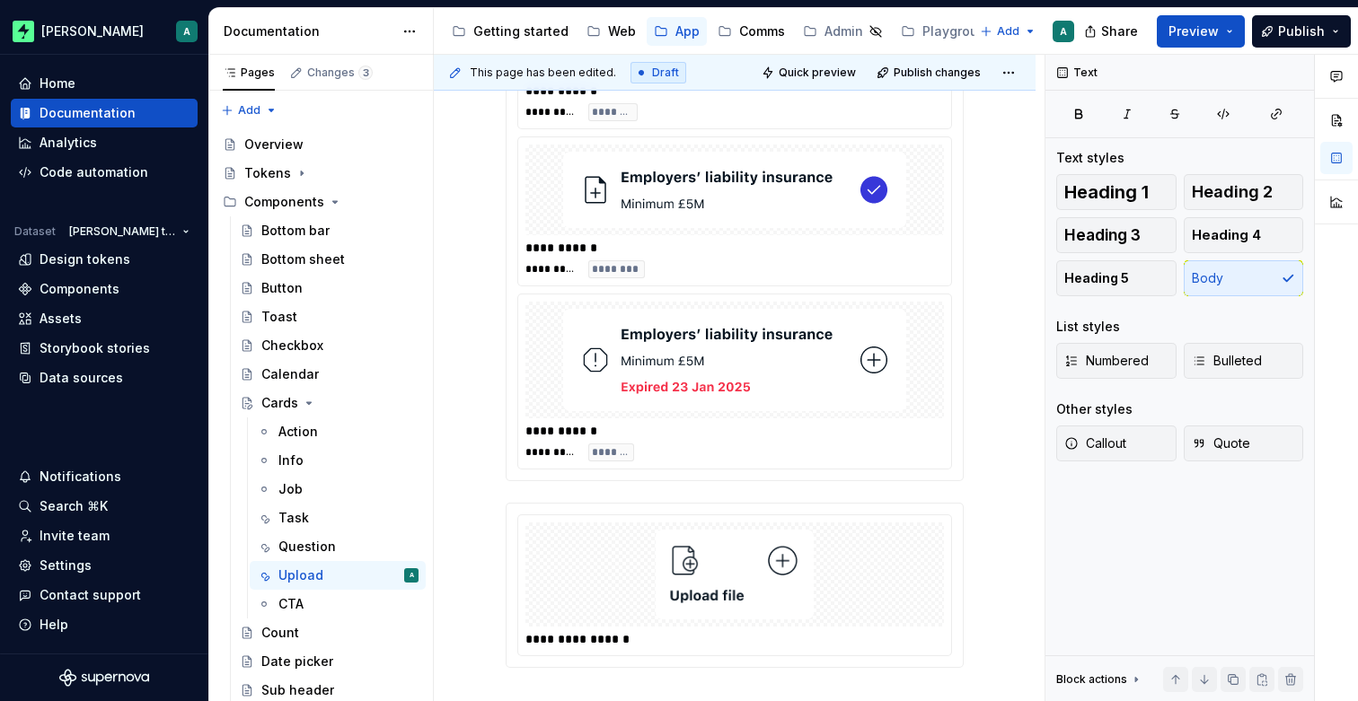
scroll to position [1256, 0]
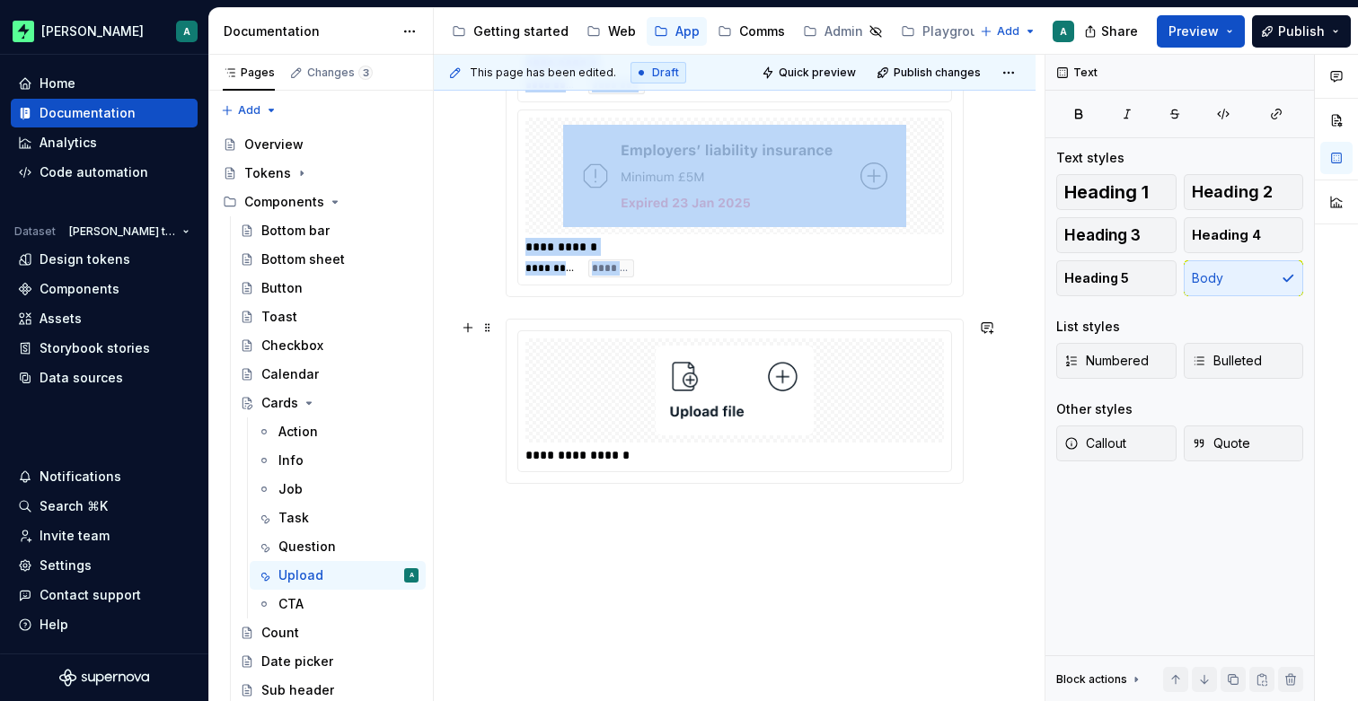
click at [677, 353] on img at bounding box center [735, 391] width 164 height 90
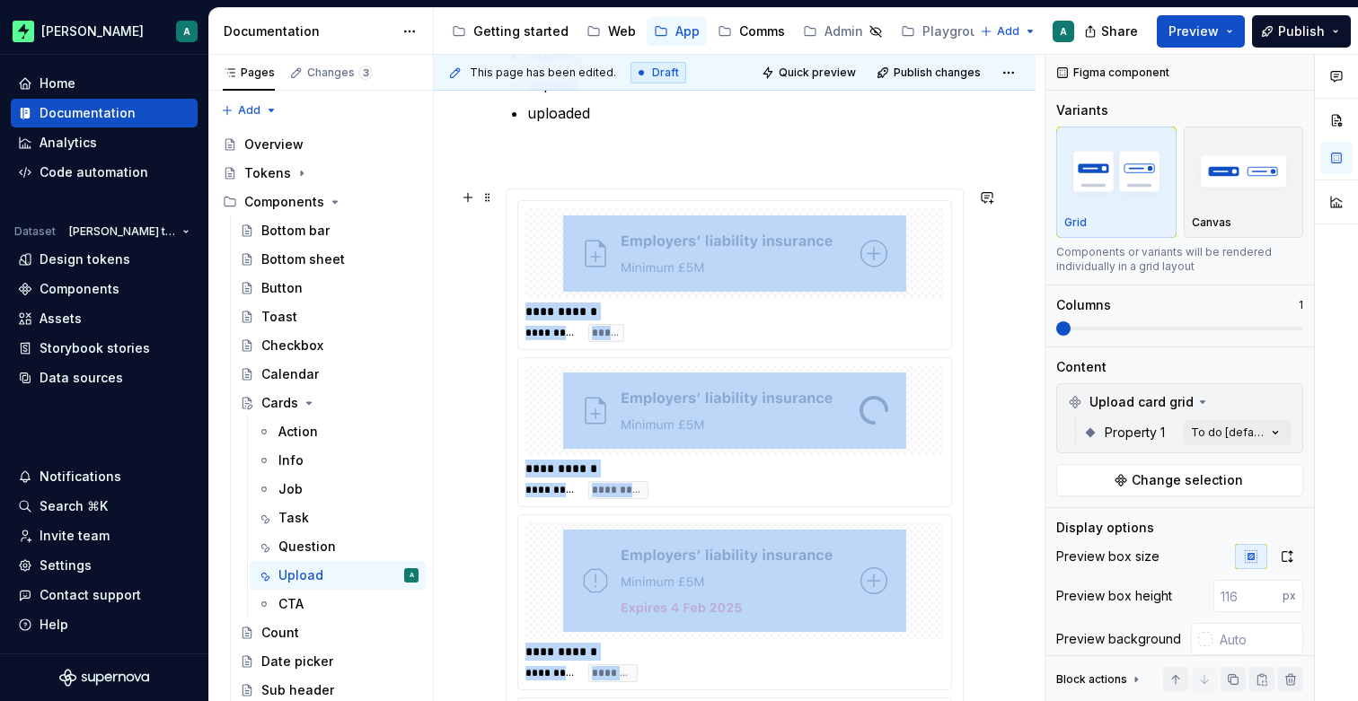
scroll to position [431, 0]
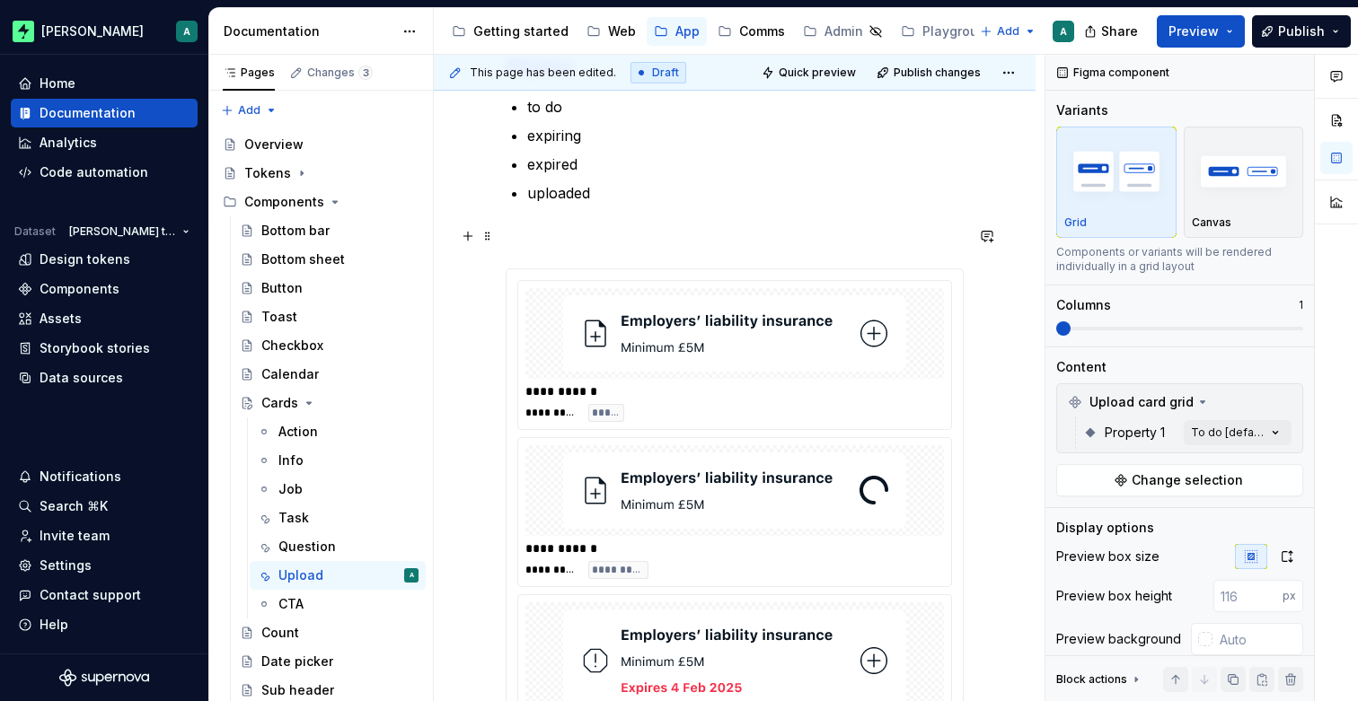
click at [647, 224] on div "**********" at bounding box center [735, 616] width 458 height 1385
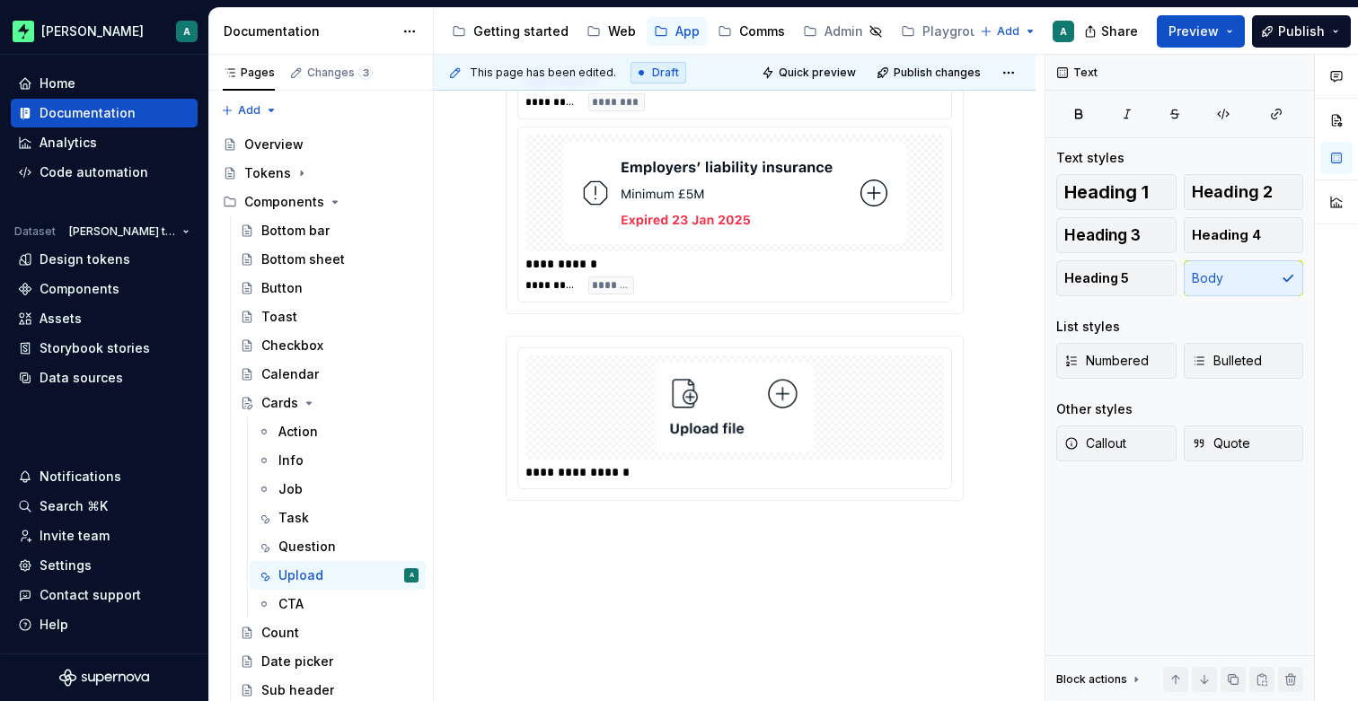
scroll to position [1270, 0]
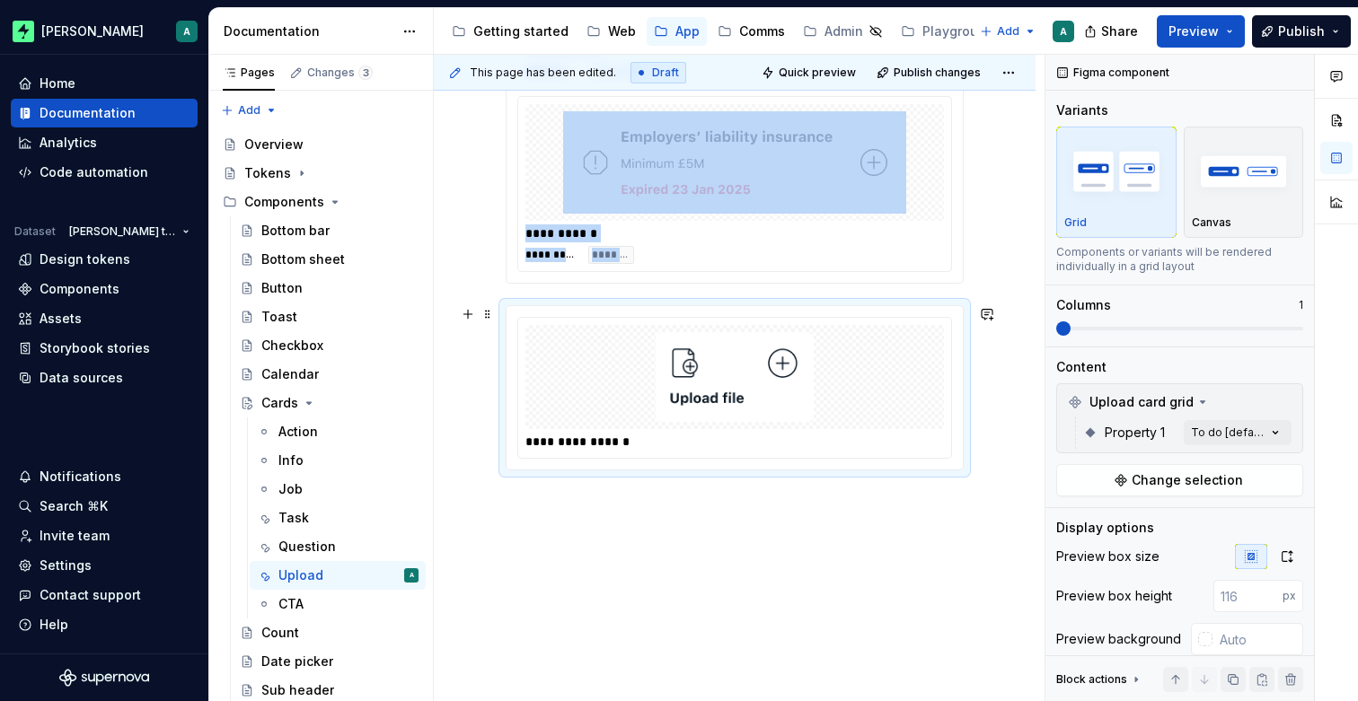
click at [678, 340] on img at bounding box center [735, 377] width 164 height 90
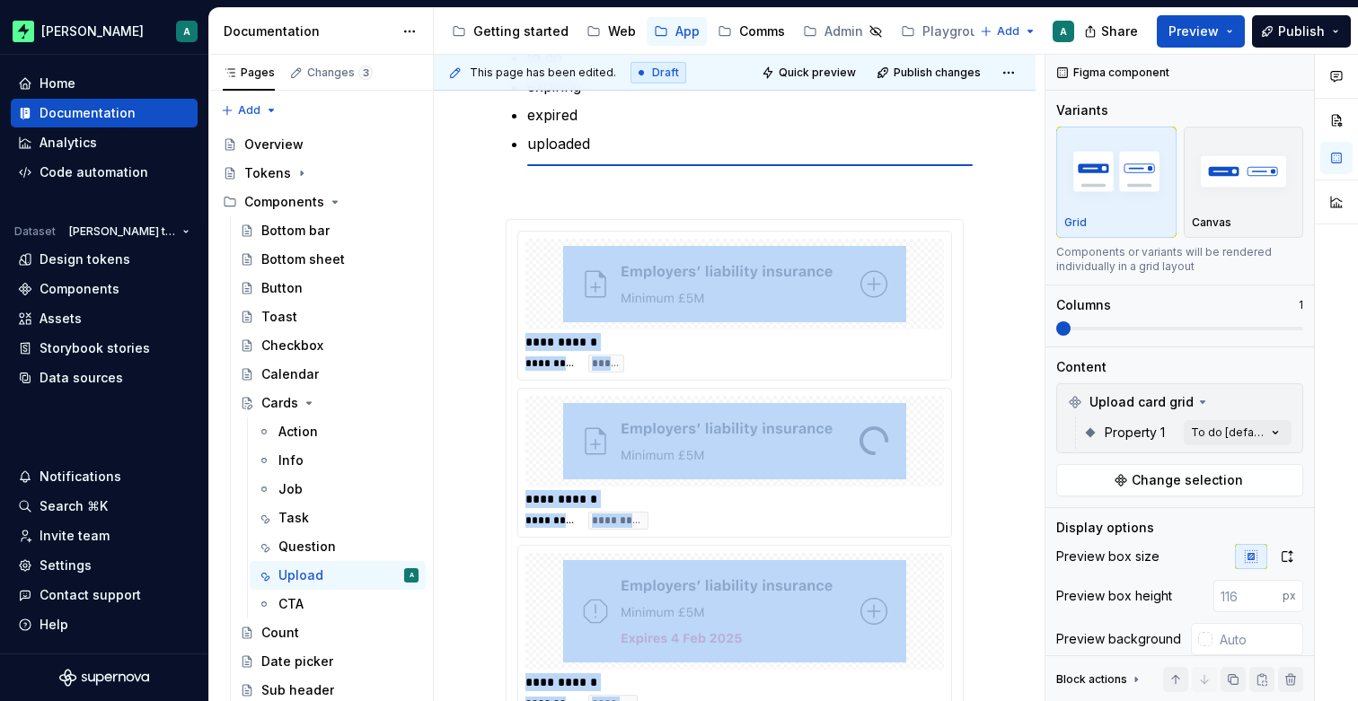
scroll to position [474, 0]
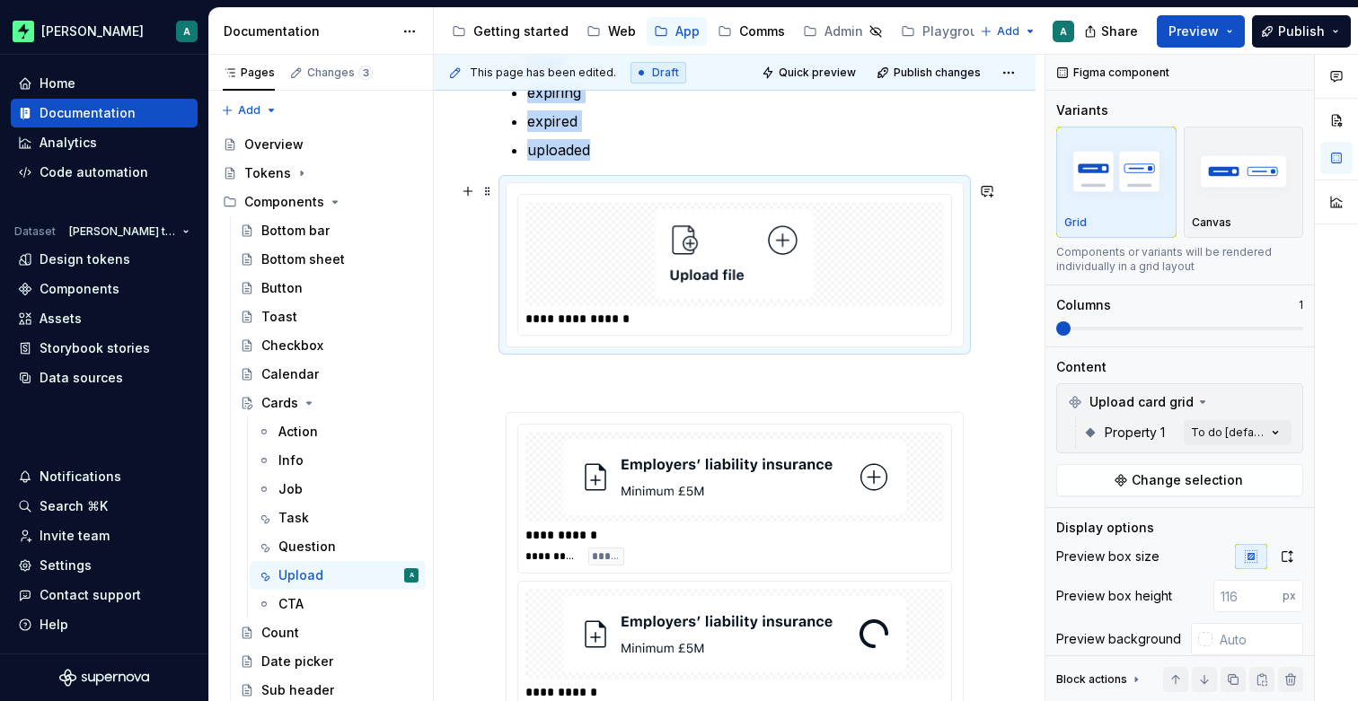
click at [723, 251] on img at bounding box center [735, 254] width 164 height 90
click at [1186, 329] on span at bounding box center [1179, 328] width 247 height 14
click at [1237, 430] on div "Comments Open comments No comments yet Select ‘Comment’ from the block context …" at bounding box center [1201, 378] width 312 height 647
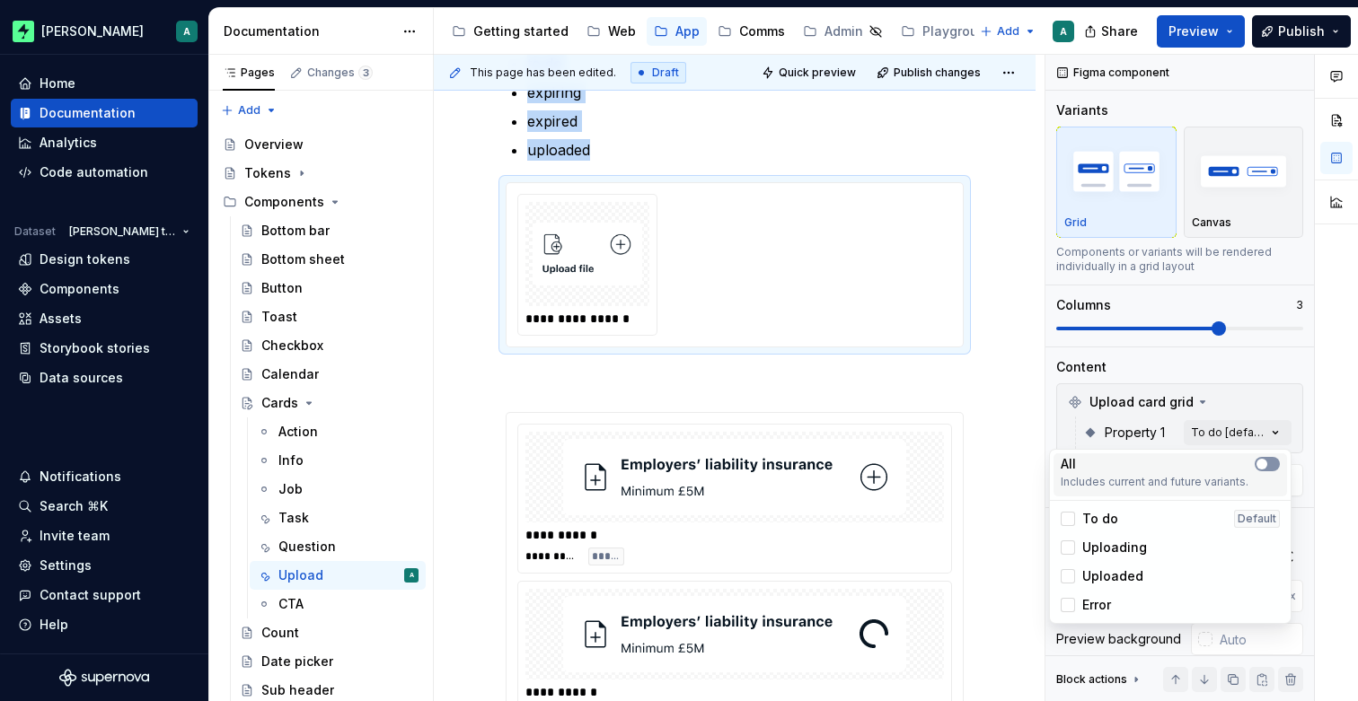
click at [1267, 465] on icon "button" at bounding box center [1261, 464] width 14 height 11
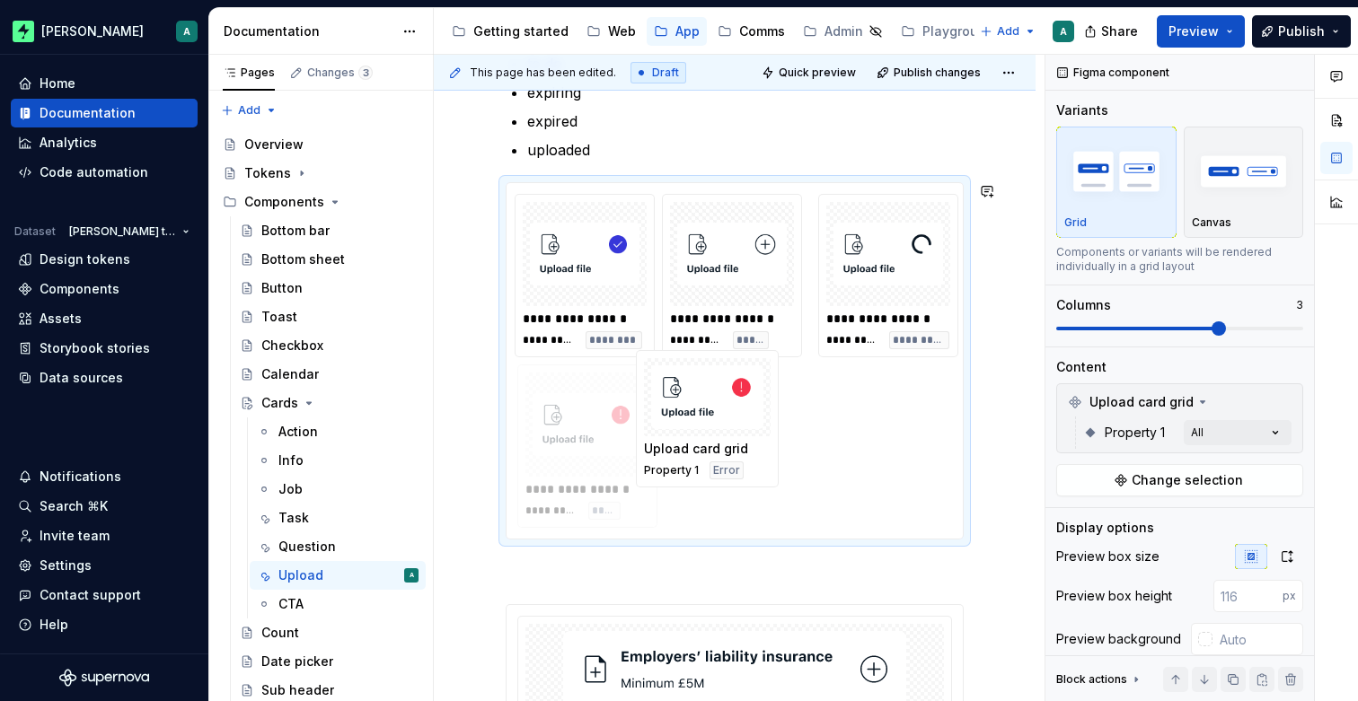
drag, startPoint x: 601, startPoint y: 289, endPoint x: 709, endPoint y: 439, distance: 185.2
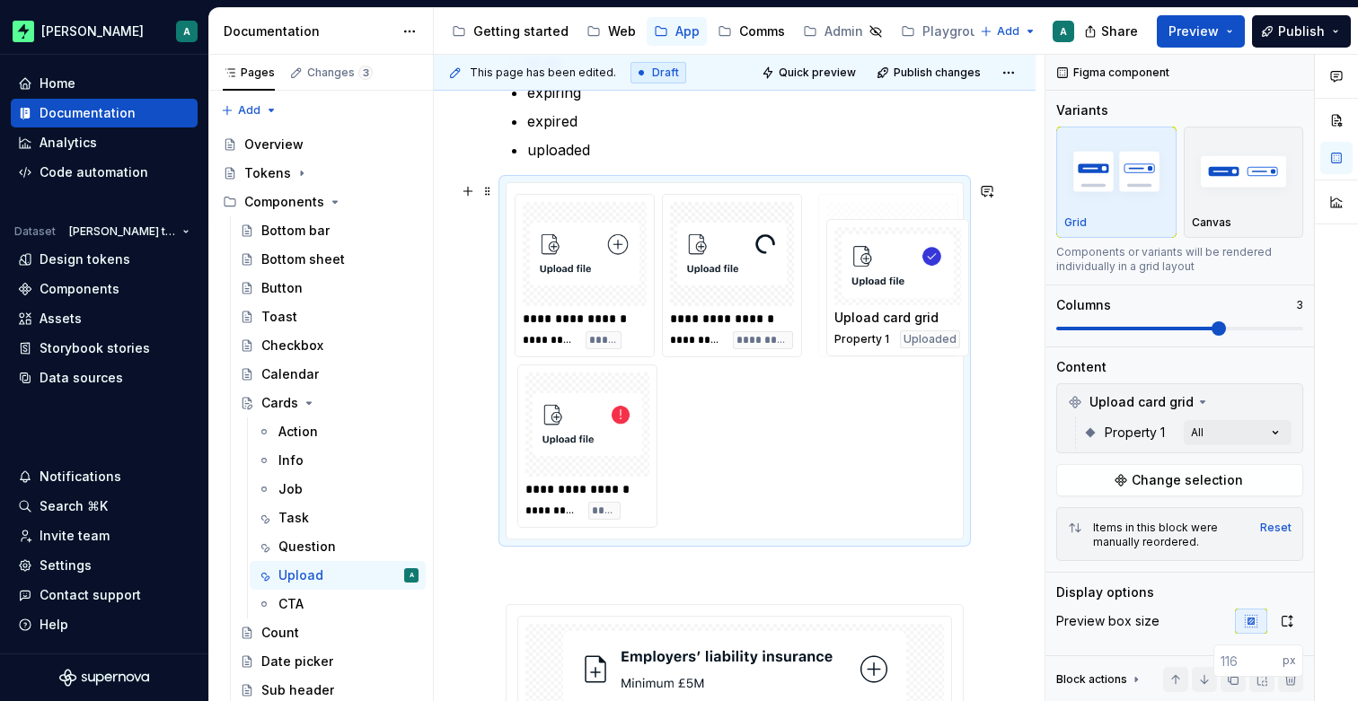
drag, startPoint x: 610, startPoint y: 293, endPoint x: 918, endPoint y: 315, distance: 308.8
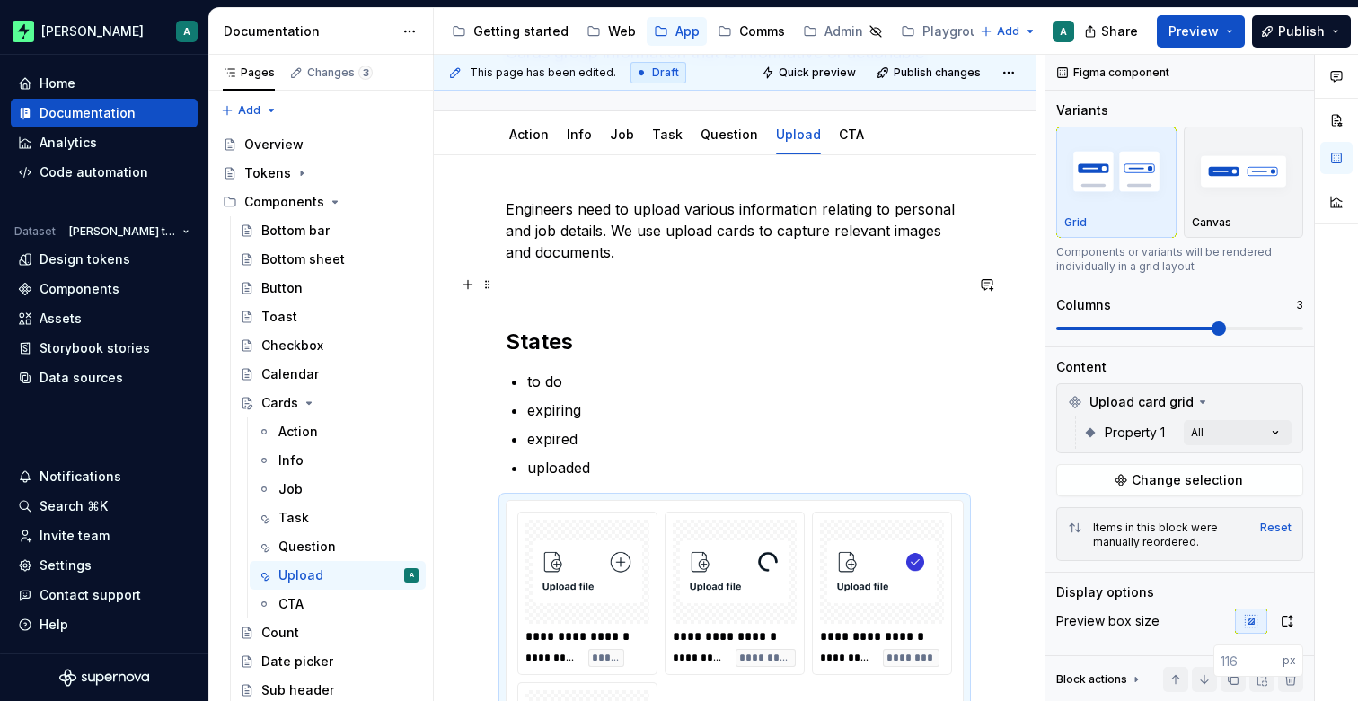
scroll to position [153, 0]
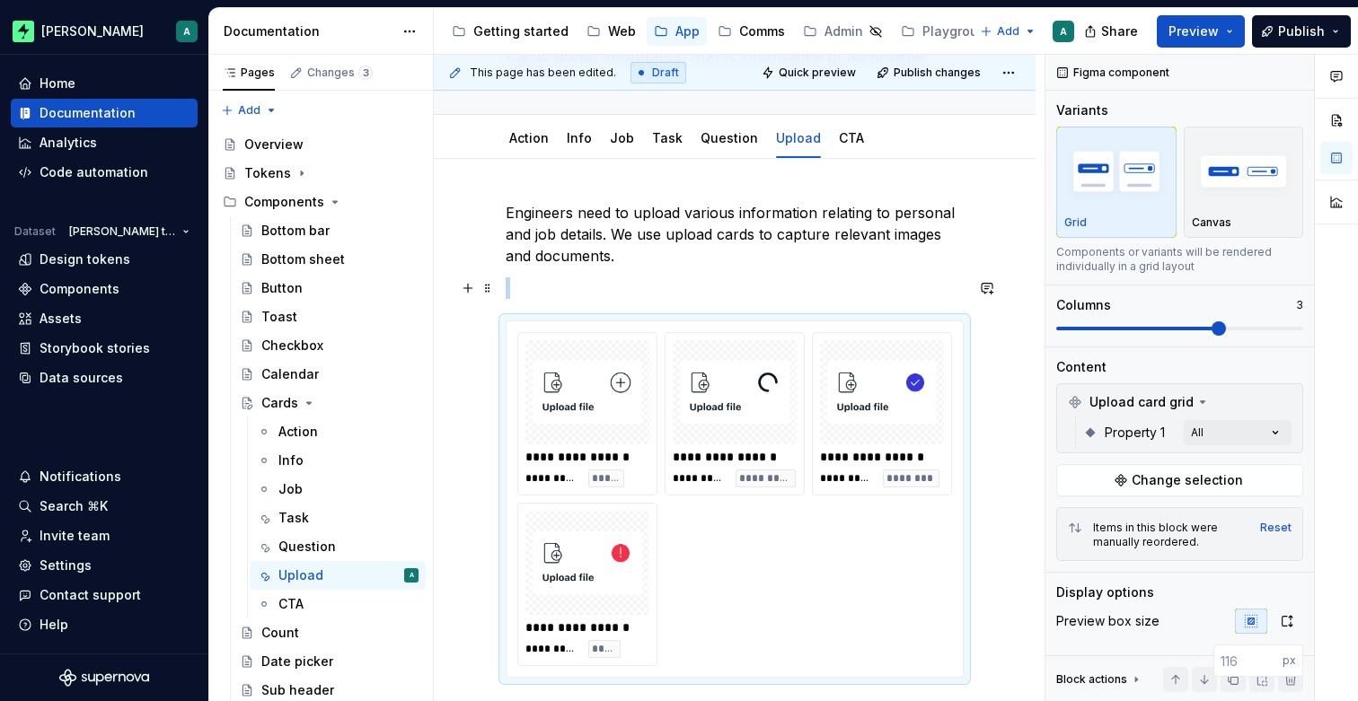
click at [550, 295] on p at bounding box center [735, 288] width 458 height 22
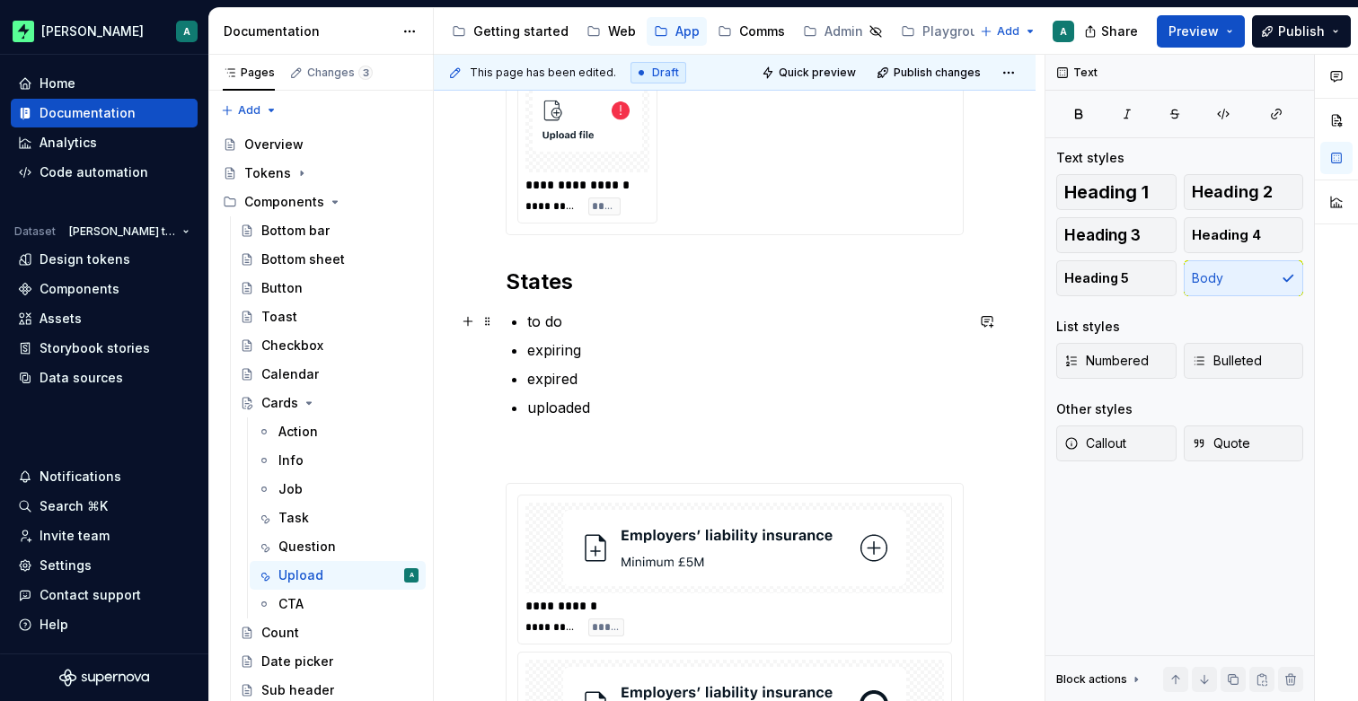
scroll to position [605, 0]
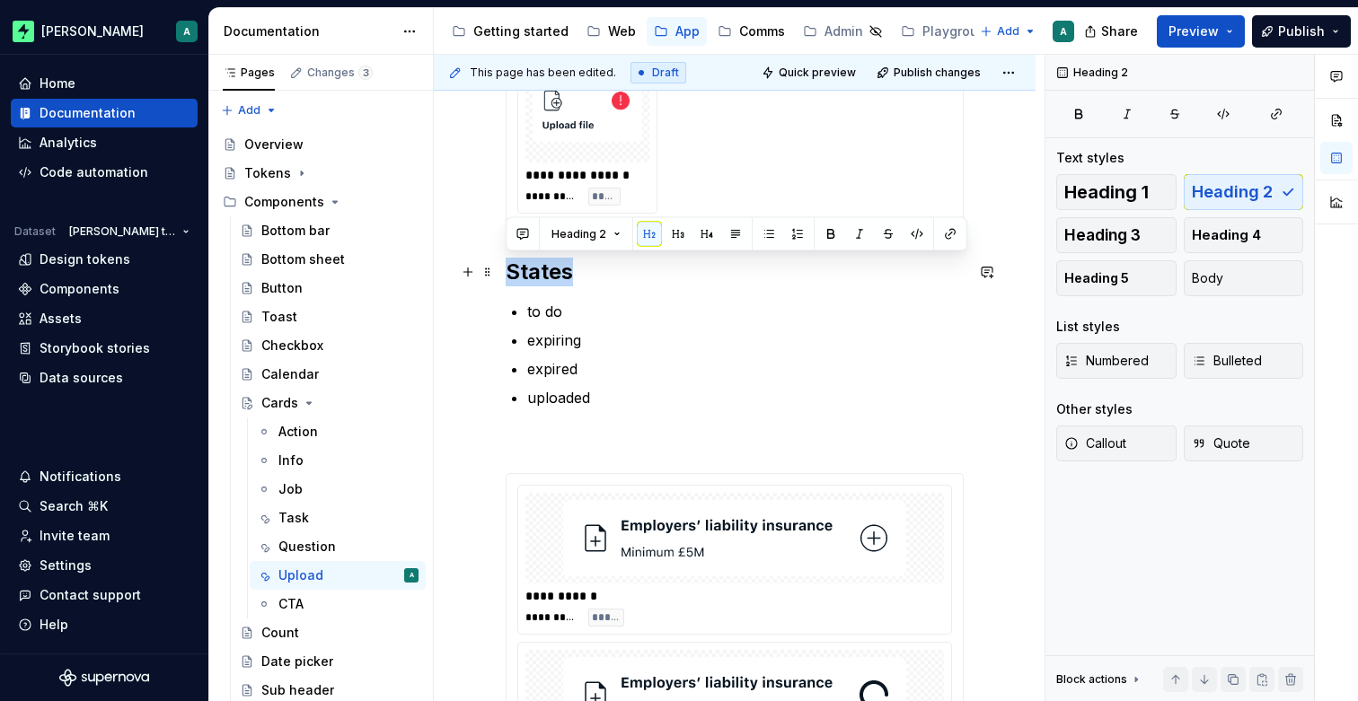
drag, startPoint x: 586, startPoint y: 272, endPoint x: 506, endPoint y: 273, distance: 80.8
click at [506, 273] on h2 "States" at bounding box center [735, 272] width 458 height 29
click at [680, 238] on button "button" at bounding box center [677, 234] width 25 height 25
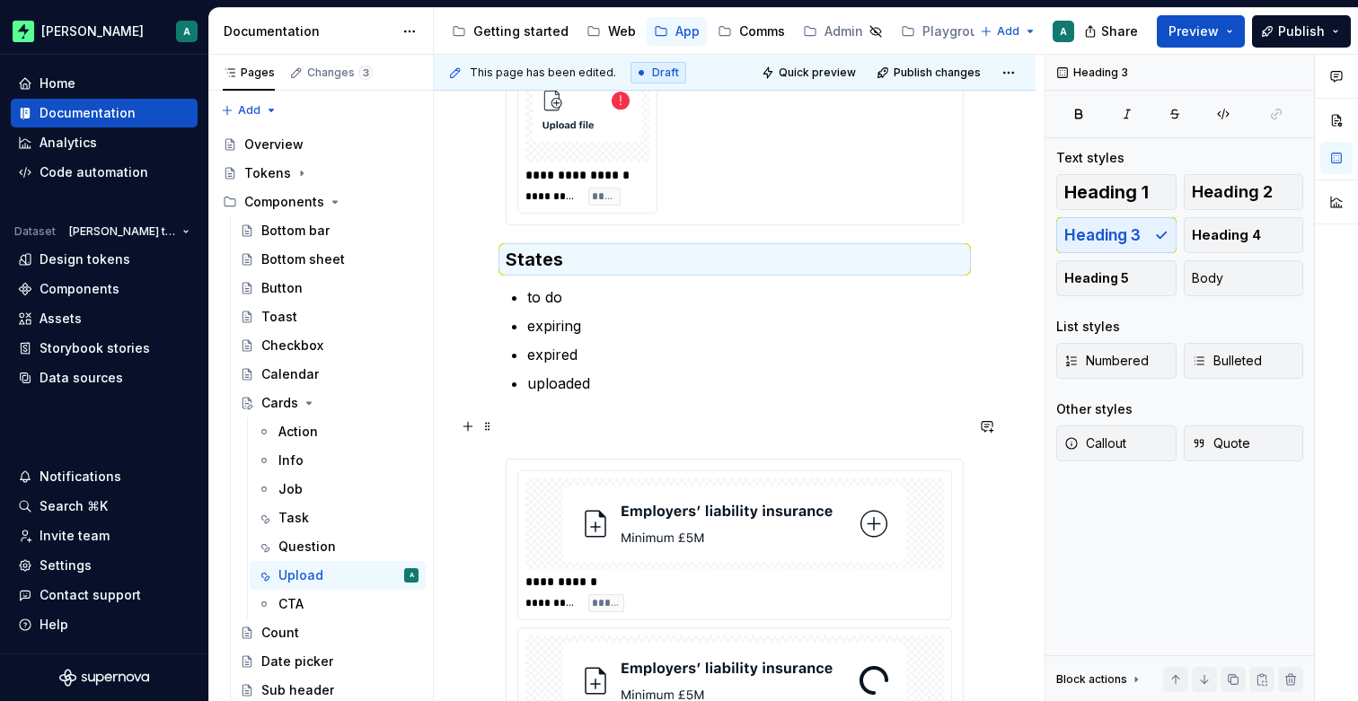
click at [548, 419] on p at bounding box center [735, 427] width 458 height 22
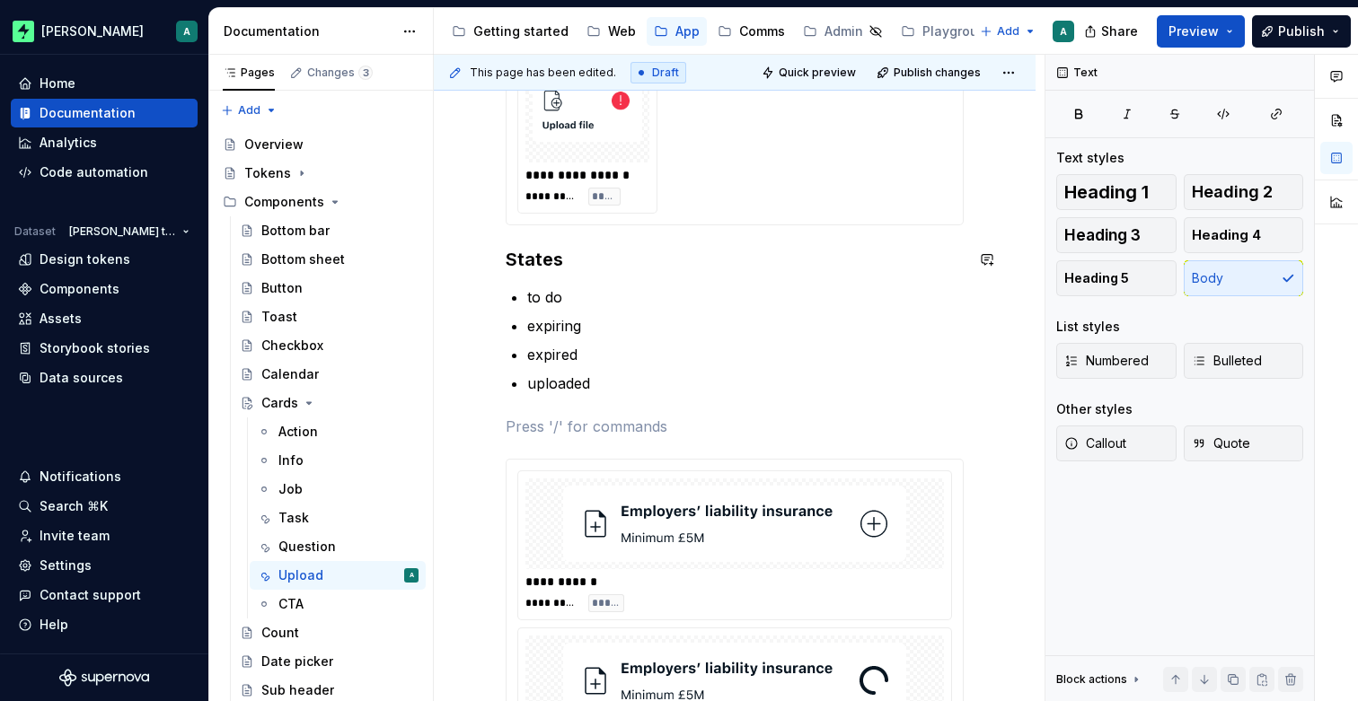
click at [516, 242] on div "**********" at bounding box center [735, 530] width 458 height 1563
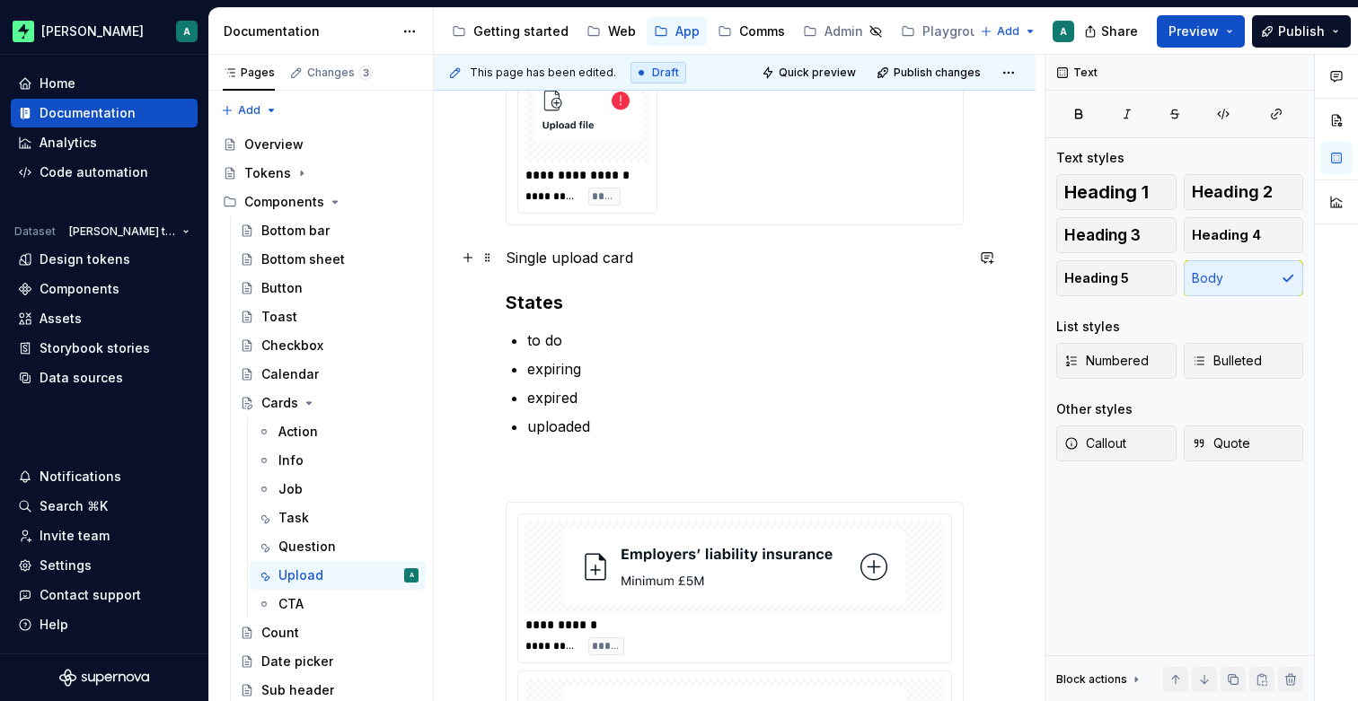
click at [628, 258] on p "Single upload card" at bounding box center [735, 258] width 458 height 22
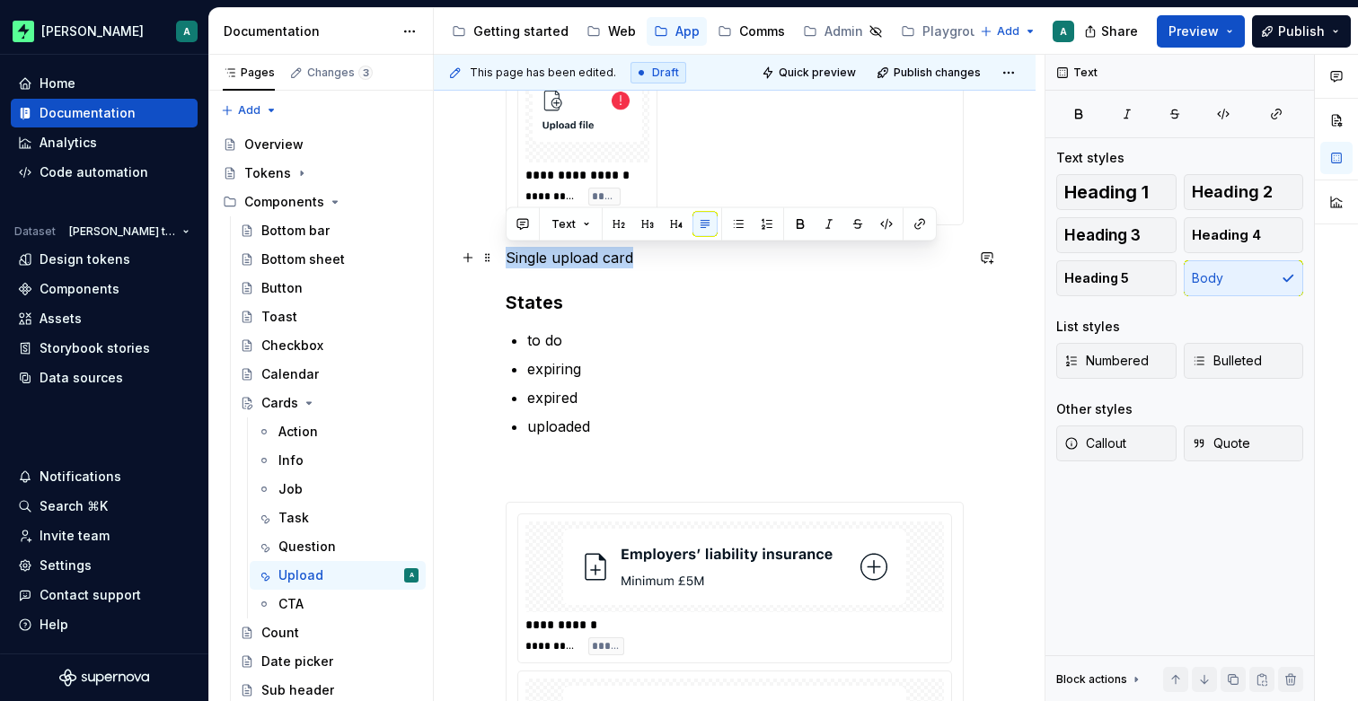
drag, startPoint x: 618, startPoint y: 258, endPoint x: 503, endPoint y: 256, distance: 114.9
click at [503, 256] on div "**********" at bounding box center [735, 646] width 602 height 1881
click at [647, 225] on button "button" at bounding box center [647, 224] width 25 height 25
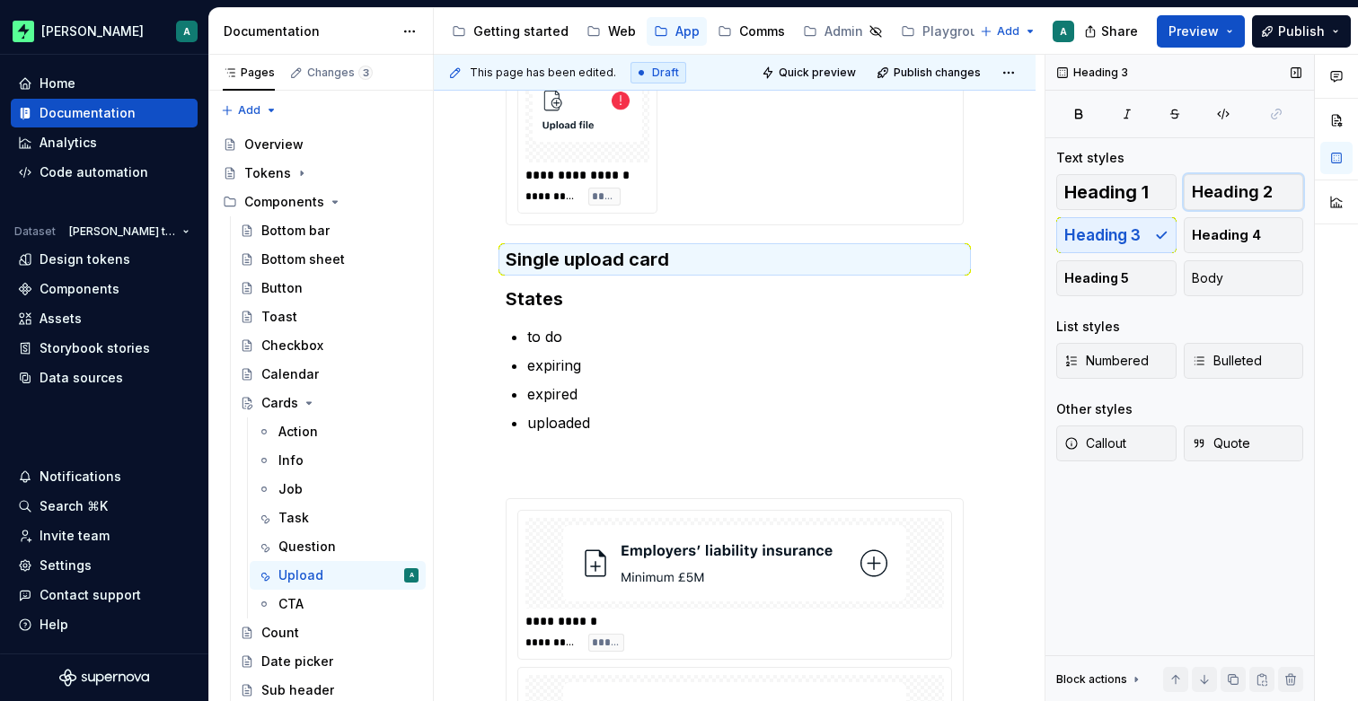
click at [1237, 203] on button "Heading 2" at bounding box center [1243, 192] width 120 height 36
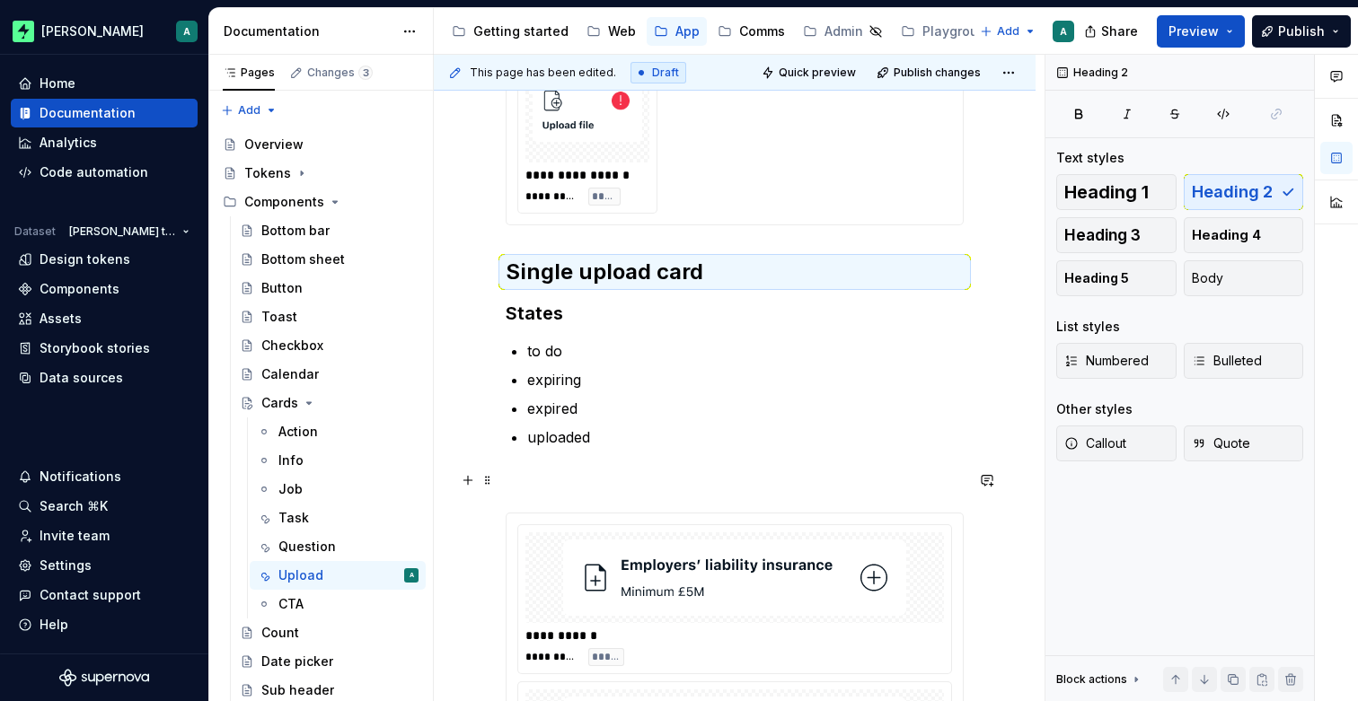
click at [585, 484] on p at bounding box center [735, 481] width 458 height 22
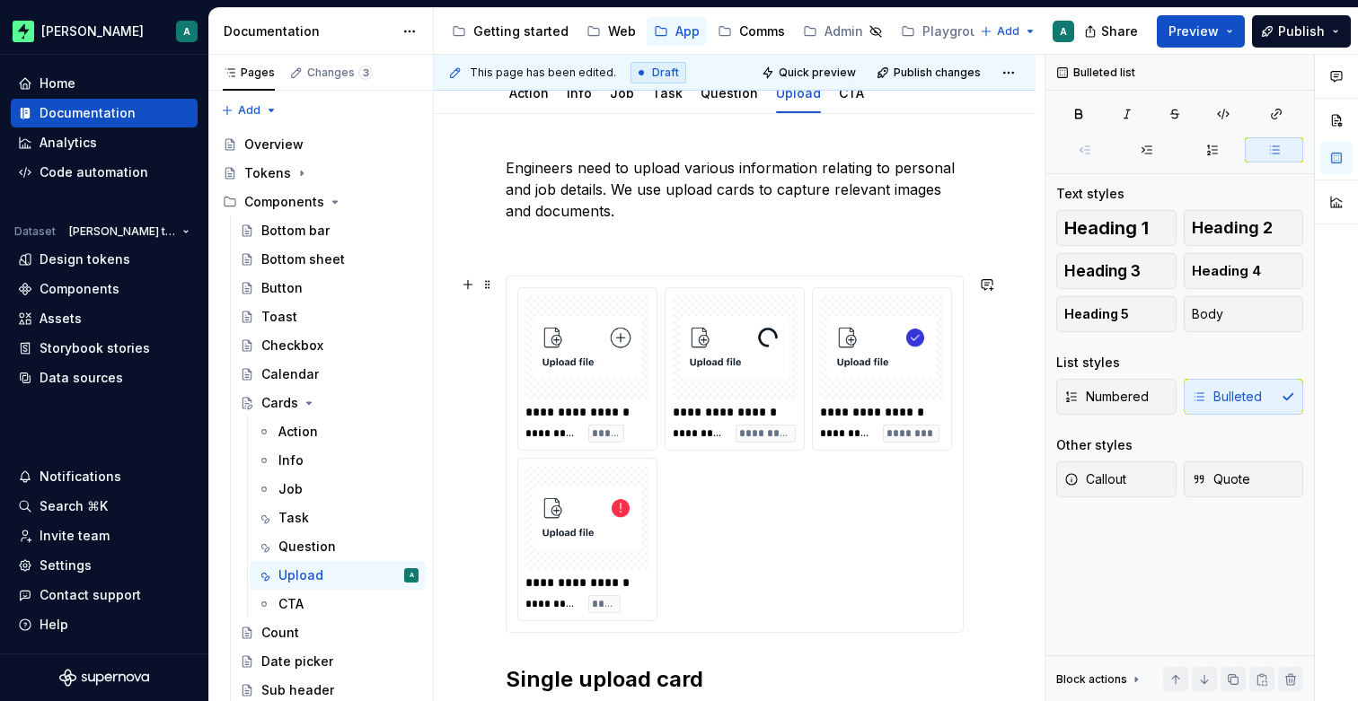
scroll to position [185, 0]
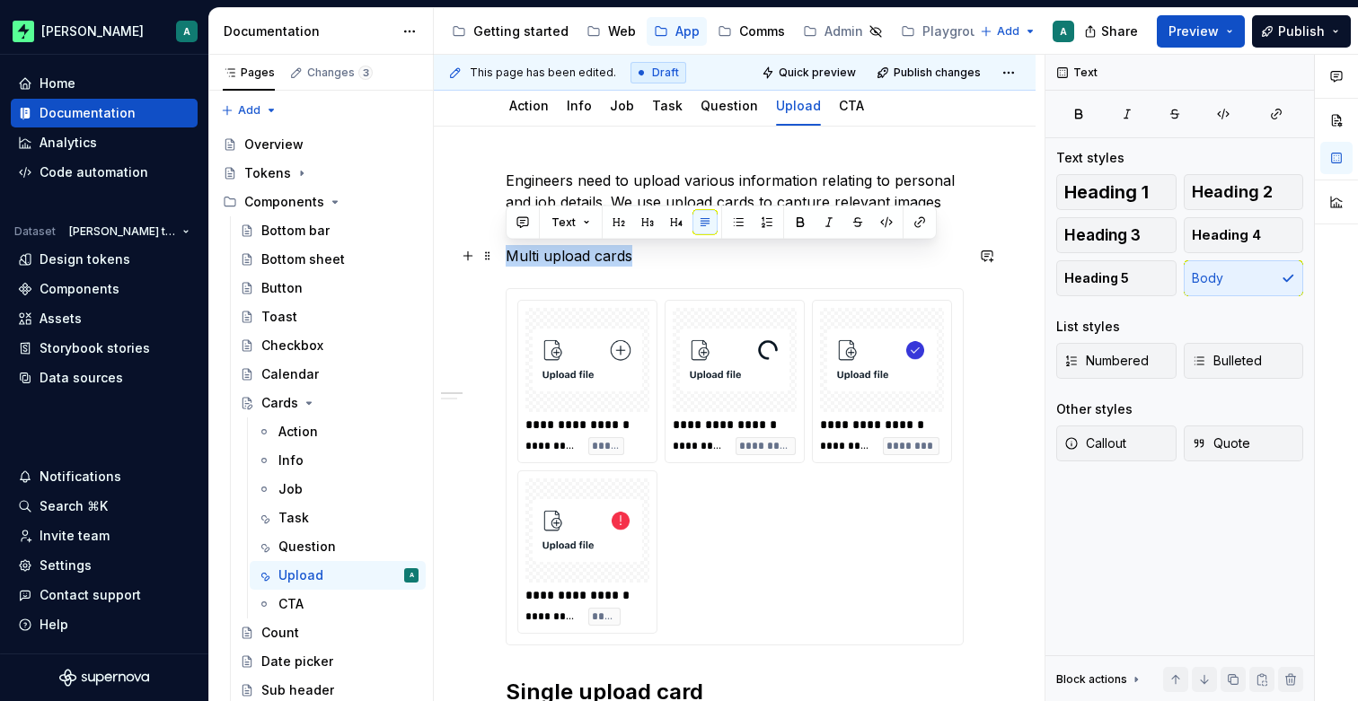
drag, startPoint x: 638, startPoint y: 259, endPoint x: 507, endPoint y: 257, distance: 130.2
click at [506, 258] on p "Multi upload cards" at bounding box center [735, 256] width 458 height 22
click at [620, 222] on button "button" at bounding box center [618, 222] width 25 height 25
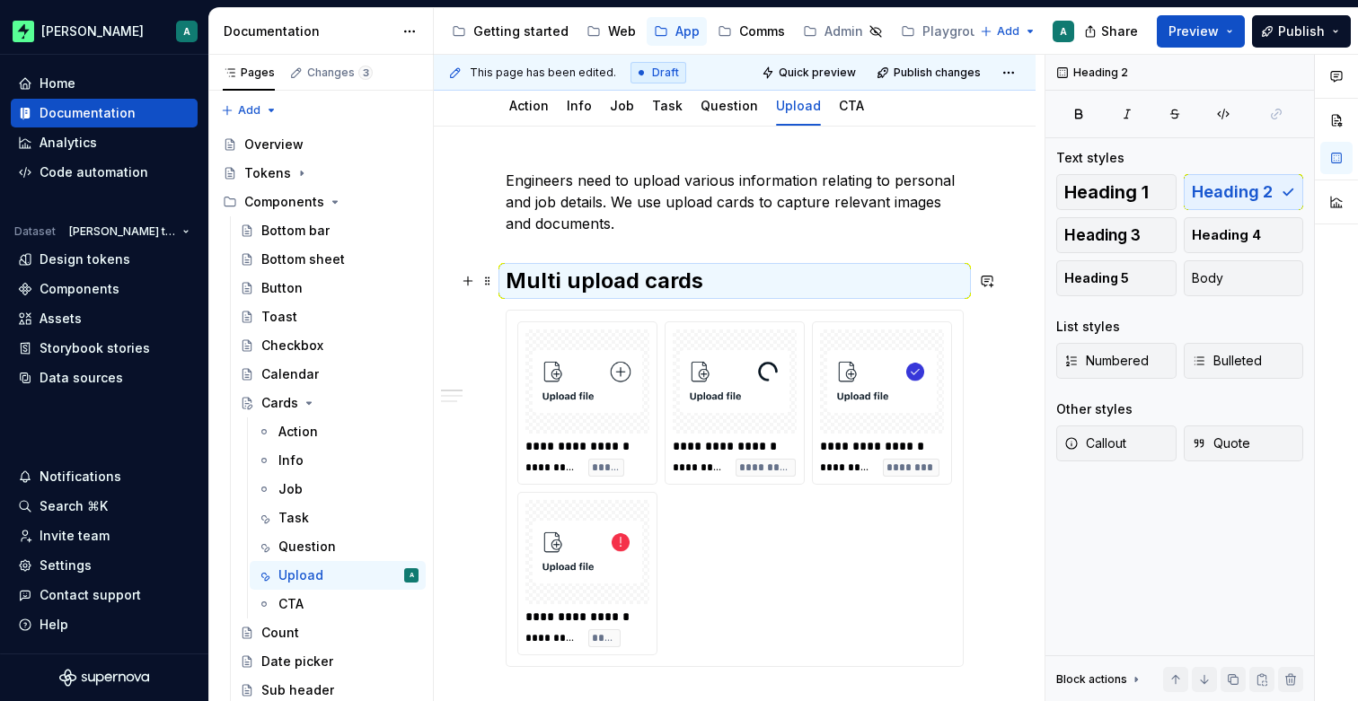
click at [717, 291] on h2 "Multi upload cards" at bounding box center [735, 281] width 458 height 29
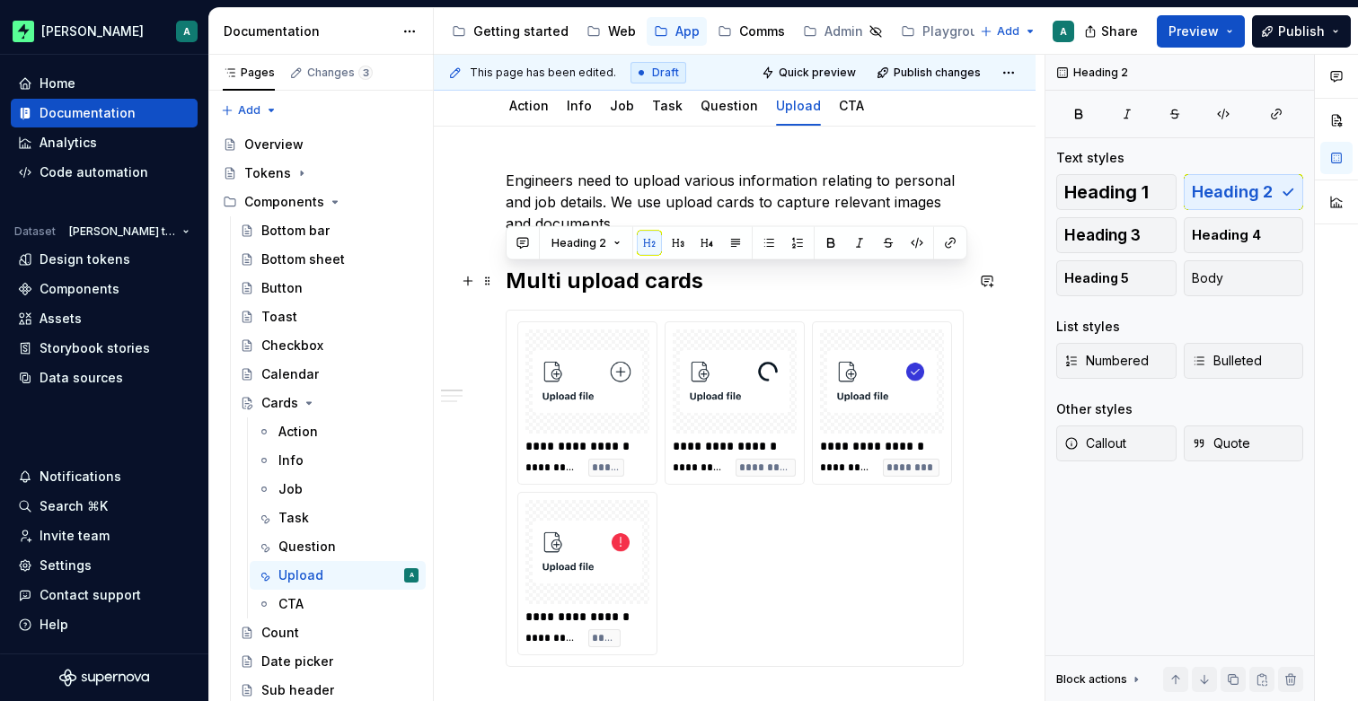
click at [718, 278] on h2 "Multi upload cards" at bounding box center [735, 281] width 458 height 29
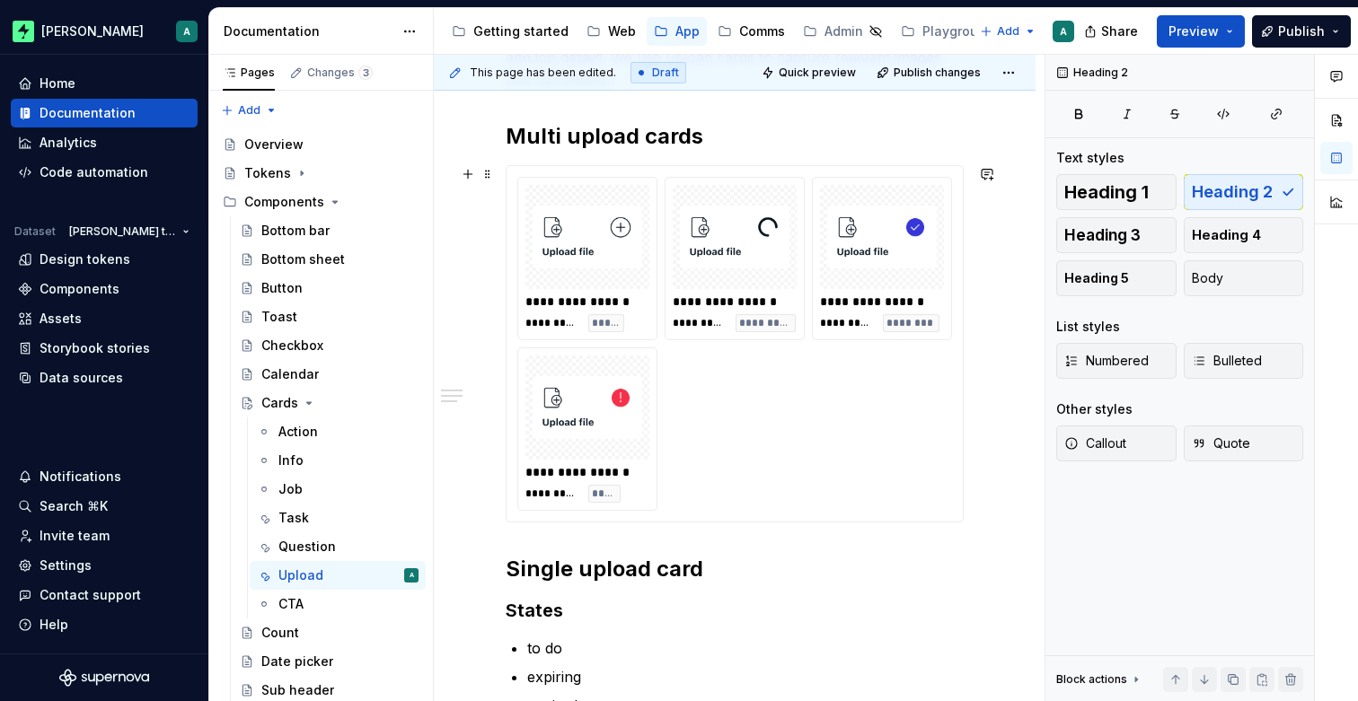
scroll to position [313, 0]
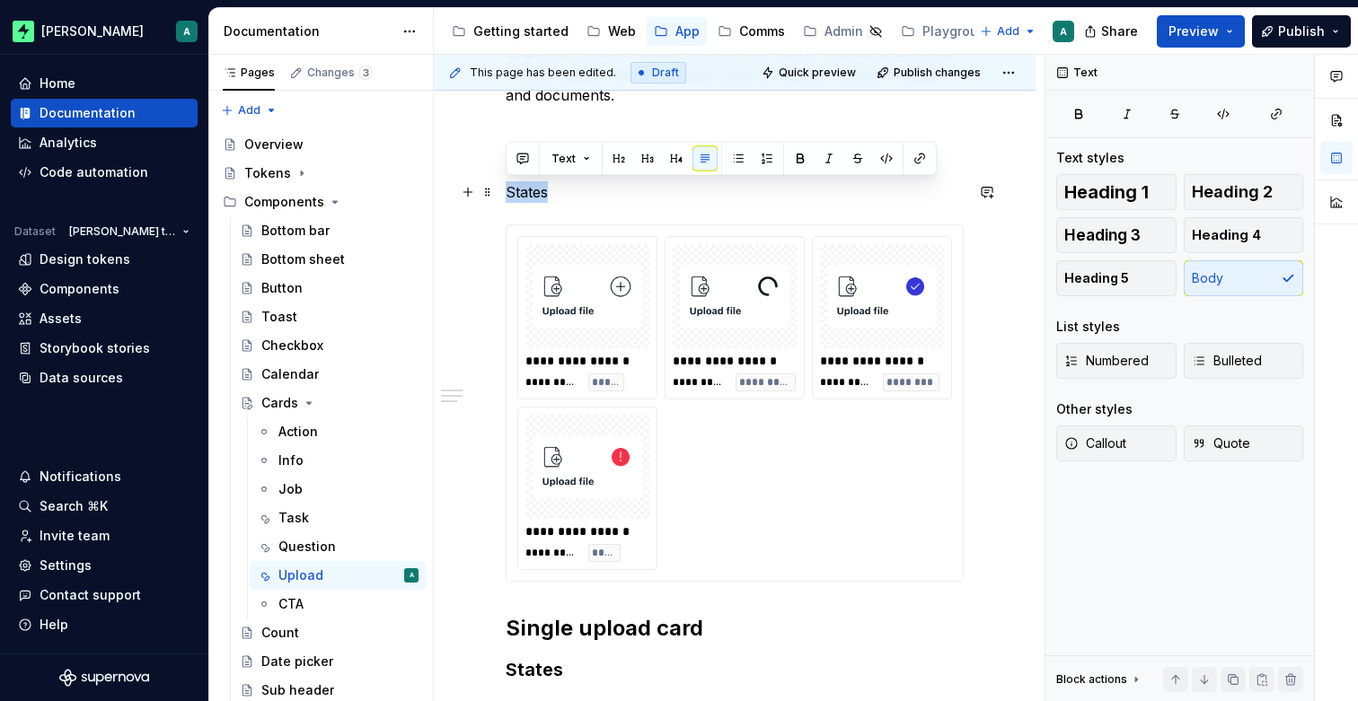
drag, startPoint x: 565, startPoint y: 196, endPoint x: 522, endPoint y: 183, distance: 44.9
click at [643, 160] on button "button" at bounding box center [647, 158] width 25 height 25
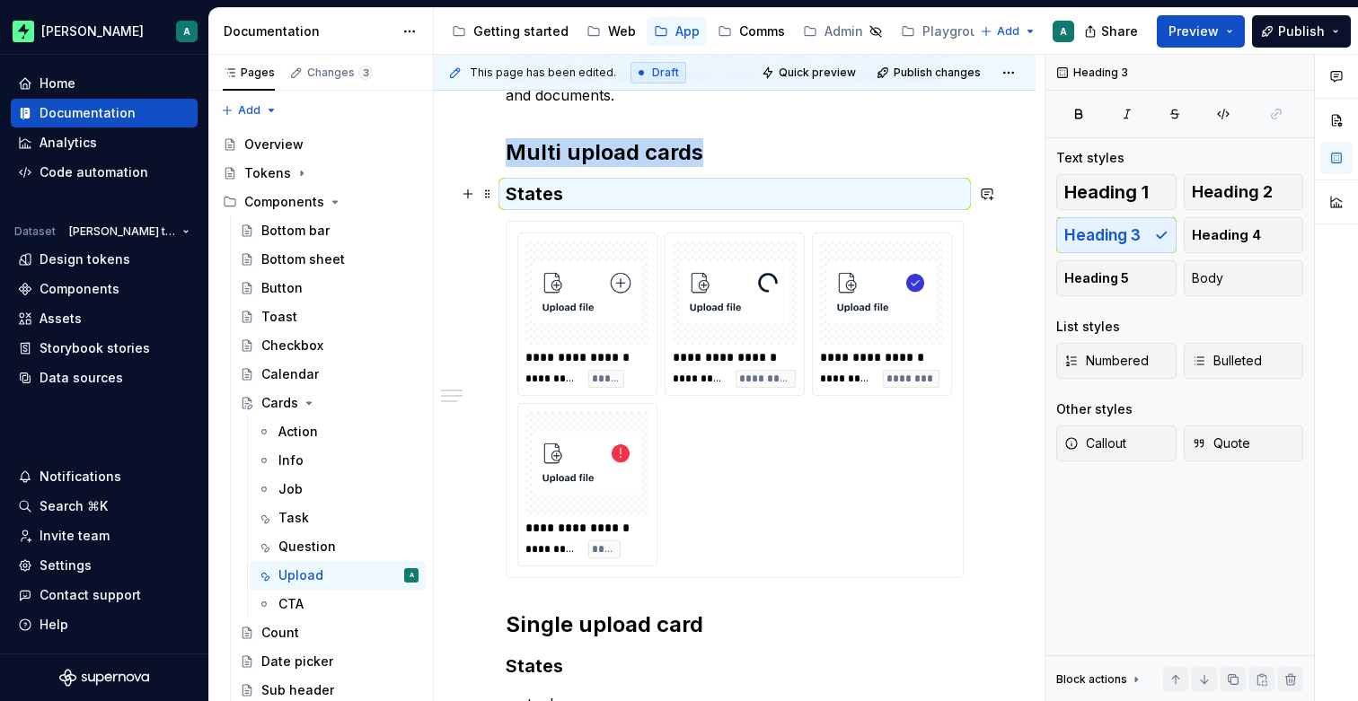
click at [627, 197] on h3 "States" at bounding box center [735, 193] width 458 height 25
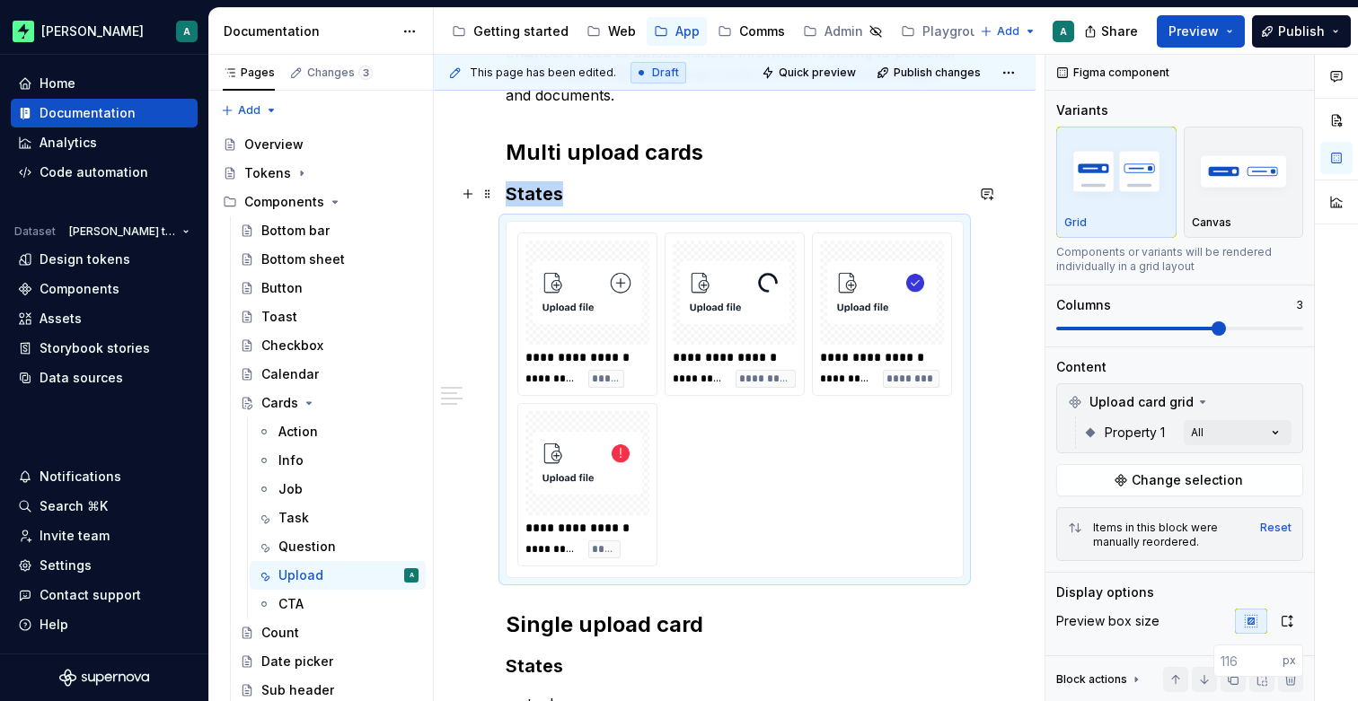
click at [624, 189] on h3 "States" at bounding box center [735, 193] width 458 height 25
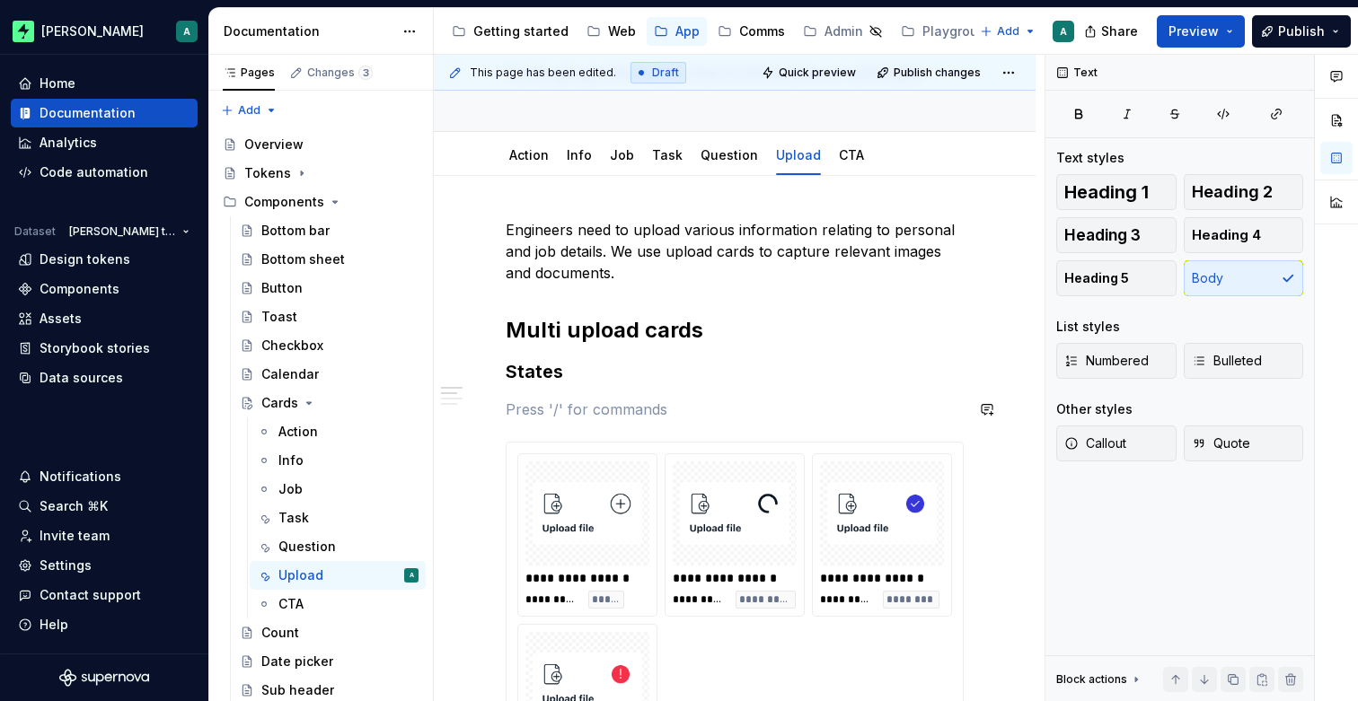
scroll to position [132, 0]
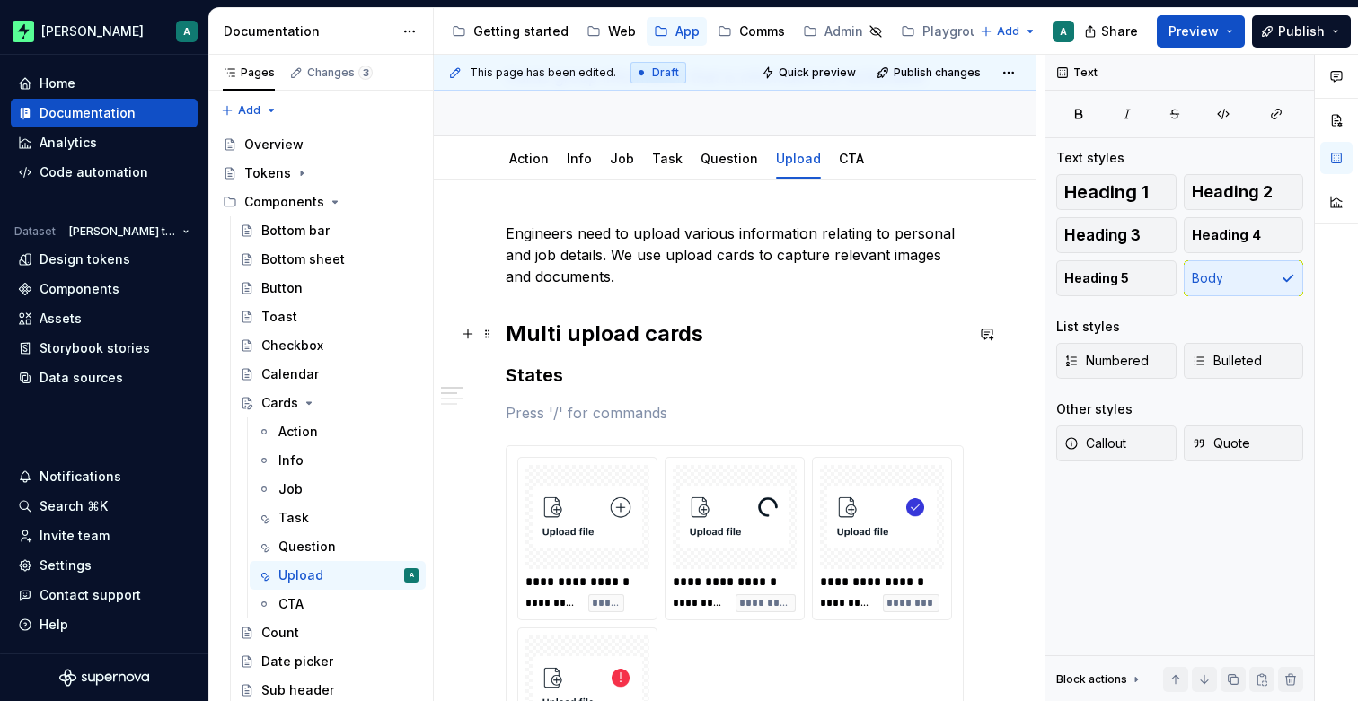
click at [695, 332] on h2 "Multi upload cards" at bounding box center [735, 334] width 458 height 29
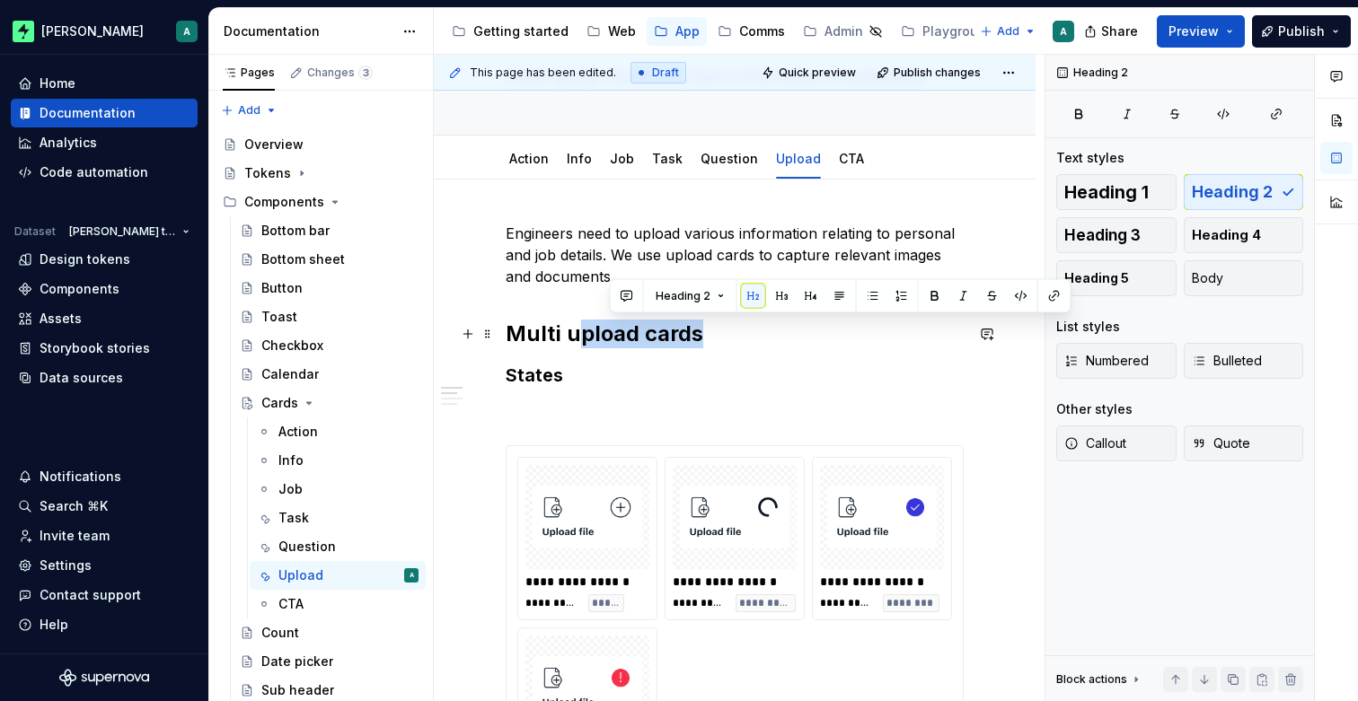
drag, startPoint x: 709, startPoint y: 336, endPoint x: 579, endPoint y: 338, distance: 130.2
click at [579, 338] on h2 "Multi upload cards" at bounding box center [735, 334] width 458 height 29
drag, startPoint x: 593, startPoint y: 336, endPoint x: 694, endPoint y: 336, distance: 101.5
click at [597, 337] on h2 "Multi upload cards" at bounding box center [735, 334] width 458 height 29
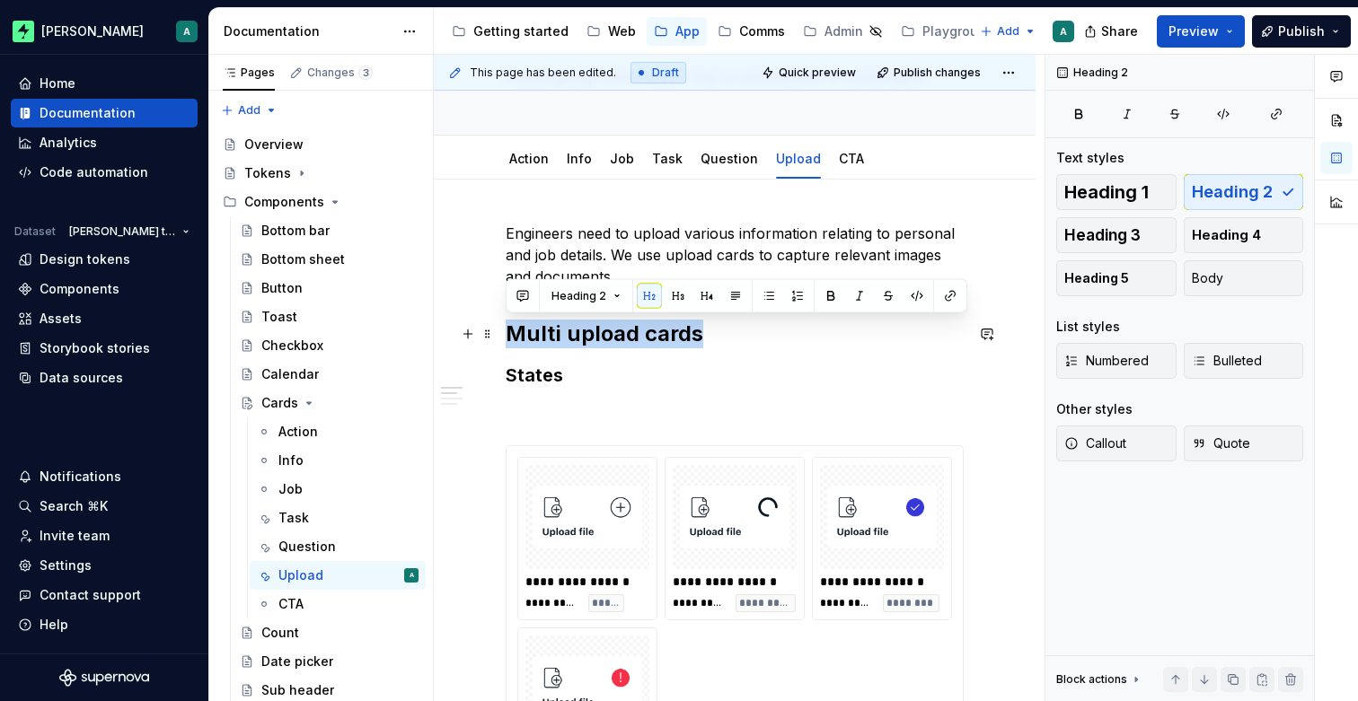
drag, startPoint x: 726, startPoint y: 336, endPoint x: 509, endPoint y: 338, distance: 217.3
click at [509, 338] on h2 "Multi upload cards" at bounding box center [735, 334] width 458 height 29
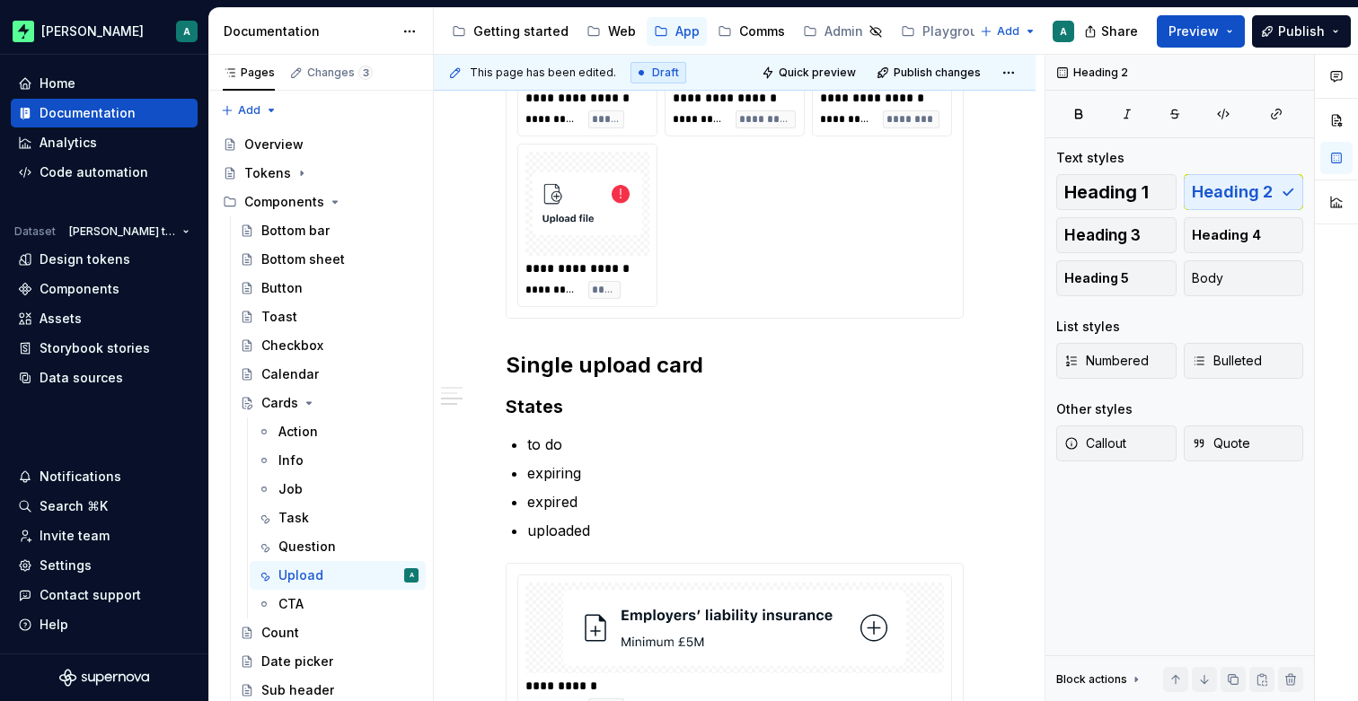
scroll to position [638, 0]
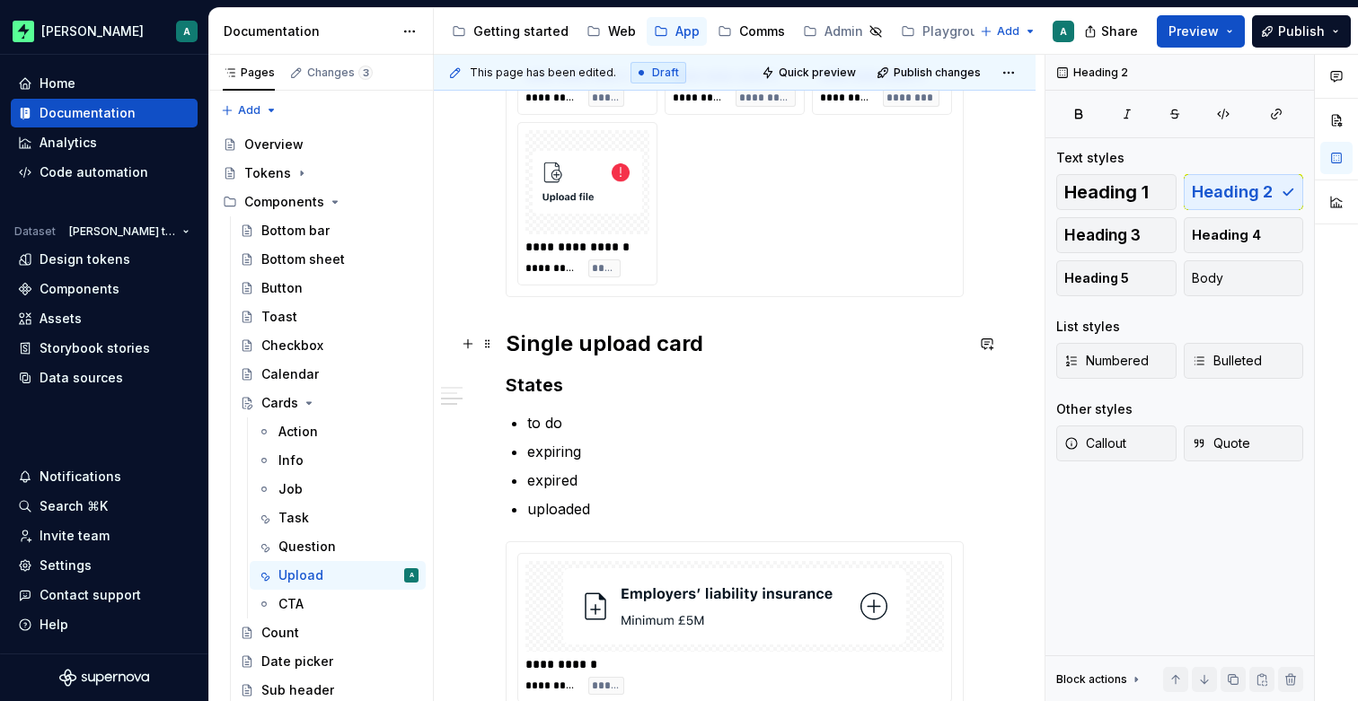
click at [628, 341] on h2 "Single upload card" at bounding box center [735, 344] width 458 height 29
click at [690, 340] on h2 "Single upload card" at bounding box center [735, 344] width 458 height 29
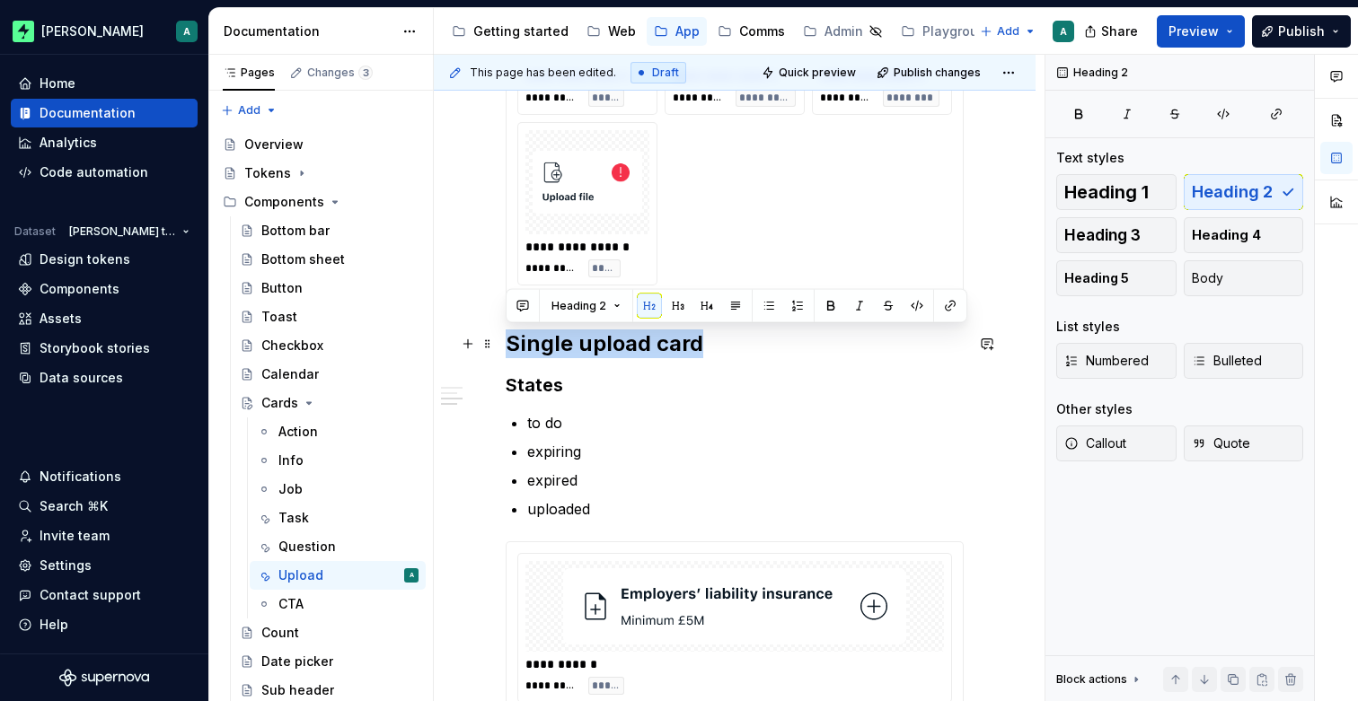
drag, startPoint x: 696, startPoint y: 340, endPoint x: 510, endPoint y: 339, distance: 185.9
click at [510, 339] on h2 "Single upload card" at bounding box center [735, 344] width 458 height 29
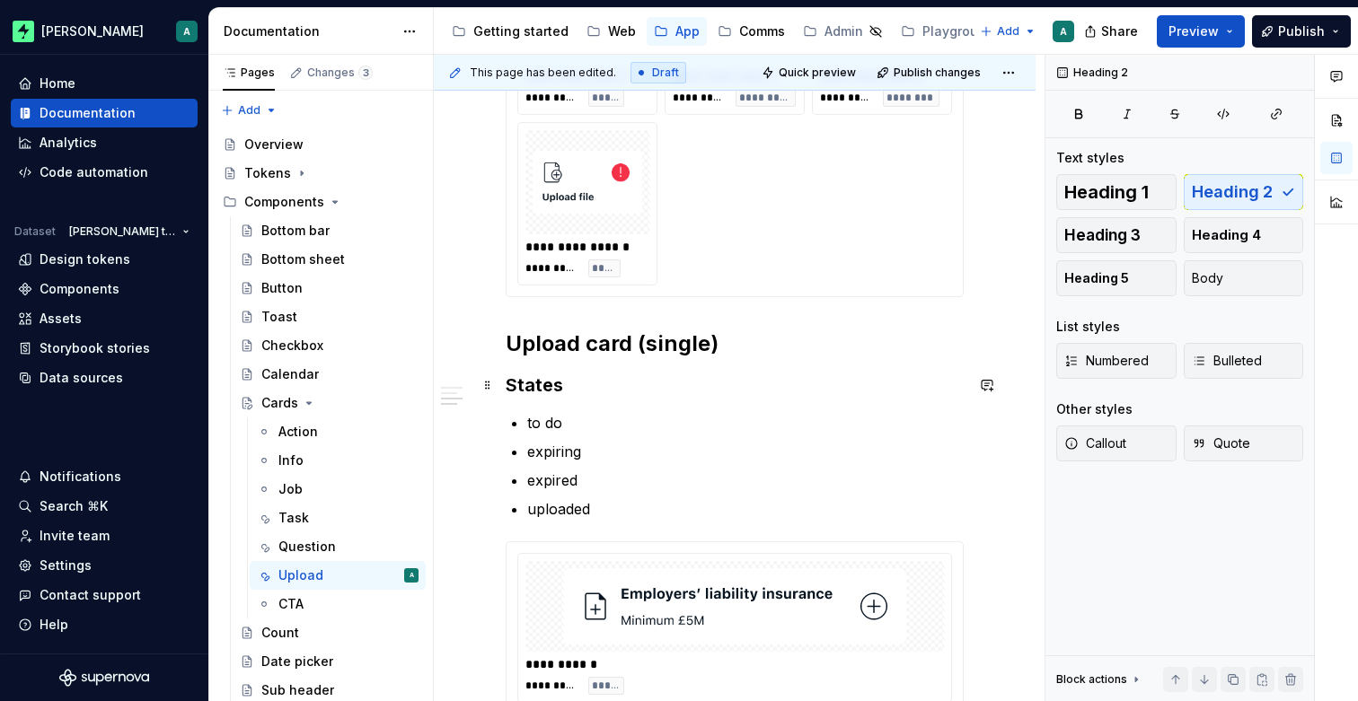
scroll to position [658, 0]
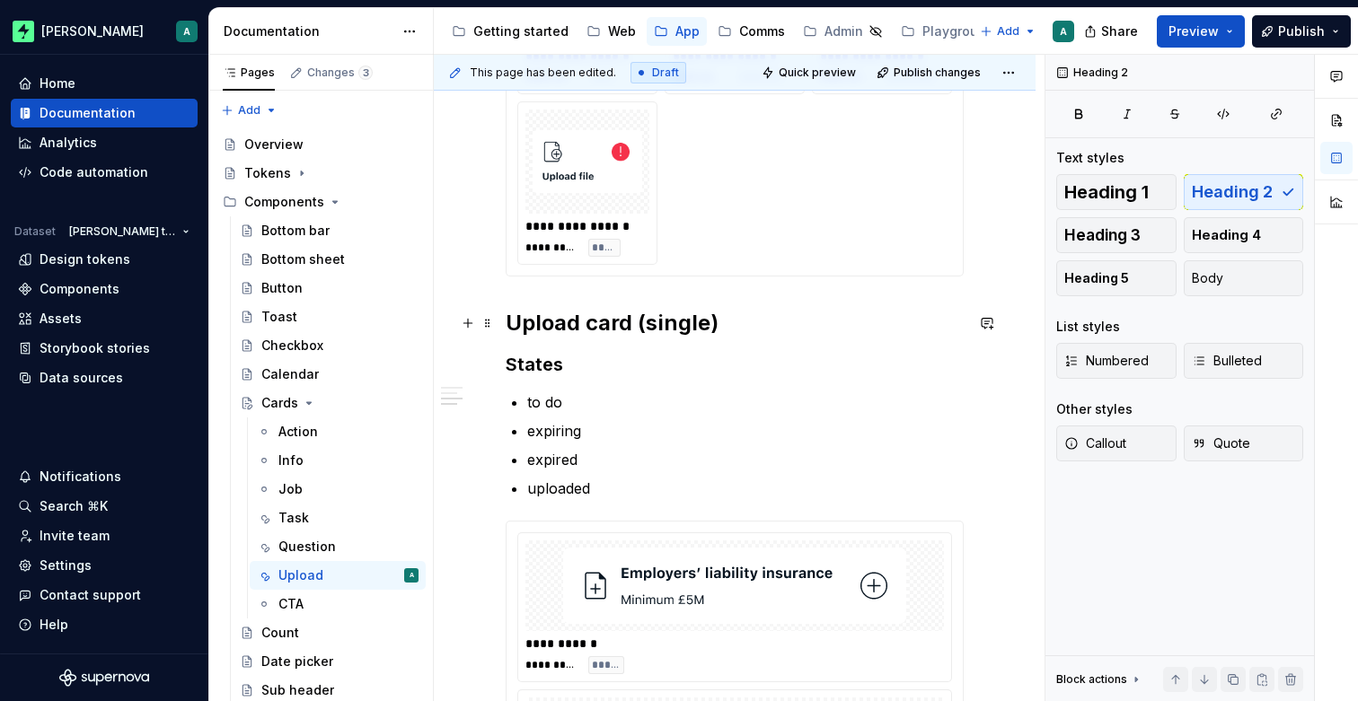
click at [510, 321] on h2 "Upload card (single)" at bounding box center [735, 323] width 458 height 29
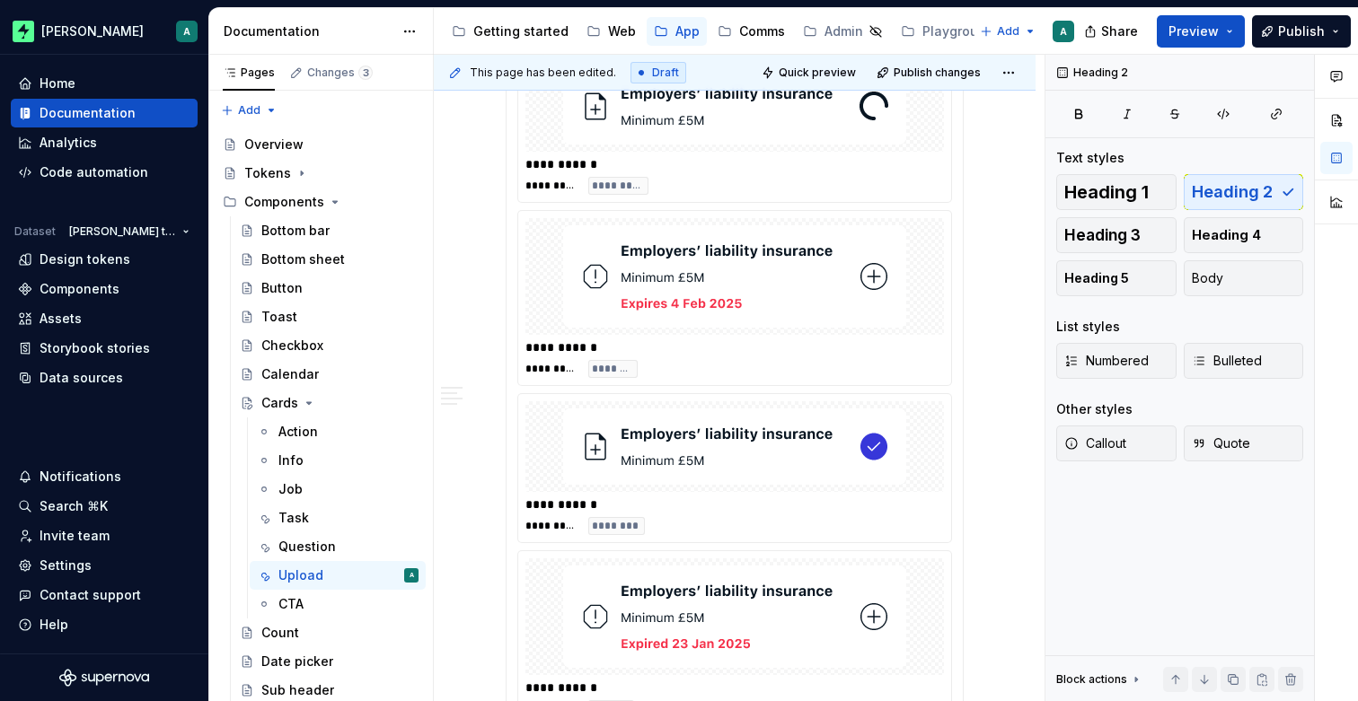
scroll to position [1337, 0]
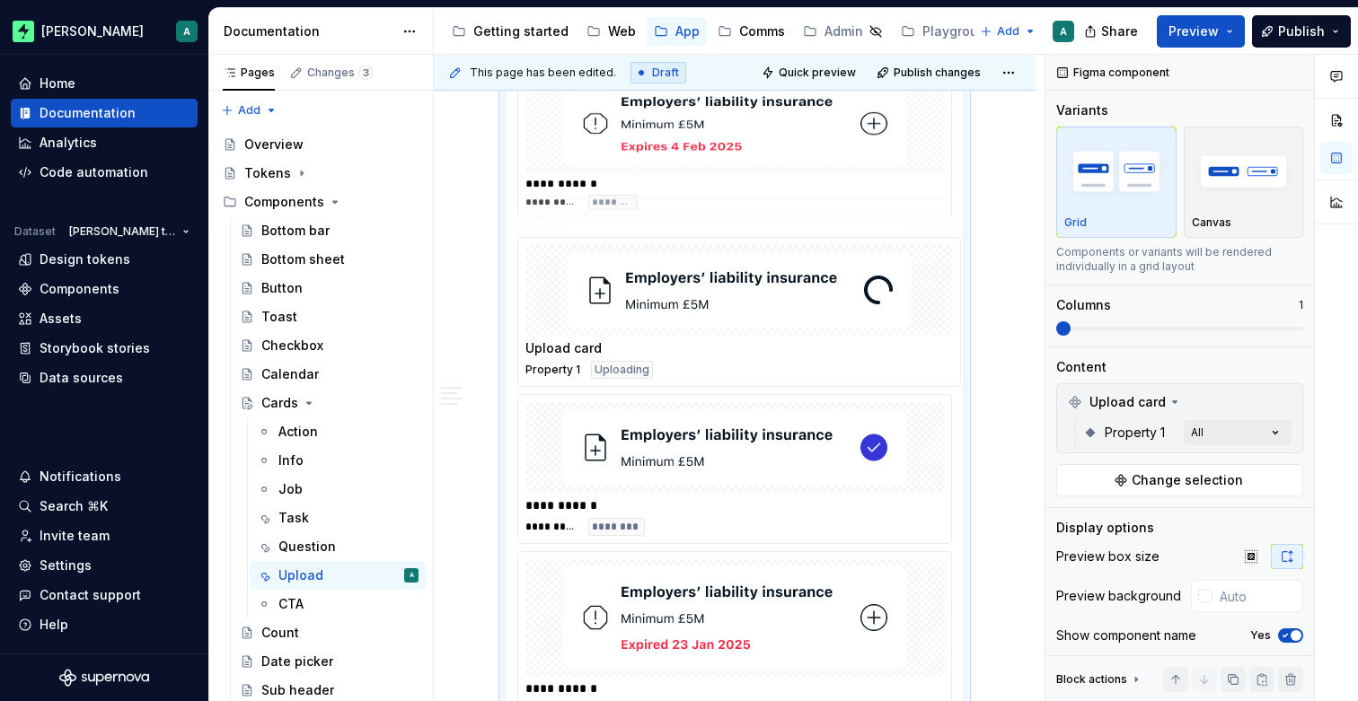
drag, startPoint x: 761, startPoint y: 147, endPoint x: 768, endPoint y: 356, distance: 208.4
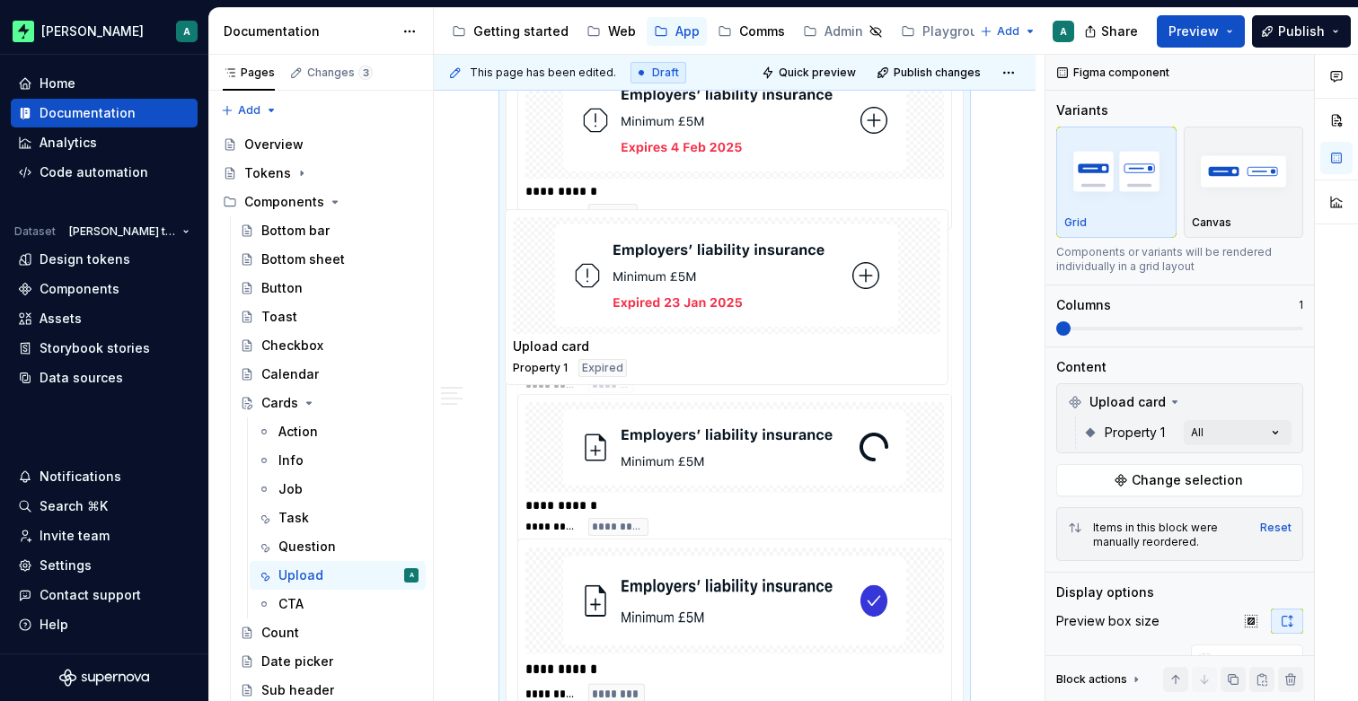
drag, startPoint x: 713, startPoint y: 620, endPoint x: 700, endPoint y: 290, distance: 330.7
click at [700, 289] on body "[PERSON_NAME] A Home Documentation Analytics Code automation Dataset [PERSON_NA…" at bounding box center [679, 350] width 1358 height 701
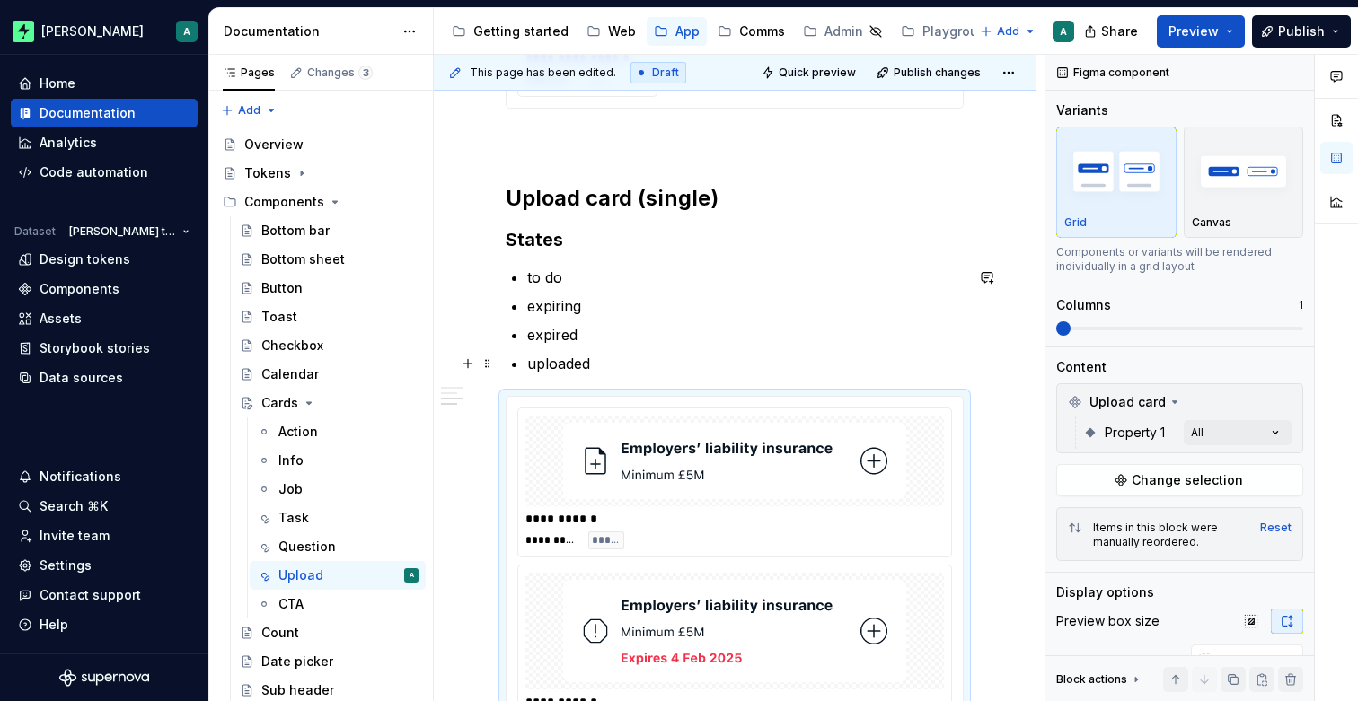
scroll to position [822, 0]
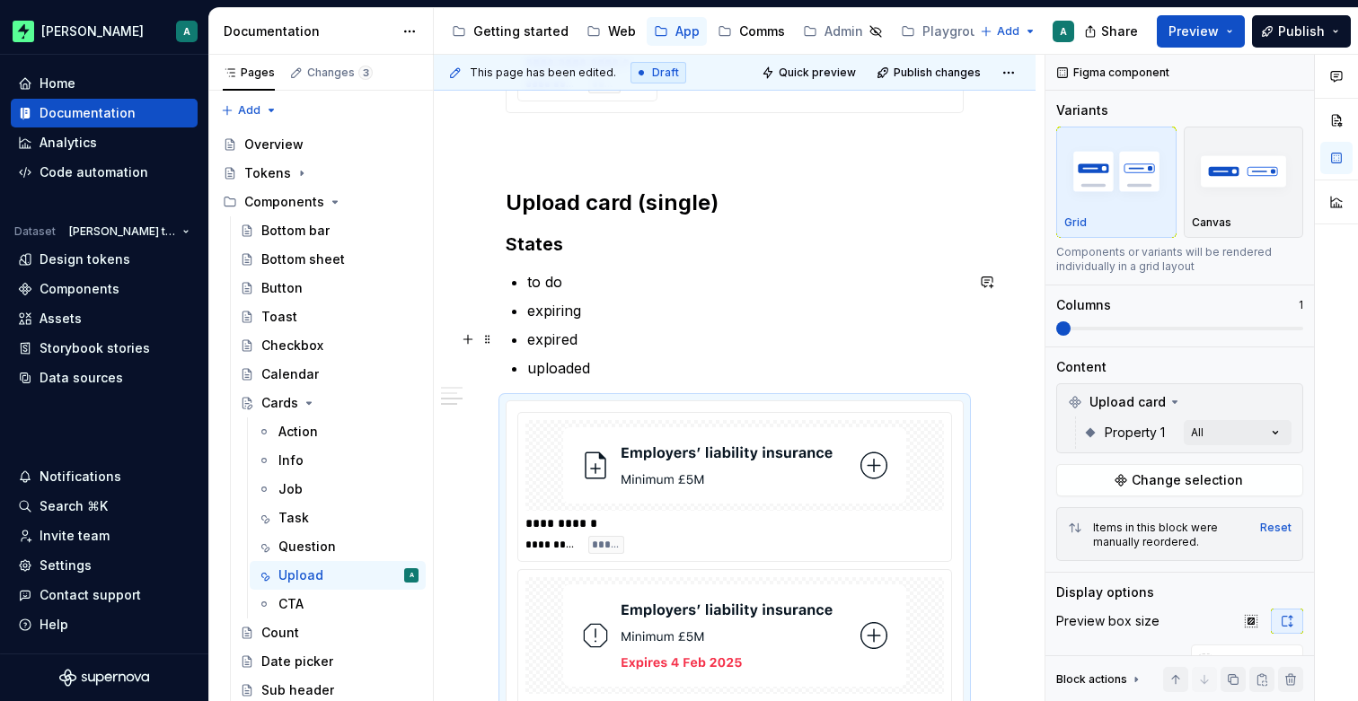
click at [627, 345] on p "expired" at bounding box center [745, 340] width 436 height 22
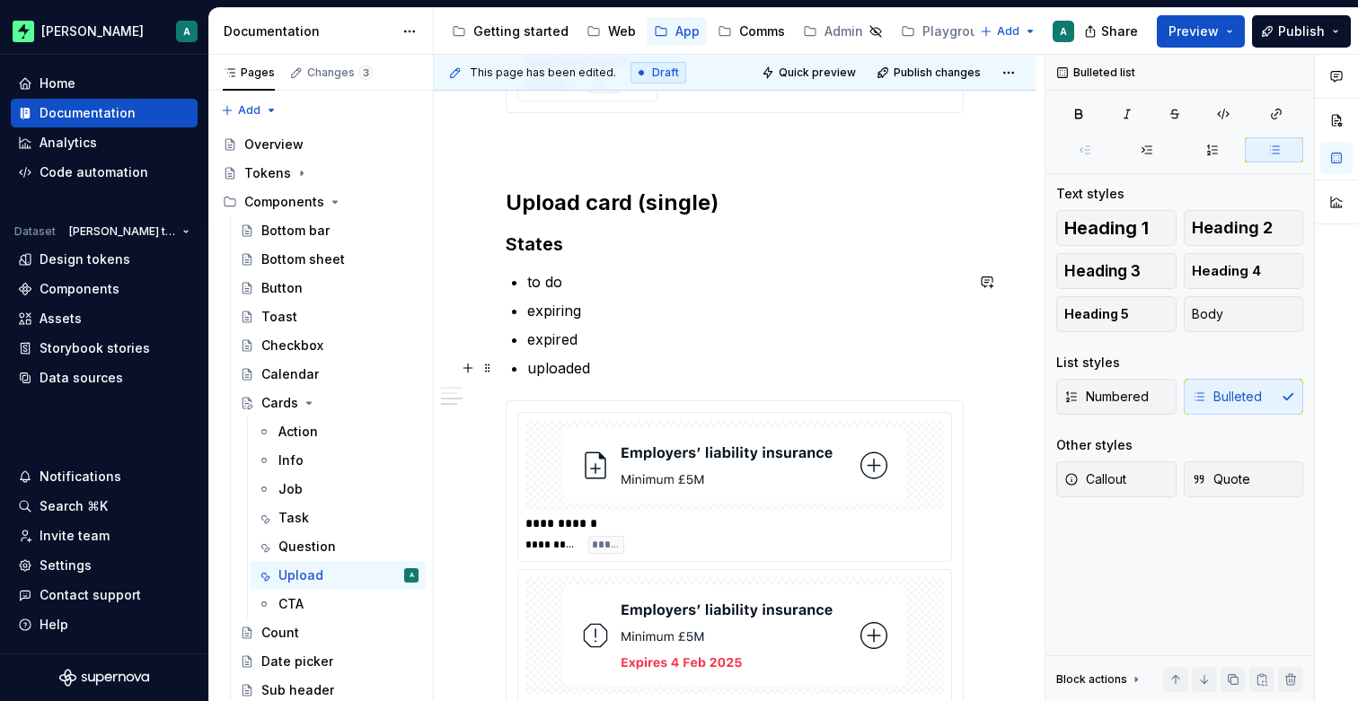
click at [634, 372] on p "uploaded" at bounding box center [745, 368] width 436 height 22
click at [627, 340] on p "expired" at bounding box center [745, 340] width 436 height 22
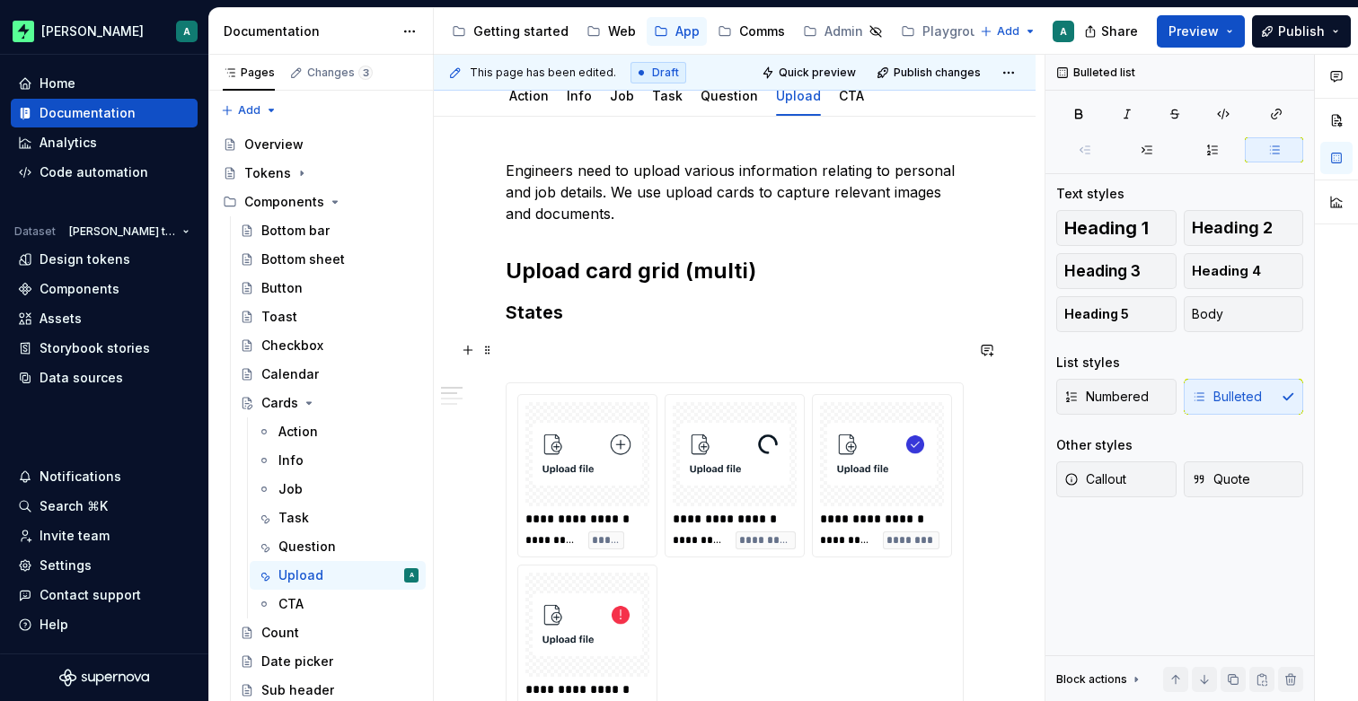
scroll to position [194, 0]
click at [707, 355] on p at bounding box center [735, 351] width 458 height 22
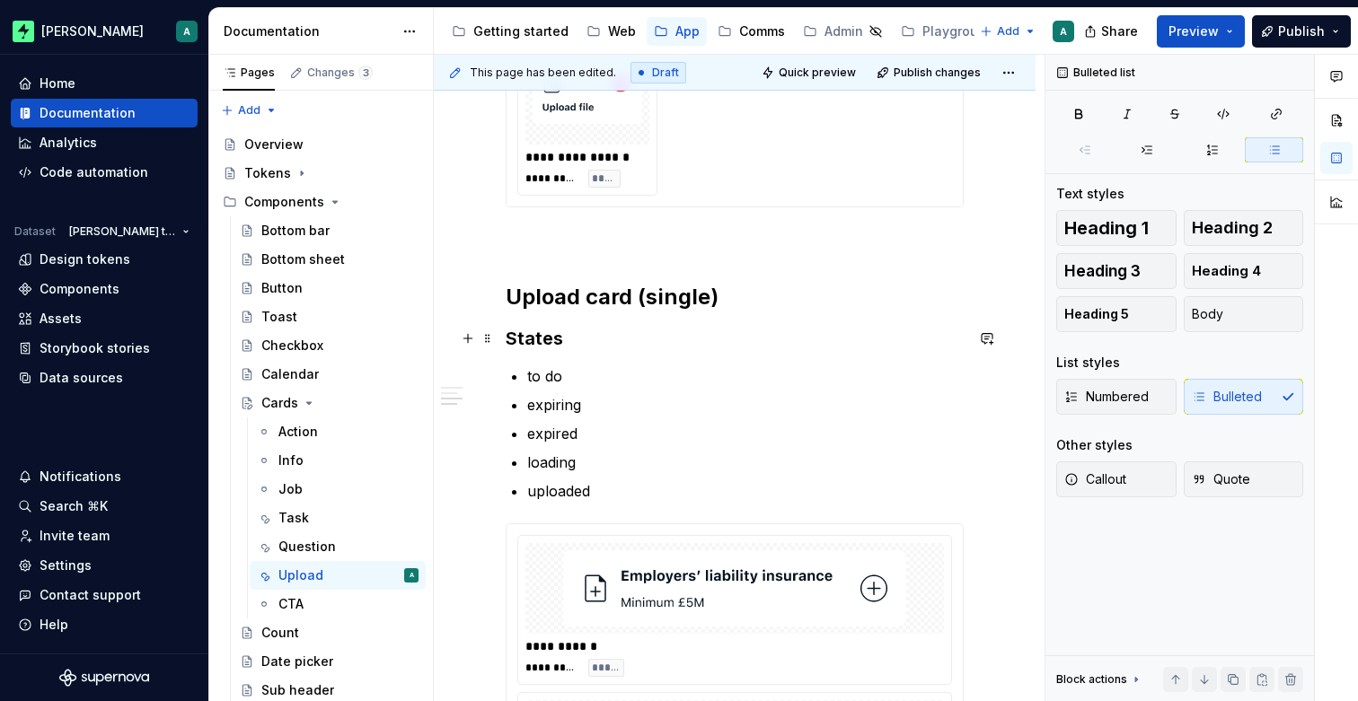
scroll to position [826, 0]
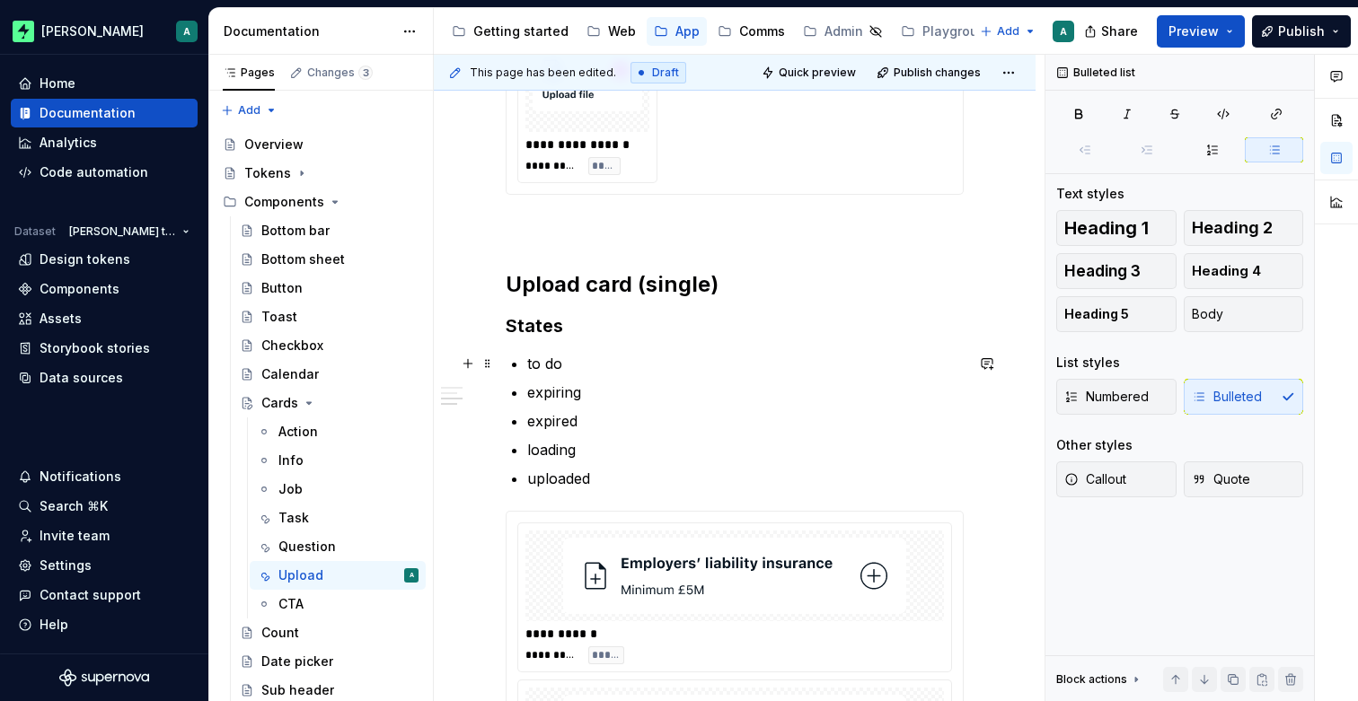
click at [533, 360] on p "to do" at bounding box center [745, 364] width 436 height 22
click at [534, 391] on p "expiring" at bounding box center [745, 393] width 436 height 22
click at [532, 413] on p "expired" at bounding box center [745, 421] width 436 height 22
click at [532, 439] on p "loading" at bounding box center [745, 450] width 436 height 22
click at [532, 475] on p "uploaded" at bounding box center [745, 479] width 436 height 22
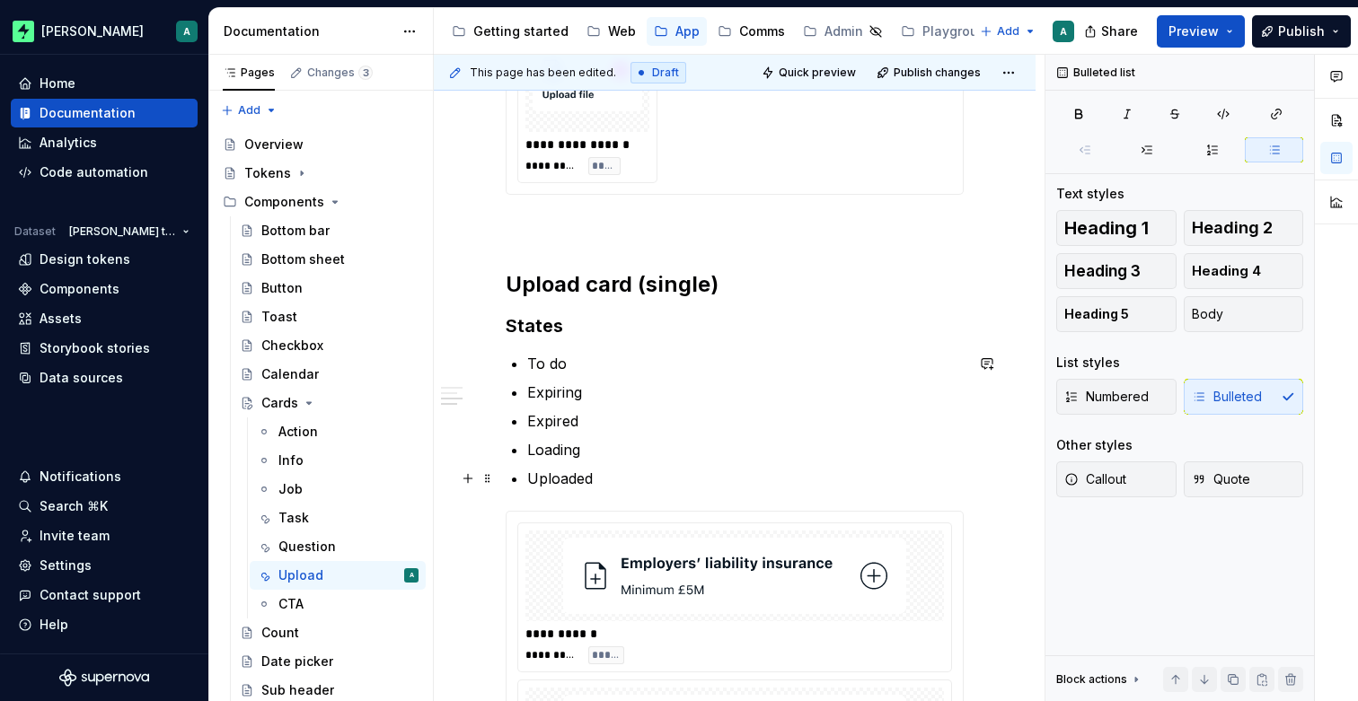
click at [629, 471] on p "Uploaded" at bounding box center [745, 479] width 436 height 22
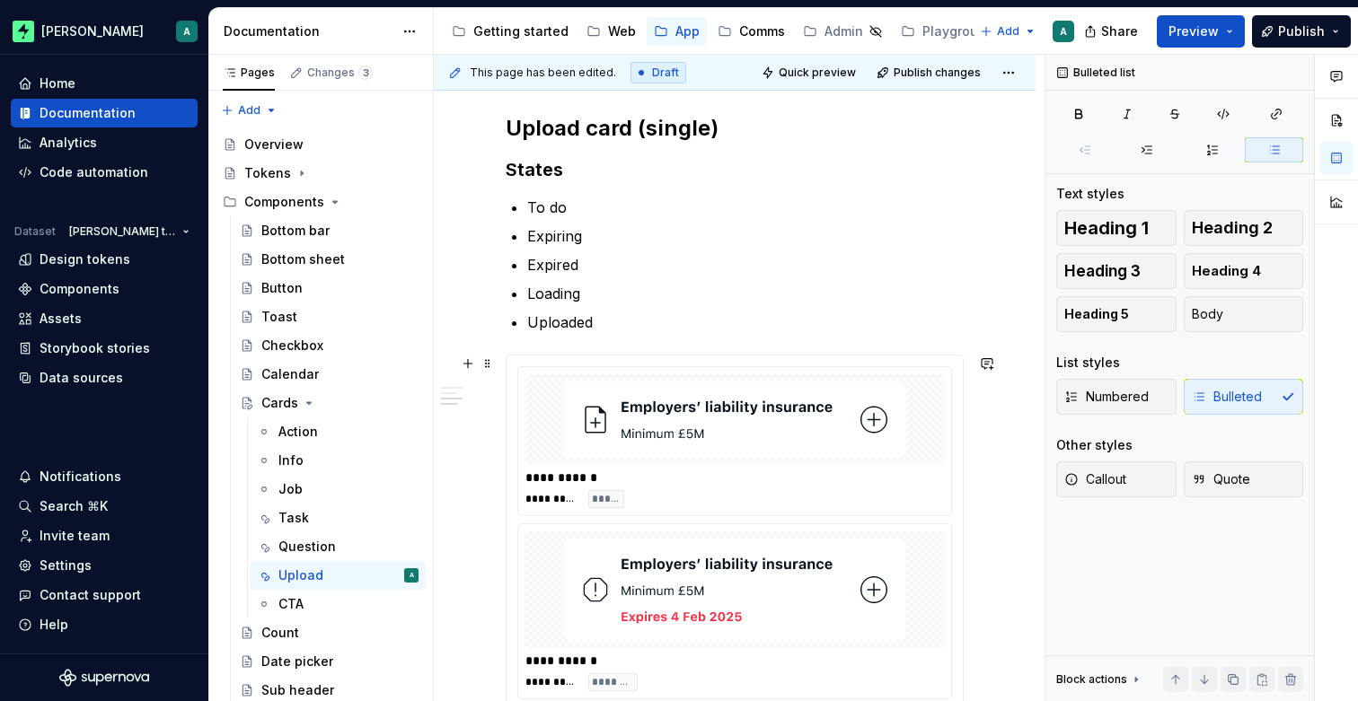
scroll to position [985, 0]
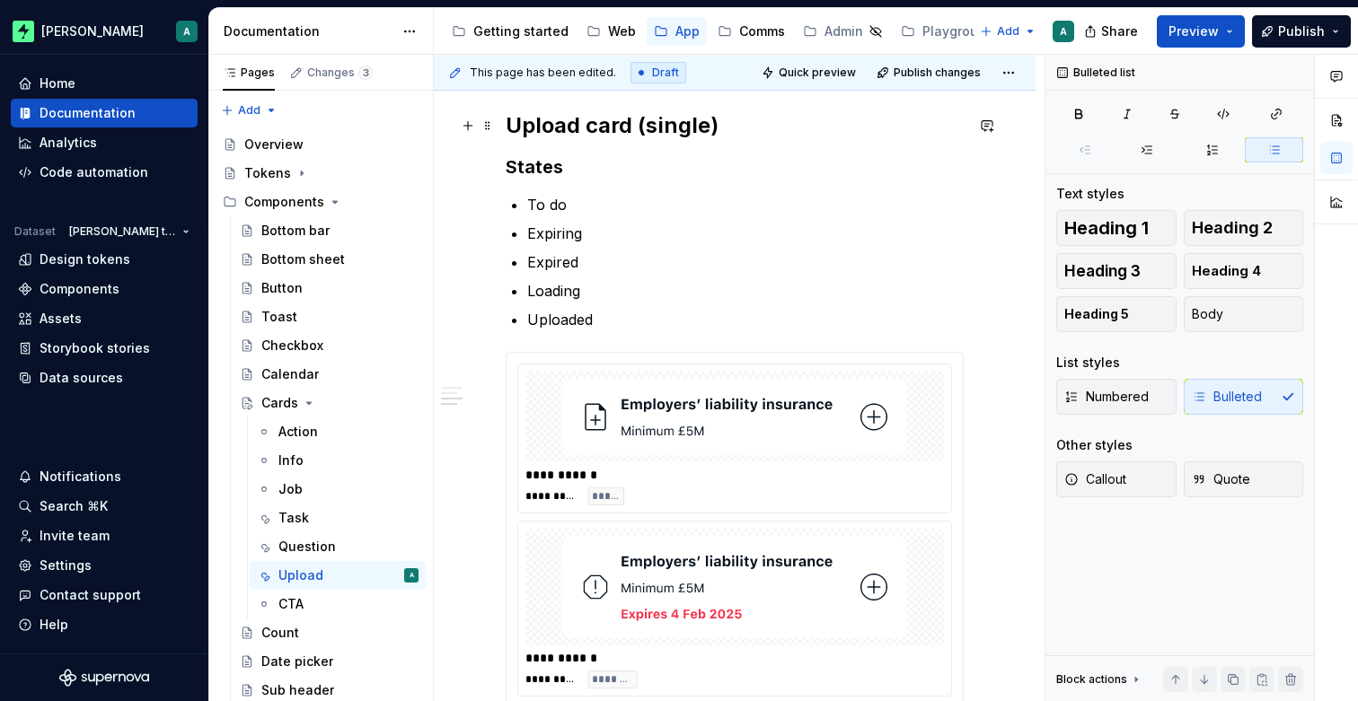
click at [751, 128] on h2 "Upload card (single)" at bounding box center [735, 125] width 458 height 29
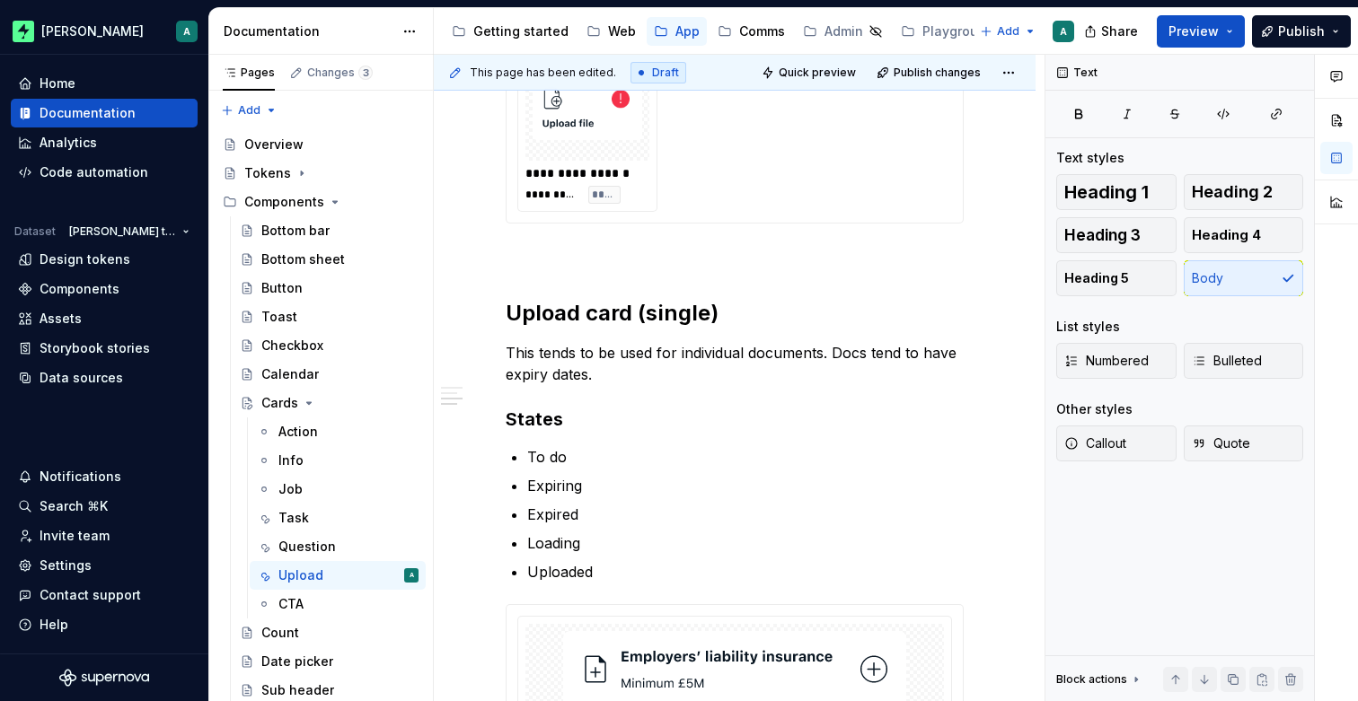
scroll to position [831, 0]
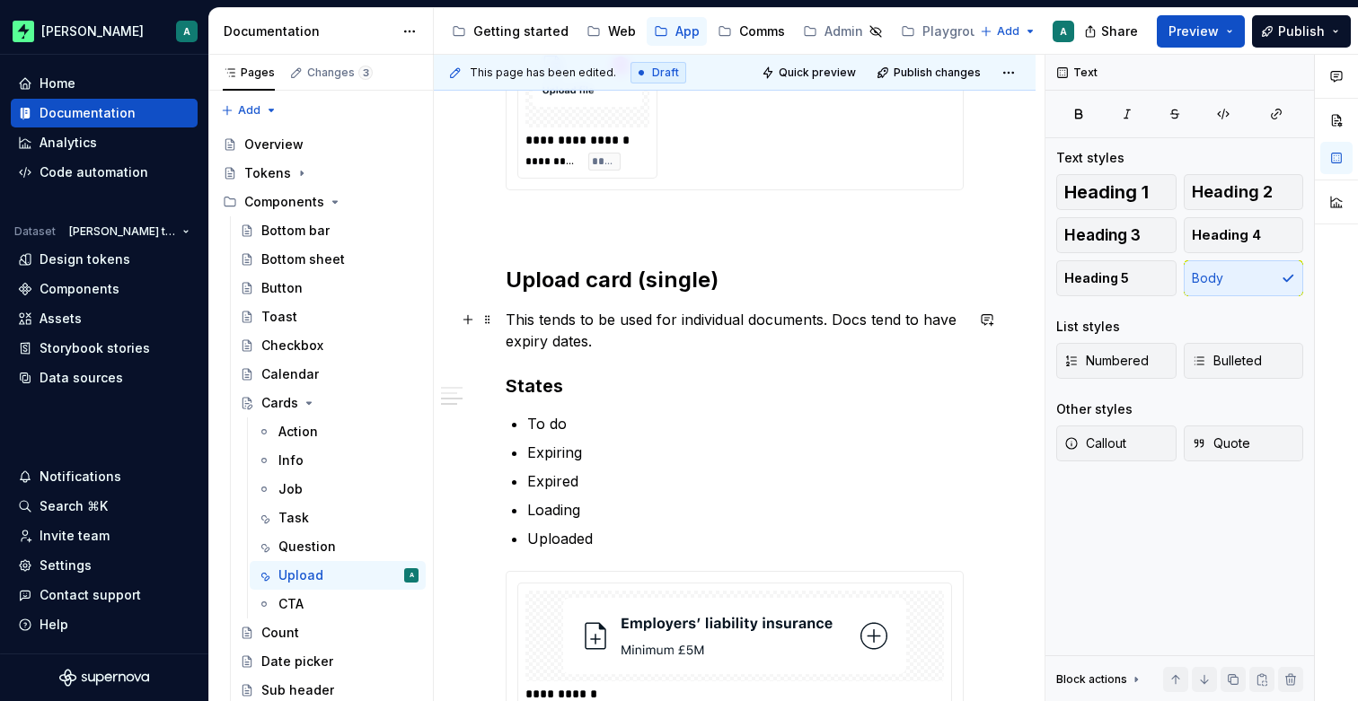
click at [963, 313] on p "This tends to be used for individual documents. Docs tend to have expiry dates." at bounding box center [735, 330] width 458 height 43
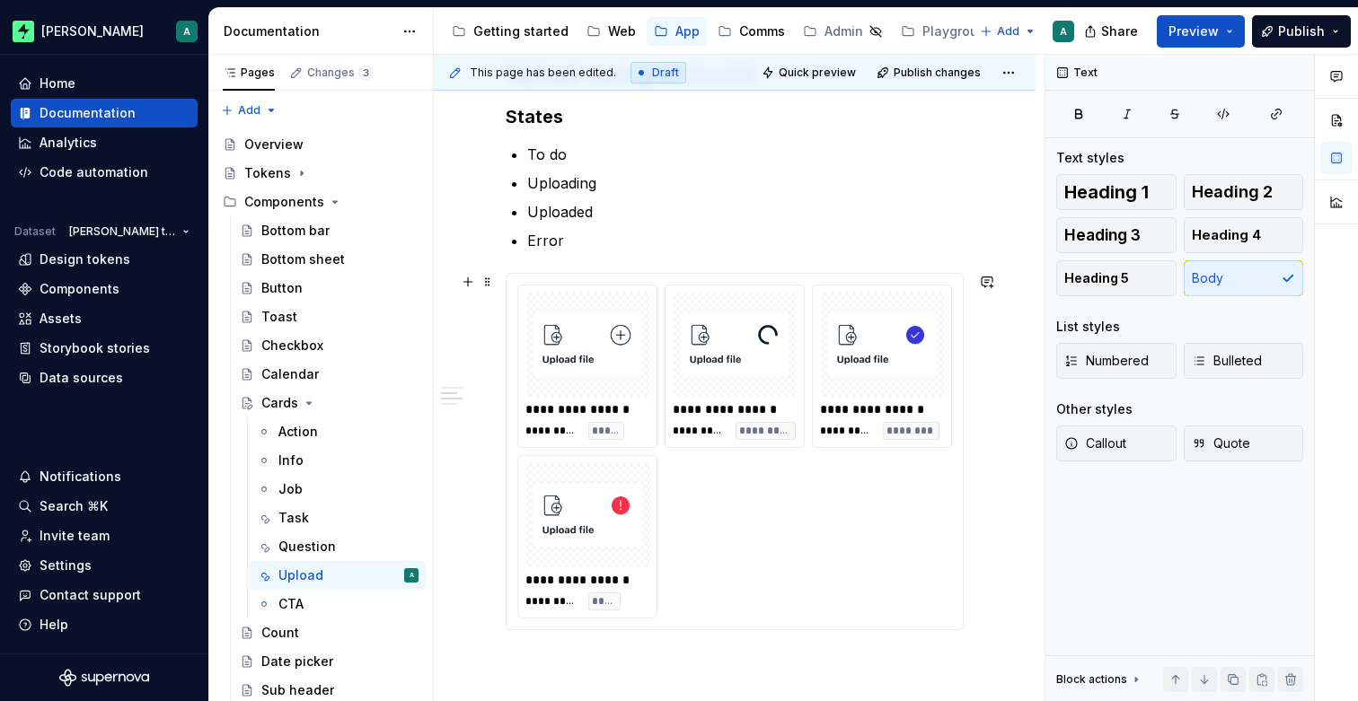
scroll to position [275, 0]
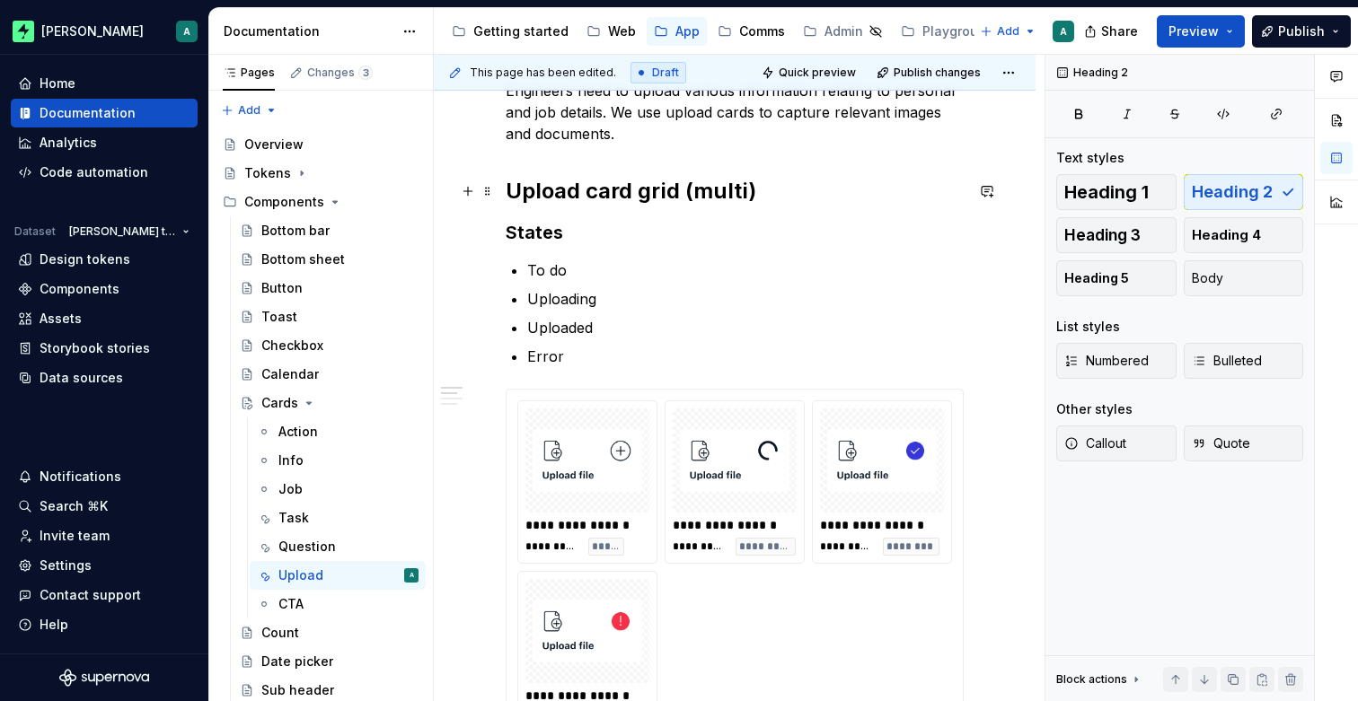
click at [813, 191] on h2 "Upload card grid (multi)" at bounding box center [735, 191] width 458 height 29
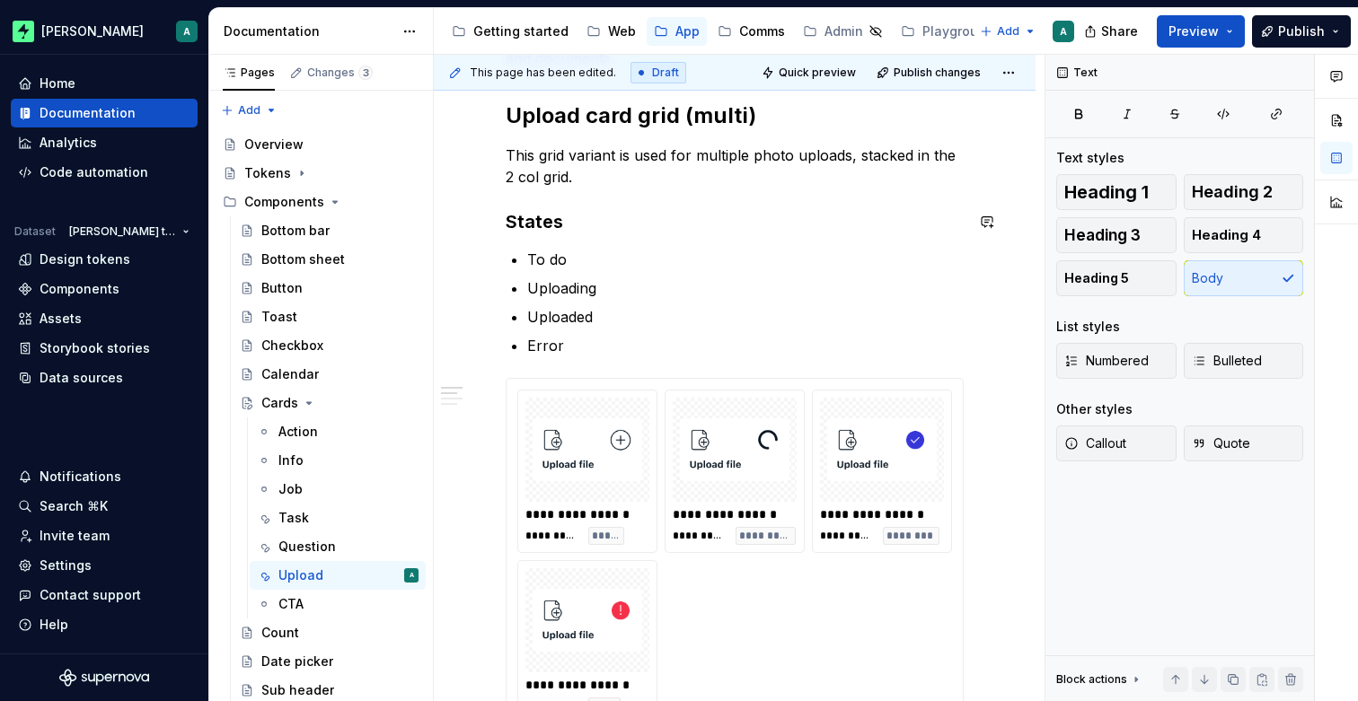
scroll to position [328, 0]
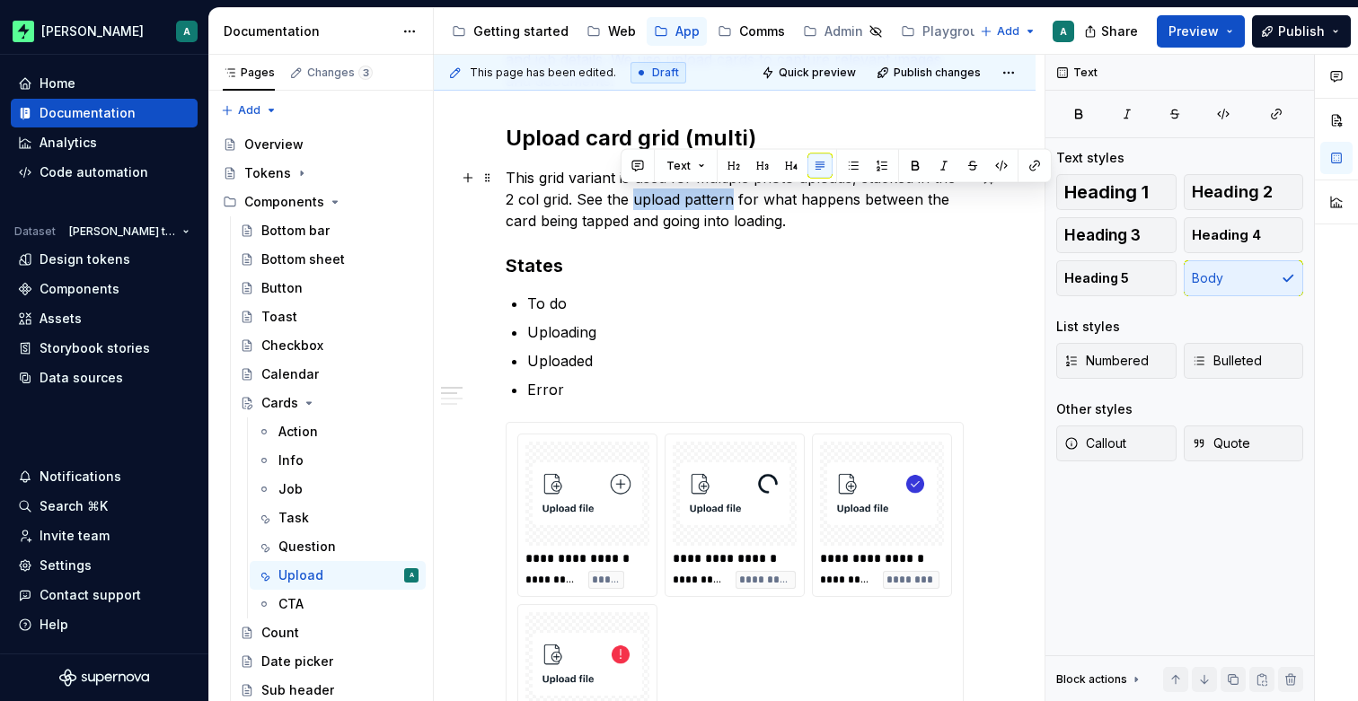
drag, startPoint x: 621, startPoint y: 201, endPoint x: 720, endPoint y: 198, distance: 98.8
click at [720, 198] on p "This grid variant is used for multiple photo uploads, stacked in the 2 col grid…" at bounding box center [735, 199] width 458 height 65
click at [1026, 163] on button "button" at bounding box center [1034, 166] width 25 height 25
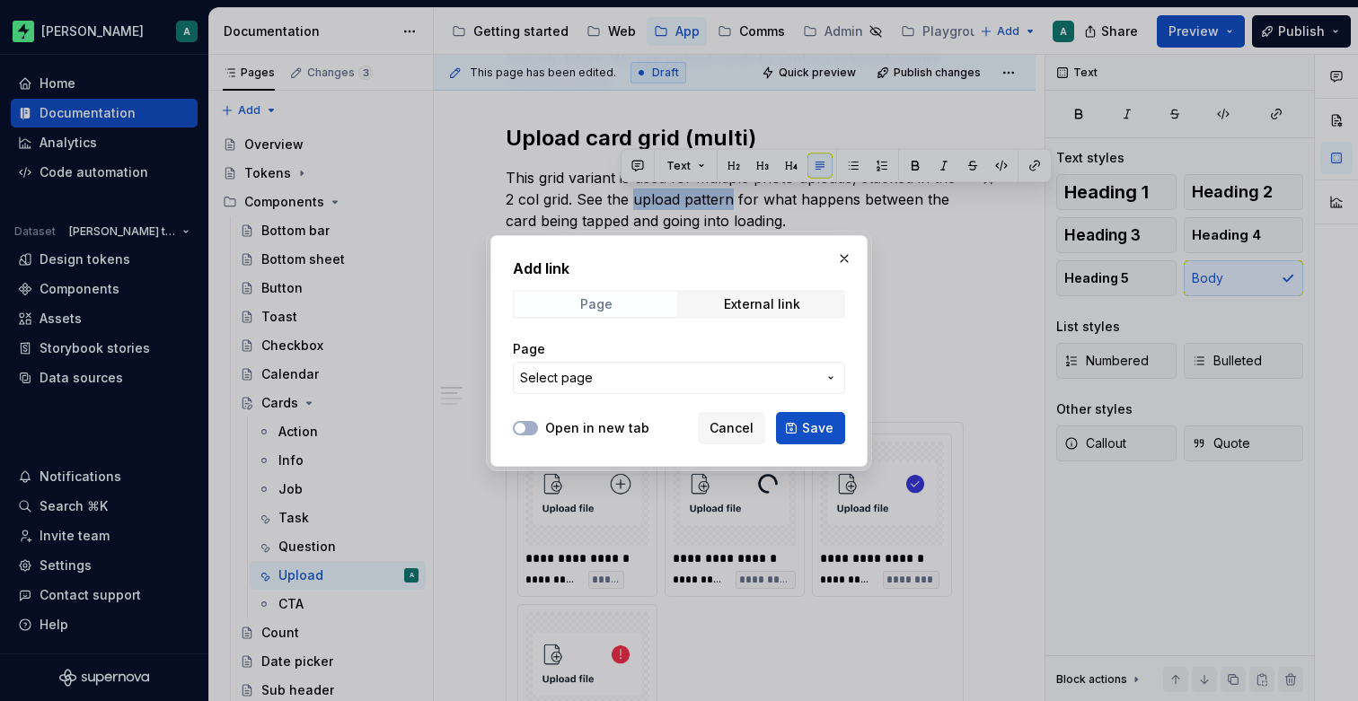
click at [601, 303] on div "Page" at bounding box center [596, 304] width 32 height 14
click at [615, 375] on span "Select page" at bounding box center [668, 378] width 296 height 18
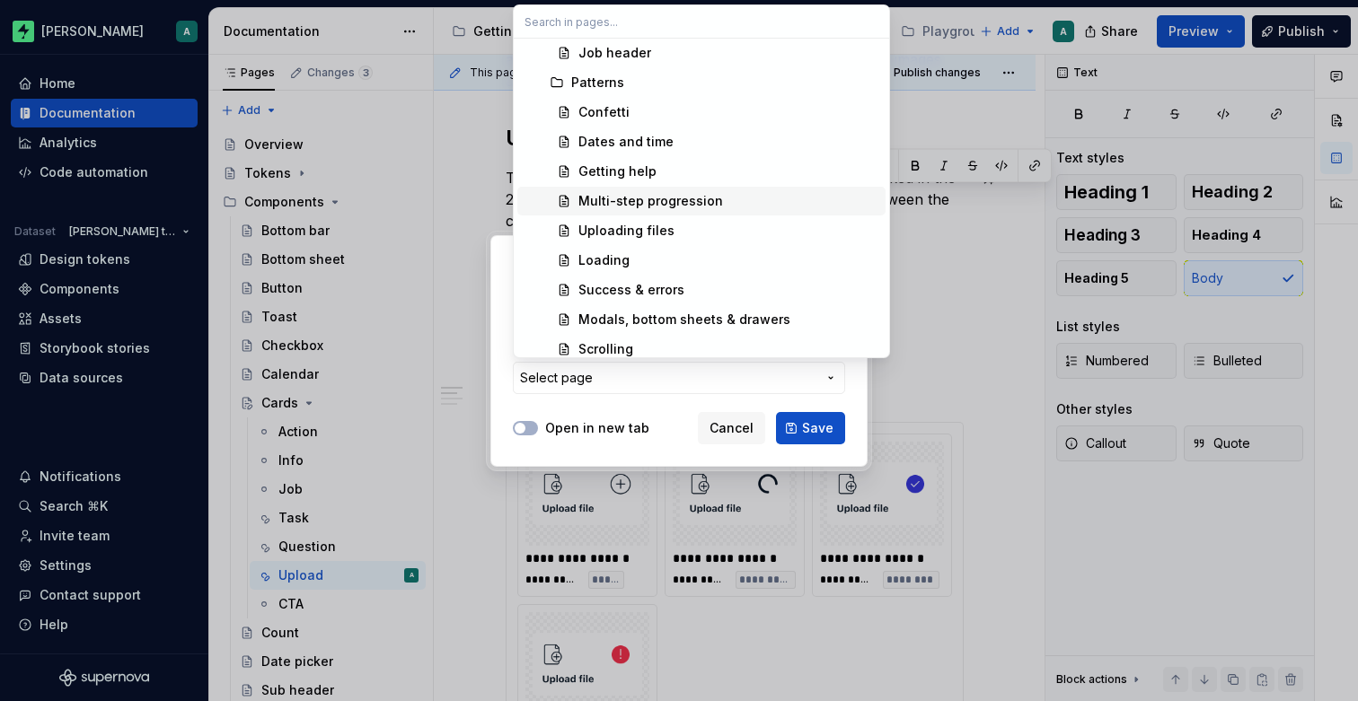
scroll to position [3294, 0]
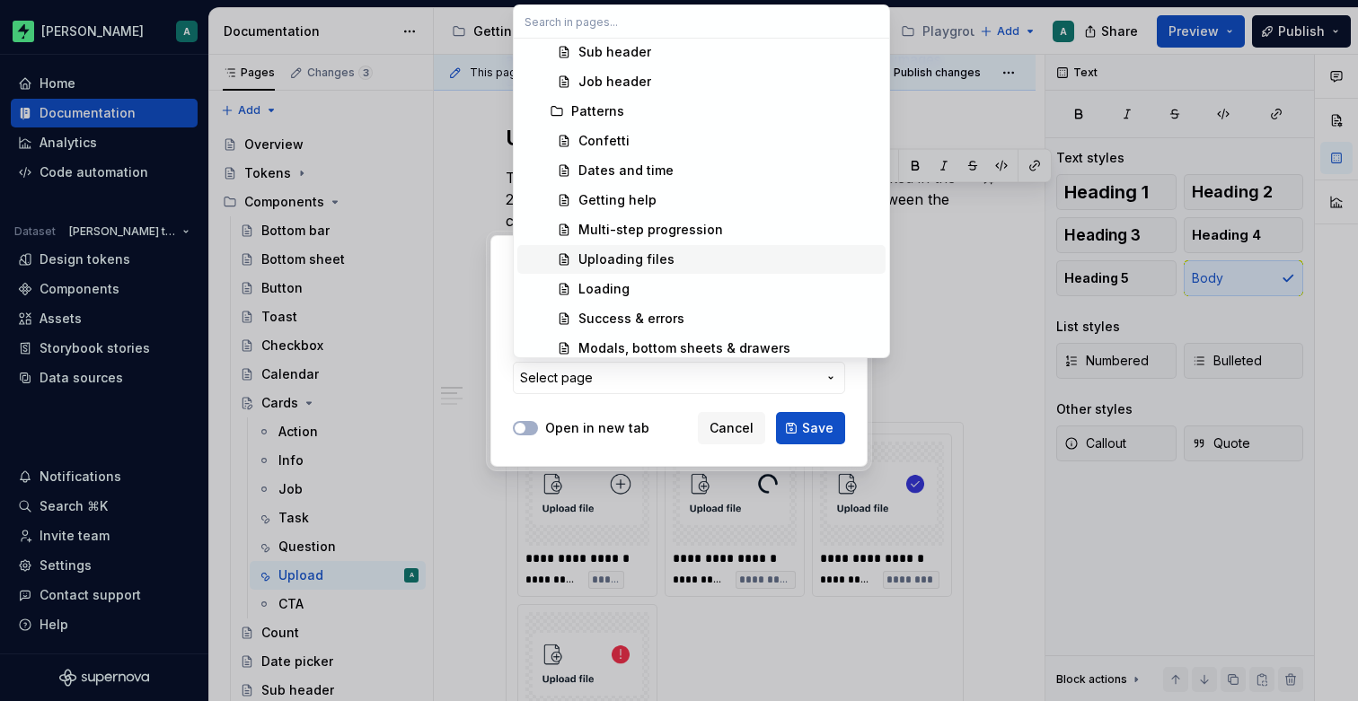
click at [640, 255] on div "Uploading files" at bounding box center [626, 260] width 96 height 18
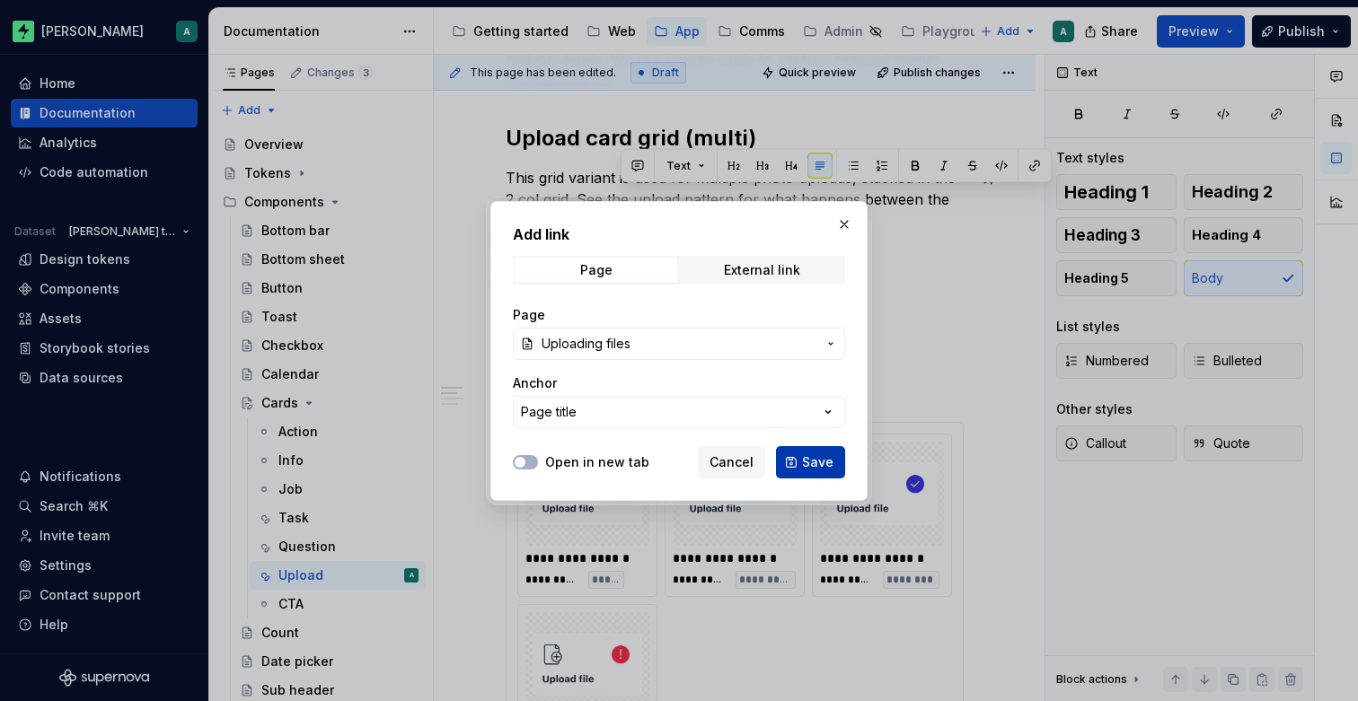
click at [814, 466] on span "Save" at bounding box center [817, 462] width 31 height 18
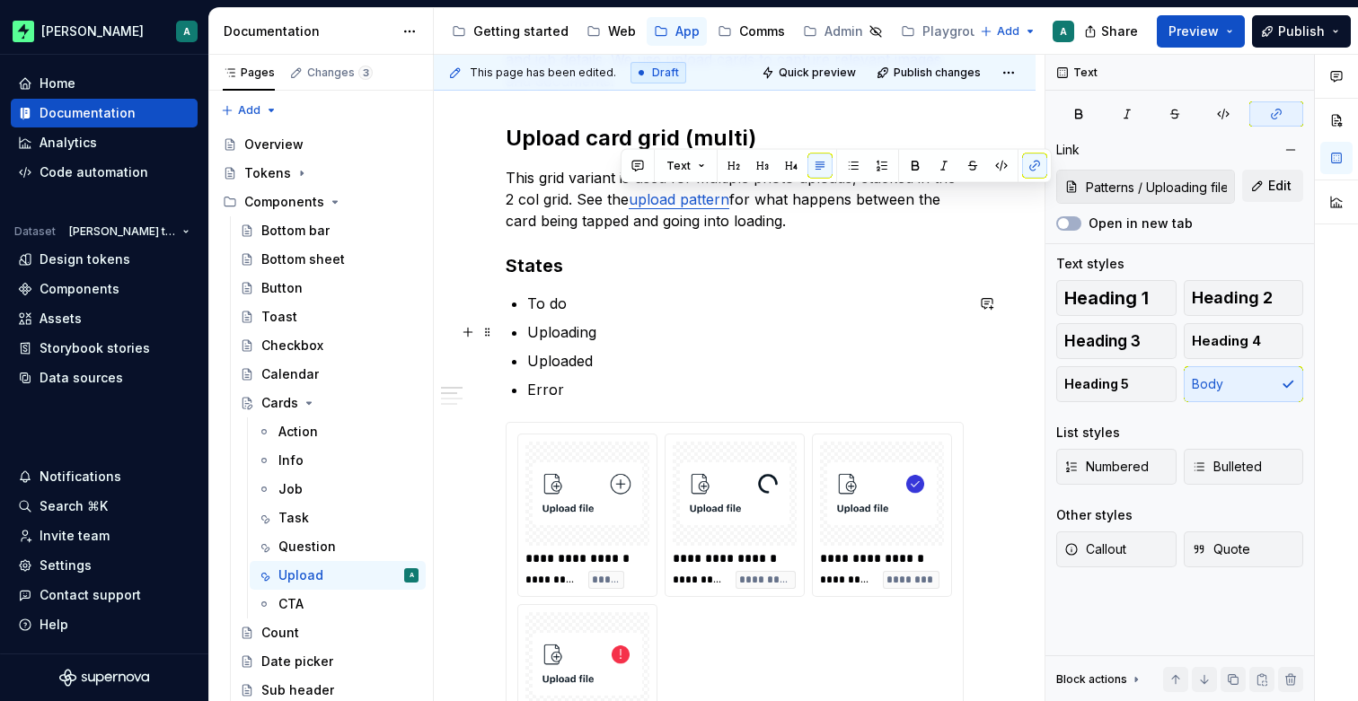
click at [750, 330] on p "Uploading" at bounding box center [745, 332] width 436 height 22
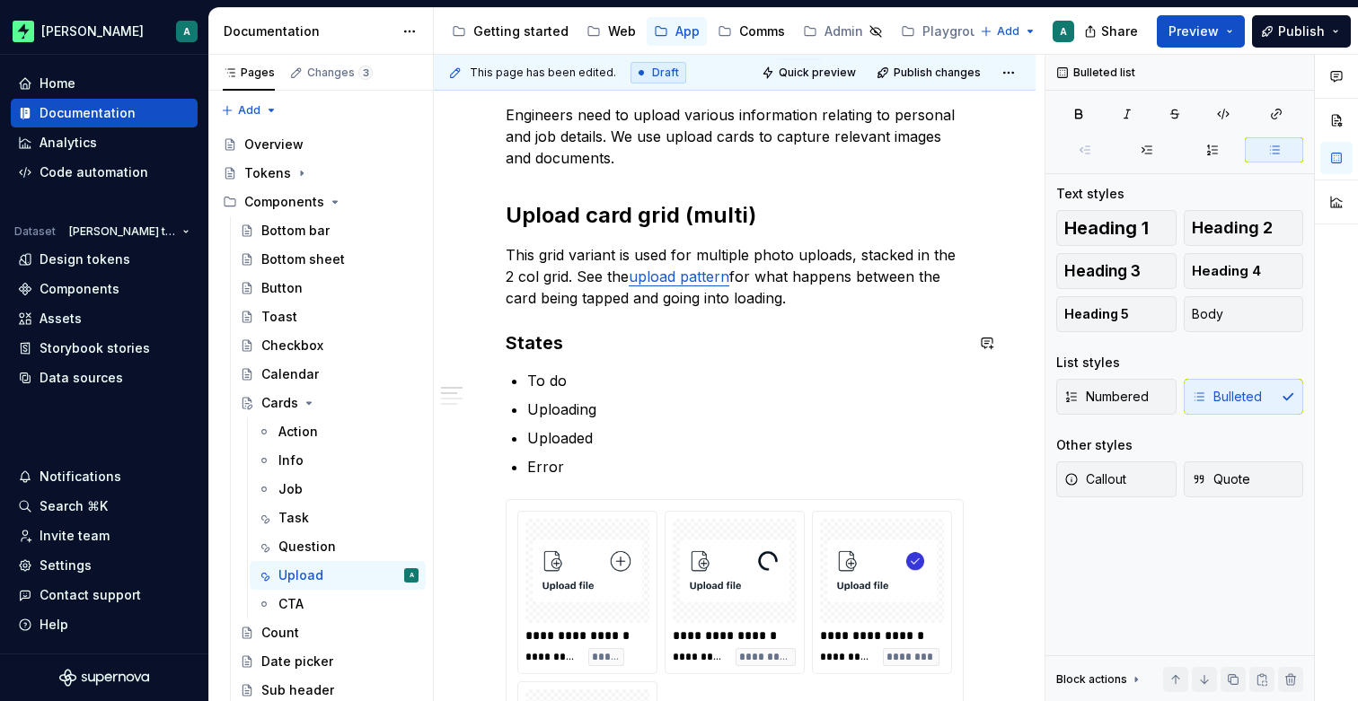
scroll to position [250, 0]
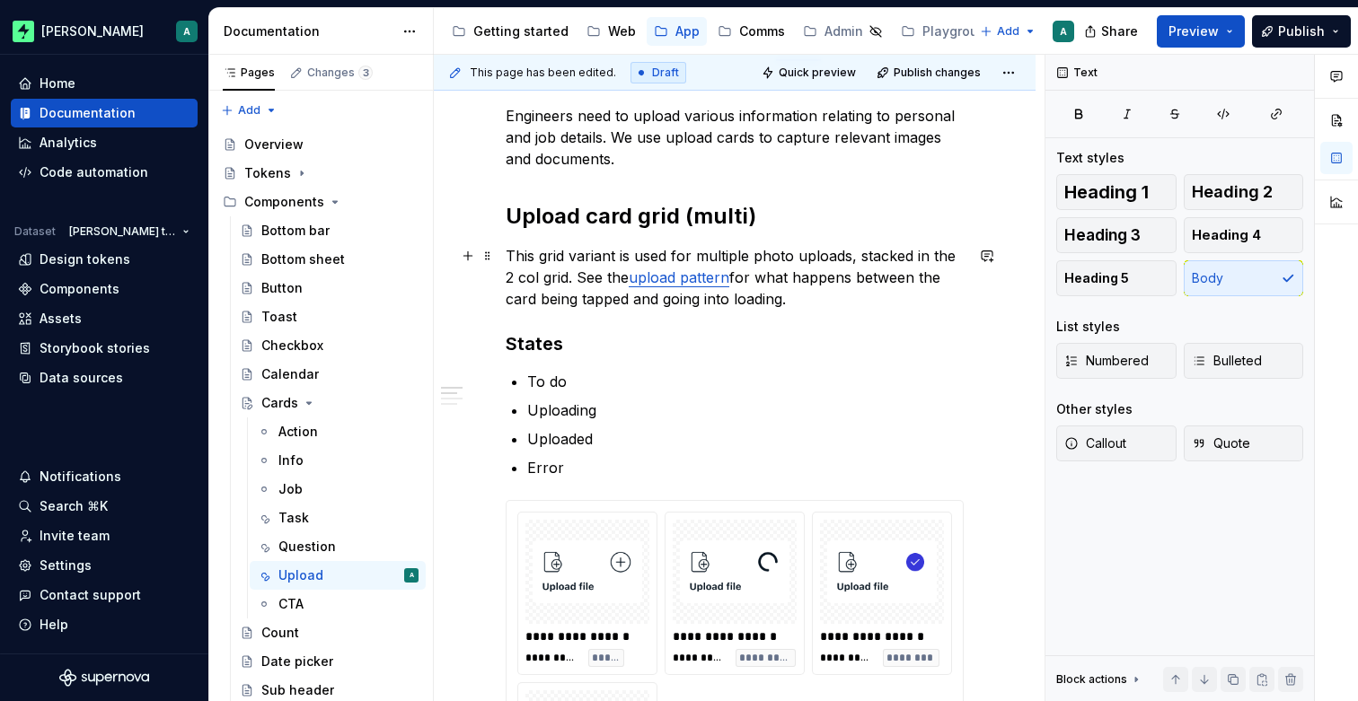
click at [819, 305] on p "This grid variant is used for multiple photo uploads, stacked in the 2 col grid…" at bounding box center [735, 277] width 458 height 65
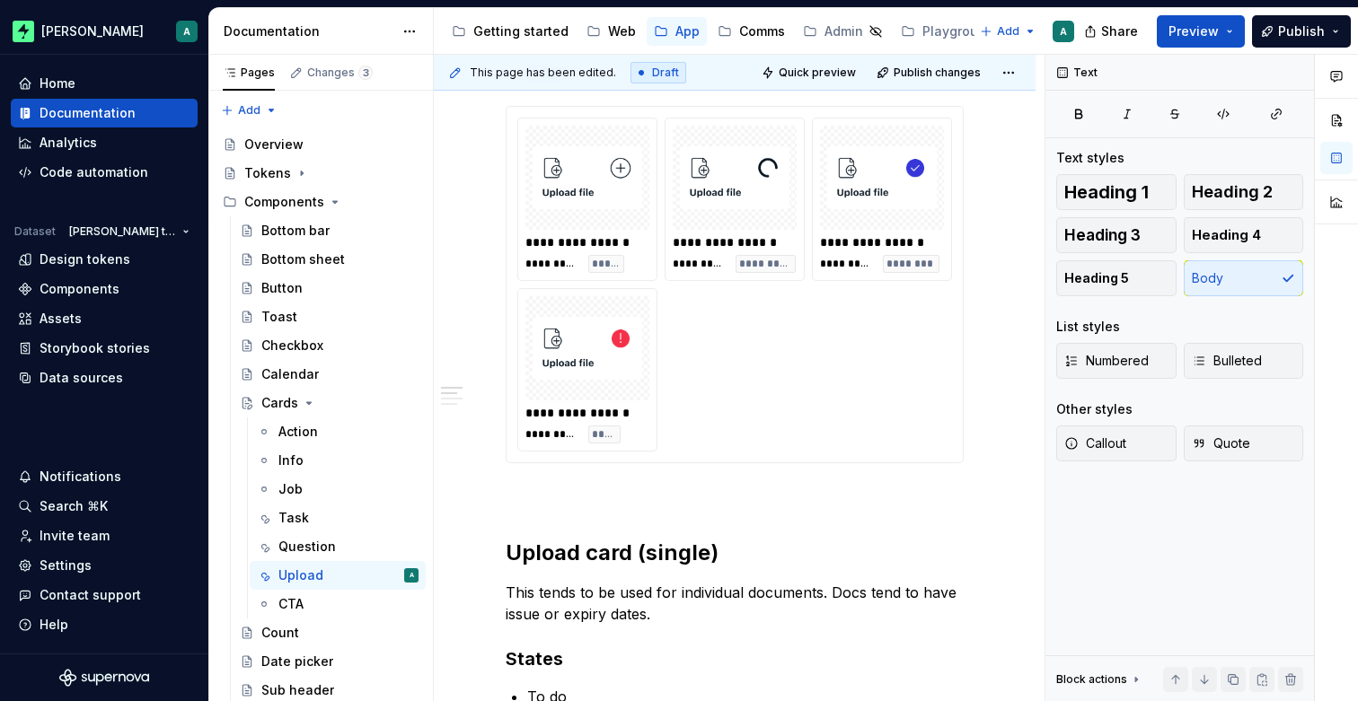
scroll to position [0, 0]
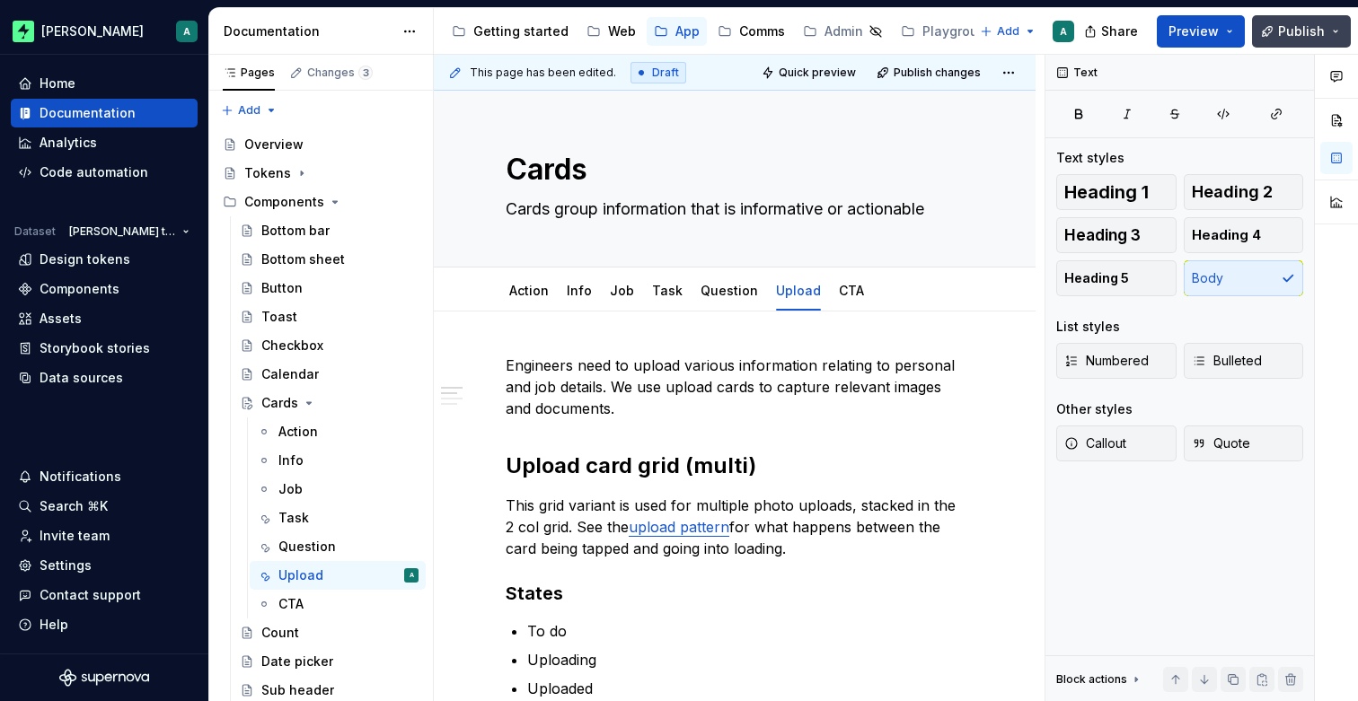
click at [1285, 31] on span "Publish" at bounding box center [1301, 31] width 47 height 18
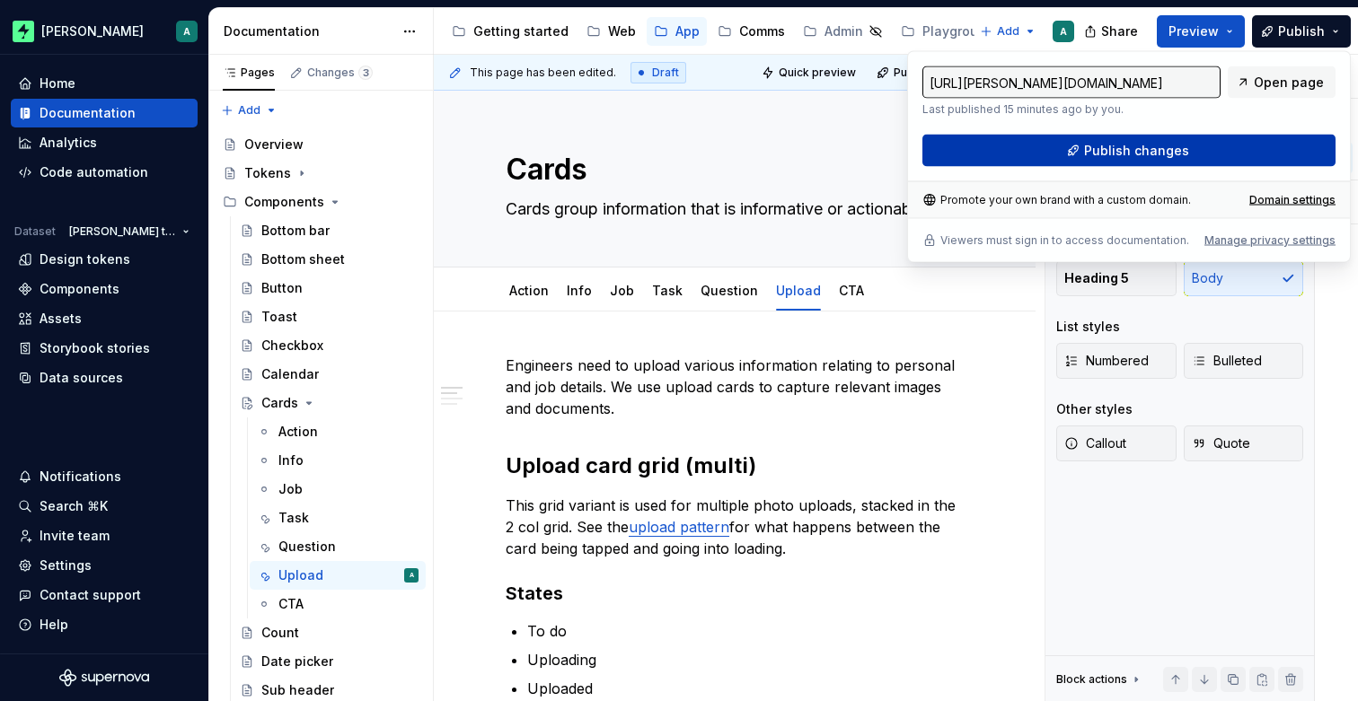
click at [1143, 146] on span "Publish changes" at bounding box center [1136, 151] width 105 height 18
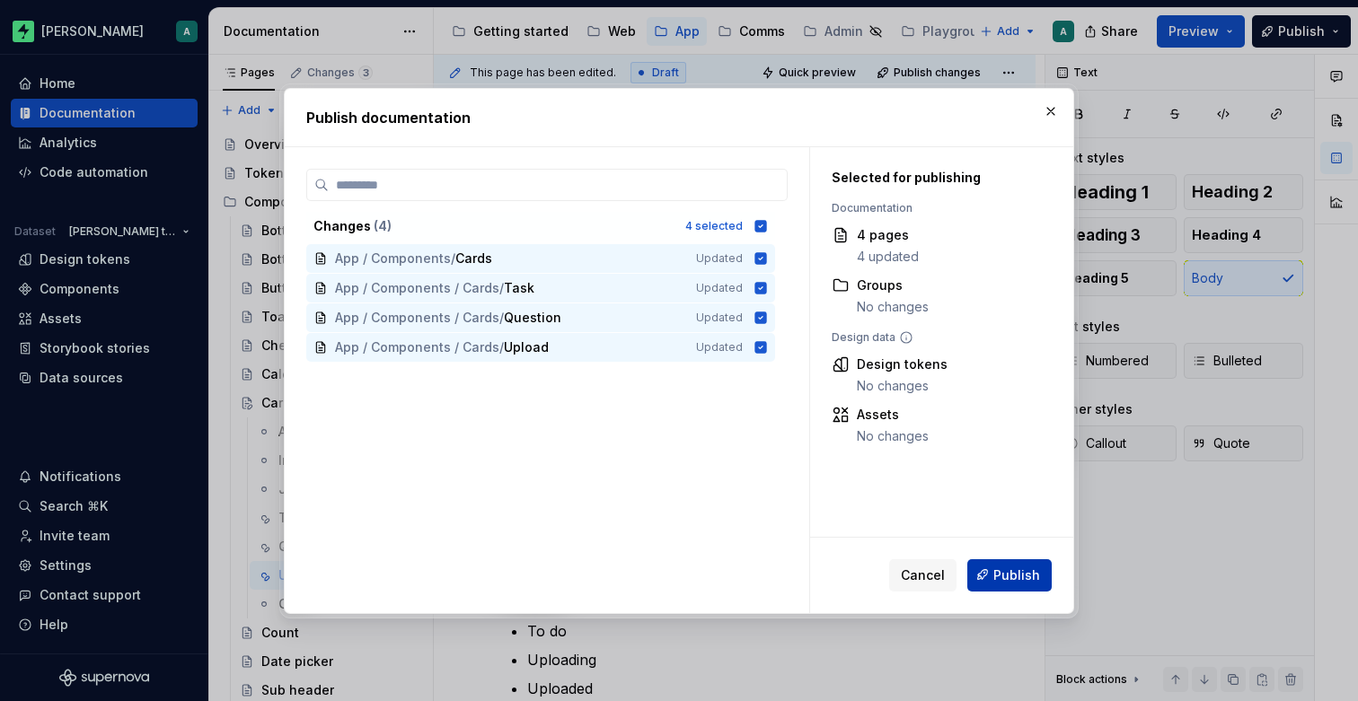
click at [1004, 573] on span "Publish" at bounding box center [1016, 575] width 47 height 18
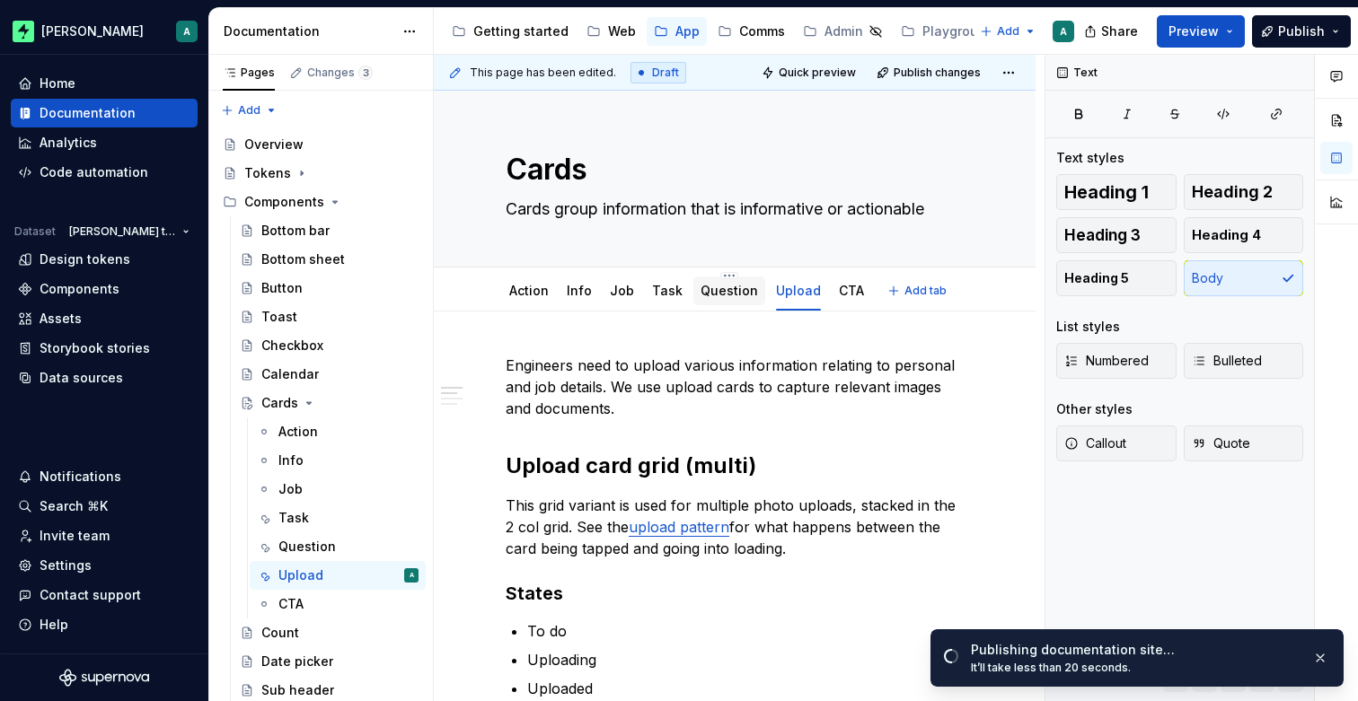
click at [718, 284] on link "Question" at bounding box center [728, 290] width 57 height 15
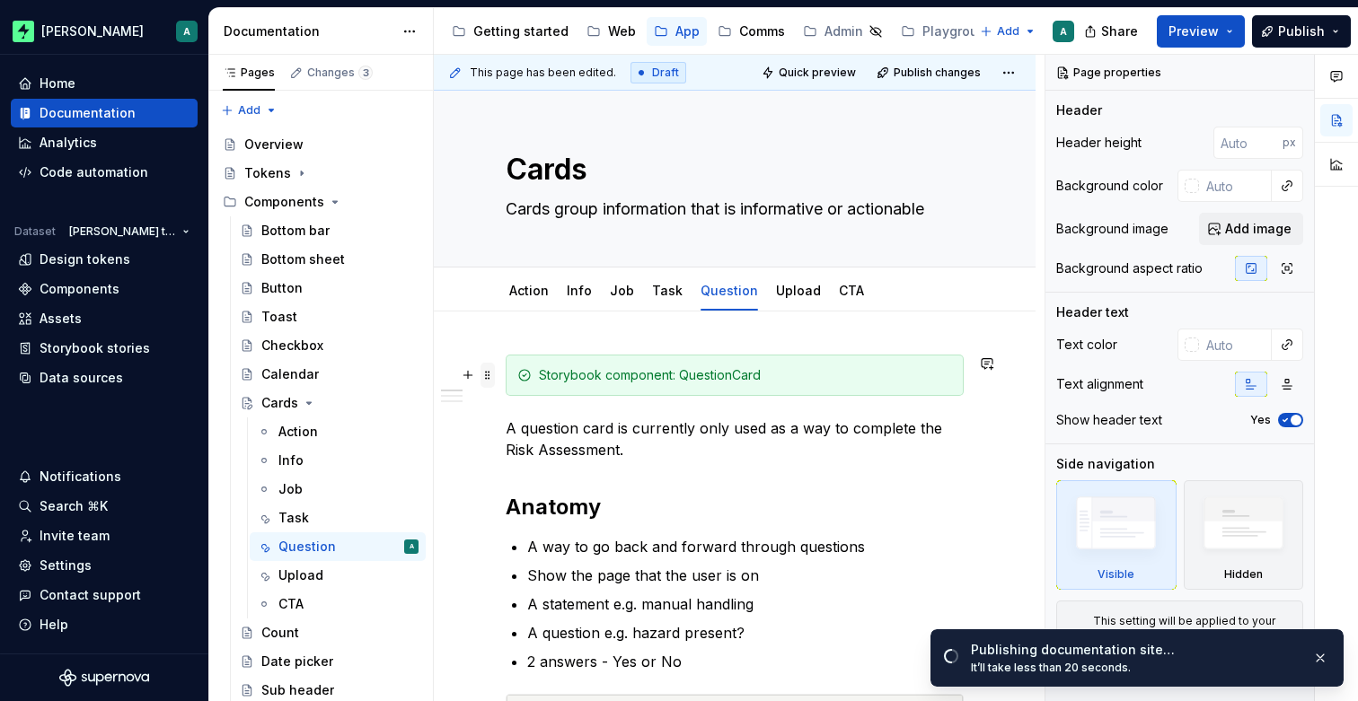
click at [489, 377] on span at bounding box center [487, 375] width 14 height 25
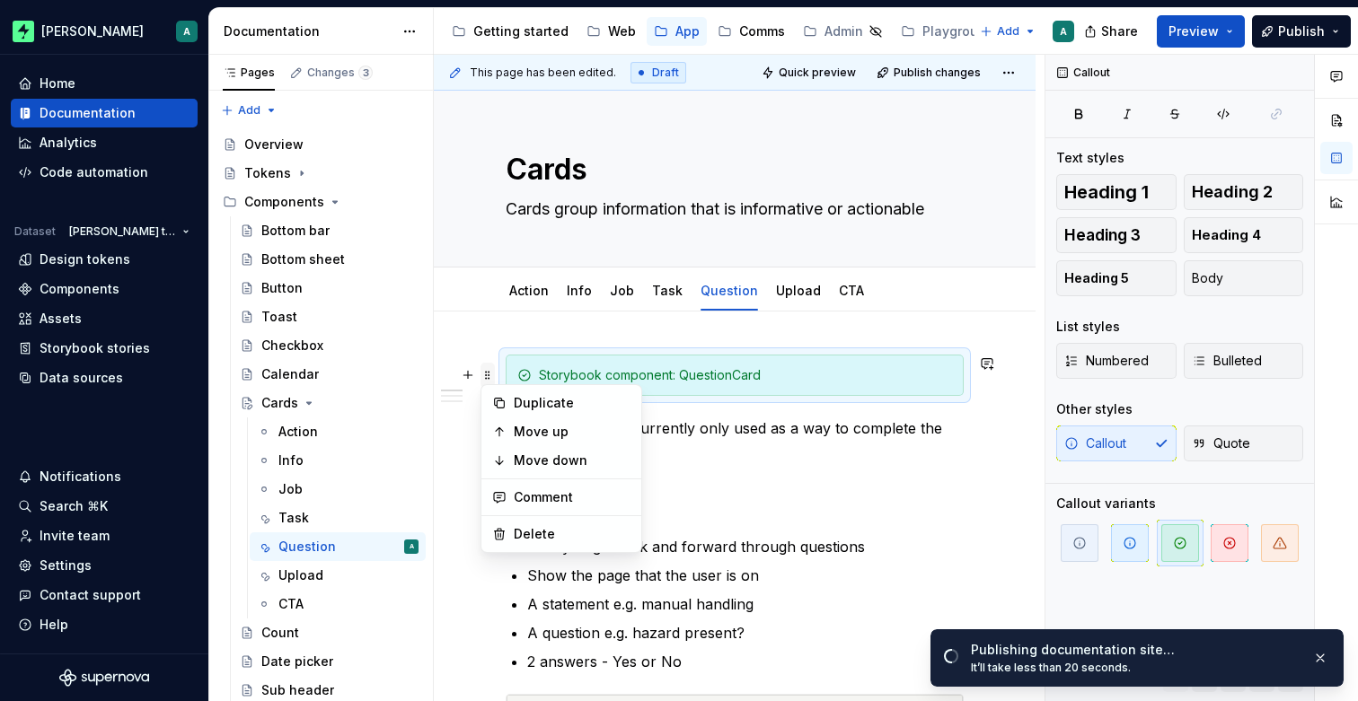
click at [490, 376] on span at bounding box center [487, 375] width 14 height 25
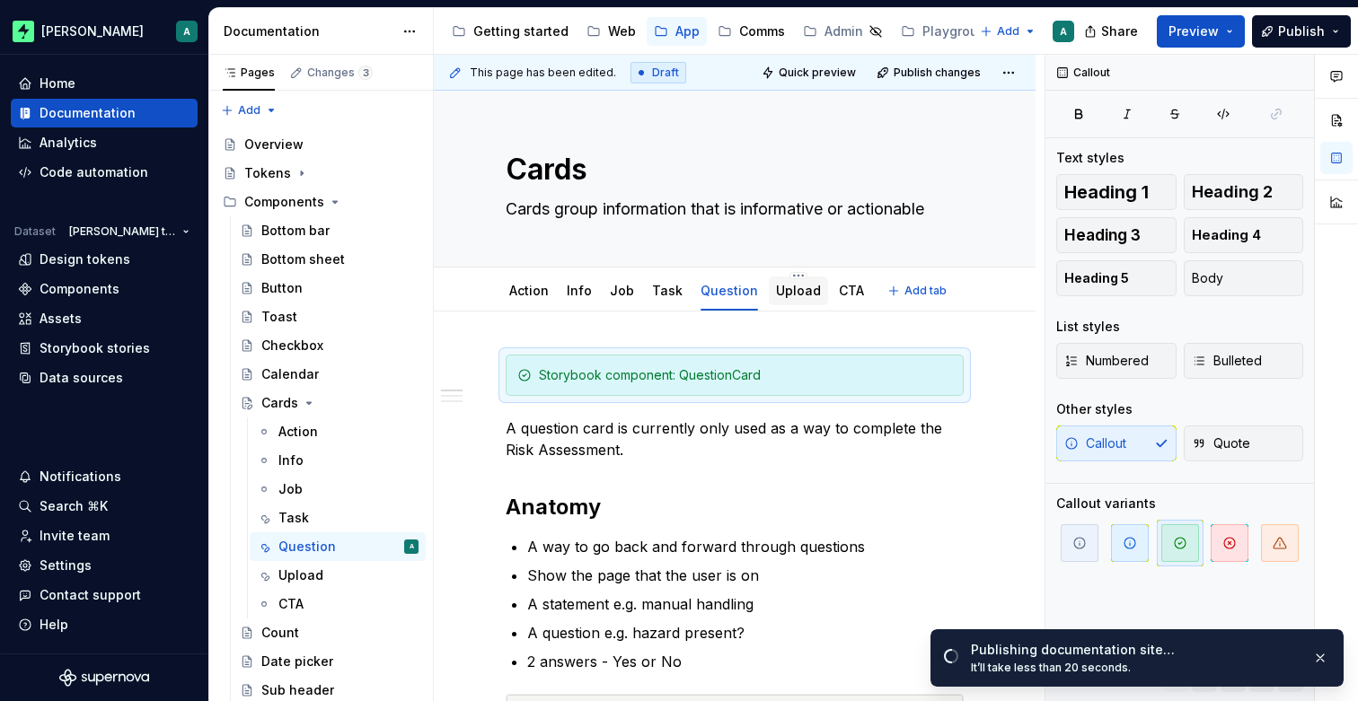
click at [778, 293] on link "Upload" at bounding box center [798, 290] width 45 height 15
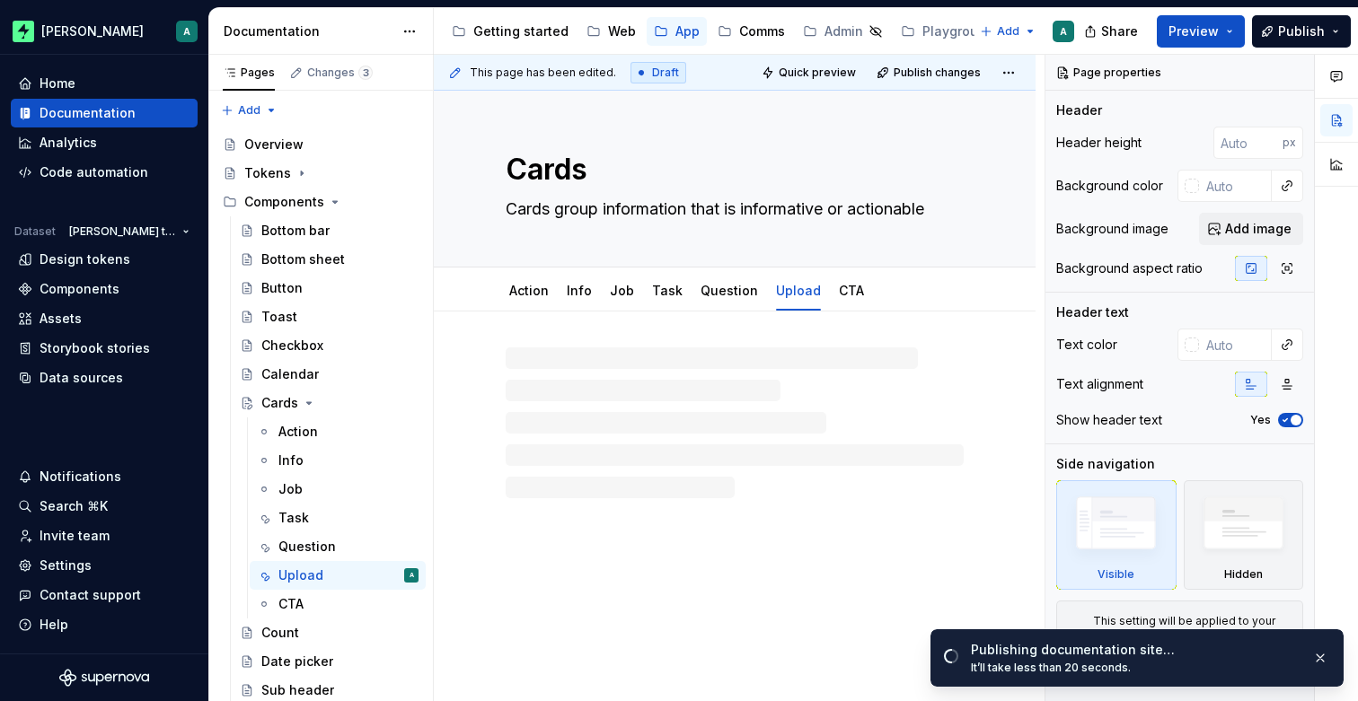
type textarea "*"
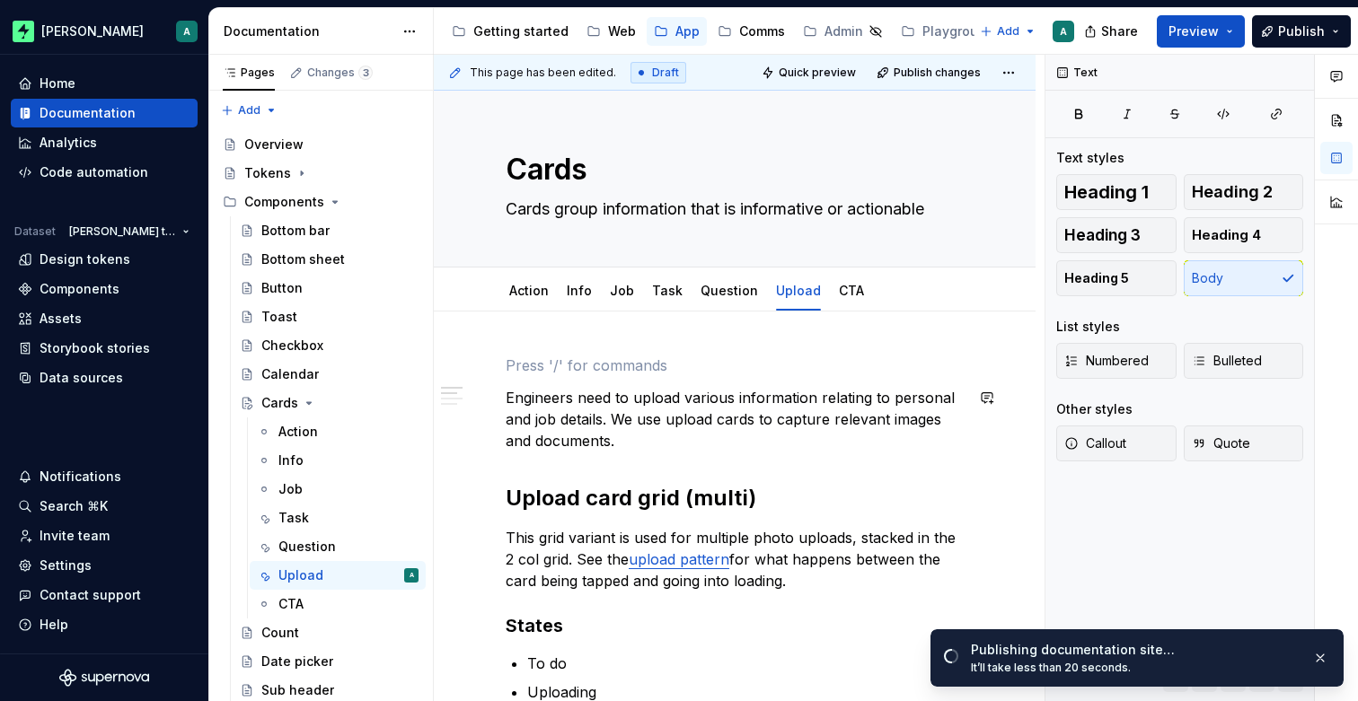
paste div
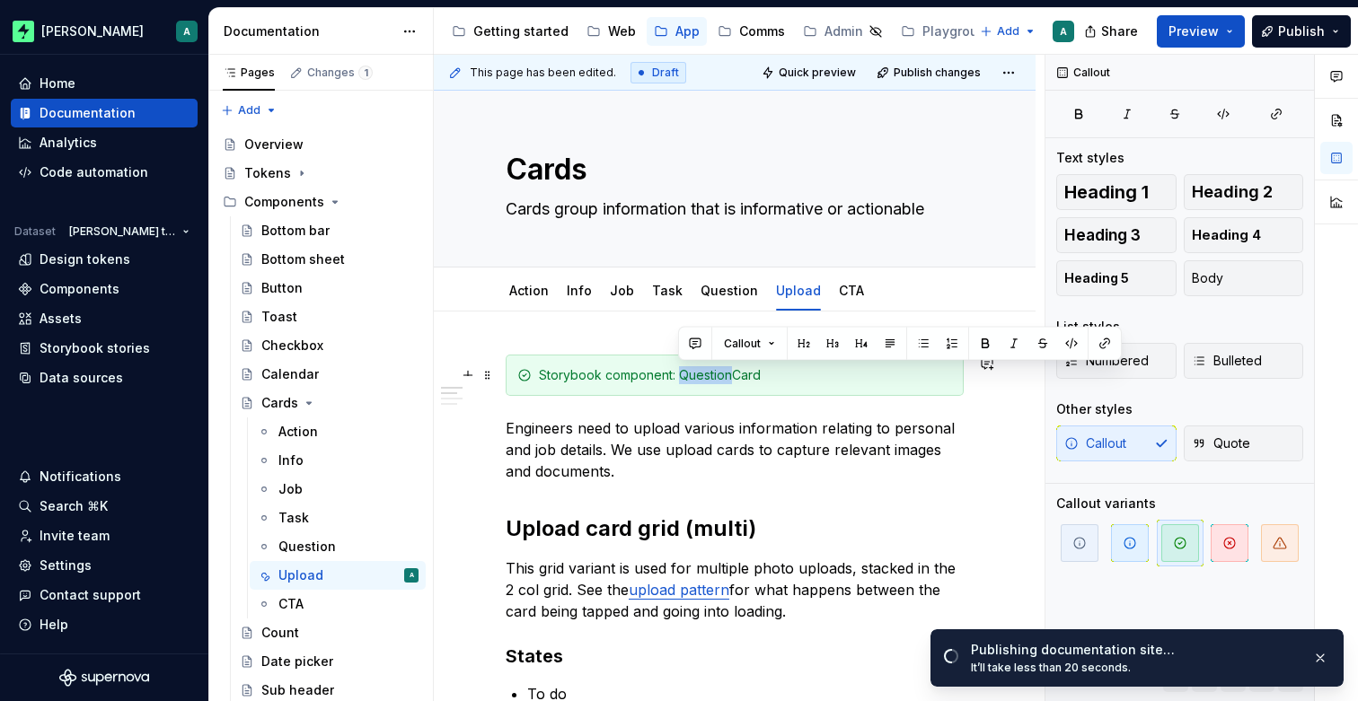
drag, startPoint x: 732, startPoint y: 376, endPoint x: 681, endPoint y: 379, distance: 51.3
click at [681, 379] on div "Storybook component: QuestionCard" at bounding box center [745, 375] width 413 height 18
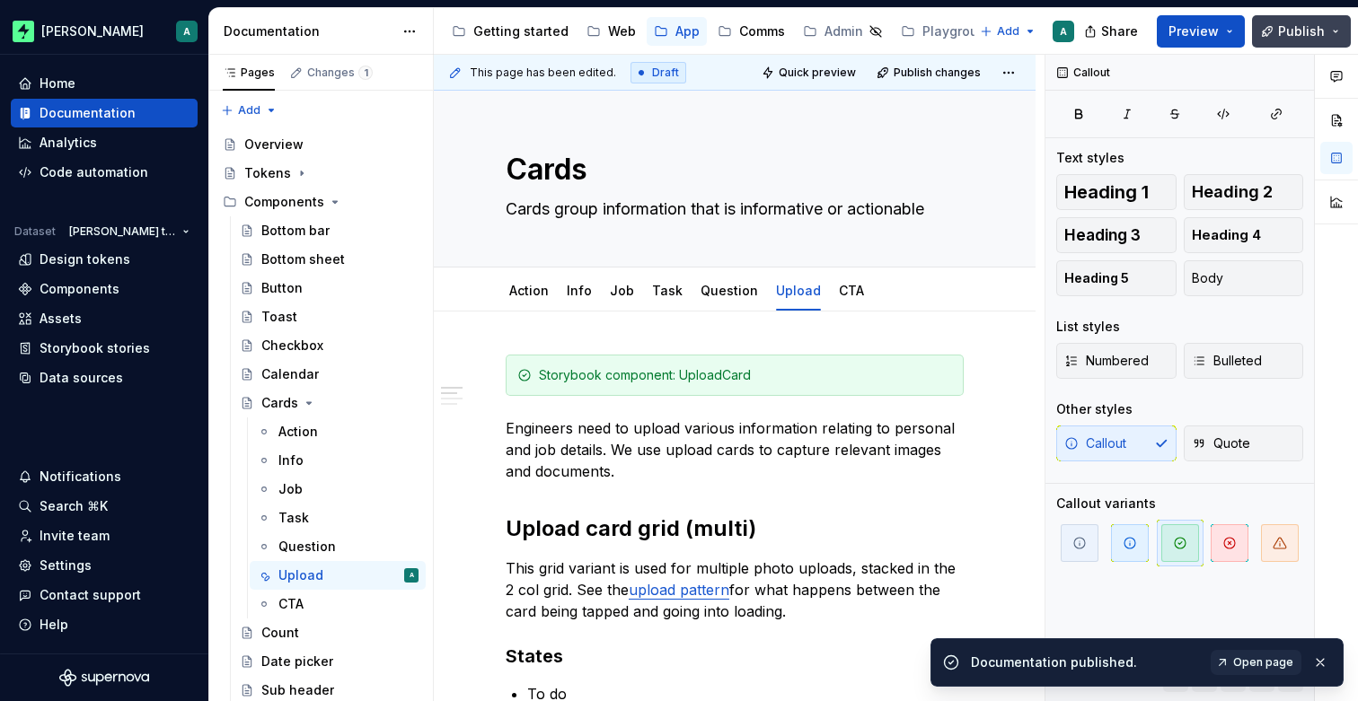
click at [1324, 20] on button "Publish" at bounding box center [1301, 31] width 99 height 32
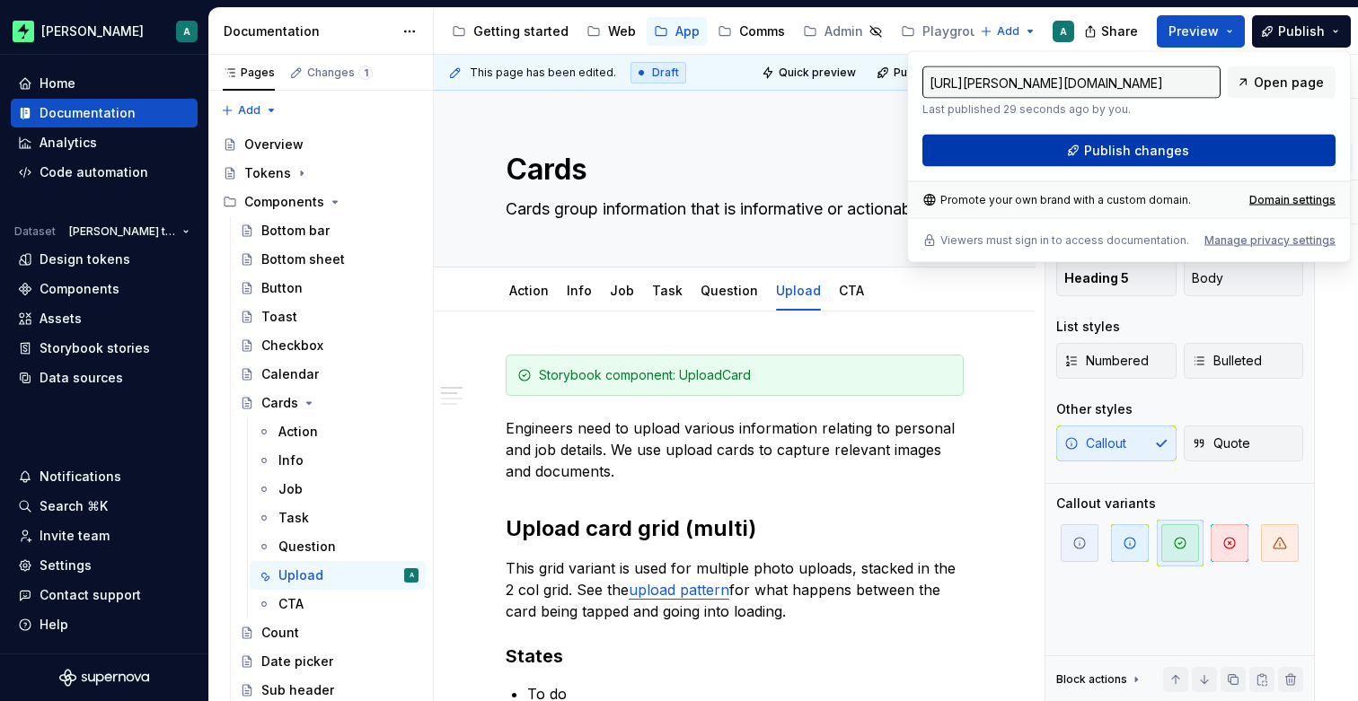
click at [1184, 147] on button "Publish changes" at bounding box center [1128, 151] width 413 height 32
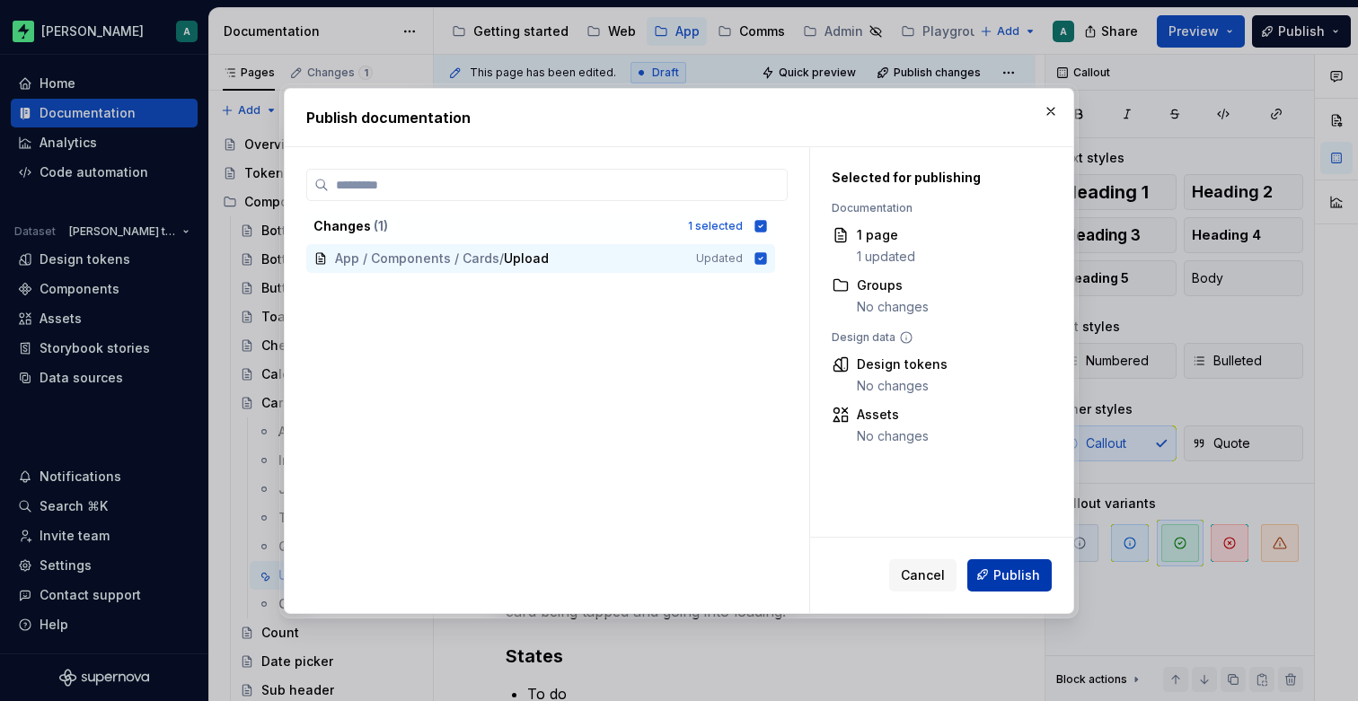
click at [1000, 573] on span "Publish" at bounding box center [1016, 575] width 47 height 18
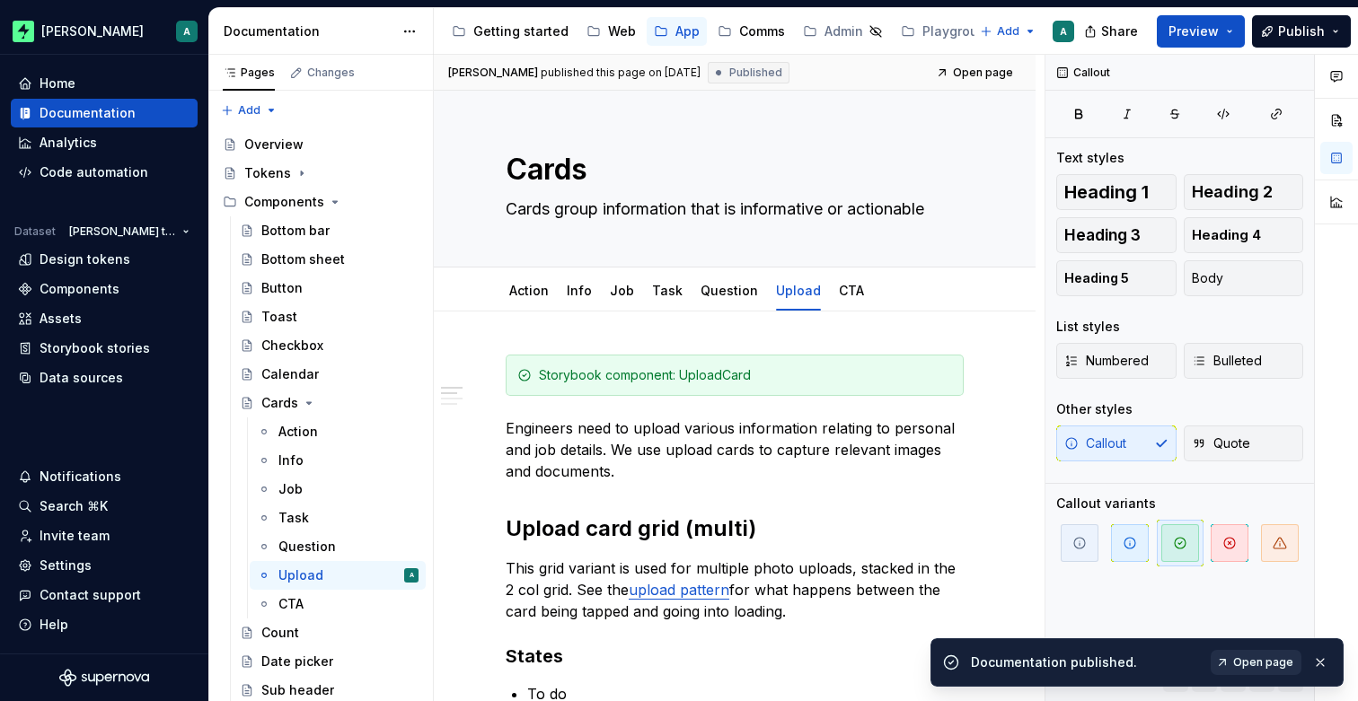
click at [1270, 667] on span "Open page" at bounding box center [1263, 662] width 60 height 14
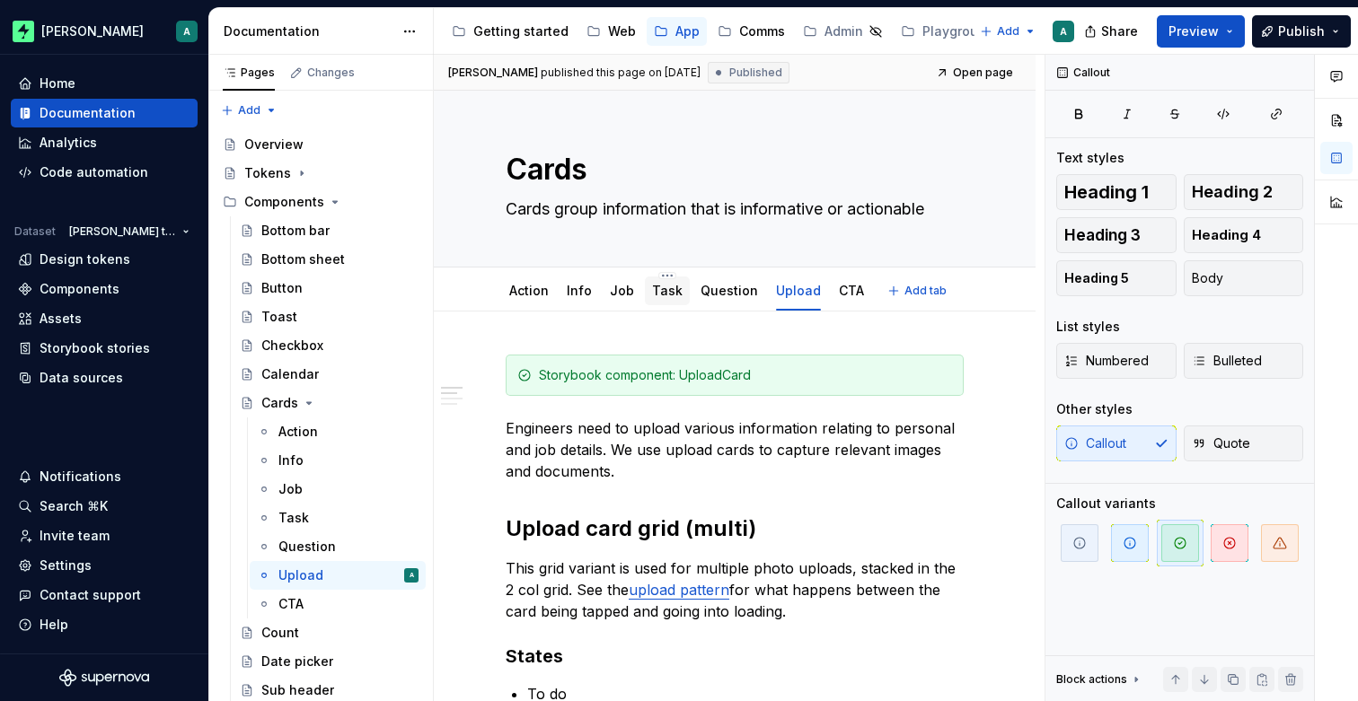
click at [652, 288] on link "Task" at bounding box center [667, 290] width 31 height 15
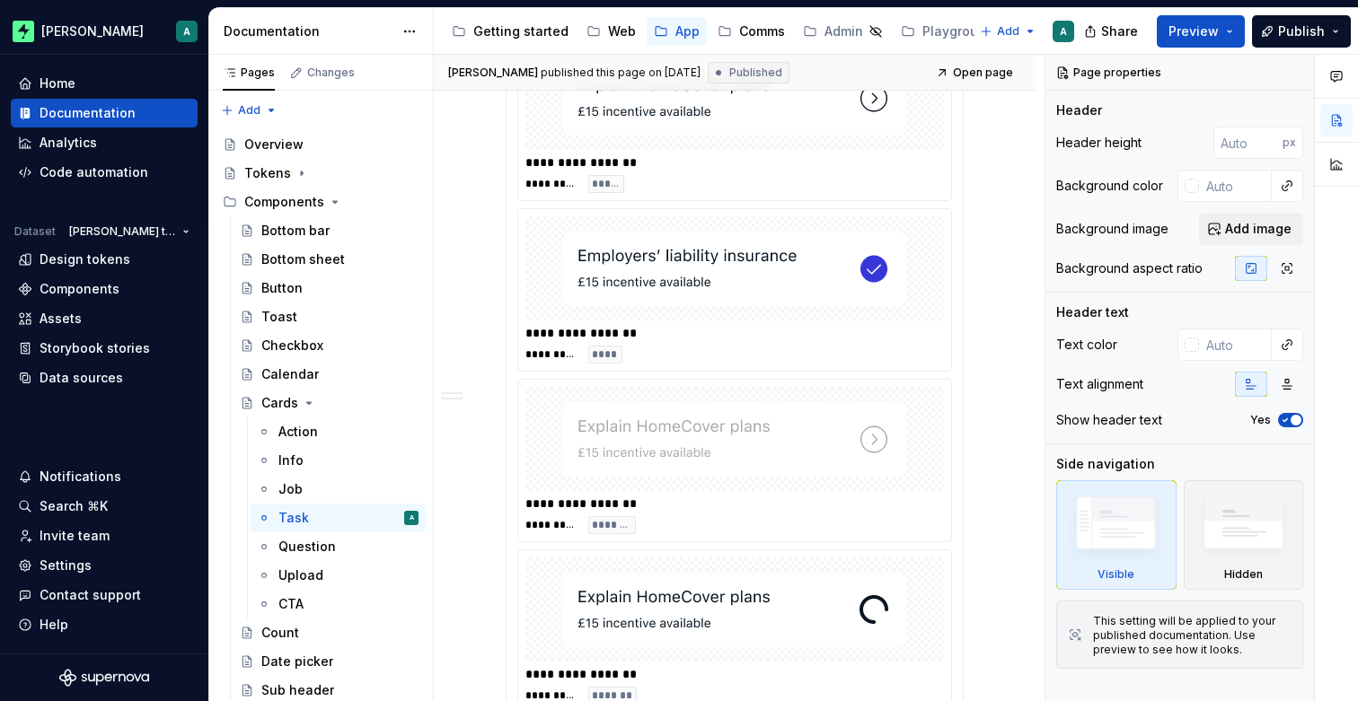
scroll to position [692, 0]
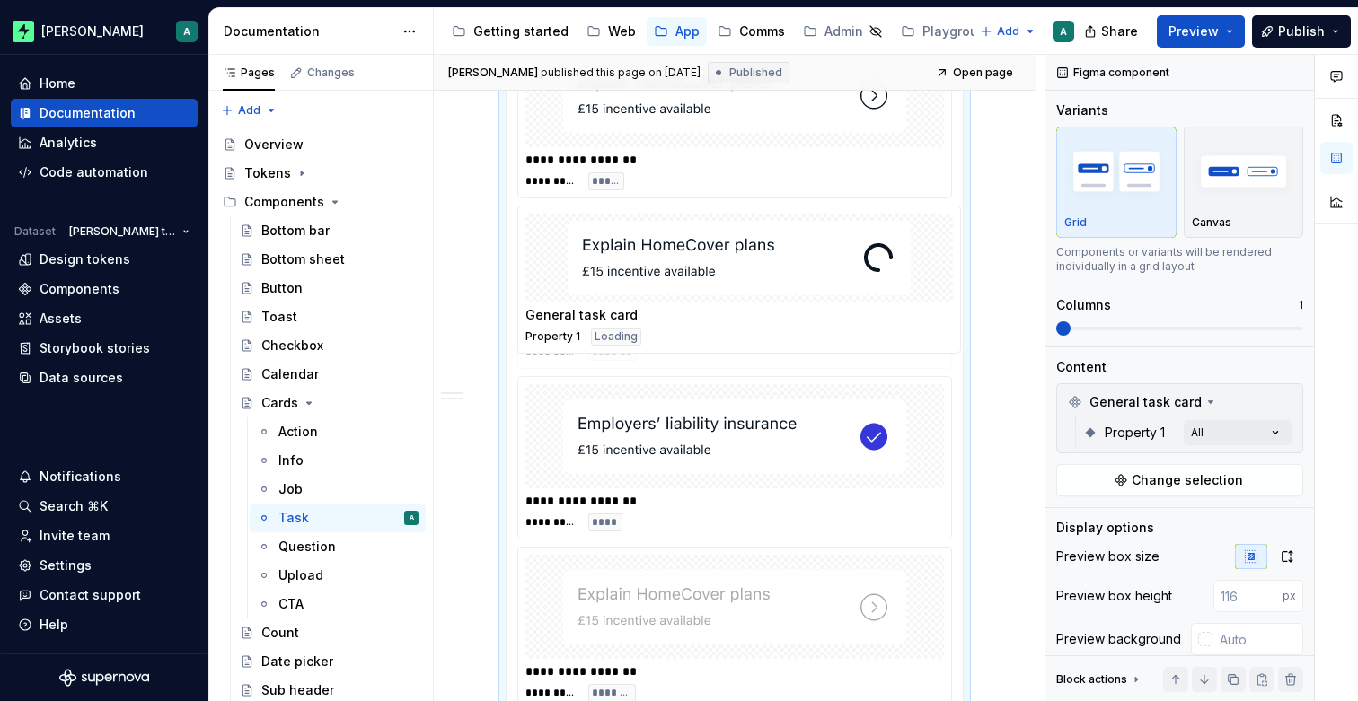
drag, startPoint x: 707, startPoint y: 591, endPoint x: 712, endPoint y: 253, distance: 337.7
click at [712, 253] on body "[PERSON_NAME] A Home Documentation Analytics Code automation Dataset [PERSON_NA…" at bounding box center [679, 350] width 1358 height 701
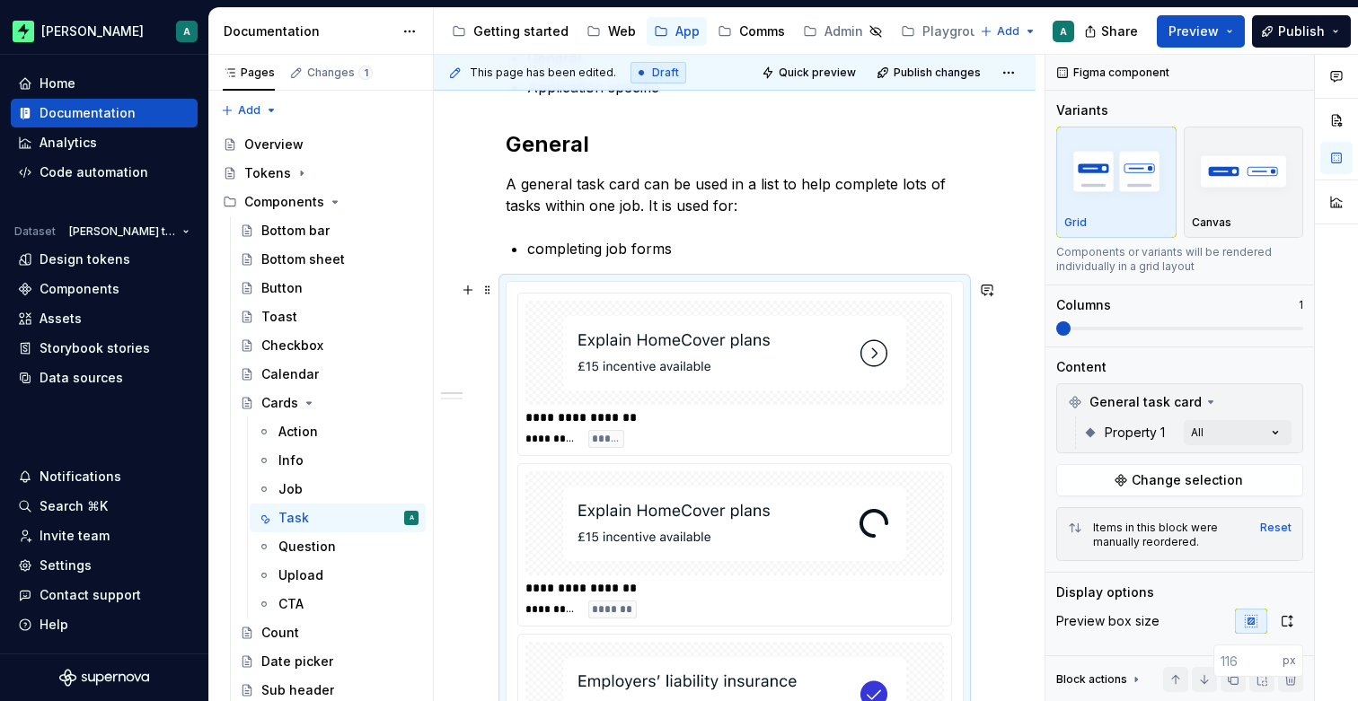
scroll to position [451, 0]
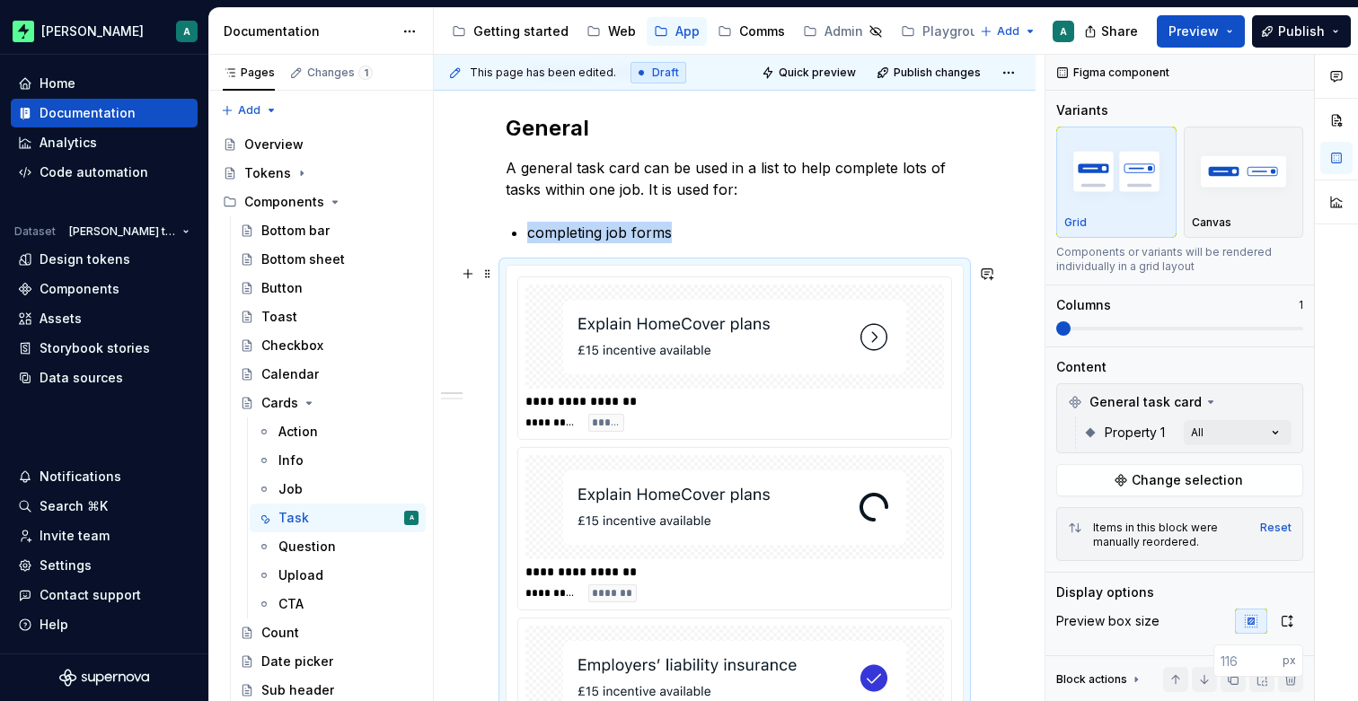
click at [851, 433] on div "**********" at bounding box center [734, 358] width 433 height 162
click at [1236, 436] on div "Comments Open comments No comments yet Select ‘Comment’ from the block context …" at bounding box center [1201, 378] width 312 height 647
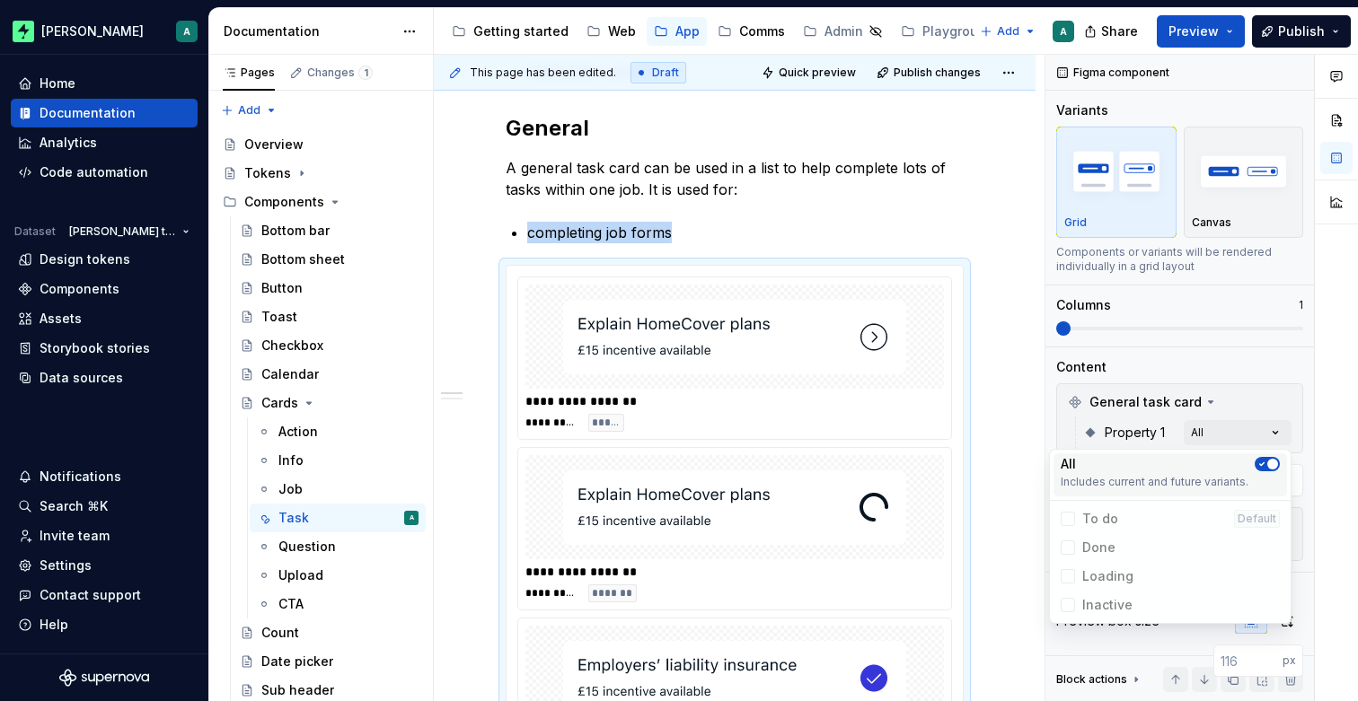
click at [1262, 464] on icon "button" at bounding box center [1262, 464] width 4 height 3
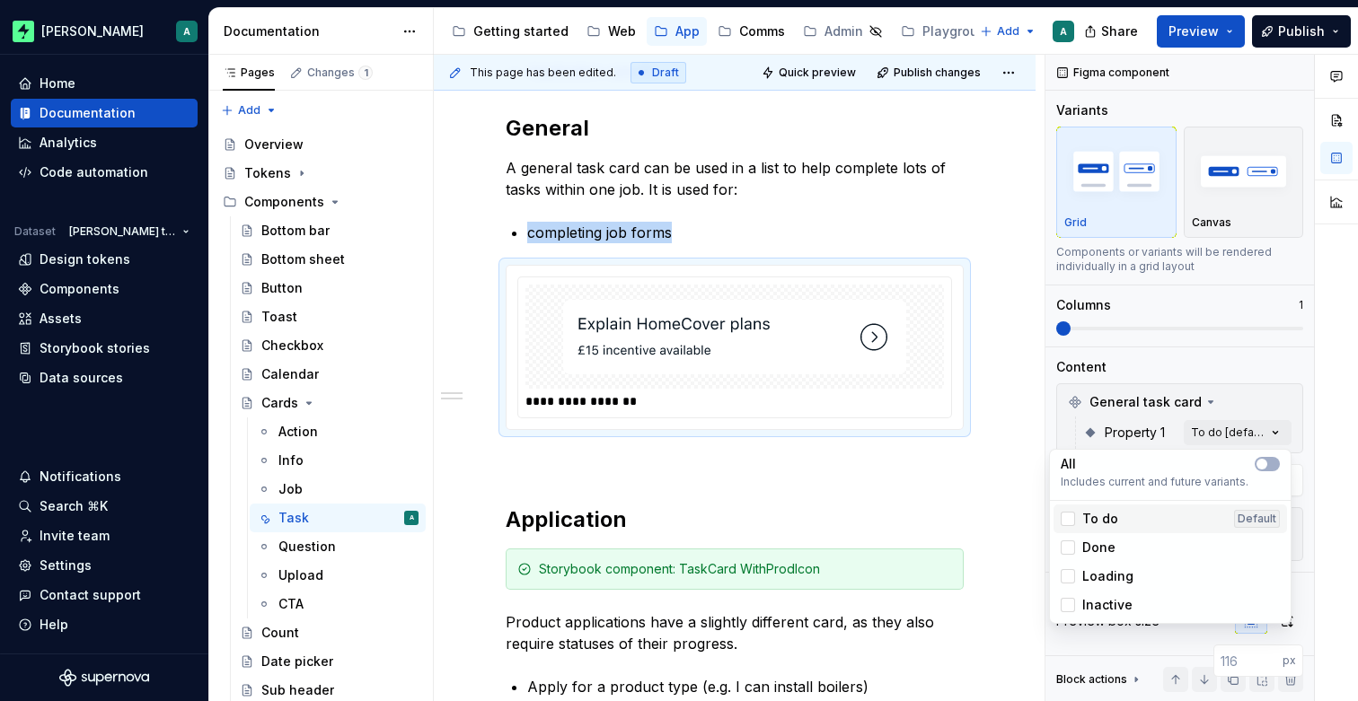
drag, startPoint x: 1068, startPoint y: 520, endPoint x: 1069, endPoint y: 532, distance: 11.7
click at [1068, 520] on div at bounding box center [1067, 519] width 14 height 14
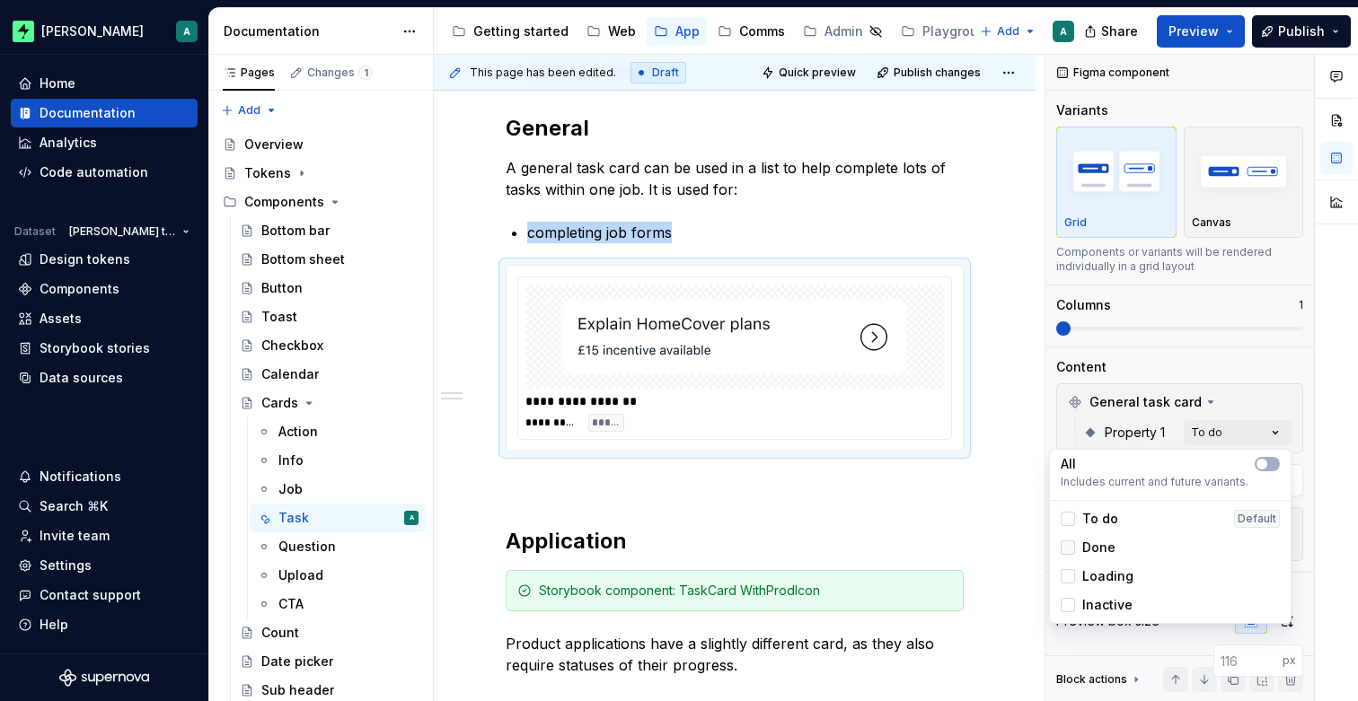
click at [1069, 545] on div at bounding box center [1067, 548] width 14 height 14
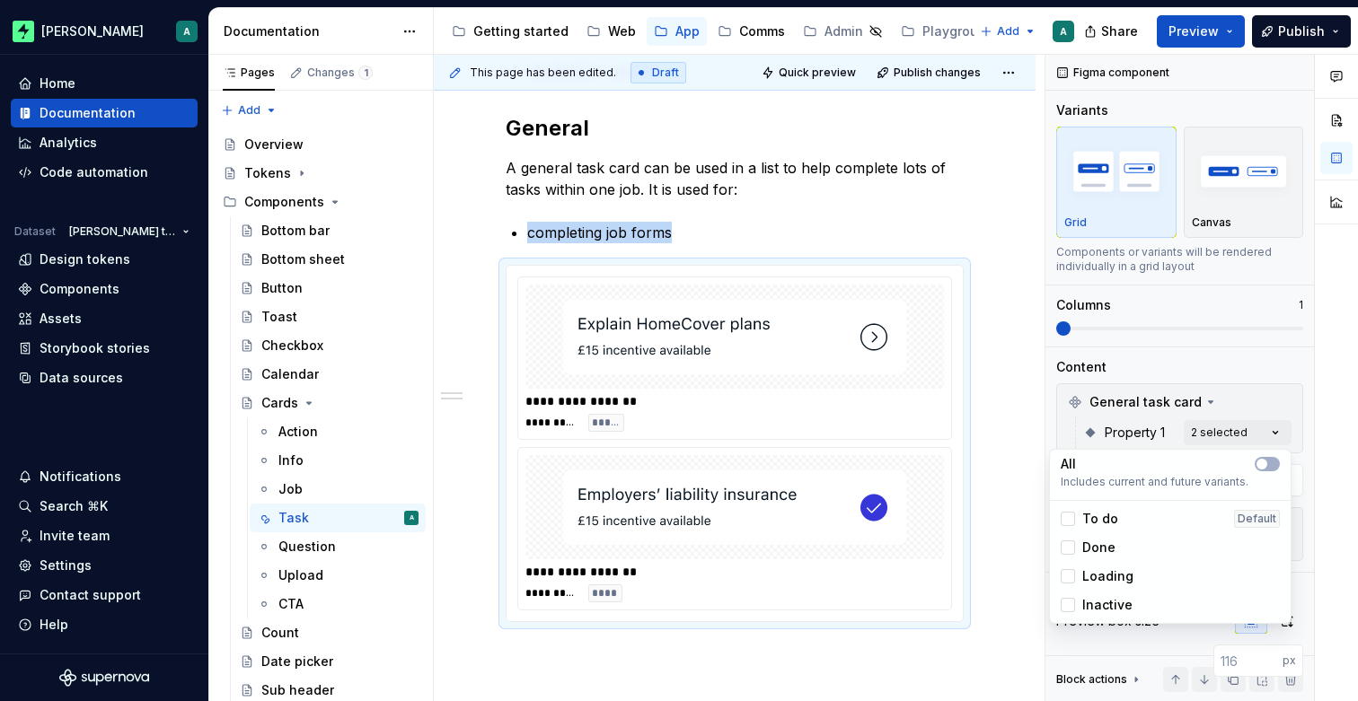
click at [1078, 609] on div "Inactive" at bounding box center [1096, 605] width 72 height 18
click at [999, 521] on html "[PERSON_NAME] A Home Documentation Analytics Code automation Dataset [PERSON_NA…" at bounding box center [679, 350] width 1358 height 701
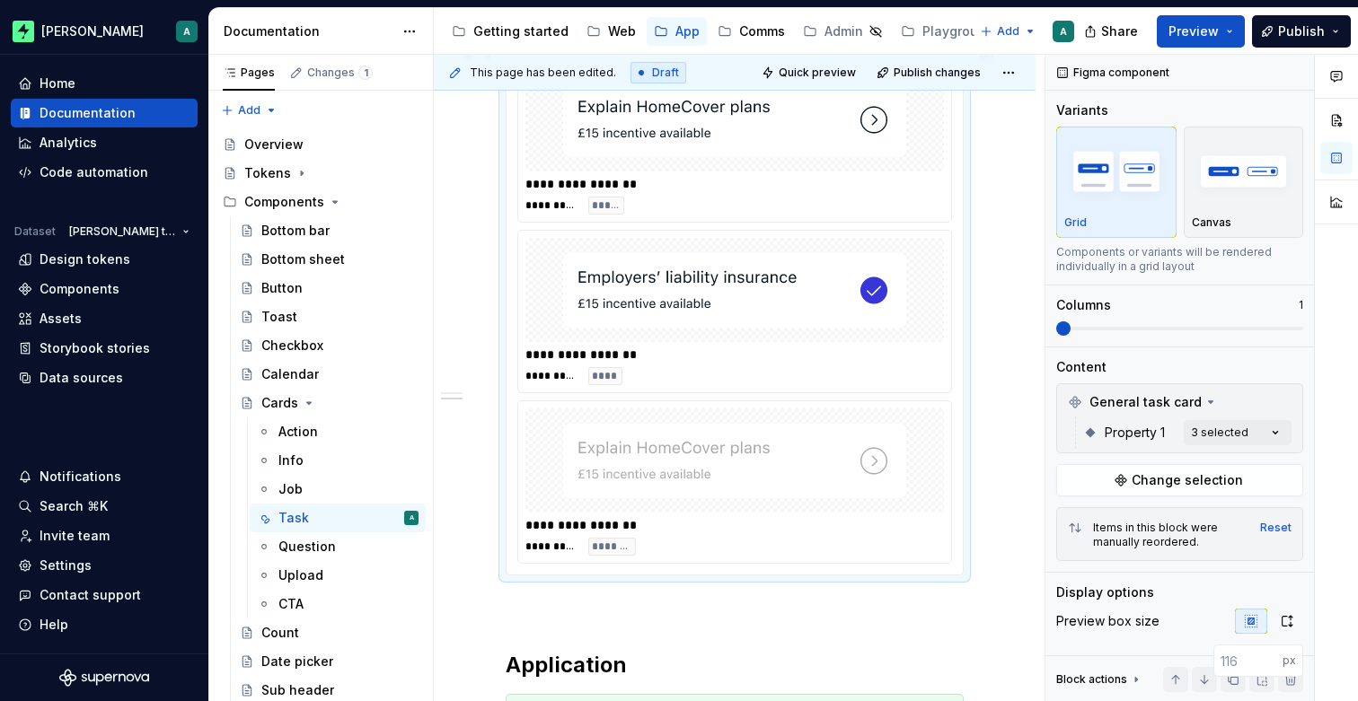
scroll to position [0, 0]
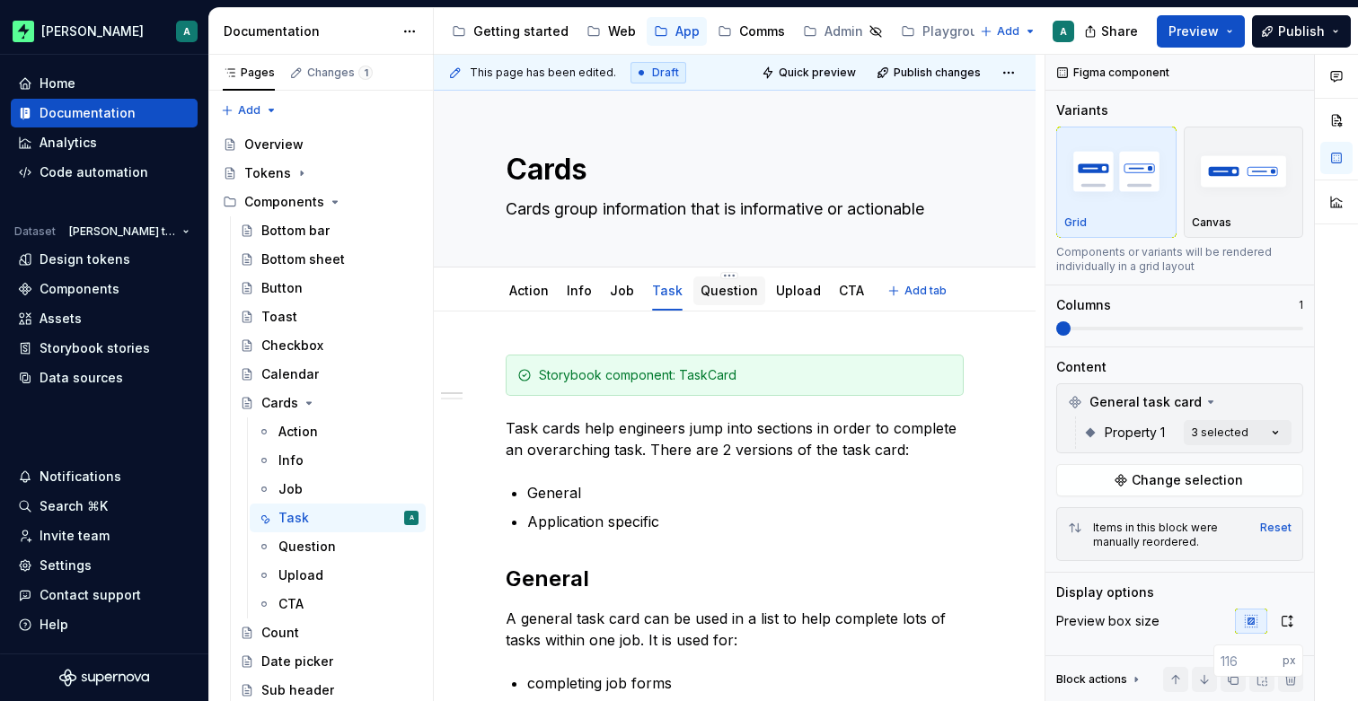
click at [721, 295] on link "Question" at bounding box center [728, 290] width 57 height 15
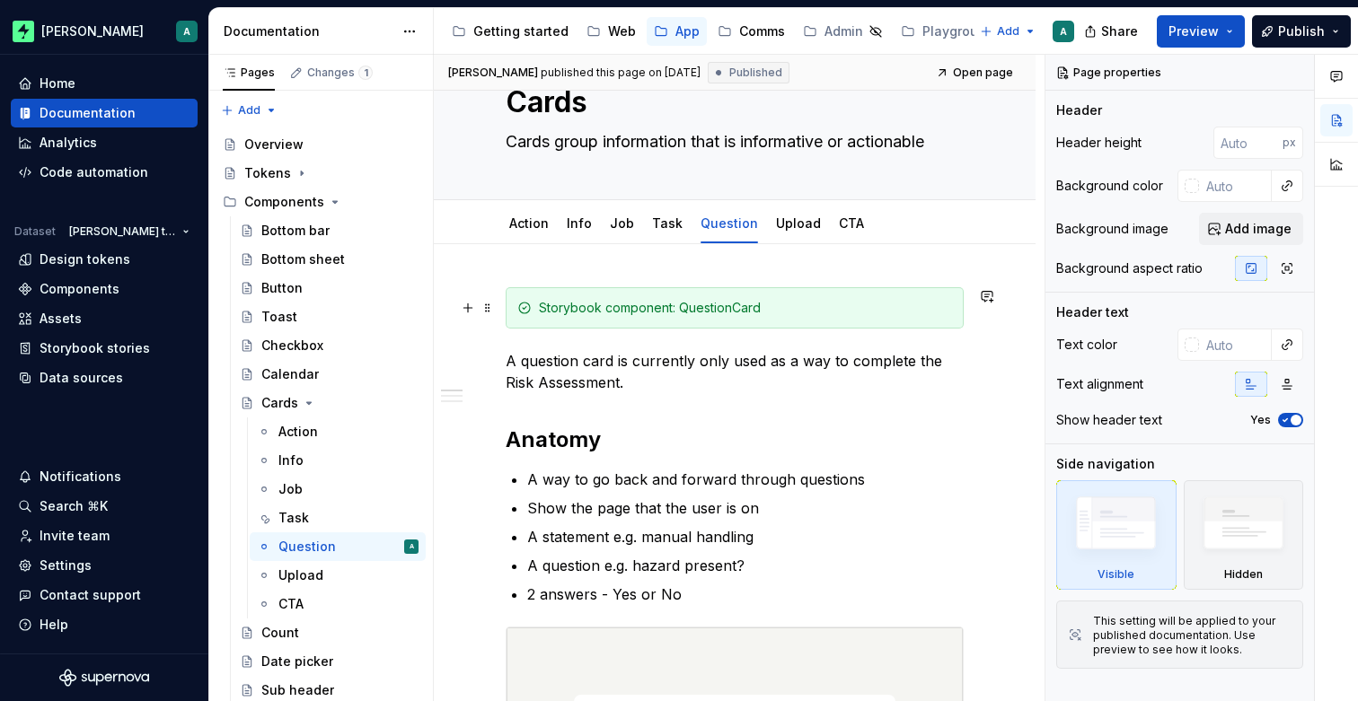
scroll to position [66, 0]
click at [795, 229] on link "Upload" at bounding box center [798, 223] width 45 height 15
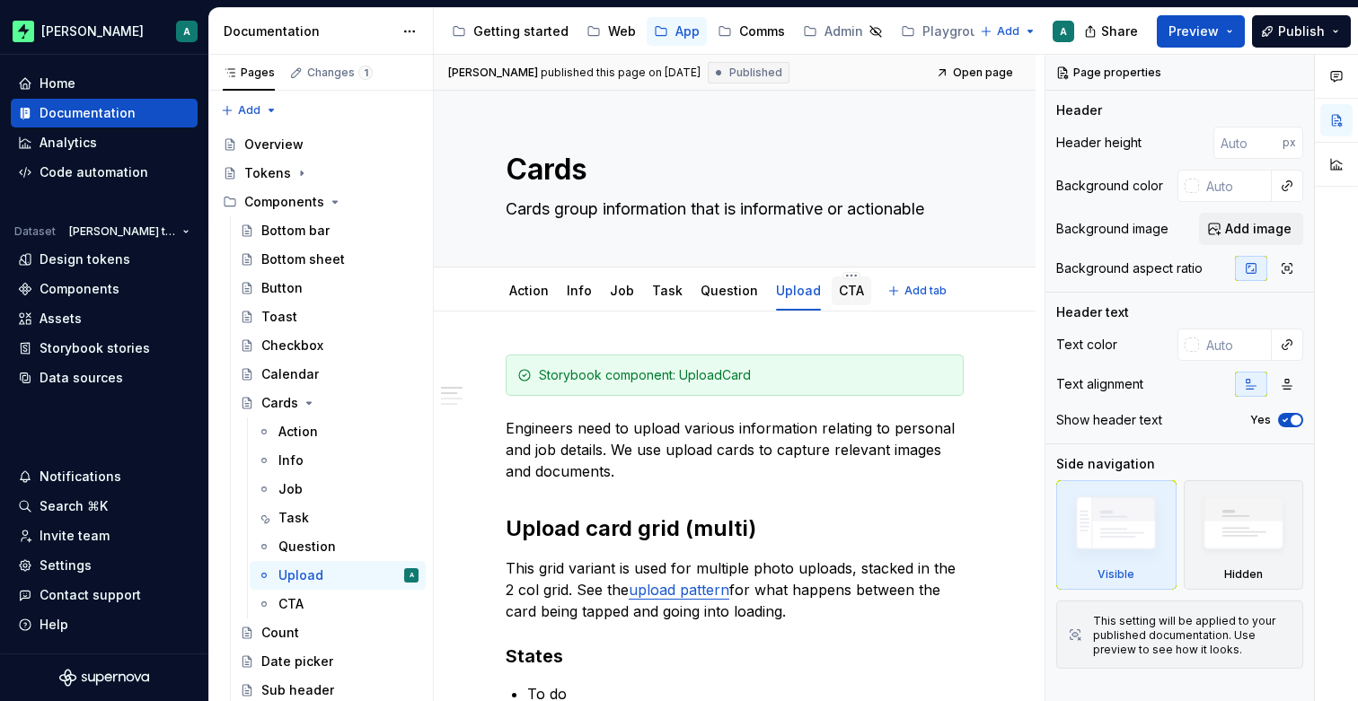
click at [847, 295] on link "CTA" at bounding box center [851, 290] width 25 height 15
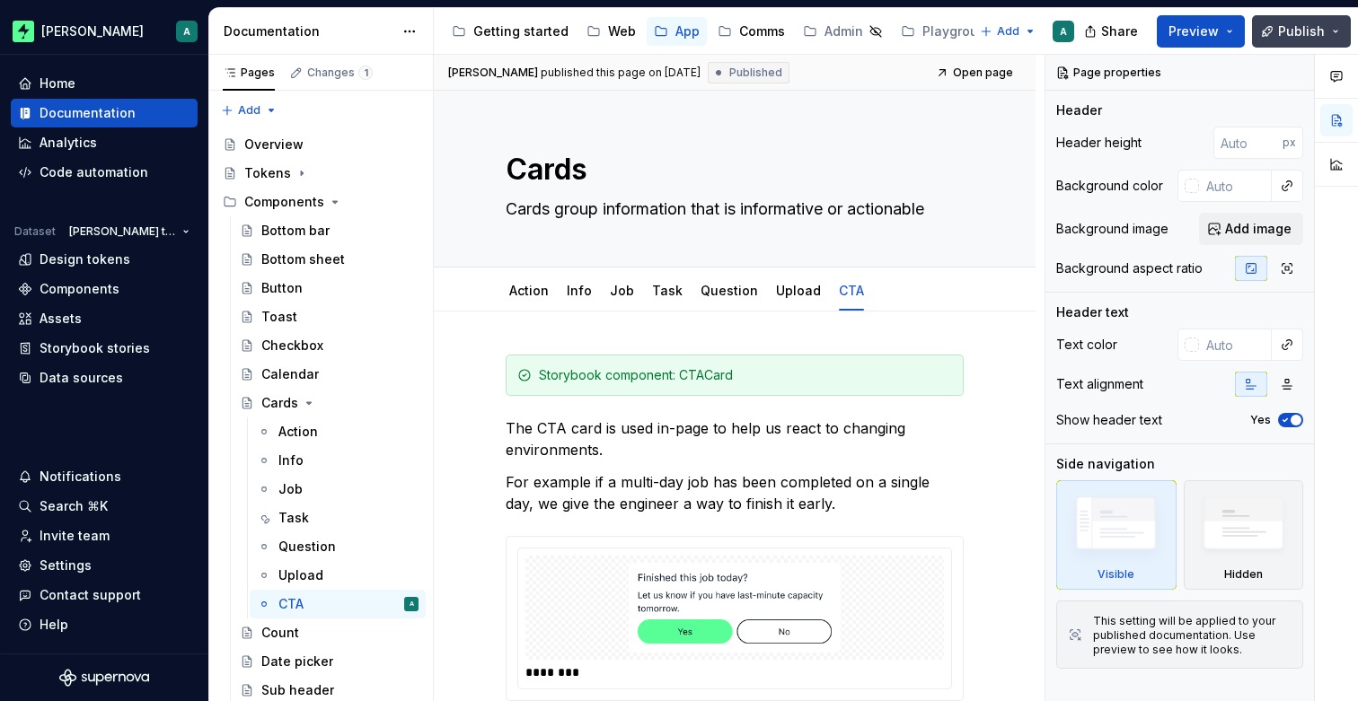
click at [1319, 36] on span "Publish" at bounding box center [1301, 31] width 47 height 18
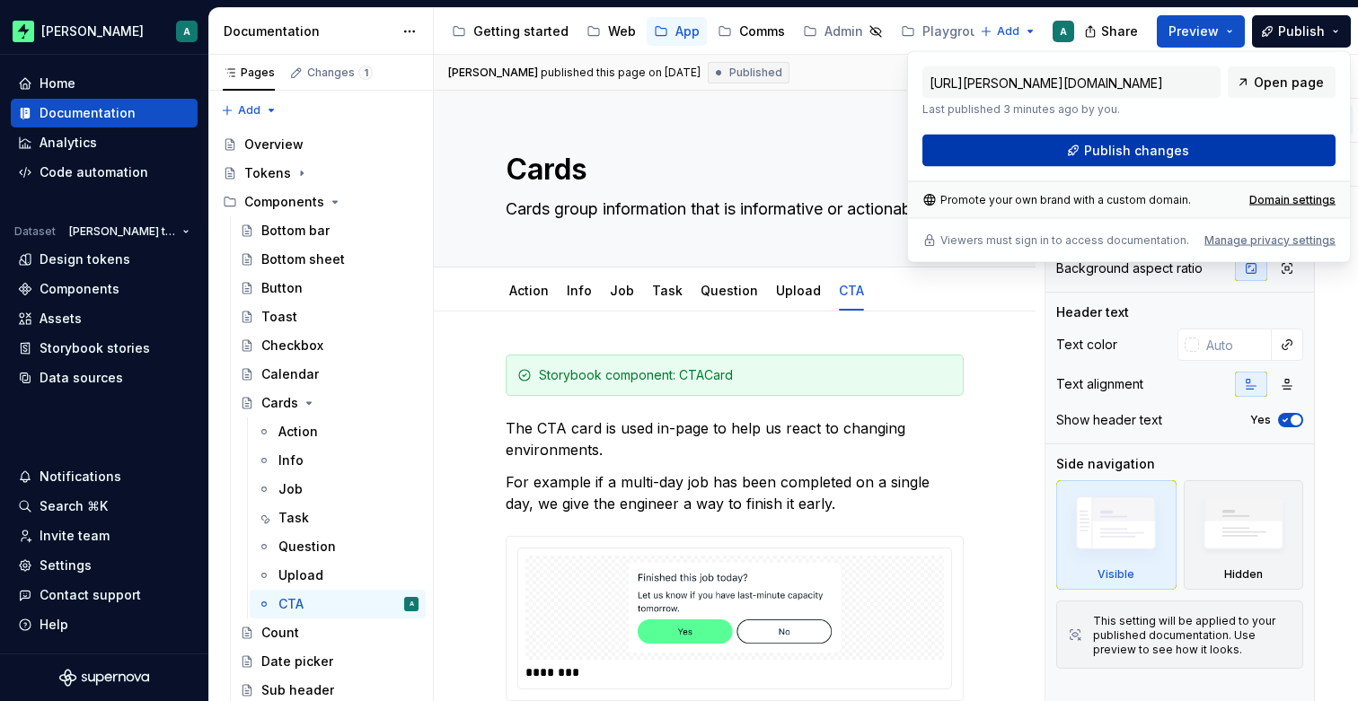
click at [1163, 145] on span "Publish changes" at bounding box center [1136, 151] width 105 height 18
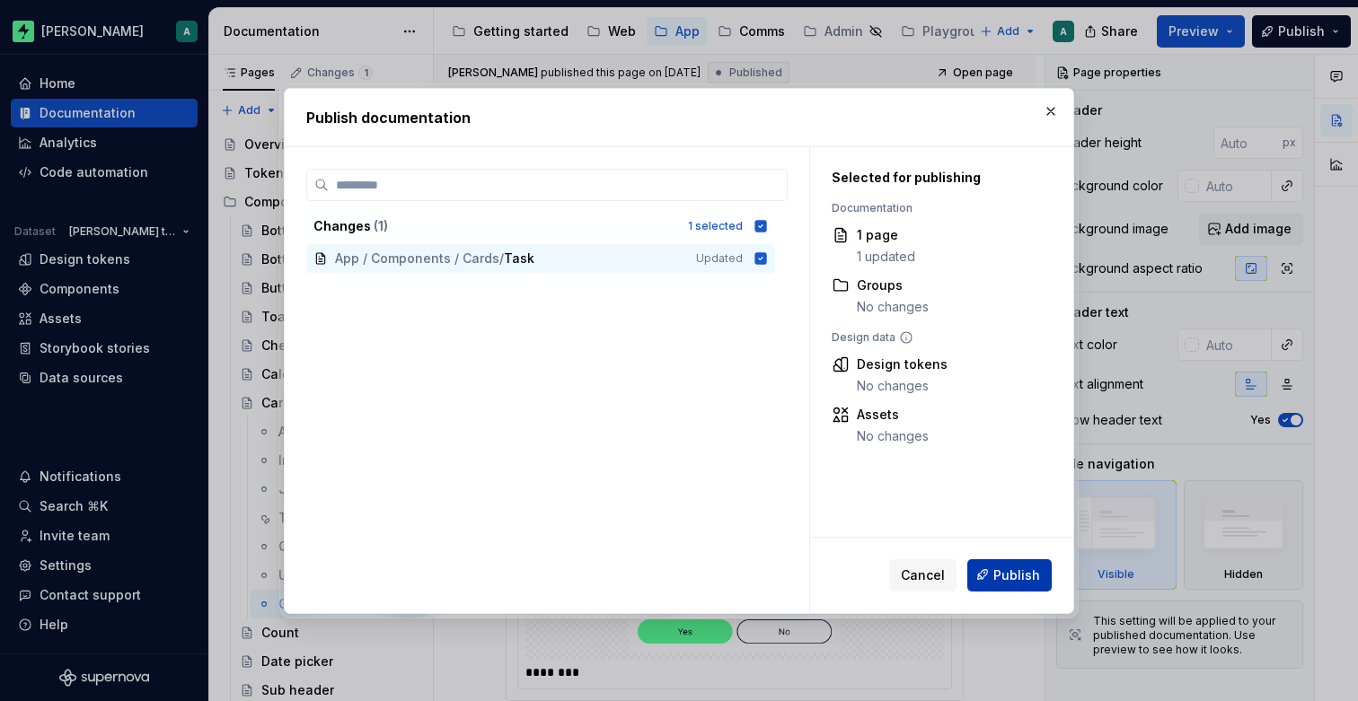
click at [1001, 587] on button "Publish" at bounding box center [1009, 575] width 84 height 32
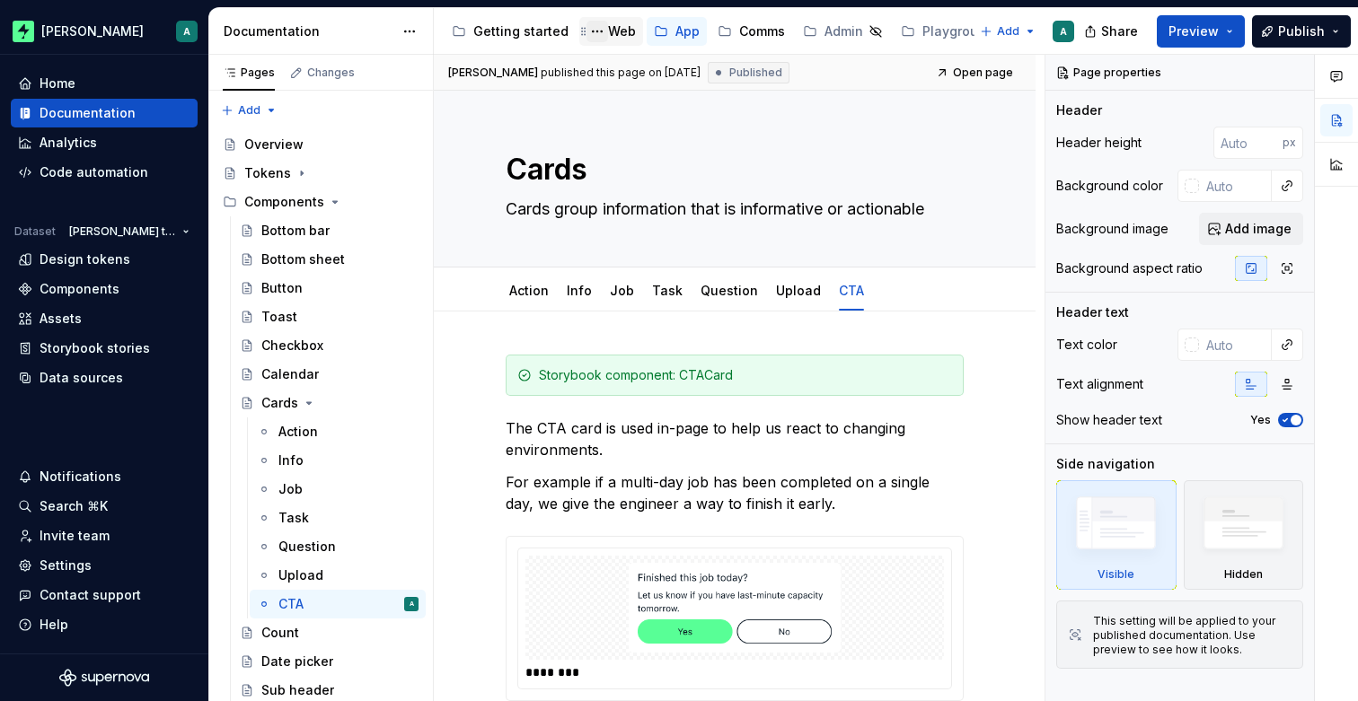
click at [594, 30] on button "Page tree" at bounding box center [597, 32] width 22 height 22
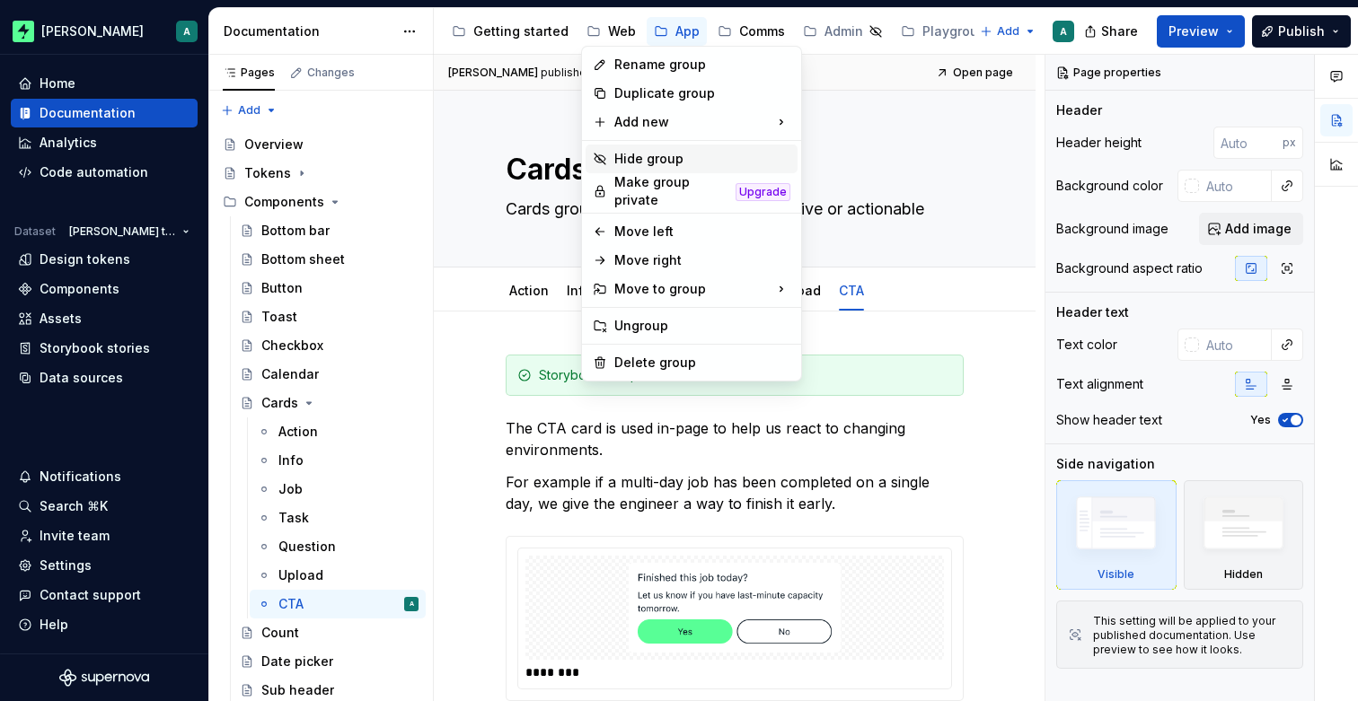
click at [660, 155] on div "Hide group" at bounding box center [702, 159] width 176 height 18
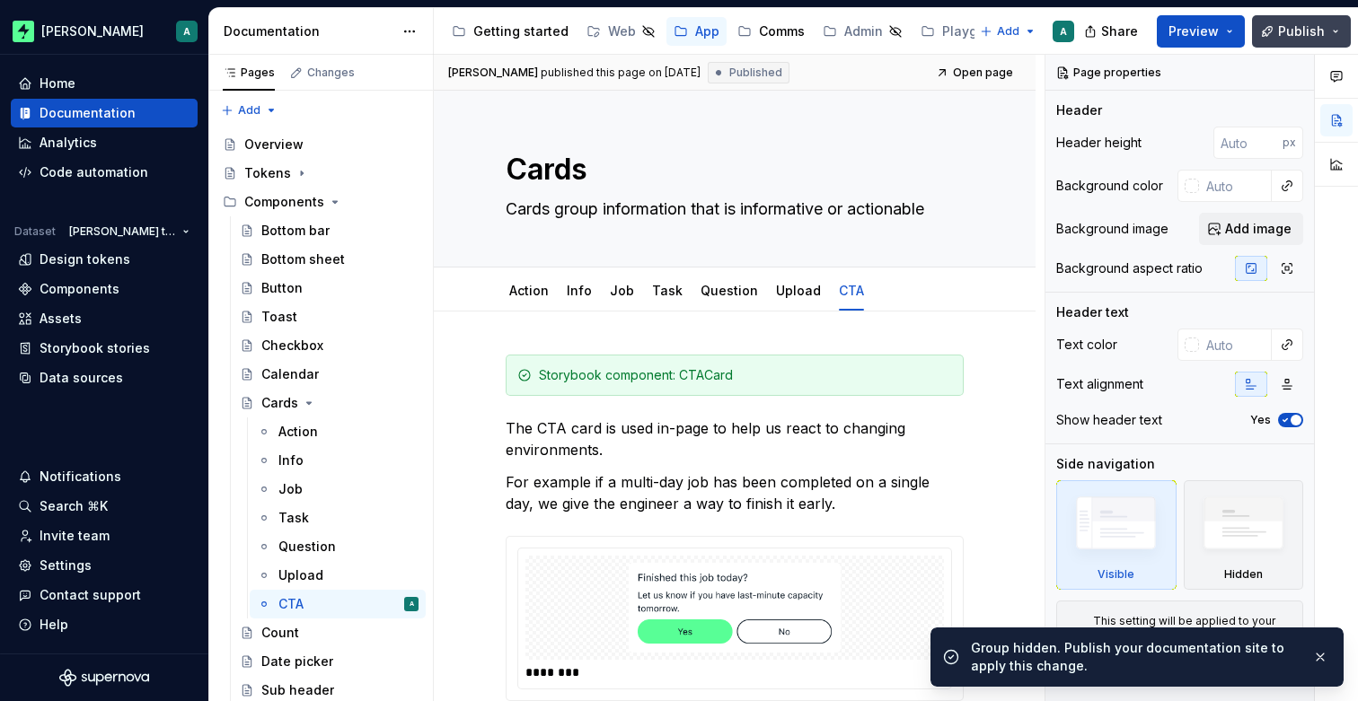
click at [1324, 35] on span "Publish" at bounding box center [1301, 31] width 47 height 18
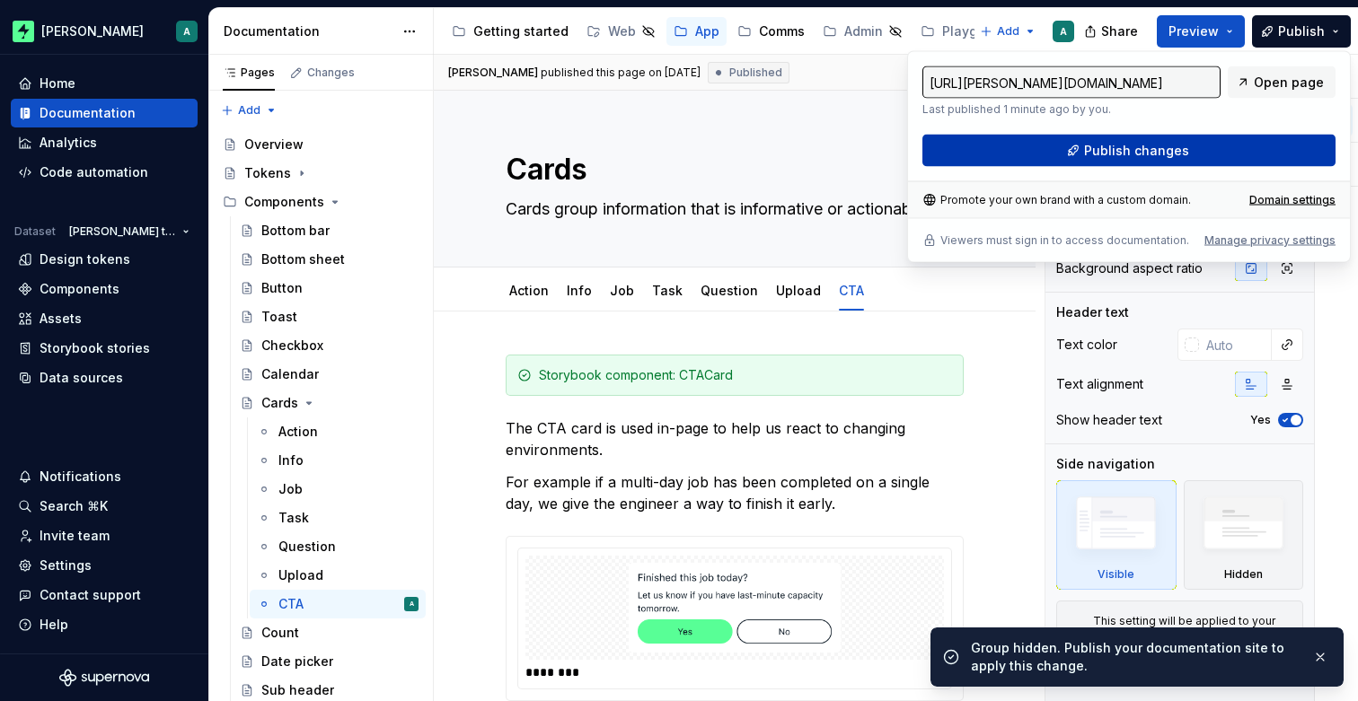
click at [1175, 145] on span "Publish changes" at bounding box center [1136, 151] width 105 height 18
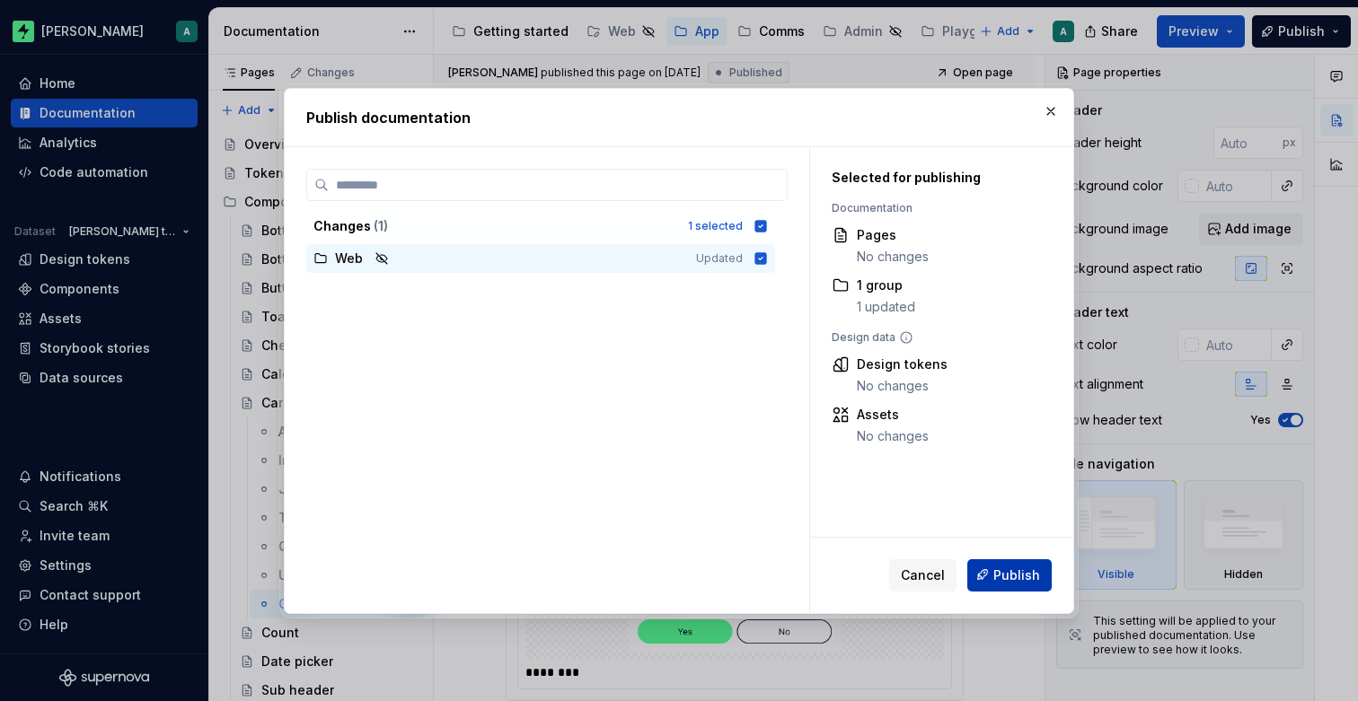
click at [1009, 581] on span "Publish" at bounding box center [1016, 575] width 47 height 18
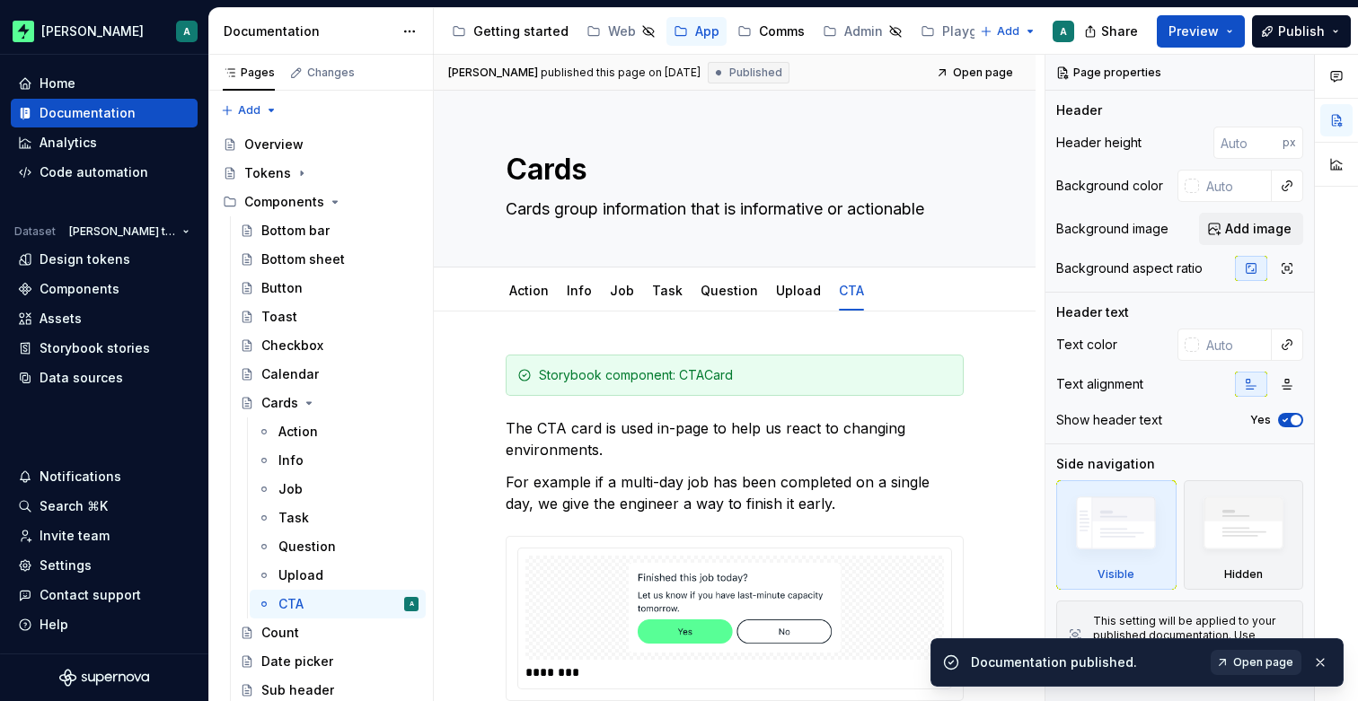
click at [1237, 664] on span "Open page" at bounding box center [1263, 662] width 60 height 14
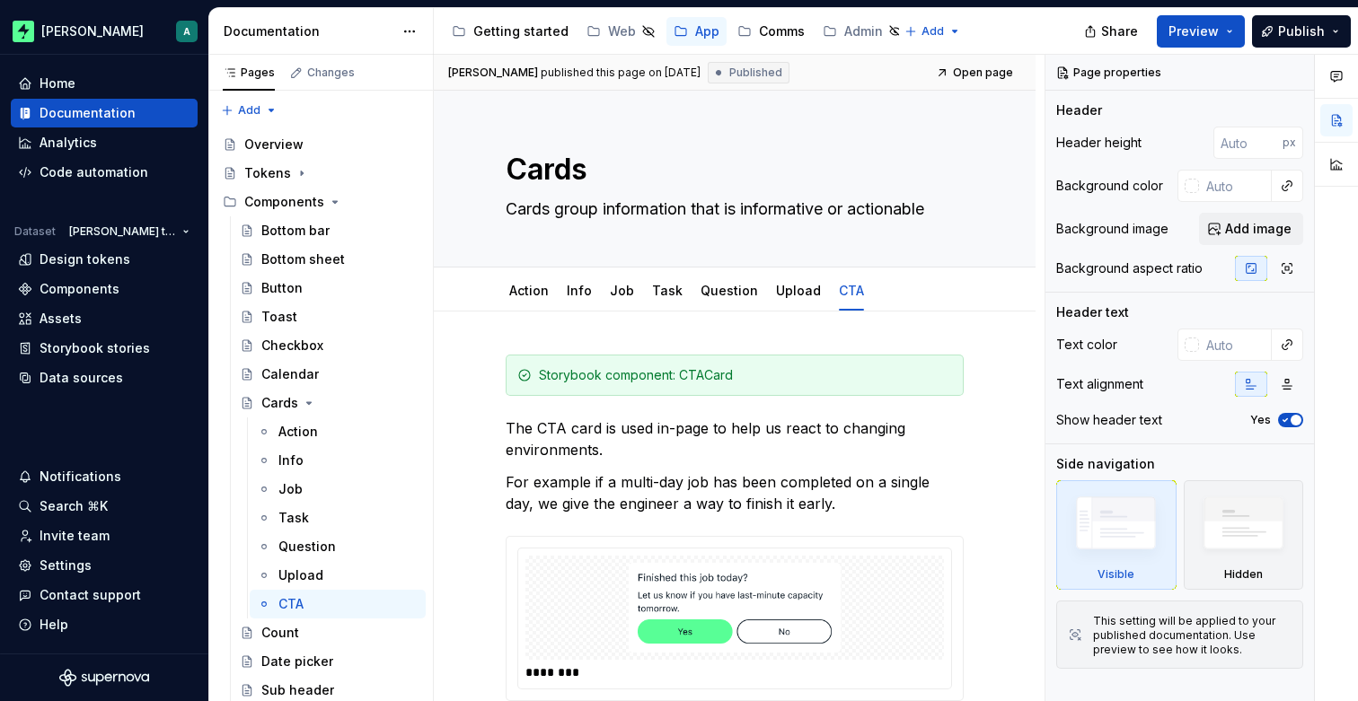
type textarea "*"
